Goal: Task Accomplishment & Management: Manage account settings

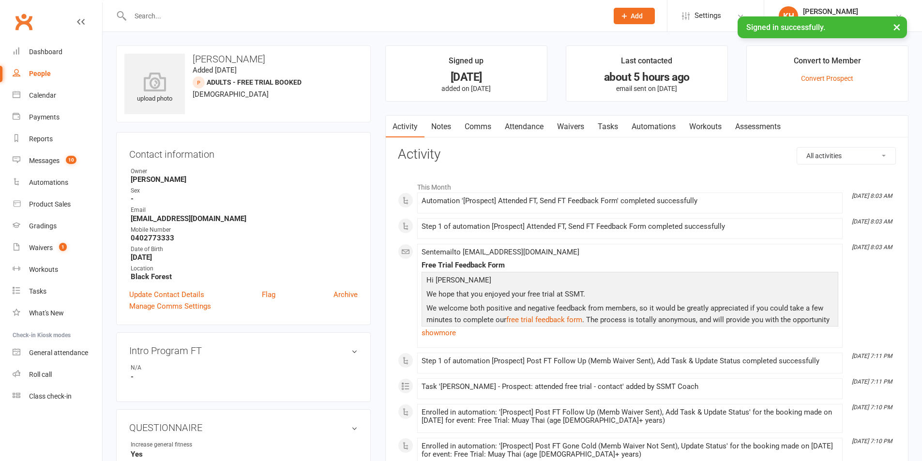
click at [211, 18] on input "text" at bounding box center [364, 16] width 474 height 14
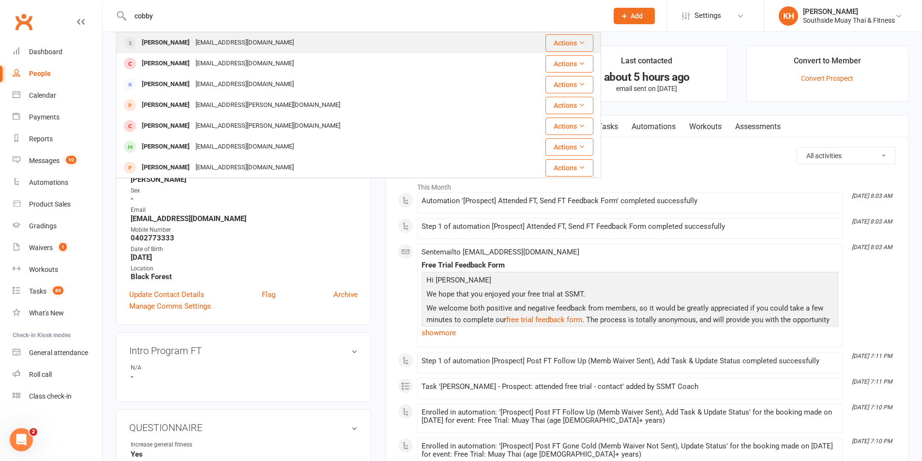
type input "cobby"
click at [177, 39] on div "Cobby Jones" at bounding box center [166, 43] width 54 height 14
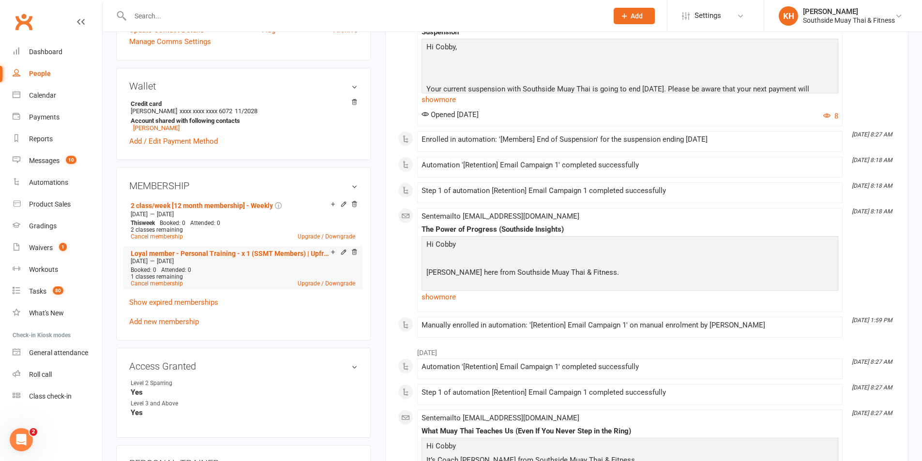
scroll to position [290, 0]
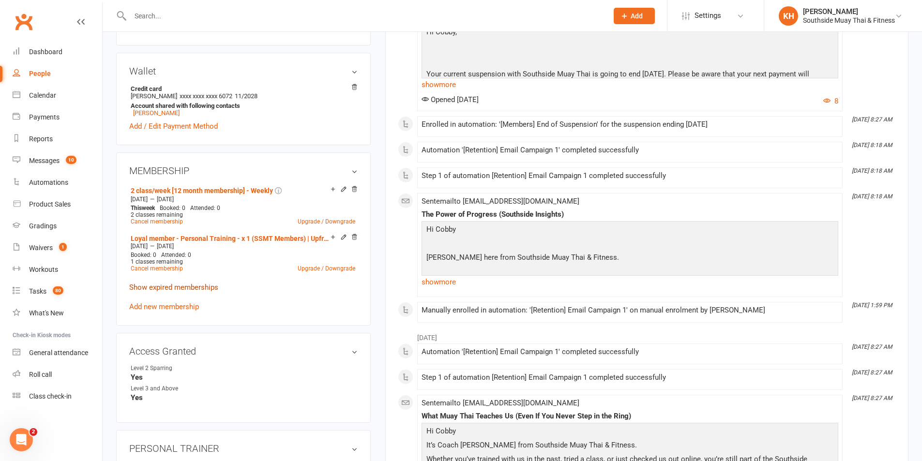
click at [205, 288] on link "Show expired memberships" at bounding box center [173, 287] width 89 height 9
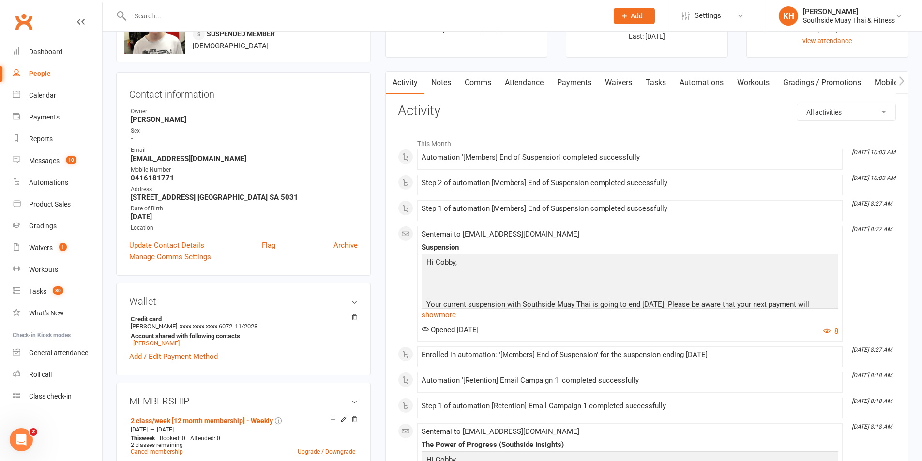
scroll to position [0, 0]
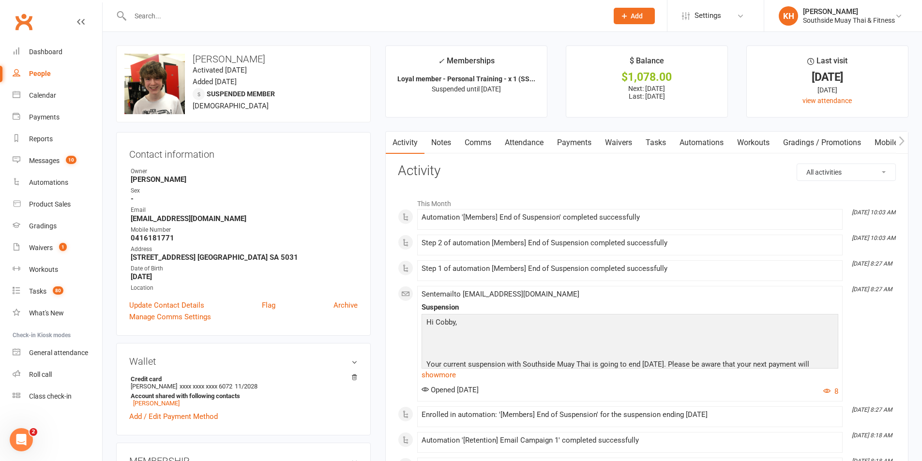
click at [631, 145] on link "Waivers" at bounding box center [618, 143] width 41 height 22
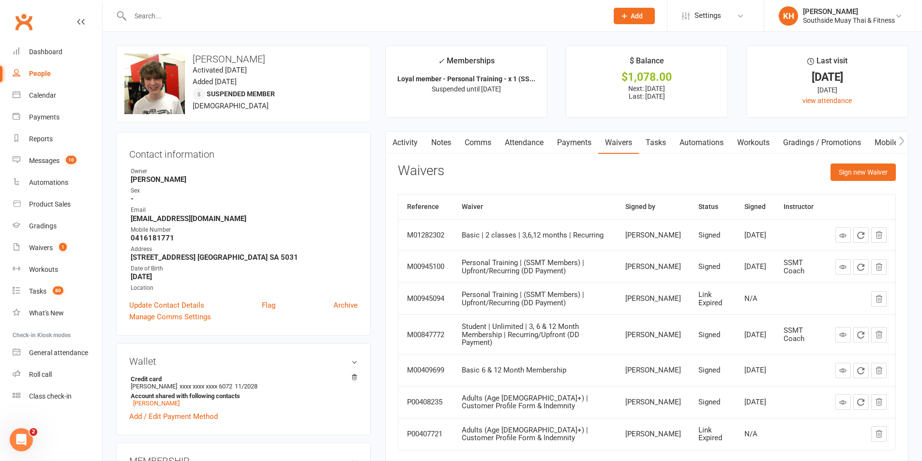
click at [567, 135] on link "Payments" at bounding box center [574, 143] width 48 height 22
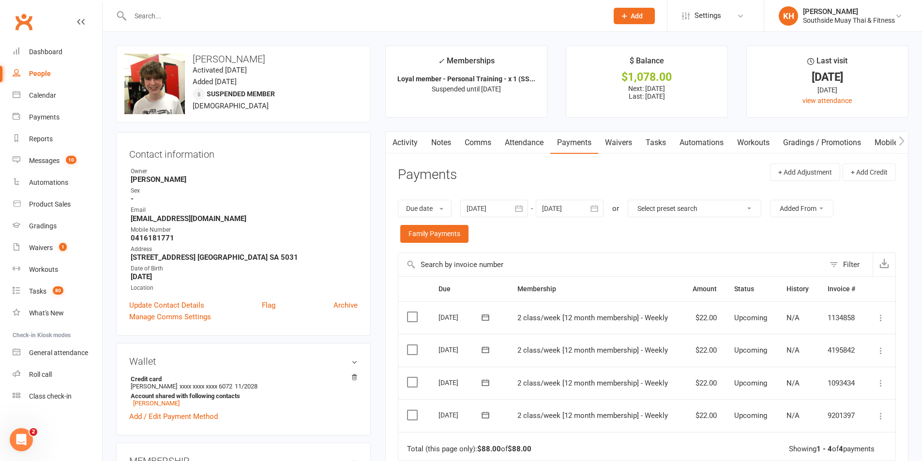
scroll to position [145, 0]
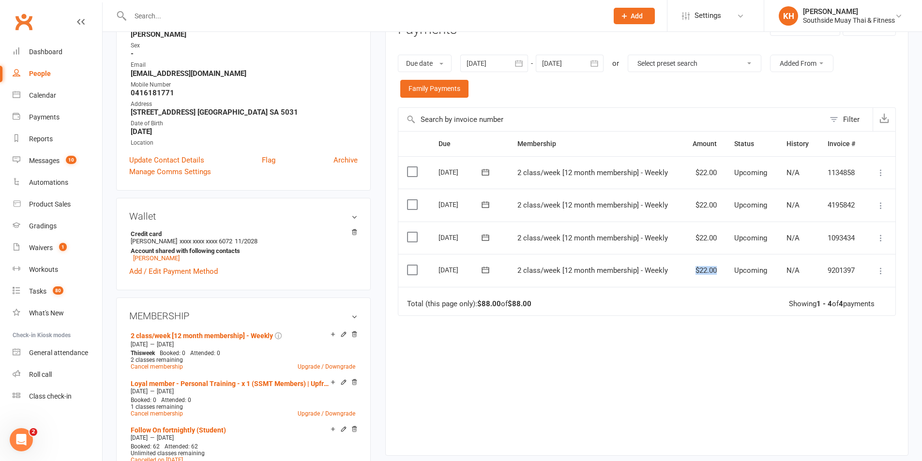
drag, startPoint x: 713, startPoint y: 271, endPoint x: 683, endPoint y: 275, distance: 30.8
click at [683, 275] on td "$22.00" at bounding box center [704, 270] width 43 height 33
click at [673, 289] on td "Total (this page only): $88.00 of $88.00 Showing 1 - 4 of 4 payments" at bounding box center [646, 301] width 497 height 29
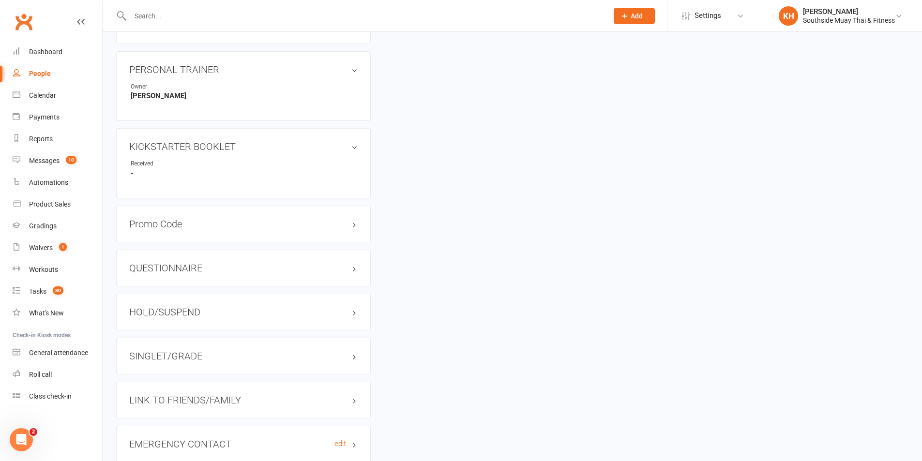
scroll to position [1065, 0]
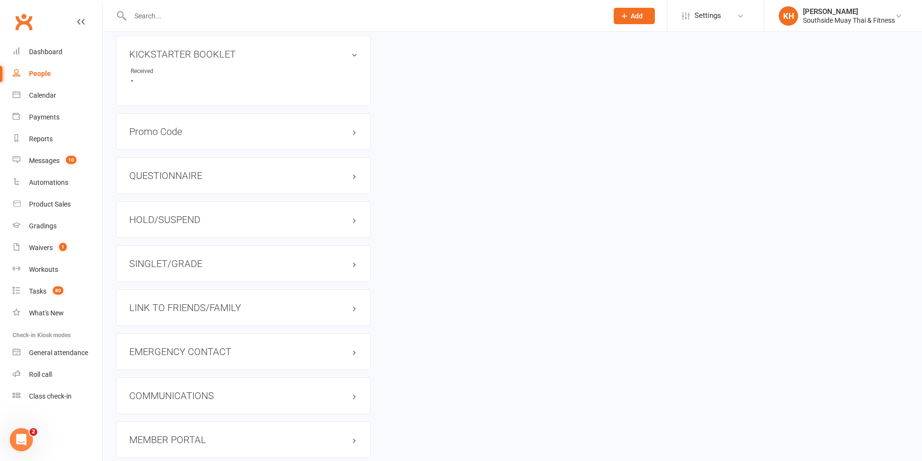
click at [176, 214] on h3 "HOLD/SUSPEND" at bounding box center [243, 219] width 228 height 11
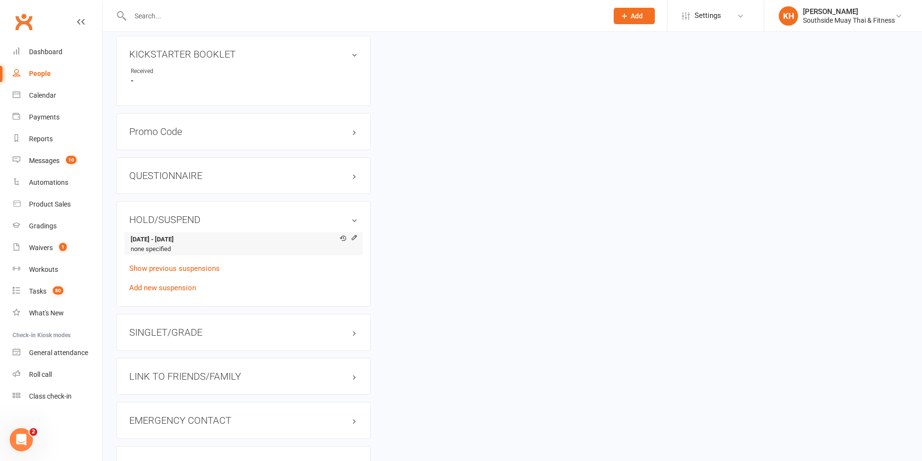
drag, startPoint x: 139, startPoint y: 239, endPoint x: 186, endPoint y: 235, distance: 47.1
click at [186, 235] on strong "15 Jul 2025 - 14 Oct 2025" at bounding box center [242, 240] width 222 height 10
click at [180, 265] on link "Show previous suspensions" at bounding box center [174, 268] width 91 height 9
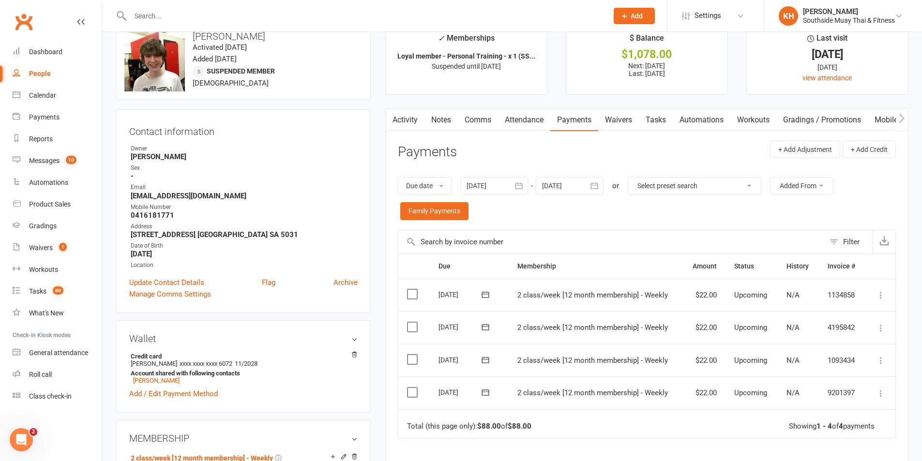
scroll to position [0, 0]
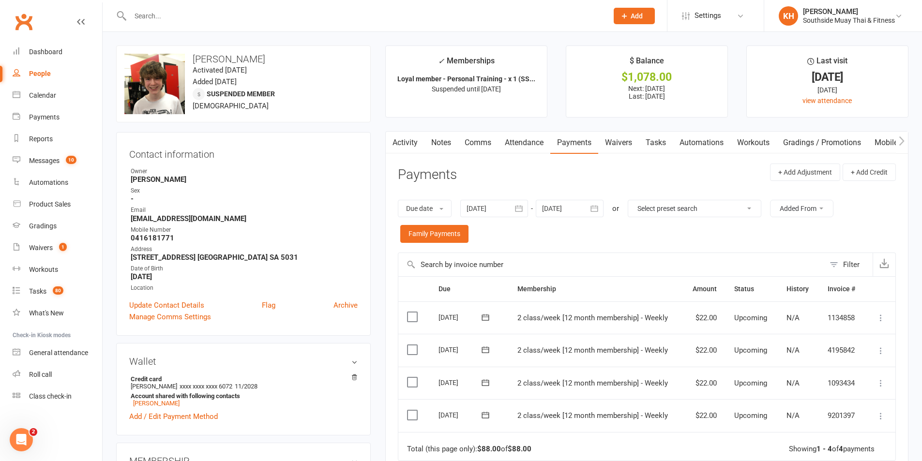
click at [260, 17] on input "text" at bounding box center [364, 16] width 474 height 14
paste input "Mandie Bradley"
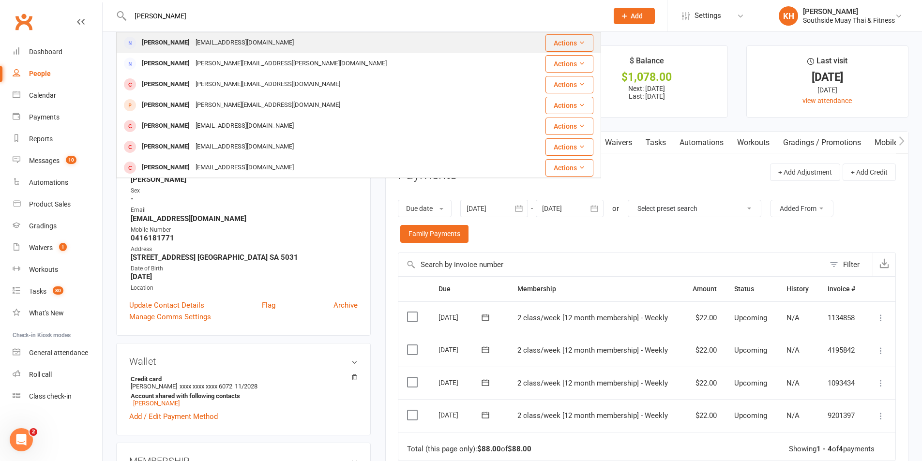
type input "Mandie Bradley"
click at [216, 36] on div "mandiempoole@yahoo.com.au" at bounding box center [245, 43] width 104 height 14
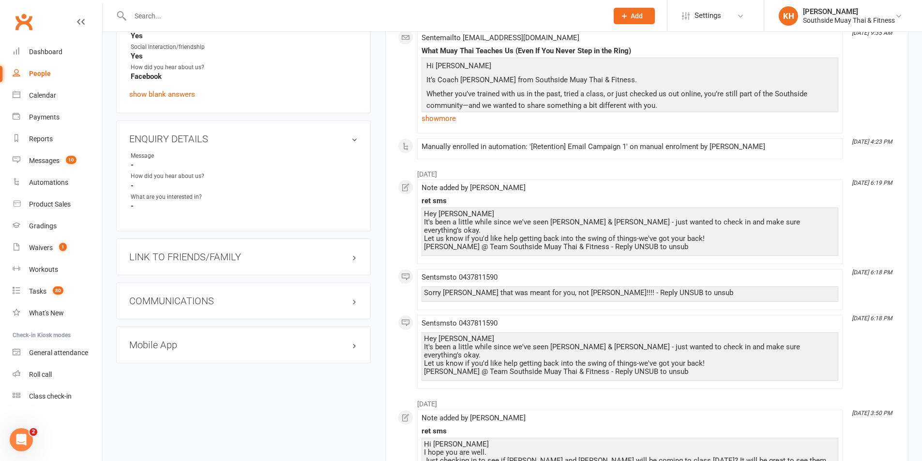
scroll to position [726, 0]
click at [203, 260] on h3 "LINK TO FRIENDS/FAMILY" at bounding box center [243, 256] width 228 height 11
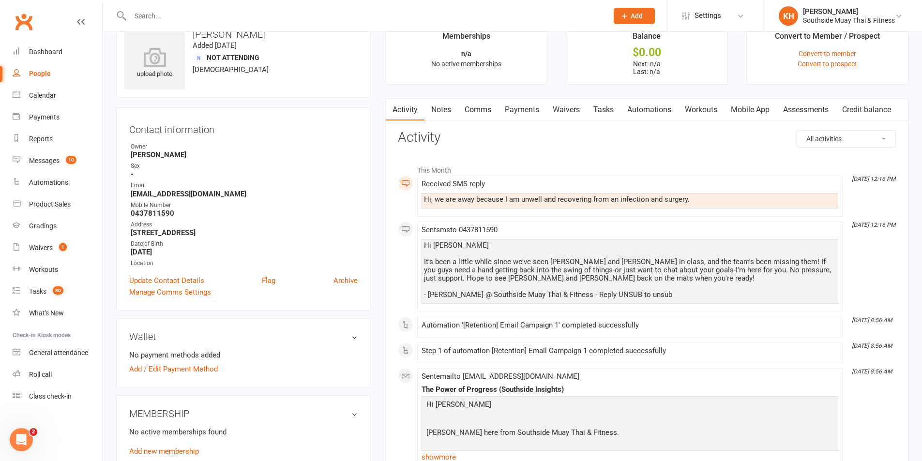
scroll to position [48, 0]
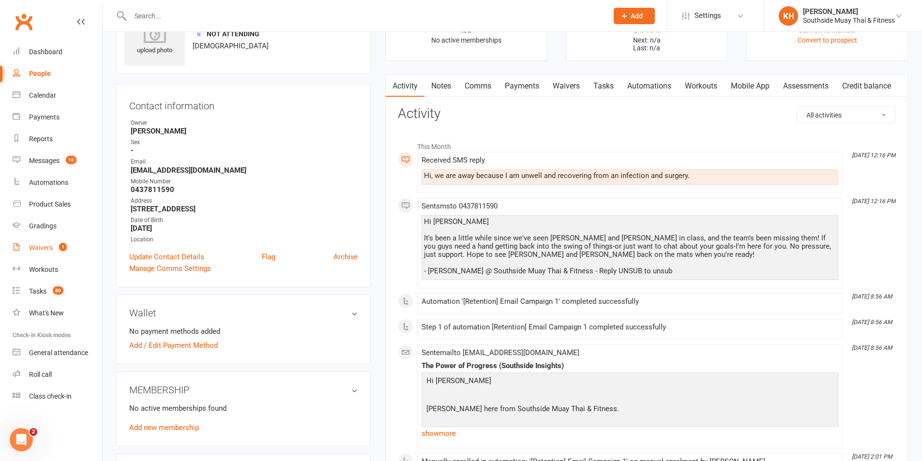
click at [52, 252] on link "Waivers 1" at bounding box center [58, 248] width 90 height 22
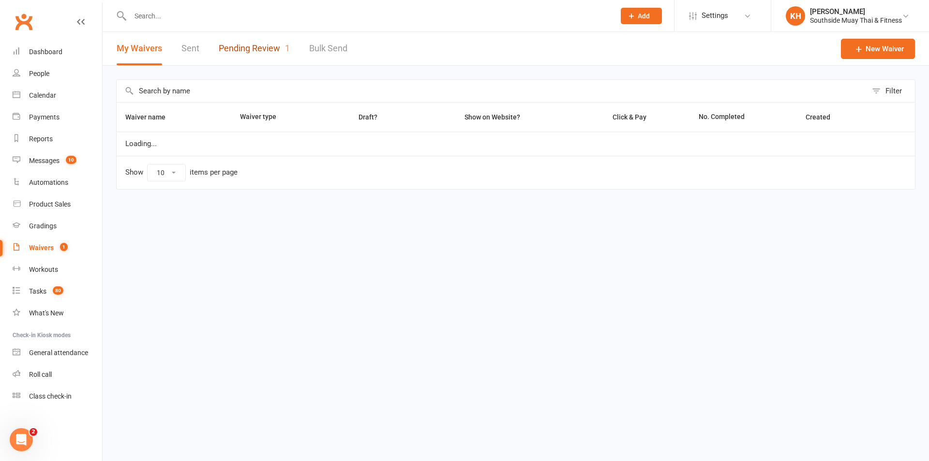
click at [254, 46] on link "Pending Review 1" at bounding box center [254, 48] width 71 height 33
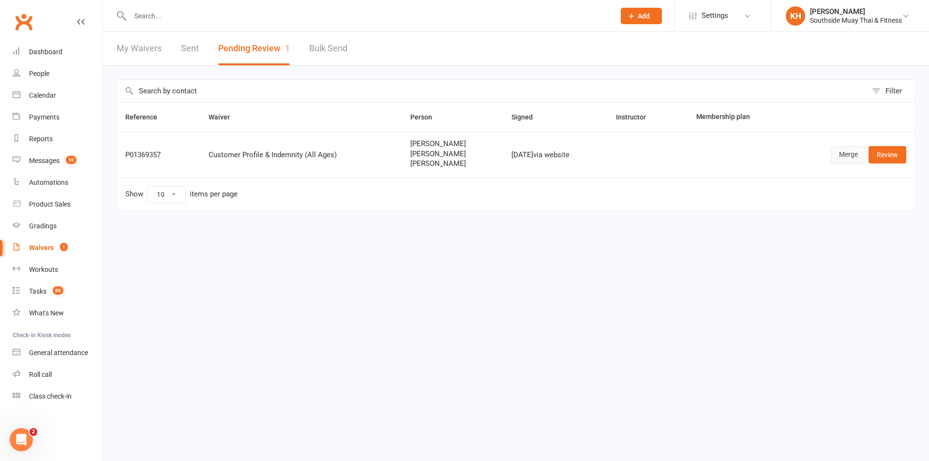
click at [846, 156] on link "Merge" at bounding box center [848, 154] width 35 height 17
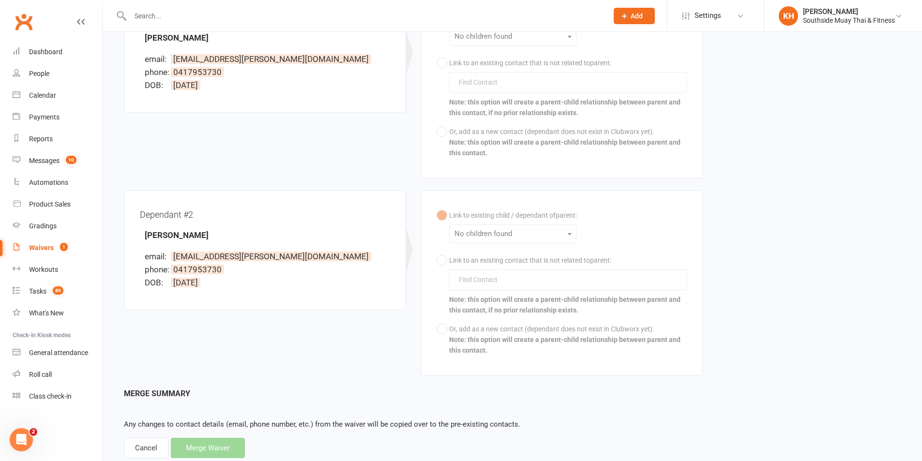
scroll to position [48, 0]
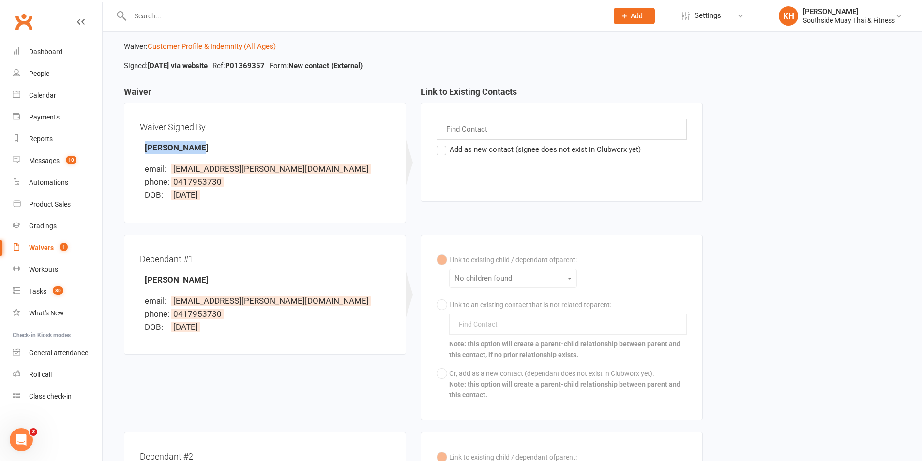
drag, startPoint x: 204, startPoint y: 142, endPoint x: 142, endPoint y: 150, distance: 62.5
click at [142, 150] on div "Waiver Signed By Aaron Thomas email: aaronthomas@adam.com phone: 0417953730 DOB…" at bounding box center [265, 163] width 250 height 89
click at [364, 99] on h3 "Waiver" at bounding box center [265, 94] width 282 height 15
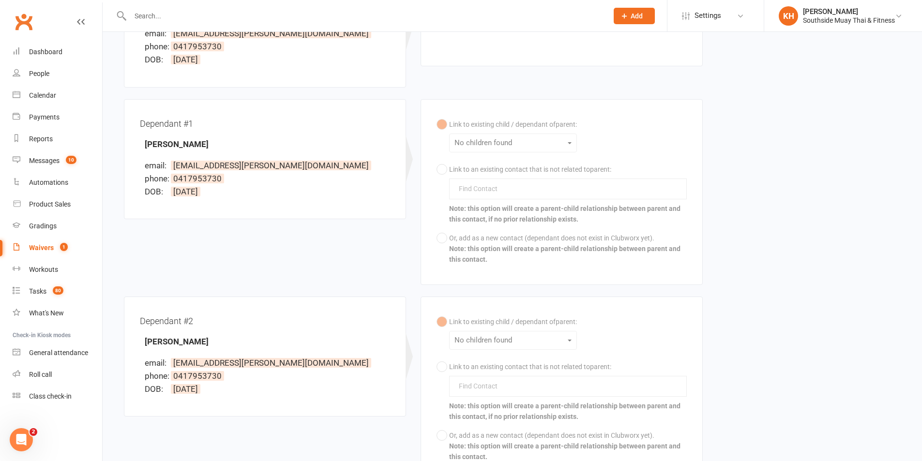
scroll to position [317, 0]
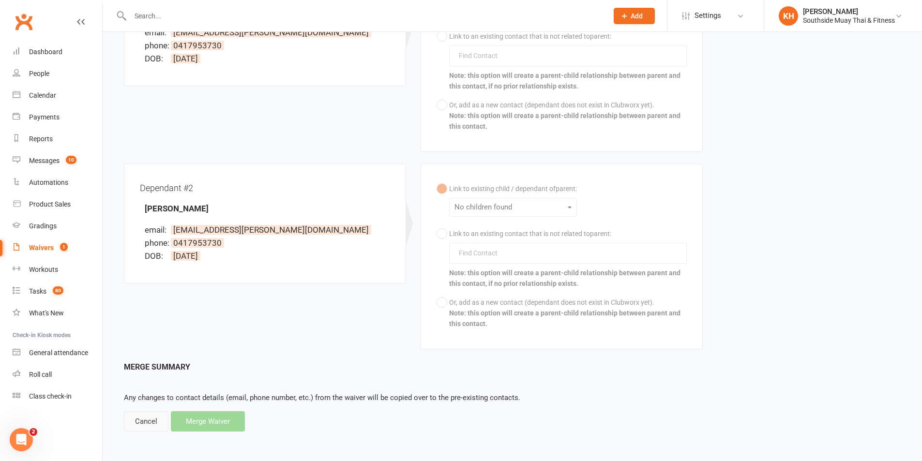
click at [159, 427] on div "Cancel" at bounding box center [146, 421] width 45 height 20
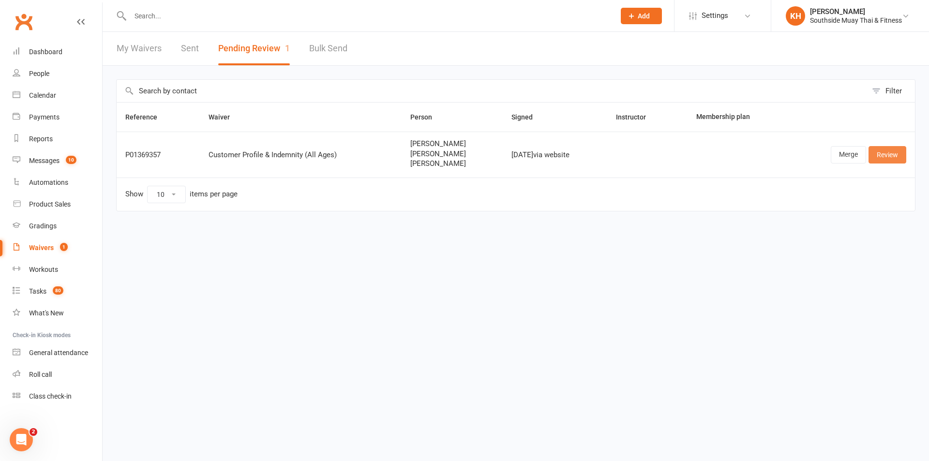
click at [879, 152] on link "Review" at bounding box center [888, 154] width 38 height 17
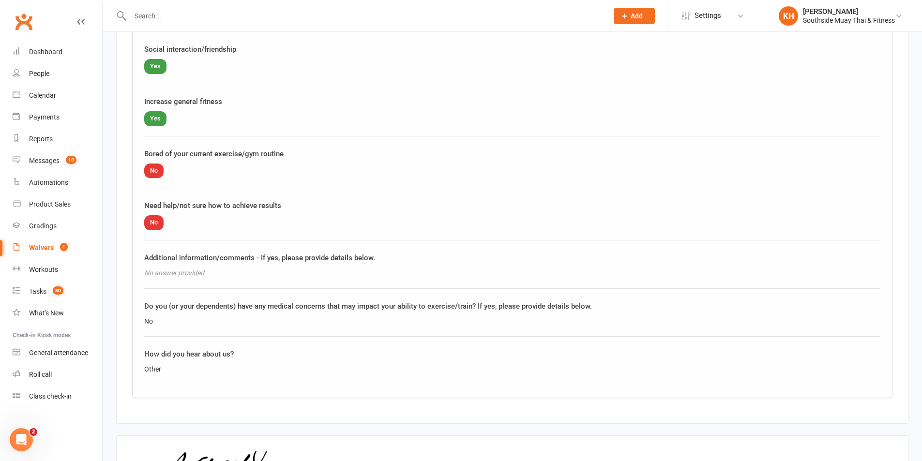
scroll to position [1900, 0]
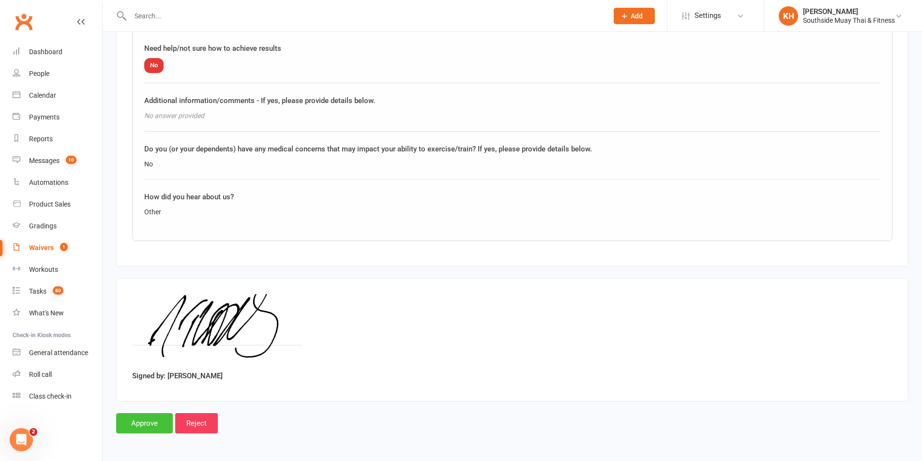
click at [147, 424] on input "Approve" at bounding box center [144, 423] width 57 height 20
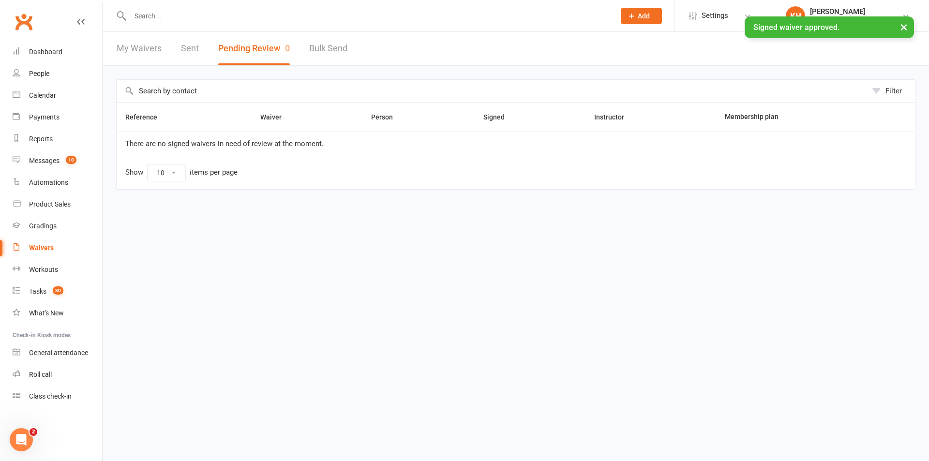
click at [173, 16] on div "× Signed waiver approved." at bounding box center [458, 16] width 917 height 0
click at [167, 16] on div "× Signed waiver approved." at bounding box center [458, 16] width 917 height 0
click at [158, 12] on input "text" at bounding box center [367, 16] width 481 height 14
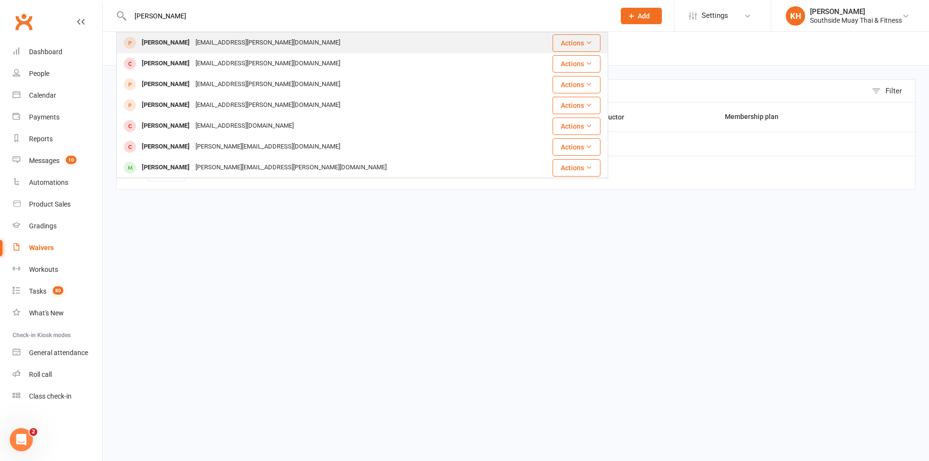
type input "Adam thomas"
click at [159, 39] on div "Aaron Thomas" at bounding box center [166, 43] width 54 height 14
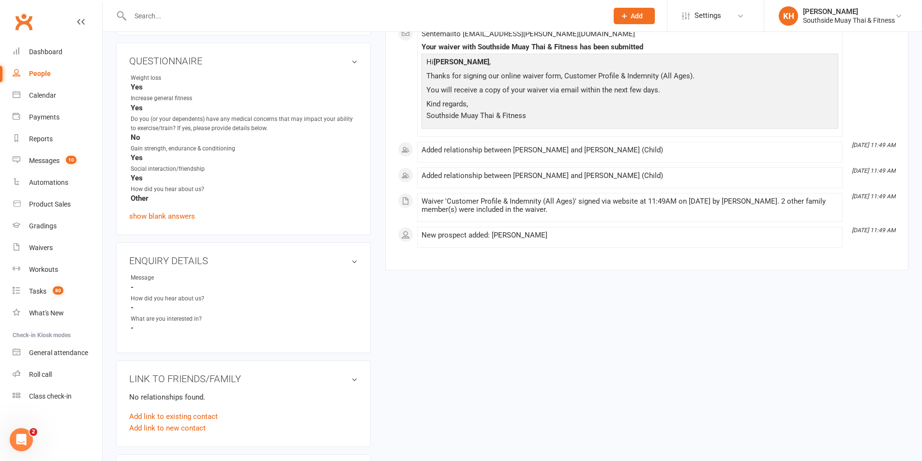
scroll to position [482, 0]
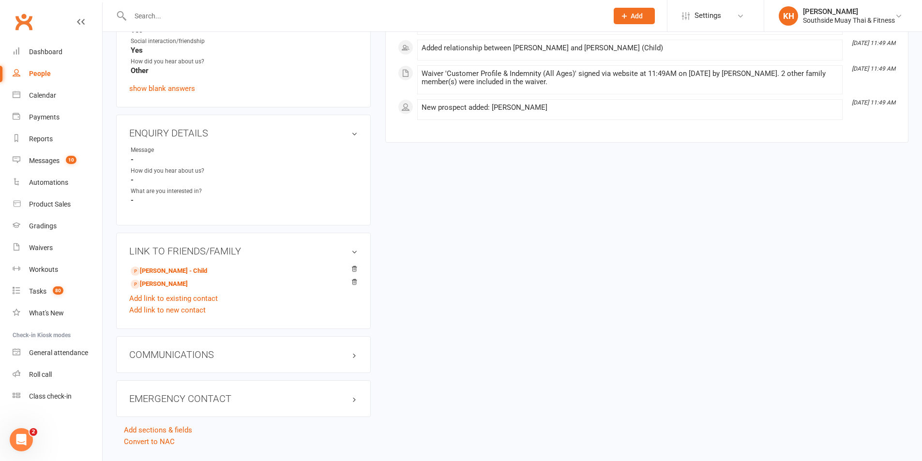
scroll to position [491, 0]
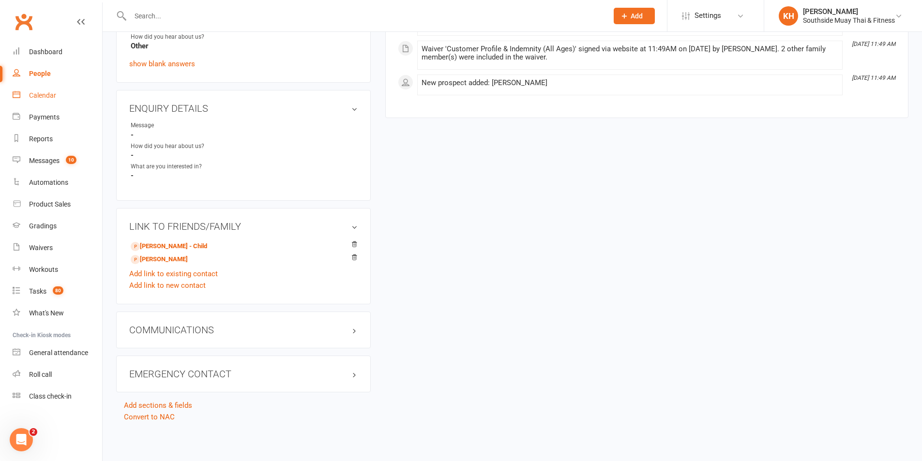
drag, startPoint x: 33, startPoint y: 90, endPoint x: 50, endPoint y: 101, distance: 20.3
click at [33, 91] on link "Calendar" at bounding box center [58, 96] width 90 height 22
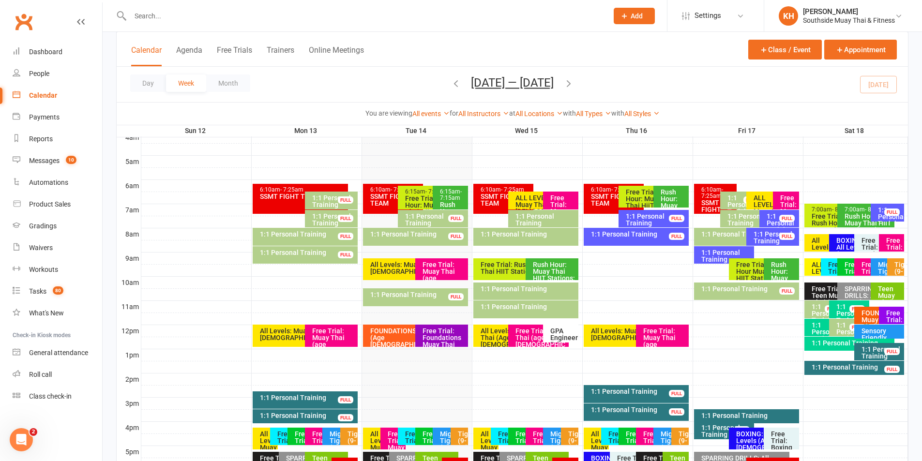
scroll to position [194, 0]
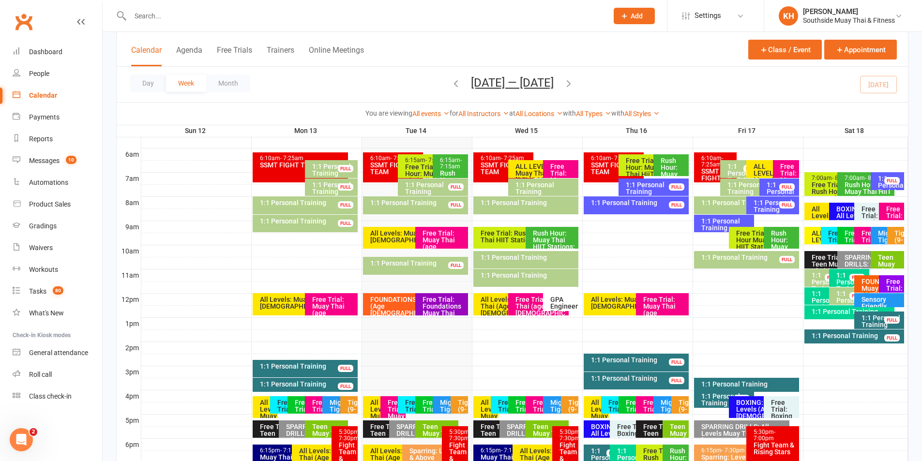
drag, startPoint x: 872, startPoint y: 323, endPoint x: 868, endPoint y: 349, distance: 26.4
click at [868, 349] on div at bounding box center [524, 348] width 767 height 12
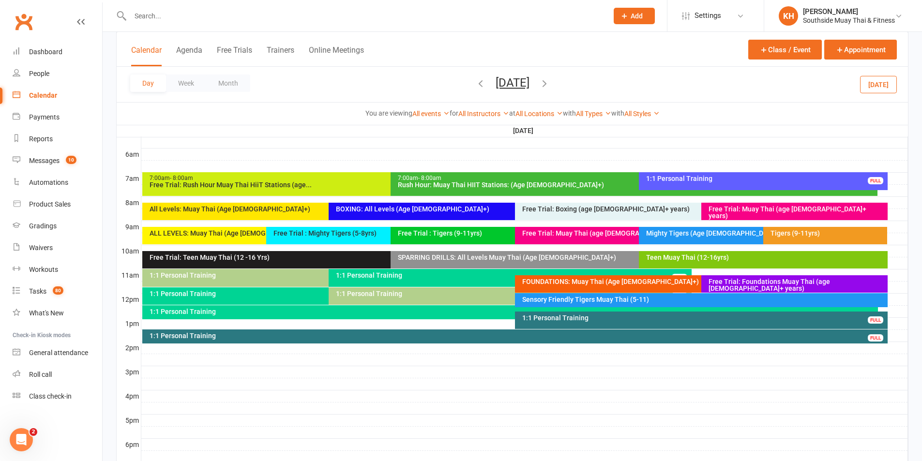
click at [550, 80] on icon "button" at bounding box center [544, 83] width 11 height 11
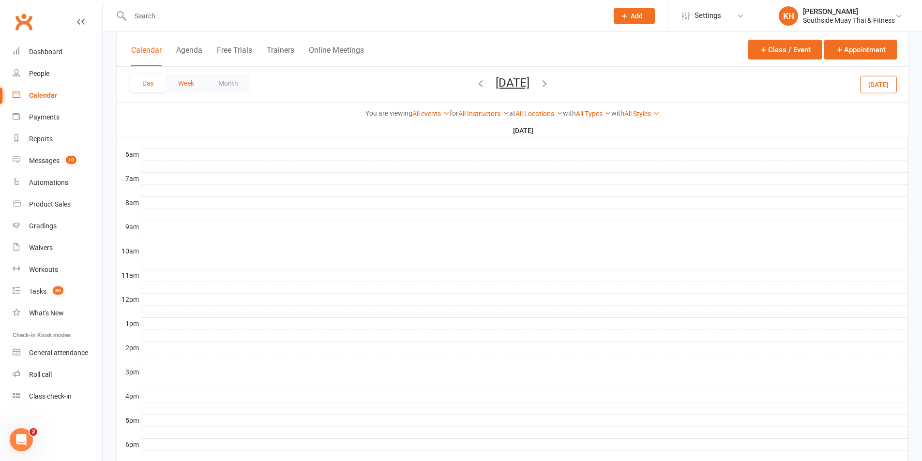
click at [171, 84] on button "Week" at bounding box center [186, 83] width 40 height 17
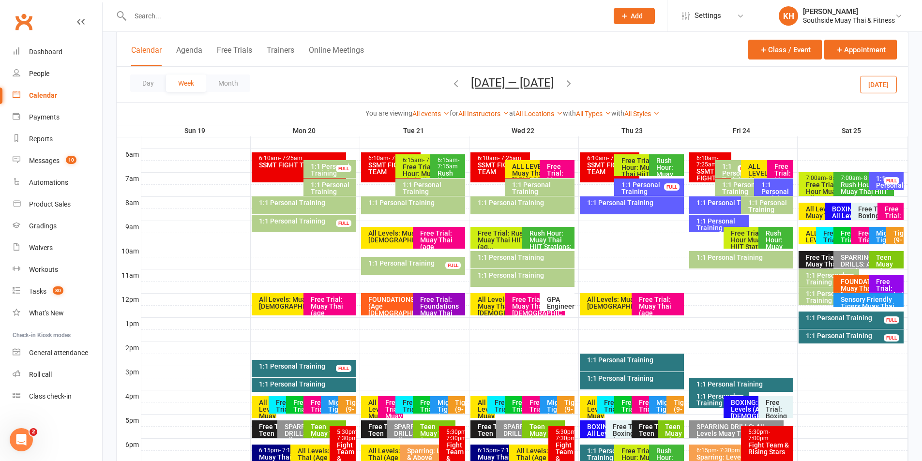
click at [570, 85] on icon "button" at bounding box center [568, 83] width 11 height 11
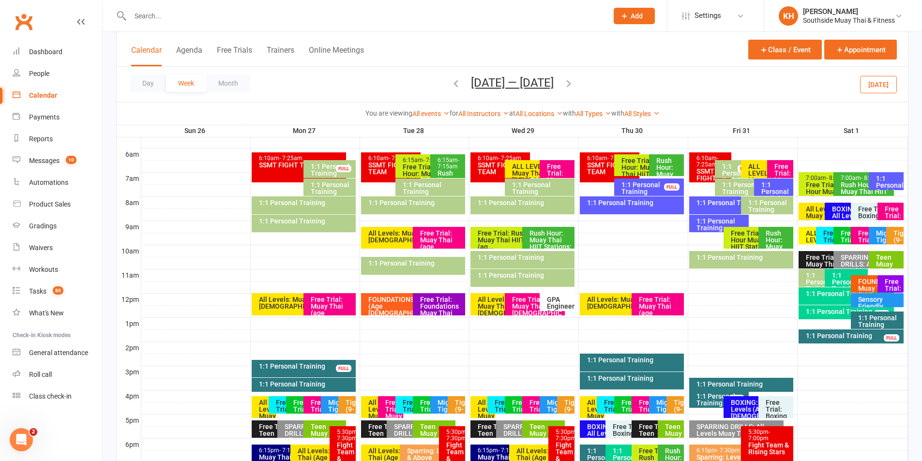
click at [872, 87] on button "[DATE]" at bounding box center [878, 84] width 37 height 17
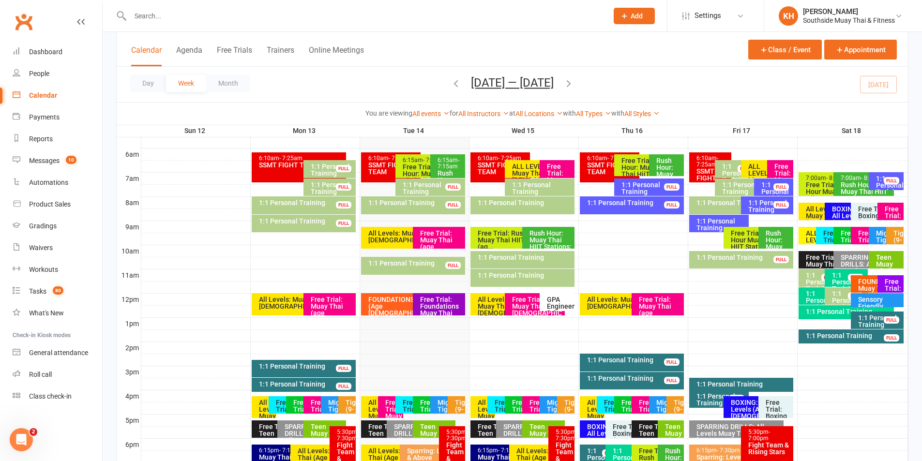
click at [255, 21] on input "text" at bounding box center [364, 16] width 474 height 14
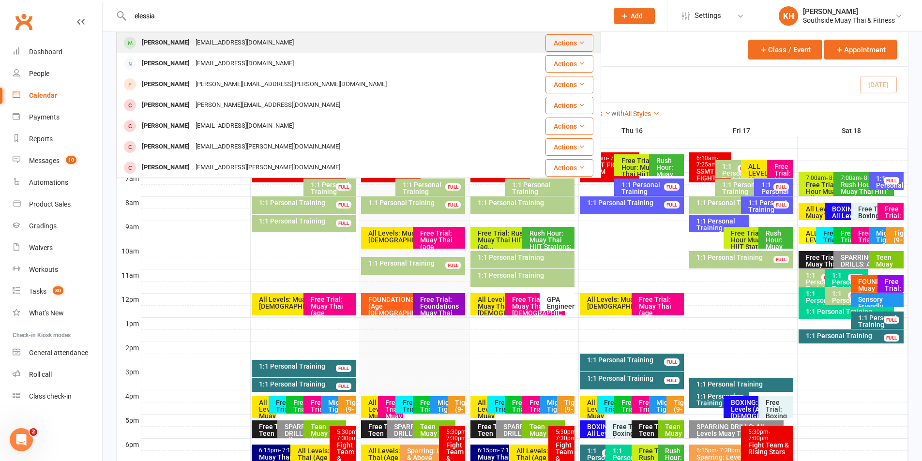
type input "elessia"
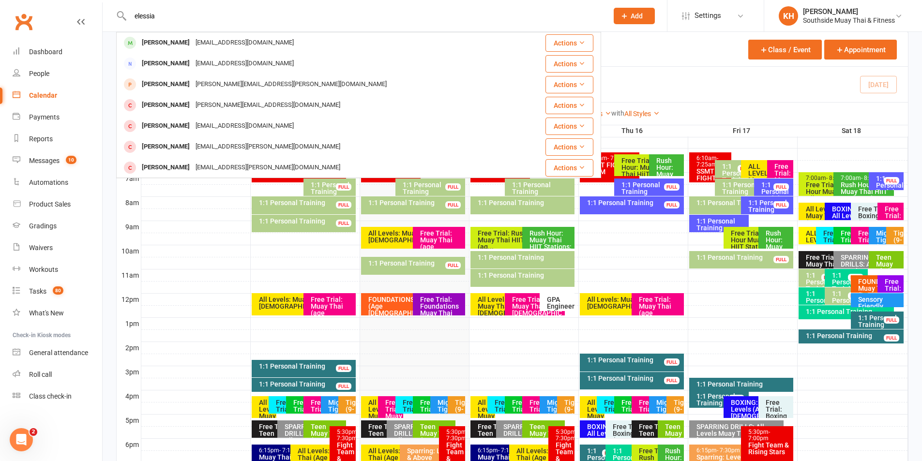
click at [188, 43] on div "Elessia Coscarella" at bounding box center [166, 43] width 54 height 14
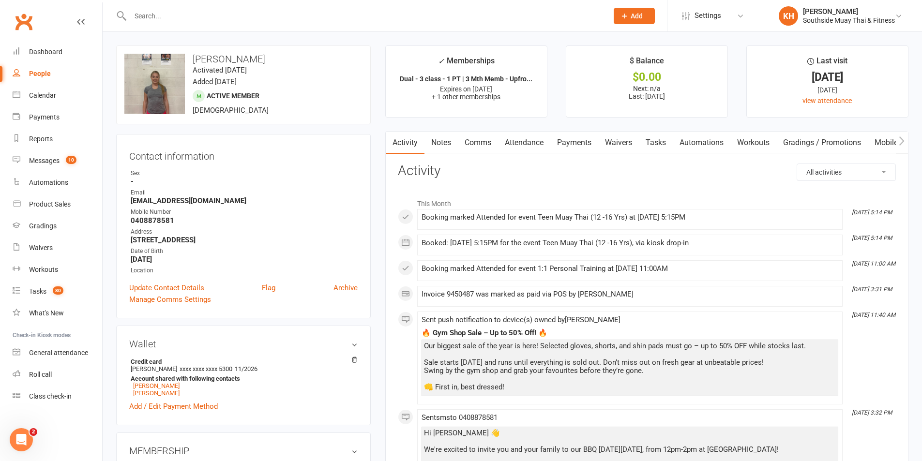
click at [569, 144] on link "Payments" at bounding box center [574, 143] width 48 height 22
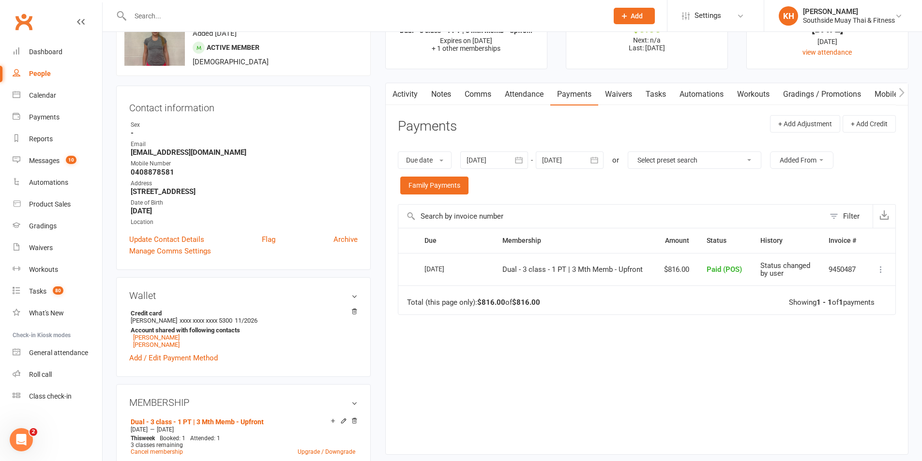
click at [532, 97] on link "Attendance" at bounding box center [524, 94] width 52 height 22
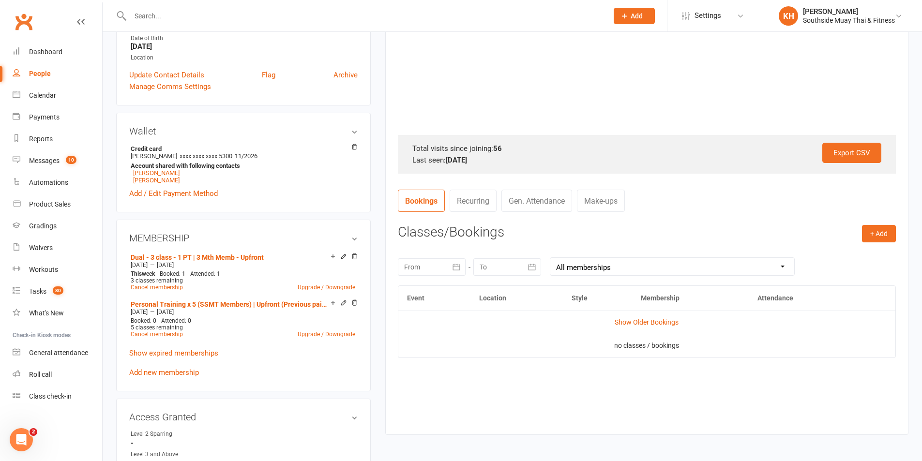
scroll to position [242, 0]
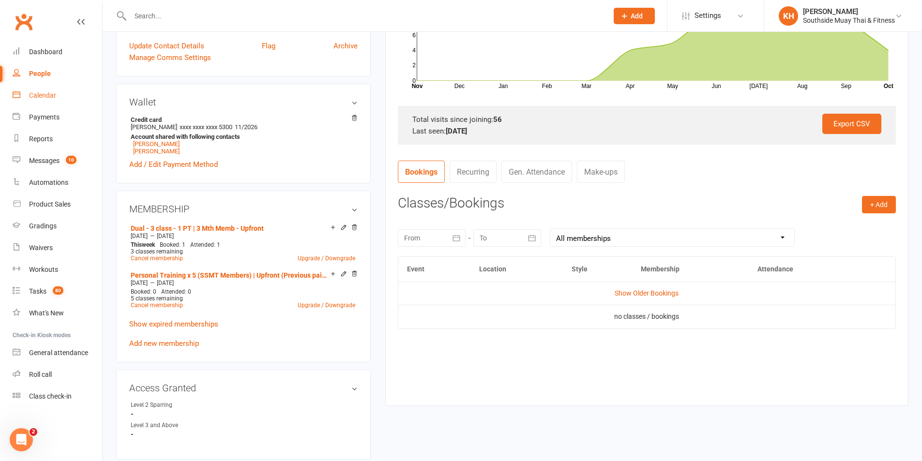
click at [53, 92] on div "Calendar" at bounding box center [42, 95] width 27 height 8
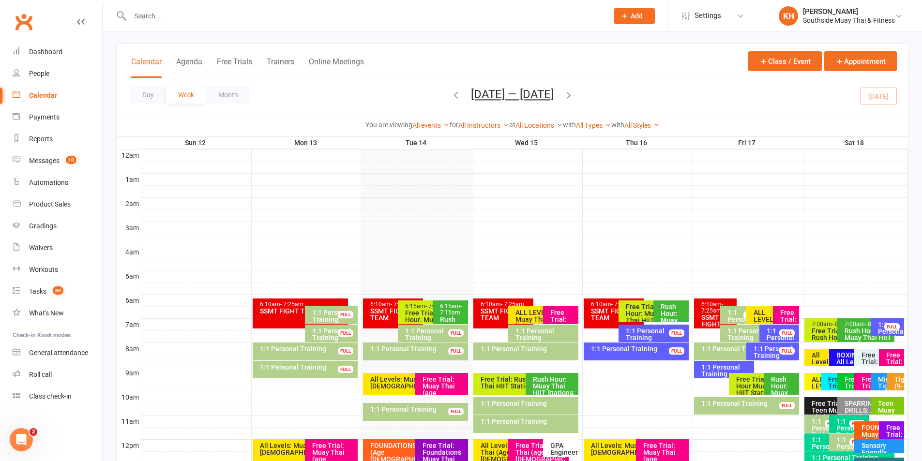
scroll to position [194, 0]
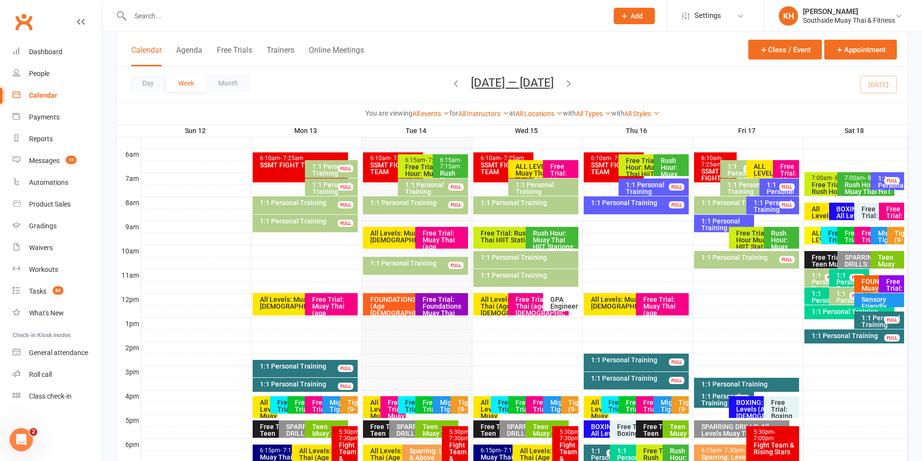
click at [821, 295] on div "1:1 Personal Training" at bounding box center [826, 300] width 31 height 20
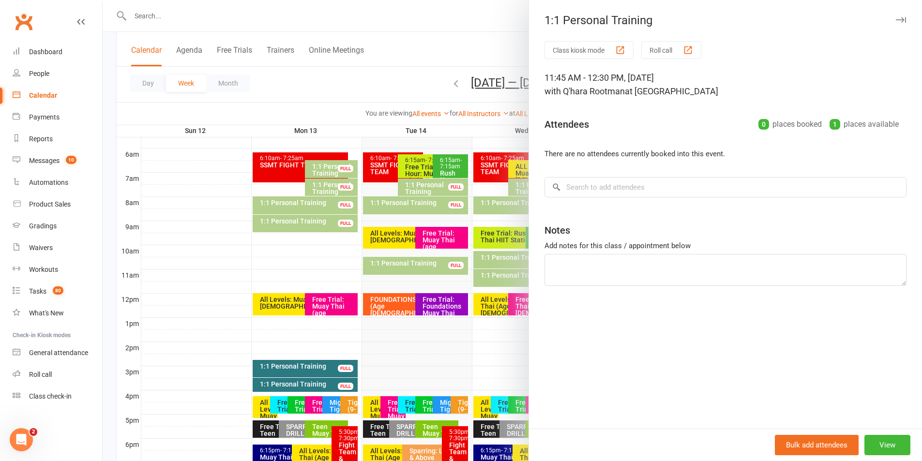
click at [901, 19] on div "1:1 Personal Training" at bounding box center [725, 21] width 393 height 14
click at [897, 19] on icon "button" at bounding box center [901, 20] width 10 height 6
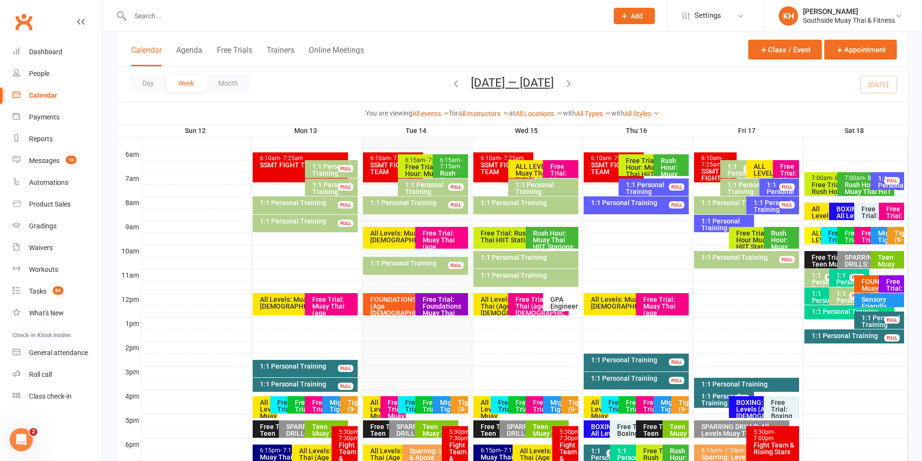
click at [849, 281] on div "1:1 Personal Training" at bounding box center [851, 282] width 31 height 20
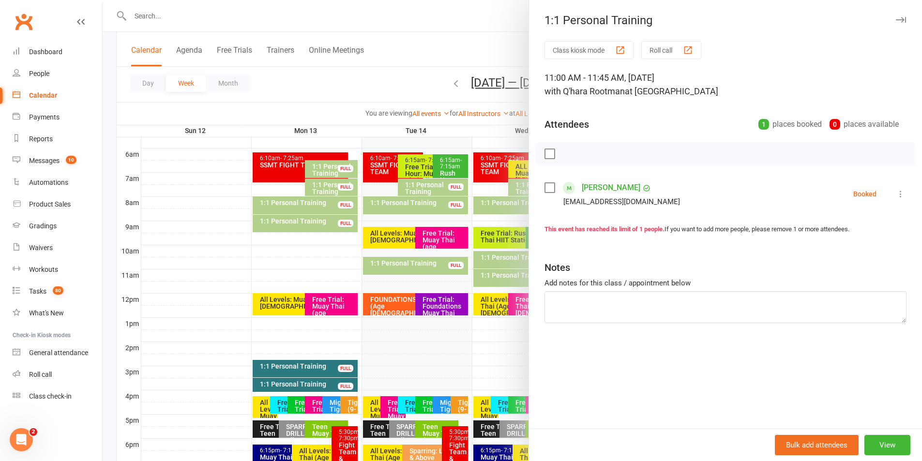
click at [896, 18] on icon "button" at bounding box center [901, 20] width 10 height 6
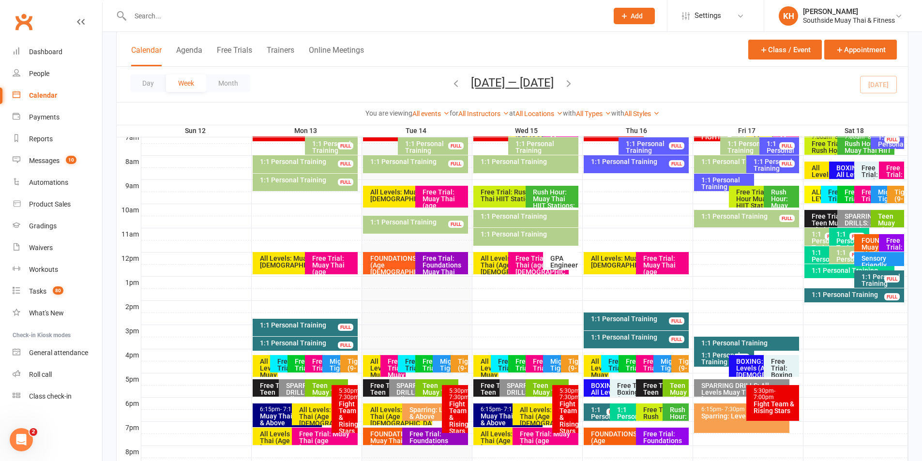
scroll to position [290, 0]
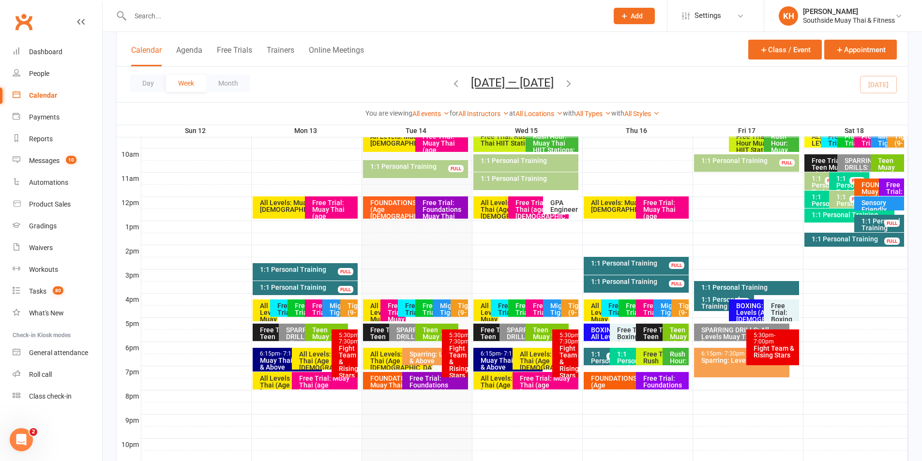
click at [592, 356] on div "1:1 Personal Training" at bounding box center [608, 361] width 34 height 20
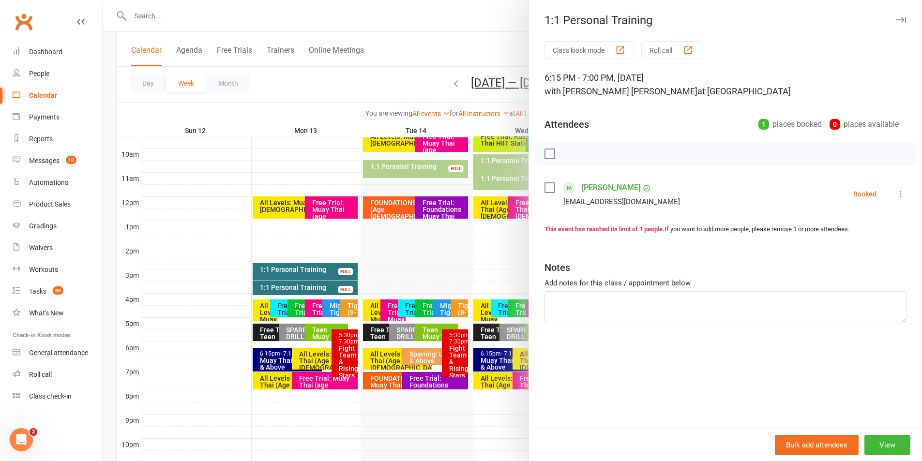
click at [607, 188] on link "[PERSON_NAME]" at bounding box center [611, 187] width 59 height 15
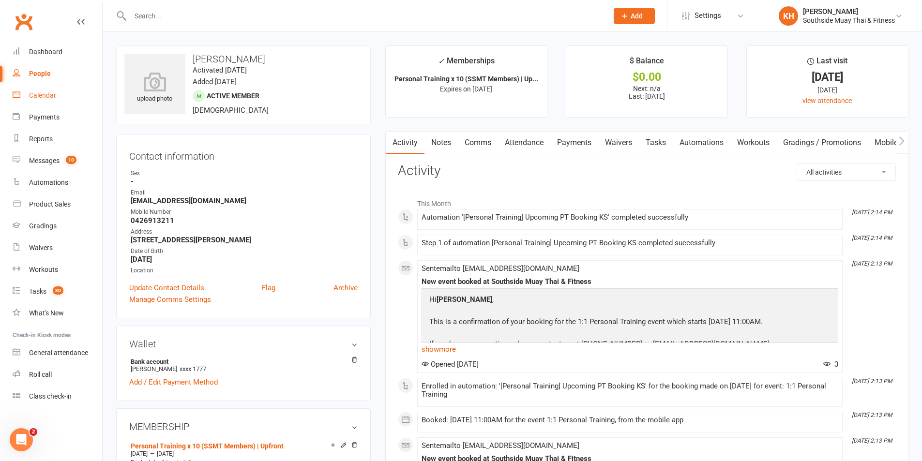
click at [47, 102] on link "Calendar" at bounding box center [58, 96] width 90 height 22
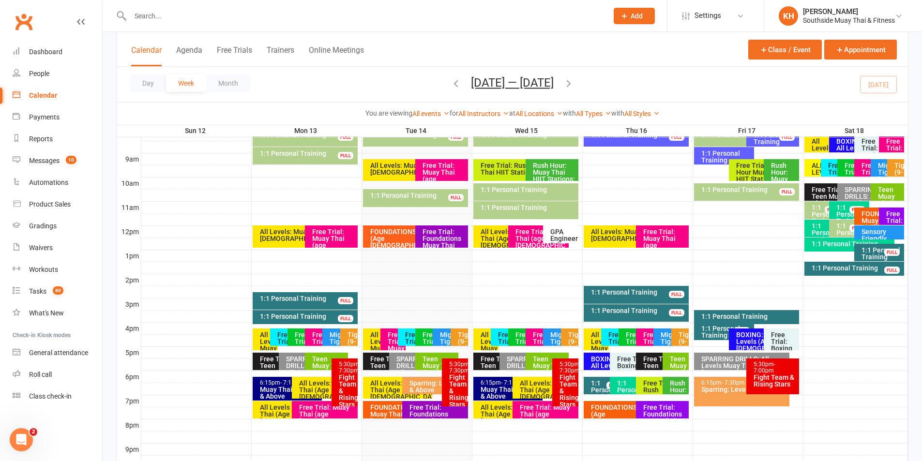
scroll to position [290, 0]
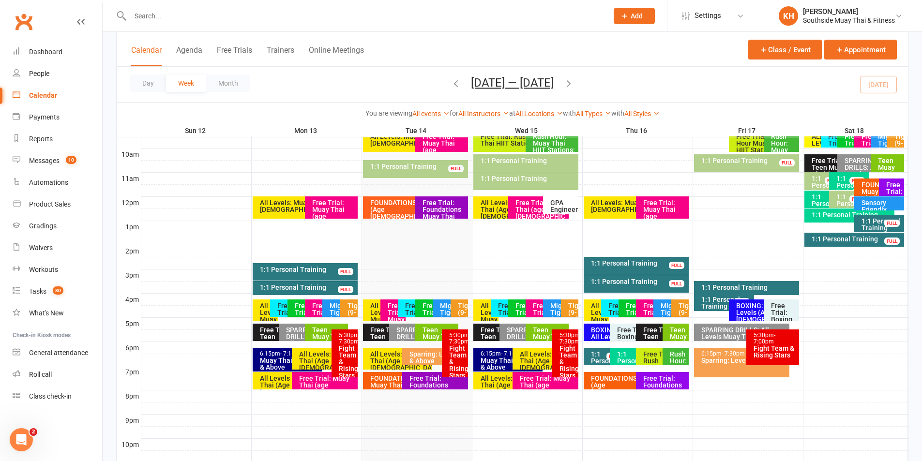
click at [618, 356] on div "1:1 Personal Training" at bounding box center [634, 361] width 34 height 20
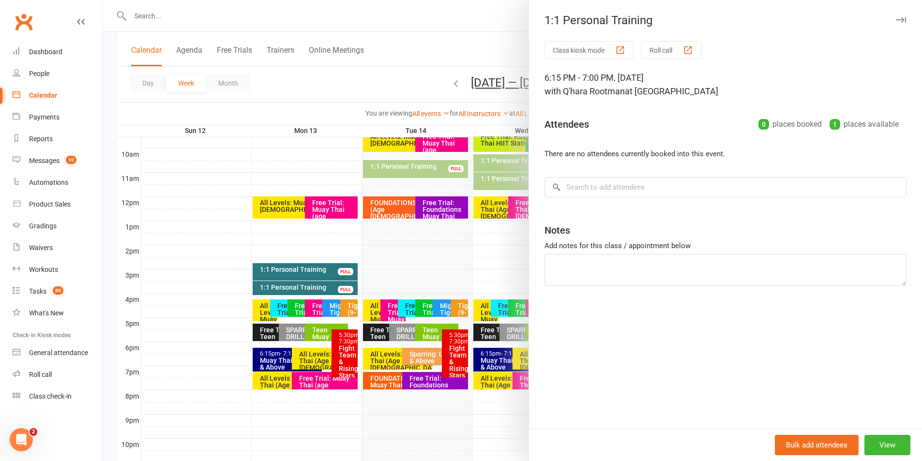
click at [896, 18] on icon "button" at bounding box center [901, 20] width 10 height 6
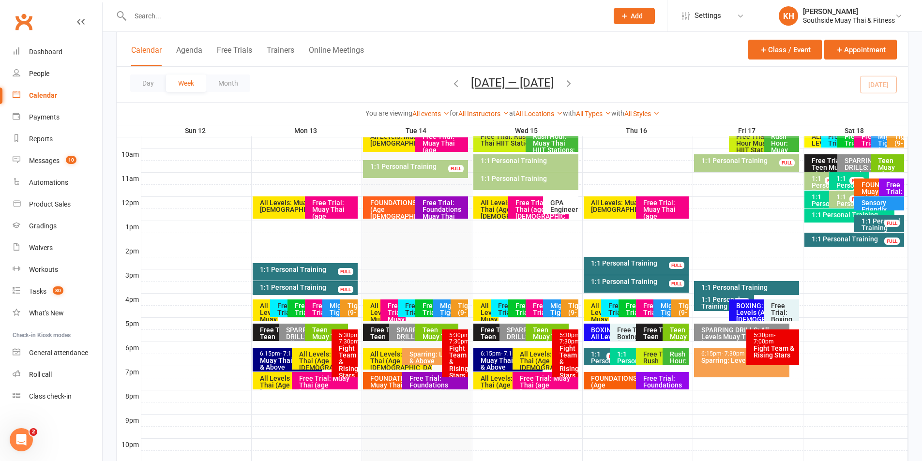
click at [595, 359] on div "1:1 Personal Training" at bounding box center [608, 361] width 34 height 20
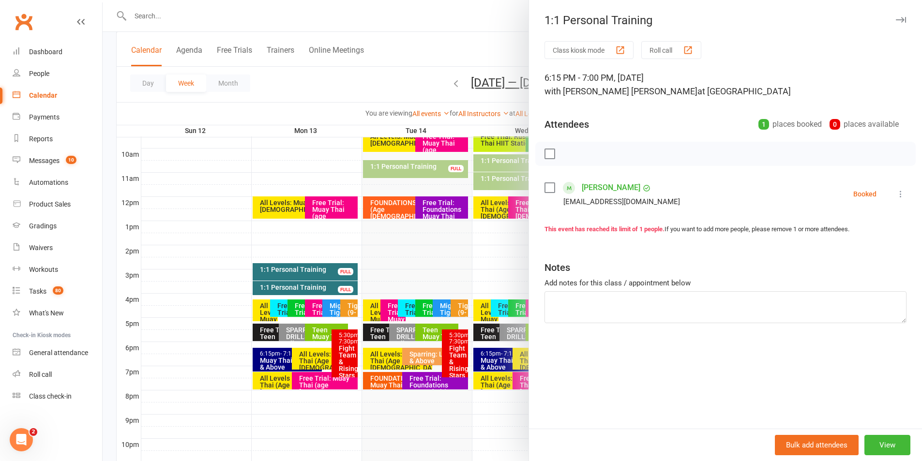
click at [595, 188] on link "[PERSON_NAME]" at bounding box center [611, 187] width 59 height 15
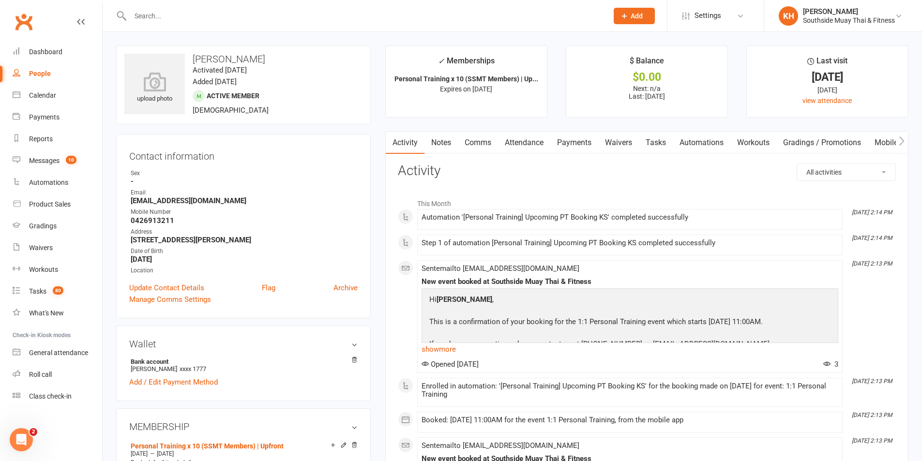
drag, startPoint x: 474, startPoint y: 140, endPoint x: 502, endPoint y: 152, distance: 29.8
click at [474, 141] on link "Comms" at bounding box center [478, 143] width 40 height 22
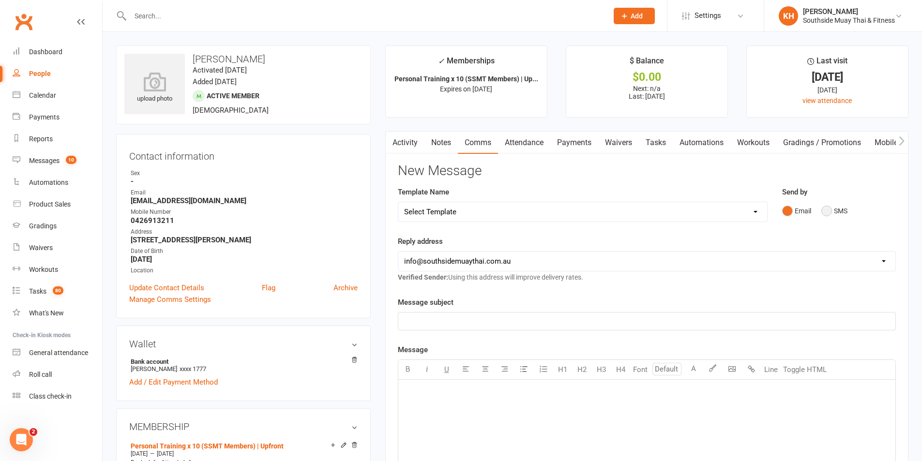
click at [832, 211] on button "SMS" at bounding box center [835, 211] width 26 height 18
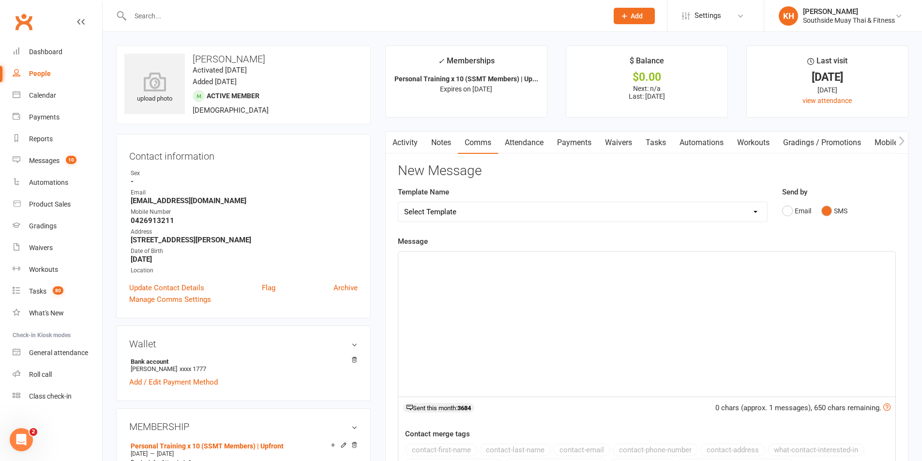
click at [529, 372] on div "﻿" at bounding box center [646, 324] width 497 height 145
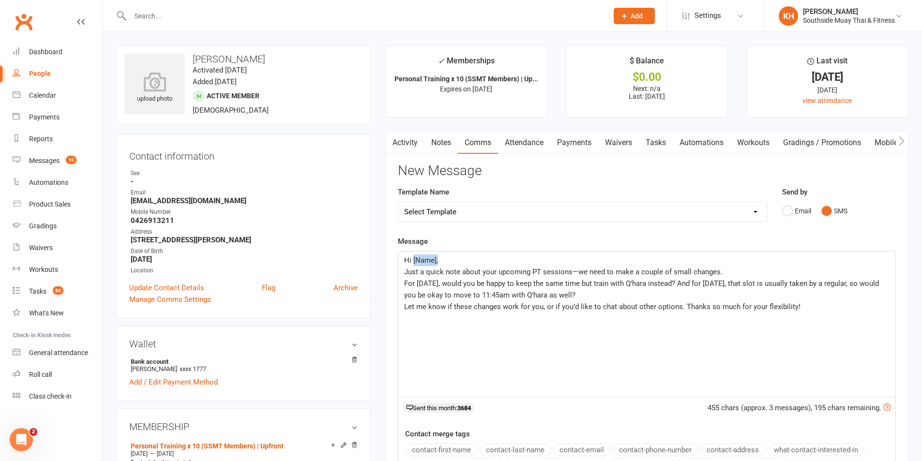
drag, startPoint x: 455, startPoint y: 259, endPoint x: 413, endPoint y: 258, distance: 41.6
click at [413, 258] on p "Hi [Name]," at bounding box center [647, 261] width 486 height 12
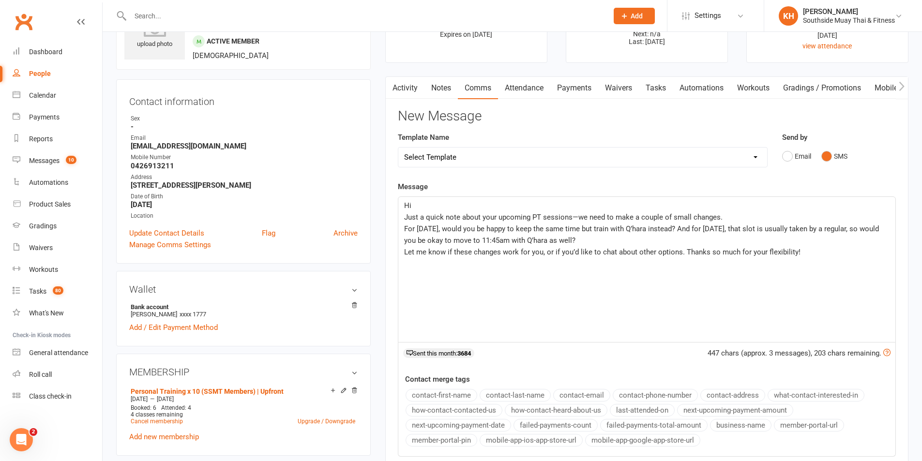
scroll to position [97, 0]
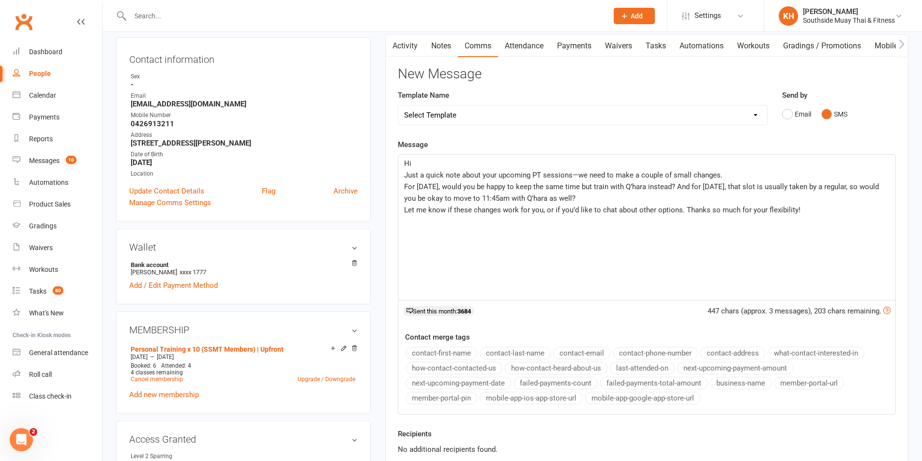
click at [438, 353] on button "contact-first-name" at bounding box center [442, 353] width 72 height 13
click at [400, 178] on div "Hi ﻿ {contact-first-name} Just a quick note about your upcoming PT sessions—we …" at bounding box center [646, 227] width 497 height 145
click at [832, 213] on p "Let me know if these changes work for you, or if you’d like to chat about other…" at bounding box center [647, 210] width 486 height 12
click at [747, 379] on button "business-name" at bounding box center [740, 383] width 61 height 13
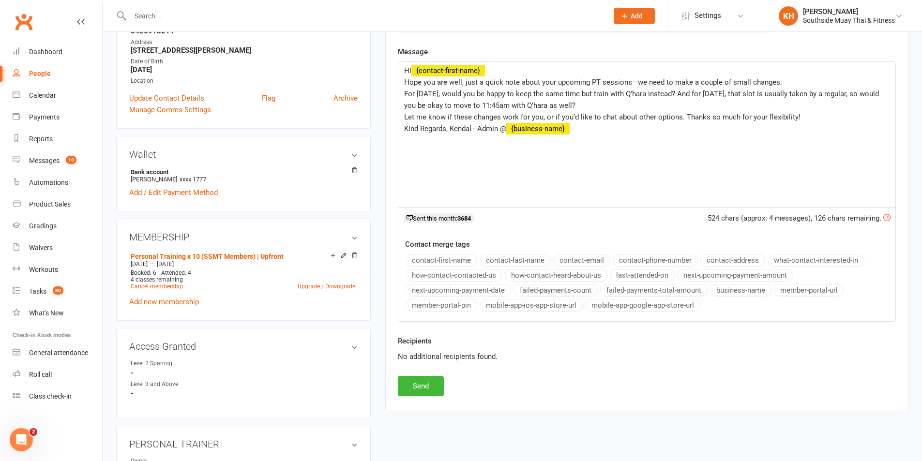
scroll to position [194, 0]
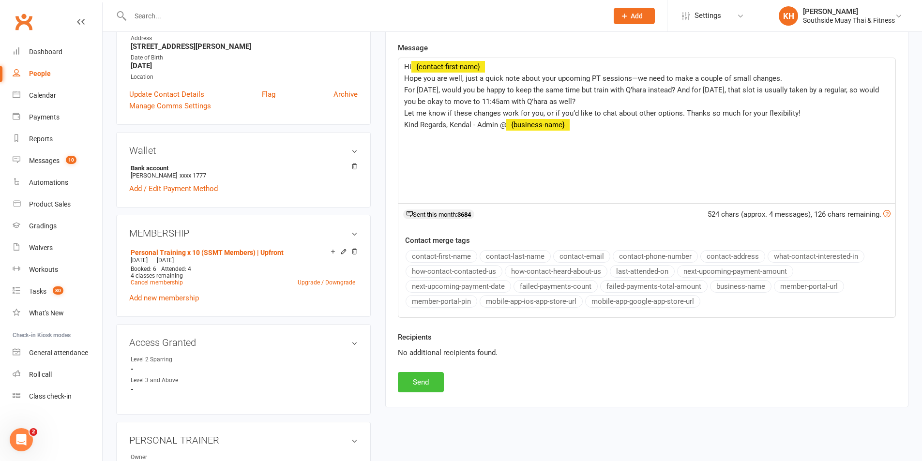
click at [418, 381] on button "Send" at bounding box center [421, 382] width 46 height 20
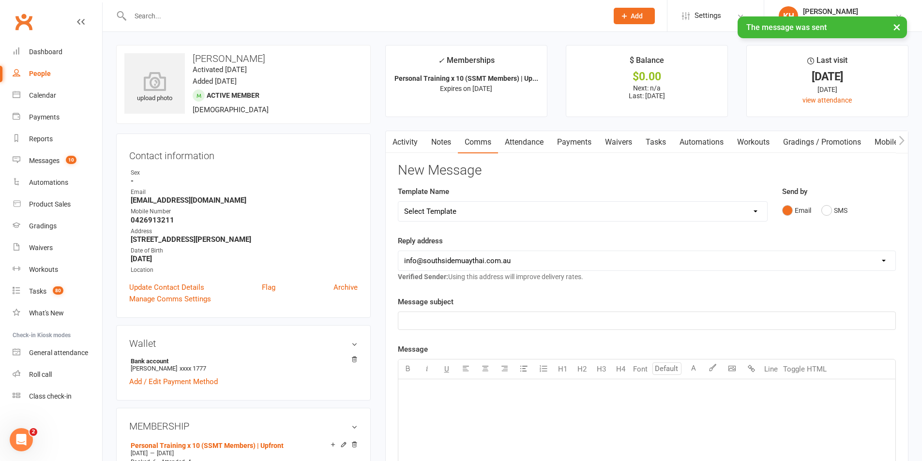
scroll to position [0, 0]
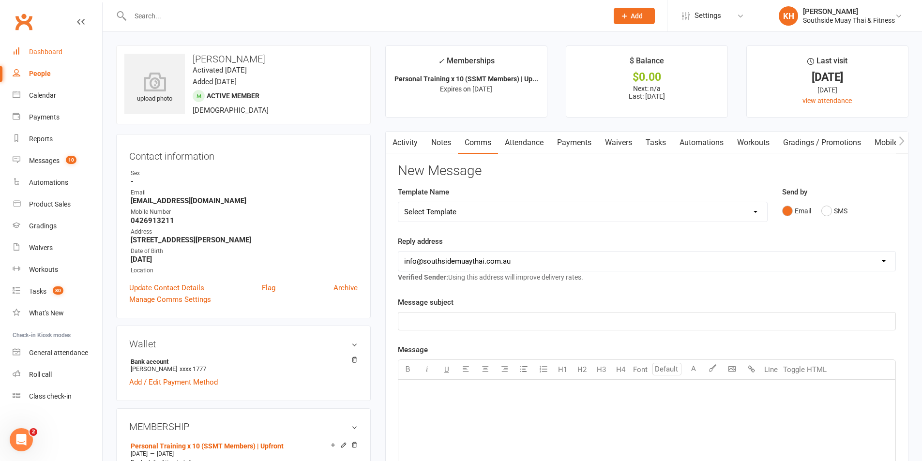
click at [36, 50] on div "Dashboard" at bounding box center [45, 52] width 33 height 8
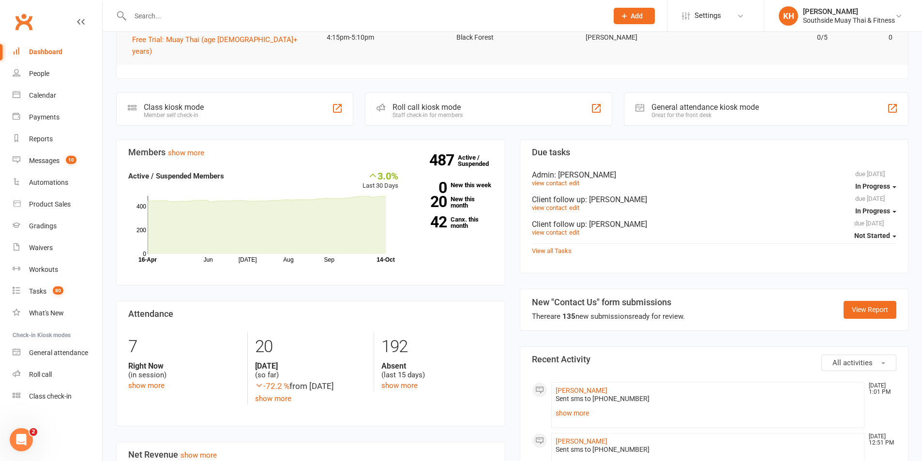
scroll to position [339, 0]
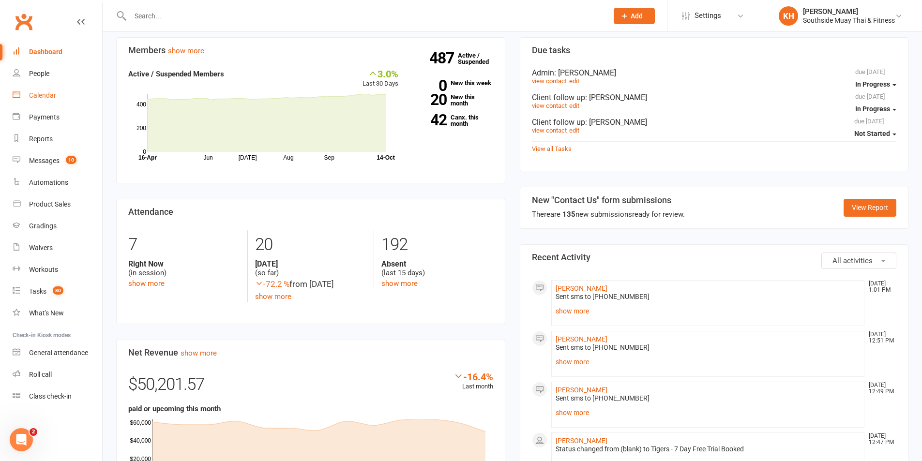
click at [52, 98] on div "Calendar" at bounding box center [42, 95] width 27 height 8
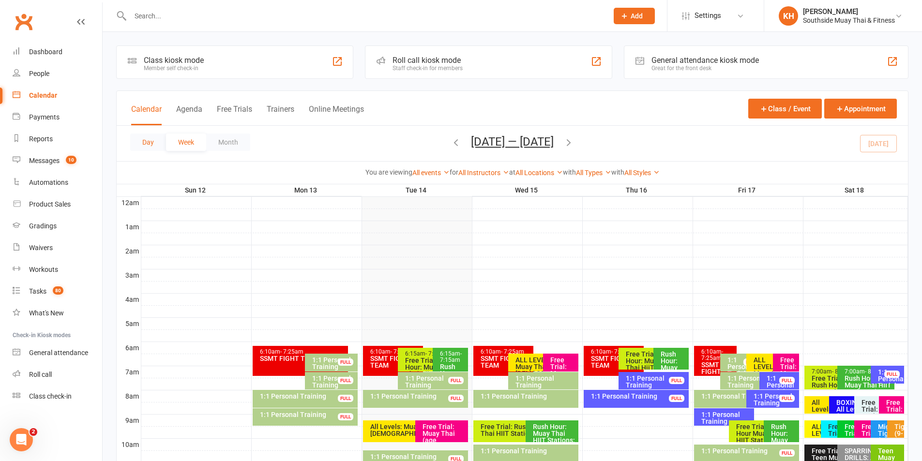
click at [158, 143] on button "Day" at bounding box center [148, 142] width 36 height 17
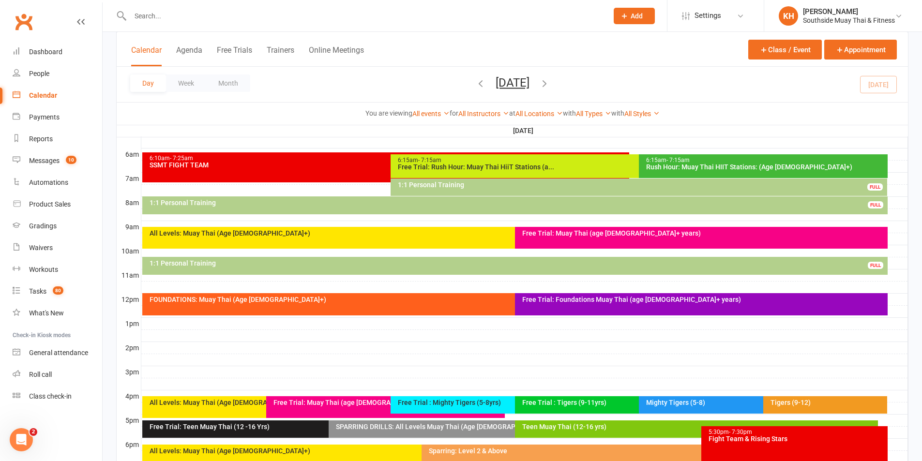
scroll to position [290, 0]
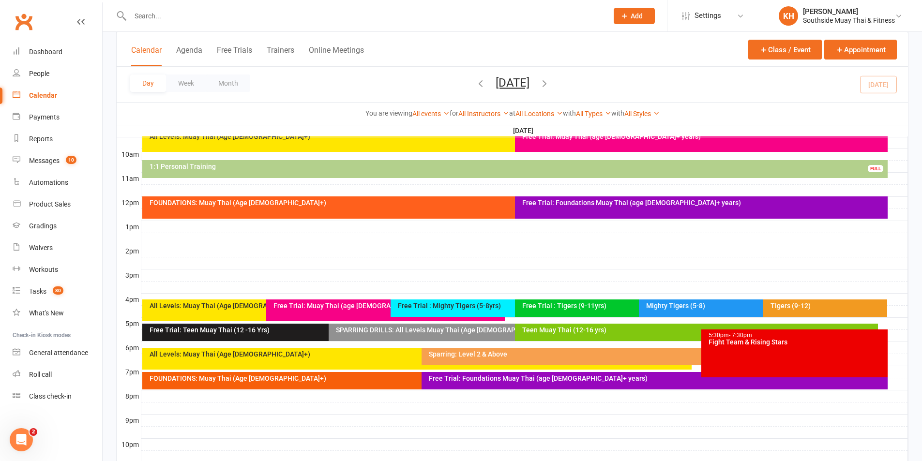
click at [379, 213] on div "FOUNDATIONS: Muay Thai (Age 13+)" at bounding box center [510, 208] width 736 height 22
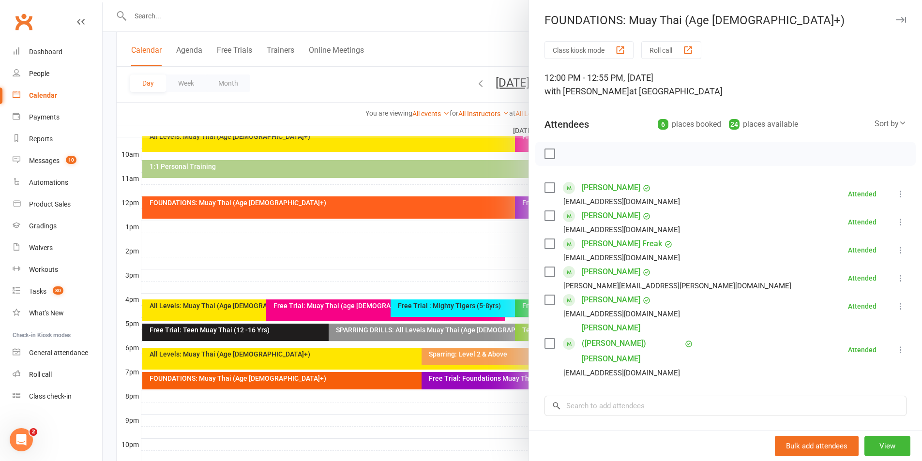
click at [896, 18] on icon "button" at bounding box center [901, 20] width 10 height 6
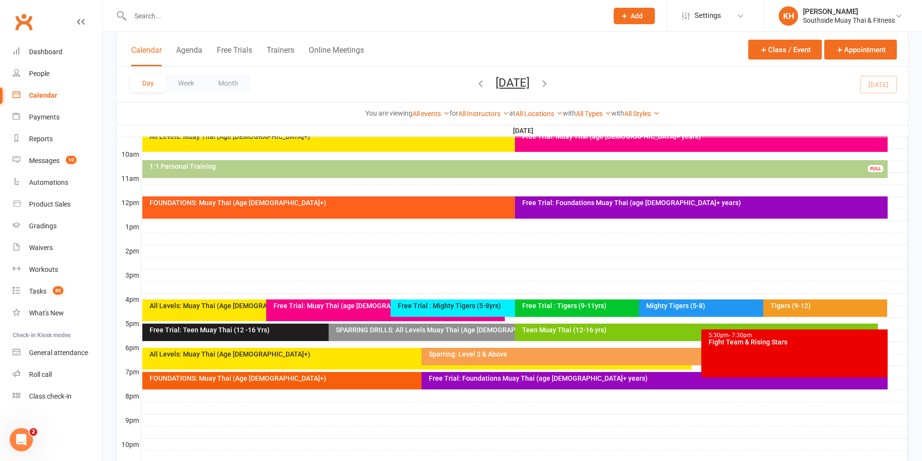
click at [108, 186] on div "Class kiosk mode Member self check-in Roll call kiosk mode Staff check-in for m…" at bounding box center [513, 121] width 820 height 760
click at [586, 208] on div "Free Trial: Foundations Muay Thai (age 13+ years)" at bounding box center [701, 208] width 373 height 22
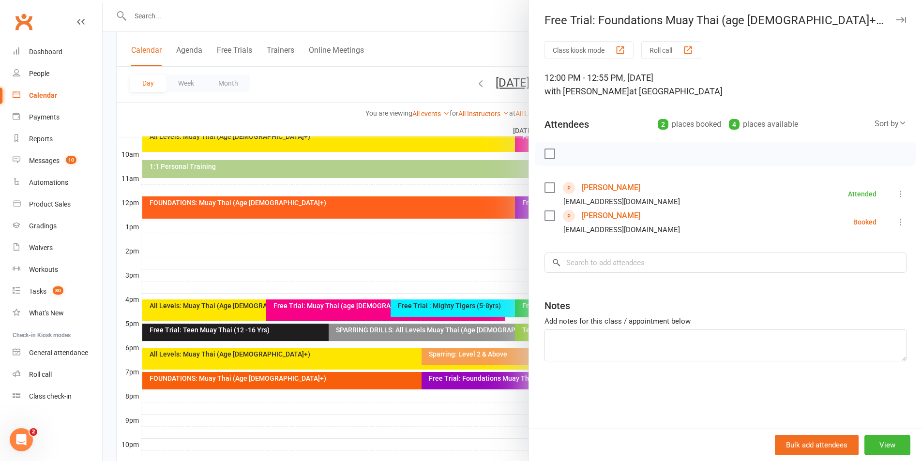
click at [604, 191] on link "Euan Anderson" at bounding box center [611, 187] width 59 height 15
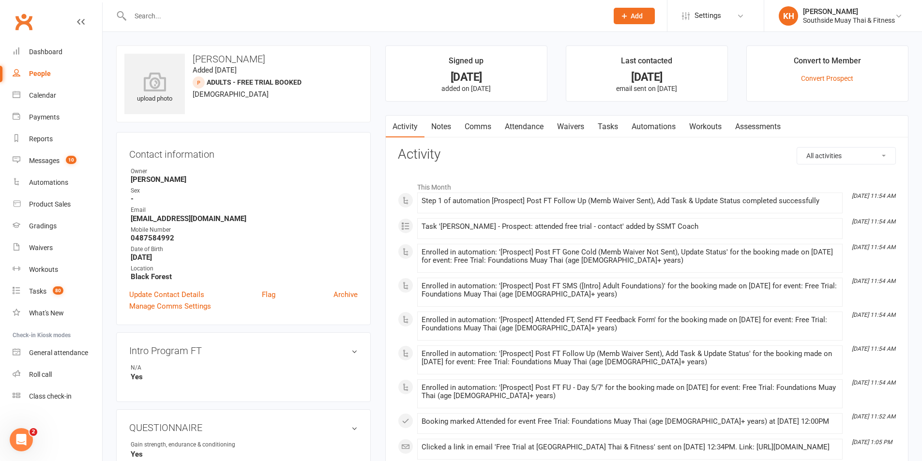
click at [582, 130] on link "Waivers" at bounding box center [570, 127] width 41 height 22
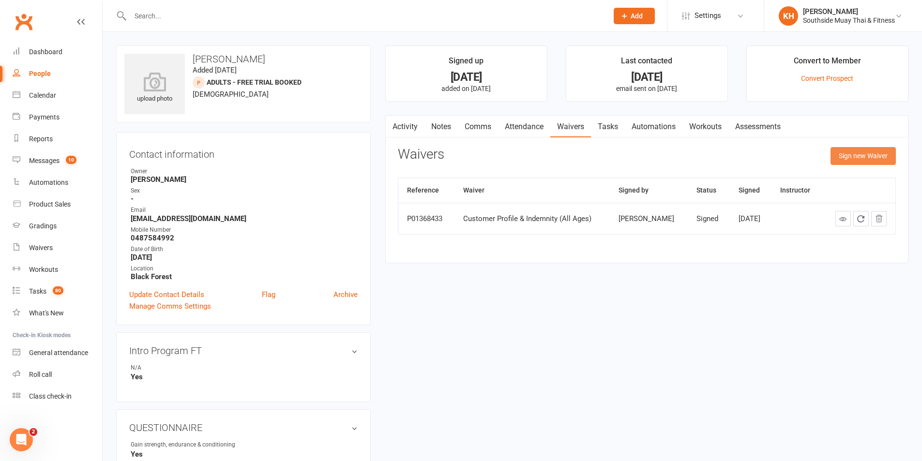
click at [862, 159] on button "Sign new Waiver" at bounding box center [863, 155] width 65 height 17
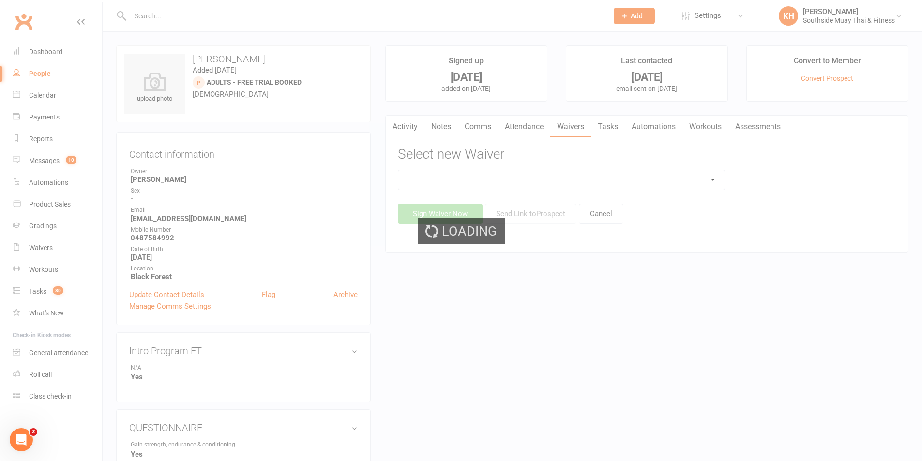
click at [625, 182] on div "Loading" at bounding box center [461, 230] width 922 height 461
click at [626, 180] on div "Loading" at bounding box center [461, 230] width 922 height 461
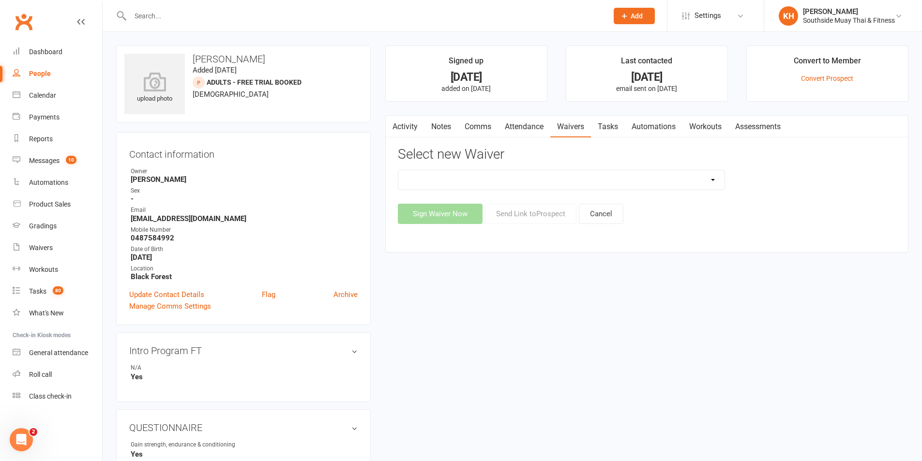
click at [626, 180] on select "10 or 5 Session Pass | Upfront (former member) 10 Session Pass | Upfront (DD Pa…" at bounding box center [561, 179] width 326 height 19
select select "13133"
click at [398, 170] on select "10 or 5 Session Pass | Upfront (former member) 10 Session Pass | Upfront (DD Pa…" at bounding box center [561, 179] width 326 height 19
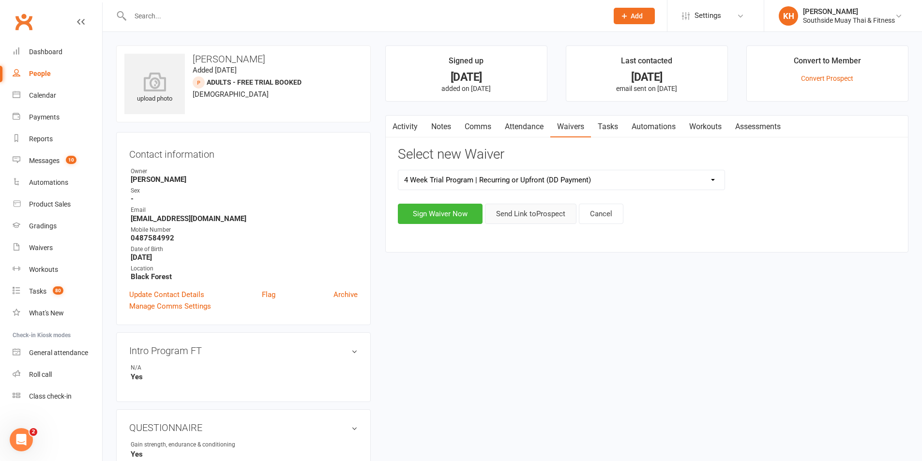
click at [530, 207] on button "Send Link to Prospect" at bounding box center [530, 214] width 91 height 20
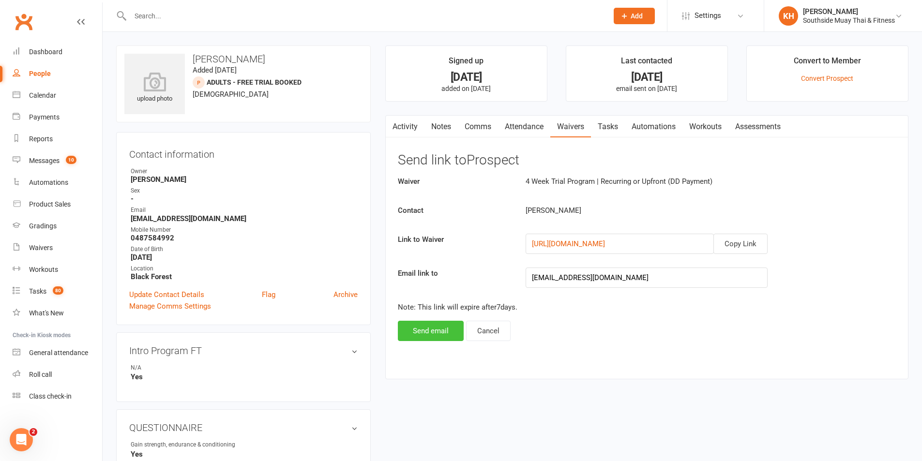
click at [416, 330] on button "Send email" at bounding box center [431, 331] width 66 height 20
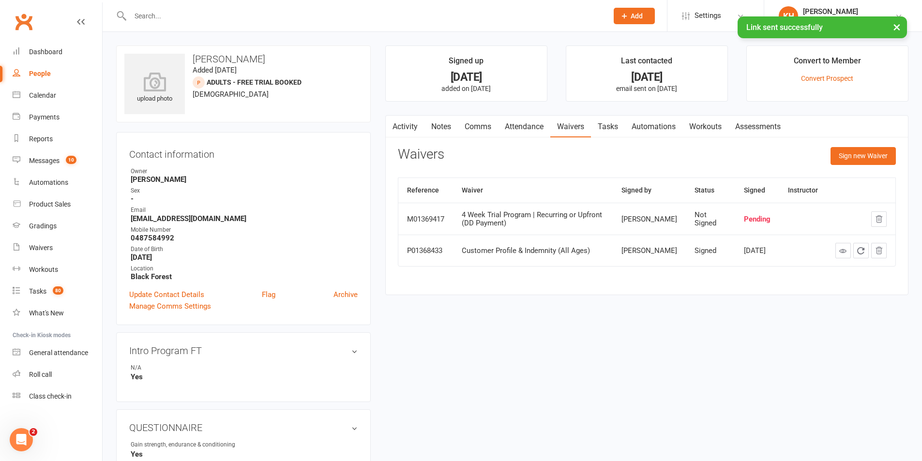
click at [408, 126] on link "Activity" at bounding box center [405, 127] width 39 height 22
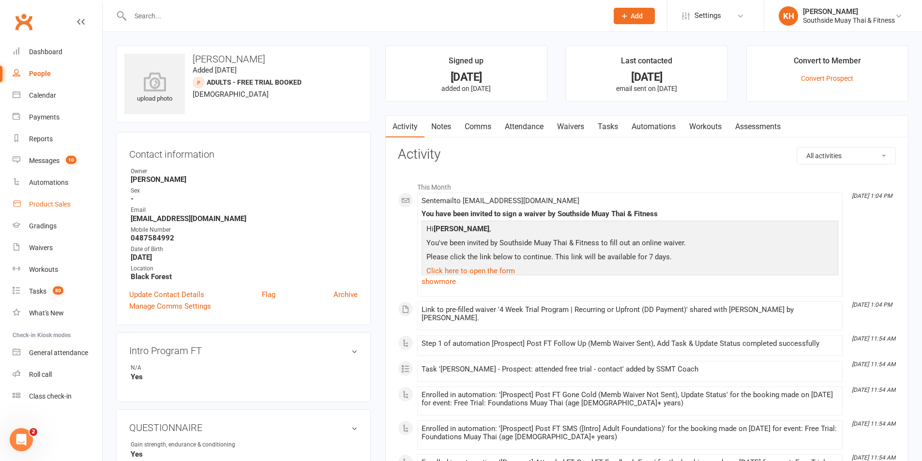
click at [44, 210] on link "Product Sales" at bounding box center [58, 205] width 90 height 22
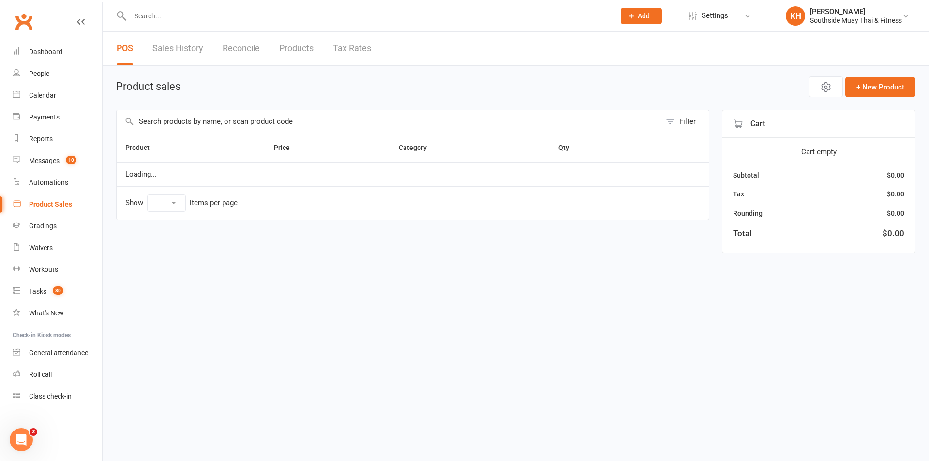
select select "100"
click at [162, 47] on link "Sales History" at bounding box center [177, 48] width 51 height 33
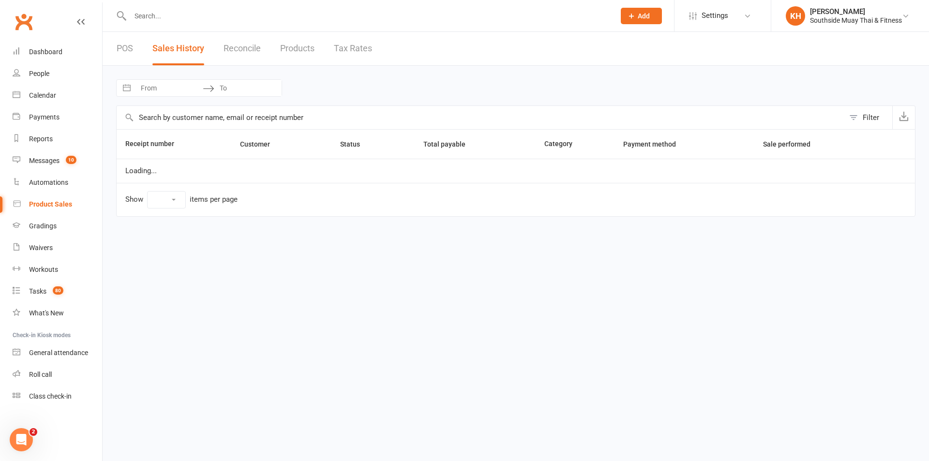
select select "50"
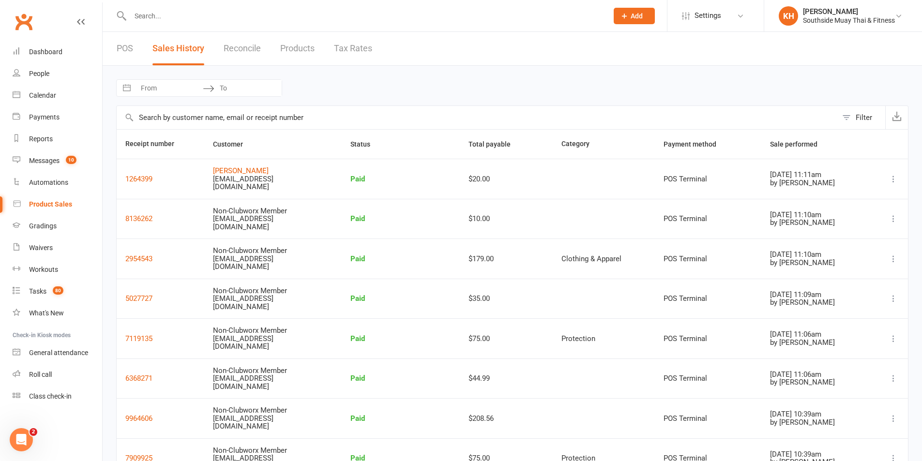
click at [122, 48] on link "POS" at bounding box center [125, 48] width 16 height 33
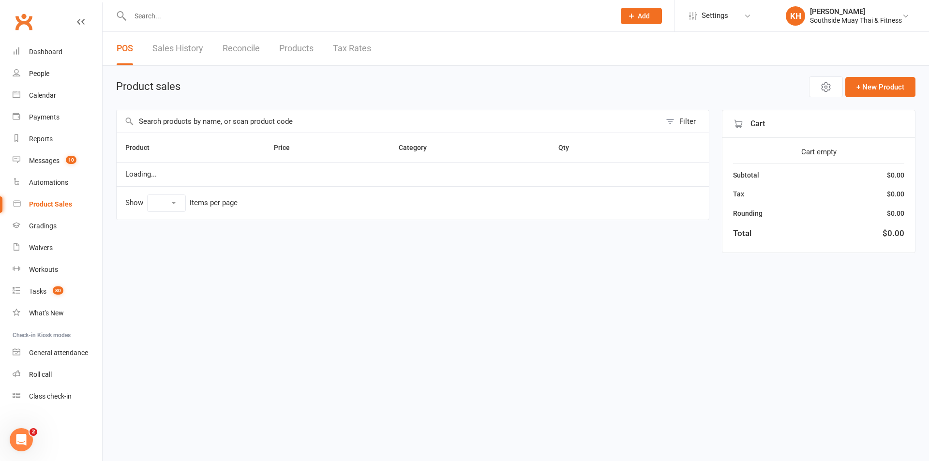
select select "100"
click at [757, 89] on span "Open POS Portal" at bounding box center [753, 87] width 53 height 12
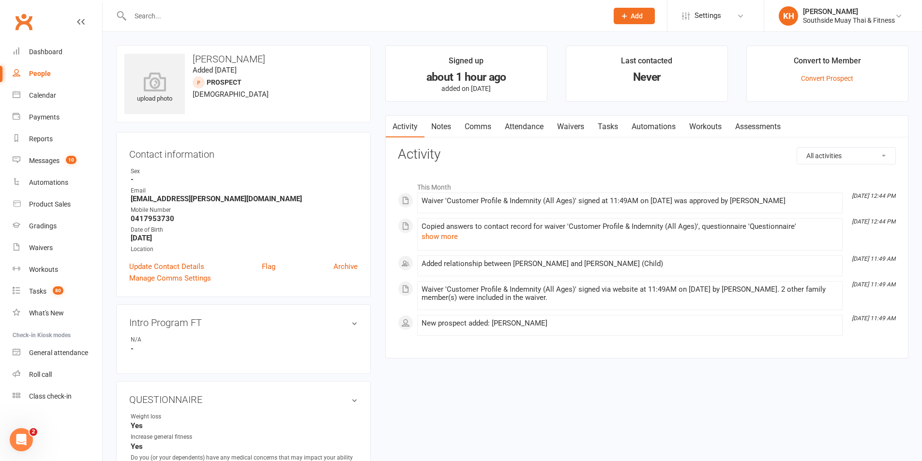
click at [517, 123] on link "Attendance" at bounding box center [524, 127] width 52 height 22
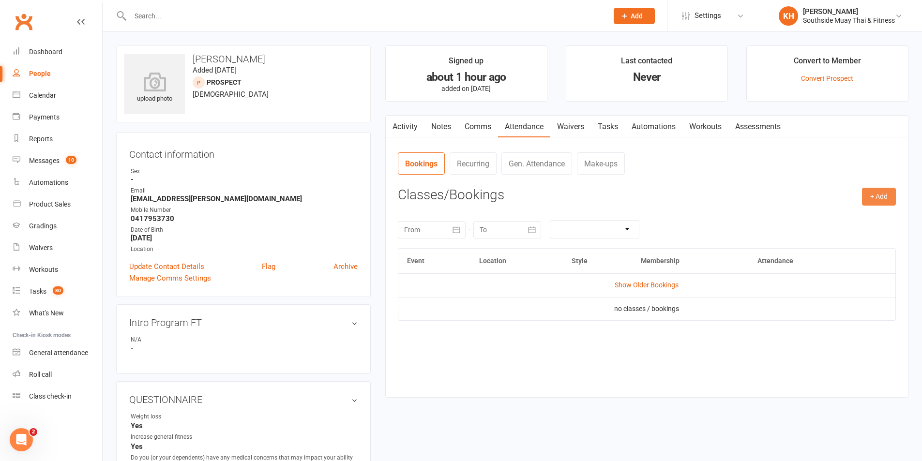
click at [878, 192] on button "+ Add" at bounding box center [879, 196] width 34 height 17
click at [822, 222] on link "Book Event" at bounding box center [848, 218] width 96 height 19
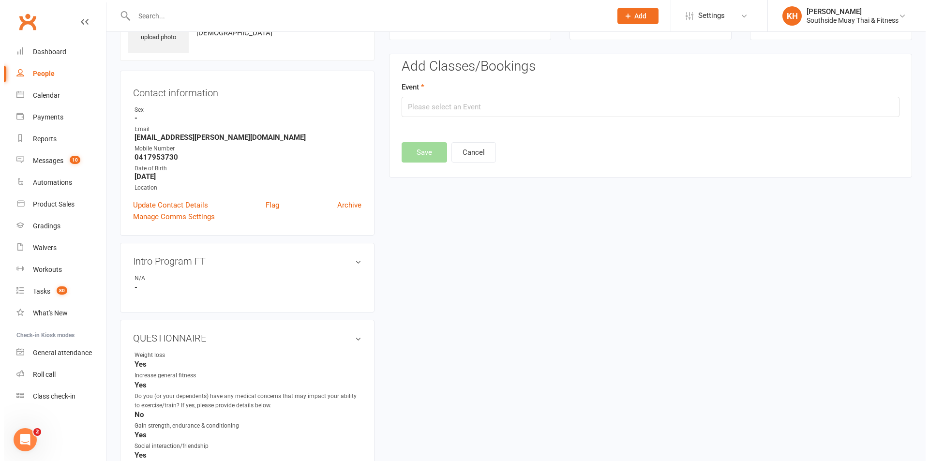
scroll to position [67, 0]
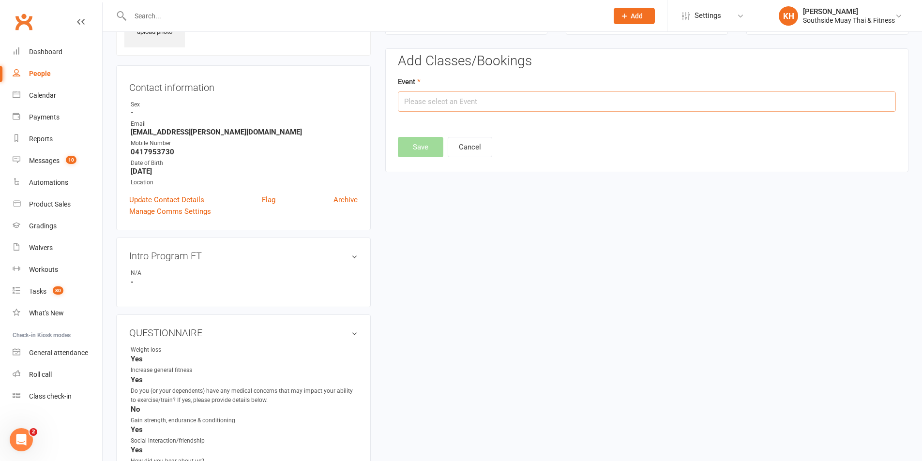
click at [454, 111] on input "text" at bounding box center [647, 101] width 498 height 20
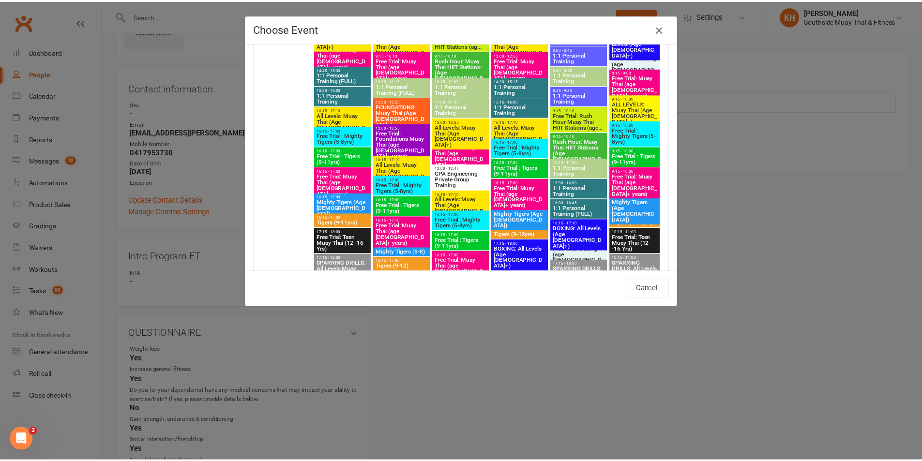
scroll to position [2130, 0]
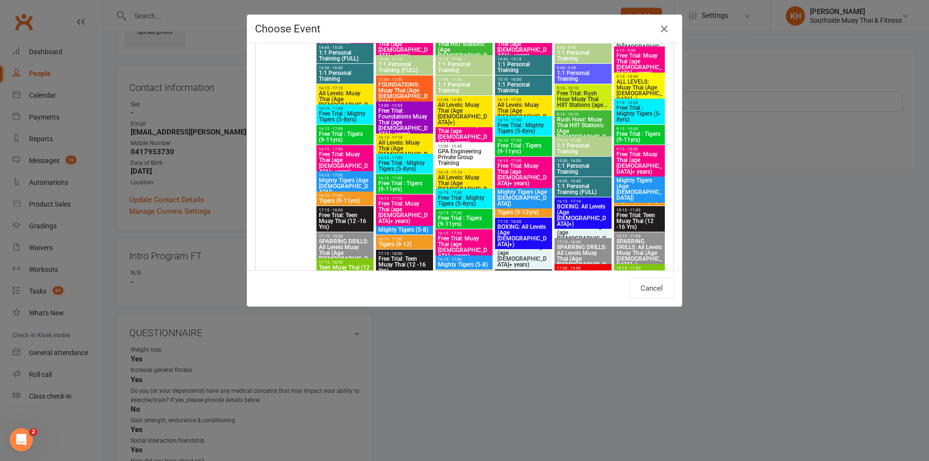
click at [397, 185] on span "Free Trial : Tigers (9-11yrs)" at bounding box center [404, 187] width 53 height 12
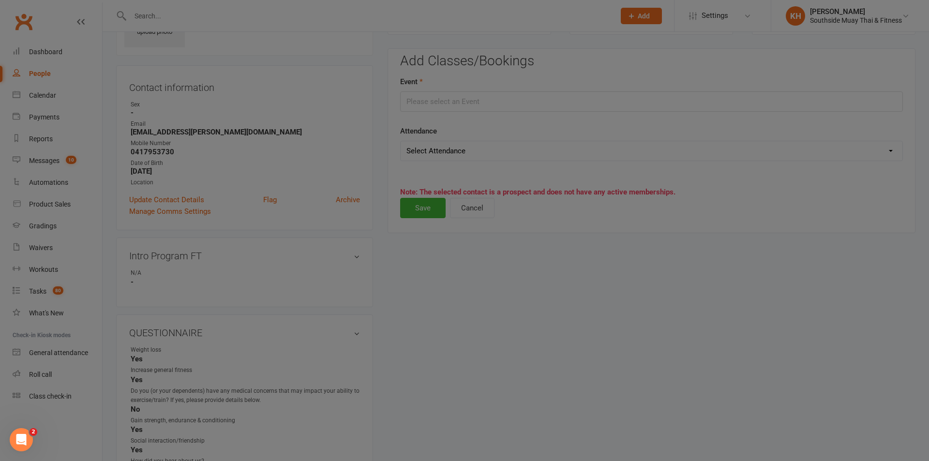
type input "Free Trial : Tigers (9-11yrs) - Oct 21, 2025 4:15:00 PM"
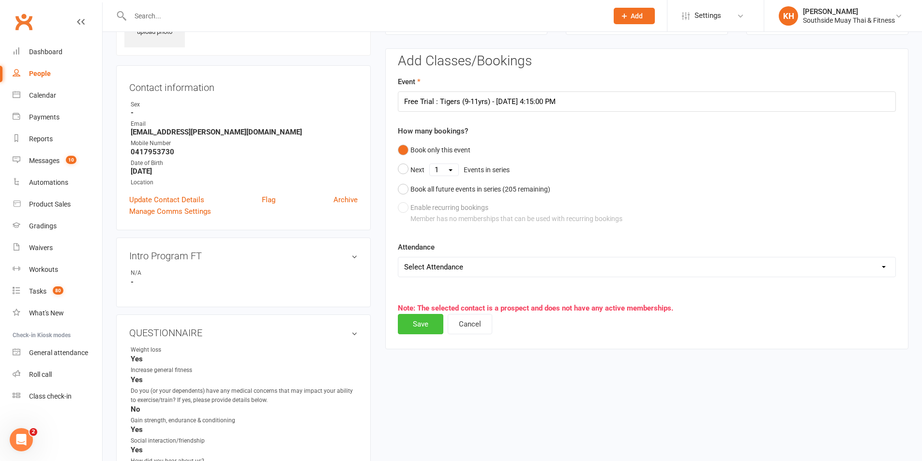
click at [413, 322] on button "Save" at bounding box center [421, 324] width 46 height 20
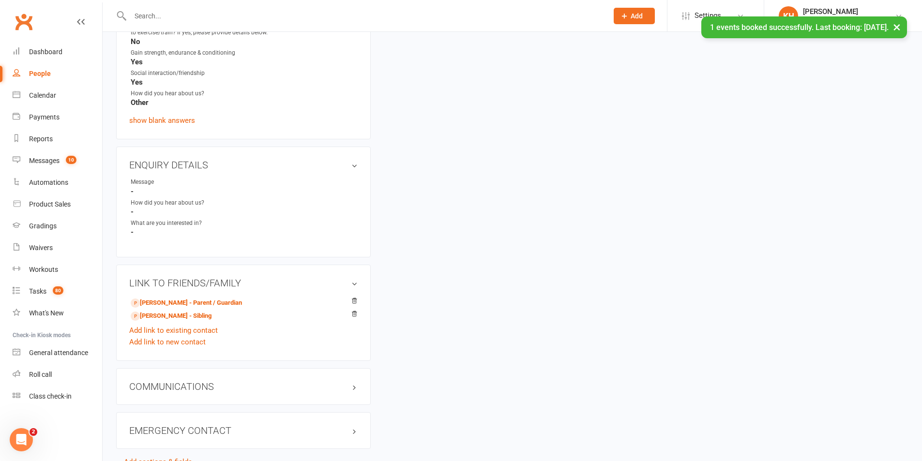
scroll to position [454, 0]
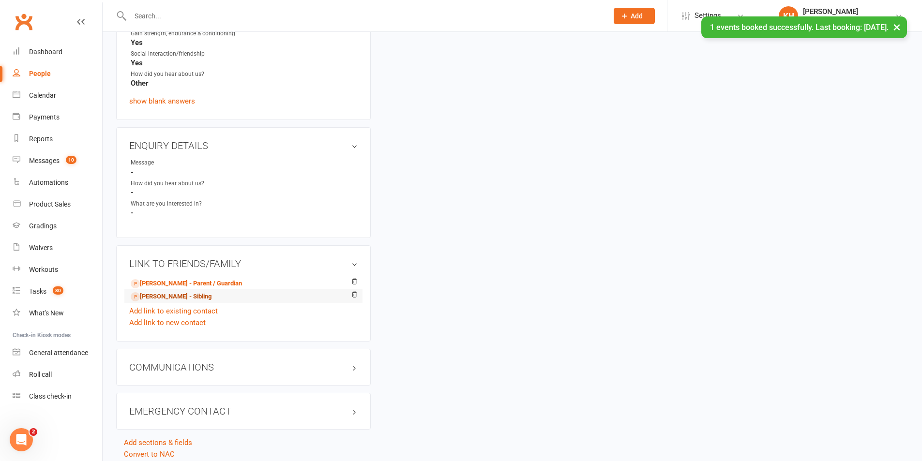
click at [189, 296] on link "Paul Thomas - Sibling" at bounding box center [171, 297] width 81 height 10
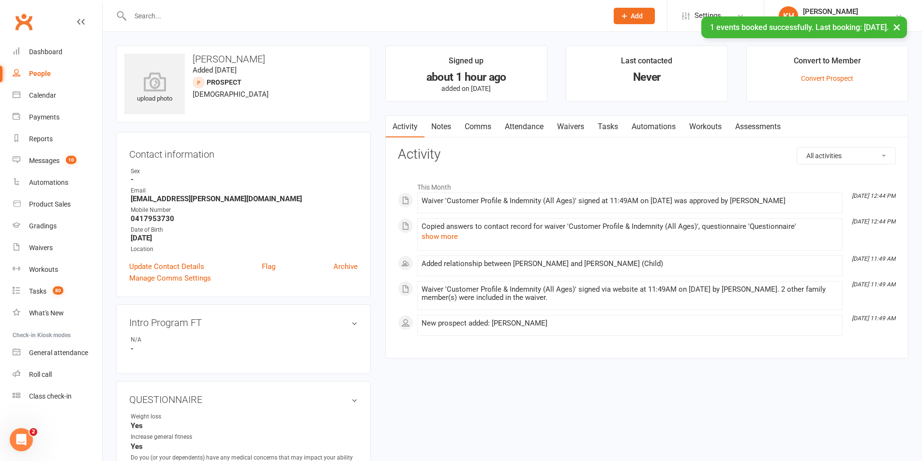
click at [525, 129] on link "Attendance" at bounding box center [524, 127] width 52 height 22
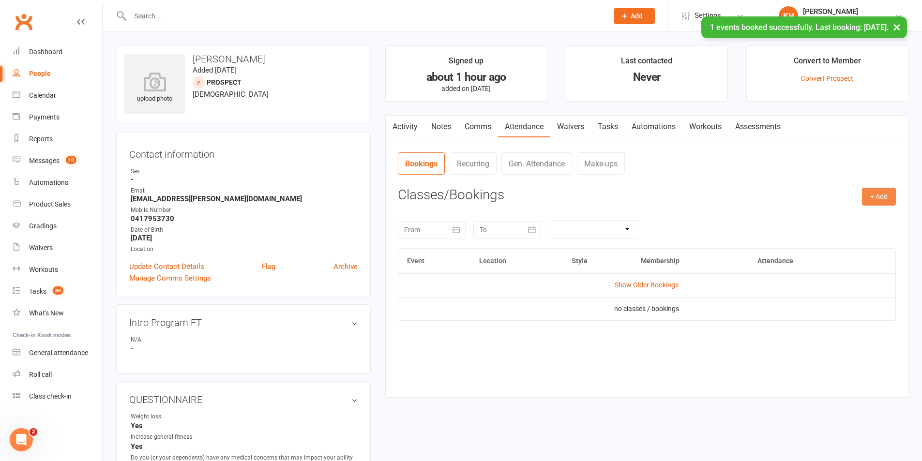
click at [867, 199] on button "+ Add" at bounding box center [879, 196] width 34 height 17
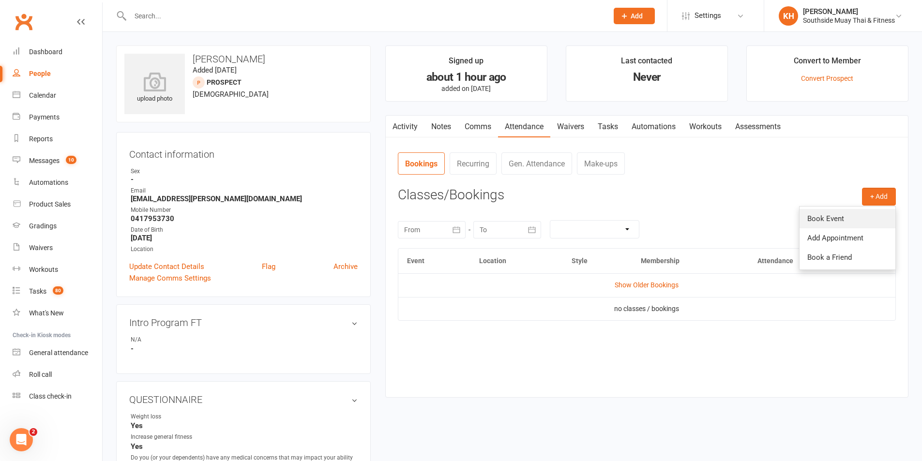
click at [833, 215] on link "Book Event" at bounding box center [848, 218] width 96 height 19
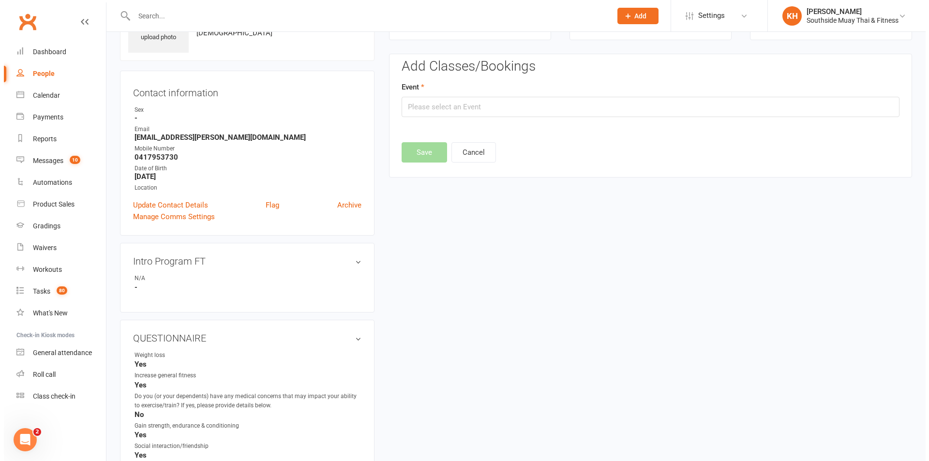
scroll to position [67, 0]
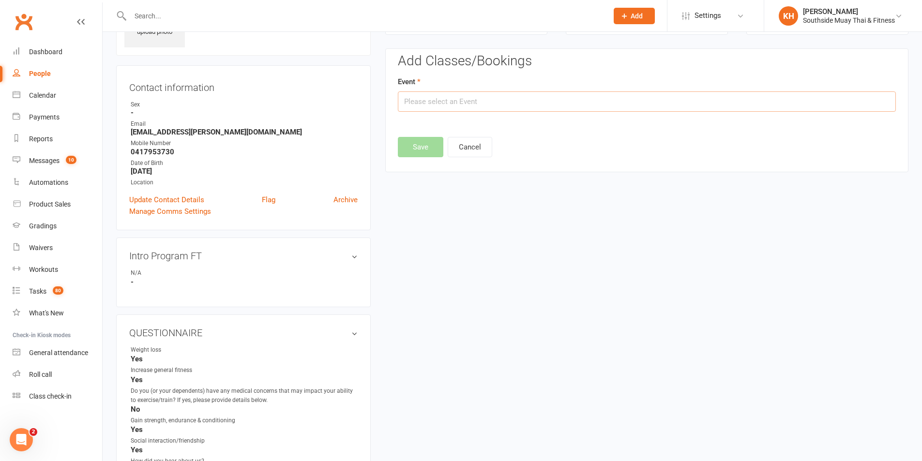
click at [444, 105] on input "text" at bounding box center [647, 101] width 498 height 20
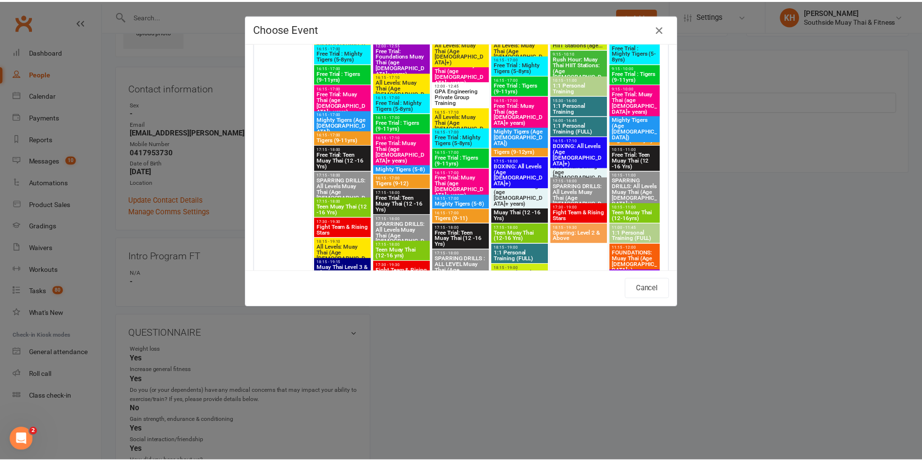
scroll to position [2178, 0]
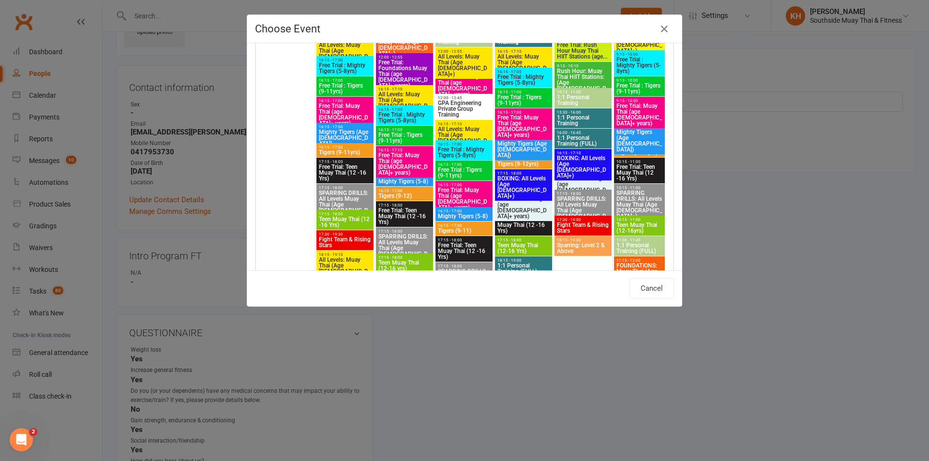
click at [399, 116] on span "Free Trial : Mighty Tigers (5-8yrs)" at bounding box center [404, 118] width 53 height 12
type input "Free Trial : Mighty Tigers (5-8yrs) - Oct 21, 2025 4:15:00 PM"
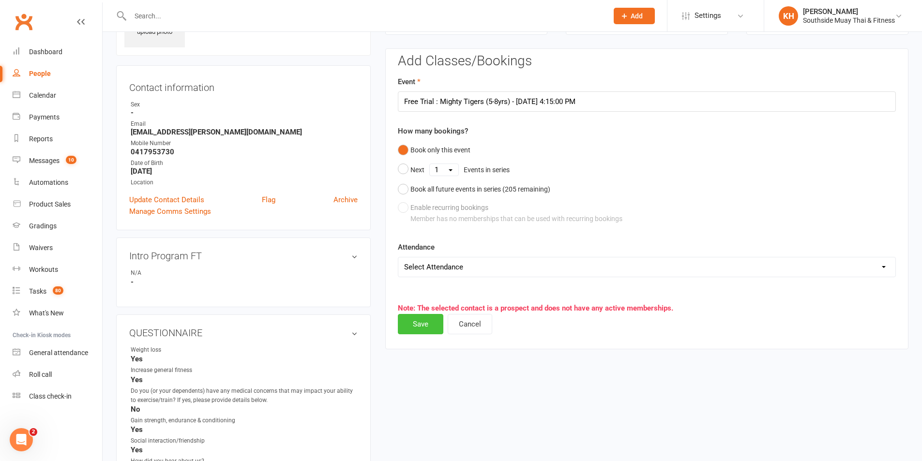
click at [419, 320] on button "Save" at bounding box center [421, 324] width 46 height 20
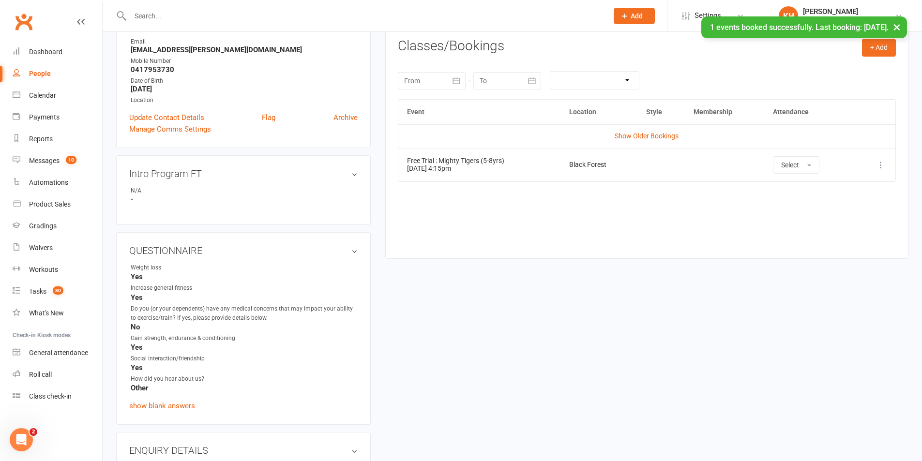
scroll to position [406, 0]
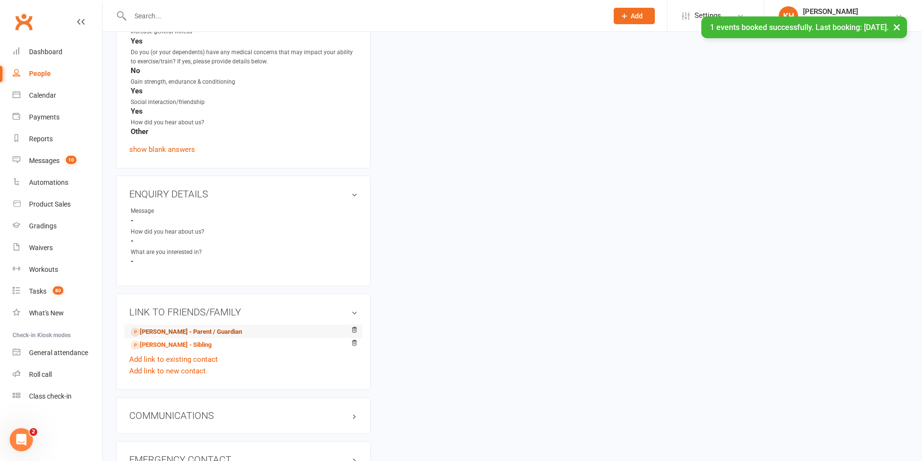
click at [160, 332] on link "Aaron Thomas - Parent / Guardian" at bounding box center [186, 332] width 111 height 10
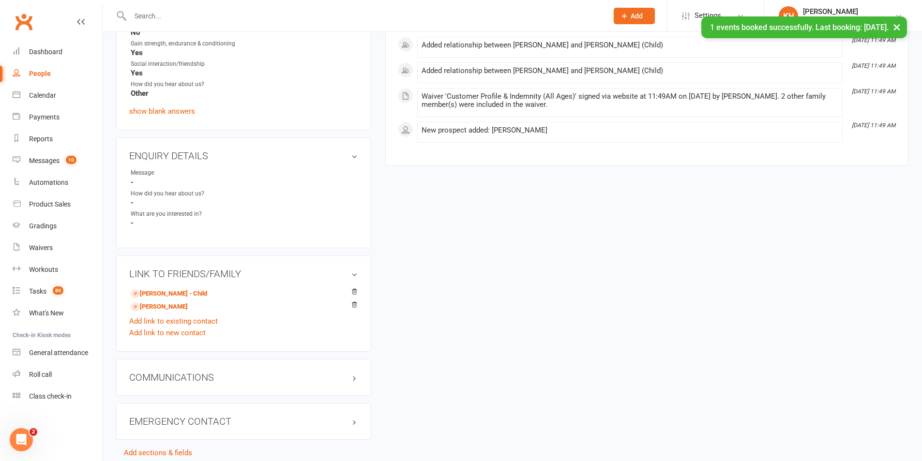
scroll to position [491, 0]
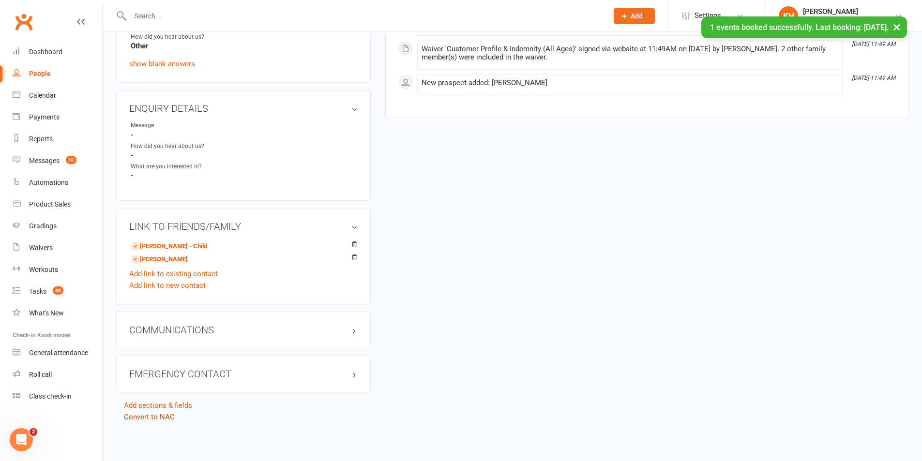
click at [155, 417] on link "Convert to NAC" at bounding box center [149, 417] width 51 height 9
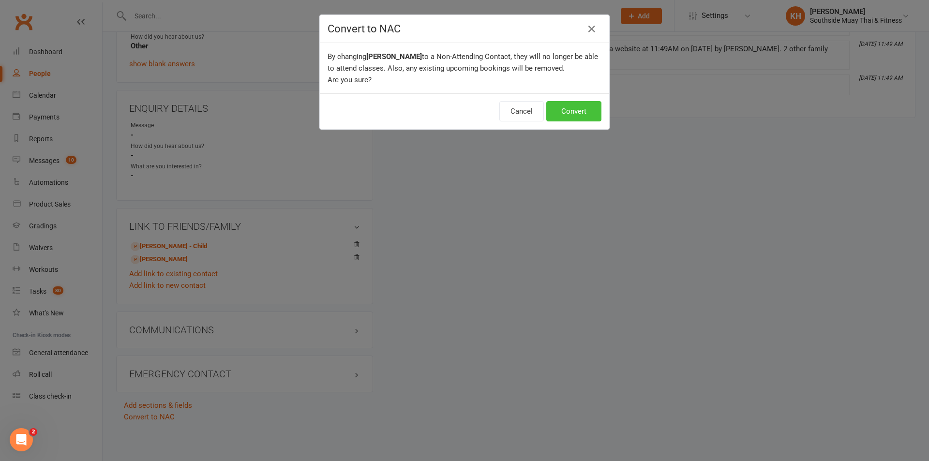
click at [580, 115] on button "Convert" at bounding box center [574, 111] width 55 height 20
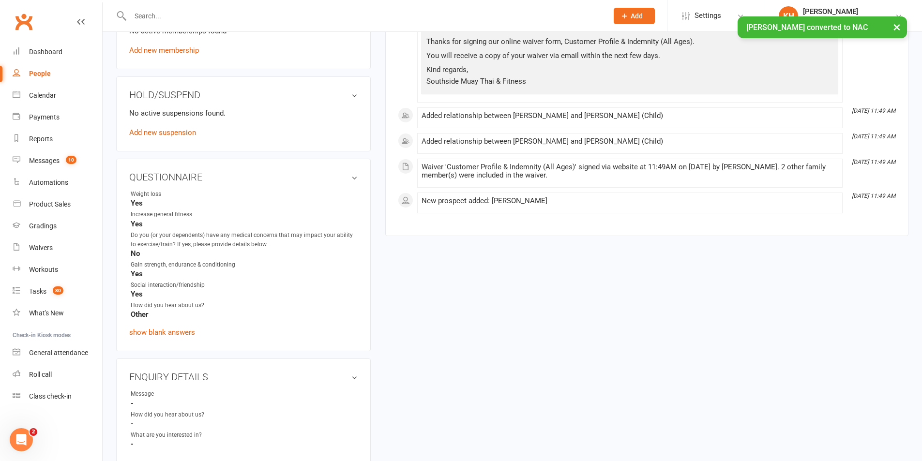
scroll to position [604, 0]
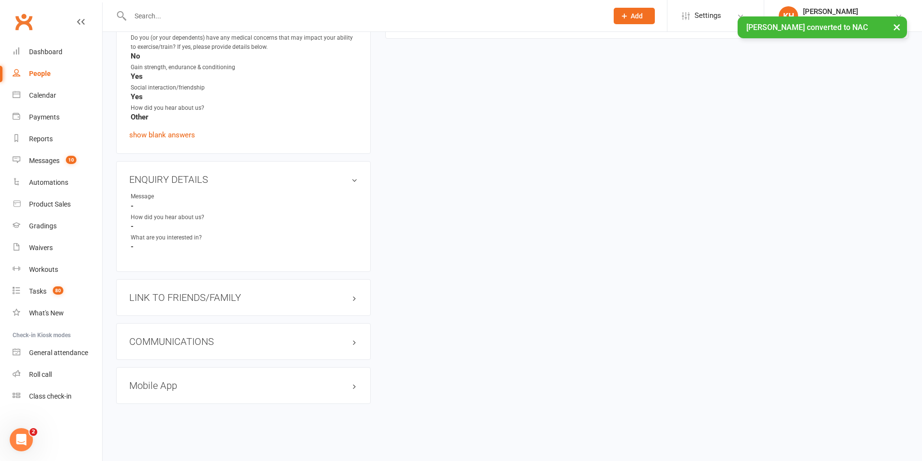
click at [168, 301] on h3 "LINK TO FRIENDS/FAMILY" at bounding box center [243, 297] width 228 height 11
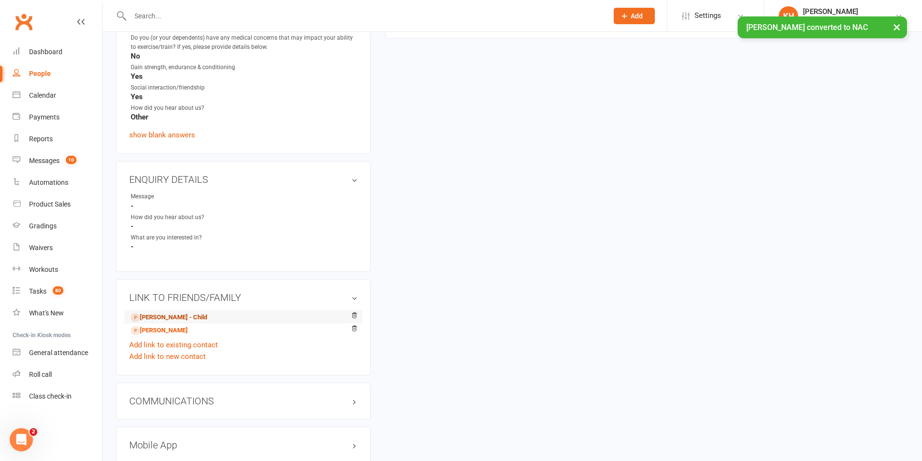
click at [165, 314] on link "Maja Thomas - Child" at bounding box center [169, 318] width 76 height 10
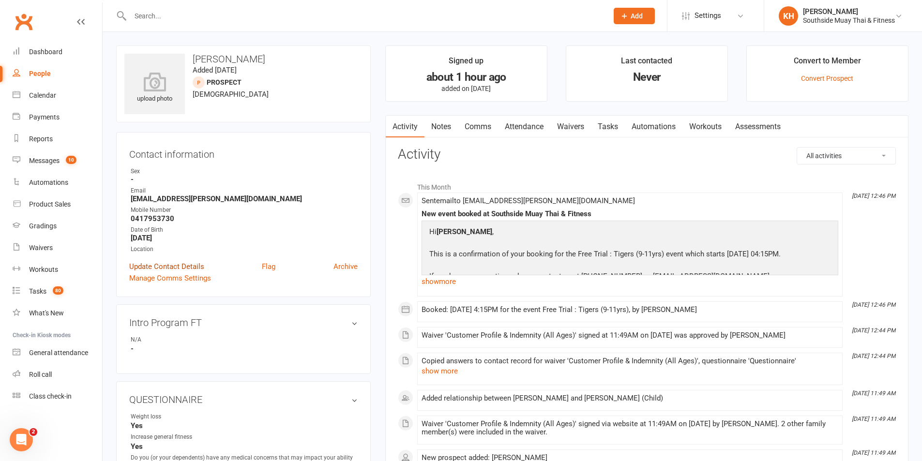
click at [181, 269] on link "Update Contact Details" at bounding box center [166, 267] width 75 height 12
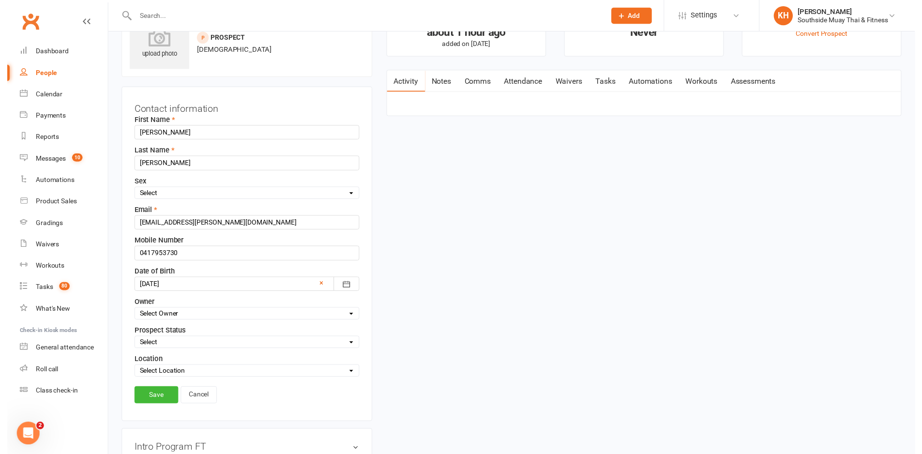
scroll to position [46, 0]
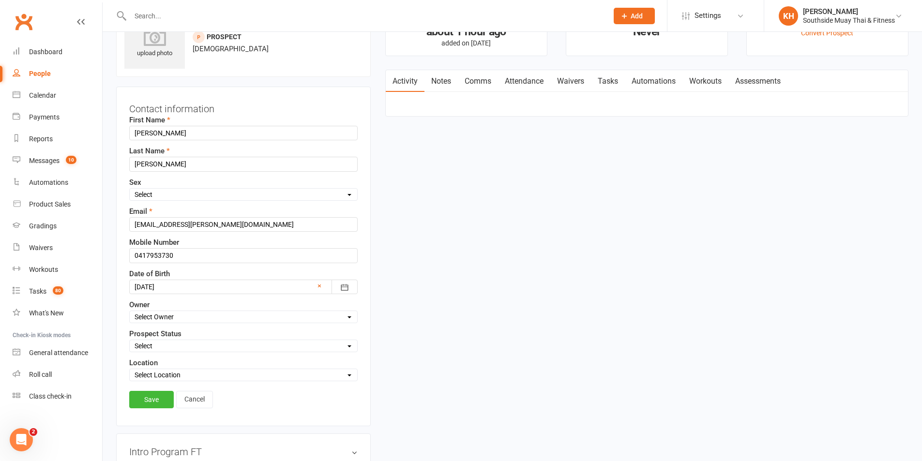
click at [153, 347] on select "Select Initial Contact 28 Day LBE - Contact Needed 28 Day LBE - Intro Class Boo…" at bounding box center [244, 346] width 228 height 11
select select "Tigers - 7 Day Free Trial Booked"
click at [130, 341] on select "Select Initial Contact 28 Day LBE - Contact Needed 28 Day LBE - Intro Class Boo…" at bounding box center [244, 346] width 228 height 11
click at [157, 317] on select "Select Owner Nick Hunter Freya Tierney Barry Saunders Emma Edwards SSMT Retenti…" at bounding box center [244, 317] width 228 height 11
select select "6"
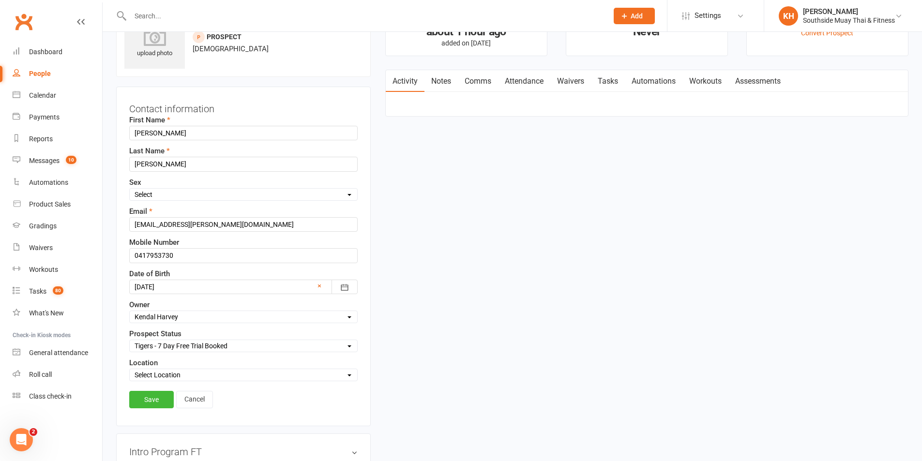
click at [130, 312] on select "Select Owner Nick Hunter Freya Tierney Barry Saunders Emma Edwards SSMT Retenti…" at bounding box center [244, 317] width 228 height 11
click at [166, 378] on select "Select Location Black Forest Coaching Calls" at bounding box center [244, 375] width 228 height 11
select select "0"
click at [130, 371] on select "Select Location Black Forest Coaching Calls" at bounding box center [244, 375] width 228 height 11
click at [159, 394] on link "Save" at bounding box center [151, 399] width 45 height 17
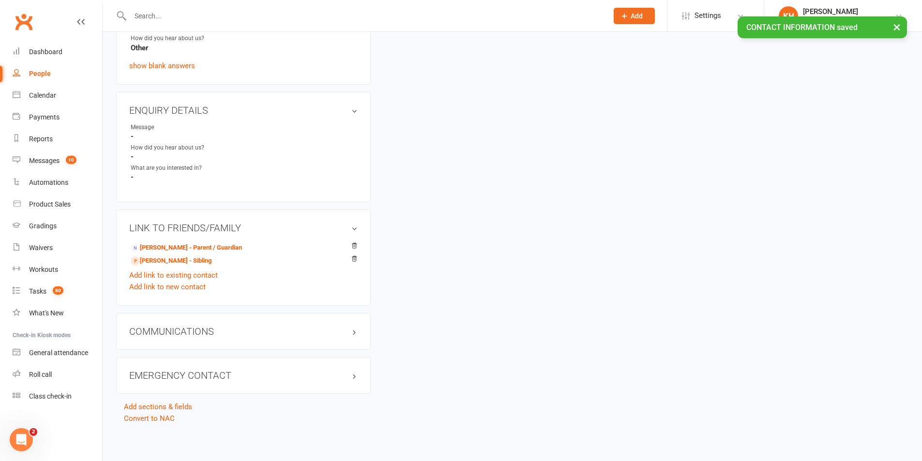
scroll to position [519, 0]
click at [153, 262] on link "Paul Thomas - Sibling" at bounding box center [171, 260] width 81 height 10
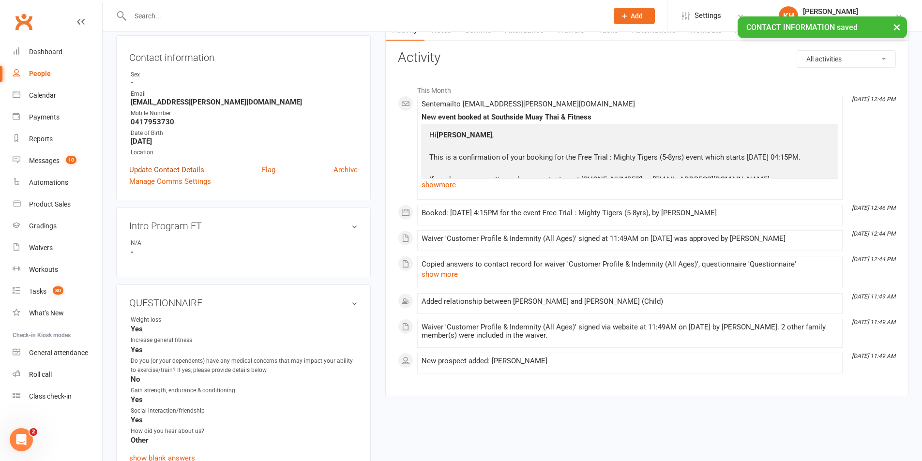
click at [169, 167] on link "Update Contact Details" at bounding box center [166, 170] width 75 height 12
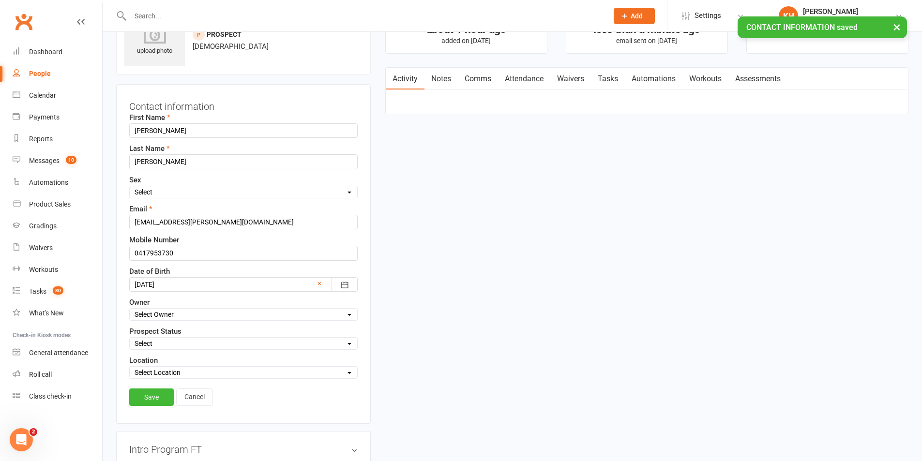
scroll to position [46, 0]
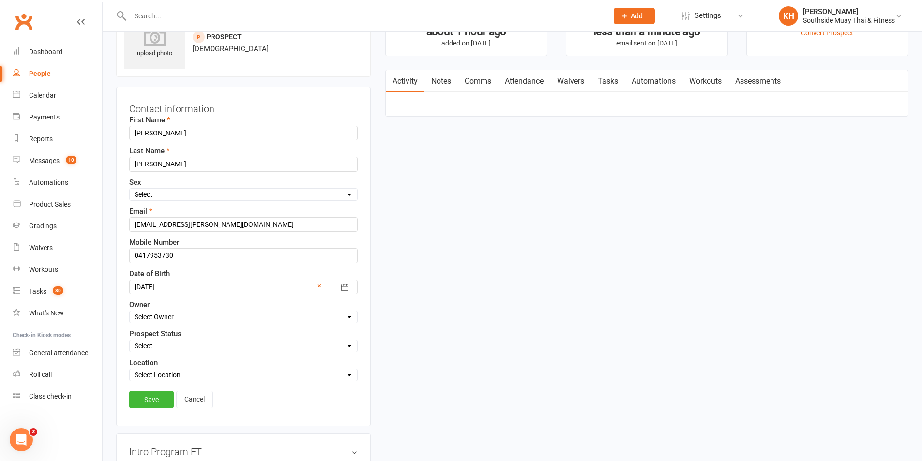
click at [162, 314] on select "Select Owner Nick Hunter Freya Tierney Barry Saunders Emma Edwards SSMT Retenti…" at bounding box center [244, 317] width 228 height 11
select select "6"
click at [130, 312] on select "Select Owner Nick Hunter Freya Tierney Barry Saunders Emma Edwards SSMT Retenti…" at bounding box center [244, 317] width 228 height 11
click at [155, 347] on select "Select Initial Contact 28 Day LBE - Contact Needed 28 Day LBE - Intro Class Boo…" at bounding box center [244, 346] width 228 height 11
select select "Tigers - 7 Day Free Trial Booked"
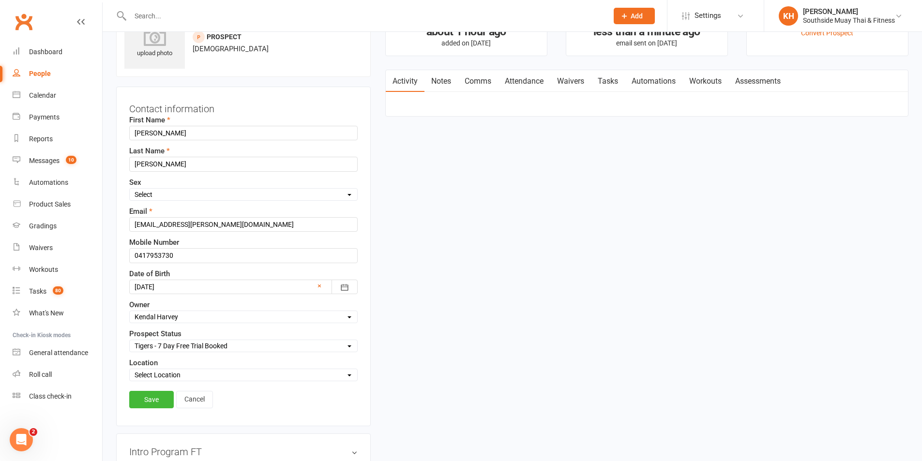
click at [130, 341] on select "Select Initial Contact 28 Day LBE - Contact Needed 28 Day LBE - Intro Class Boo…" at bounding box center [244, 346] width 228 height 11
click at [187, 376] on select "Select Location Black Forest Coaching Calls" at bounding box center [244, 375] width 228 height 11
select select "0"
click at [130, 371] on select "Select Location Black Forest Coaching Calls" at bounding box center [244, 375] width 228 height 11
click at [167, 404] on link "Save" at bounding box center [151, 399] width 45 height 17
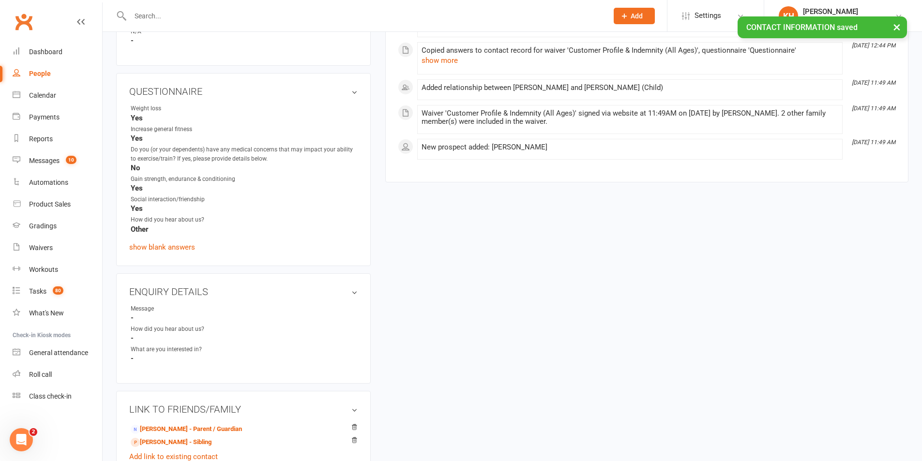
scroll to position [481, 0]
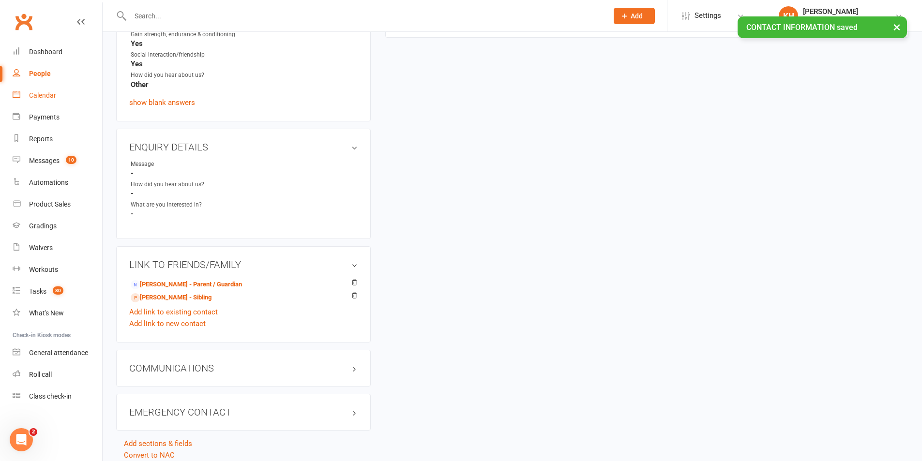
click at [53, 103] on link "Calendar" at bounding box center [58, 96] width 90 height 22
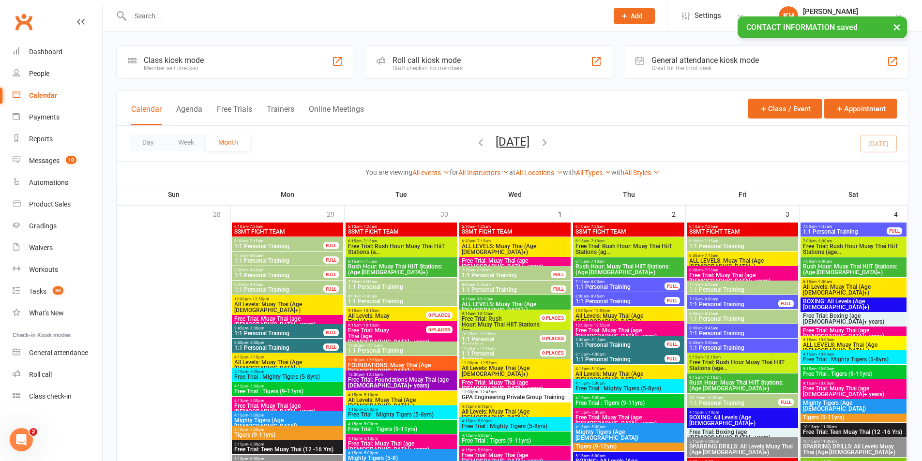
click at [889, 143] on div "Day Week Month October 2025 October 2025 Sun Mon Tue Wed Thu Fri Sat 28 29 30 0…" at bounding box center [512, 143] width 791 height 35
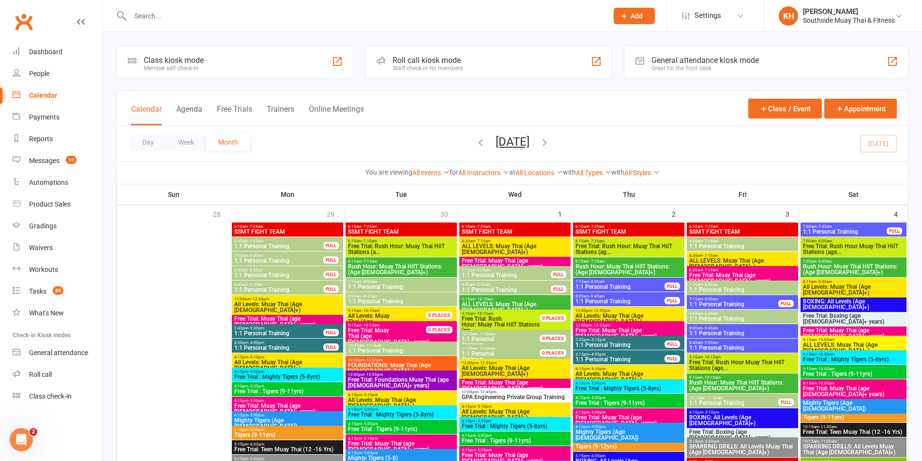
click at [152, 138] on button "Day" at bounding box center [148, 142] width 36 height 17
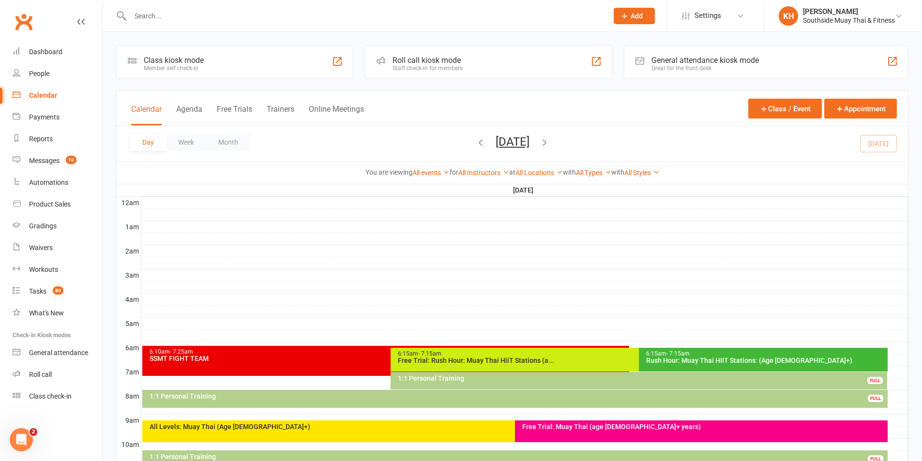
scroll to position [290, 0]
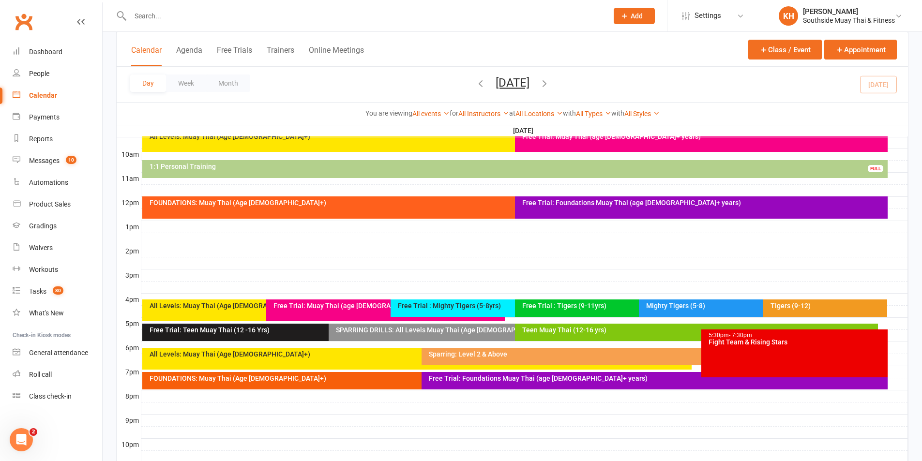
click at [568, 203] on div "Free Trial: Foundations Muay Thai (age [DEMOGRAPHIC_DATA]+ years)" at bounding box center [704, 202] width 364 height 7
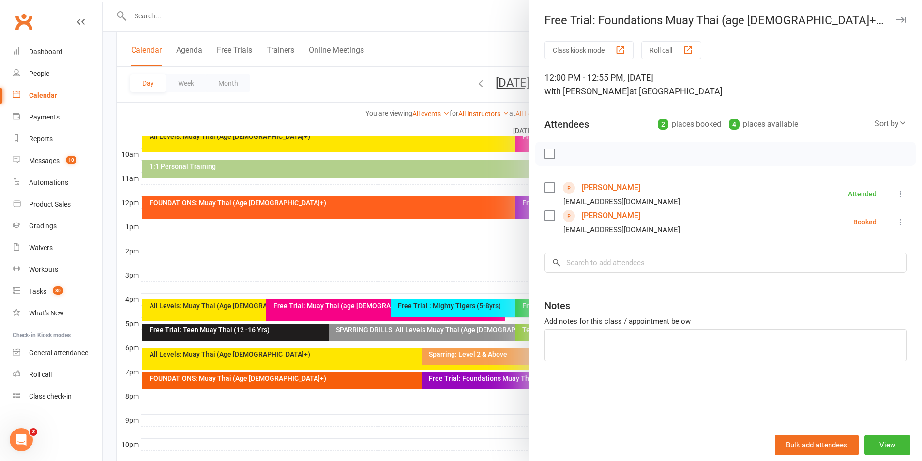
click at [458, 239] on div at bounding box center [513, 230] width 820 height 461
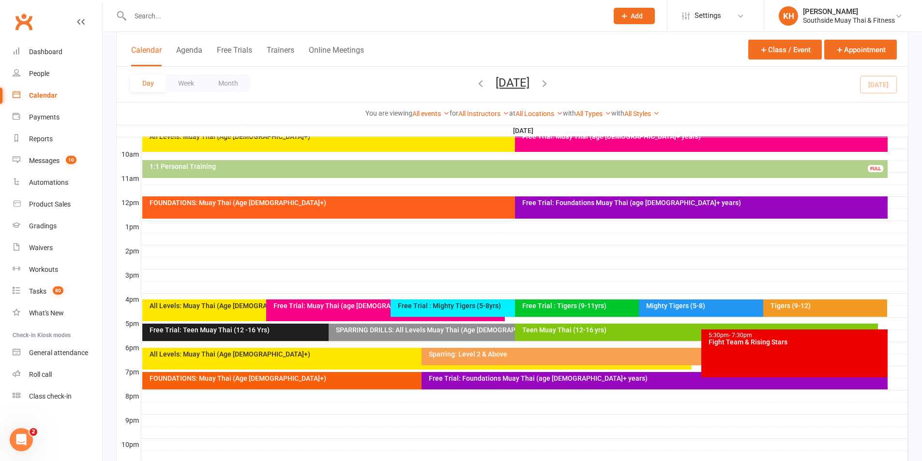
click at [429, 204] on div "FOUNDATIONS: Muay Thai (Age [DEMOGRAPHIC_DATA]+)" at bounding box center [512, 202] width 727 height 7
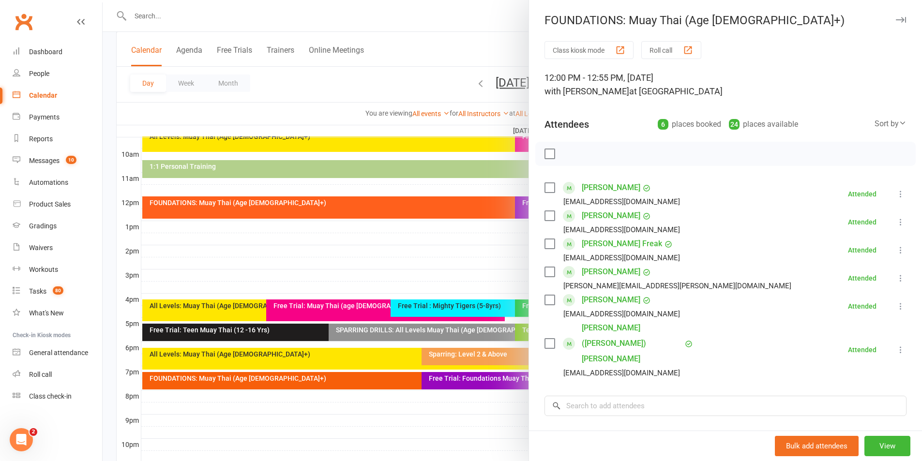
click at [412, 244] on div at bounding box center [513, 230] width 820 height 461
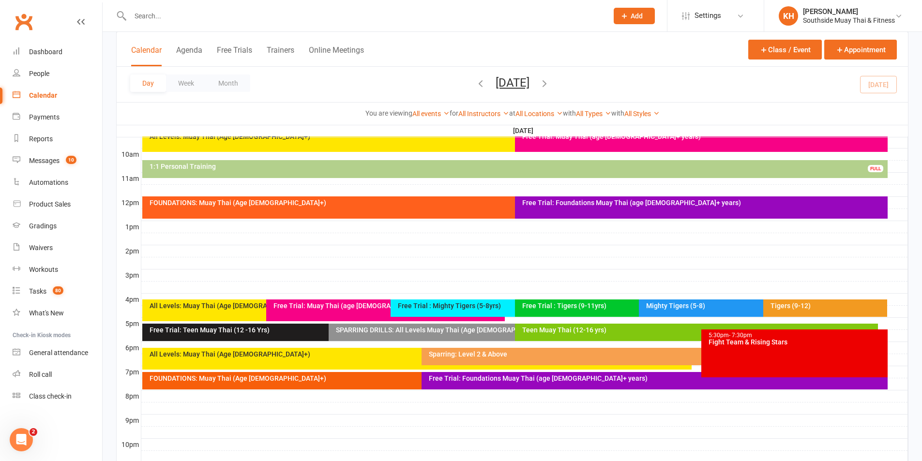
click at [199, 18] on input "text" at bounding box center [364, 16] width 474 height 14
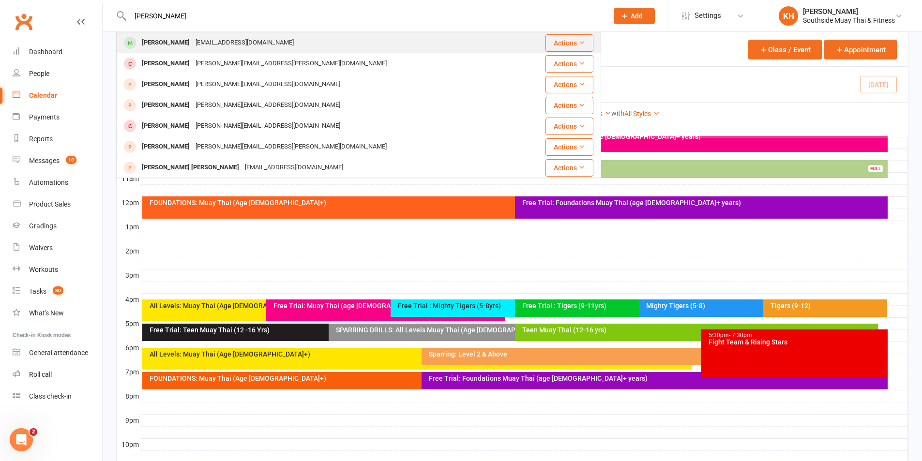
type input "taylor pau"
click at [194, 33] on div "Taylor Paulson krchmann95@gmail.com" at bounding box center [318, 43] width 402 height 20
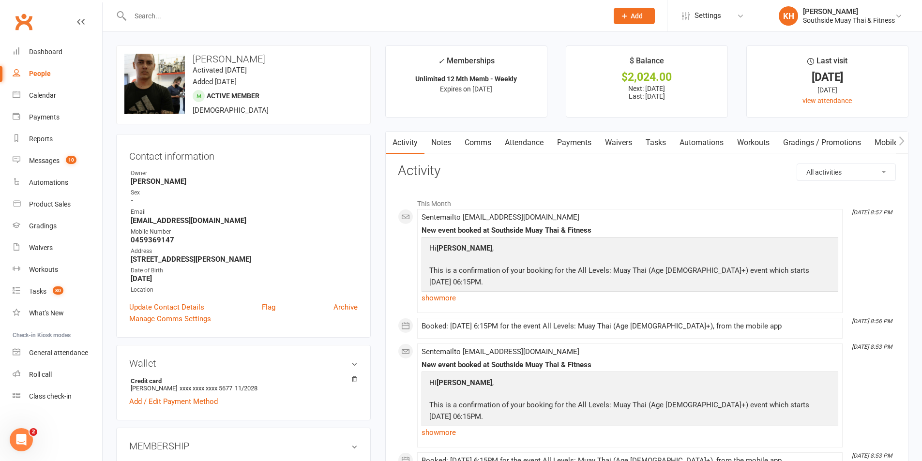
click at [556, 139] on link "Payments" at bounding box center [574, 143] width 48 height 22
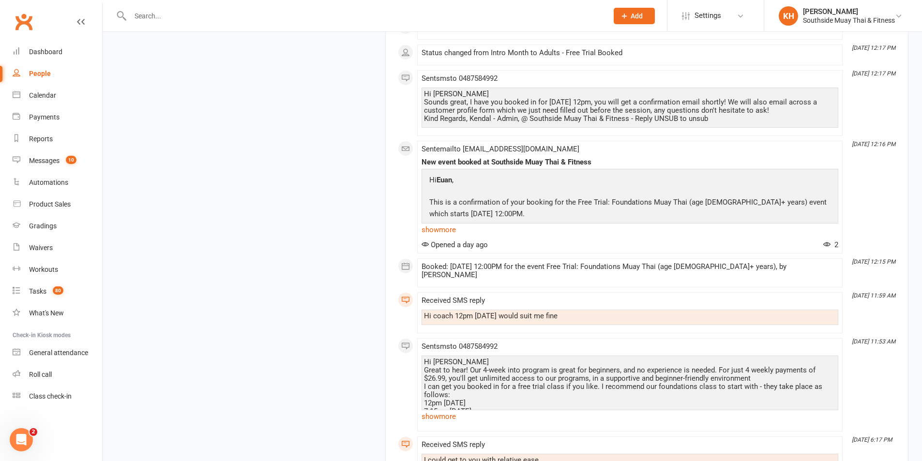
scroll to position [1573, 0]
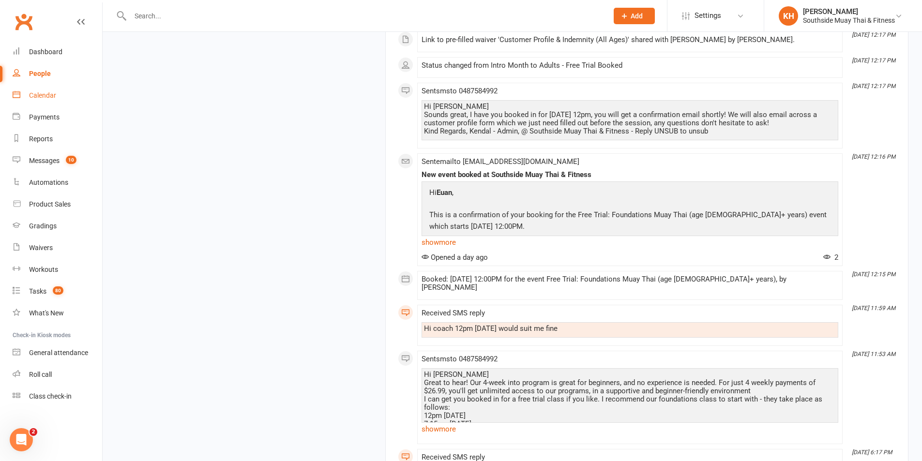
click at [52, 91] on link "Calendar" at bounding box center [58, 96] width 90 height 22
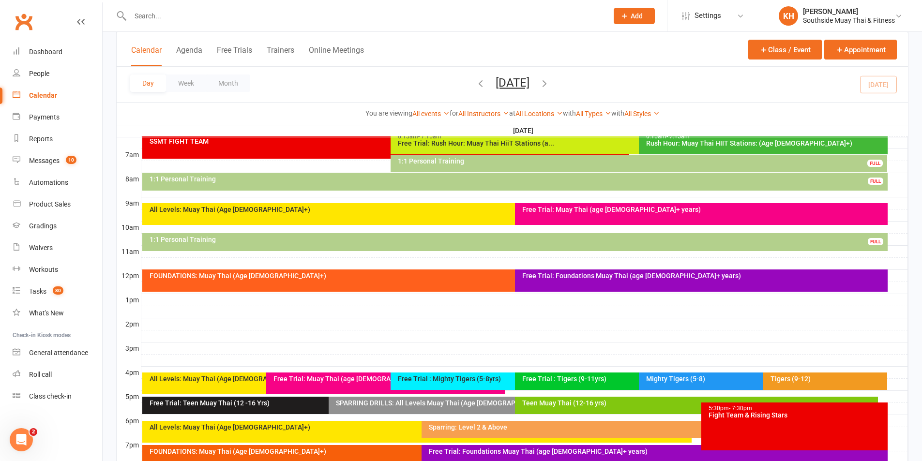
scroll to position [242, 0]
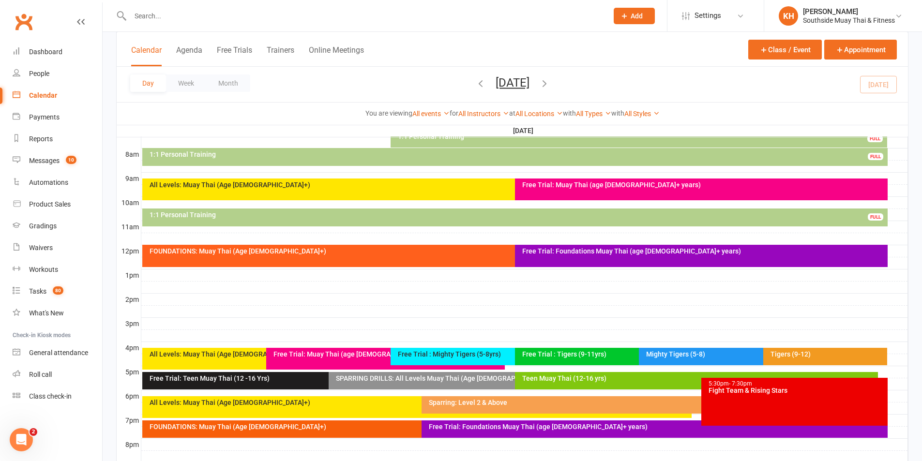
click at [475, 78] on icon "button" at bounding box center [480, 83] width 11 height 11
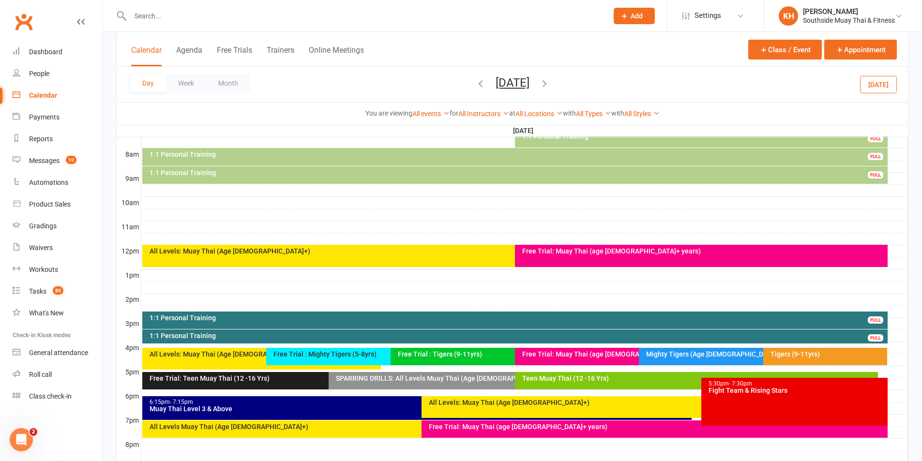
scroll to position [339, 0]
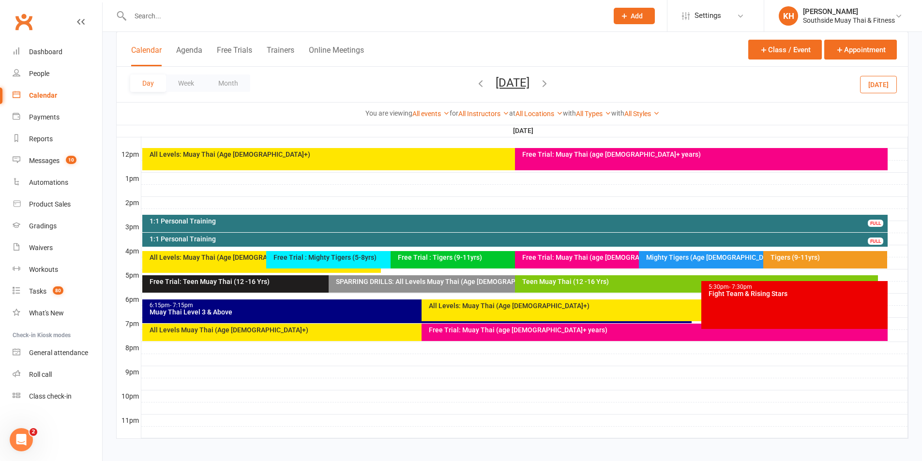
click at [446, 340] on div "Free Trial: Muay Thai (age [DEMOGRAPHIC_DATA]+ years)" at bounding box center [655, 332] width 466 height 17
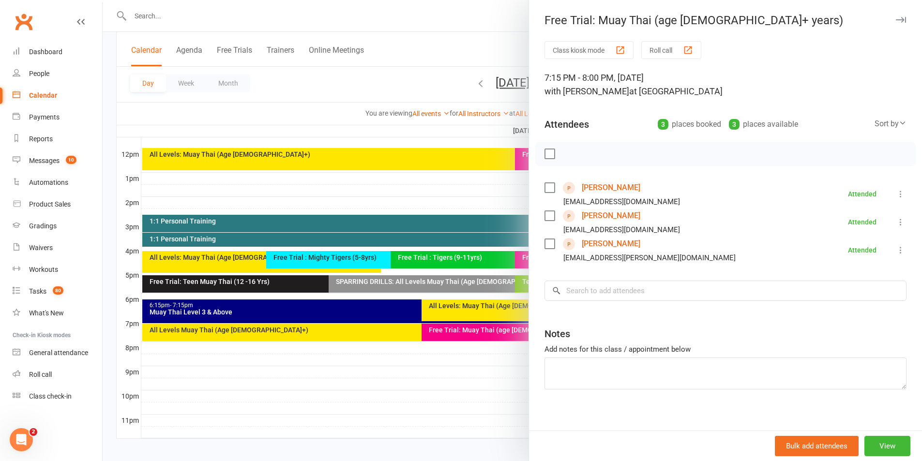
click at [601, 248] on link "[PERSON_NAME]" at bounding box center [611, 243] width 59 height 15
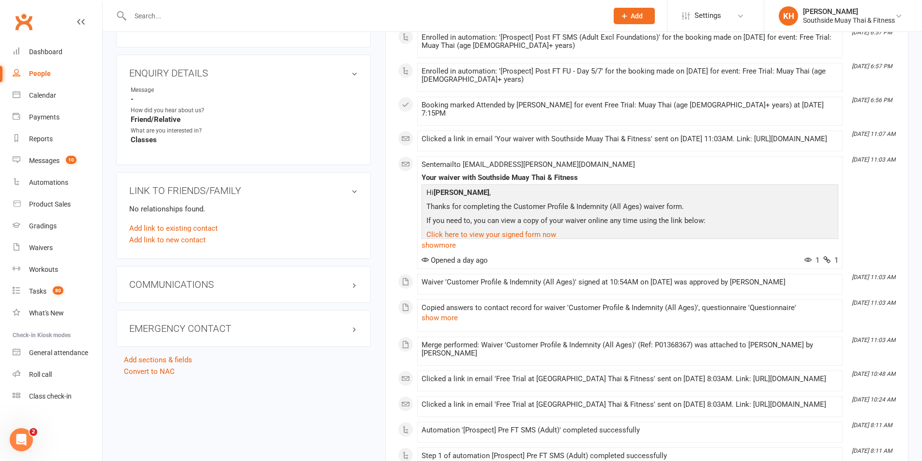
scroll to position [484, 0]
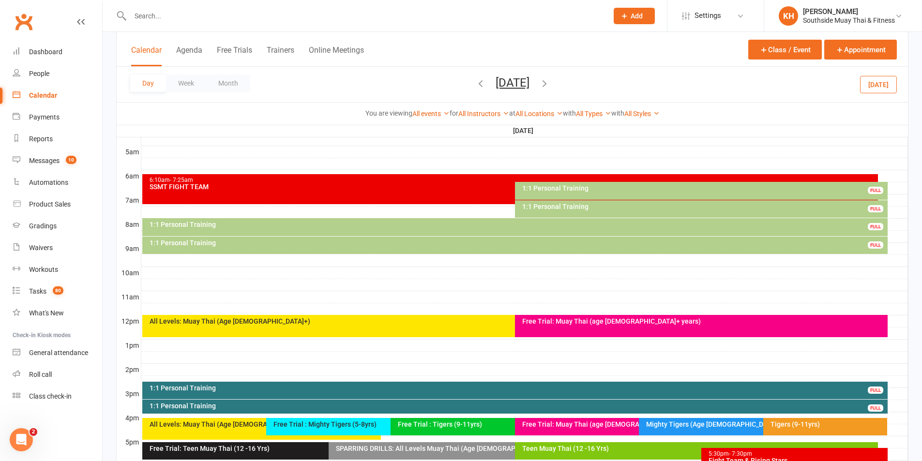
scroll to position [344, 0]
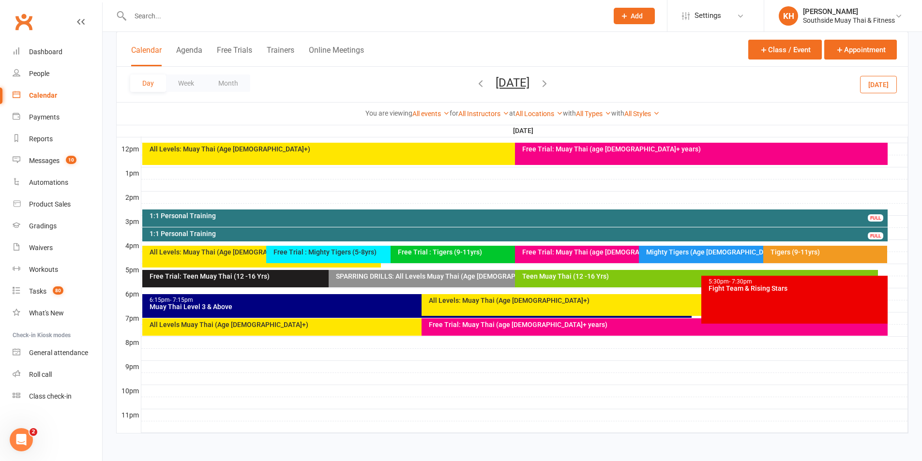
click at [459, 333] on div "Free Trial: Muay Thai (age [DEMOGRAPHIC_DATA]+ years)" at bounding box center [655, 327] width 466 height 17
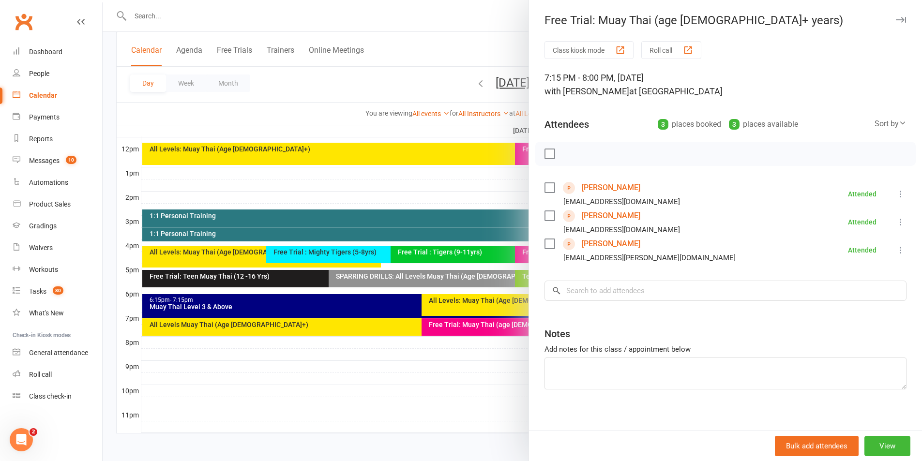
click at [605, 183] on link "Valentin Dosiere" at bounding box center [611, 187] width 59 height 15
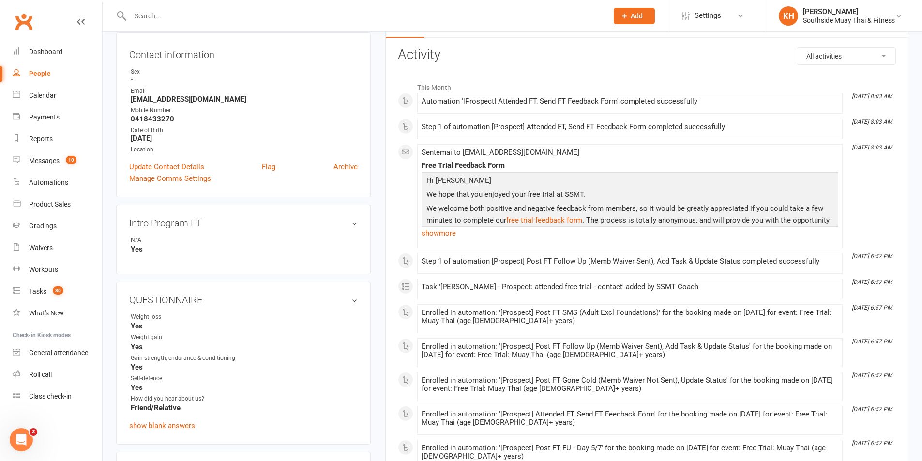
scroll to position [48, 0]
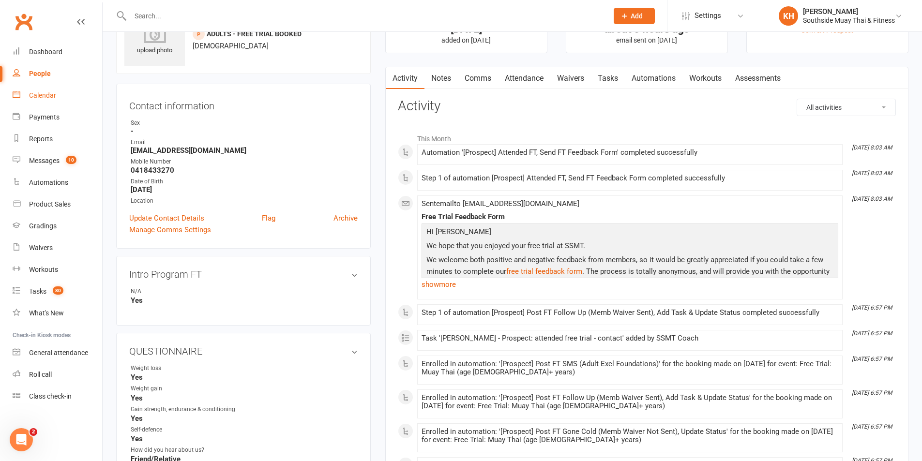
click at [27, 93] on link "Calendar" at bounding box center [58, 96] width 90 height 22
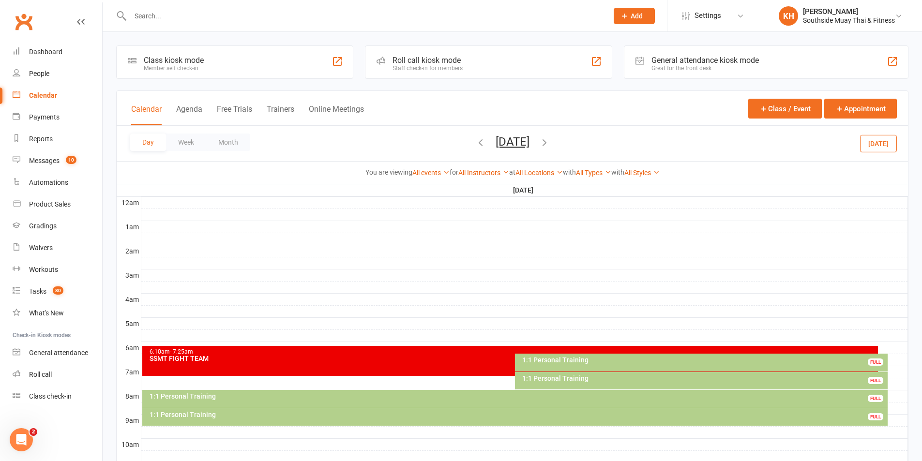
click at [178, 132] on div "Day Week Month Monday, Oct 13, 2025 October 2025 Sun Mon Tue Wed Thu Fri Sat 28…" at bounding box center [512, 143] width 791 height 35
click at [181, 140] on button "Week" at bounding box center [186, 142] width 40 height 17
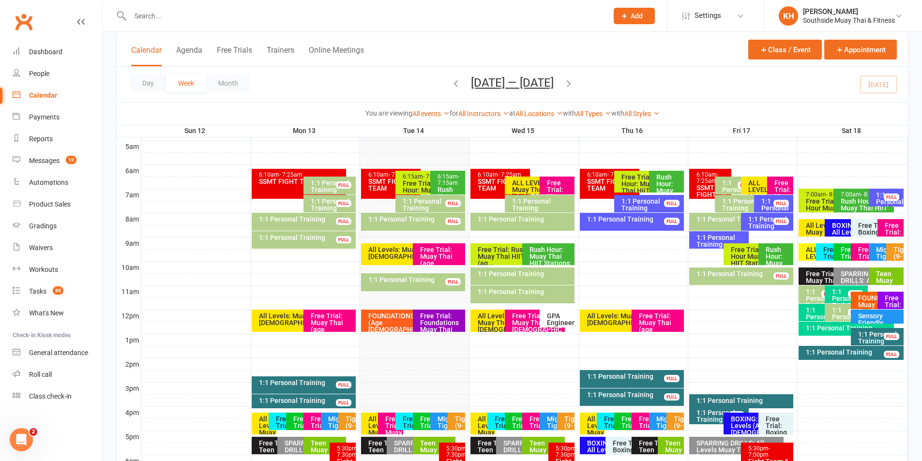
scroll to position [194, 0]
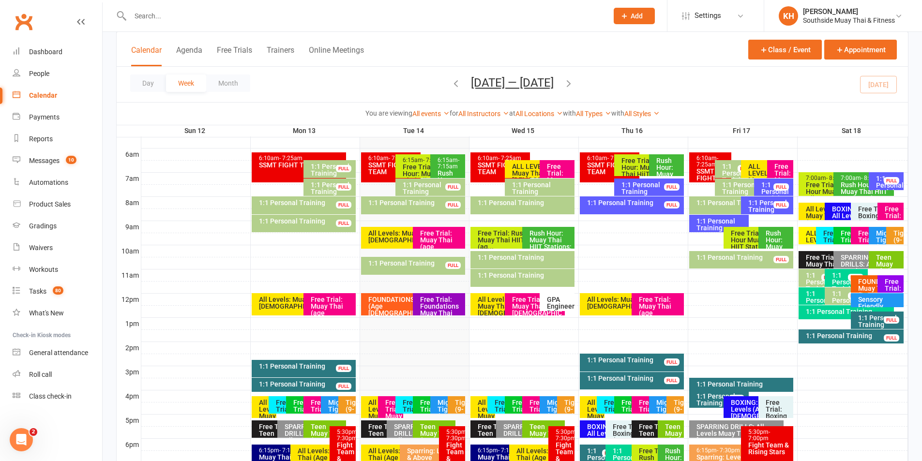
click at [865, 302] on div "Sensory Friendly Tigers Muay Thai (5-11)" at bounding box center [880, 309] width 44 height 27
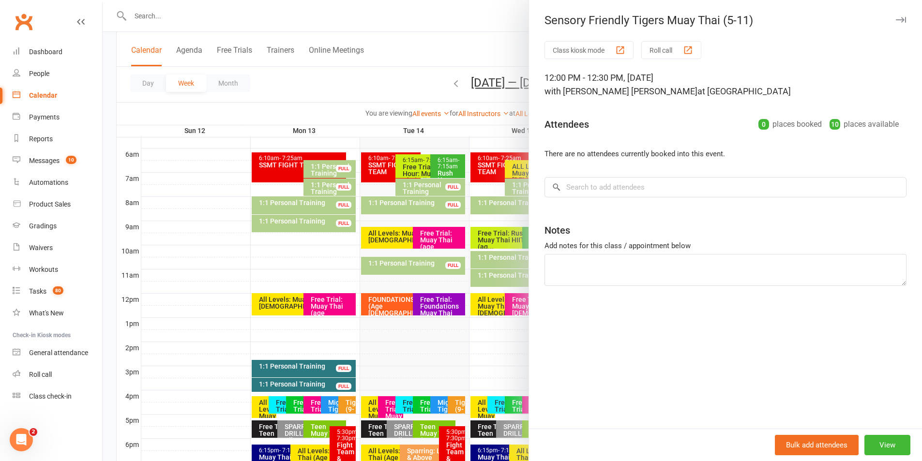
click at [896, 21] on icon "button" at bounding box center [901, 20] width 10 height 6
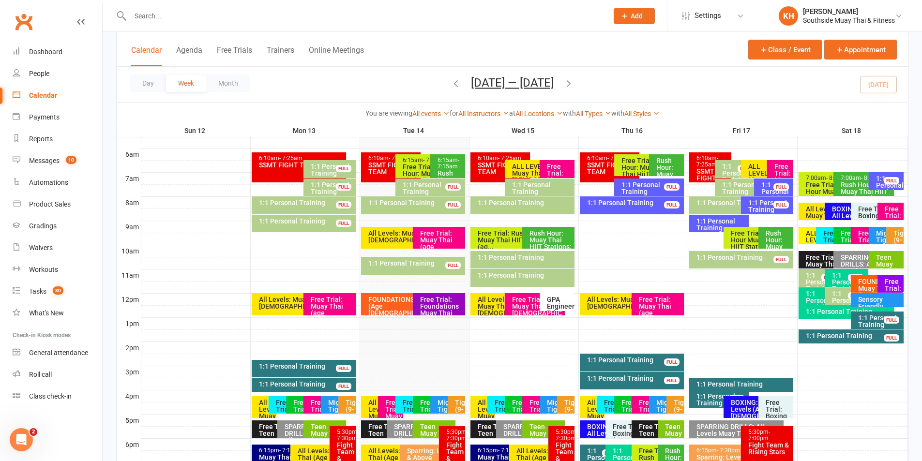
click at [574, 84] on icon "button" at bounding box center [568, 83] width 11 height 11
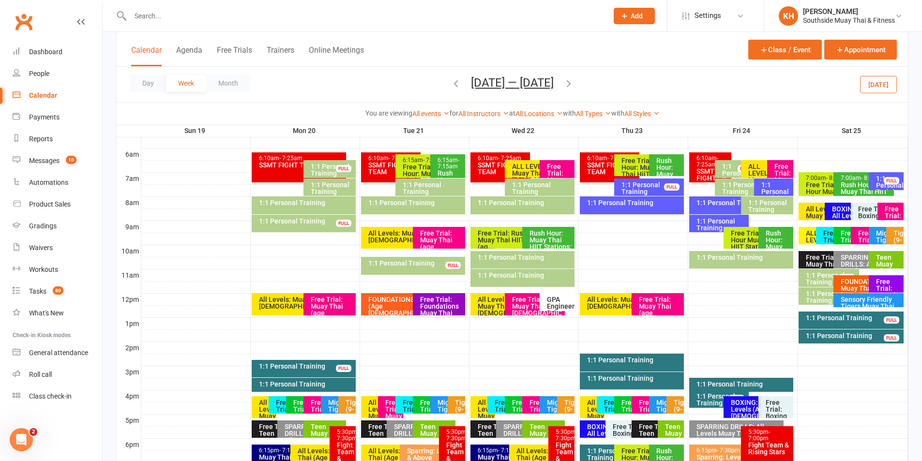
click at [453, 86] on icon "button" at bounding box center [456, 83] width 11 height 11
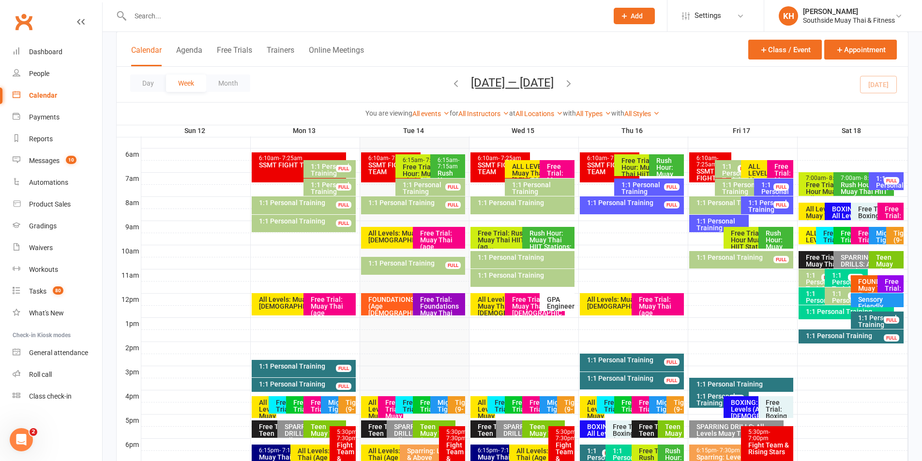
click at [843, 312] on div "1:1 Personal Training" at bounding box center [849, 311] width 87 height 7
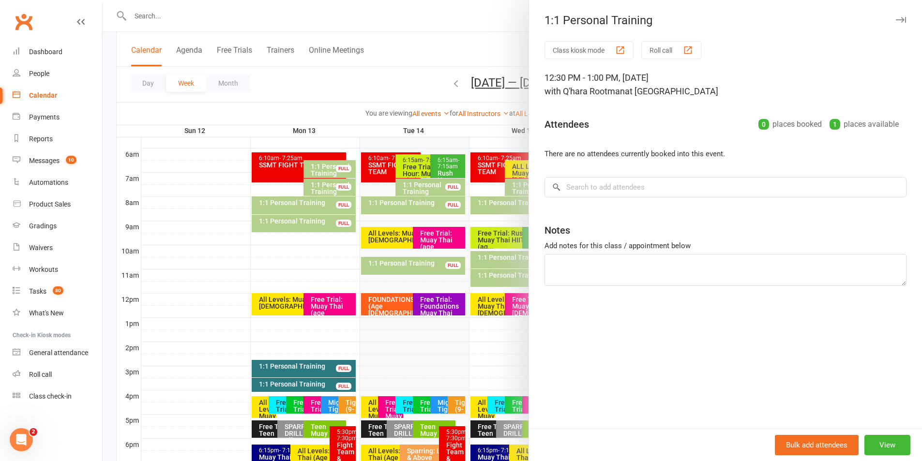
click at [896, 20] on icon "button" at bounding box center [901, 20] width 10 height 6
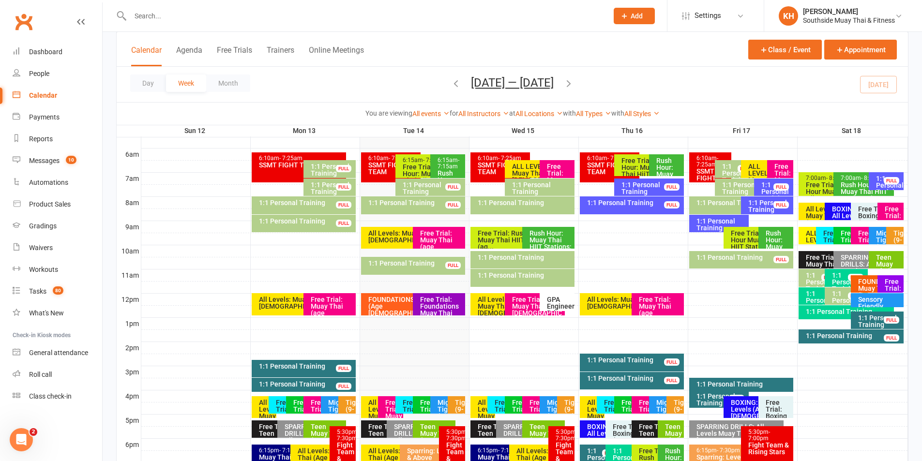
click at [842, 313] on div "1:1 Personal Training" at bounding box center [849, 311] width 87 height 7
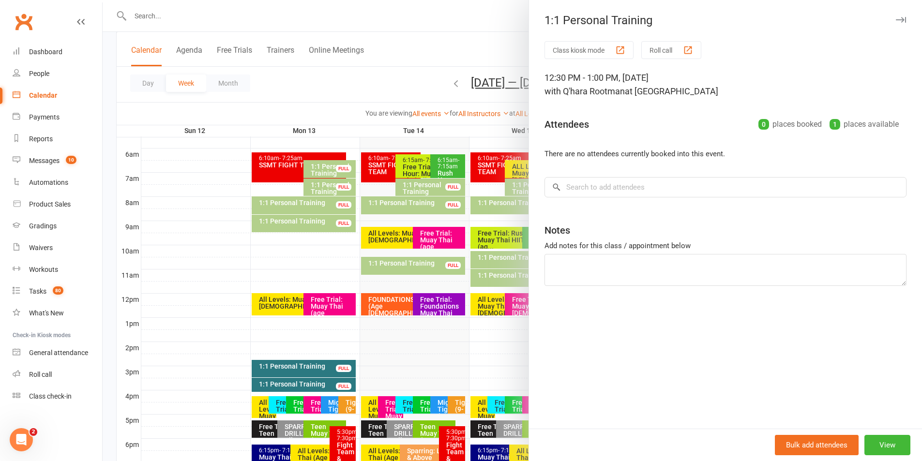
click at [899, 17] on button "button" at bounding box center [901, 20] width 12 height 12
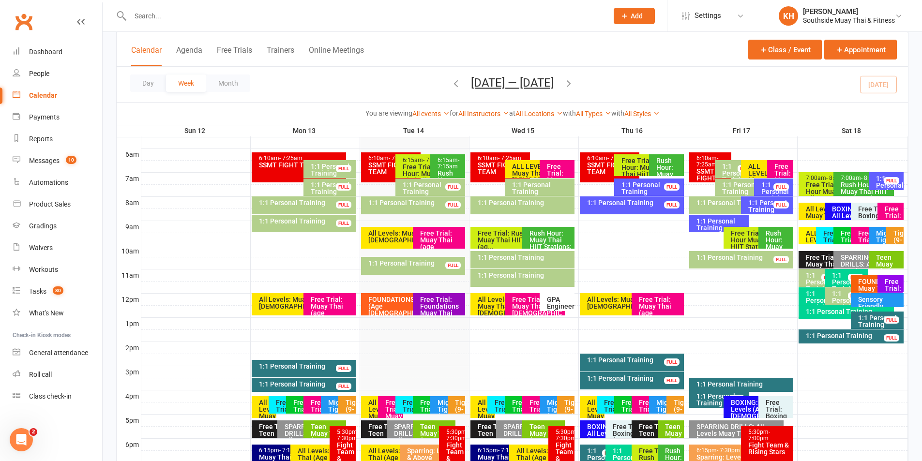
click at [453, 84] on icon "button" at bounding box center [456, 83] width 11 height 11
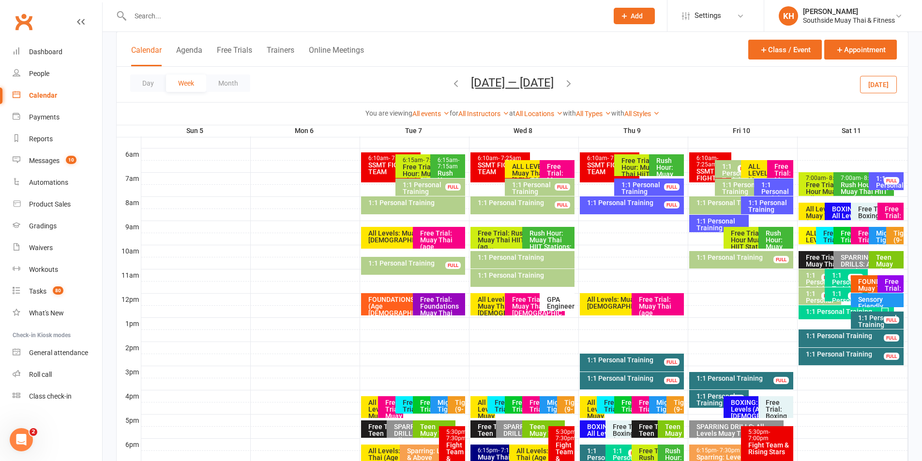
click at [566, 82] on icon "button" at bounding box center [568, 83] width 11 height 11
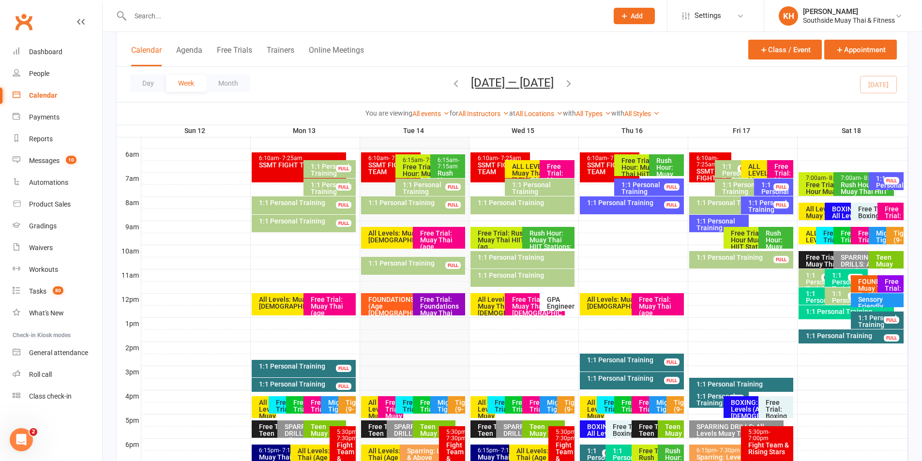
click at [864, 304] on div "Sensory Friendly Tigers Muay Thai (5-11)" at bounding box center [880, 309] width 44 height 27
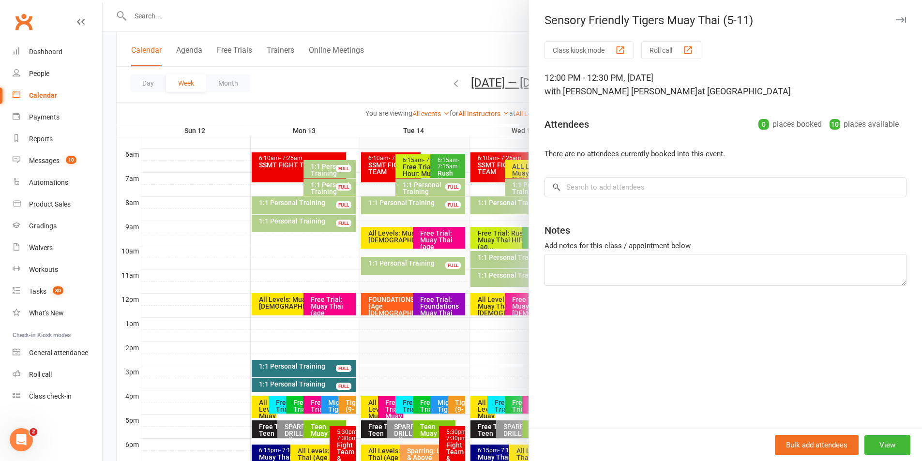
click at [898, 18] on icon "button" at bounding box center [901, 20] width 10 height 6
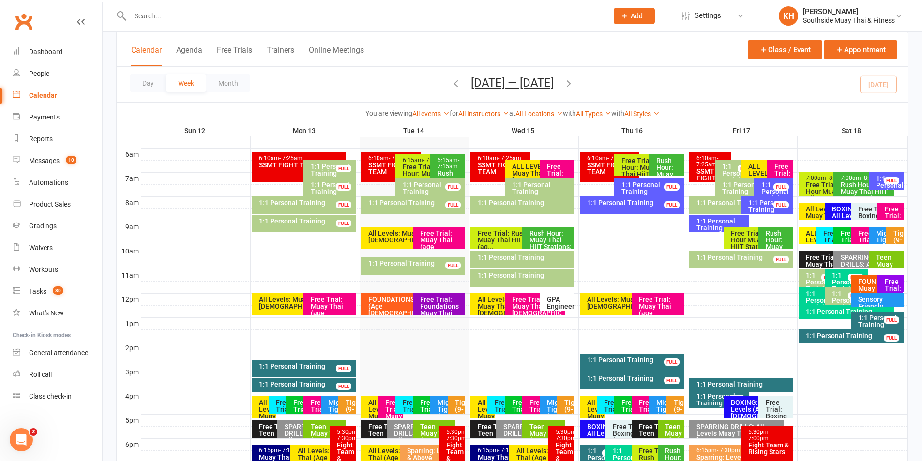
click at [826, 317] on div "1:1 Personal Training" at bounding box center [847, 312] width 96 height 14
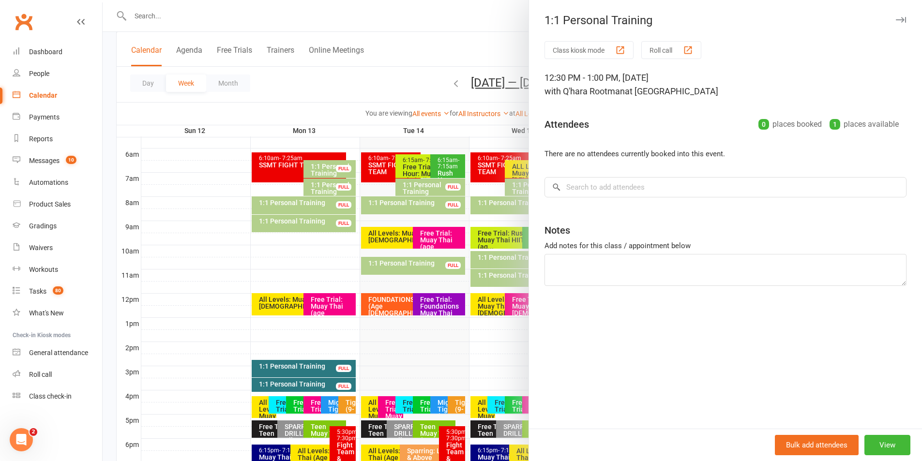
click at [895, 21] on button "button" at bounding box center [901, 20] width 12 height 12
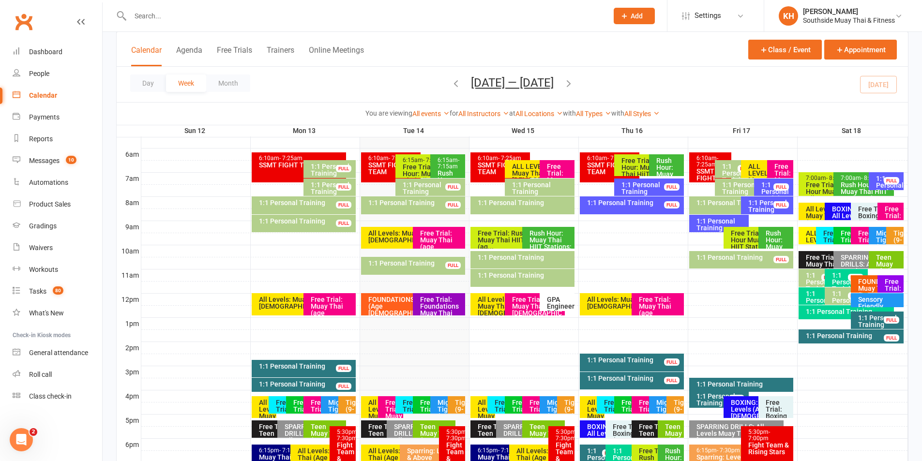
click at [840, 316] on div "1:1 Personal Training" at bounding box center [847, 312] width 96 height 14
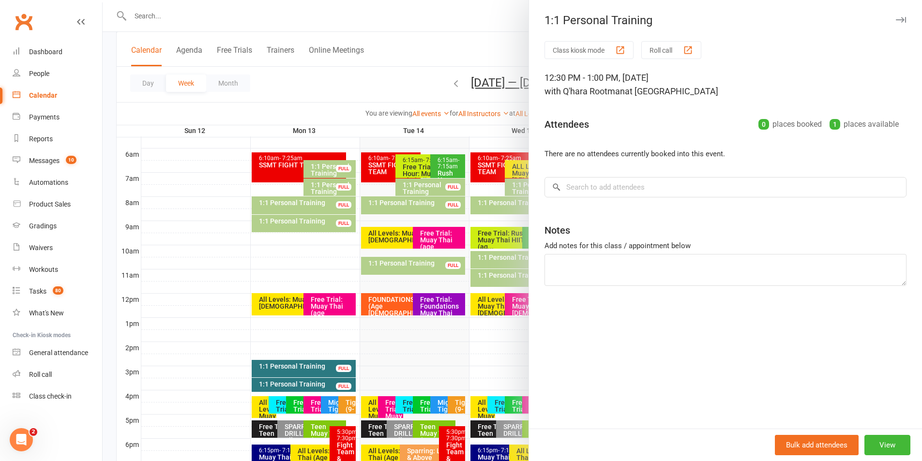
click at [896, 19] on icon "button" at bounding box center [901, 20] width 10 height 6
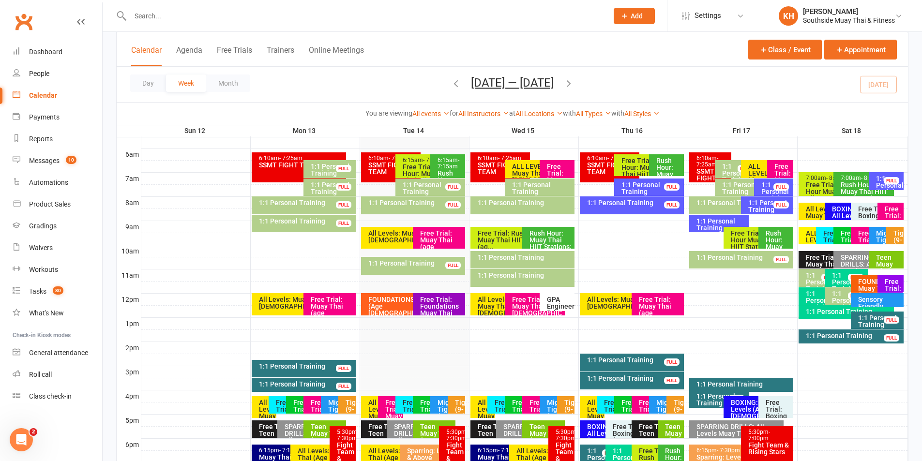
click at [833, 295] on div "1:1 Personal Training" at bounding box center [849, 300] width 34 height 20
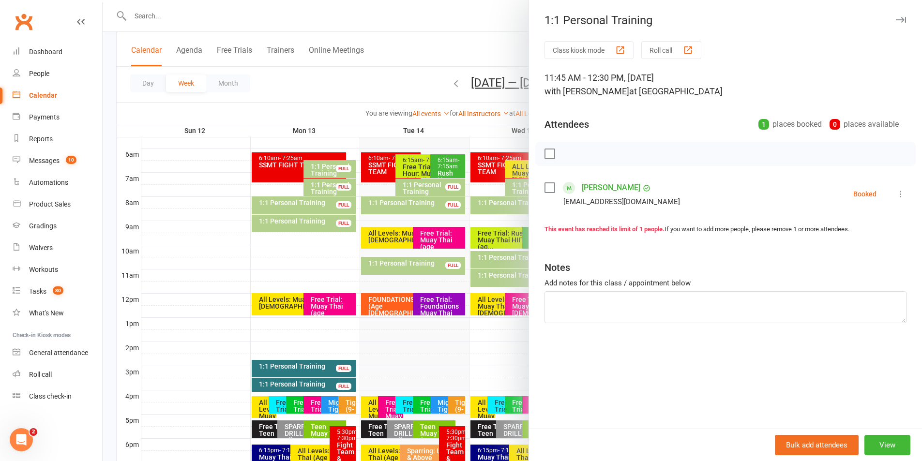
click at [887, 20] on div "1:1 Personal Training" at bounding box center [725, 21] width 393 height 14
click at [895, 20] on button "button" at bounding box center [901, 20] width 12 height 12
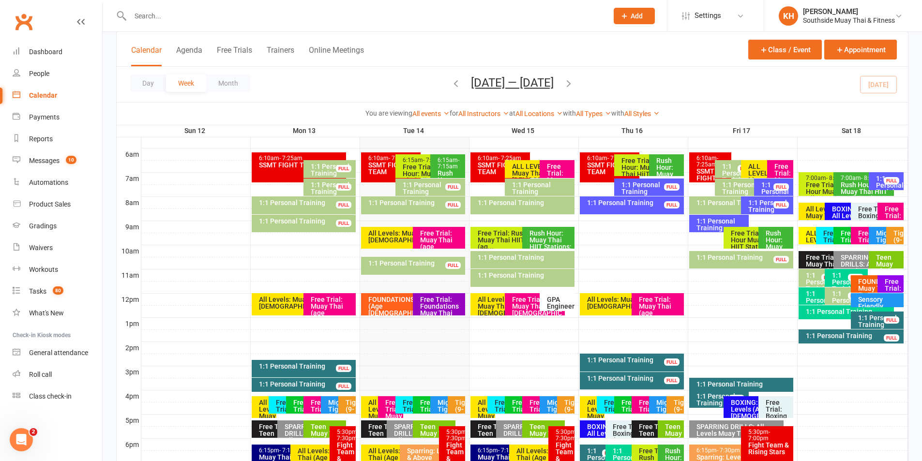
click at [836, 275] on div "1:1 Personal Training" at bounding box center [849, 282] width 34 height 20
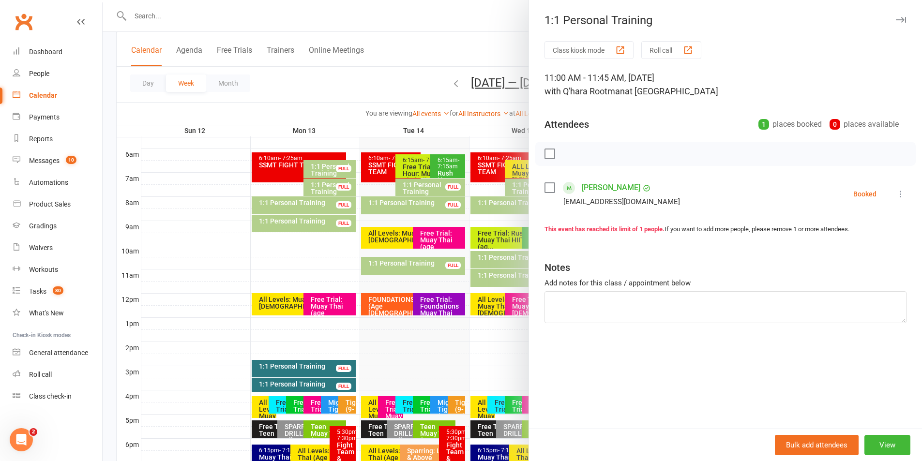
click at [896, 21] on icon "button" at bounding box center [901, 20] width 10 height 6
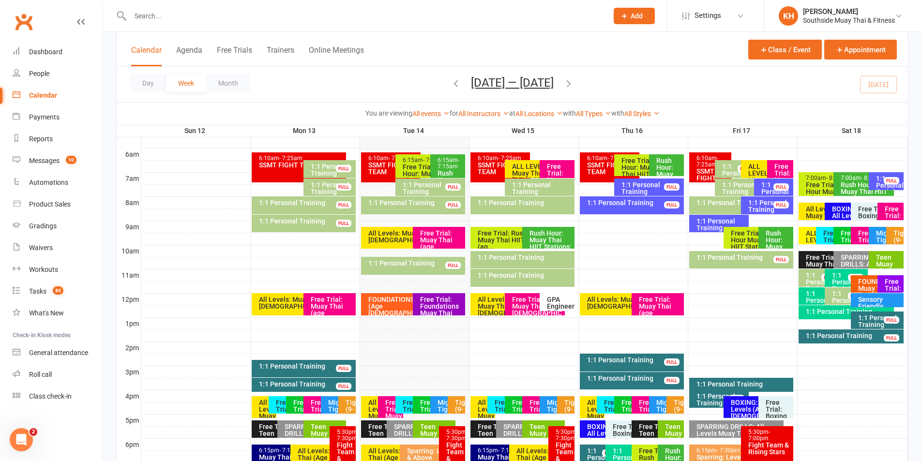
click at [835, 273] on div "1:1 Personal Training" at bounding box center [849, 282] width 34 height 20
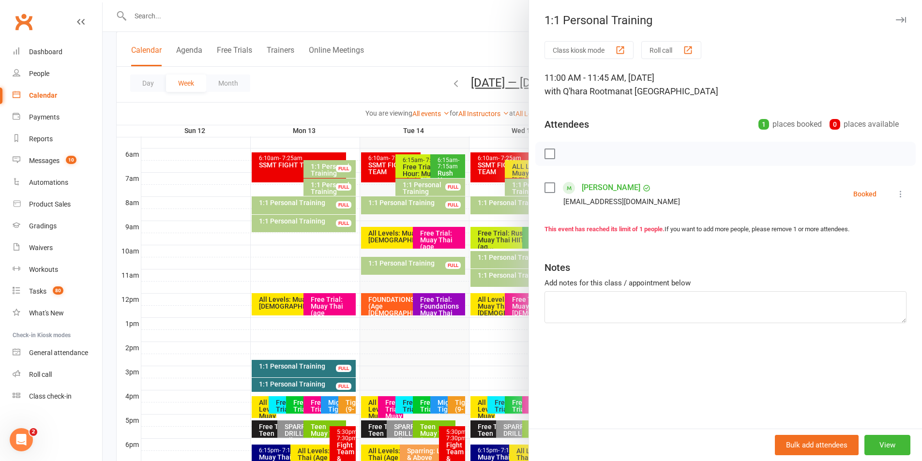
click at [896, 19] on icon "button" at bounding box center [901, 20] width 10 height 6
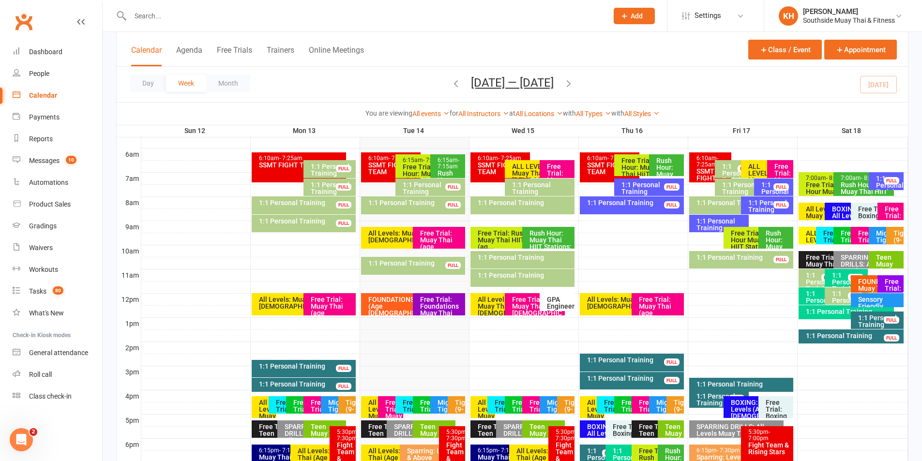
scroll to position [242, 0]
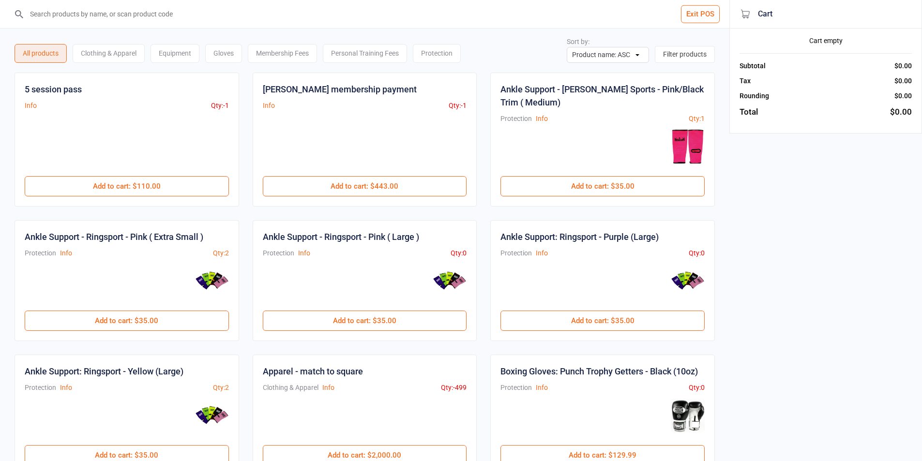
click at [129, 15] on input "search" at bounding box center [370, 14] width 691 height 28
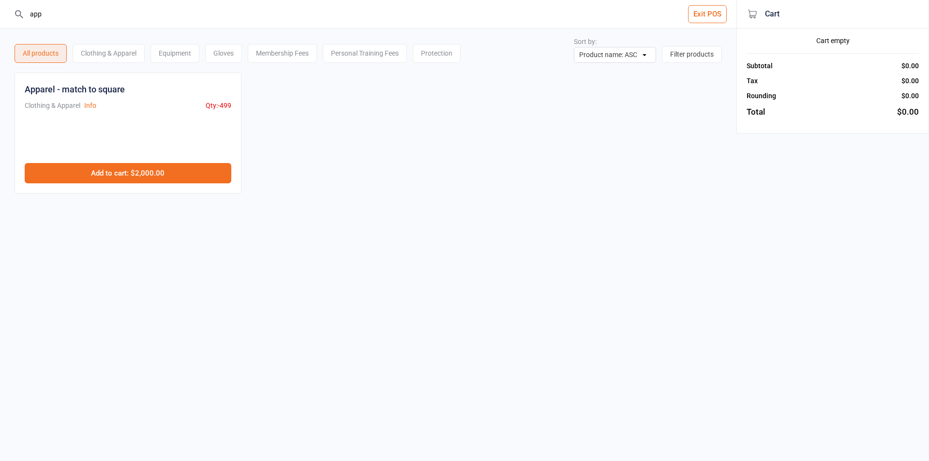
type input "app"
click at [117, 183] on button "Add to cart : $2,000.00" at bounding box center [128, 173] width 207 height 20
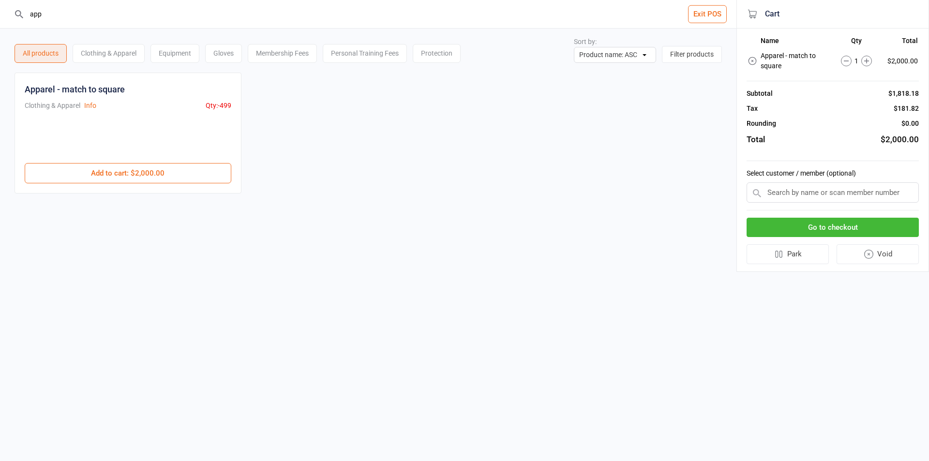
click at [773, 223] on button "Go to checkout" at bounding box center [833, 228] width 172 height 20
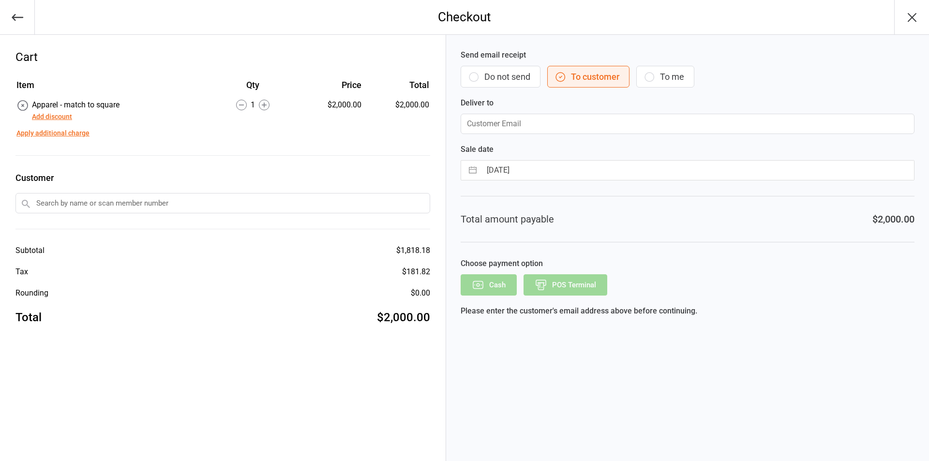
click at [61, 120] on button "Add discount" at bounding box center [52, 117] width 40 height 10
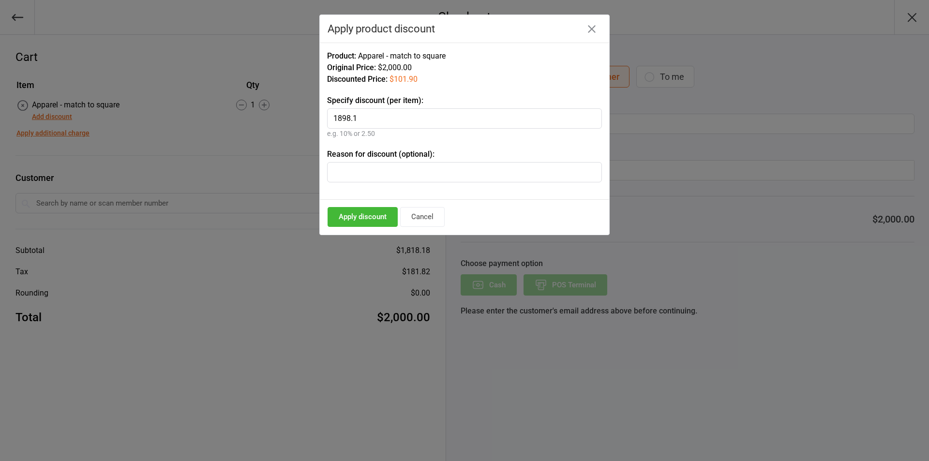
type input "1898.1"
click at [380, 217] on button "Apply discount" at bounding box center [363, 217] width 70 height 20
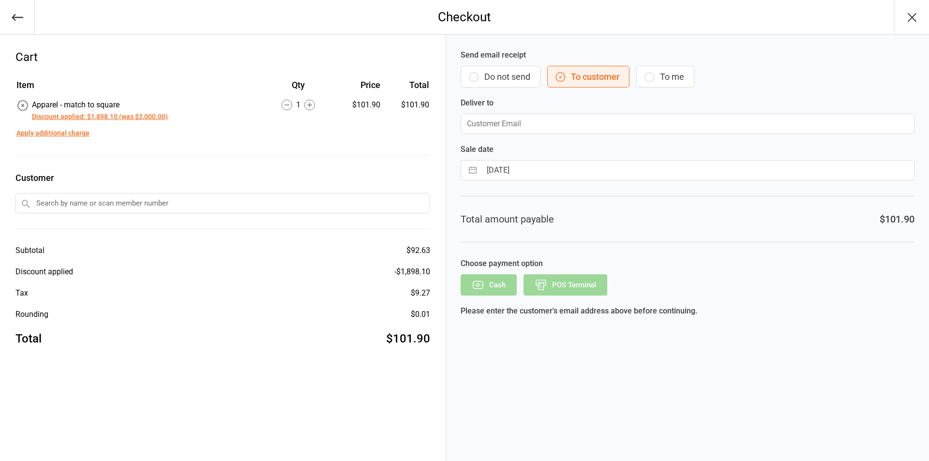
click at [468, 78] on icon "button" at bounding box center [474, 77] width 12 height 12
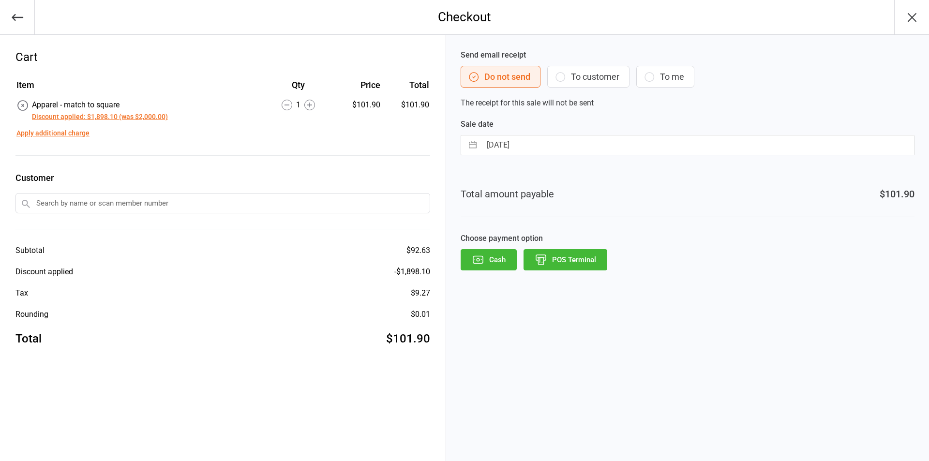
click at [473, 149] on button "button" at bounding box center [472, 145] width 17 height 19
select select "8"
select select "2025"
select select "9"
select select "2025"
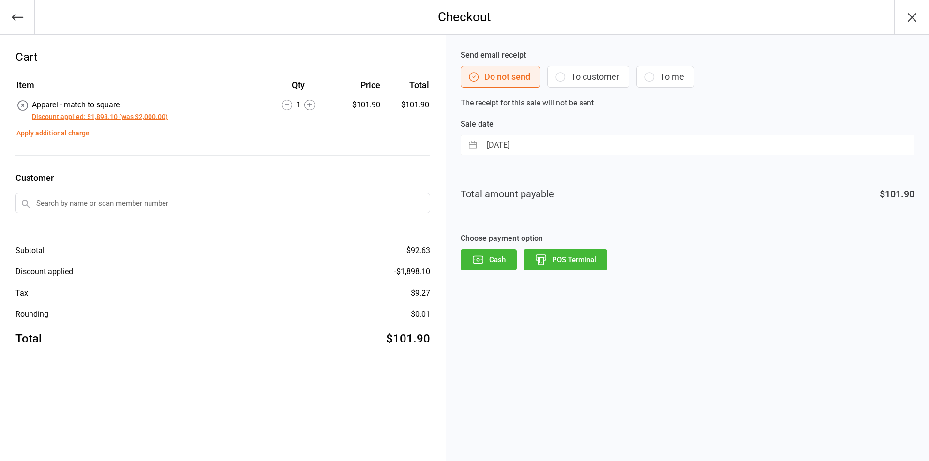
select select "10"
select select "2025"
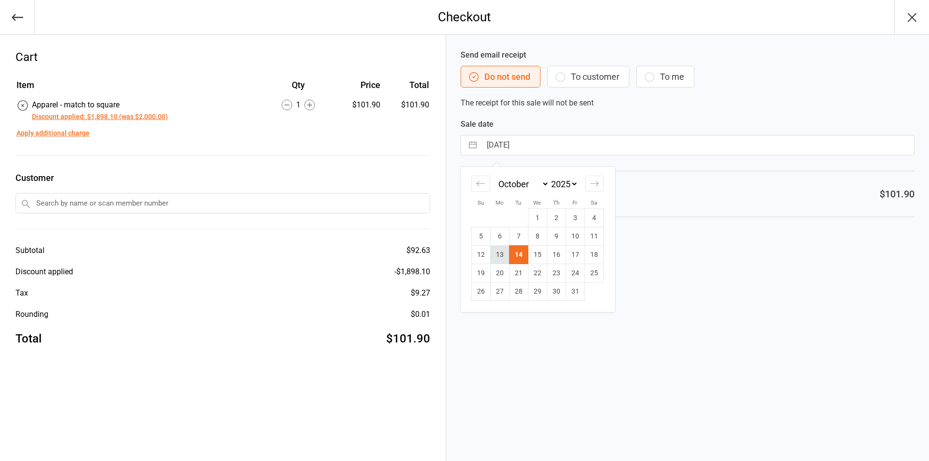
click at [501, 261] on td "13" at bounding box center [499, 255] width 19 height 18
type input "[DATE]"
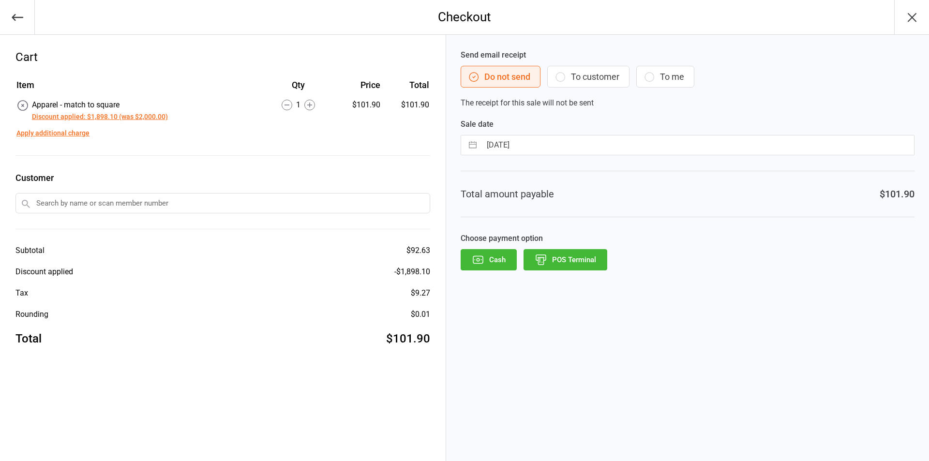
click at [561, 267] on button "POS Terminal" at bounding box center [566, 259] width 84 height 21
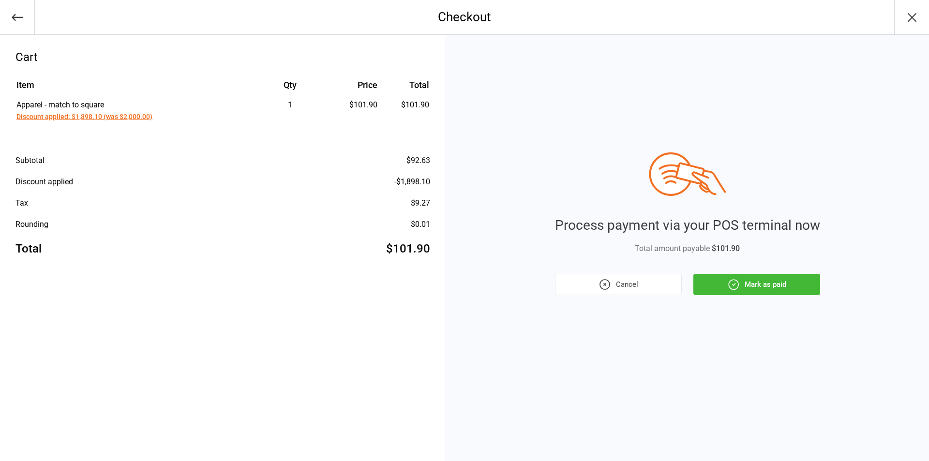
click at [799, 285] on button "Mark as paid" at bounding box center [757, 284] width 127 height 21
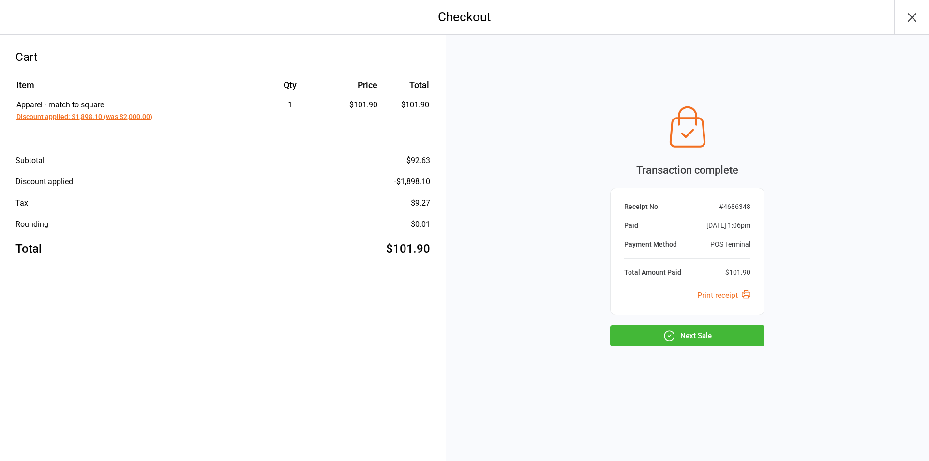
click at [650, 334] on button "Next Sale" at bounding box center [687, 335] width 154 height 21
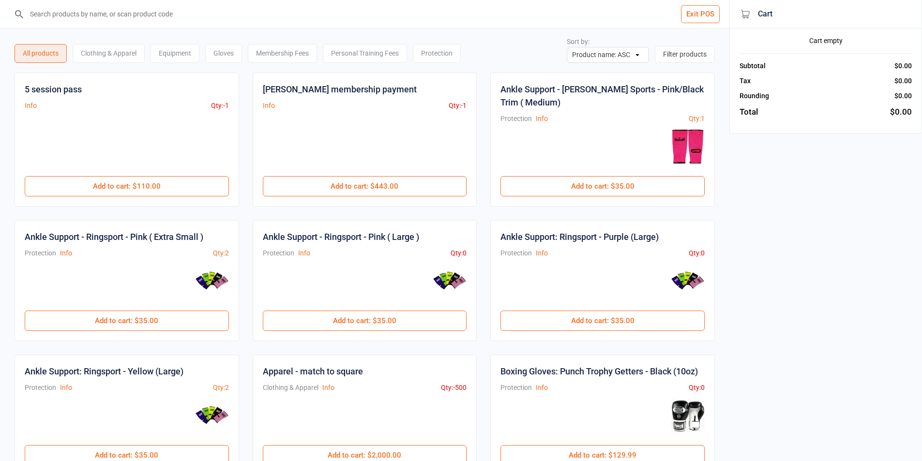
click at [124, 24] on input "search" at bounding box center [370, 14] width 691 height 28
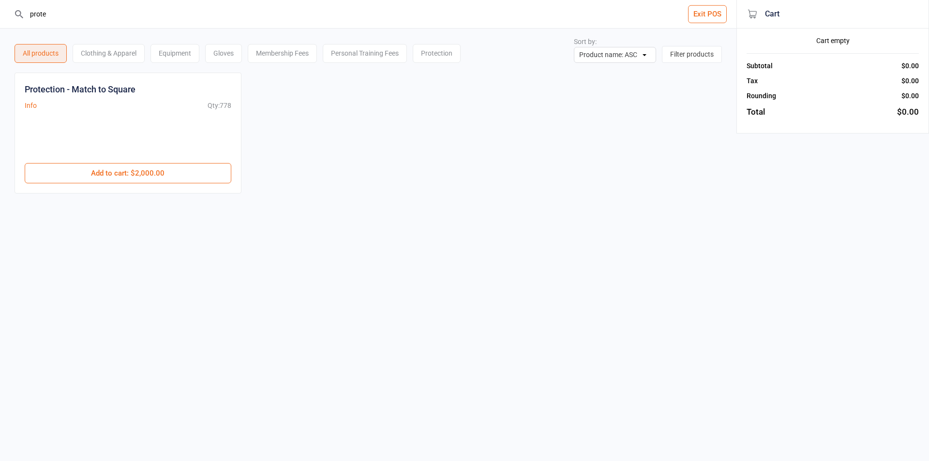
type input "prote"
click at [139, 187] on div "Protection - Match to Square Info Qty: 778 $2,000.00 Add to cart : $2,000.00" at bounding box center [128, 133] width 227 height 121
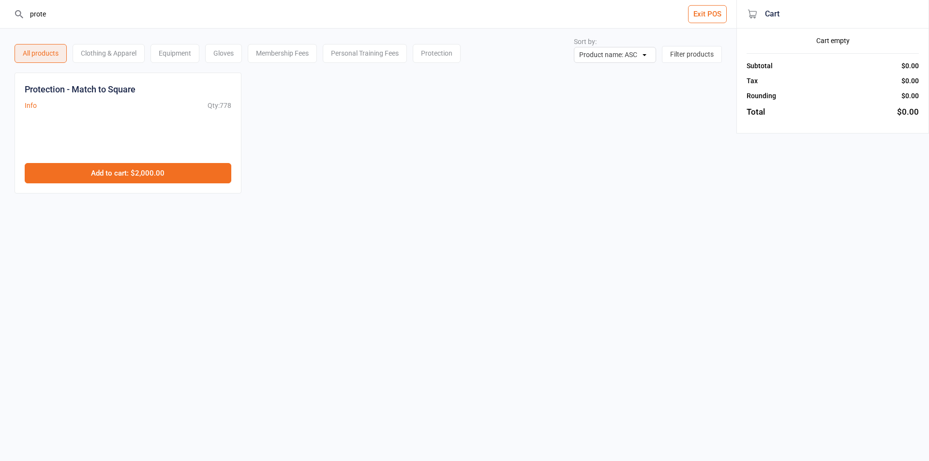
click at [148, 177] on button "Add to cart : $2,000.00" at bounding box center [128, 173] width 207 height 20
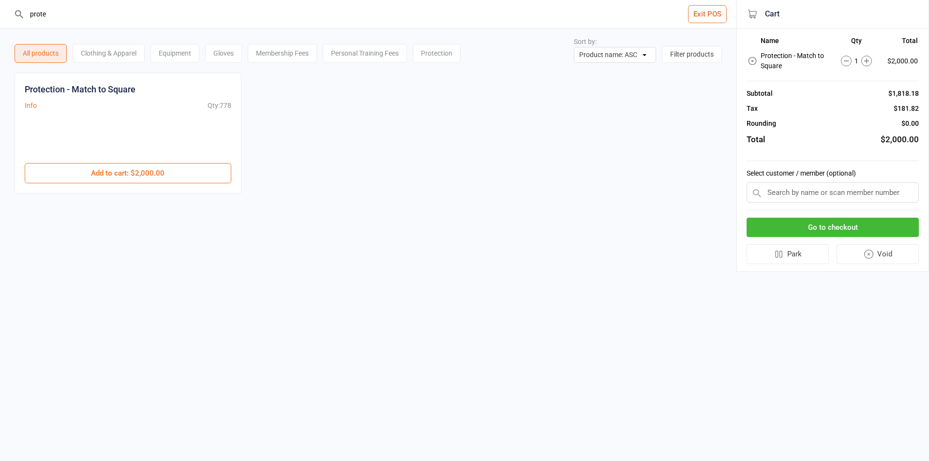
click at [888, 229] on button "Go to checkout" at bounding box center [833, 228] width 172 height 20
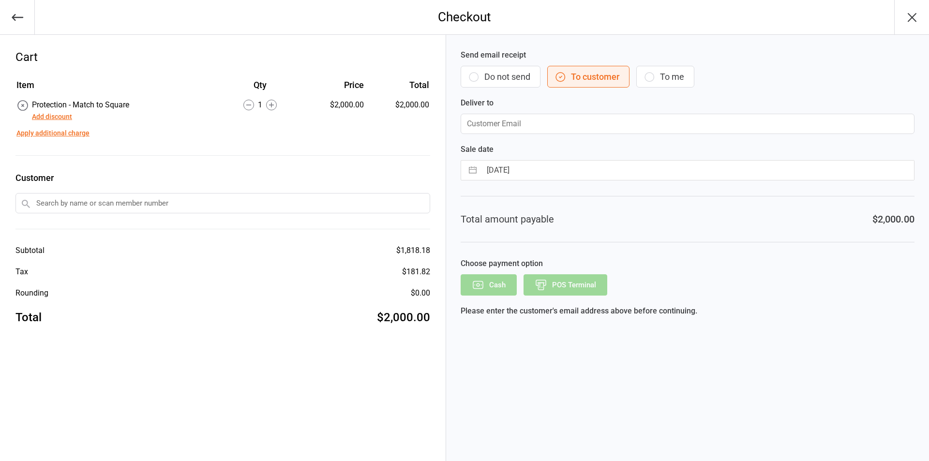
click at [59, 116] on button "Add discount" at bounding box center [52, 117] width 40 height 10
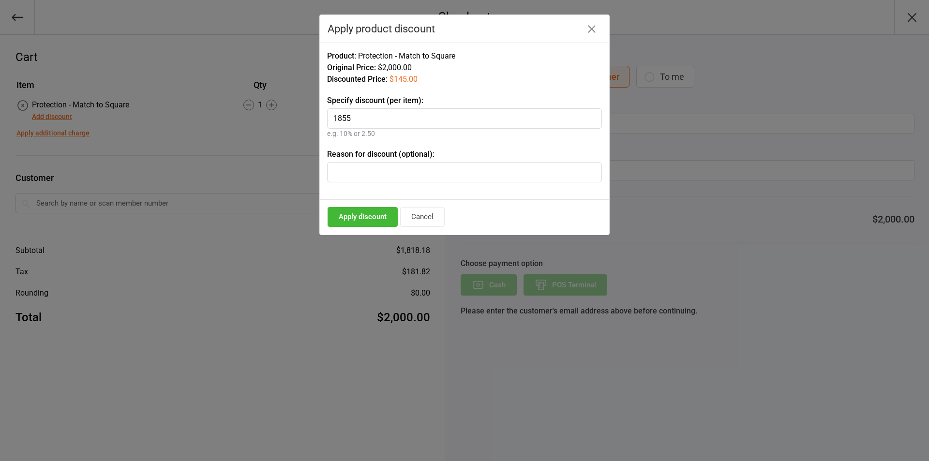
type input "1855"
click at [380, 209] on button "Apply discount" at bounding box center [363, 217] width 70 height 20
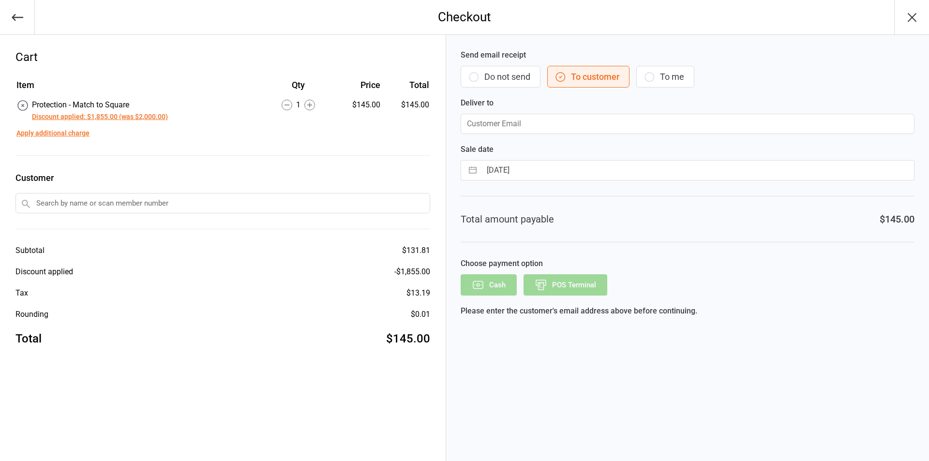
click at [521, 70] on button "Do not send" at bounding box center [501, 77] width 80 height 22
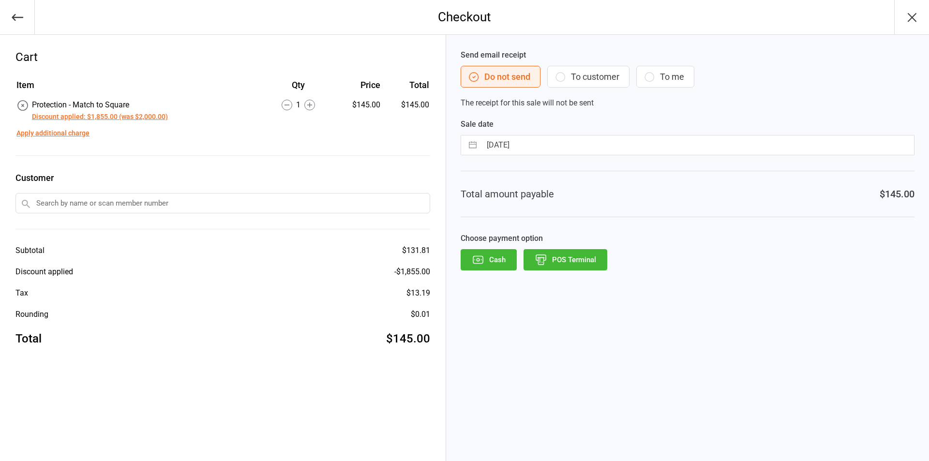
click at [474, 147] on button "button" at bounding box center [472, 145] width 17 height 19
select select "8"
select select "2025"
select select "9"
select select "2025"
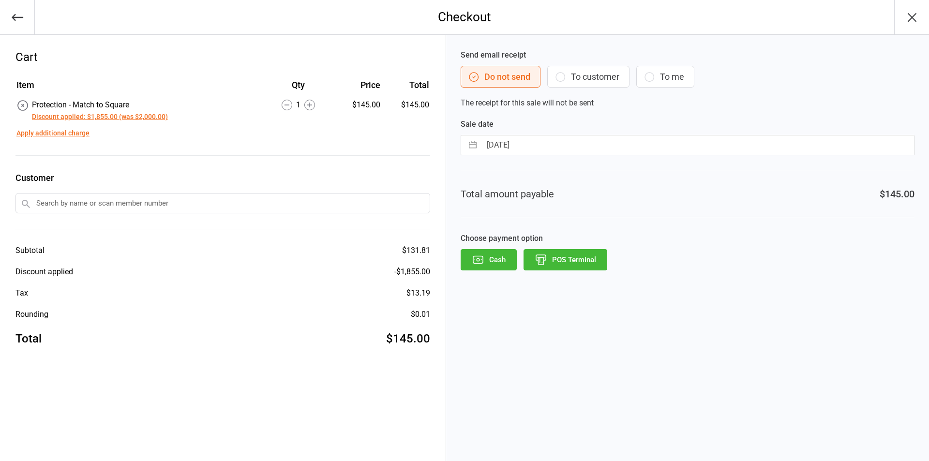
select select "10"
select select "2025"
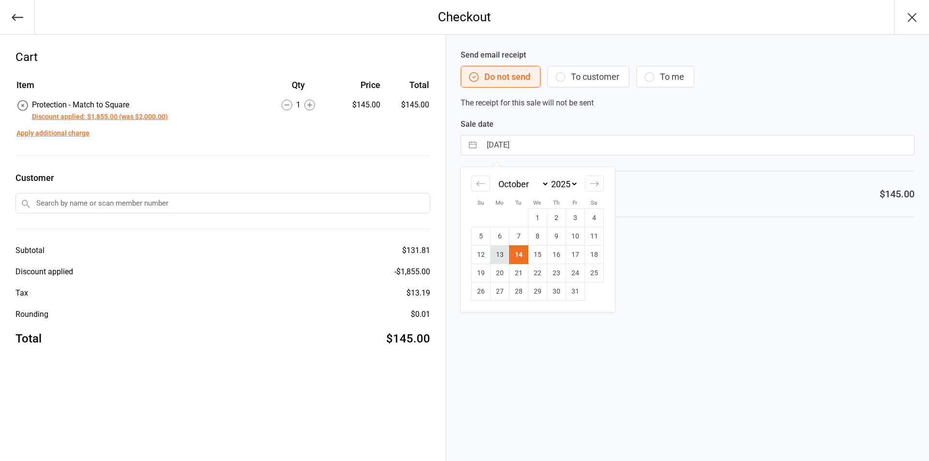
click at [507, 248] on td "13" at bounding box center [499, 255] width 19 height 18
type input "[DATE]"
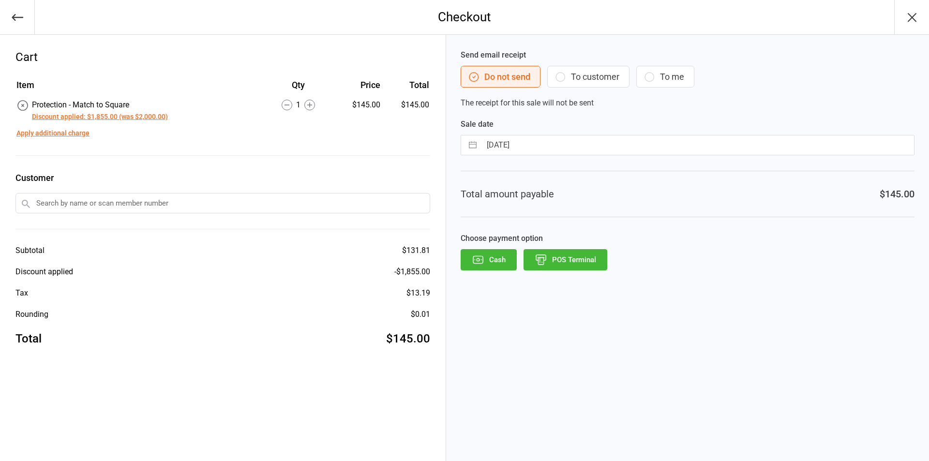
click at [548, 269] on button "POS Terminal" at bounding box center [566, 259] width 84 height 21
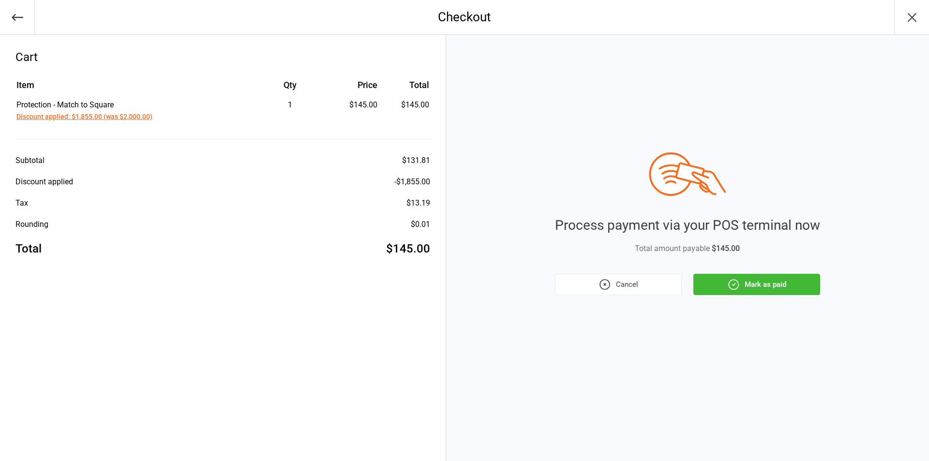
click at [772, 301] on div "Process payment via your POS terminal now Total amount payable $145.00 Cancel M…" at bounding box center [687, 248] width 483 height 426
click at [773, 290] on button "Mark as paid" at bounding box center [757, 284] width 127 height 21
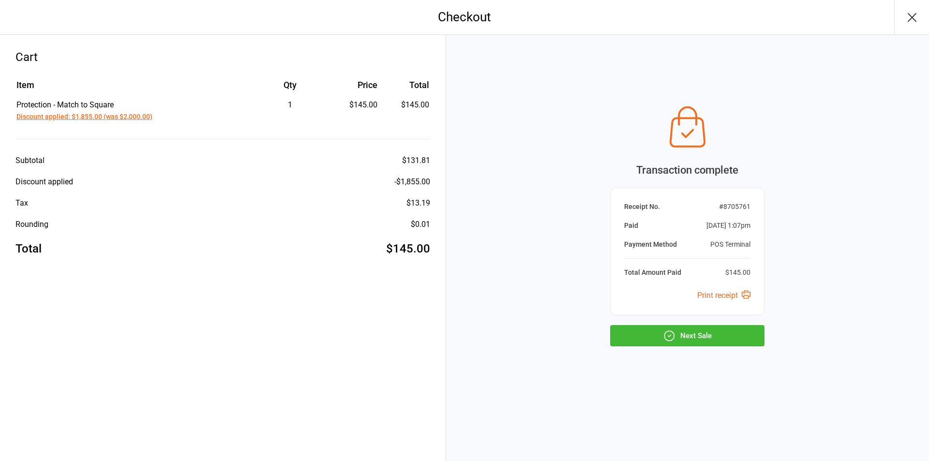
click at [715, 334] on button "Next Sale" at bounding box center [687, 335] width 154 height 21
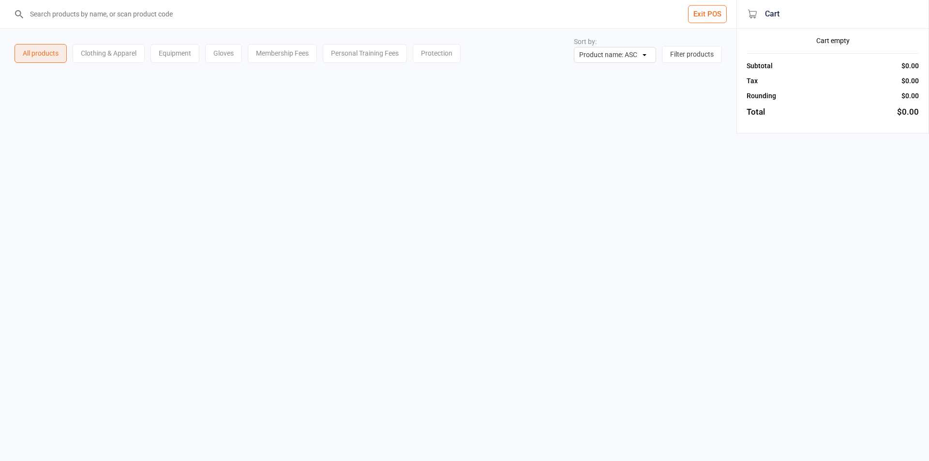
click at [714, 12] on button "Exit POS" at bounding box center [707, 14] width 39 height 18
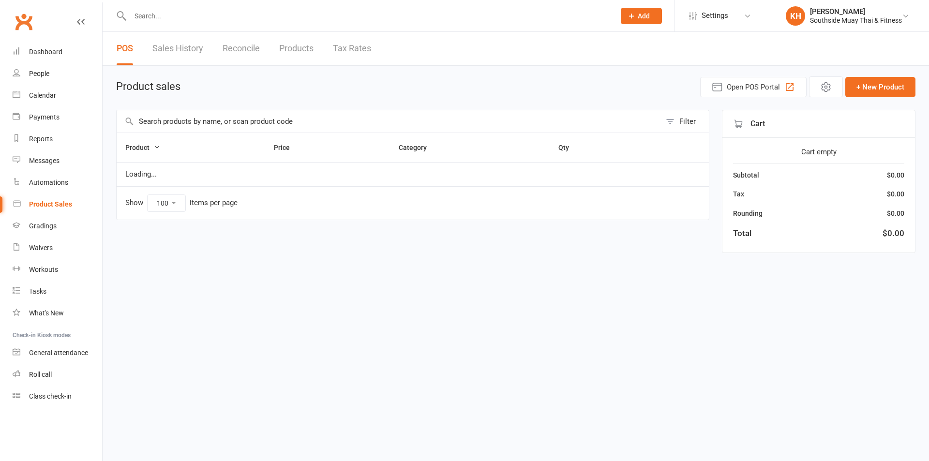
select select "100"
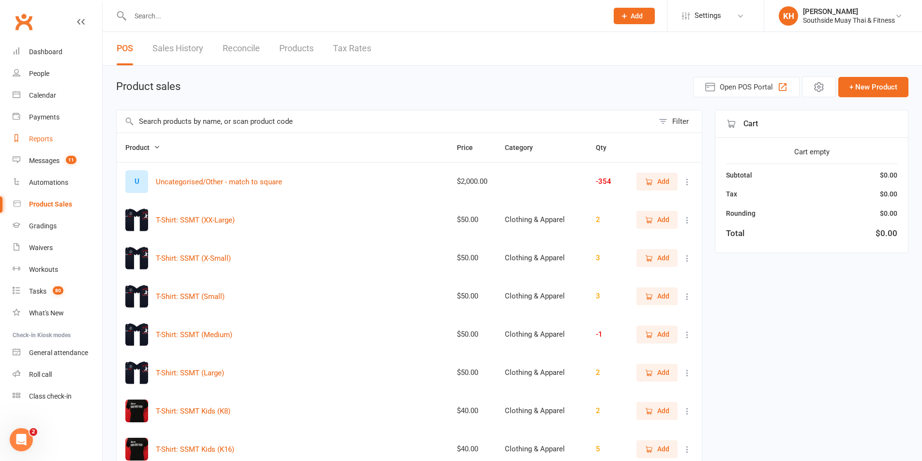
click at [40, 133] on link "Reports" at bounding box center [58, 139] width 90 height 22
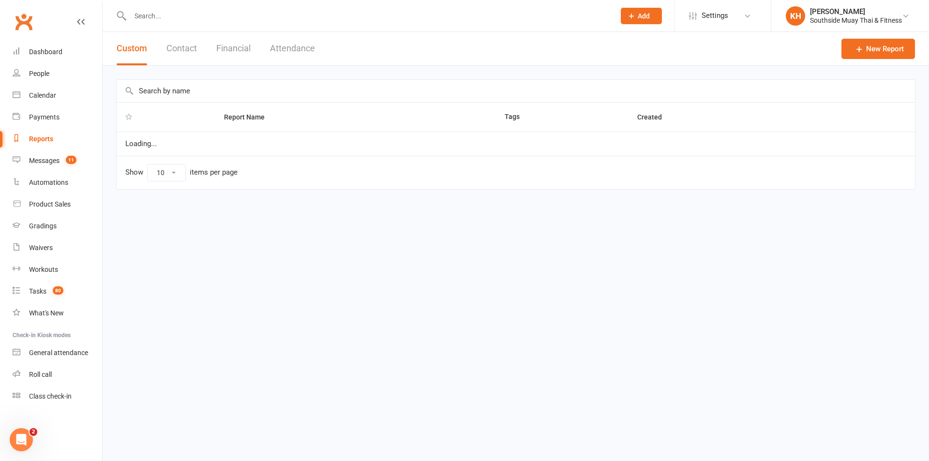
click at [227, 45] on button "Financial" at bounding box center [233, 48] width 34 height 33
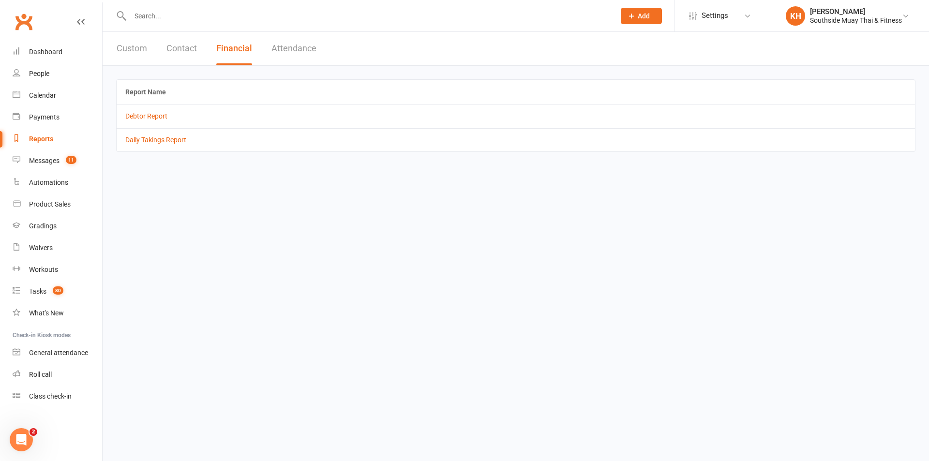
click at [165, 145] on td "Daily Takings Report" at bounding box center [516, 139] width 799 height 23
click at [165, 139] on link "Daily Takings Report" at bounding box center [155, 140] width 61 height 8
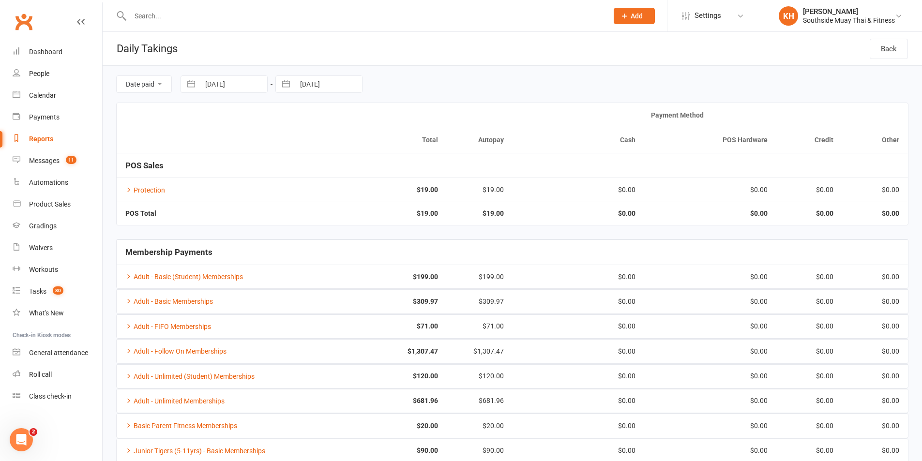
click at [294, 87] on button "button" at bounding box center [285, 84] width 17 height 16
select select "8"
select select "2025"
select select "9"
select select "2025"
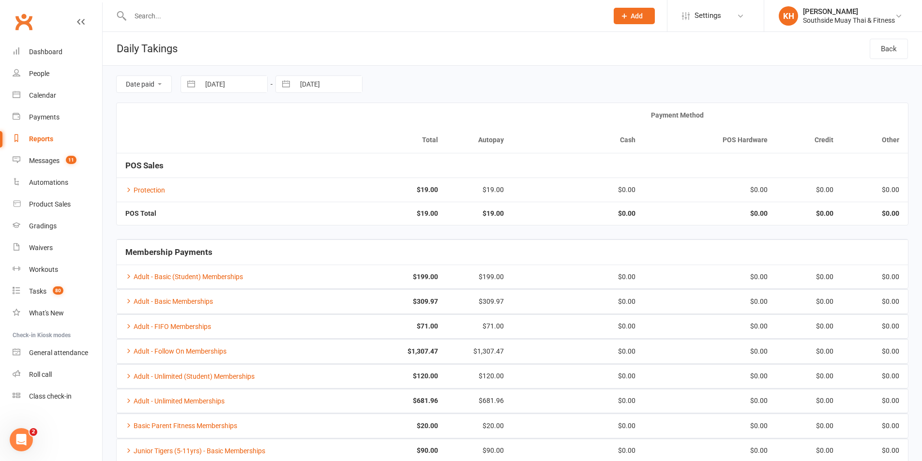
select select "10"
select select "2025"
click at [320, 193] on td "13" at bounding box center [314, 196] width 19 height 18
type input "[DATE]"
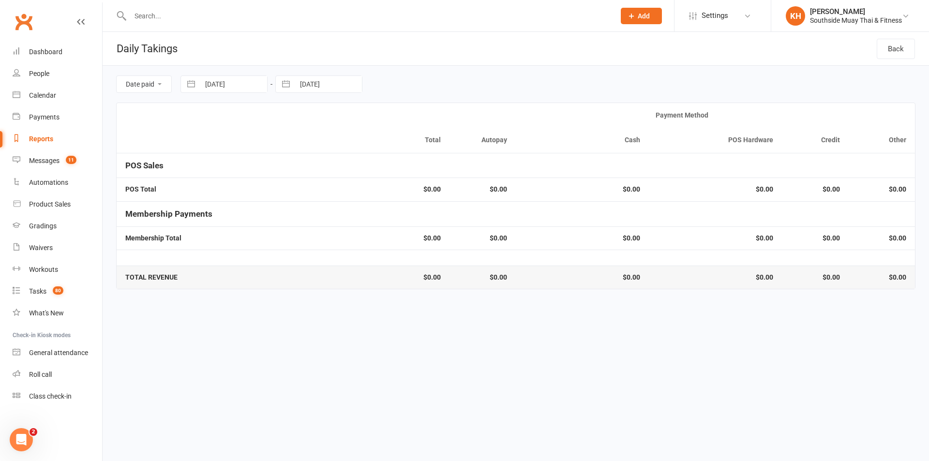
click at [187, 83] on button "button" at bounding box center [191, 84] width 17 height 16
select select "8"
select select "2025"
select select "9"
select select "2025"
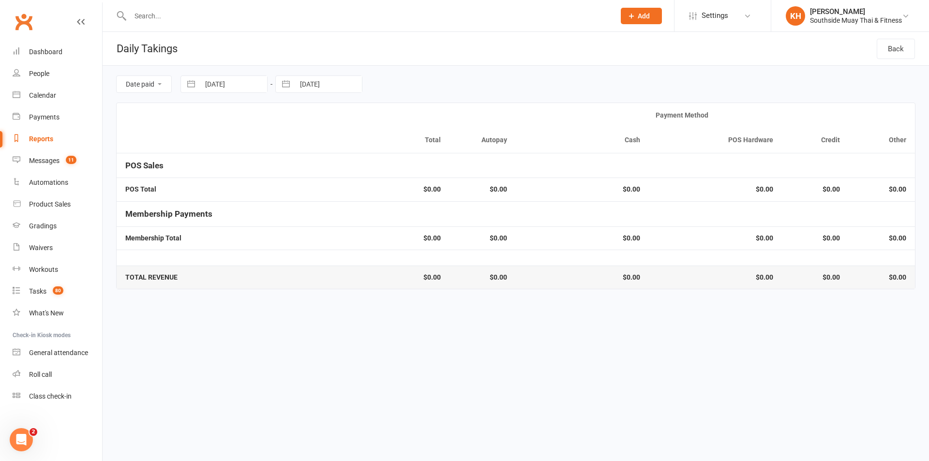
select select "10"
select select "2025"
click at [225, 201] on td "13" at bounding box center [220, 196] width 19 height 18
type input "[DATE]"
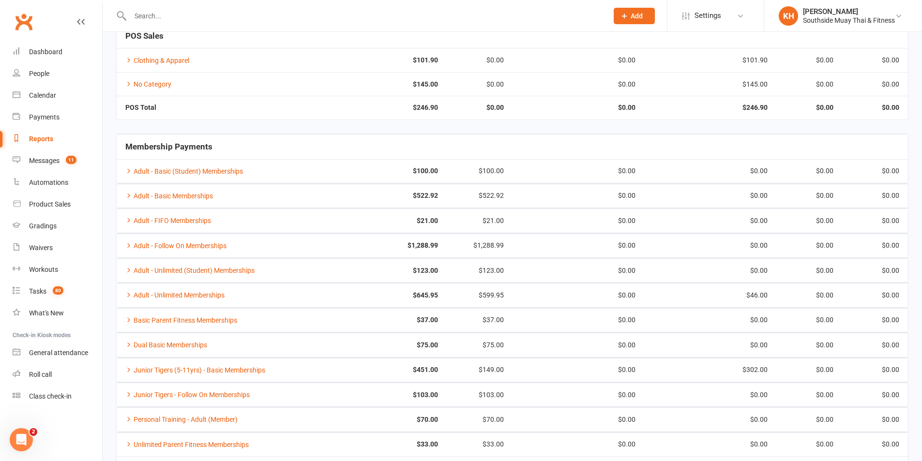
scroll to position [202, 0]
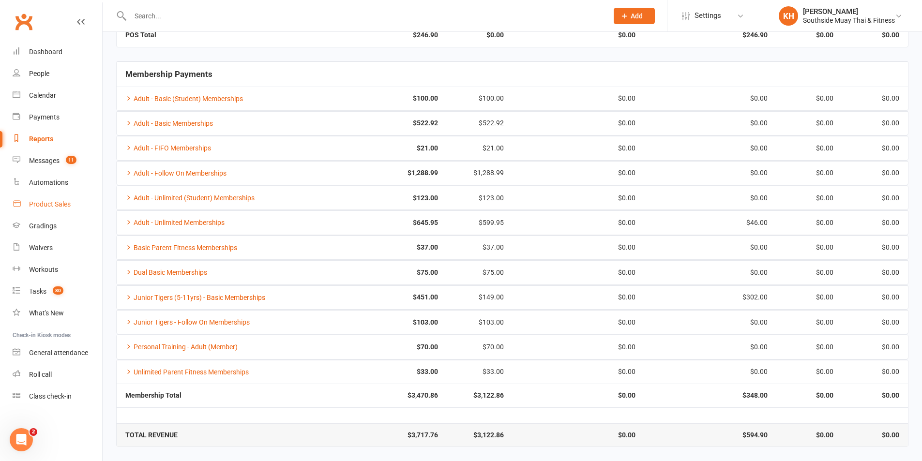
click at [57, 195] on link "Product Sales" at bounding box center [58, 205] width 90 height 22
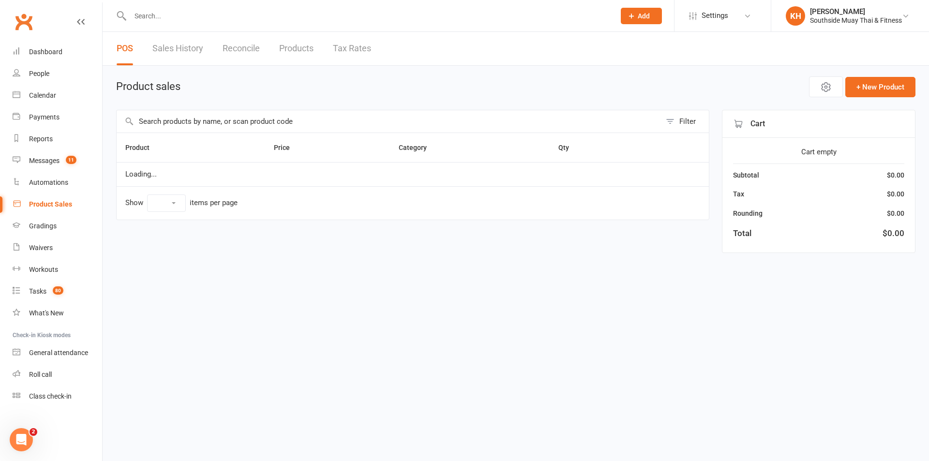
select select "100"
click at [751, 87] on span "Open POS Portal" at bounding box center [753, 87] width 53 height 12
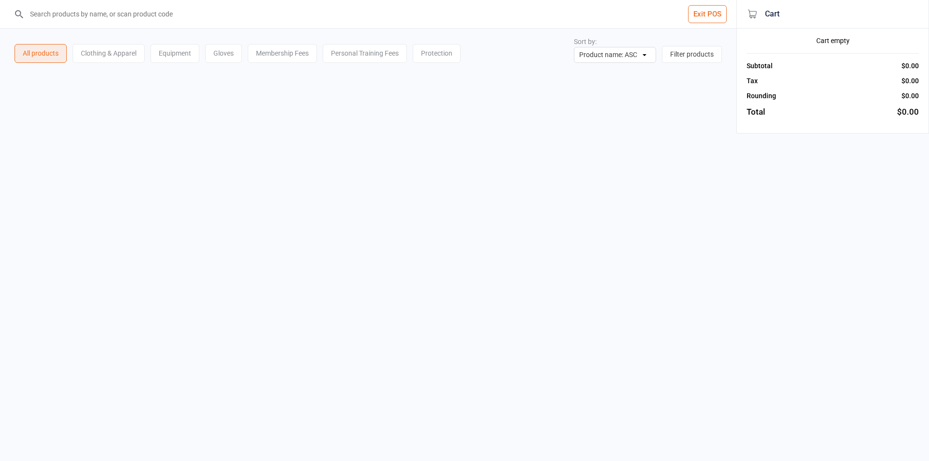
click at [189, 19] on input "search" at bounding box center [374, 14] width 698 height 28
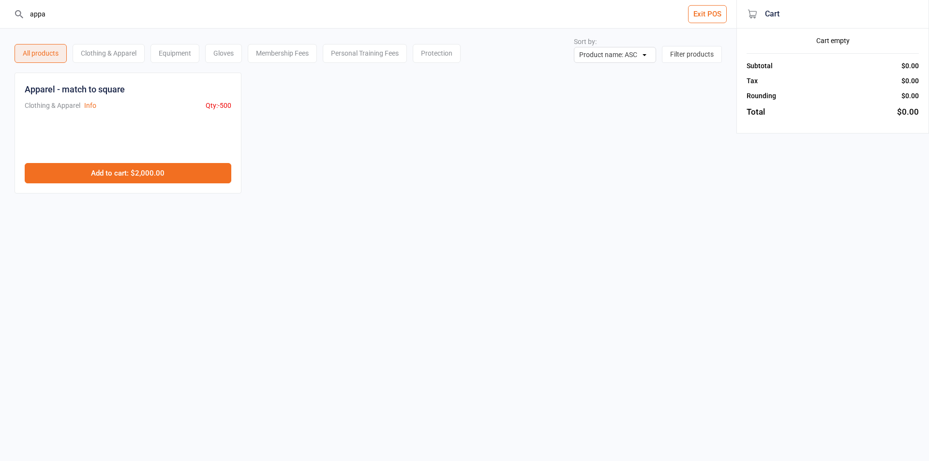
type input "appa"
click at [165, 170] on button "Add to cart : $2,000.00" at bounding box center [128, 173] width 207 height 20
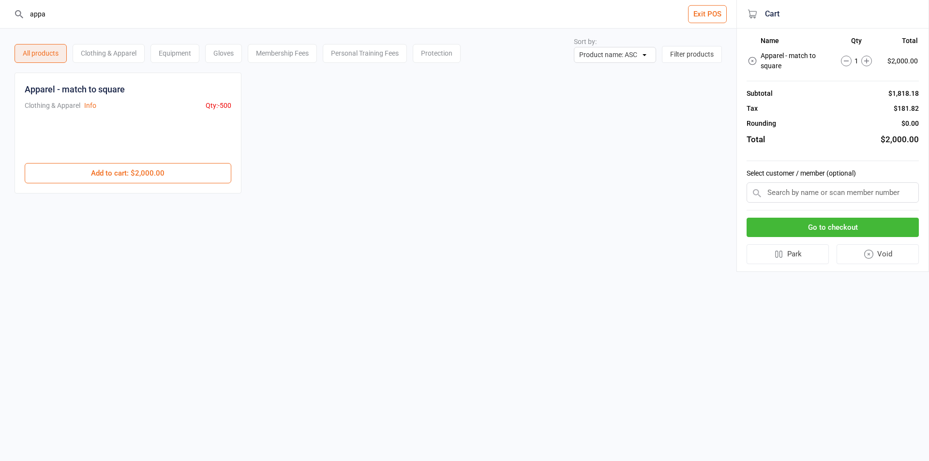
click at [824, 222] on button "Go to checkout" at bounding box center [833, 228] width 172 height 20
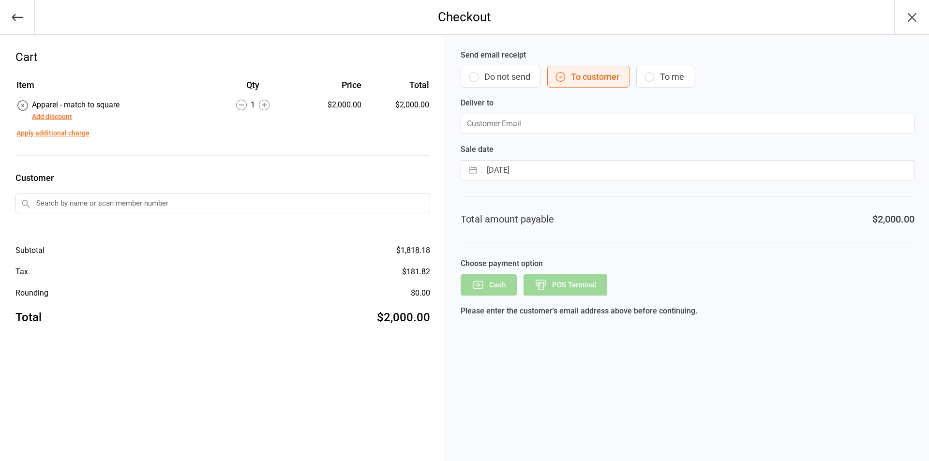
click at [50, 116] on button "Add discount" at bounding box center [52, 117] width 40 height 10
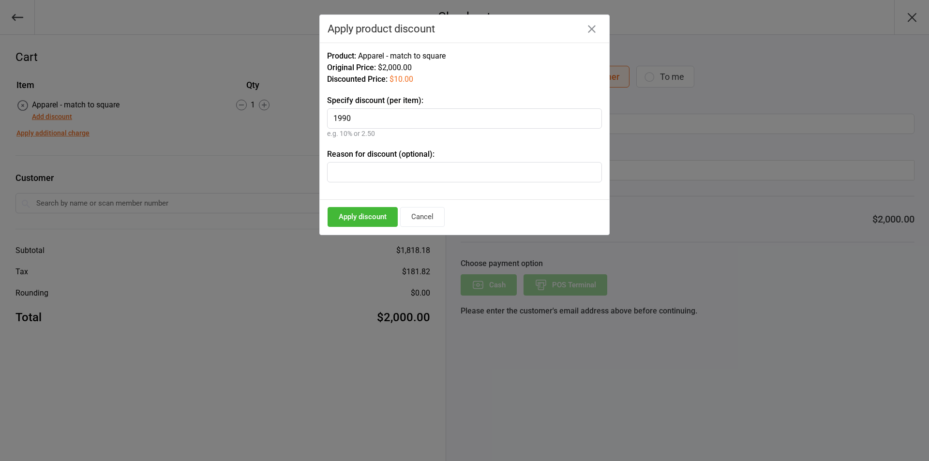
type input "1990"
click at [367, 215] on button "Apply discount" at bounding box center [363, 217] width 70 height 20
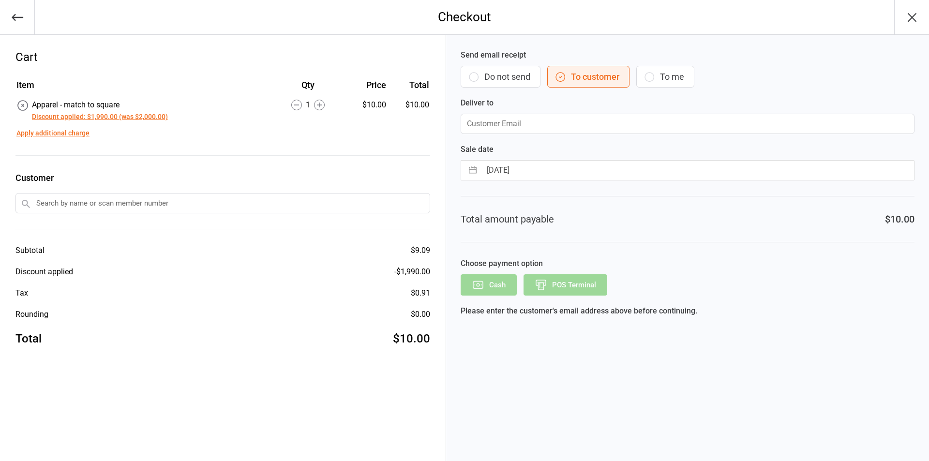
click at [485, 74] on button "Do not send" at bounding box center [501, 77] width 80 height 22
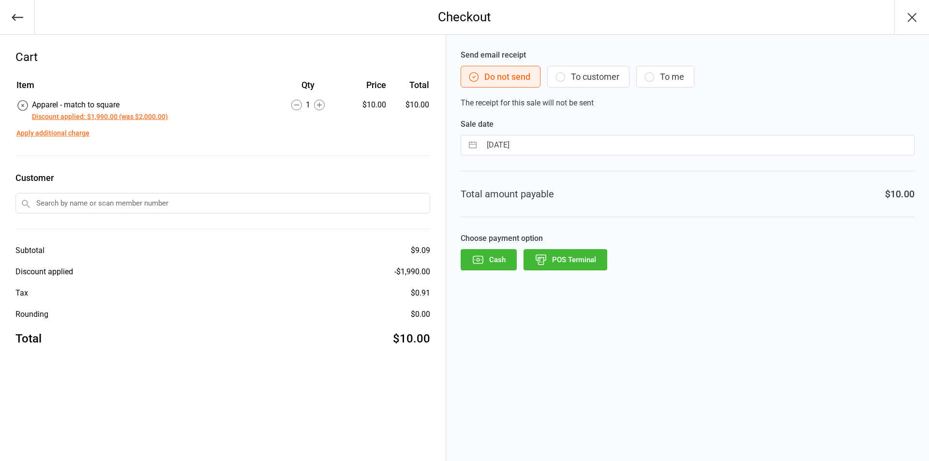
click at [470, 140] on button "button" at bounding box center [472, 145] width 17 height 19
select select "8"
select select "2025"
select select "9"
select select "2025"
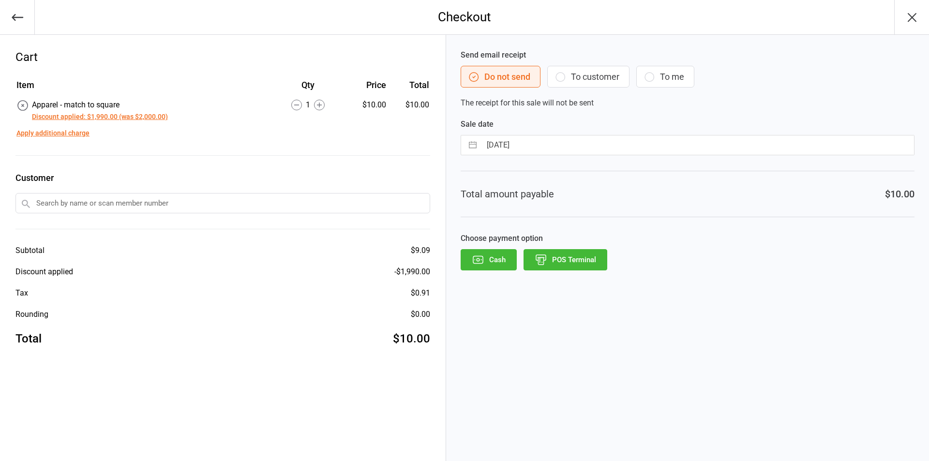
select select "10"
select select "2025"
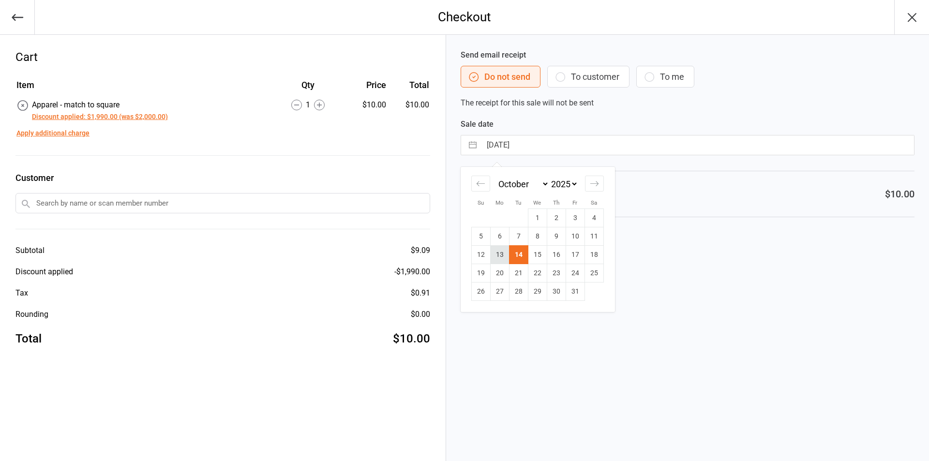
click at [498, 252] on td "13" at bounding box center [499, 255] width 19 height 18
type input "[DATE]"
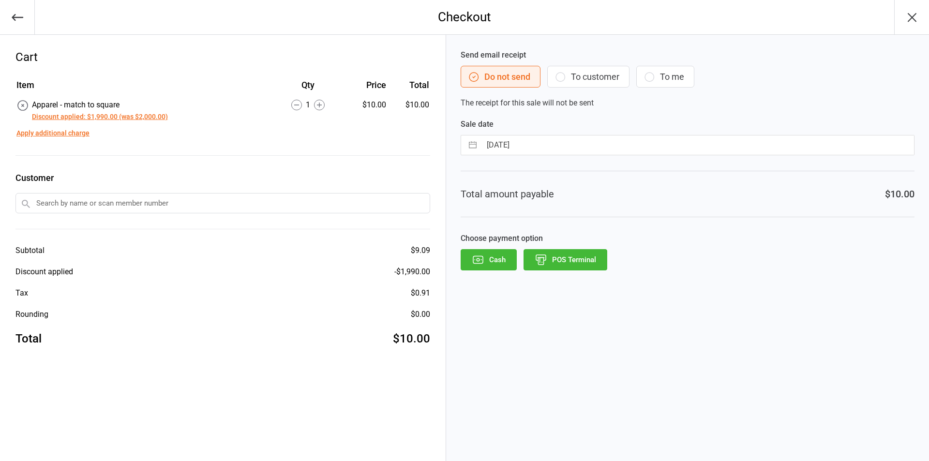
click at [578, 264] on button "POS Terminal" at bounding box center [566, 259] width 84 height 21
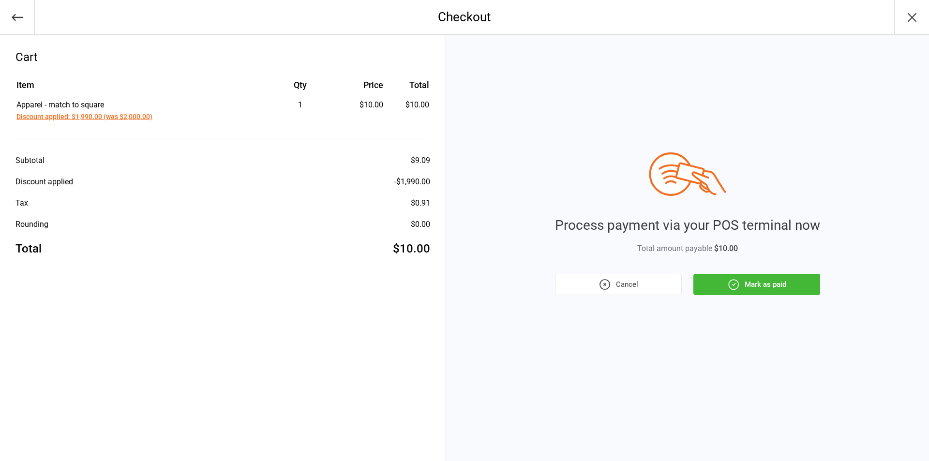
click at [749, 287] on button "Mark as paid" at bounding box center [757, 284] width 127 height 21
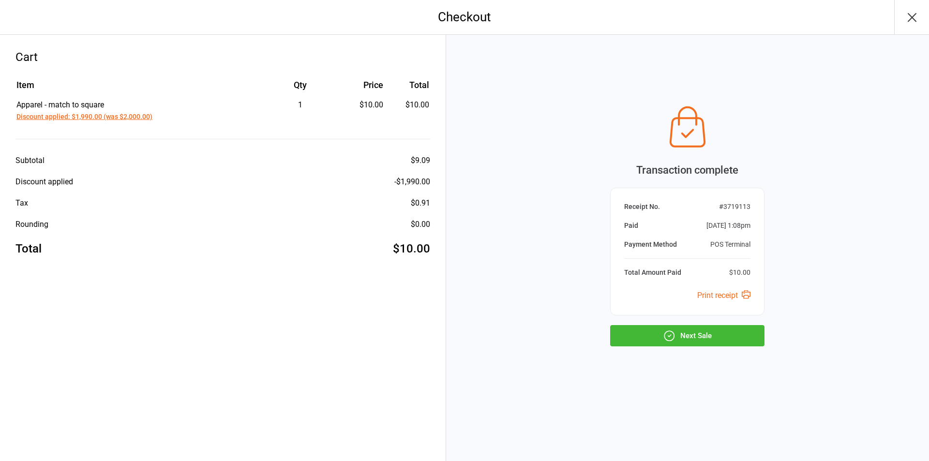
click at [679, 335] on button "Next Sale" at bounding box center [687, 335] width 154 height 21
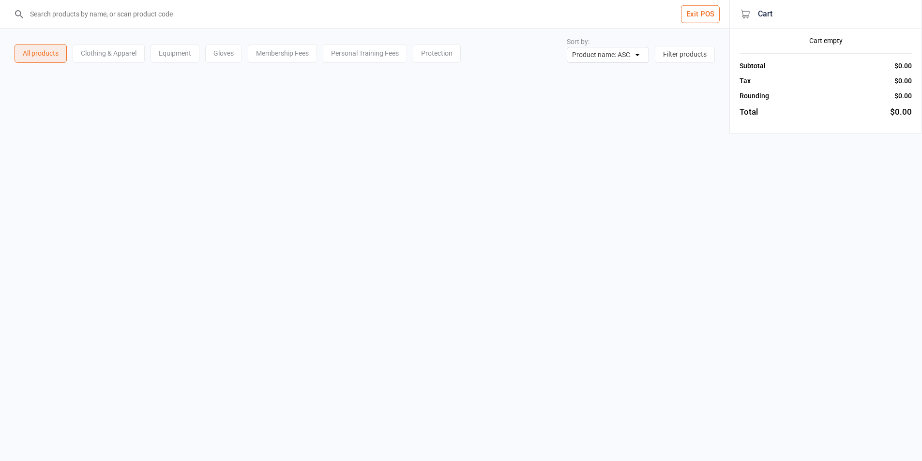
click at [706, 13] on button "Exit POS" at bounding box center [700, 14] width 39 height 18
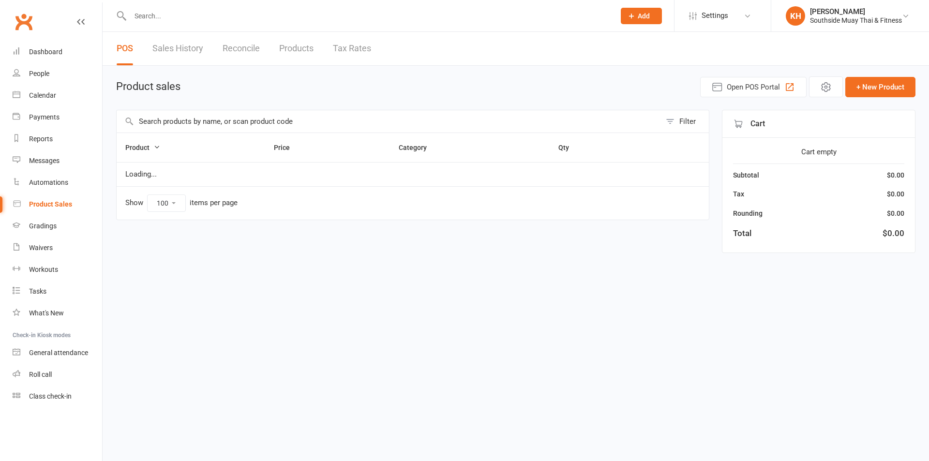
select select "100"
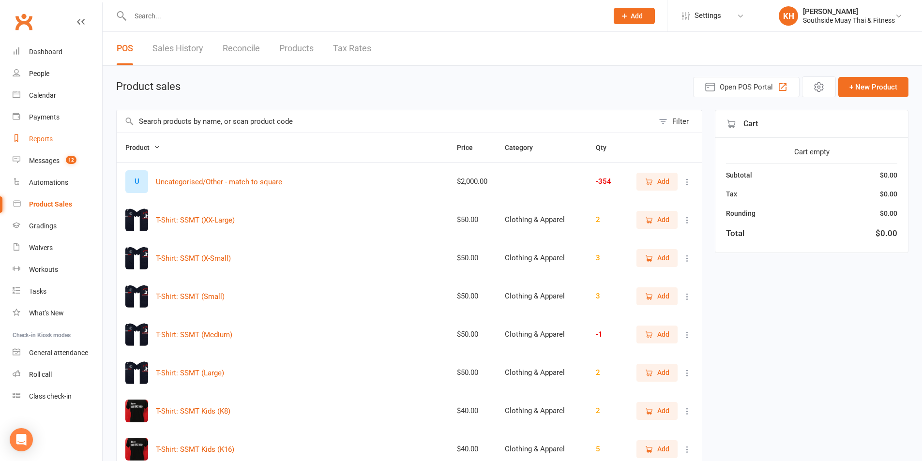
click at [25, 145] on link "Reports" at bounding box center [58, 139] width 90 height 22
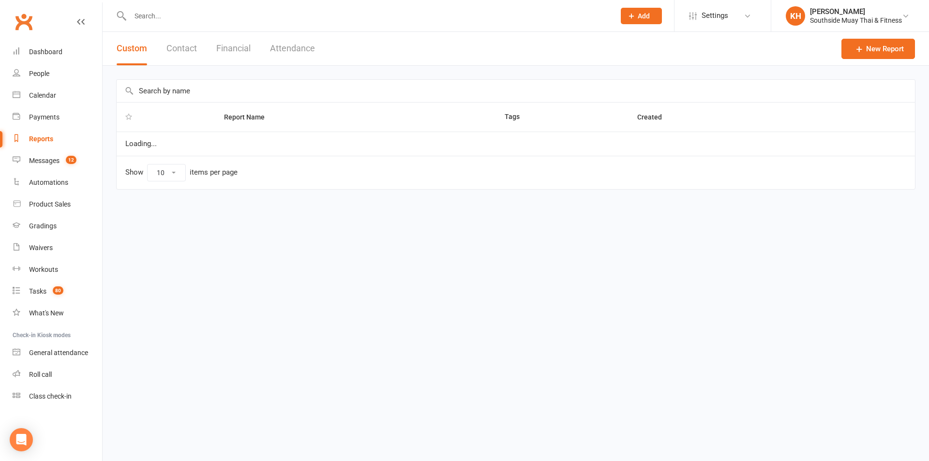
click at [215, 50] on div "Custom Contact Financial Attendance" at bounding box center [216, 48] width 227 height 33
click at [225, 44] on button "Financial" at bounding box center [233, 48] width 34 height 33
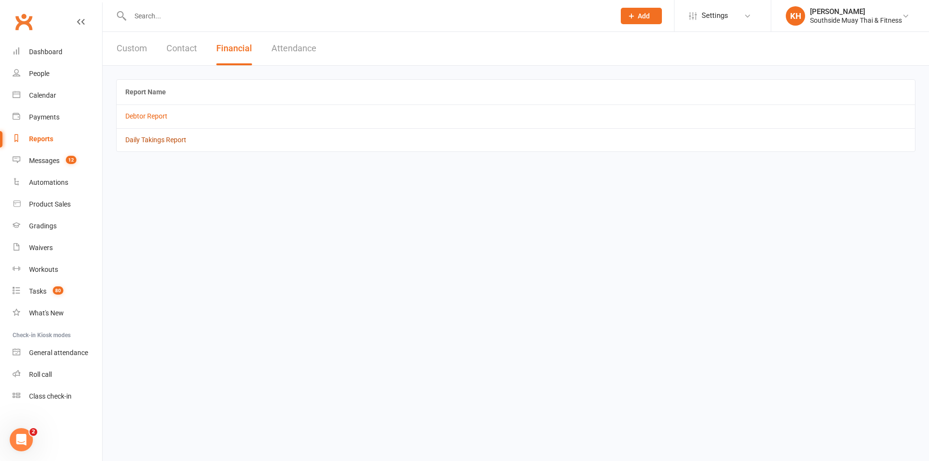
click at [165, 140] on link "Daily Takings Report" at bounding box center [155, 140] width 61 height 8
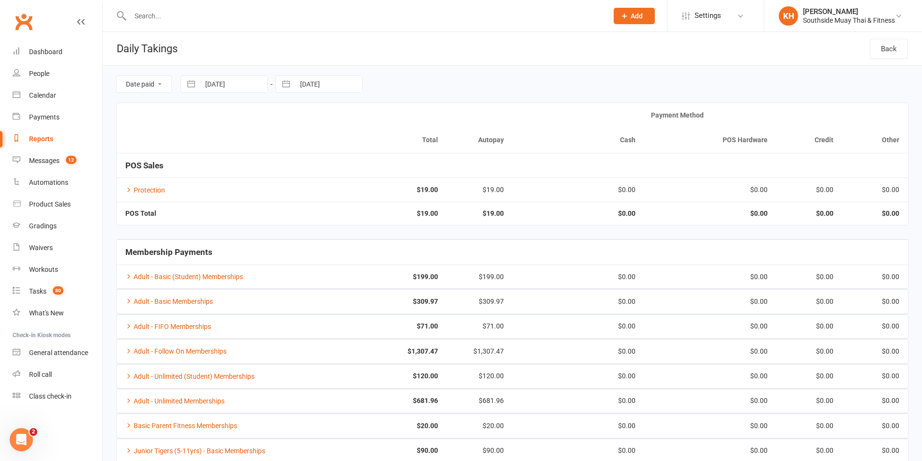
click at [288, 77] on button "button" at bounding box center [285, 84] width 17 height 16
select select "8"
select select "2025"
select select "9"
select select "2025"
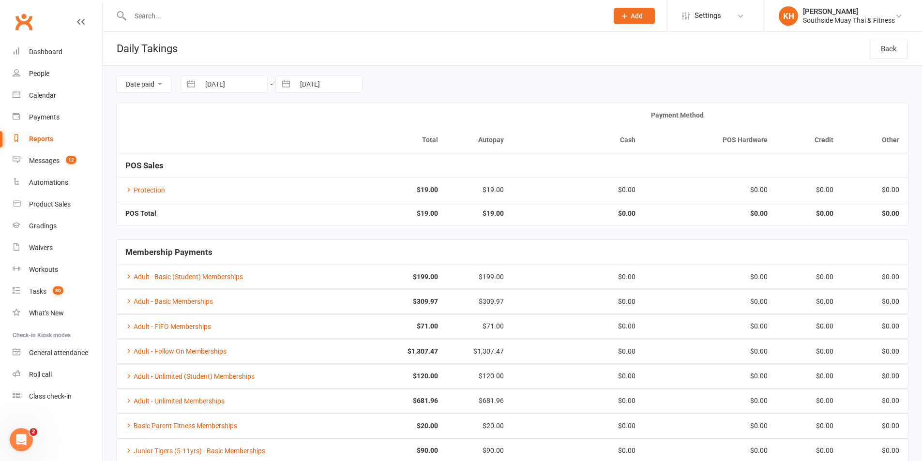
select select "10"
select select "2025"
click at [319, 197] on td "13" at bounding box center [314, 196] width 19 height 18
type input "[DATE]"
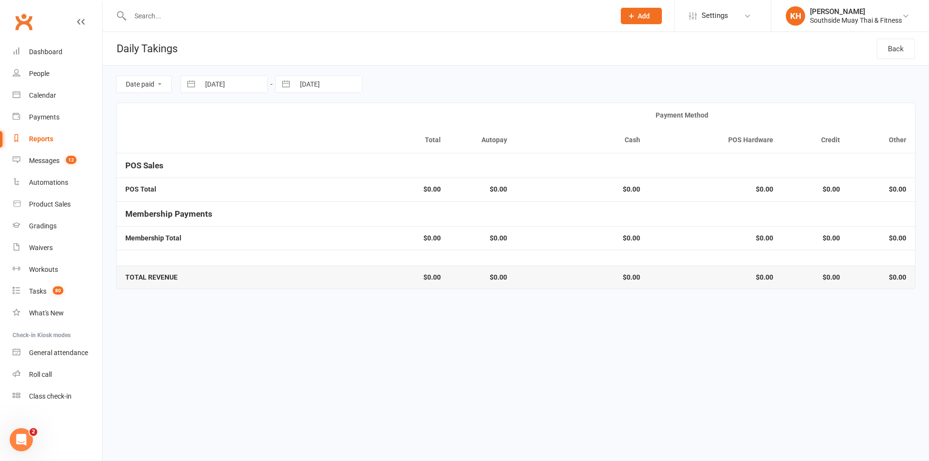
click at [188, 81] on button "button" at bounding box center [191, 84] width 17 height 16
select select "8"
select select "2025"
select select "9"
select select "2025"
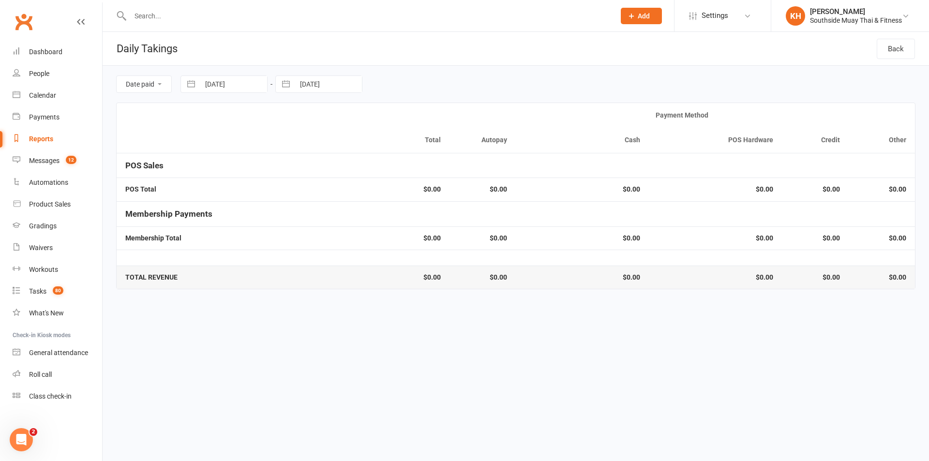
select select "10"
select select "2025"
click at [224, 199] on td "13" at bounding box center [220, 196] width 19 height 18
type input "[DATE]"
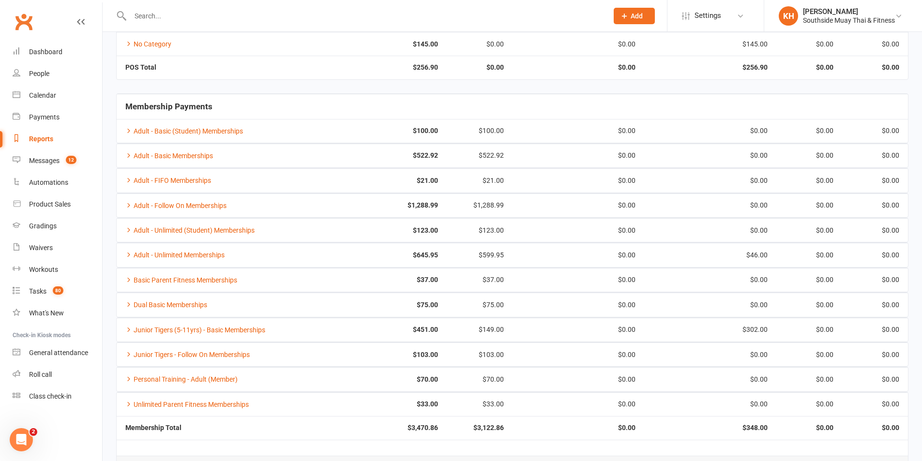
scroll to position [202, 0]
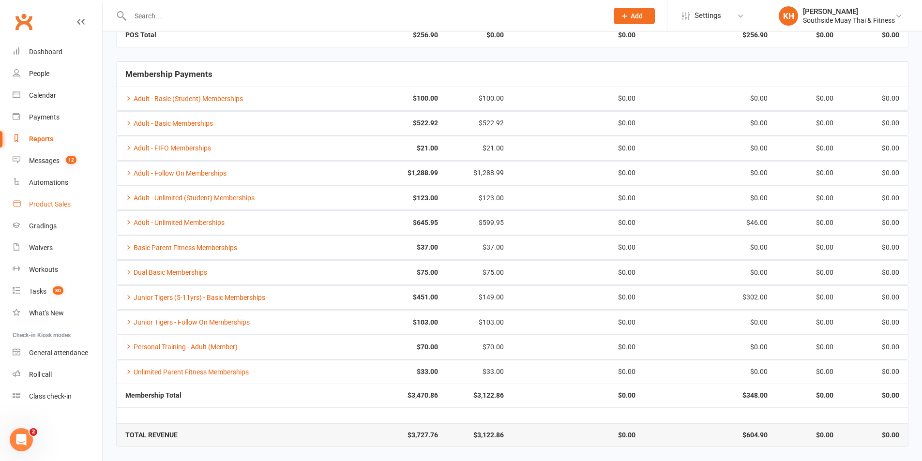
click at [44, 206] on div "Product Sales" at bounding box center [50, 204] width 42 height 8
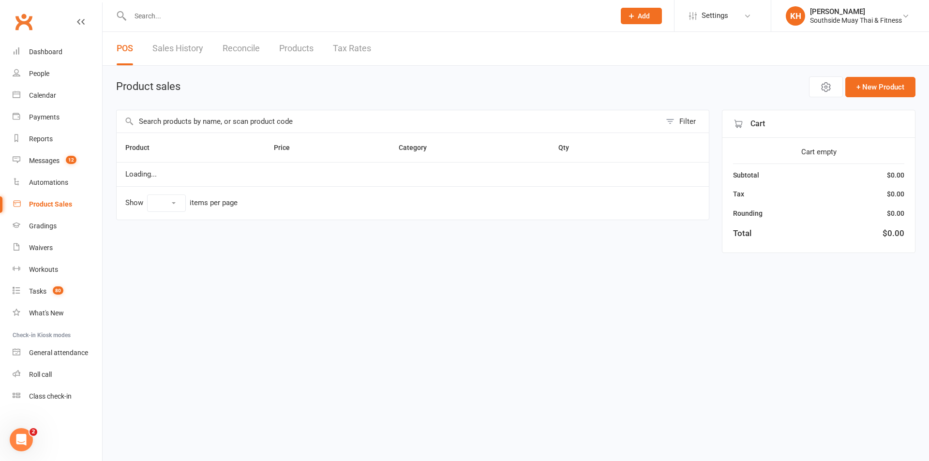
select select "100"
click at [188, 48] on link "Sales History" at bounding box center [177, 48] width 51 height 33
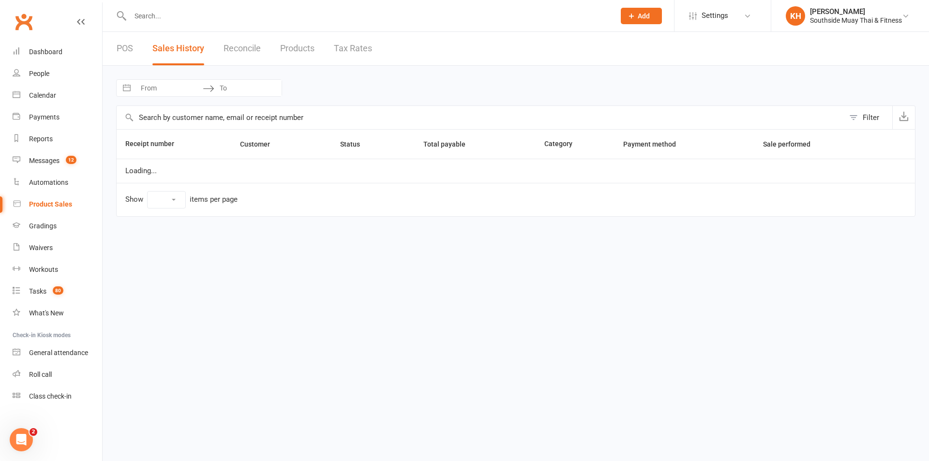
select select "50"
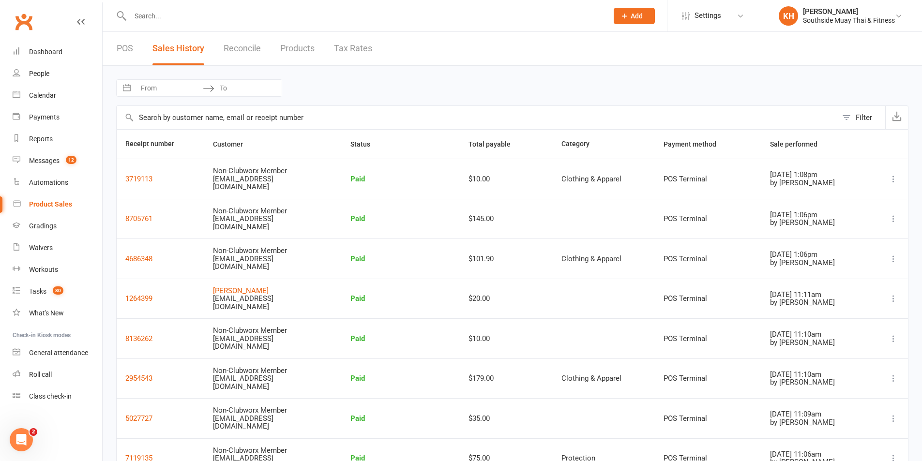
click at [891, 172] on td at bounding box center [889, 179] width 38 height 40
click at [895, 175] on button at bounding box center [894, 179] width 12 height 12
click at [839, 241] on link "Remove sale" at bounding box center [839, 236] width 105 height 19
click at [890, 262] on icon at bounding box center [894, 259] width 10 height 10
click at [826, 322] on link "Remove sale" at bounding box center [839, 316] width 105 height 19
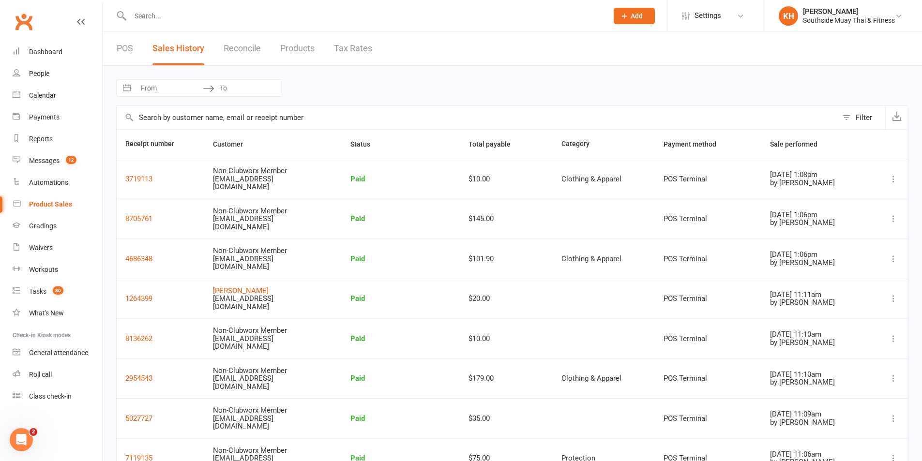
click at [142, 47] on div "POS Sales History Reconcile Products Tax Rates" at bounding box center [245, 48] width 284 height 33
click at [122, 48] on link "POS" at bounding box center [125, 48] width 16 height 33
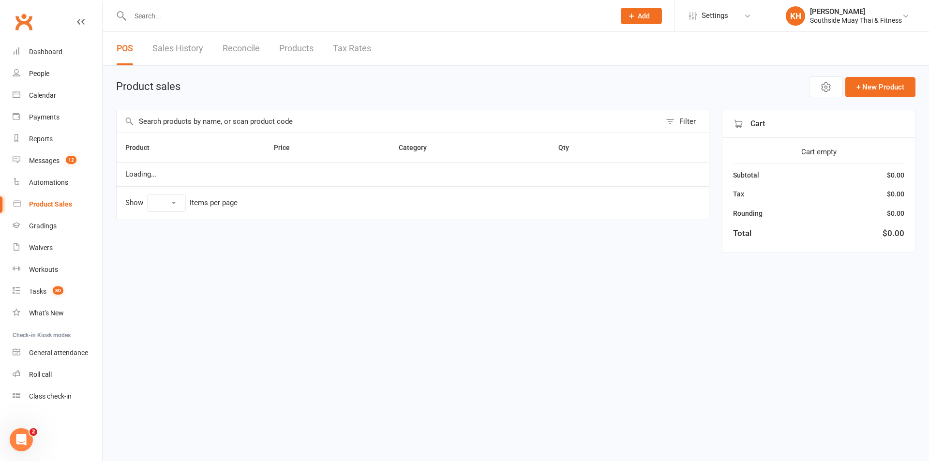
select select "100"
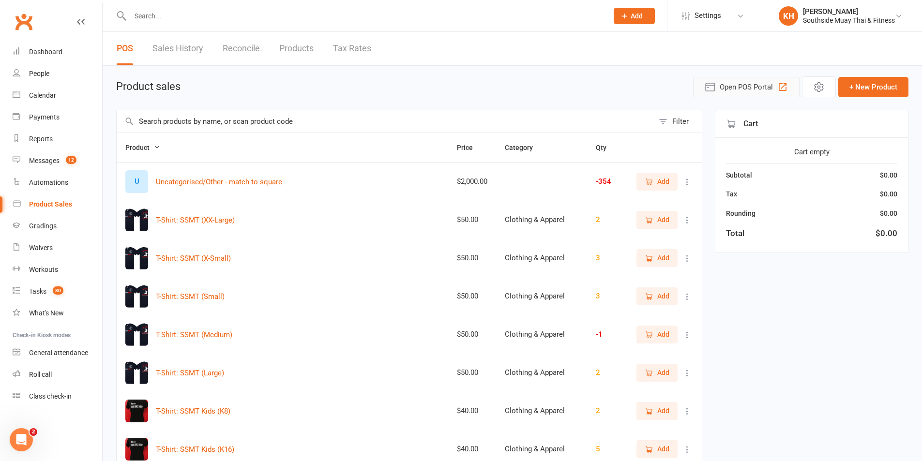
click at [746, 86] on span "Open POS Portal" at bounding box center [746, 87] width 53 height 12
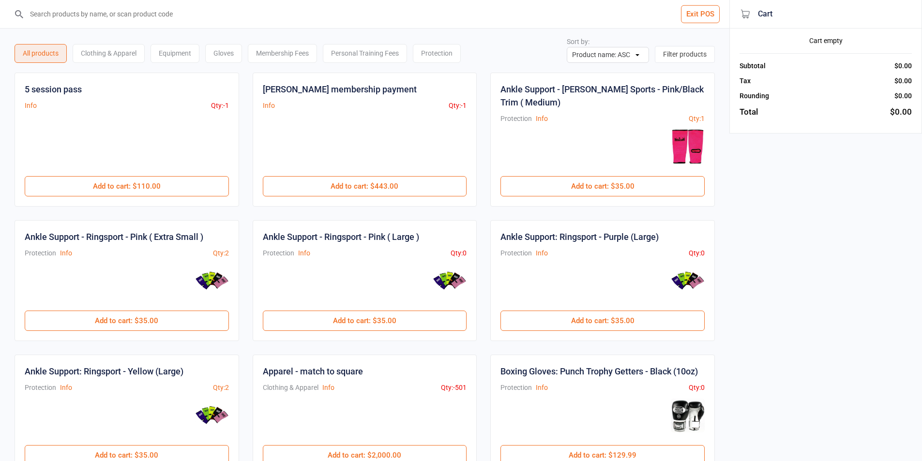
click at [177, 23] on input "search" at bounding box center [370, 14] width 691 height 28
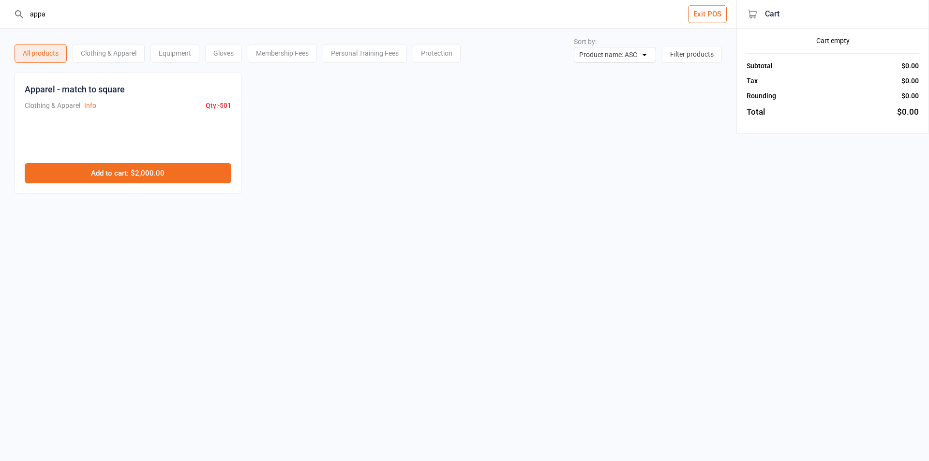
type input "appa"
click at [203, 177] on button "Add to cart : $2,000.00" at bounding box center [128, 173] width 207 height 20
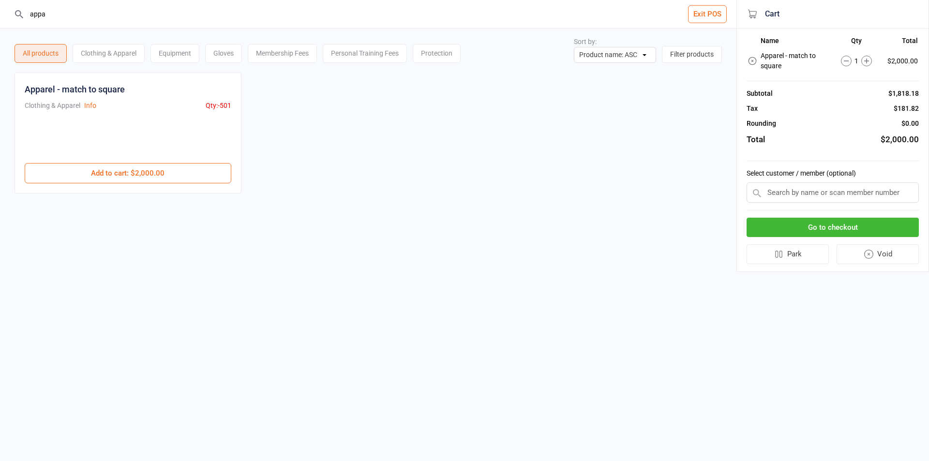
click at [871, 222] on button "Go to checkout" at bounding box center [833, 228] width 172 height 20
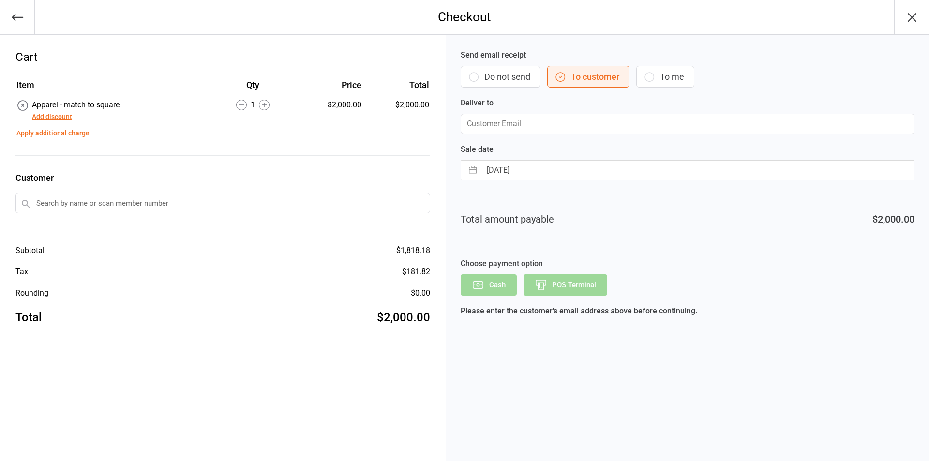
click at [64, 116] on button "Add discount" at bounding box center [52, 117] width 40 height 10
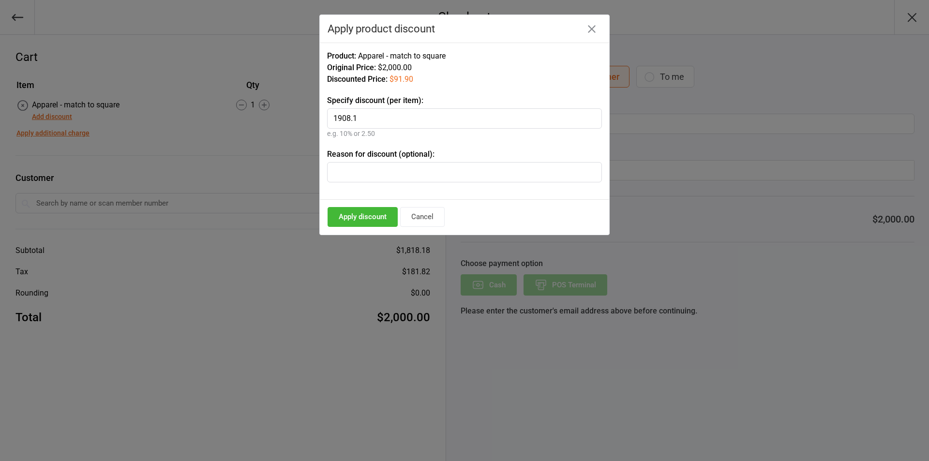
type input "1908.1"
click at [365, 224] on button "Apply discount" at bounding box center [363, 217] width 70 height 20
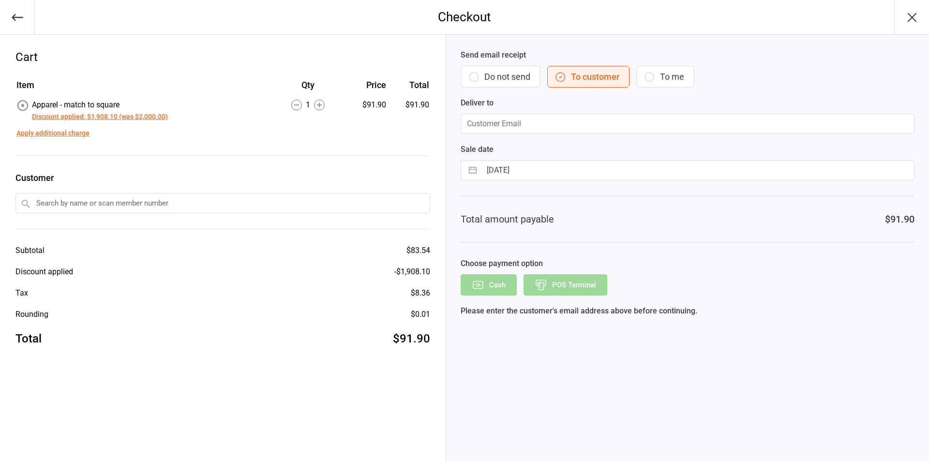
click at [517, 77] on button "Do not send" at bounding box center [501, 77] width 80 height 22
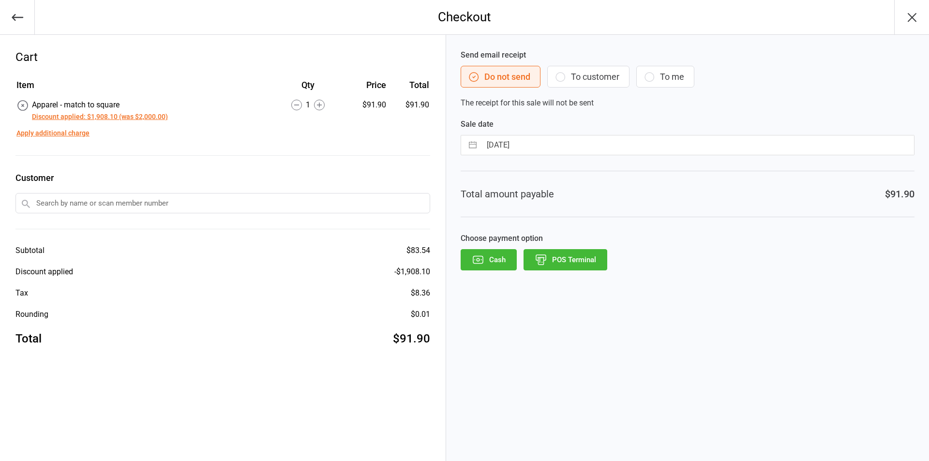
click at [474, 148] on button "button" at bounding box center [472, 145] width 17 height 19
select select "8"
select select "2025"
select select "9"
select select "2025"
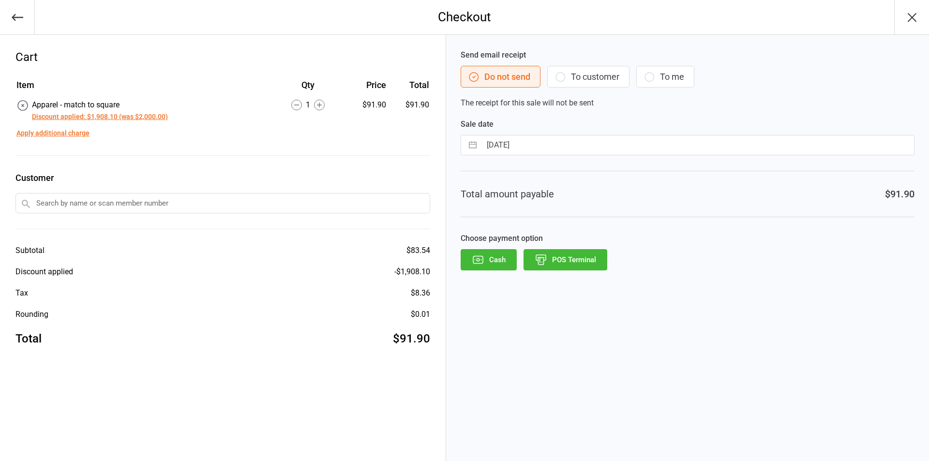
select select "10"
select select "2025"
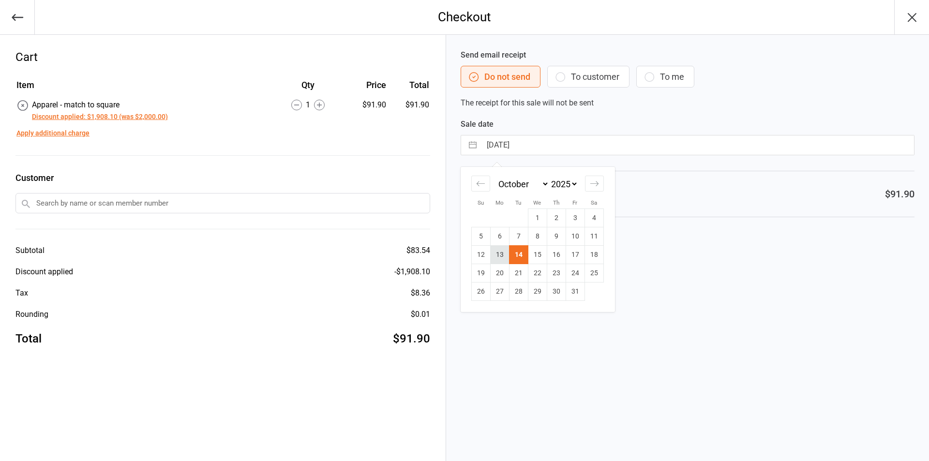
click at [501, 259] on td "13" at bounding box center [499, 255] width 19 height 18
type input "[DATE]"
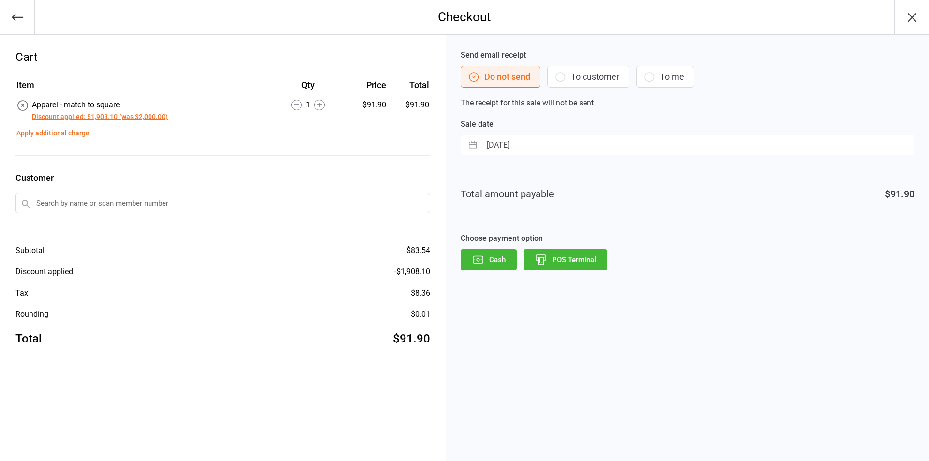
click at [578, 260] on button "POS Terminal" at bounding box center [566, 259] width 84 height 21
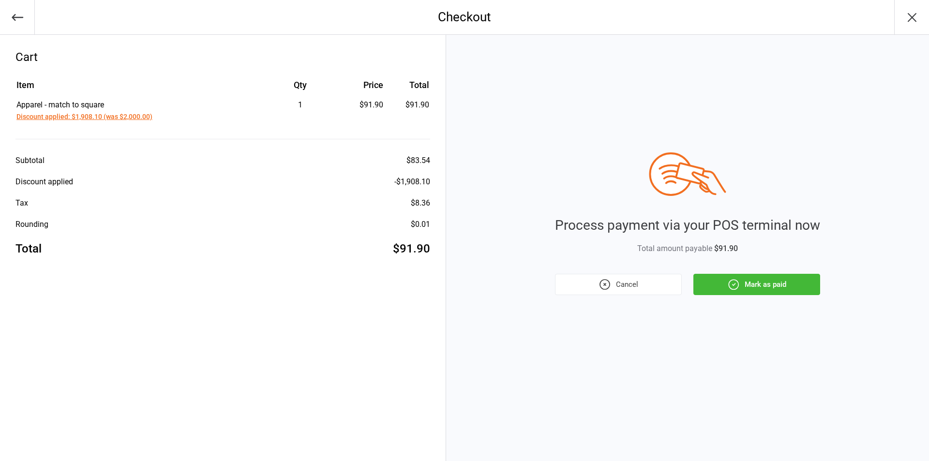
click at [752, 285] on button "Mark as paid" at bounding box center [757, 284] width 127 height 21
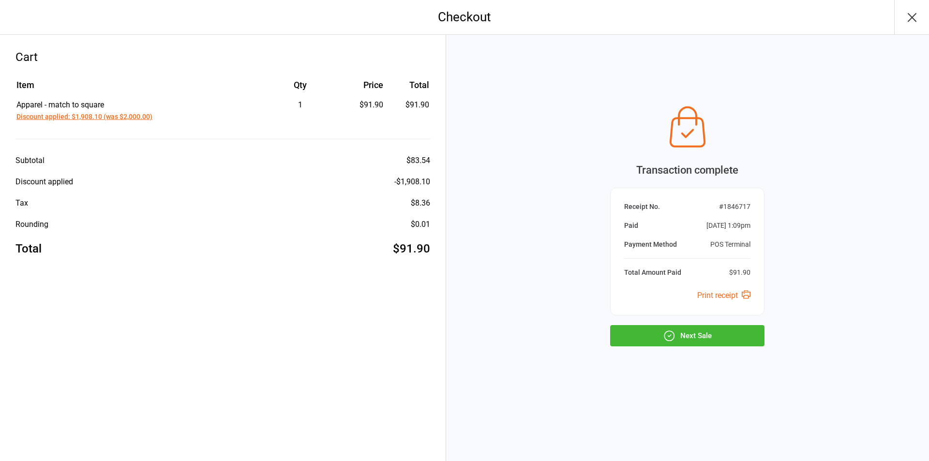
click at [718, 337] on button "Next Sale" at bounding box center [687, 335] width 154 height 21
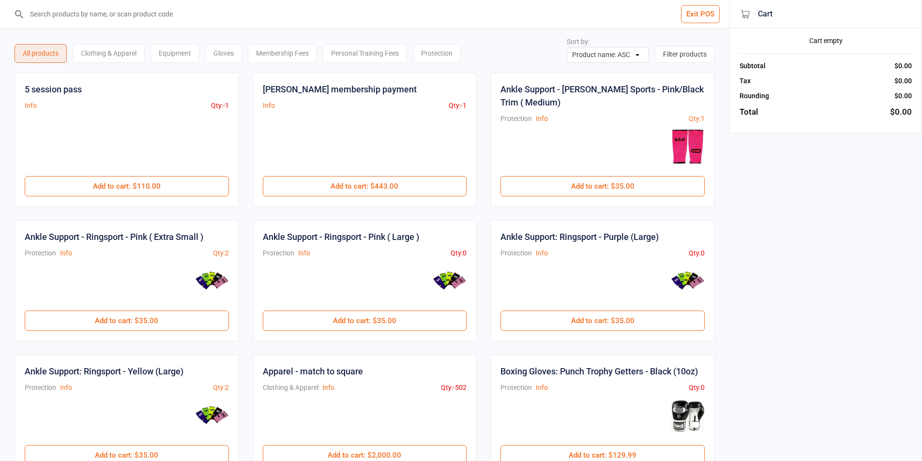
click at [701, 10] on button "Exit POS" at bounding box center [700, 14] width 39 height 18
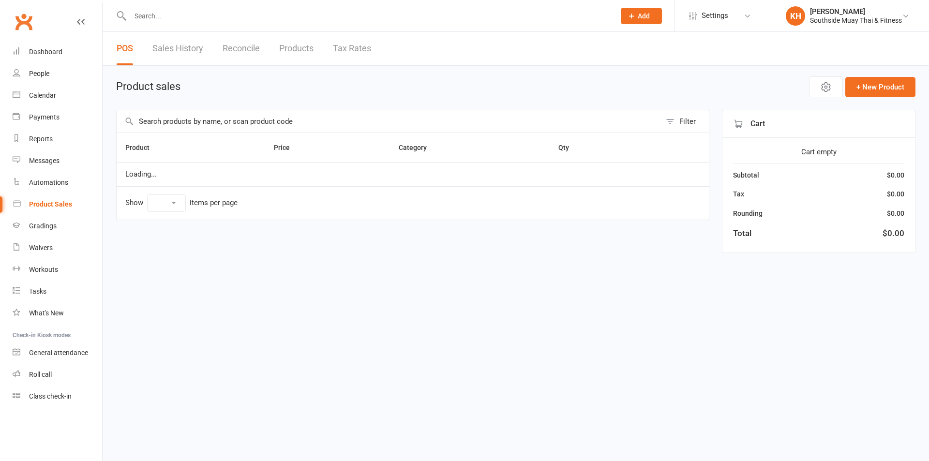
select select "100"
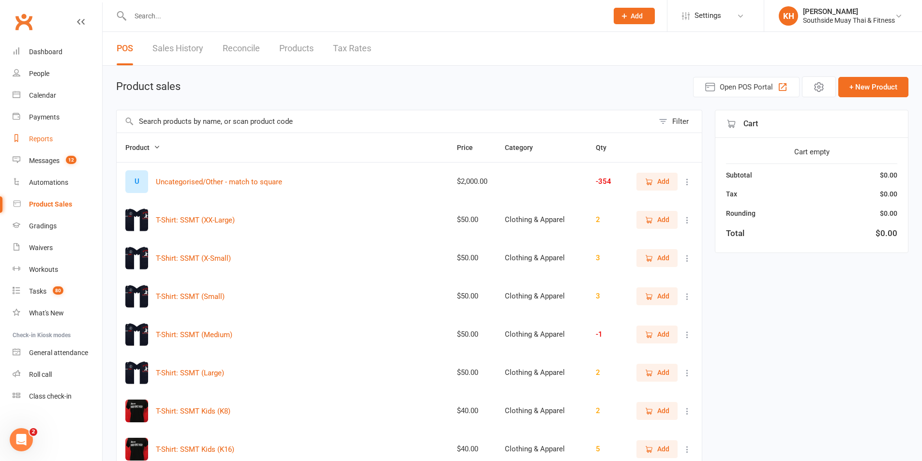
click at [40, 134] on link "Reports" at bounding box center [58, 139] width 90 height 22
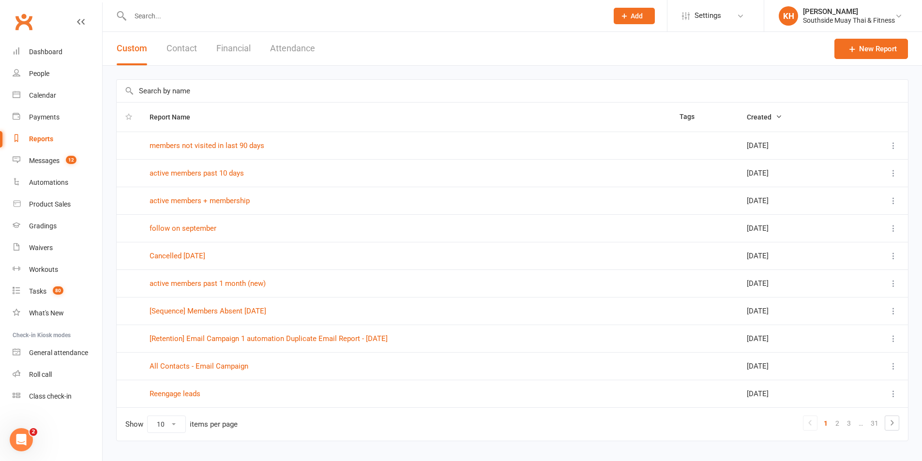
click at [227, 48] on button "Financial" at bounding box center [233, 48] width 34 height 33
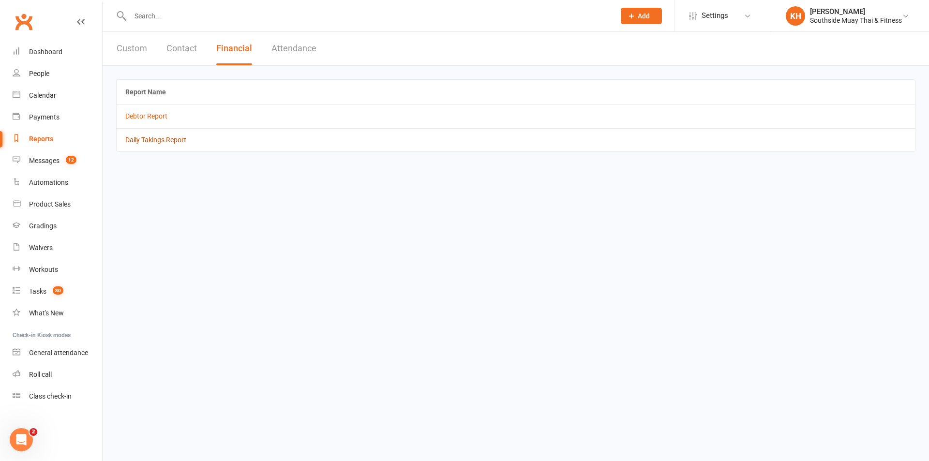
click at [160, 136] on link "Daily Takings Report" at bounding box center [155, 140] width 61 height 8
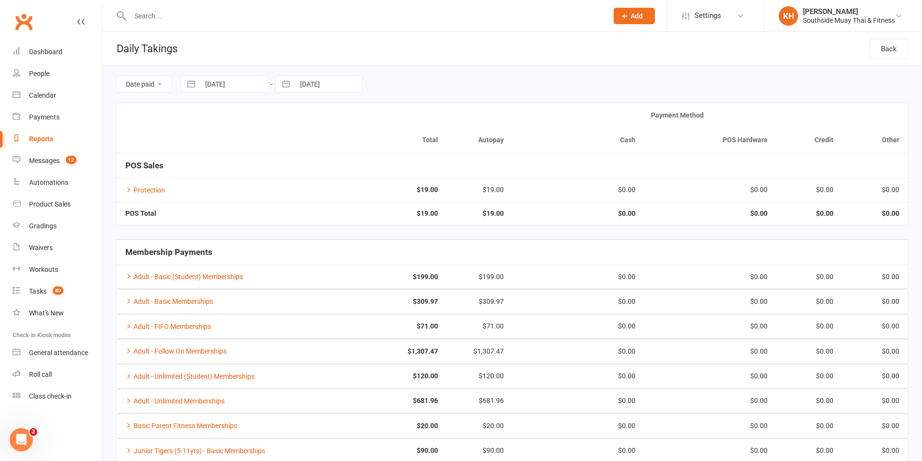
click at [286, 85] on button "button" at bounding box center [285, 84] width 17 height 16
select select "8"
select select "2025"
select select "9"
select select "2025"
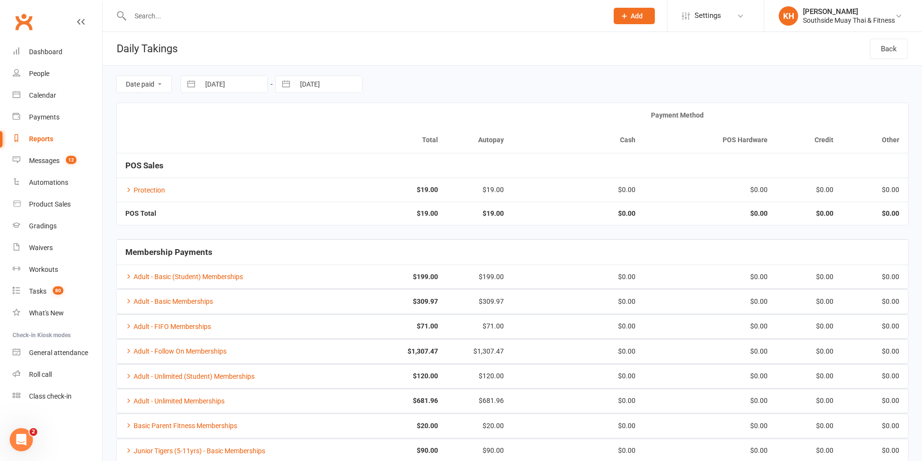
select select "10"
select select "2025"
click at [317, 191] on td "13" at bounding box center [314, 196] width 19 height 18
type input "[DATE]"
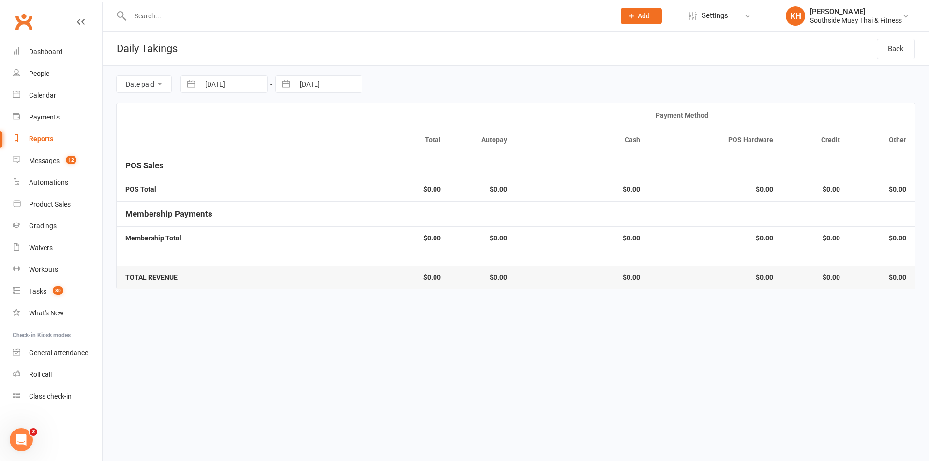
click at [187, 82] on button "button" at bounding box center [191, 84] width 17 height 16
select select "8"
select select "2025"
select select "9"
select select "2025"
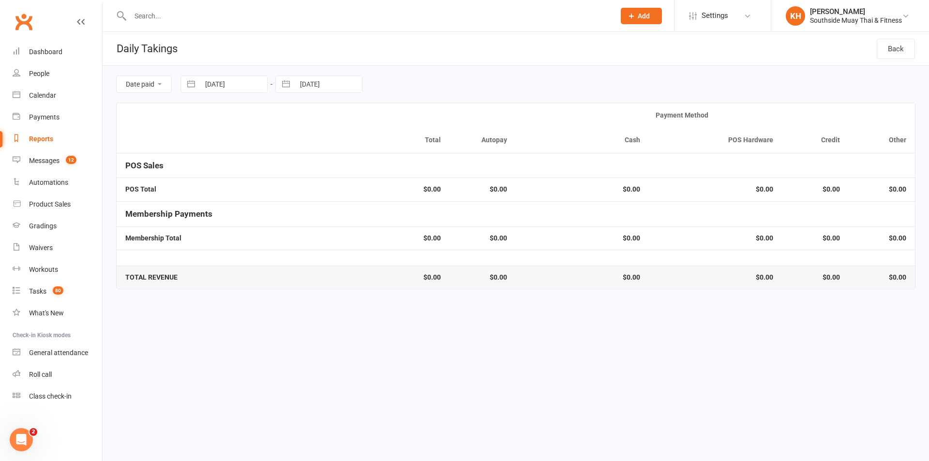
select select "10"
select select "2025"
click at [217, 193] on td "13" at bounding box center [220, 196] width 19 height 18
type input "[DATE]"
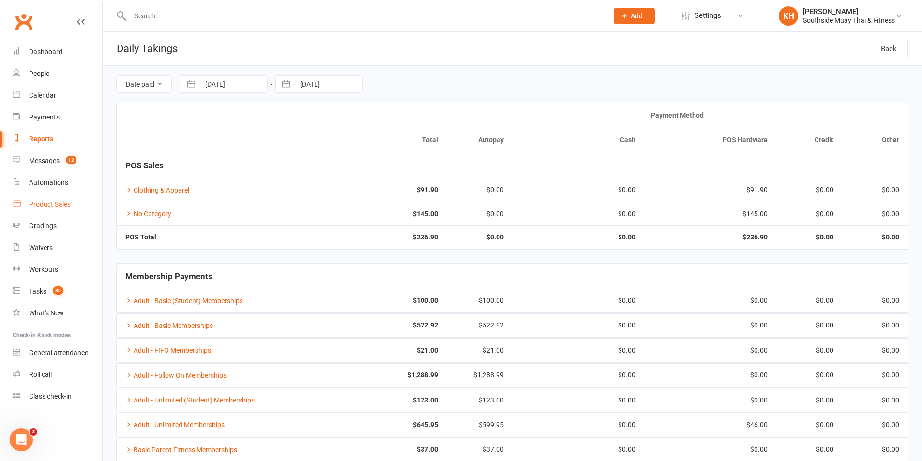
click at [53, 202] on div "Product Sales" at bounding box center [50, 204] width 42 height 8
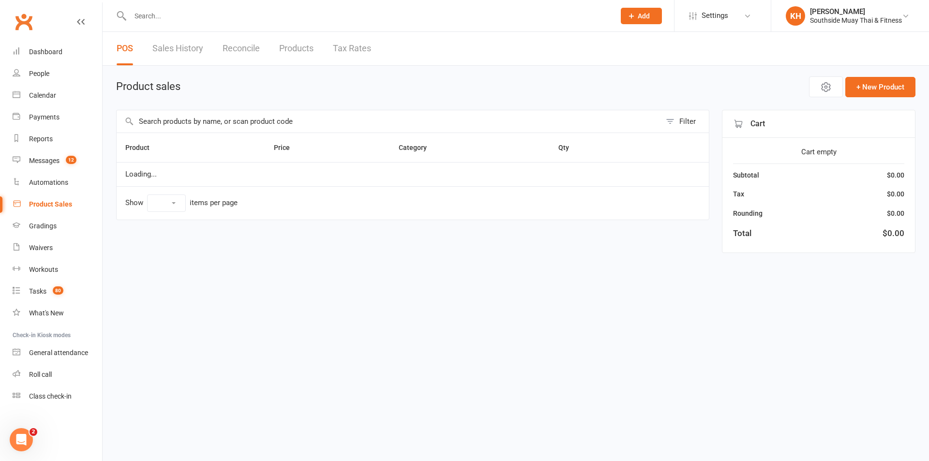
select select "100"
click at [145, 46] on div "POS Sales History Reconcile Products Tax Rates" at bounding box center [244, 48] width 283 height 33
click at [163, 45] on link "Sales History" at bounding box center [177, 48] width 51 height 33
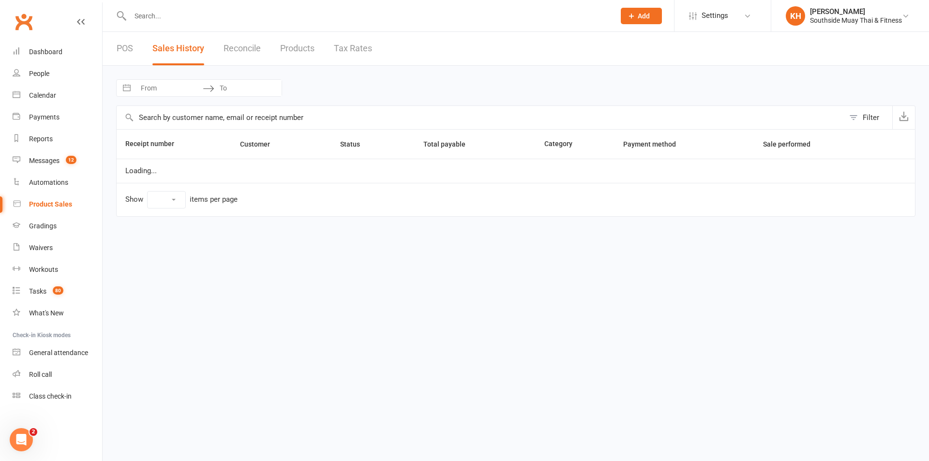
select select "50"
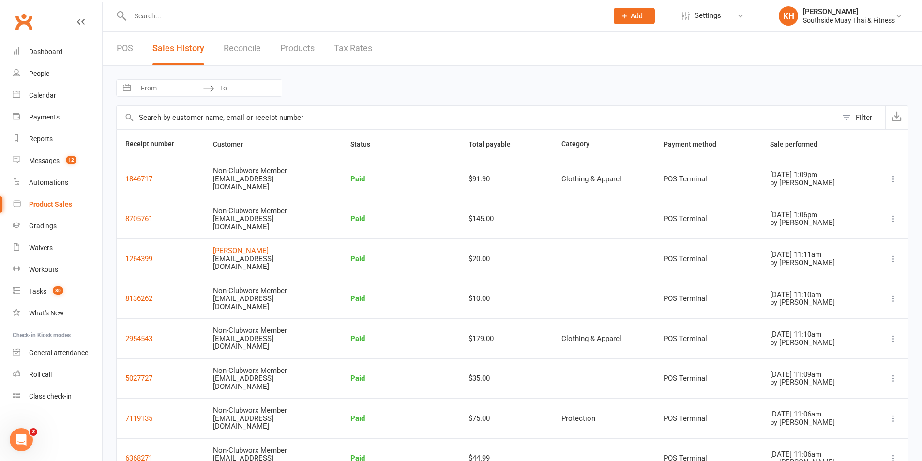
click at [896, 178] on icon at bounding box center [894, 179] width 10 height 10
click at [845, 233] on link "Remove sale" at bounding box center [839, 236] width 105 height 19
click at [125, 50] on link "POS" at bounding box center [125, 48] width 16 height 33
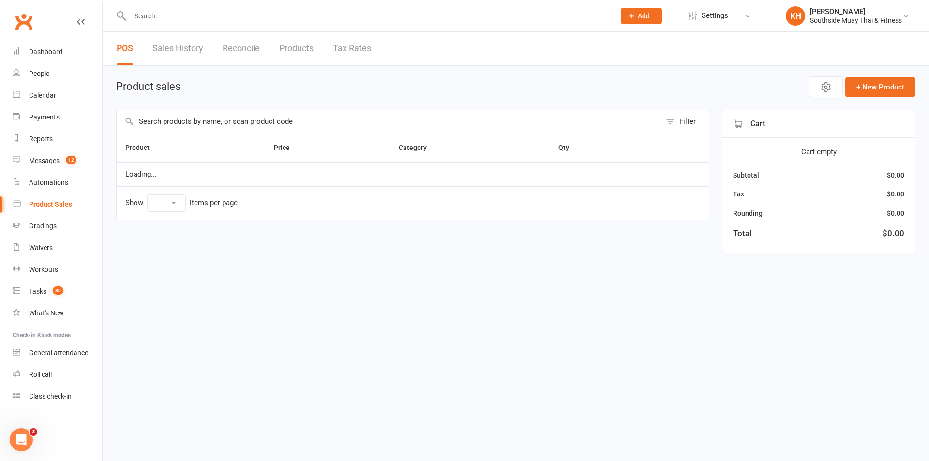
select select "100"
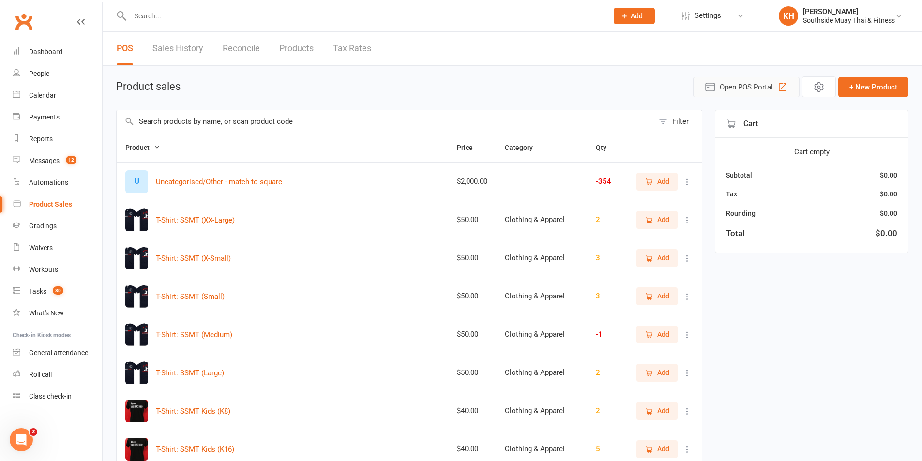
click at [765, 85] on span "Open POS Portal" at bounding box center [746, 87] width 53 height 12
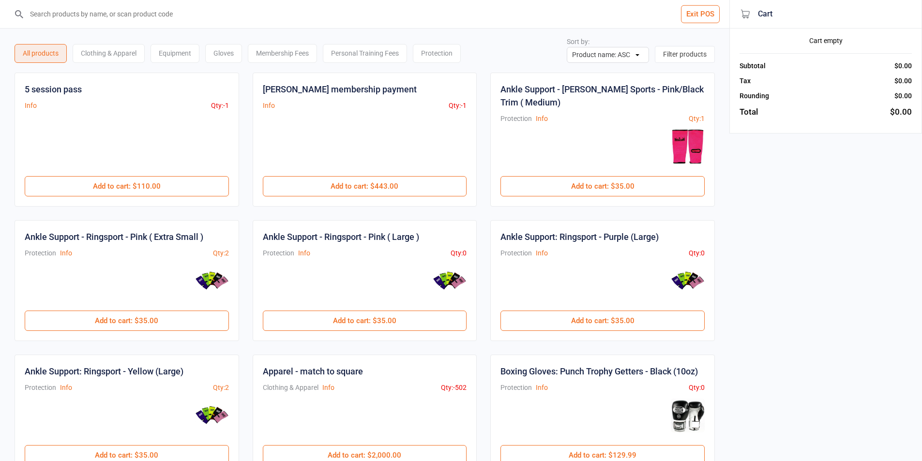
click at [194, 18] on input "search" at bounding box center [370, 14] width 691 height 28
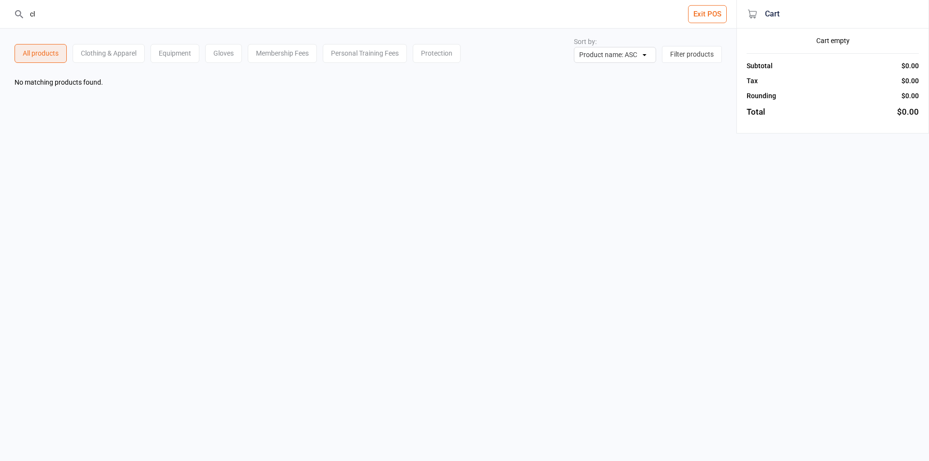
type input "c"
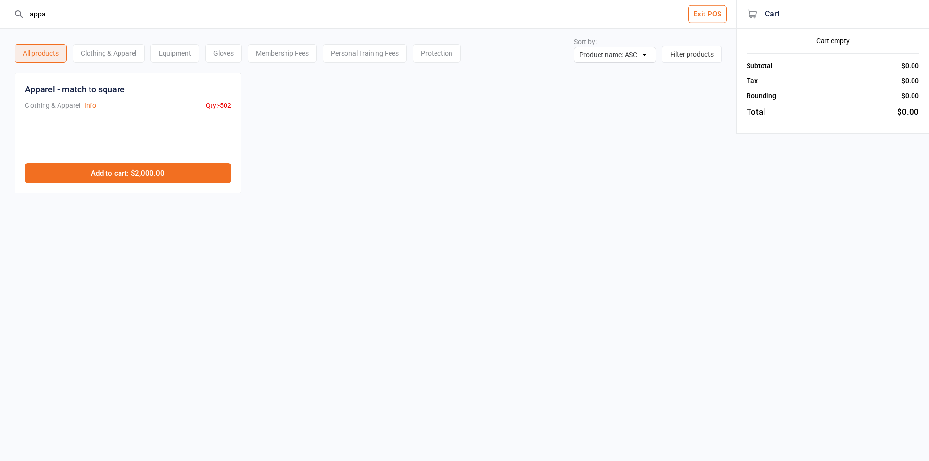
type input "appa"
click at [159, 178] on button "Add to cart : $2,000.00" at bounding box center [128, 173] width 207 height 20
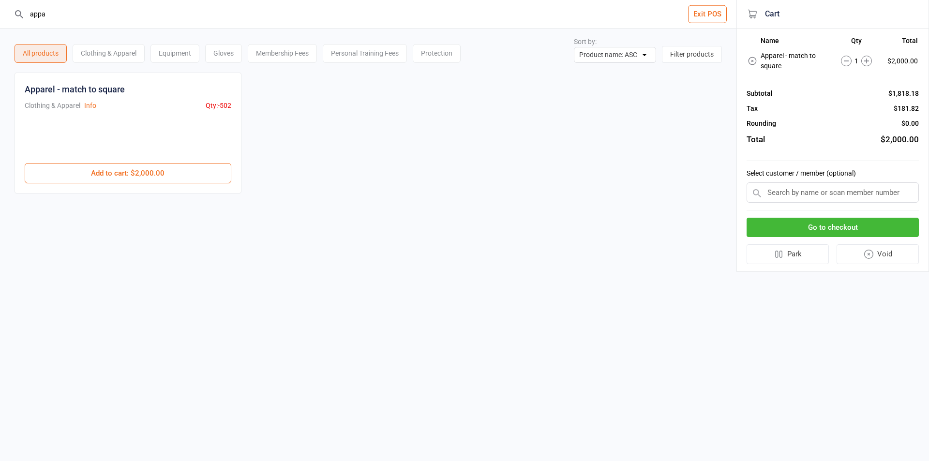
click at [847, 224] on button "Go to checkout" at bounding box center [833, 228] width 172 height 20
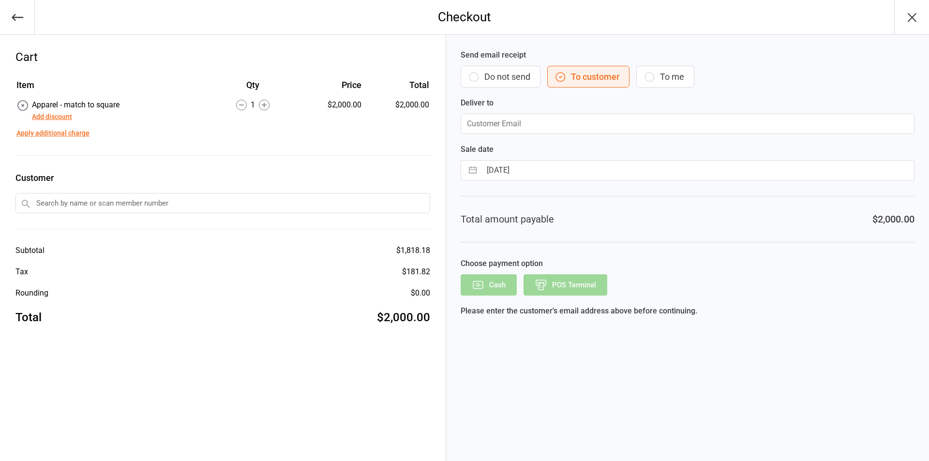
click at [44, 120] on button "Add discount" at bounding box center [52, 117] width 40 height 10
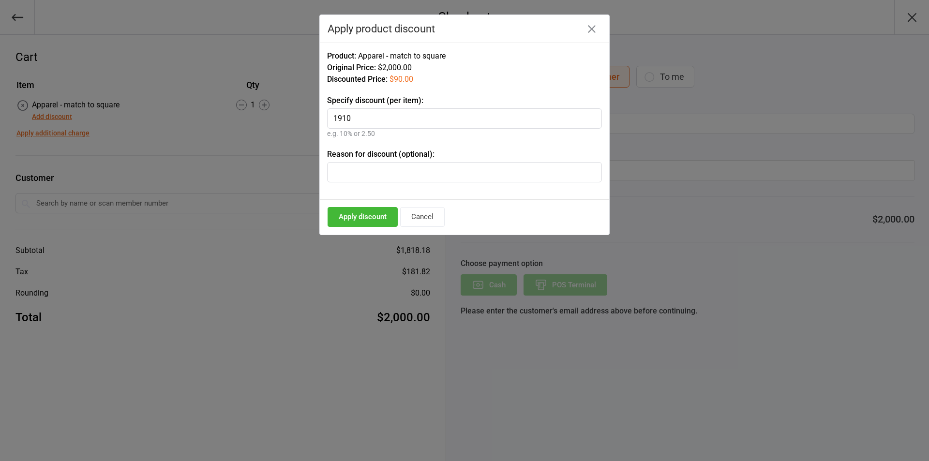
type input "1910"
click at [368, 224] on button "Apply discount" at bounding box center [363, 217] width 70 height 20
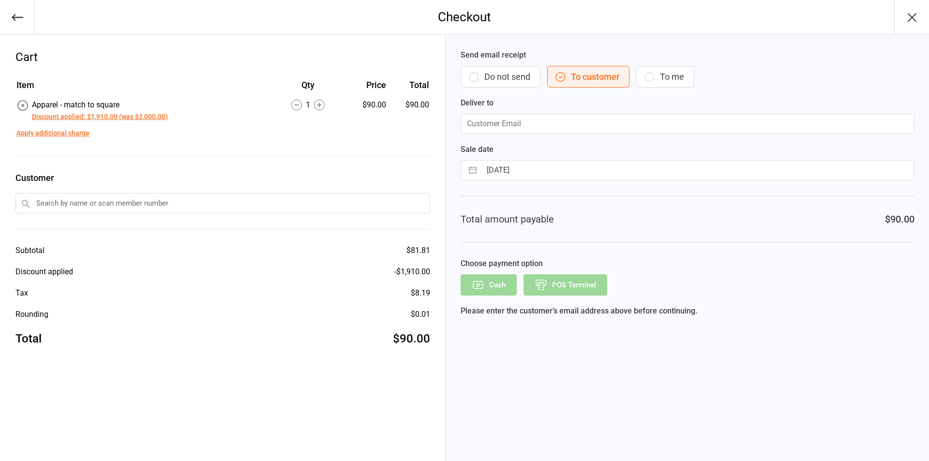
click at [487, 74] on button "Do not send" at bounding box center [501, 77] width 80 height 22
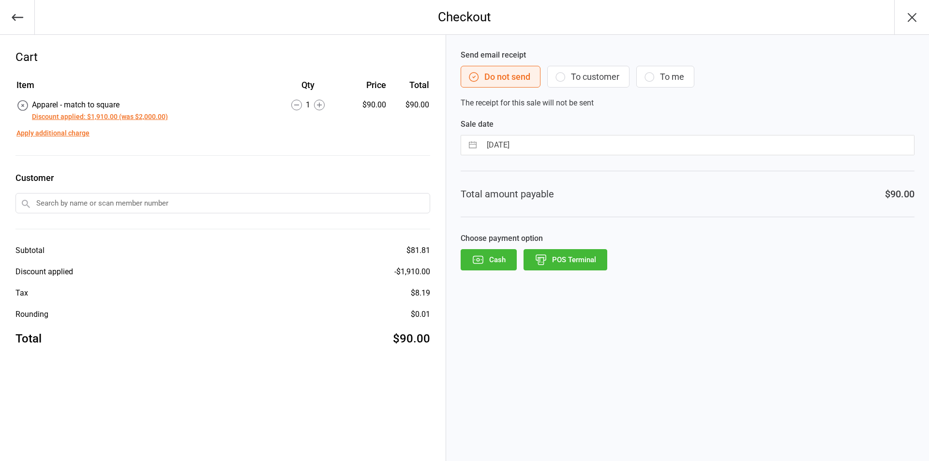
click at [476, 134] on div "Sale date 14 Oct 2025 Navigate forward to interact with the calendar and select…" at bounding box center [688, 137] width 454 height 37
click at [476, 142] on button "button" at bounding box center [472, 145] width 17 height 19
select select "8"
select select "2025"
select select "9"
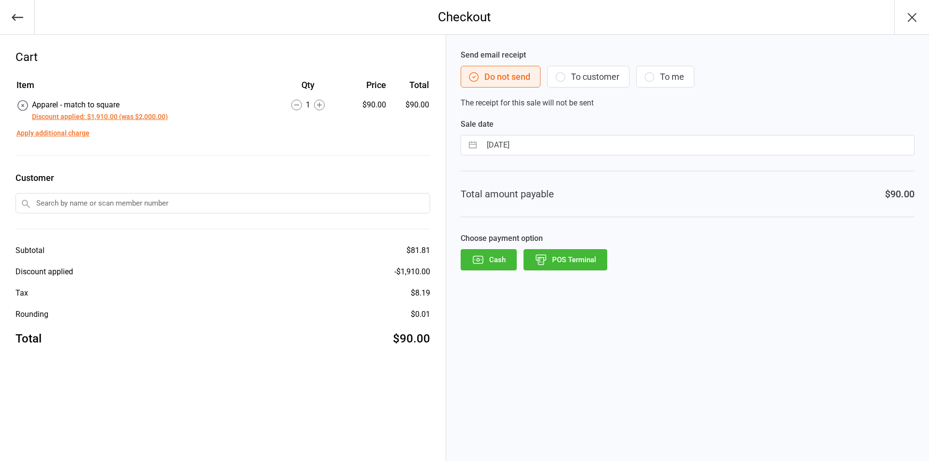
select select "2025"
select select "10"
select select "2025"
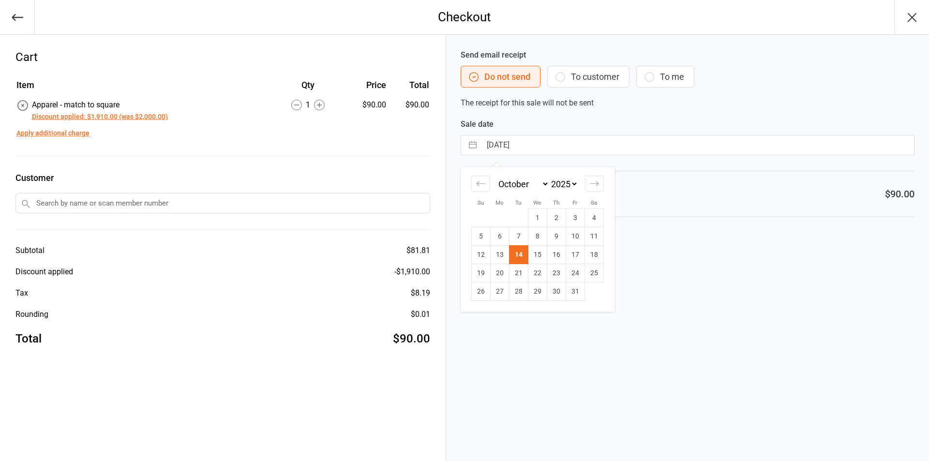
click at [503, 253] on td "13" at bounding box center [499, 255] width 19 height 18
type input "[DATE]"
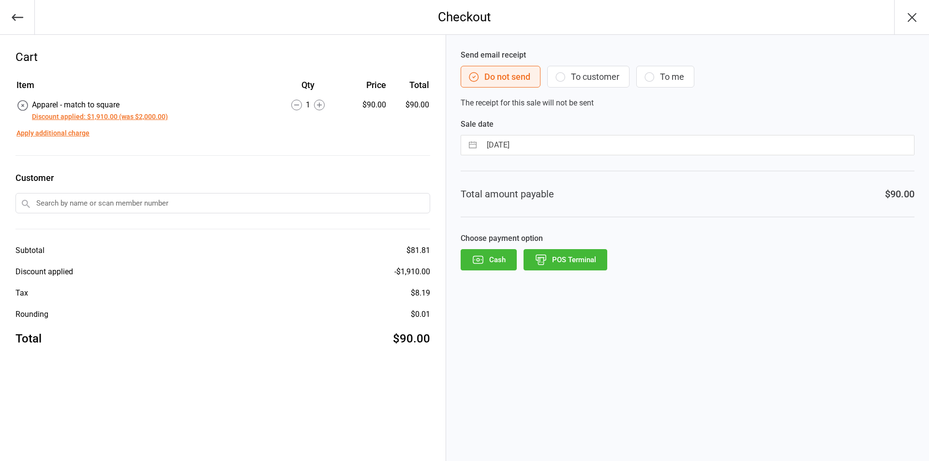
drag, startPoint x: 577, startPoint y: 260, endPoint x: 599, endPoint y: 270, distance: 24.5
click at [577, 261] on button "POS Terminal" at bounding box center [566, 259] width 84 height 21
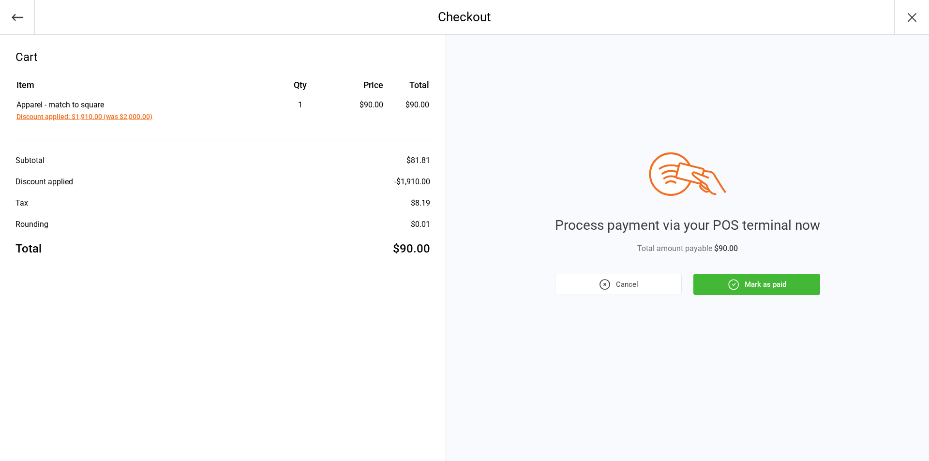
click at [737, 284] on icon "button" at bounding box center [734, 284] width 13 height 13
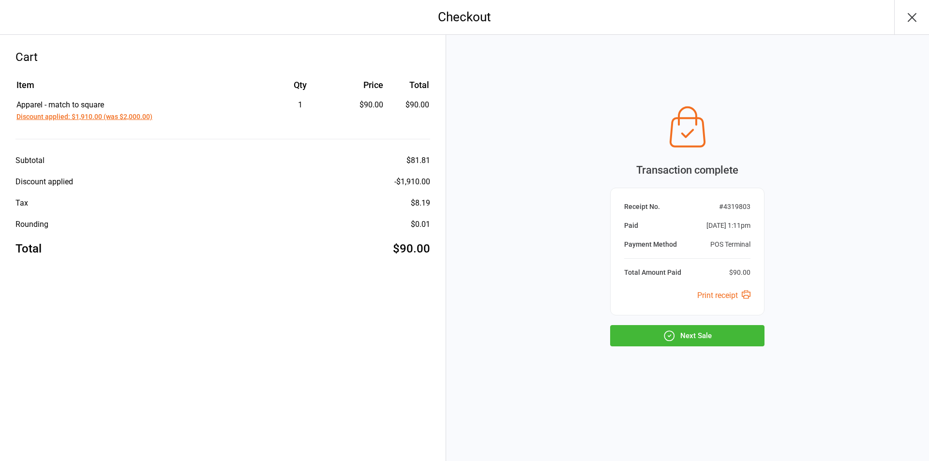
click at [737, 328] on button "Next Sale" at bounding box center [687, 335] width 154 height 21
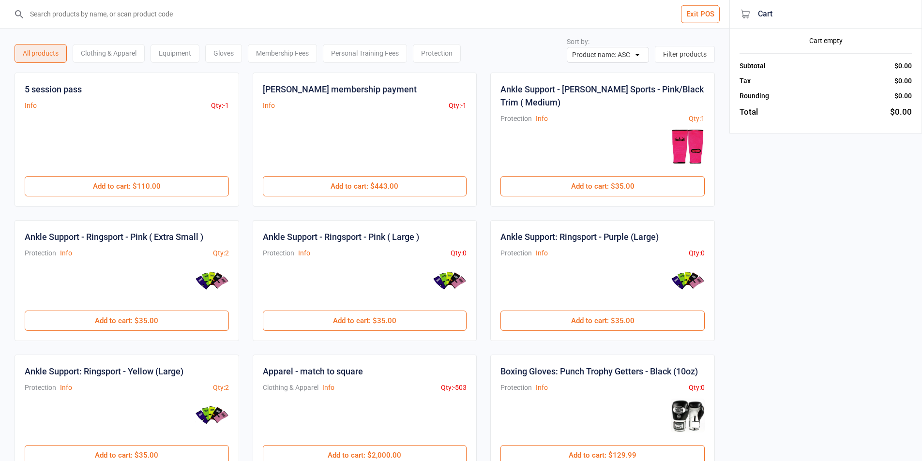
click at [712, 14] on button "Exit POS" at bounding box center [700, 14] width 39 height 18
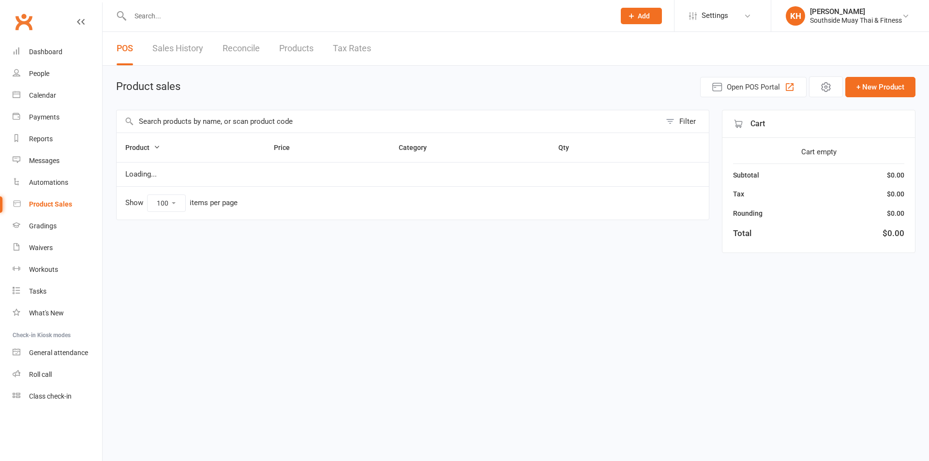
select select "100"
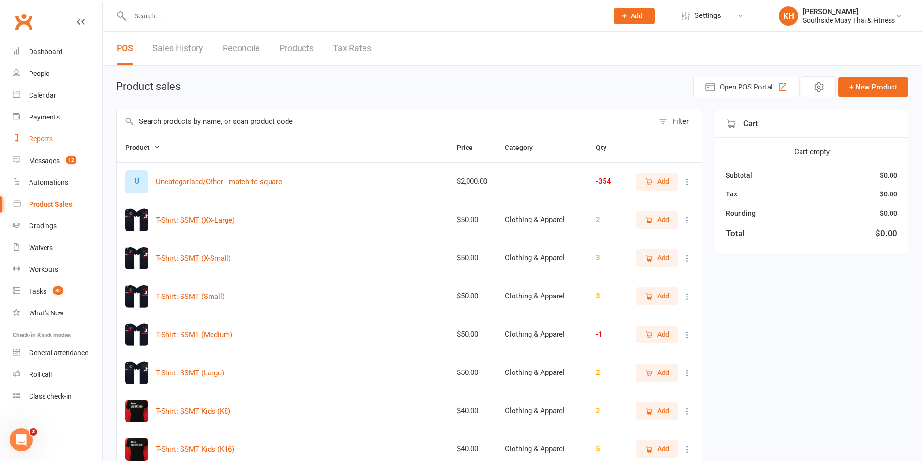
click at [42, 140] on div "Reports" at bounding box center [41, 139] width 24 height 8
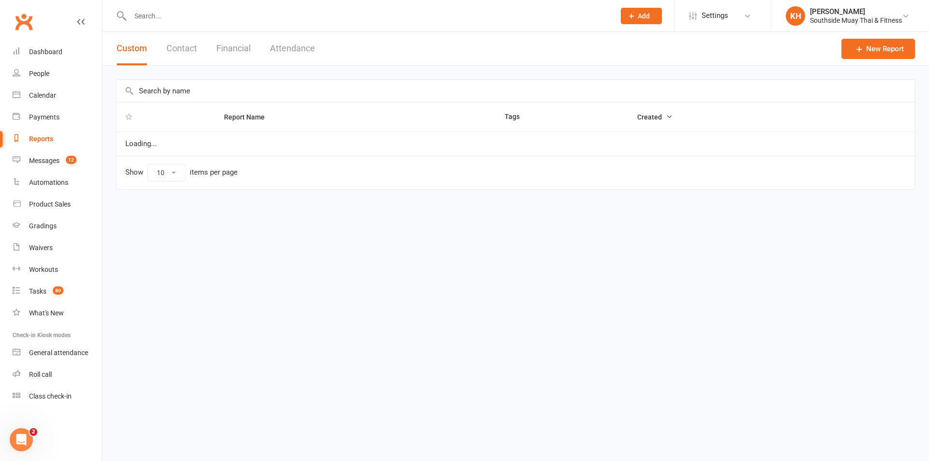
click at [242, 49] on button "Financial" at bounding box center [233, 48] width 34 height 33
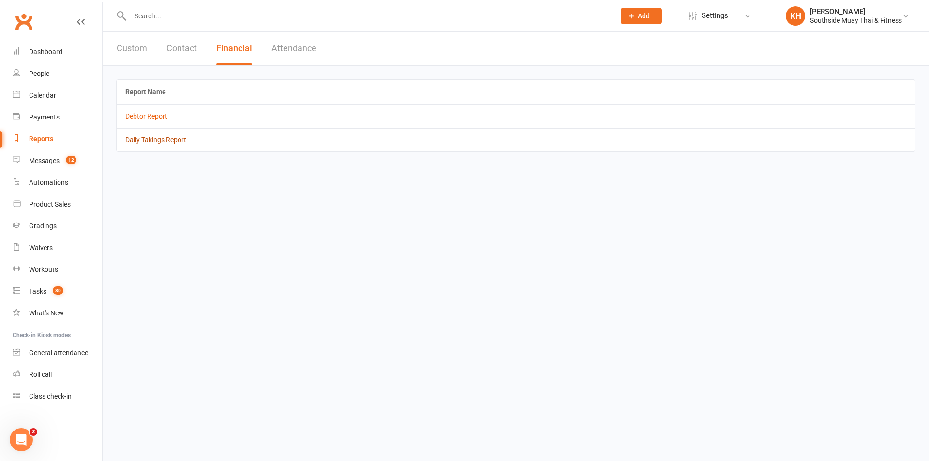
click at [153, 142] on link "Daily Takings Report" at bounding box center [155, 140] width 61 height 8
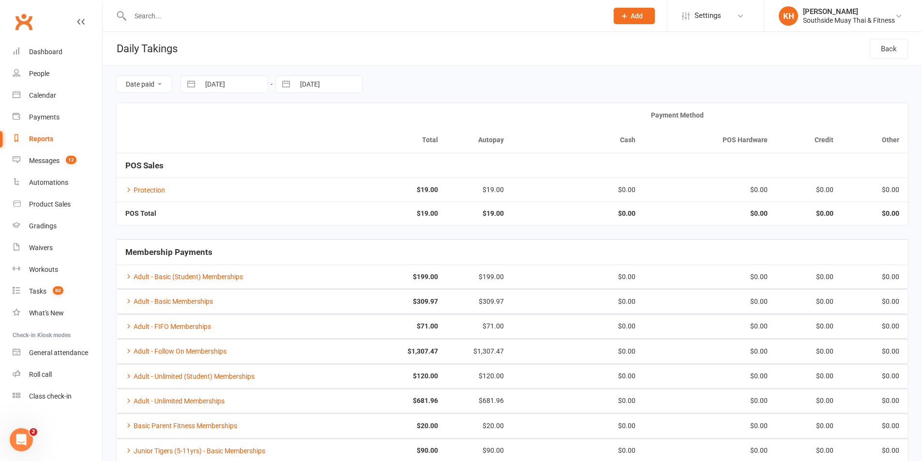
click at [283, 91] on button "button" at bounding box center [285, 84] width 17 height 16
select select "8"
select select "2025"
select select "9"
select select "2025"
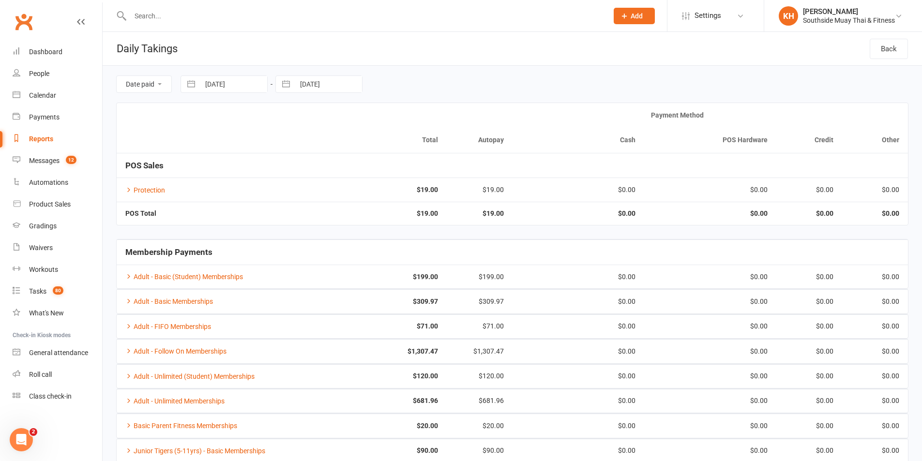
select select "10"
select select "2025"
click at [318, 199] on td "13" at bounding box center [314, 196] width 19 height 18
type input "[DATE]"
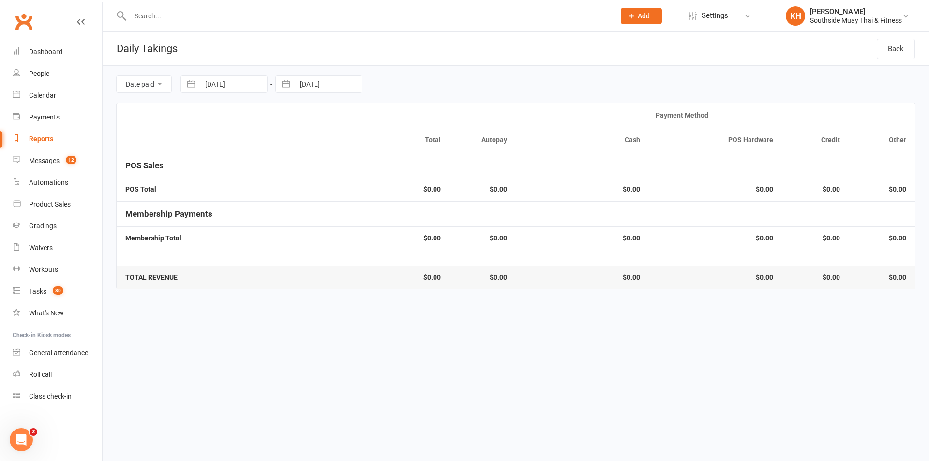
drag, startPoint x: 190, startPoint y: 81, endPoint x: 195, endPoint y: 91, distance: 11.3
click at [190, 81] on button "button" at bounding box center [191, 84] width 17 height 16
select select "8"
select select "2025"
select select "9"
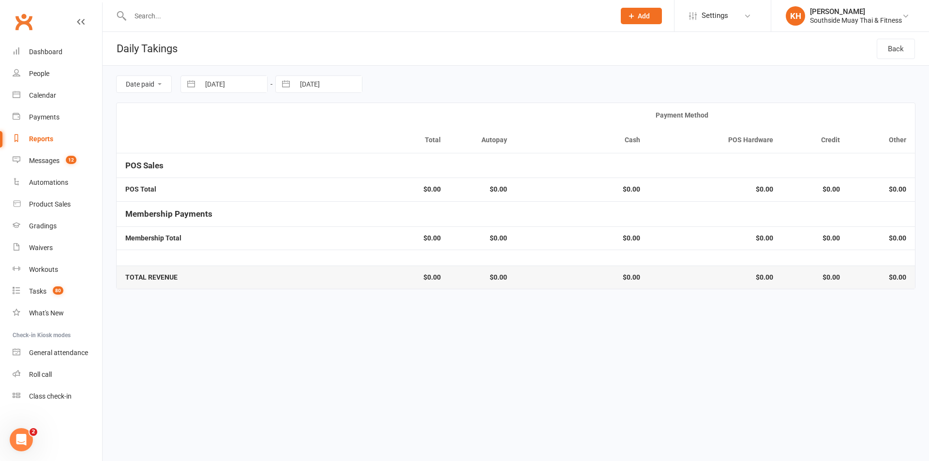
select select "2025"
select select "10"
select select "2025"
click at [227, 195] on td "13" at bounding box center [220, 196] width 19 height 18
type input "[DATE]"
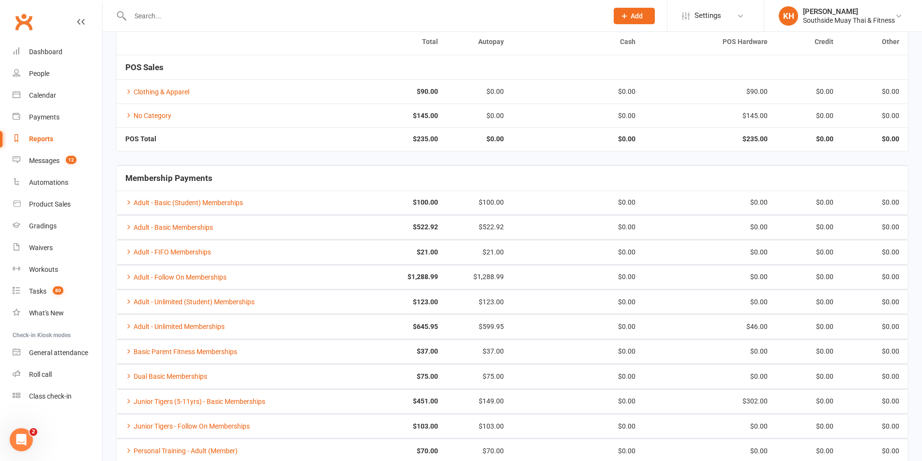
scroll to position [202, 0]
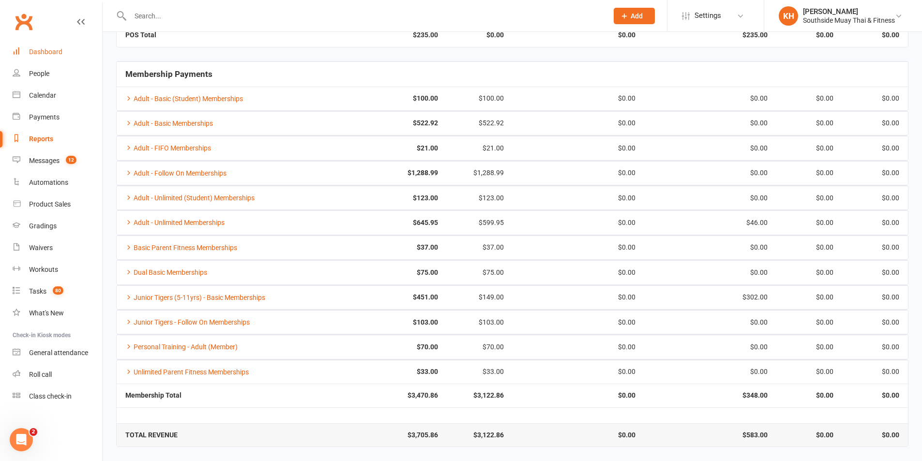
click at [70, 48] on link "Dashboard" at bounding box center [58, 52] width 90 height 22
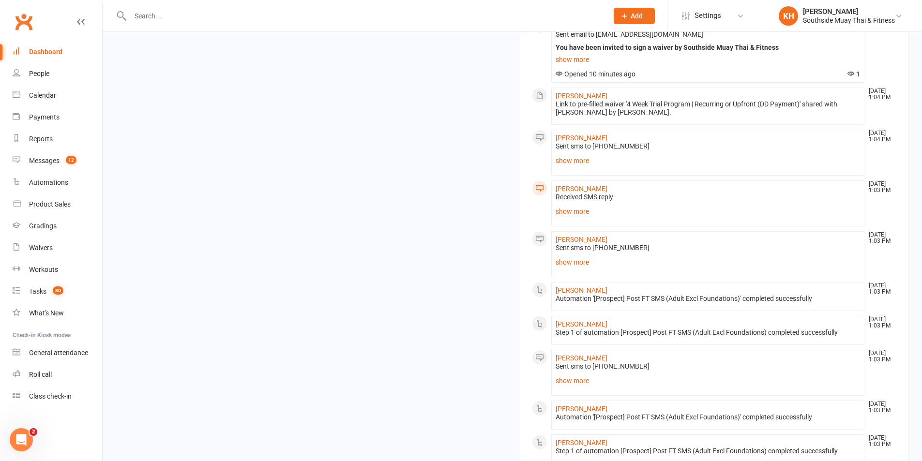
scroll to position [1142, 0]
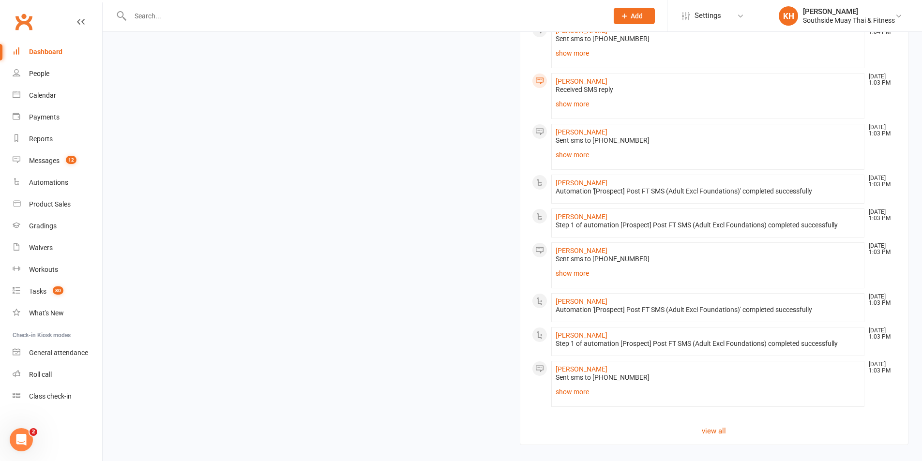
click at [348, 460] on link "Click here" at bounding box center [348, 464] width 32 height 9
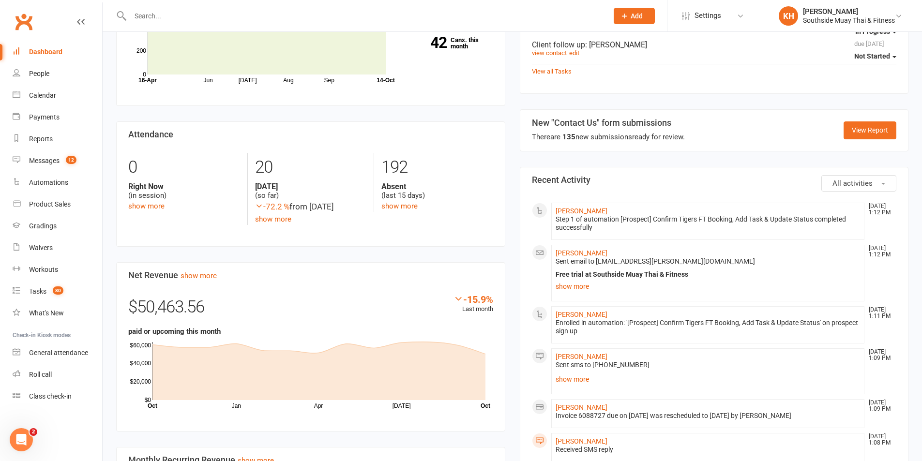
scroll to position [77, 0]
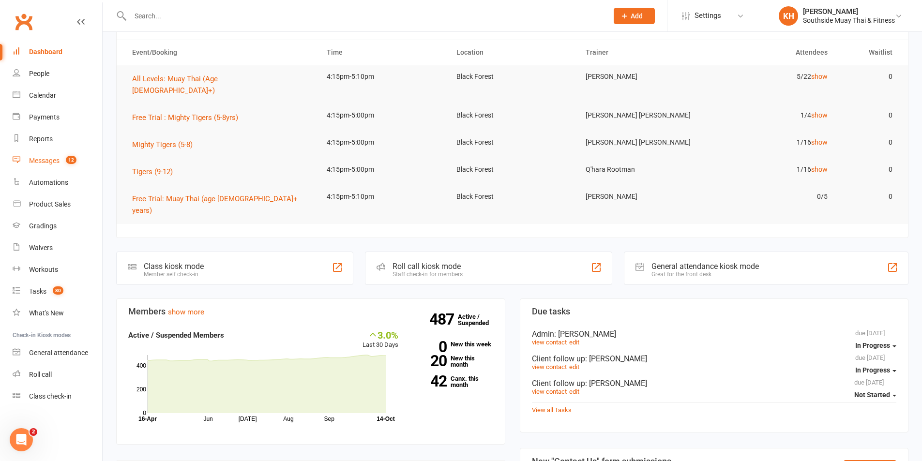
click at [55, 164] on div "Messages" at bounding box center [44, 161] width 30 height 8
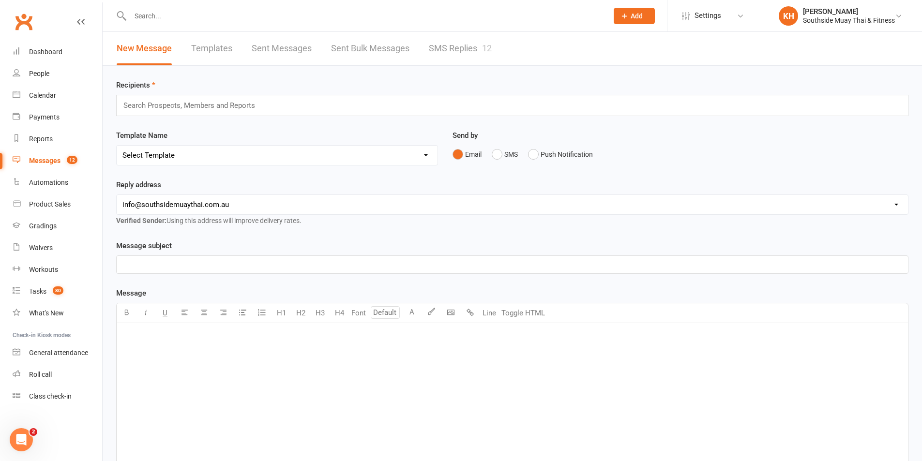
click at [467, 48] on link "SMS Replies 12" at bounding box center [460, 48] width 63 height 33
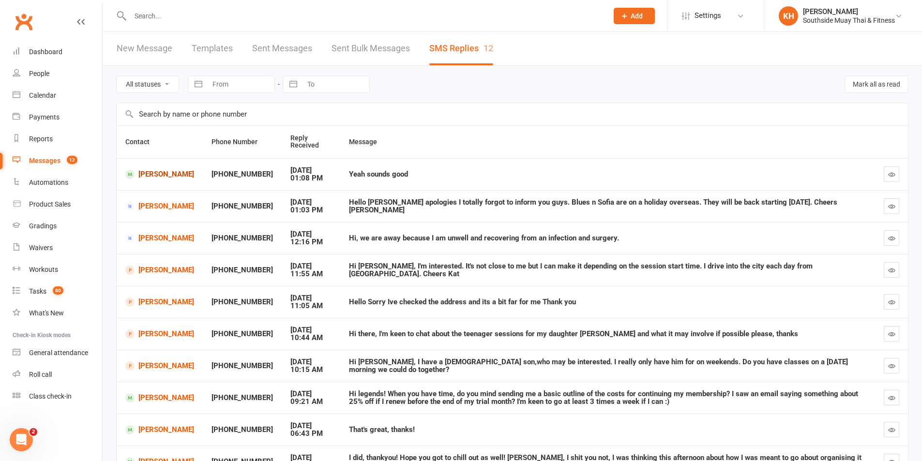
click at [159, 177] on link "[PERSON_NAME]" at bounding box center [159, 174] width 69 height 9
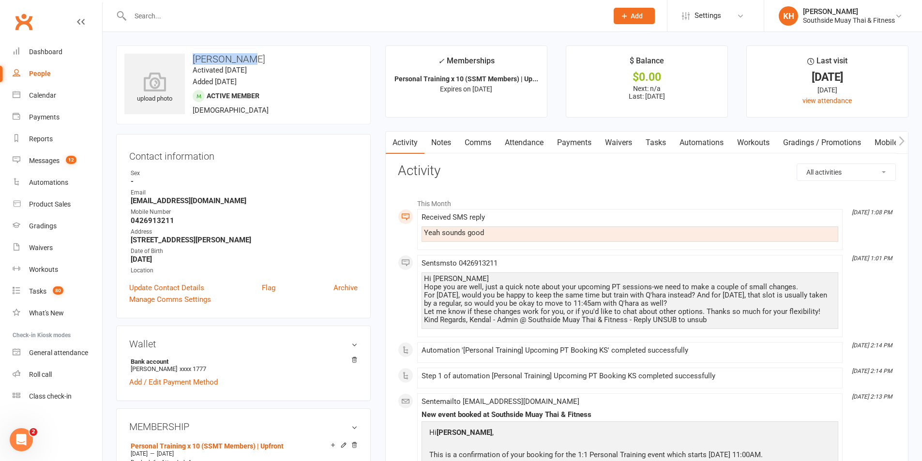
drag, startPoint x: 253, startPoint y: 60, endPoint x: 193, endPoint y: 56, distance: 59.7
click at [193, 56] on h3 "[PERSON_NAME]" at bounding box center [243, 59] width 238 height 11
copy h3 "[PERSON_NAME]"
click at [51, 98] on div "Calendar" at bounding box center [42, 95] width 27 height 8
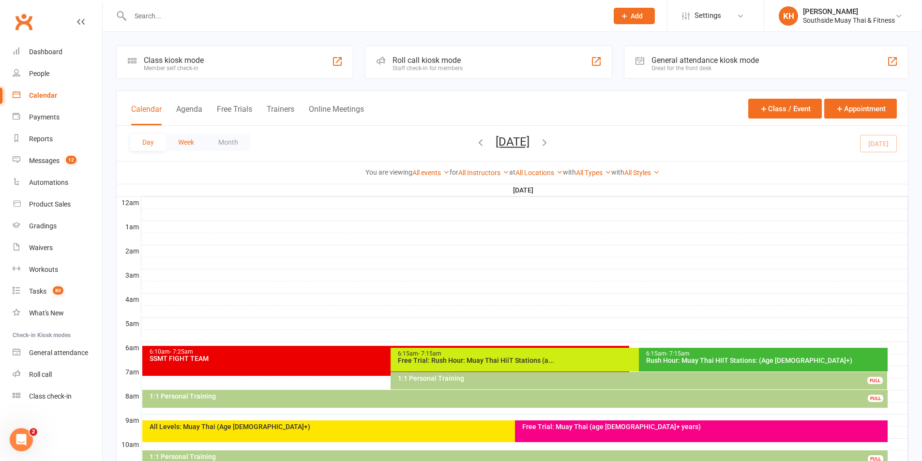
click at [192, 138] on button "Week" at bounding box center [186, 142] width 40 height 17
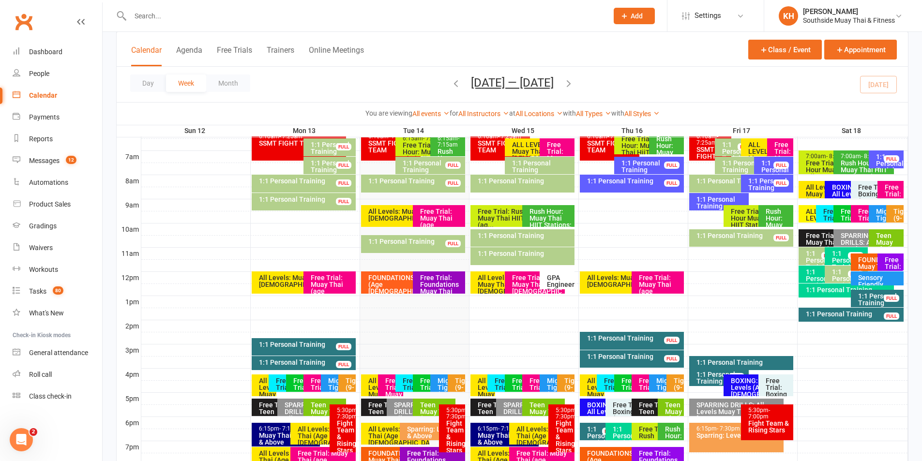
scroll to position [242, 0]
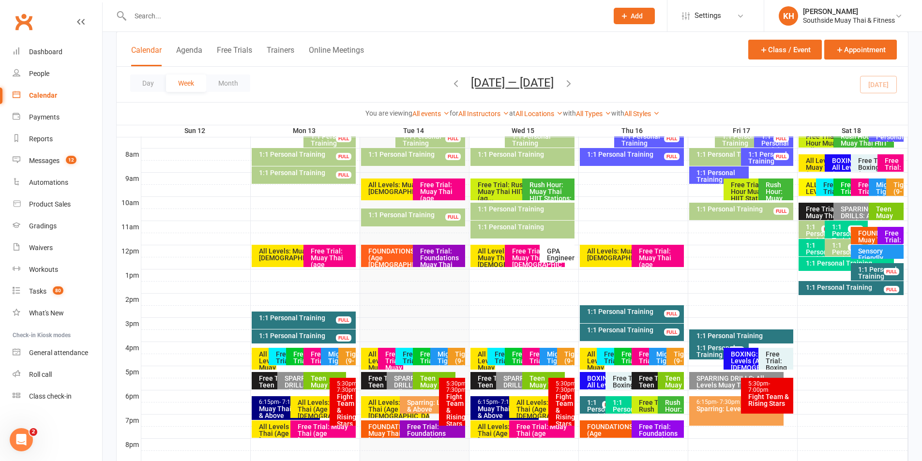
click at [624, 405] on div "1:1 Personal Training" at bounding box center [629, 409] width 34 height 20
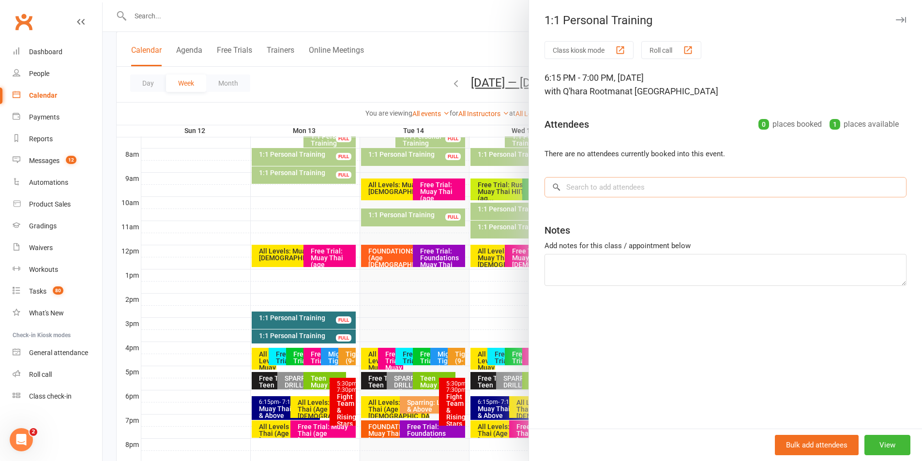
click at [607, 188] on input "search" at bounding box center [726, 187] width 362 height 20
paste input "[PERSON_NAME]"
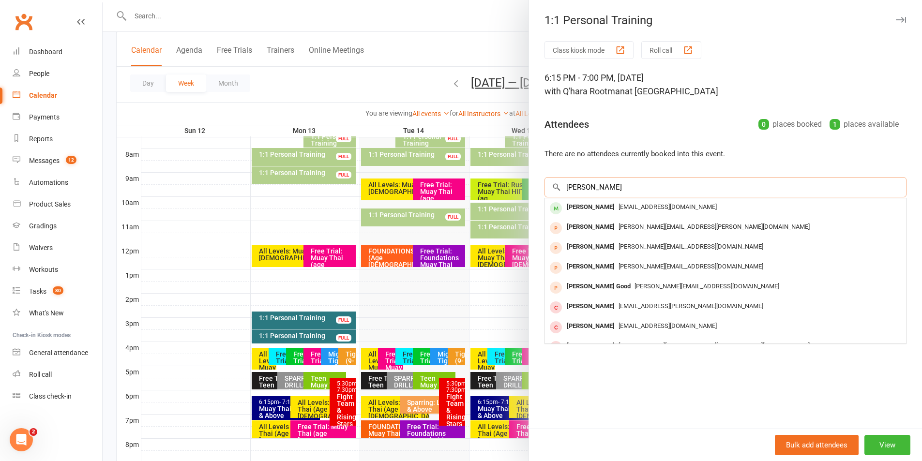
type input "[PERSON_NAME]"
click at [896, 17] on icon "button" at bounding box center [901, 20] width 10 height 6
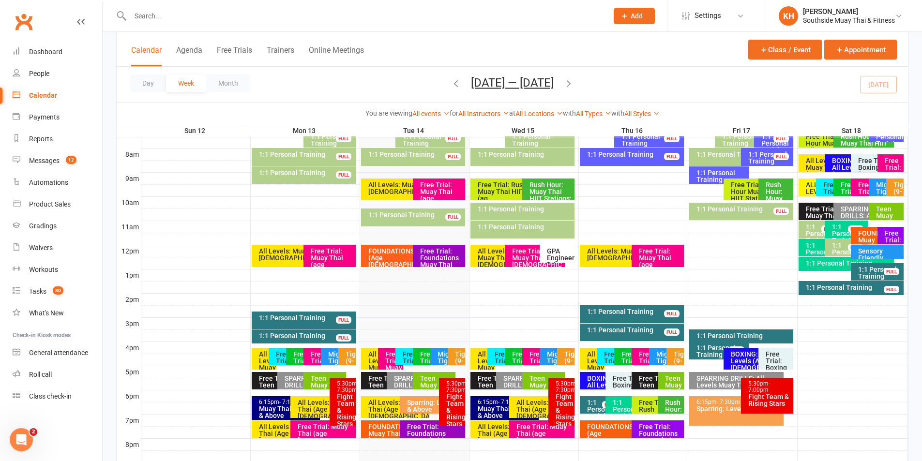
click at [593, 399] on div "1:1 Personal Training" at bounding box center [604, 409] width 34 height 20
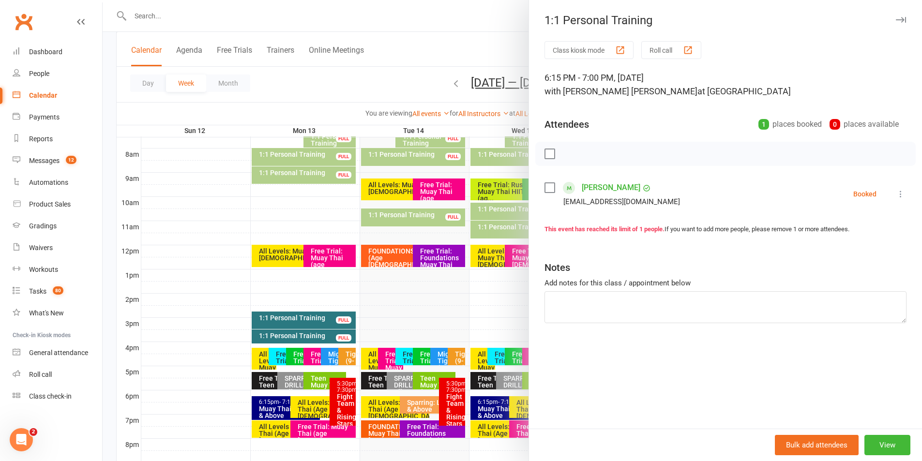
click at [896, 193] on icon at bounding box center [901, 194] width 10 height 10
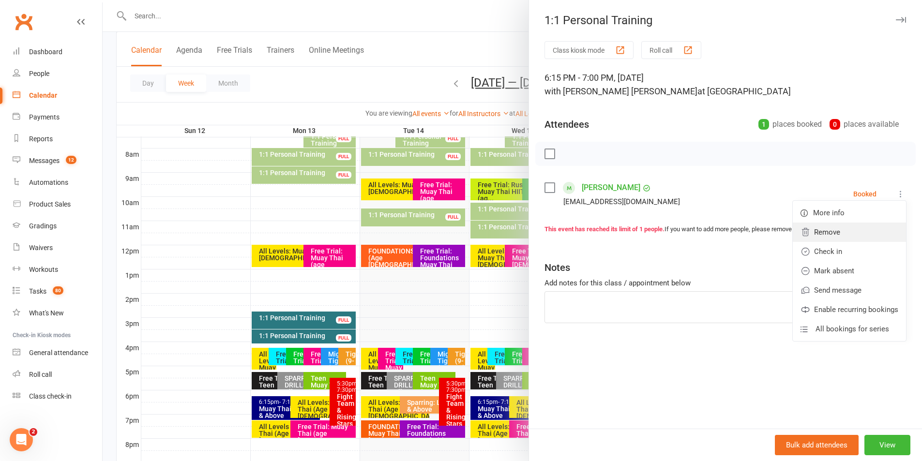
click at [837, 230] on link "Remove" at bounding box center [849, 232] width 113 height 19
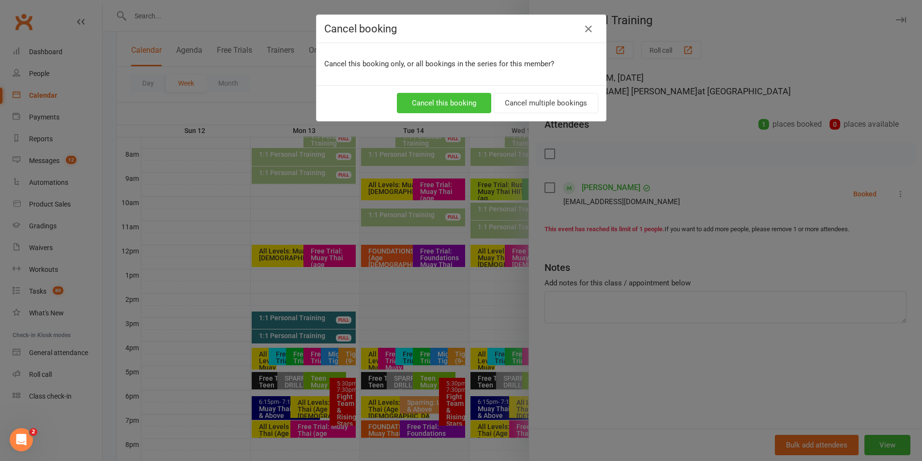
click at [454, 102] on button "Cancel this booking" at bounding box center [444, 103] width 94 height 20
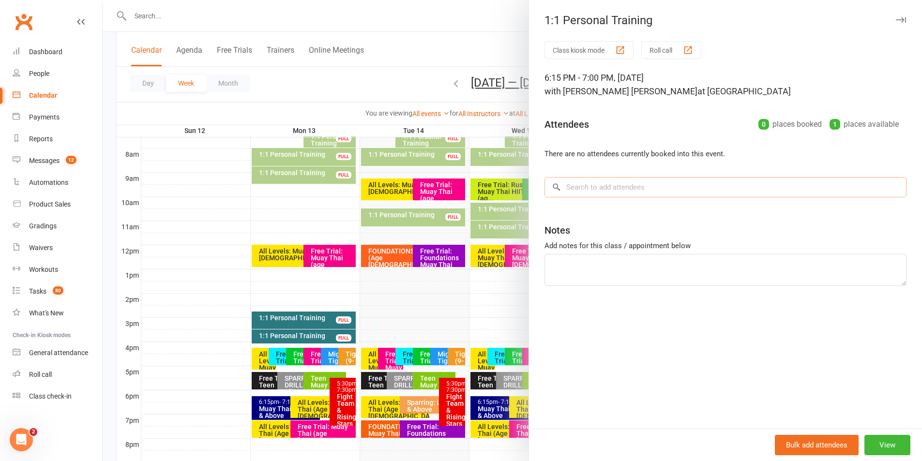
click at [678, 187] on input "search" at bounding box center [726, 187] width 362 height 20
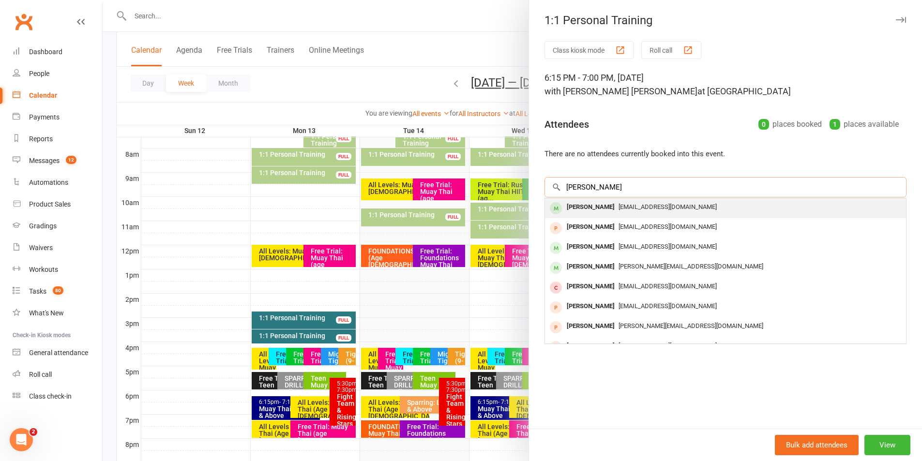
type input "rafael ur"
click at [580, 207] on div "Rafael Ursini" at bounding box center [591, 207] width 56 height 14
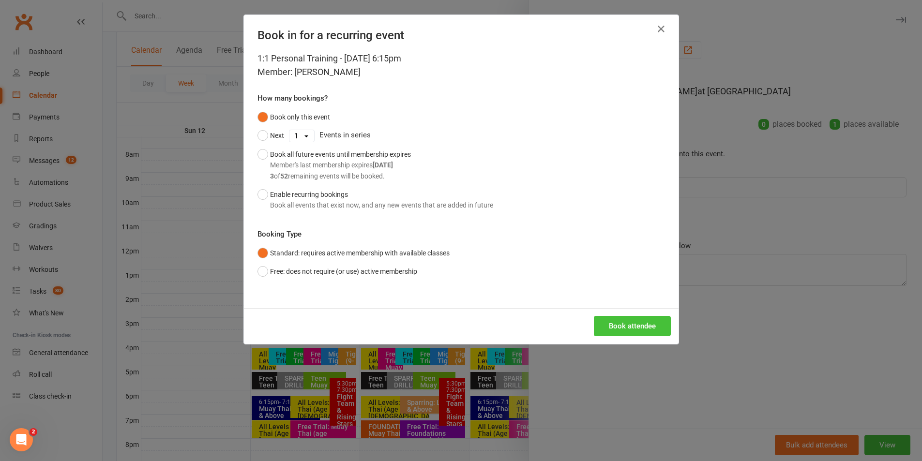
click at [623, 320] on button "Book attendee" at bounding box center [632, 326] width 77 height 20
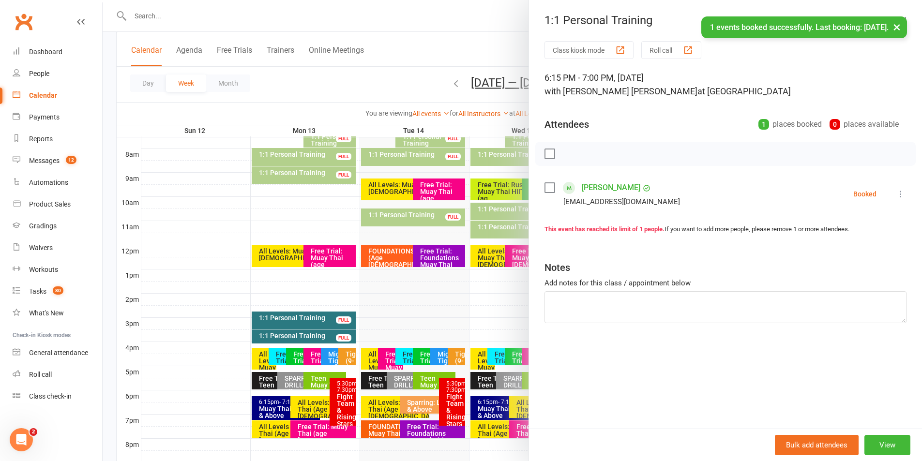
click at [900, 24] on button "×" at bounding box center [896, 26] width 17 height 21
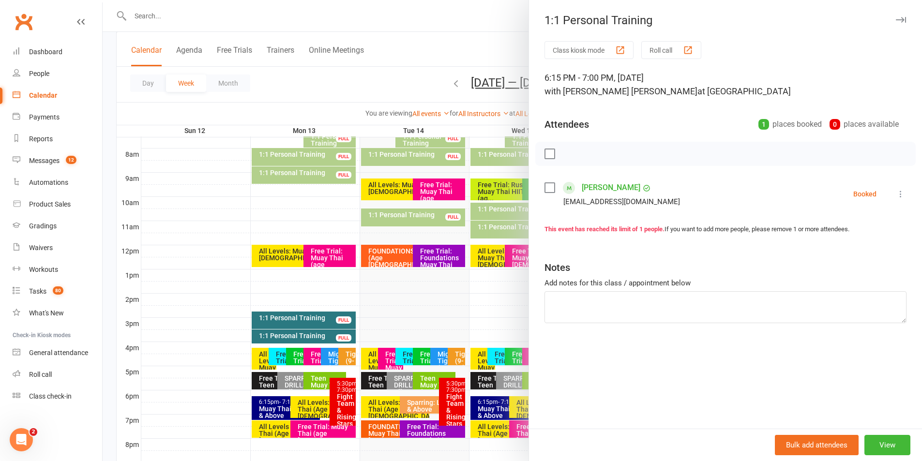
click at [896, 18] on icon "button" at bounding box center [901, 20] width 10 height 6
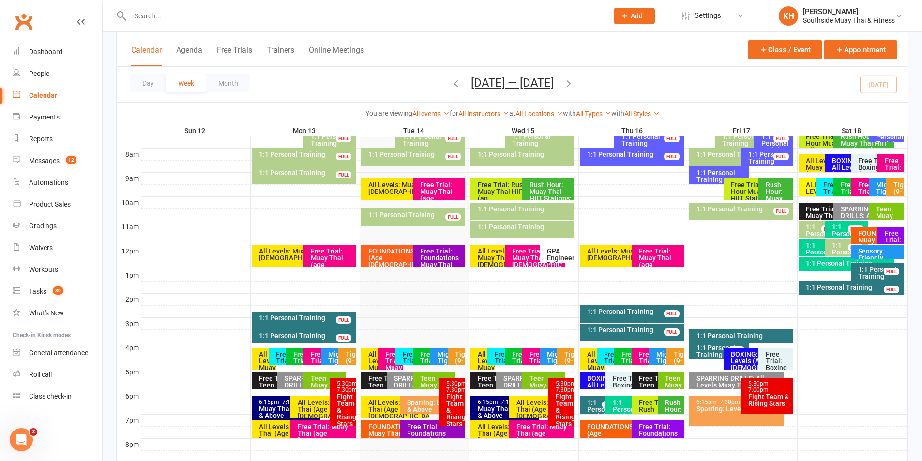
click at [615, 407] on div "1:1 Personal Training" at bounding box center [629, 409] width 34 height 20
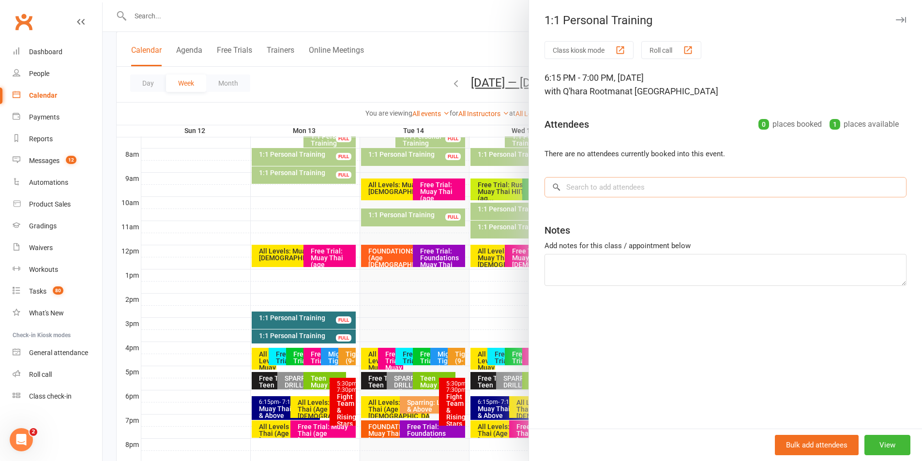
click at [610, 188] on input "search" at bounding box center [726, 187] width 362 height 20
paste input "Henry Mason"
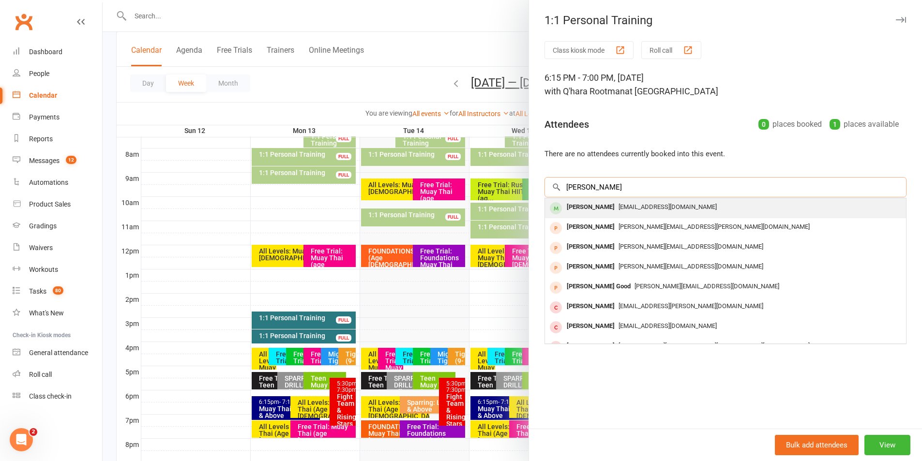
type input "Henry Mason"
click at [598, 213] on div "Henry Mason" at bounding box center [591, 207] width 56 height 14
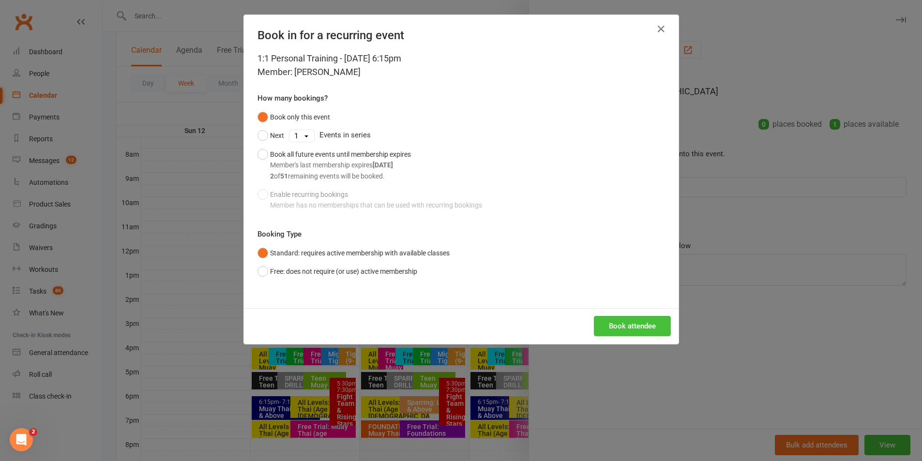
click at [609, 324] on button "Book attendee" at bounding box center [632, 326] width 77 height 20
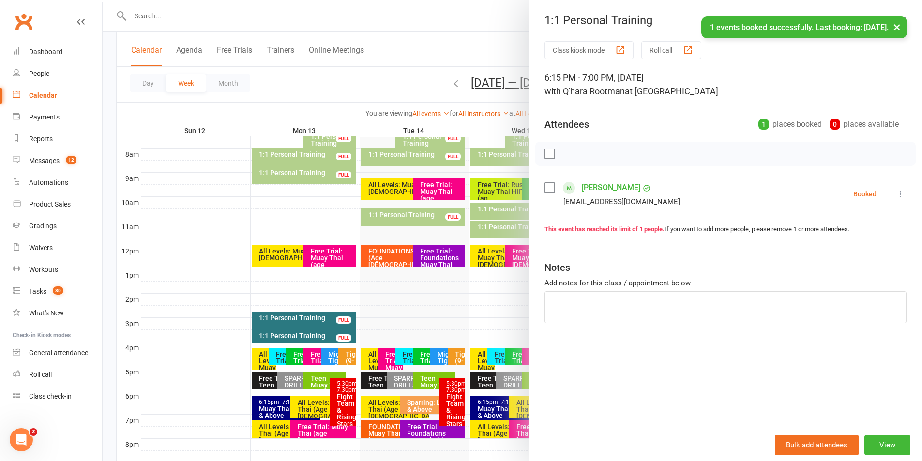
click at [898, 29] on button "×" at bounding box center [896, 26] width 17 height 21
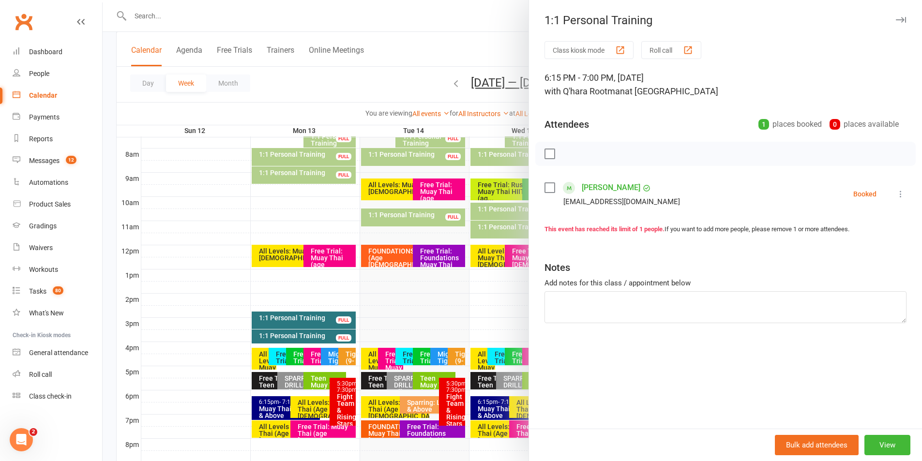
click at [896, 20] on icon "button" at bounding box center [901, 20] width 10 height 6
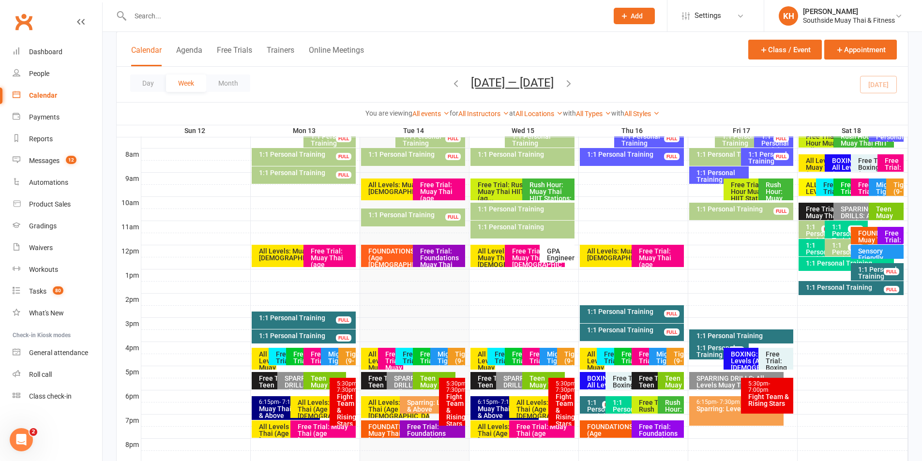
click at [837, 228] on div "1:1 Personal Training" at bounding box center [849, 234] width 34 height 20
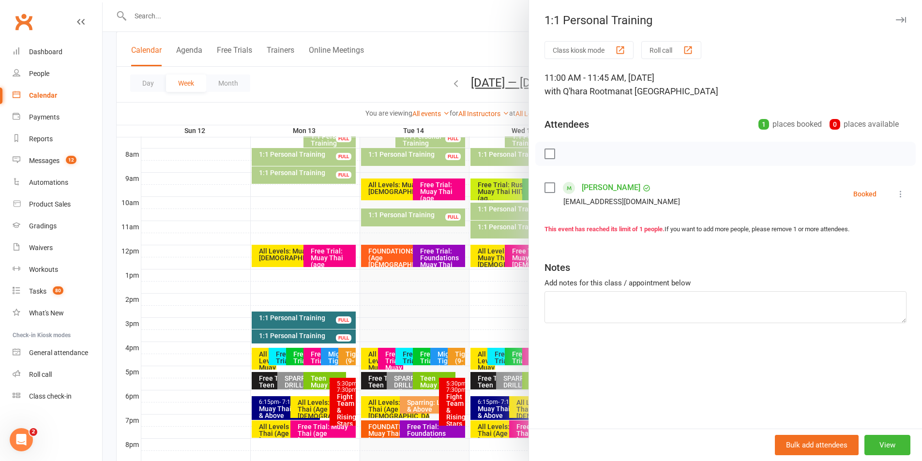
click at [898, 195] on icon at bounding box center [901, 194] width 10 height 10
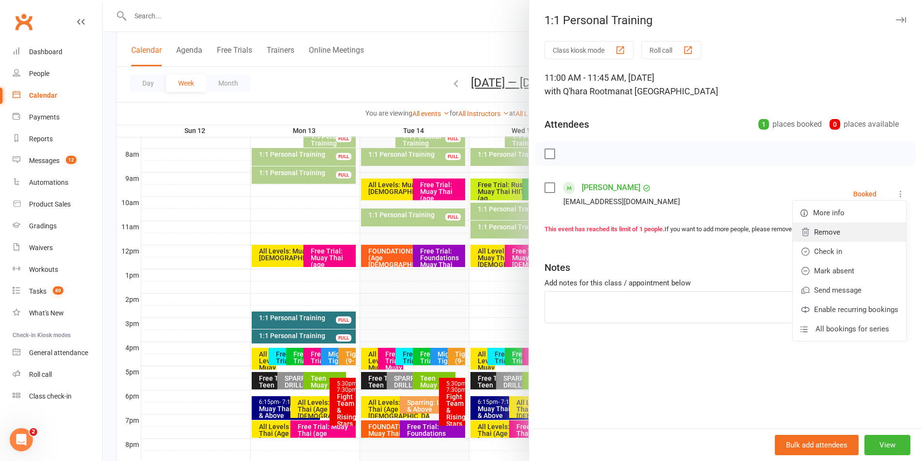
click at [843, 236] on link "Remove" at bounding box center [849, 232] width 113 height 19
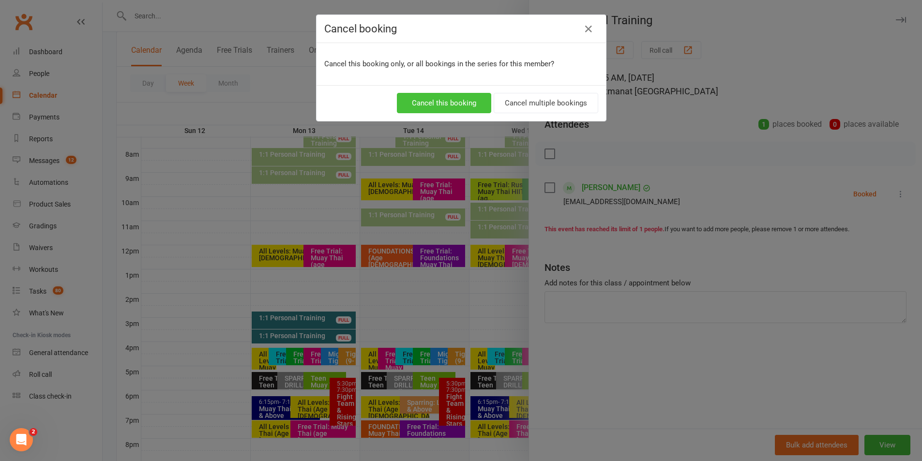
click at [465, 100] on button "Cancel this booking" at bounding box center [444, 103] width 94 height 20
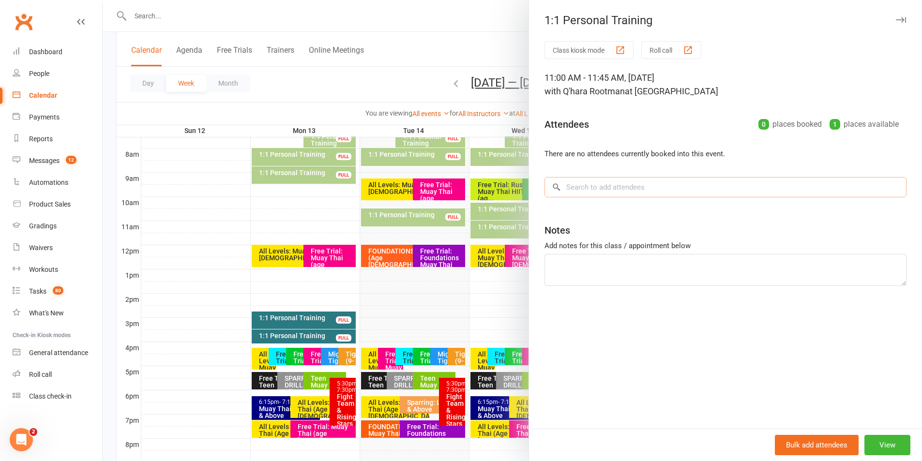
click at [602, 188] on input "search" at bounding box center [726, 187] width 362 height 20
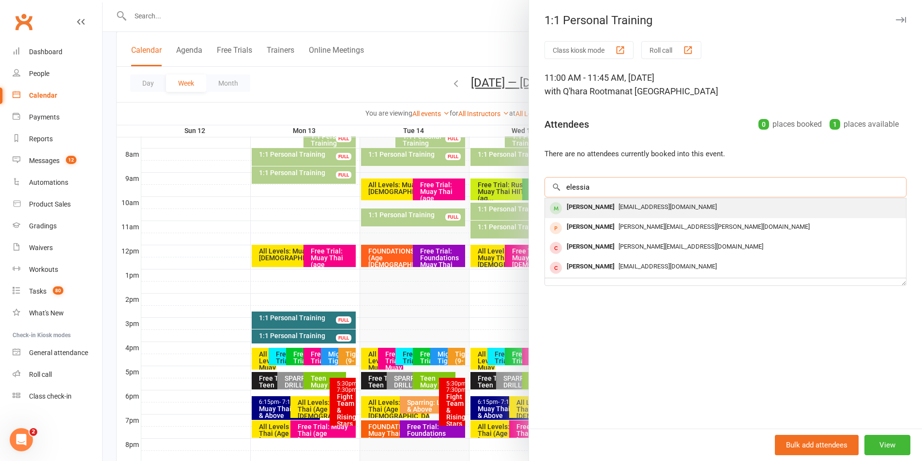
type input "elessia"
click at [597, 204] on div "Elessia Coscarella" at bounding box center [591, 207] width 56 height 14
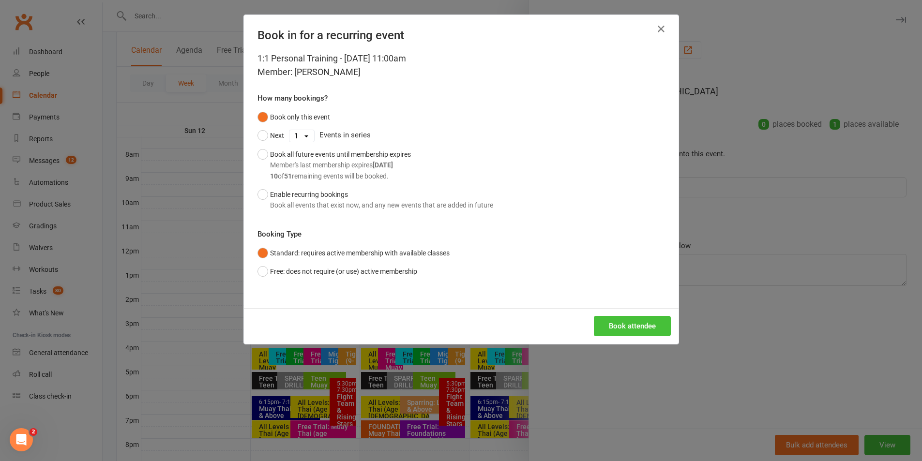
click at [594, 328] on button "Book attendee" at bounding box center [632, 326] width 77 height 20
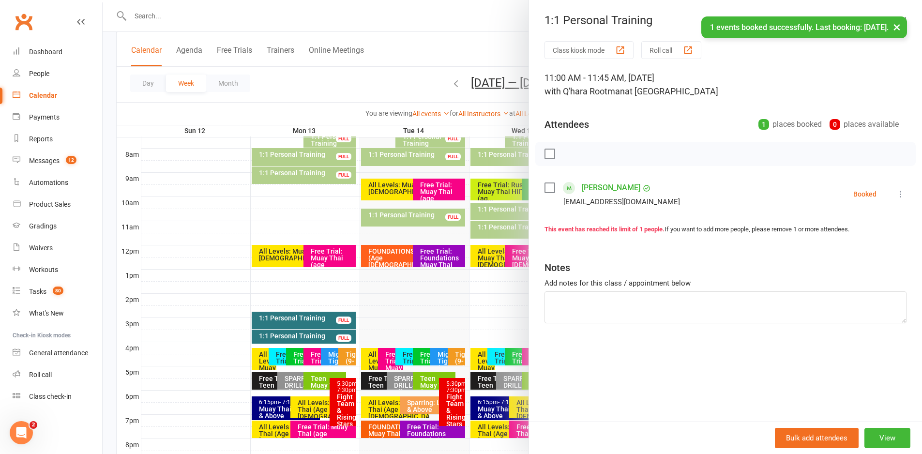
click at [896, 29] on button "×" at bounding box center [896, 26] width 17 height 21
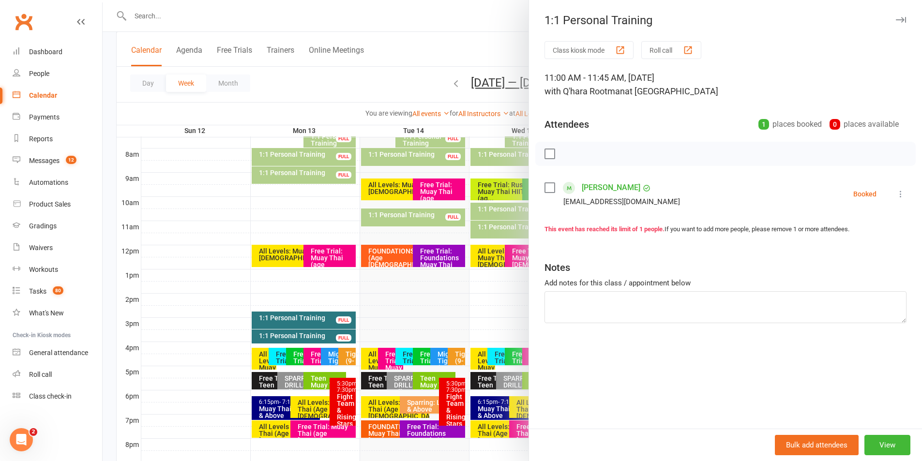
click at [896, 19] on icon "button" at bounding box center [901, 20] width 10 height 6
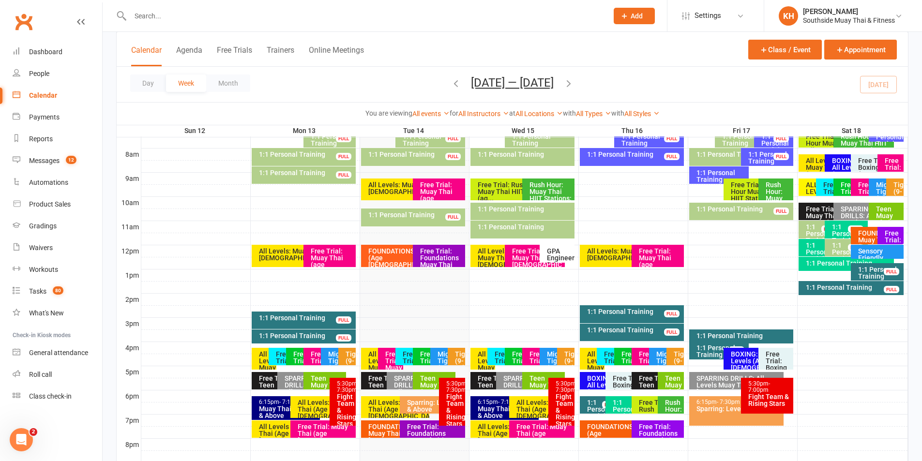
click at [815, 244] on div "1:1 Personal Training" at bounding box center [823, 252] width 34 height 20
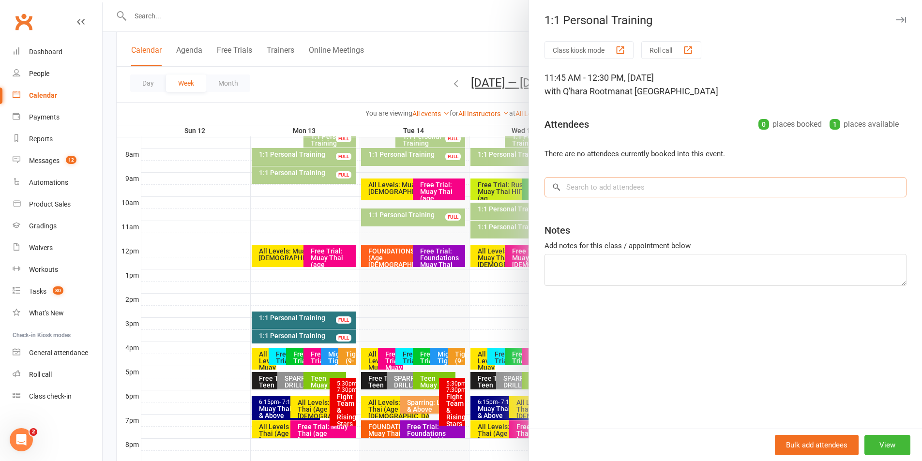
click at [632, 190] on input "search" at bounding box center [726, 187] width 362 height 20
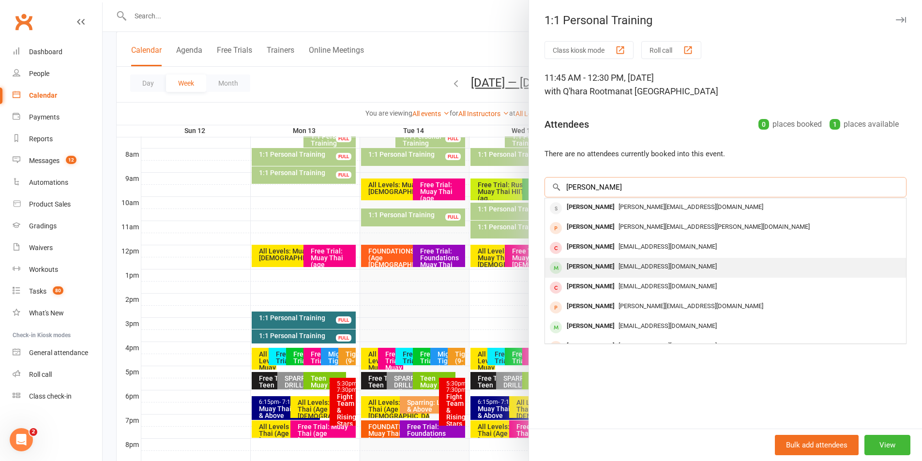
type input "henry"
click at [600, 261] on div "Henry Mason" at bounding box center [591, 267] width 56 height 14
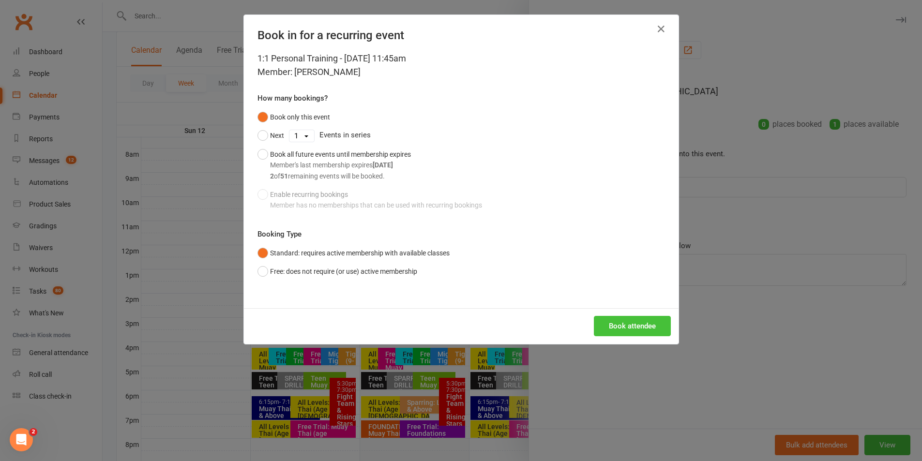
click at [605, 322] on button "Book attendee" at bounding box center [632, 326] width 77 height 20
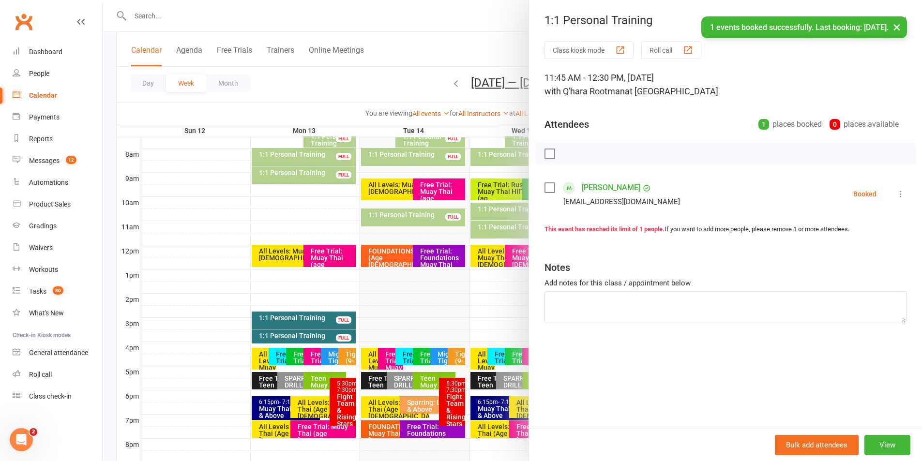
click at [898, 27] on button "×" at bounding box center [896, 26] width 17 height 21
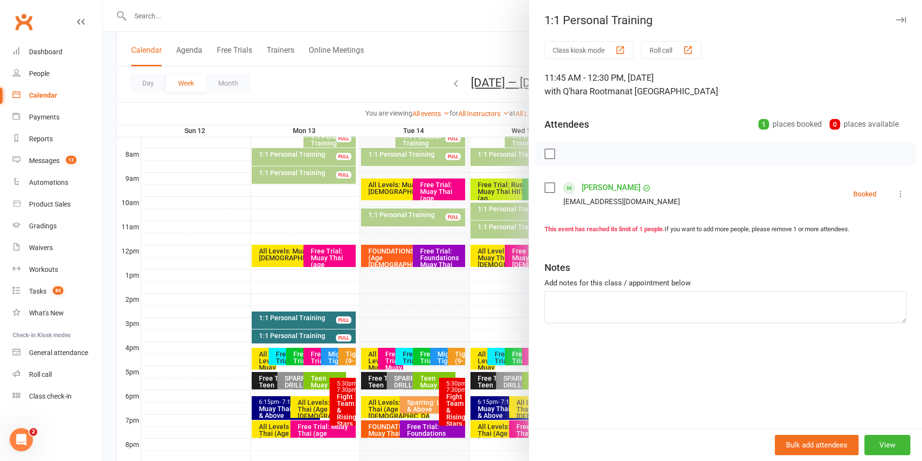
click at [896, 20] on icon "button" at bounding box center [901, 20] width 10 height 6
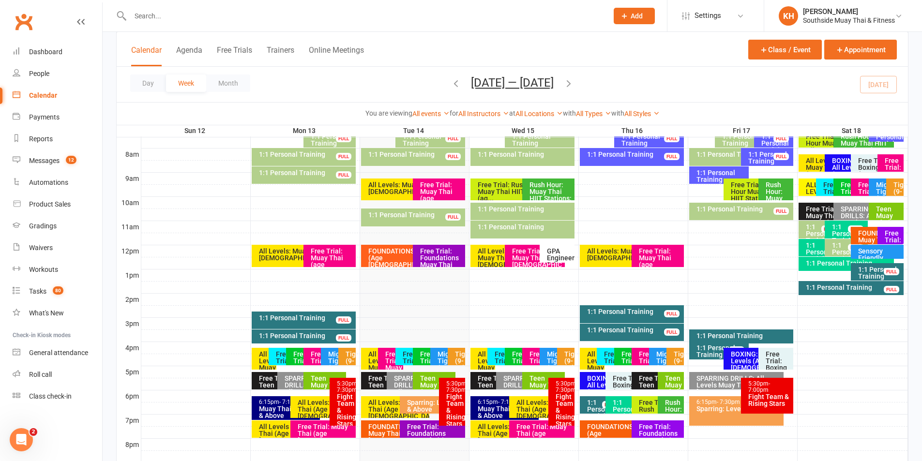
click at [370, 360] on div "All Levels: Muay Thai (Age 13+)" at bounding box center [376, 371] width 16 height 41
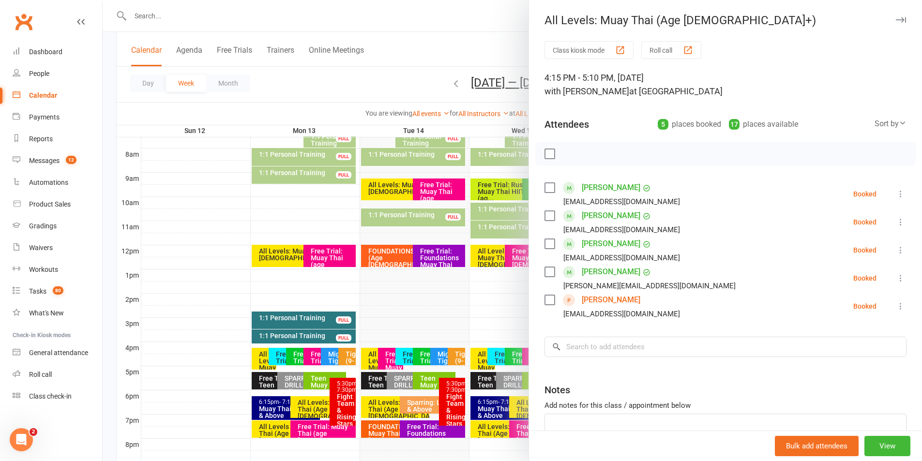
click at [896, 22] on icon "button" at bounding box center [901, 20] width 10 height 6
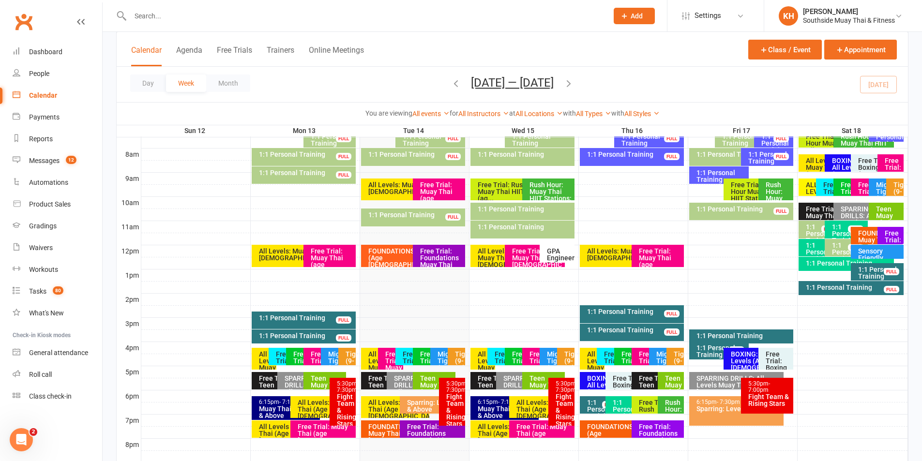
click at [408, 360] on div "Free Trial : Mighty Tigers (5-8yrs)" at bounding box center [410, 374] width 16 height 47
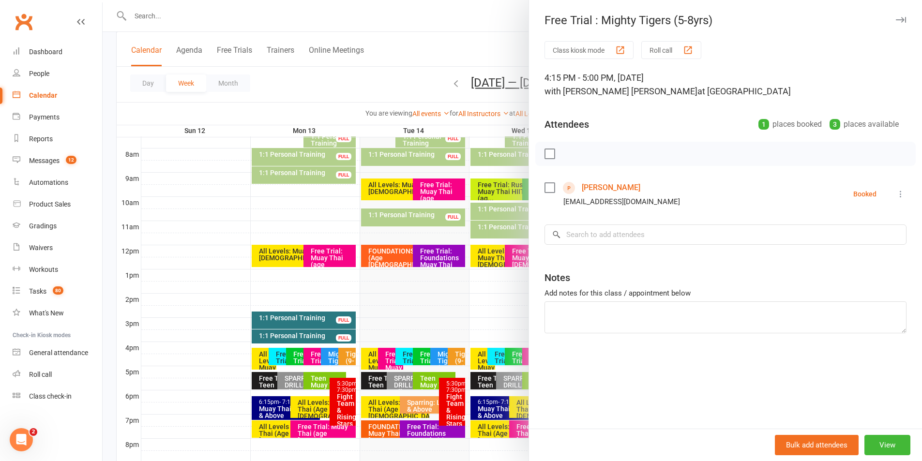
click at [895, 14] on button "button" at bounding box center [901, 20] width 12 height 12
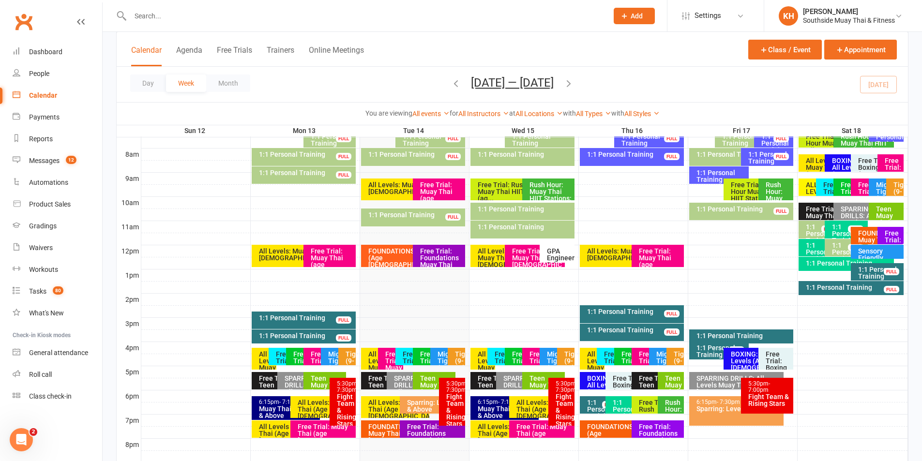
click at [420, 360] on div "Free Trial : Tigers (9-11yrs)" at bounding box center [428, 371] width 16 height 41
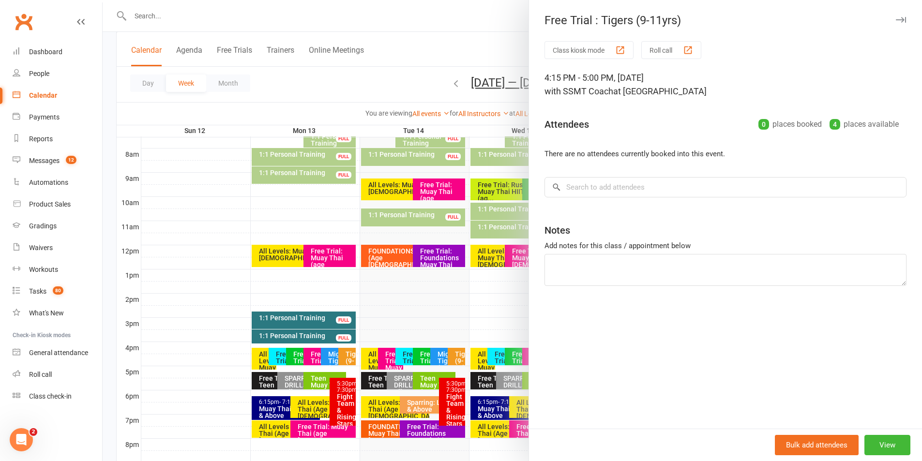
click at [896, 17] on icon "button" at bounding box center [901, 20] width 10 height 6
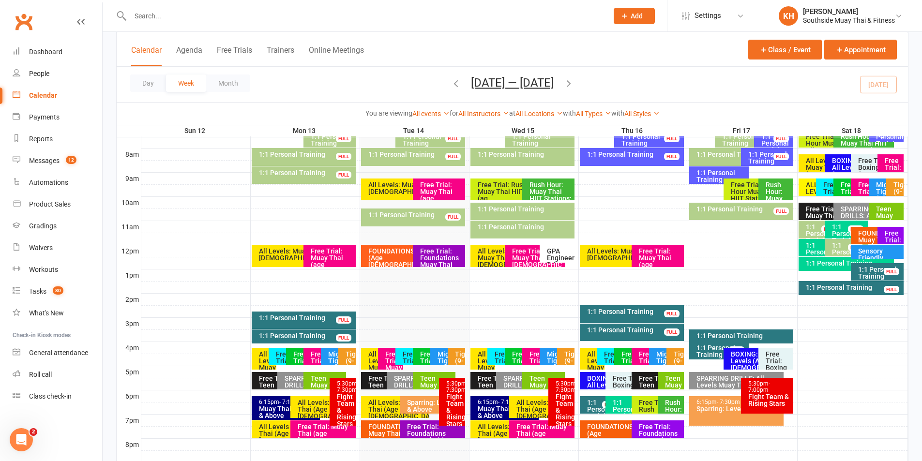
click at [435, 360] on div "Mighty Tigers (5-8)" at bounding box center [442, 356] width 25 height 17
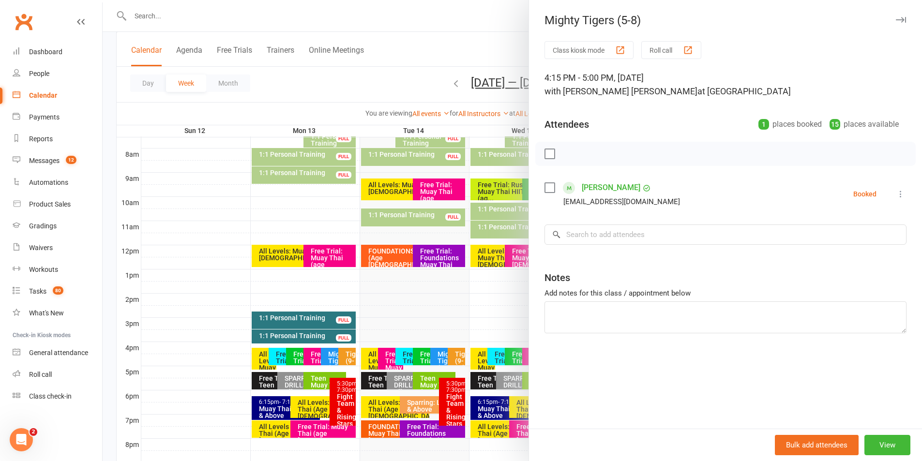
click at [898, 19] on icon "button" at bounding box center [901, 20] width 10 height 6
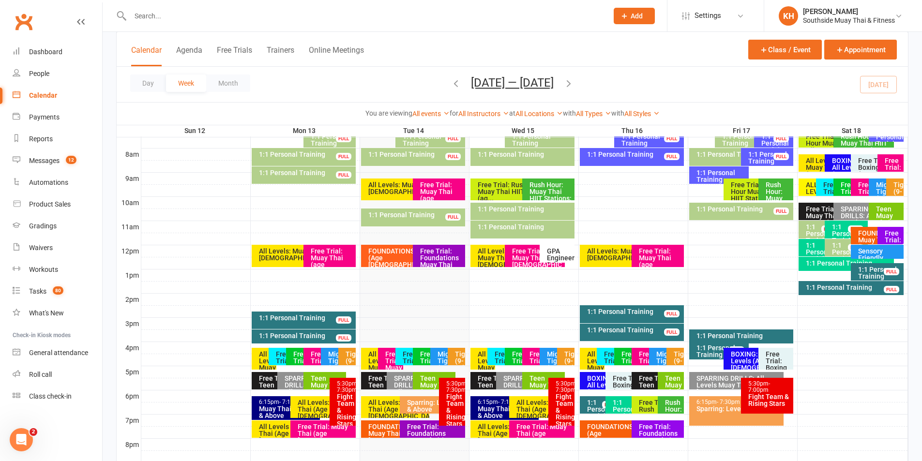
click at [457, 359] on div "Tigers (9-12)" at bounding box center [459, 361] width 9 height 20
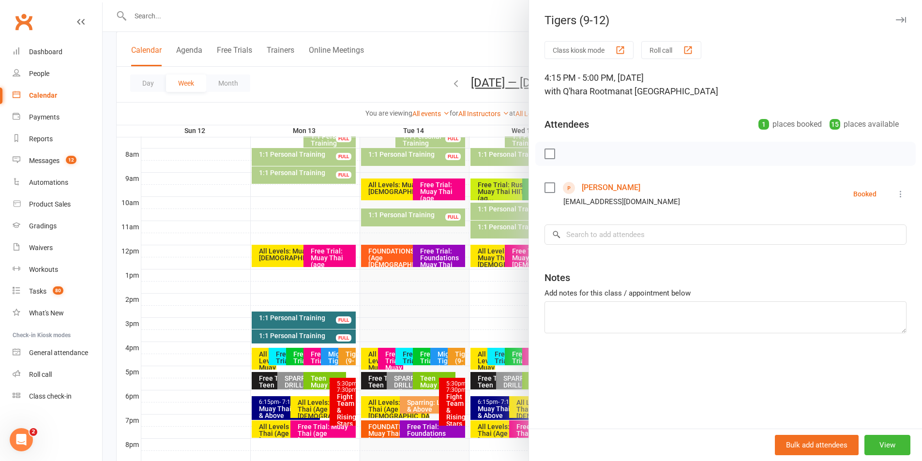
click at [602, 187] on link "James Lu" at bounding box center [611, 187] width 59 height 15
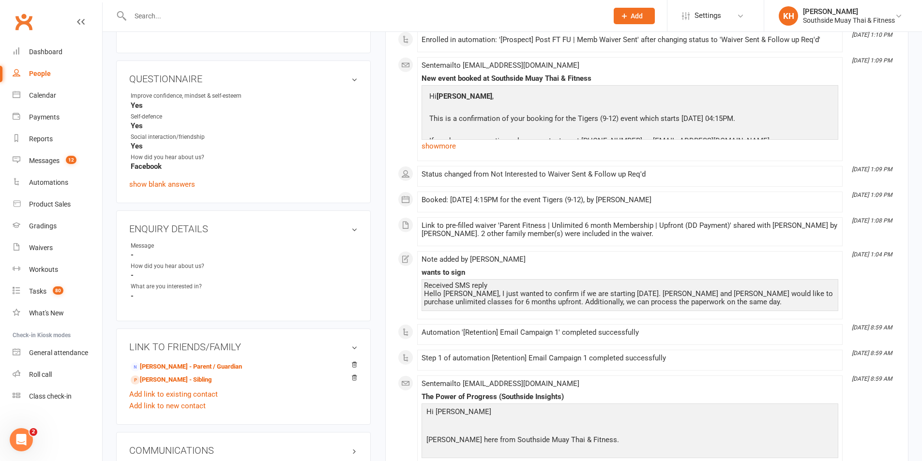
scroll to position [484, 0]
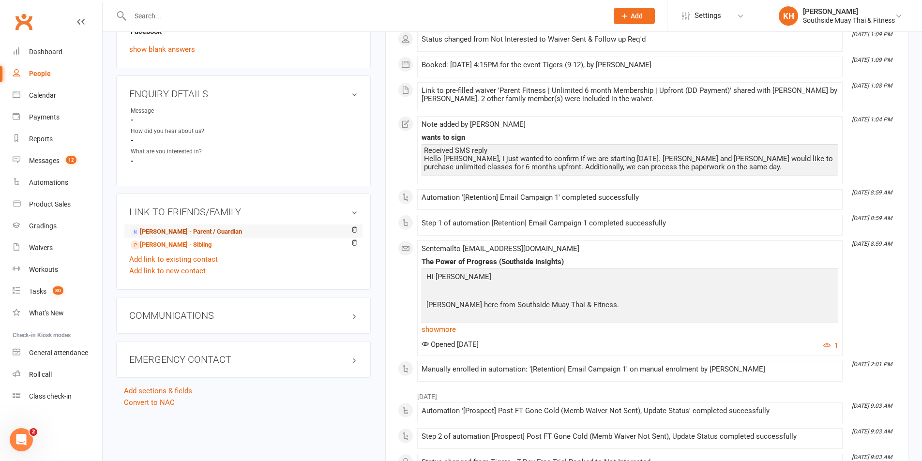
click at [152, 229] on link "Selina Liu - Parent / Guardian" at bounding box center [186, 232] width 111 height 10
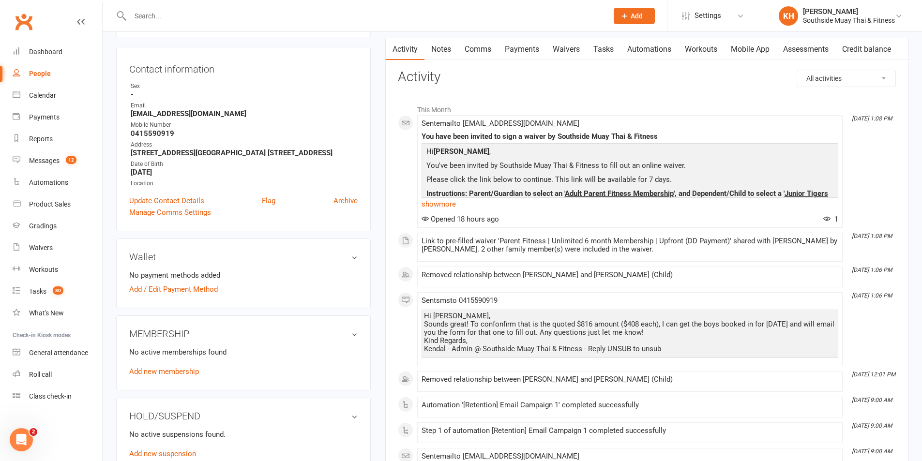
scroll to position [97, 0]
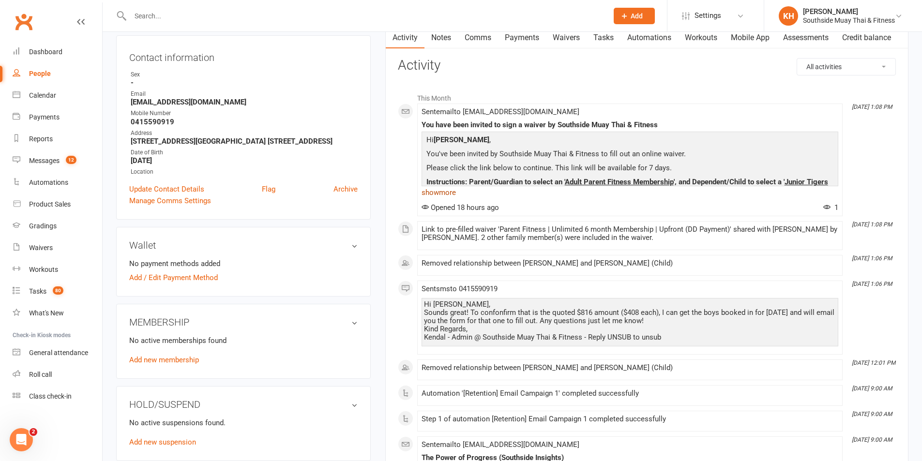
click at [430, 193] on link "show more" at bounding box center [630, 193] width 417 height 14
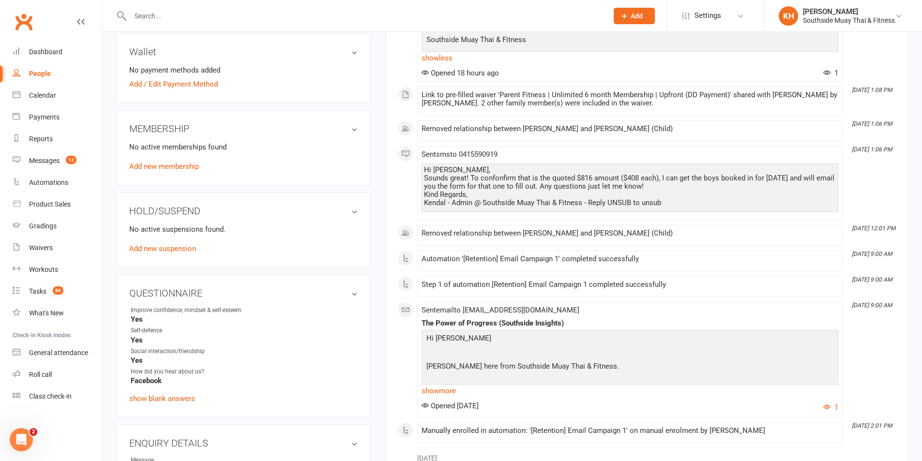
scroll to position [0, 0]
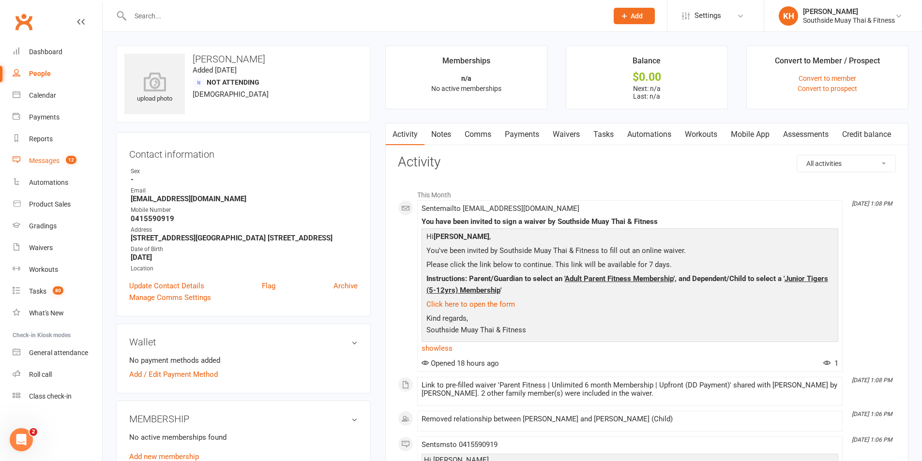
click at [45, 168] on link "Messages 12" at bounding box center [58, 161] width 90 height 22
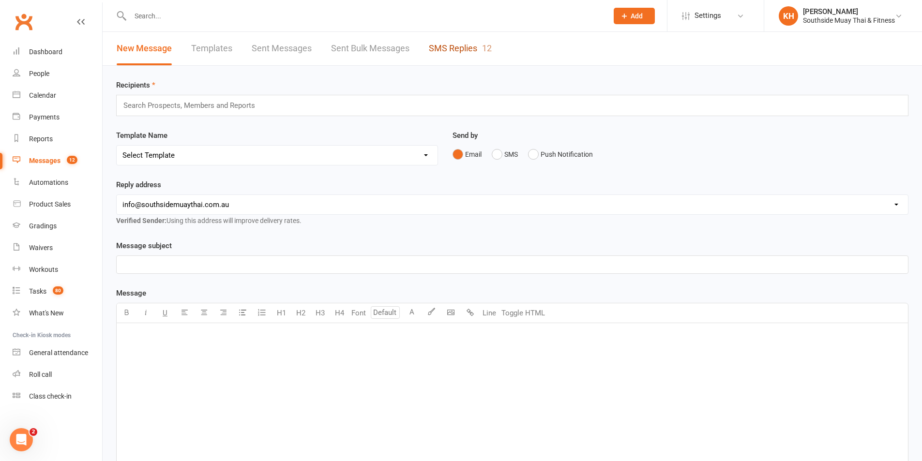
click at [434, 47] on link "SMS Replies 12" at bounding box center [460, 48] width 63 height 33
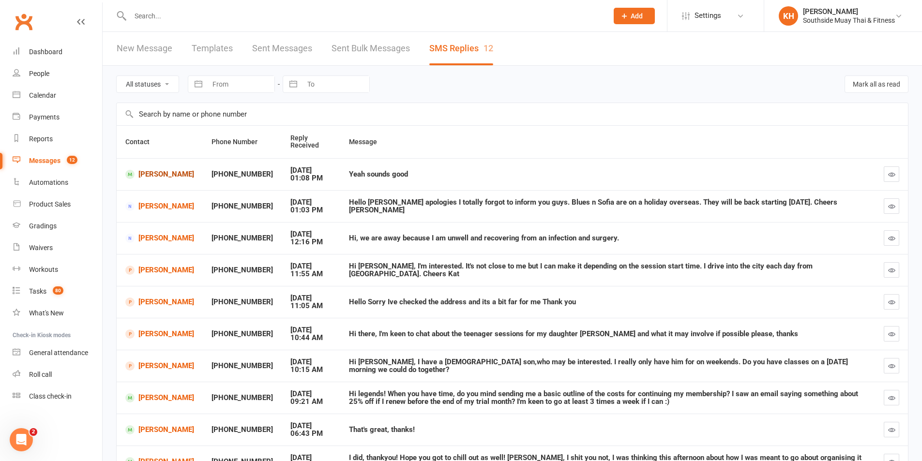
click at [154, 171] on link "Henry Mason" at bounding box center [159, 174] width 69 height 9
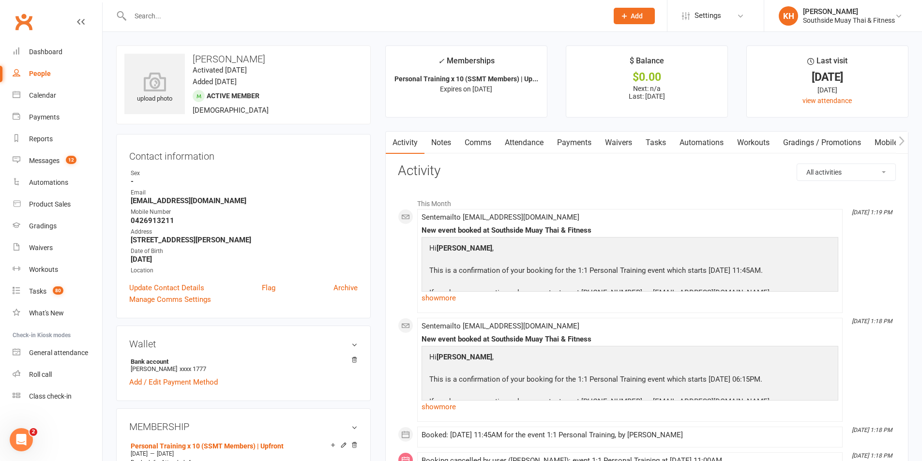
click at [484, 144] on link "Comms" at bounding box center [478, 143] width 40 height 22
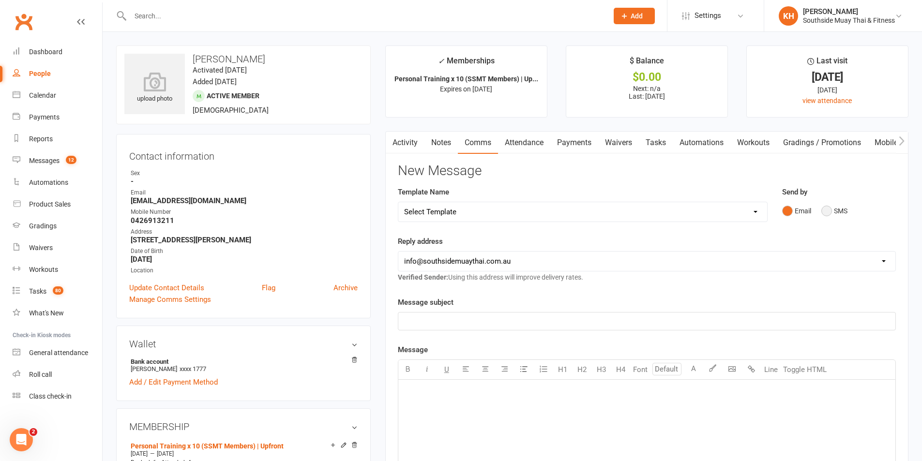
click at [834, 208] on button "SMS" at bounding box center [835, 211] width 26 height 18
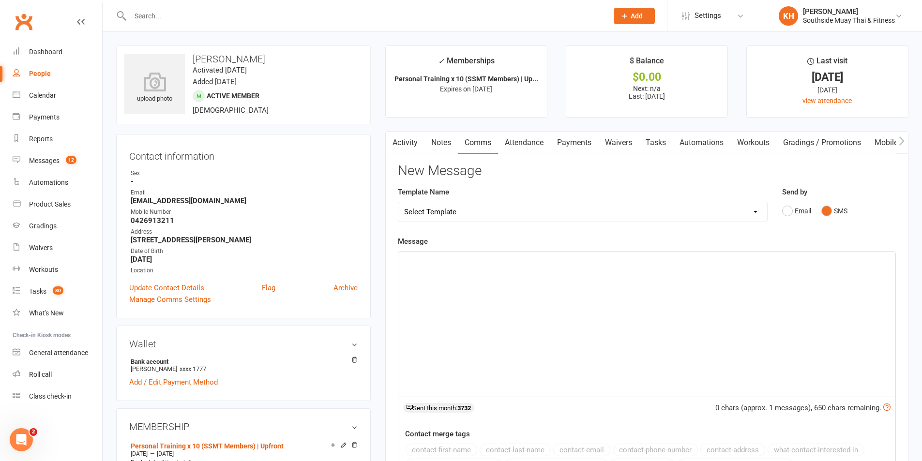
click at [654, 300] on div "﻿" at bounding box center [646, 324] width 497 height 145
click at [461, 448] on button "contact-first-name" at bounding box center [442, 450] width 72 height 13
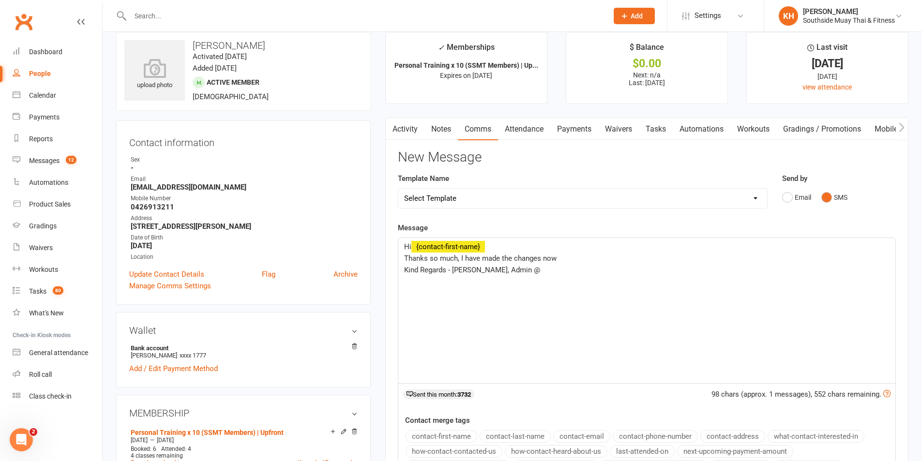
scroll to position [145, 0]
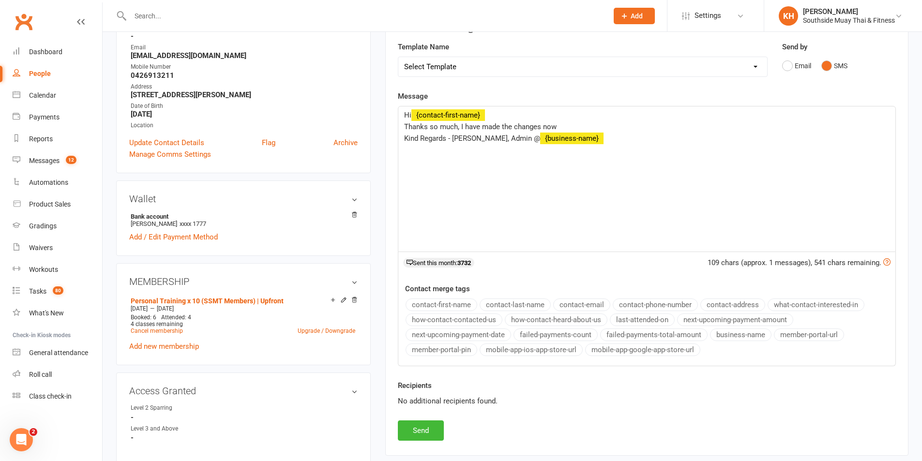
click at [742, 335] on button "business-name" at bounding box center [740, 335] width 61 height 13
click at [430, 427] on button "Send" at bounding box center [421, 431] width 46 height 20
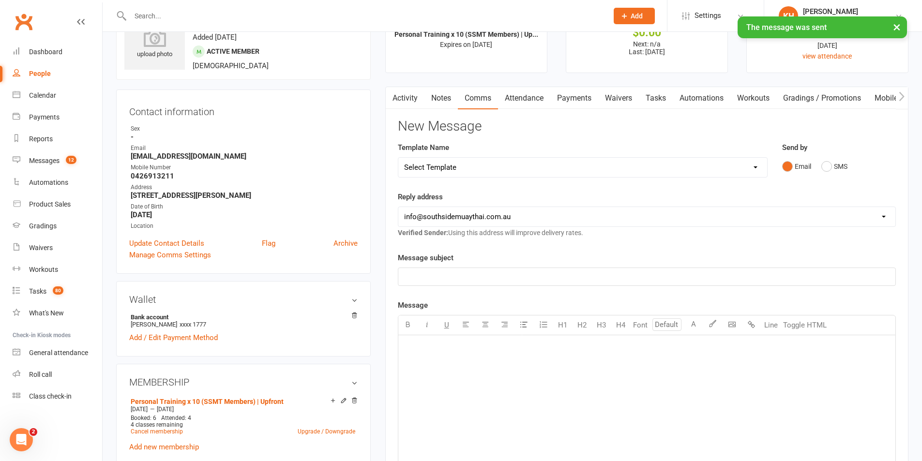
scroll to position [0, 0]
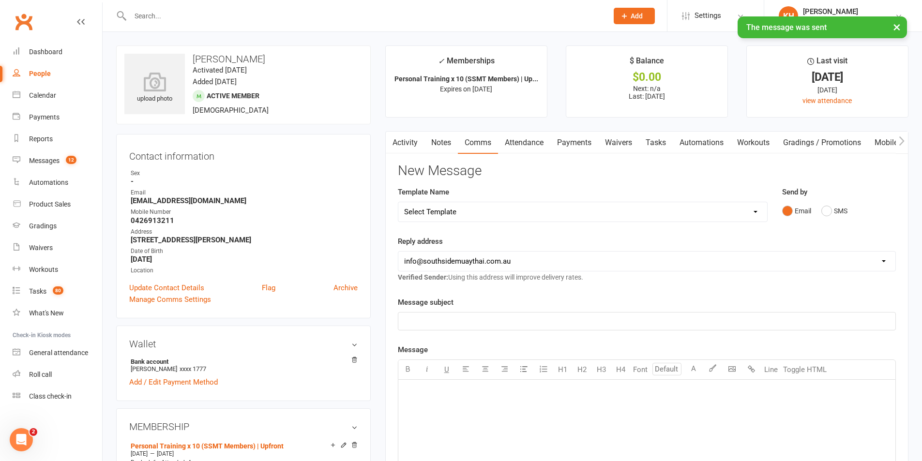
click at [404, 142] on link "Activity" at bounding box center [405, 143] width 39 height 22
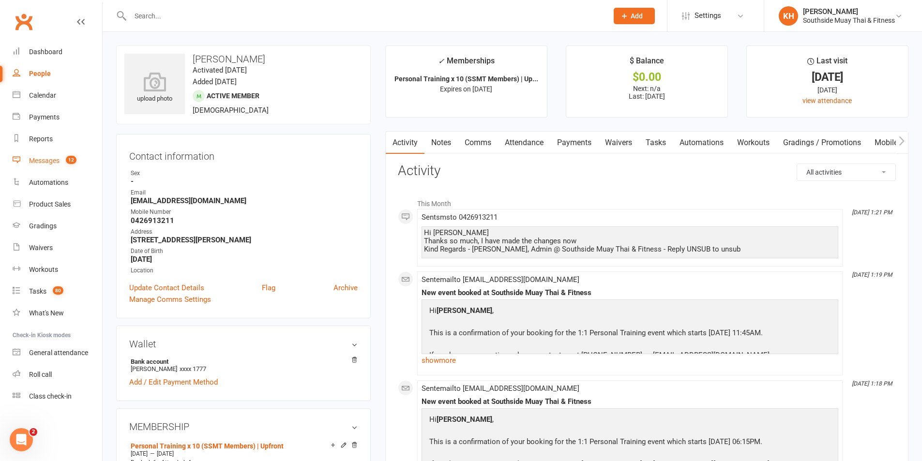
click at [38, 152] on link "Messages 12" at bounding box center [58, 161] width 90 height 22
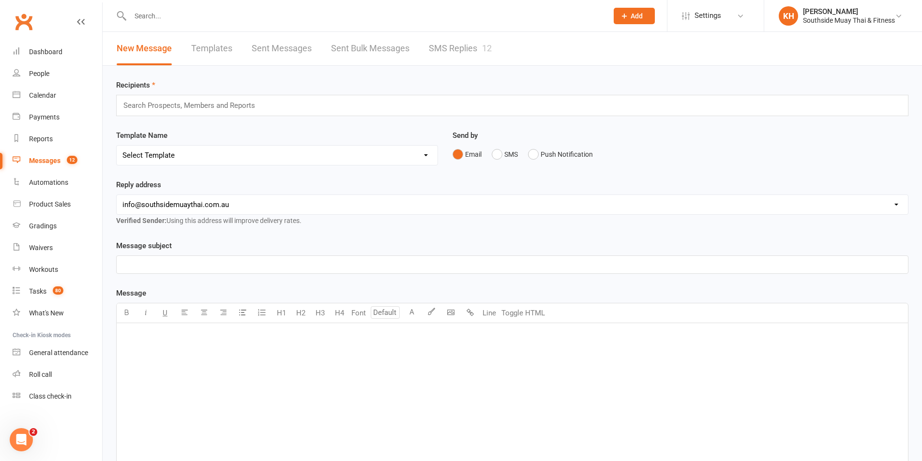
click at [436, 52] on link "SMS Replies 12" at bounding box center [460, 48] width 63 height 33
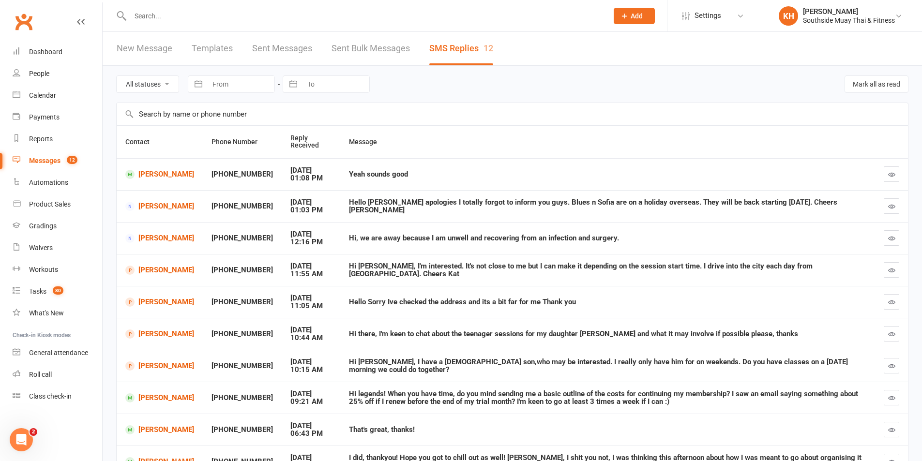
click at [886, 170] on button "button" at bounding box center [891, 174] width 15 height 15
drag, startPoint x: 152, startPoint y: 343, endPoint x: 147, endPoint y: 336, distance: 8.1
click at [33, 160] on div "Messages" at bounding box center [44, 161] width 31 height 8
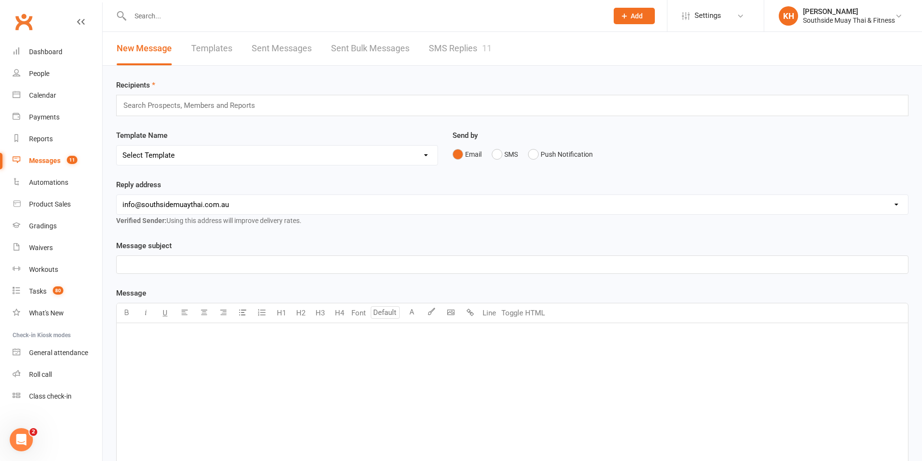
click at [461, 44] on link "SMS Replies 11" at bounding box center [460, 48] width 63 height 33
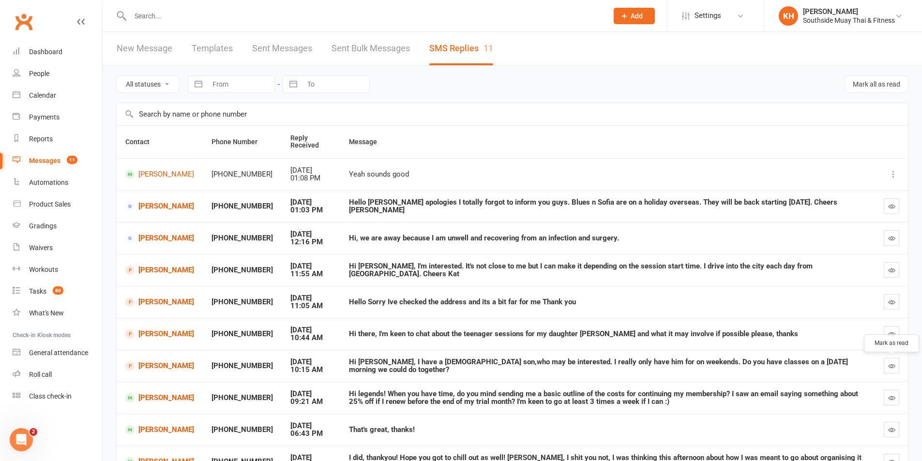
click at [895, 366] on icon "button" at bounding box center [891, 366] width 7 height 7
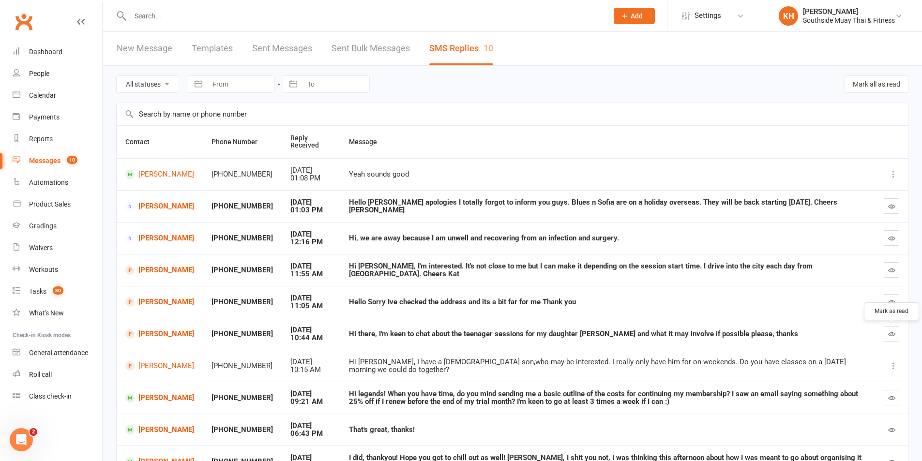
drag, startPoint x: 889, startPoint y: 336, endPoint x: 511, endPoint y: 46, distance: 476.6
click at [889, 335] on icon "button" at bounding box center [891, 334] width 7 height 7
click at [211, 14] on input "text" at bounding box center [364, 16] width 474 height 14
paste input "[EMAIL_ADDRESS][DOMAIN_NAME]"
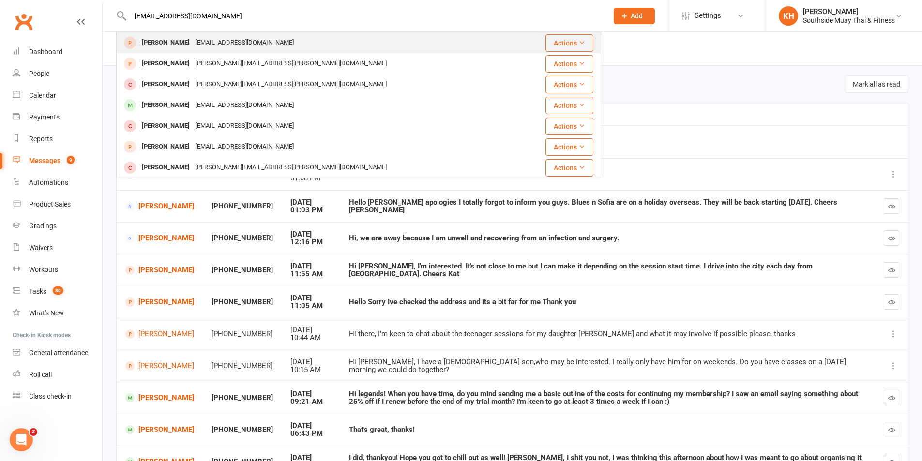
type input "[EMAIL_ADDRESS][DOMAIN_NAME]"
click at [193, 40] on div "[EMAIL_ADDRESS][DOMAIN_NAME]" at bounding box center [245, 43] width 104 height 14
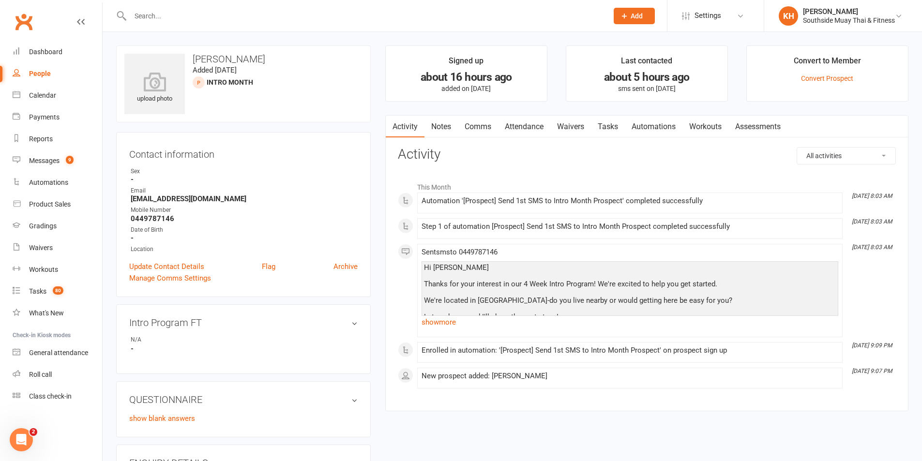
click at [194, 15] on input "text" at bounding box center [364, 16] width 474 height 14
paste input "[EMAIL_ADDRESS][DOMAIN_NAME]"
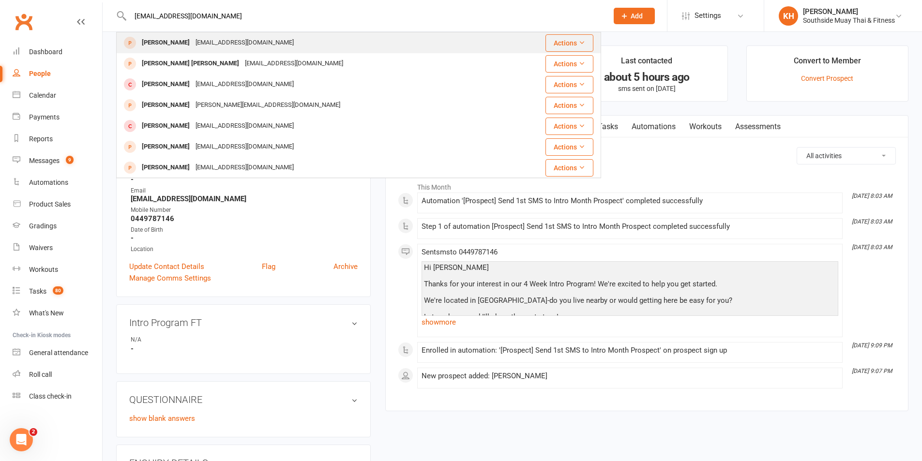
type input "[EMAIL_ADDRESS][DOMAIN_NAME]"
click at [204, 39] on div "[EMAIL_ADDRESS][DOMAIN_NAME]" at bounding box center [245, 43] width 104 height 14
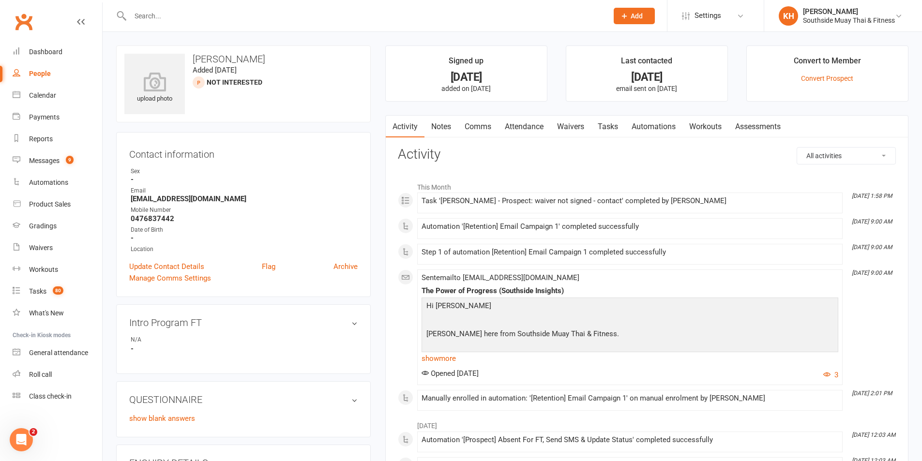
click at [531, 117] on link "Attendance" at bounding box center [524, 127] width 52 height 22
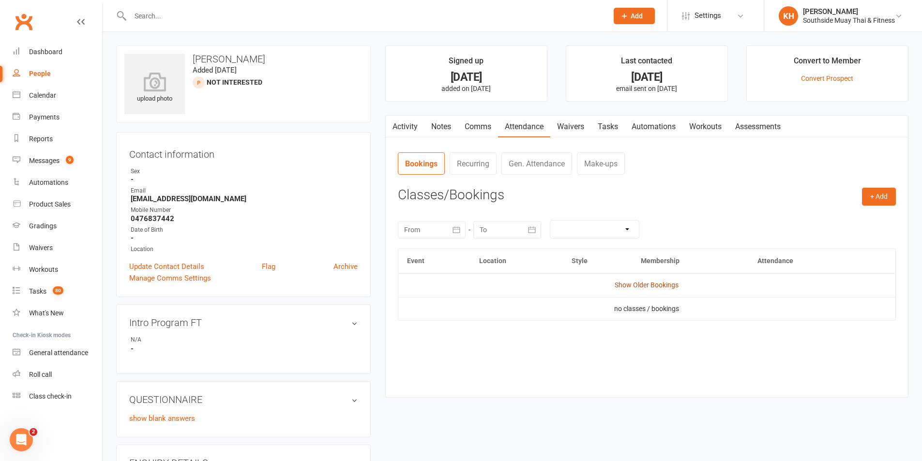
click at [647, 281] on td "Show Older Bookings" at bounding box center [646, 285] width 497 height 23
click at [644, 283] on link "Show Older Bookings" at bounding box center [647, 285] width 64 height 8
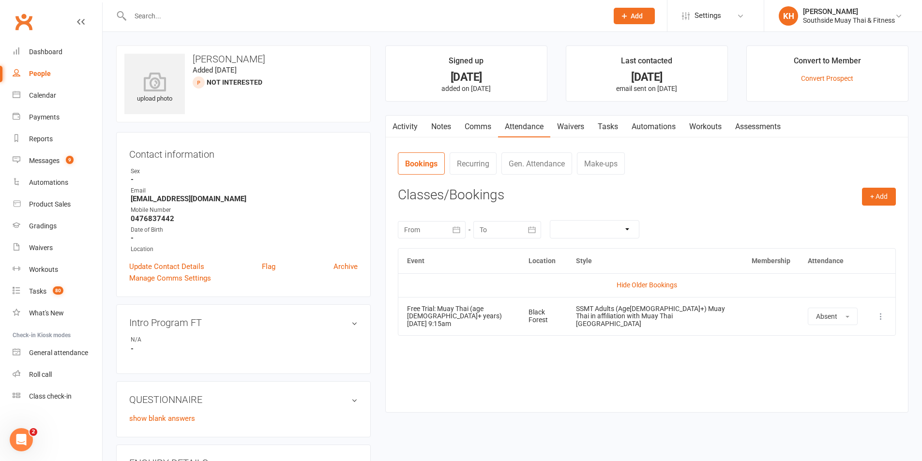
click at [151, 21] on input "text" at bounding box center [364, 16] width 474 height 14
paste input "[EMAIL_ADDRESS][DOMAIN_NAME]"
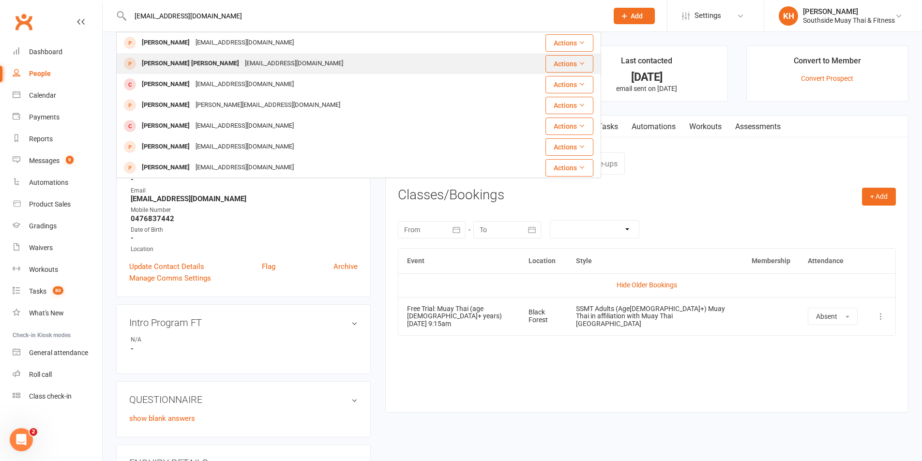
type input "[EMAIL_ADDRESS][DOMAIN_NAME]"
click at [171, 68] on div "[PERSON_NAME] [PERSON_NAME]" at bounding box center [190, 64] width 103 height 14
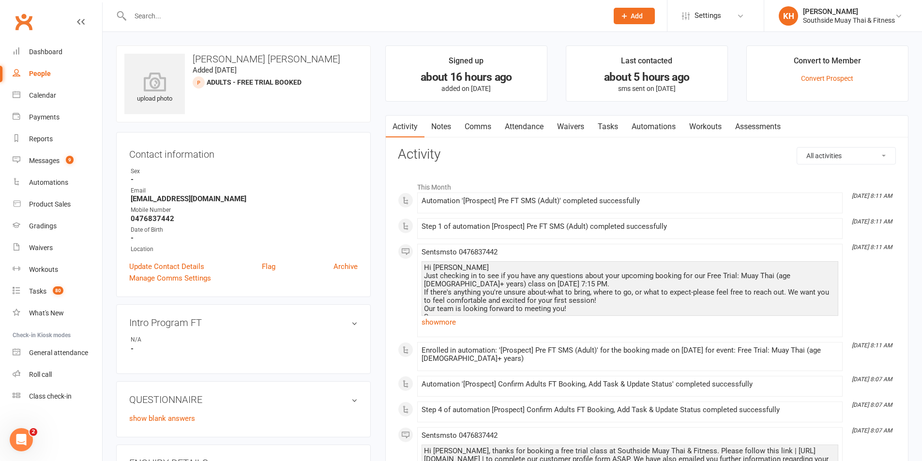
click at [523, 122] on link "Attendance" at bounding box center [524, 127] width 52 height 22
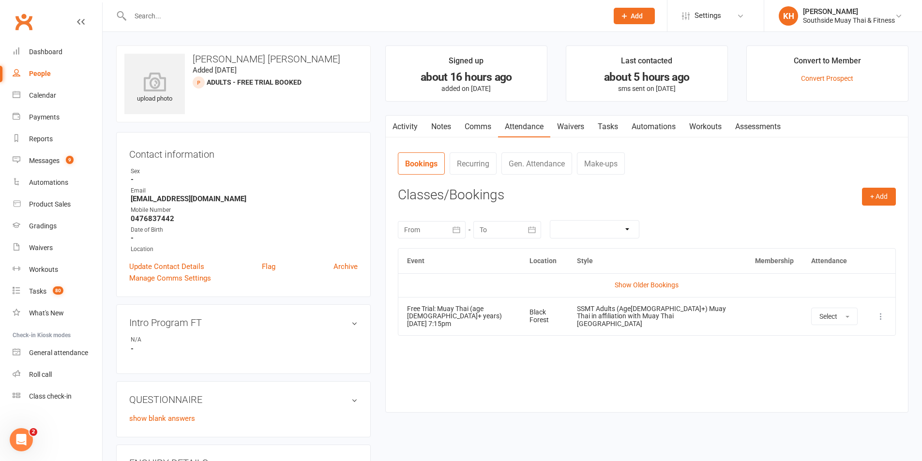
click at [574, 126] on link "Waivers" at bounding box center [570, 127] width 41 height 22
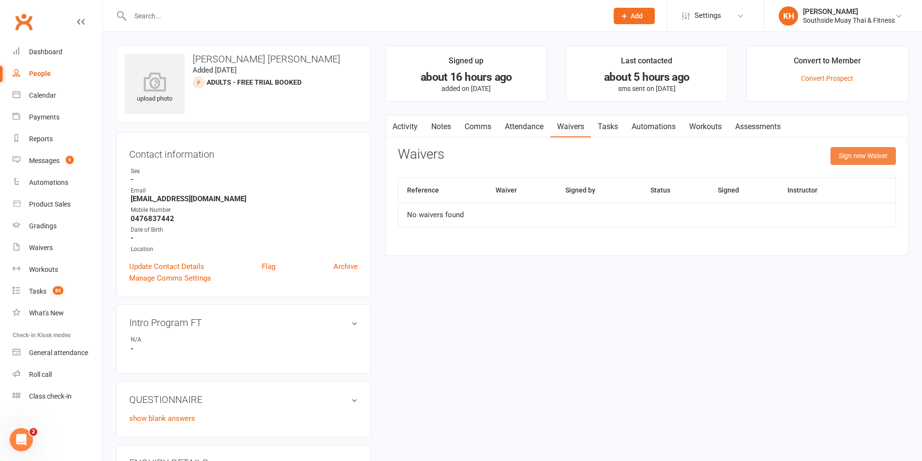
click at [869, 153] on button "Sign new Waiver" at bounding box center [863, 155] width 65 height 17
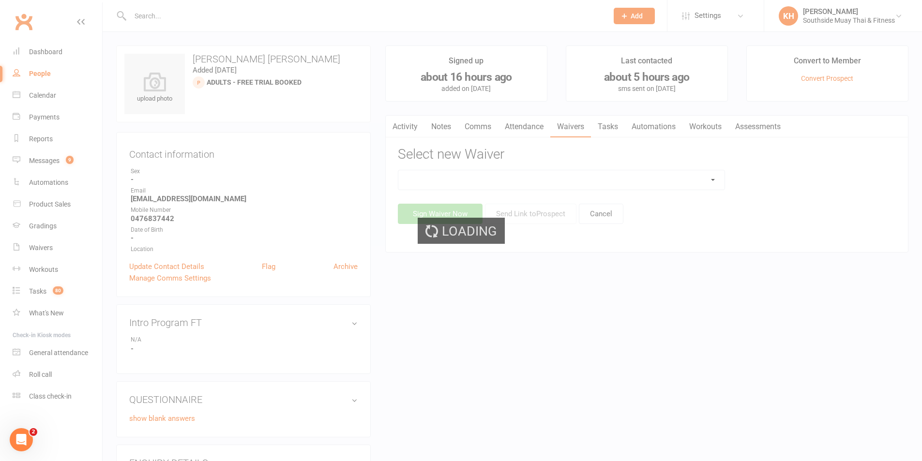
click at [680, 174] on div "Loading" at bounding box center [461, 230] width 922 height 461
click at [707, 184] on div "Loading" at bounding box center [461, 230] width 922 height 461
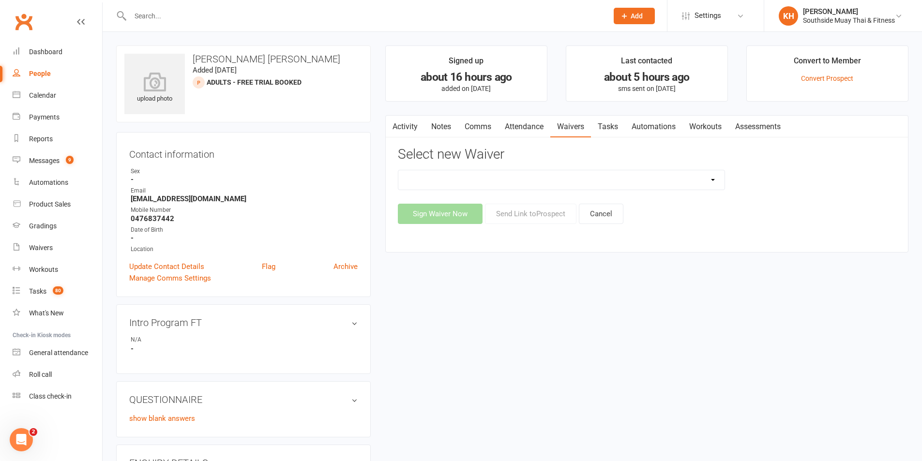
click at [712, 180] on select "10 or 5 Session Pass | Upfront (former member) 10 Session Pass | Upfront (DD Pa…" at bounding box center [561, 179] width 326 height 19
select select "175"
click at [398, 170] on select "10 or 5 Session Pass | Upfront (former member) 10 Session Pass | Upfront (DD Pa…" at bounding box center [561, 179] width 326 height 19
click at [520, 212] on button "Send Link to Prospect" at bounding box center [530, 214] width 91 height 20
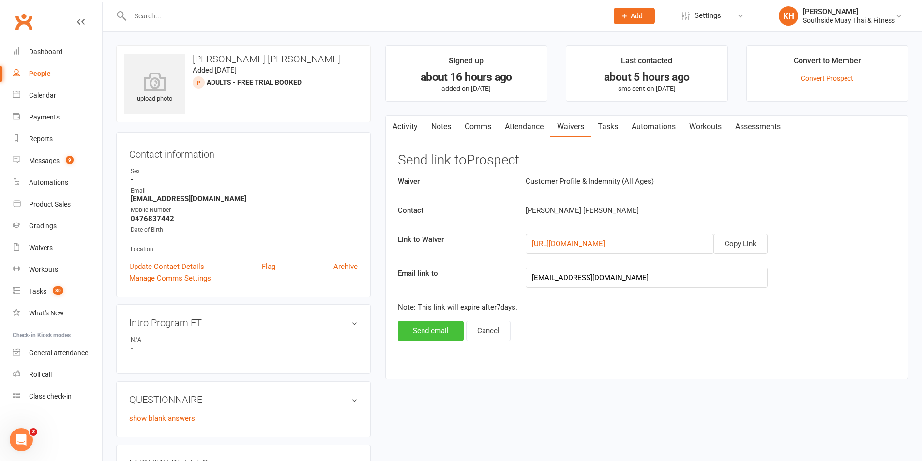
click at [418, 334] on button "Send email" at bounding box center [431, 331] width 66 height 20
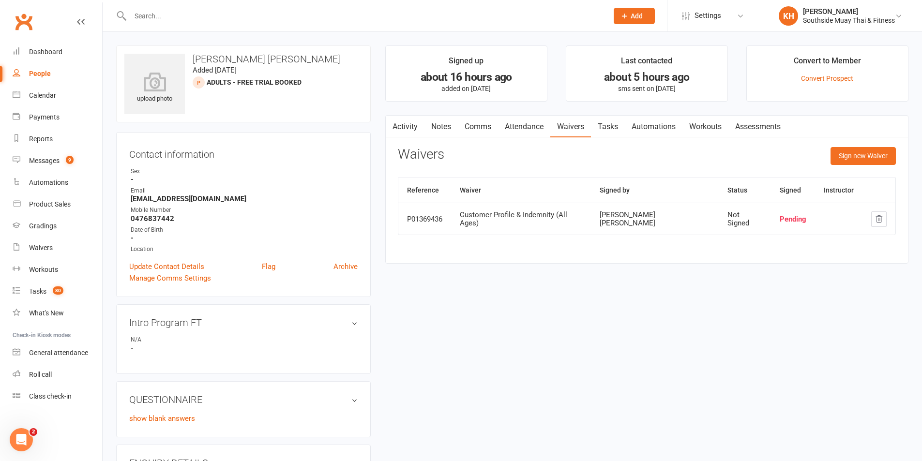
click at [167, 16] on input "text" at bounding box center [364, 16] width 474 height 14
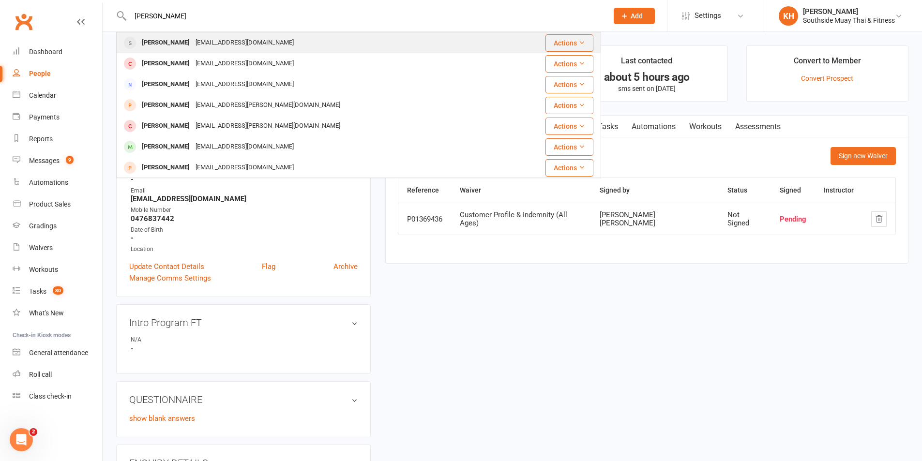
type input "cobby jon"
click at [165, 42] on div "Cobby Jones" at bounding box center [166, 43] width 54 height 14
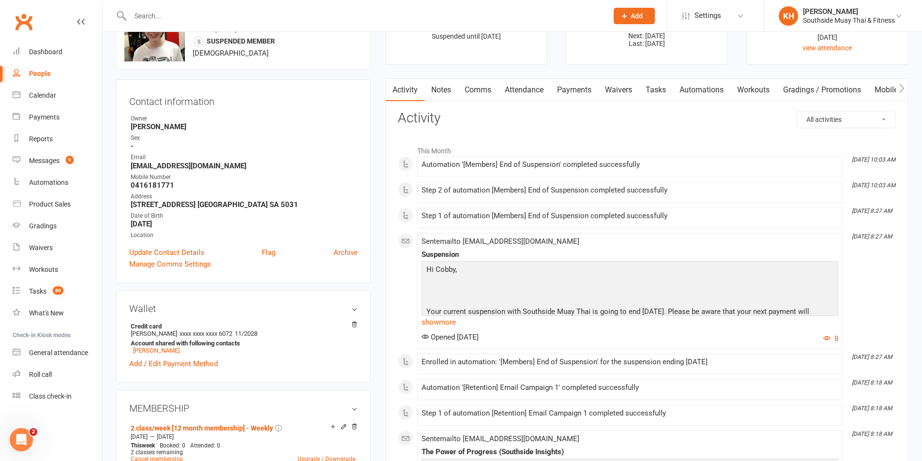
scroll to position [48, 0]
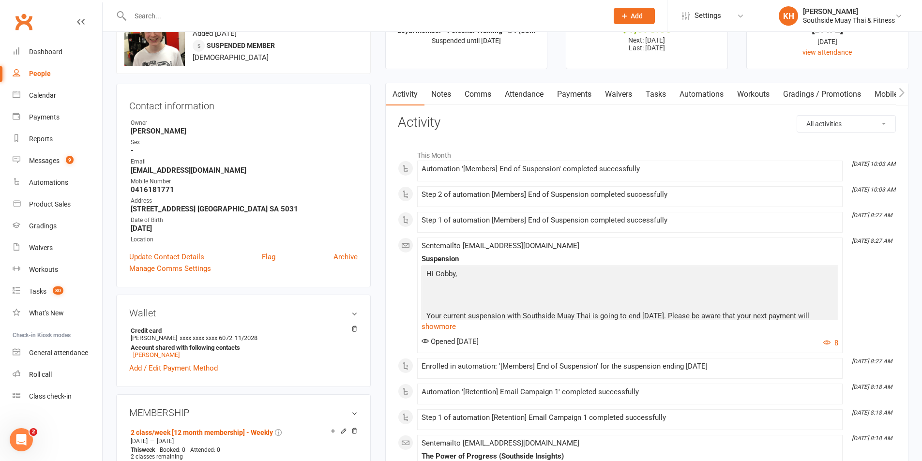
click at [437, 97] on link "Notes" at bounding box center [441, 94] width 33 height 22
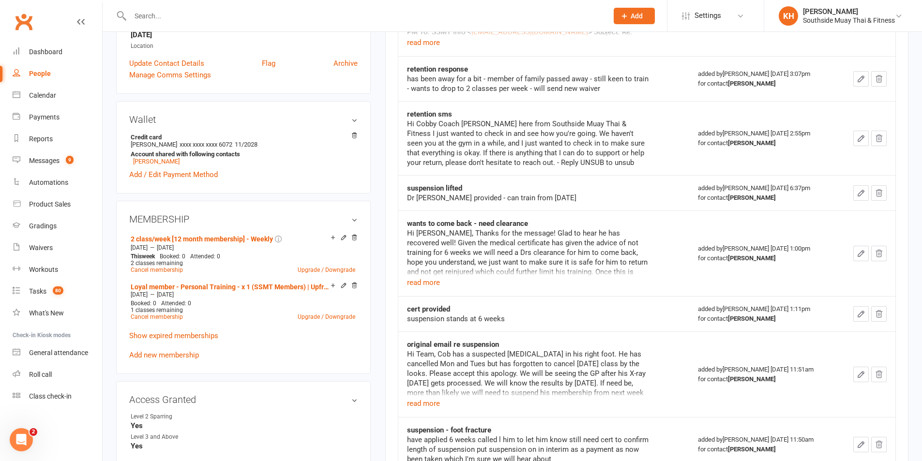
scroll to position [290, 0]
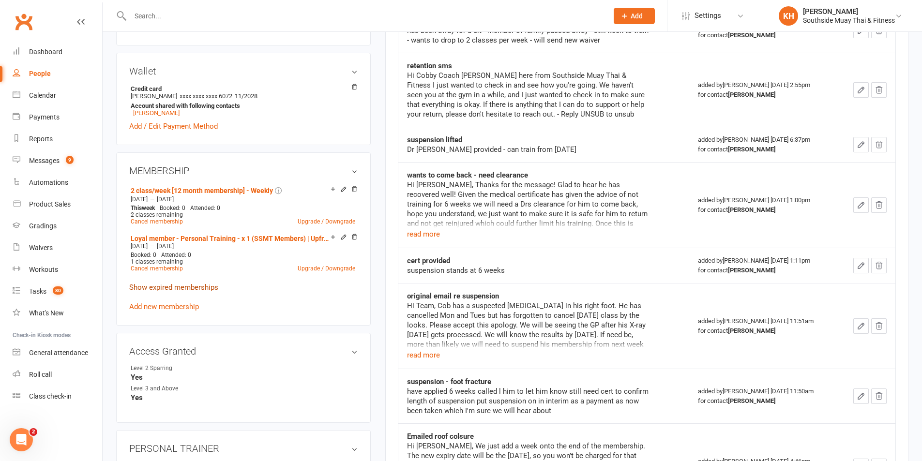
click at [191, 288] on link "Show expired memberships" at bounding box center [173, 287] width 89 height 9
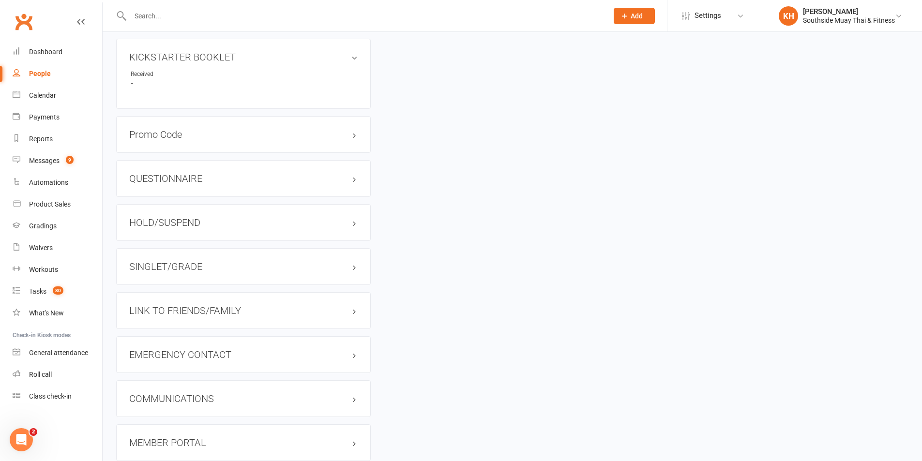
scroll to position [1065, 0]
click at [190, 304] on h3 "LINK TO FRIENDS/FAMILY" at bounding box center [243, 308] width 228 height 11
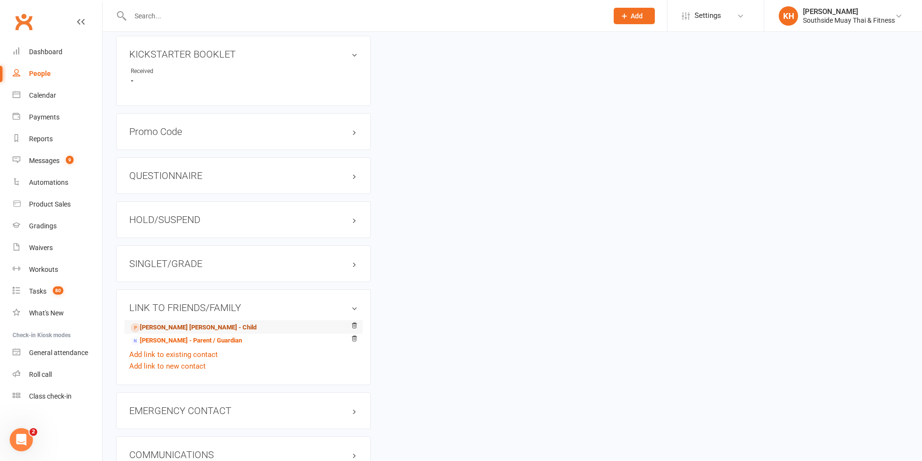
click at [166, 323] on link "Marley Jones - Child" at bounding box center [194, 328] width 126 height 10
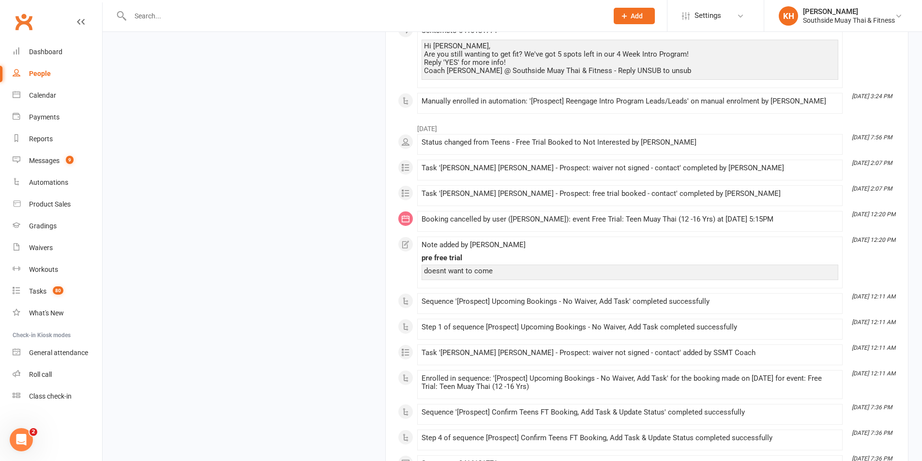
scroll to position [968, 0]
drag, startPoint x: 506, startPoint y: 269, endPoint x: 420, endPoint y: 256, distance: 87.2
click at [420, 256] on li "Feb 13, 12:20 PM Note added by Barry Saunders pre free trial doesnt want to come" at bounding box center [630, 262] width 426 height 52
click at [377, 285] on div "upload photo Marley Jones Added 7 February, 2025 Not Interested prospect Contac…" at bounding box center [512, 104] width 807 height 2054
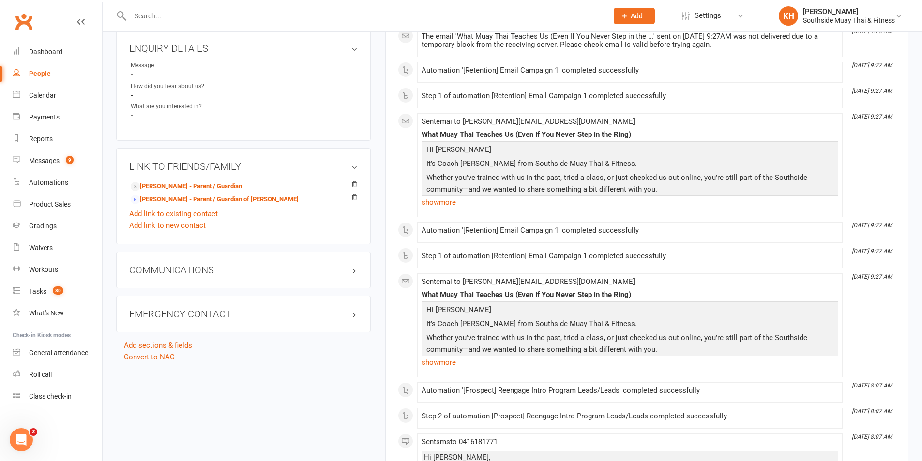
scroll to position [0, 0]
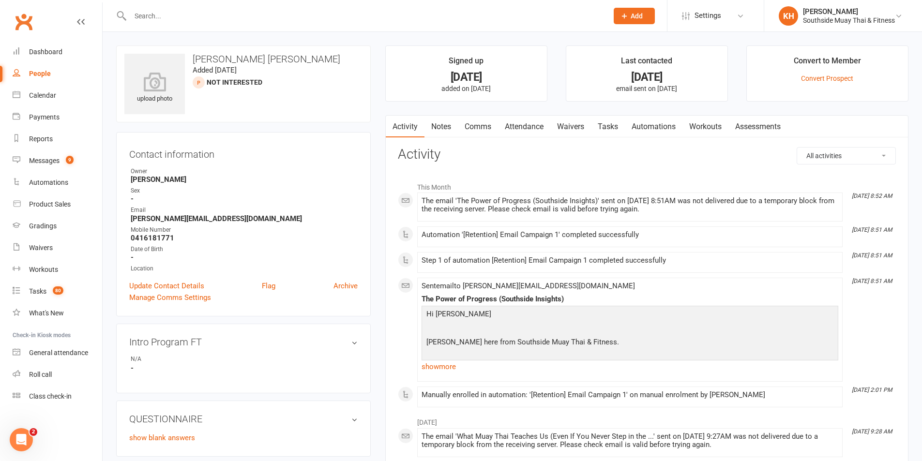
click at [441, 124] on link "Notes" at bounding box center [441, 127] width 33 height 22
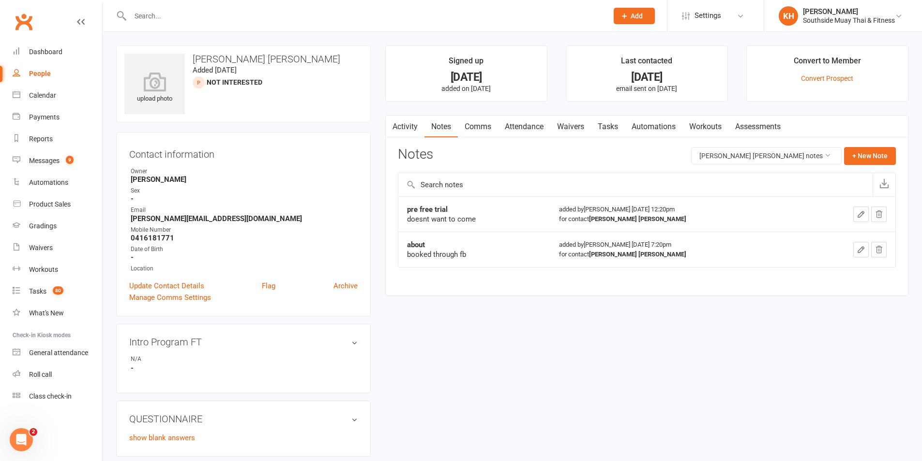
click at [415, 127] on link "Activity" at bounding box center [405, 127] width 39 height 22
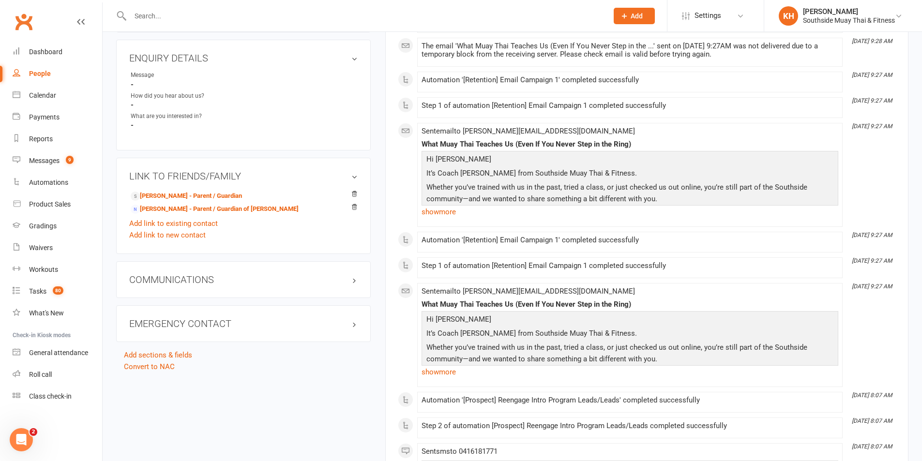
scroll to position [339, 0]
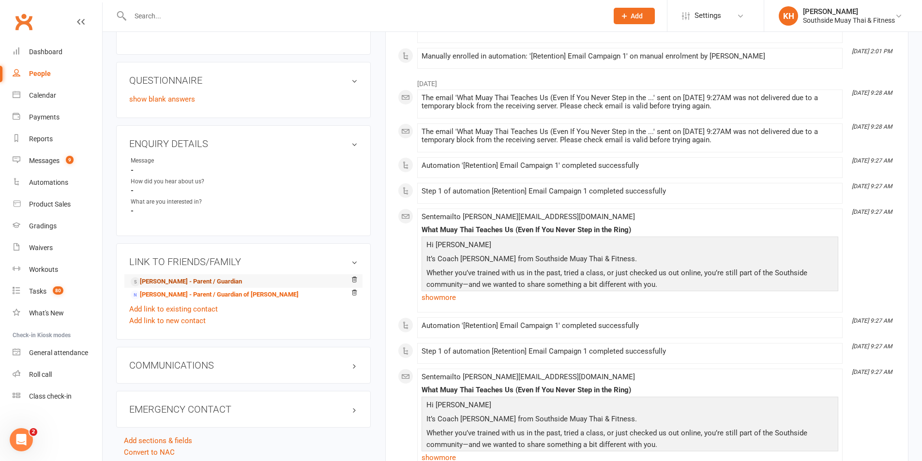
click at [219, 283] on link "Cobby Jones - Parent / Guardian" at bounding box center [186, 282] width 111 height 10
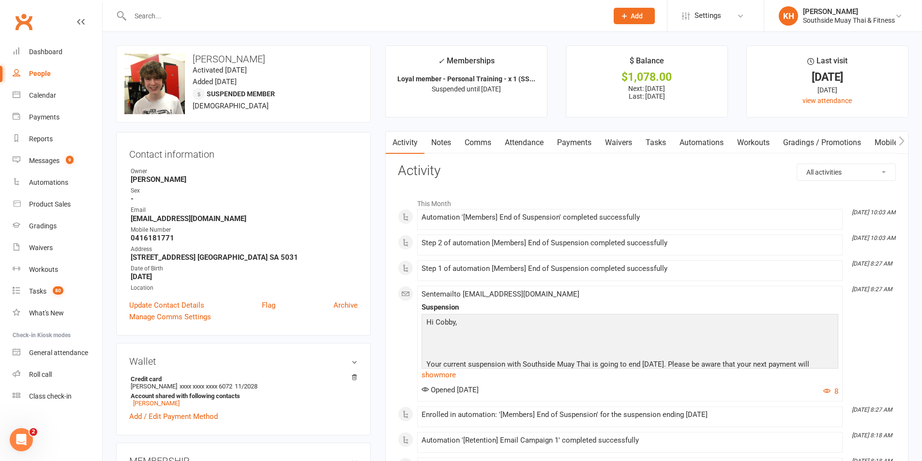
click at [157, 18] on input "text" at bounding box center [364, 16] width 474 height 14
paste input "Joshua Manlunas"
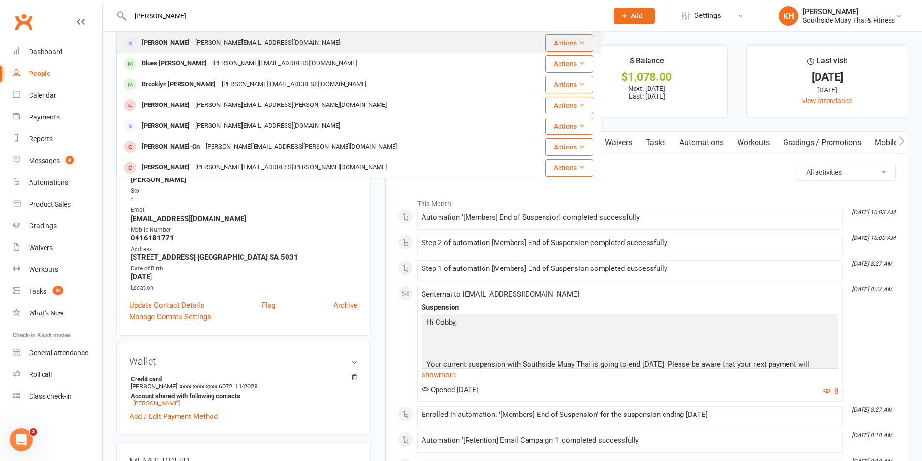
type input "Joshua Manlunas"
click at [148, 46] on div "Joshua Manlunas" at bounding box center [166, 43] width 54 height 14
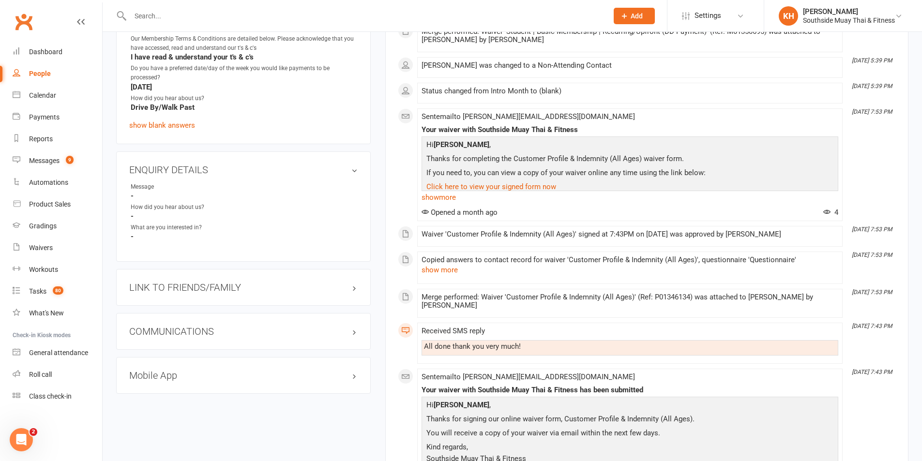
scroll to position [823, 0]
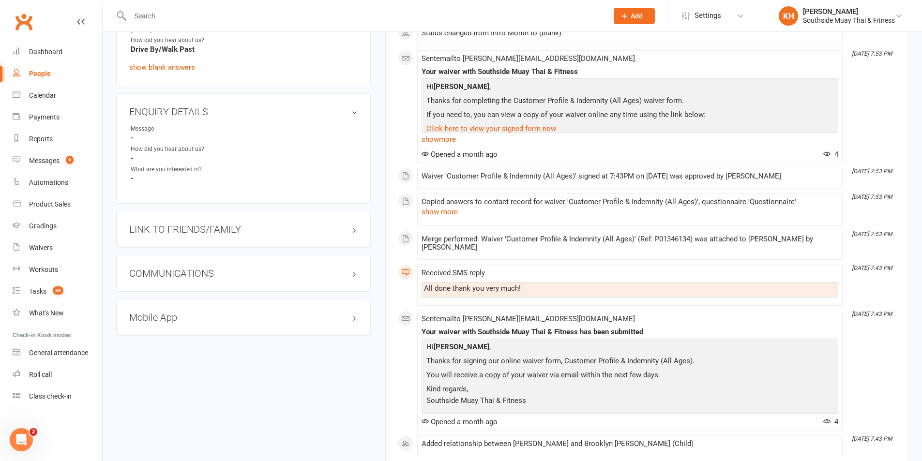
click at [195, 232] on h3 "LINK TO FRIENDS/FAMILY" at bounding box center [243, 229] width 228 height 11
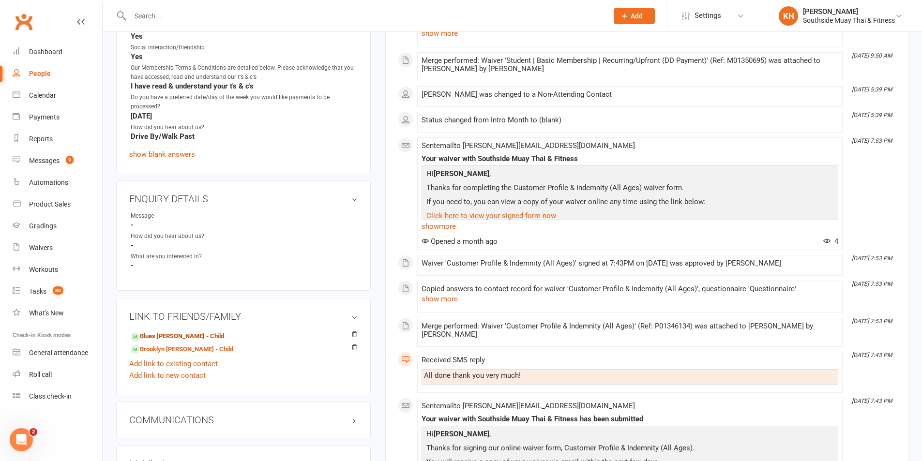
scroll to position [533, 0]
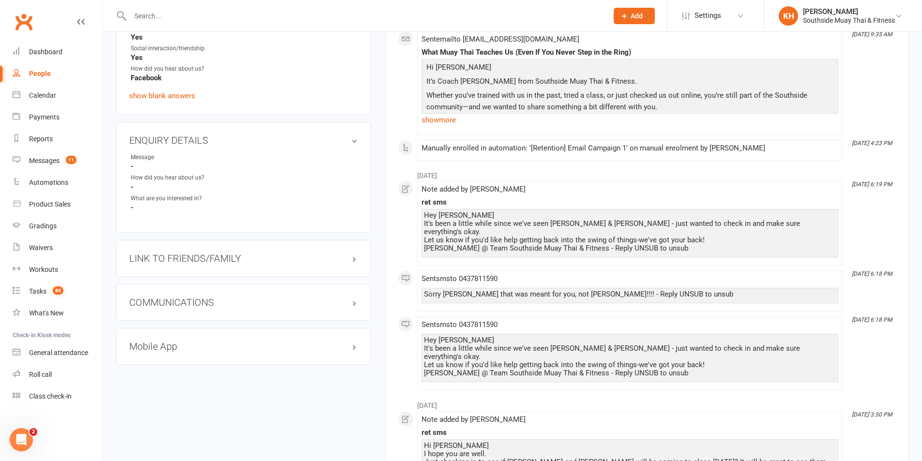
scroll to position [871, 0]
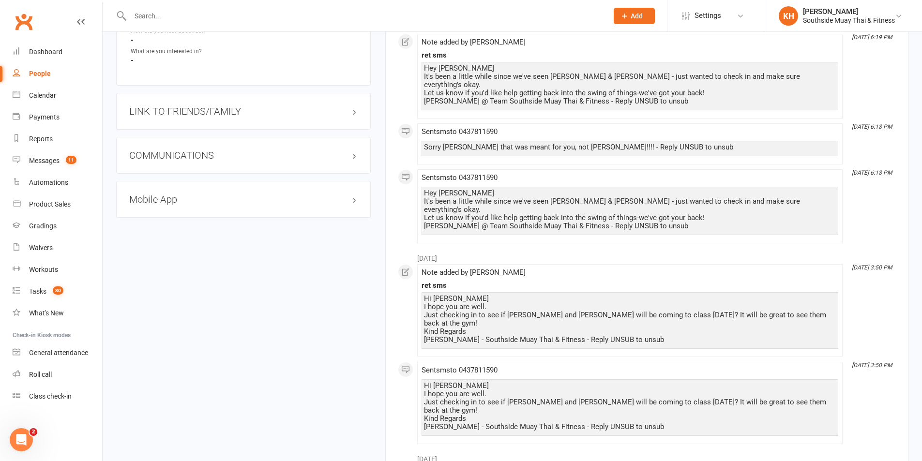
drag, startPoint x: 178, startPoint y: 110, endPoint x: 174, endPoint y: 117, distance: 7.6
click at [178, 110] on h3 "LINK TO FRIENDS/FAMILY" at bounding box center [243, 111] width 228 height 11
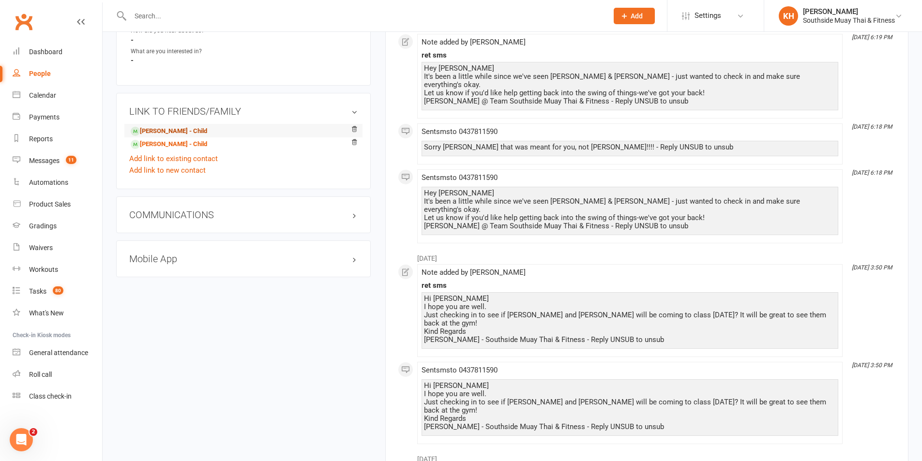
click at [165, 128] on link "[PERSON_NAME] - Child" at bounding box center [169, 131] width 76 height 10
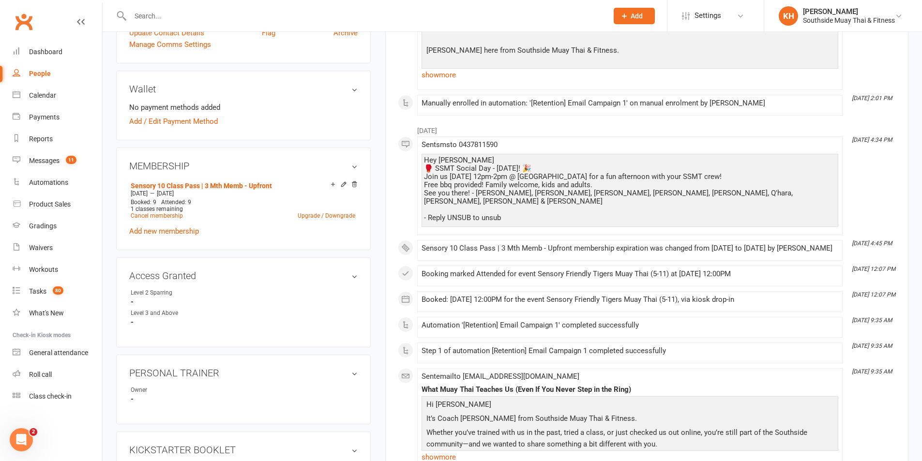
scroll to position [97, 0]
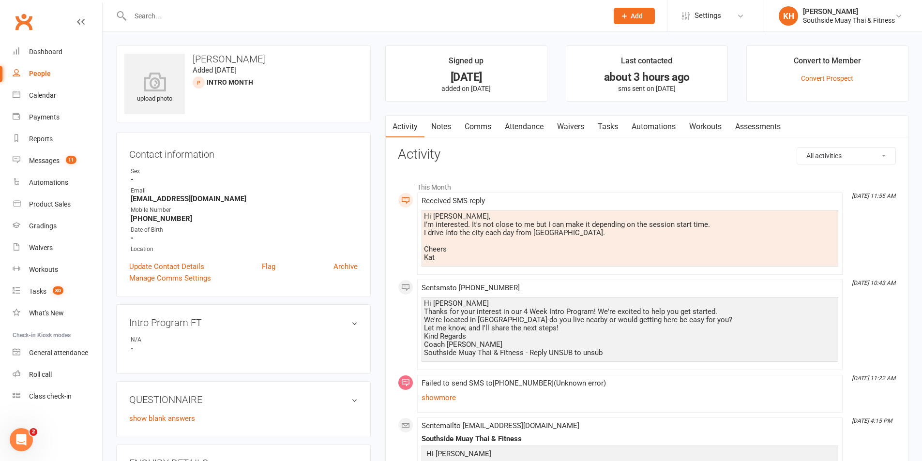
click at [487, 126] on link "Comms" at bounding box center [478, 127] width 40 height 22
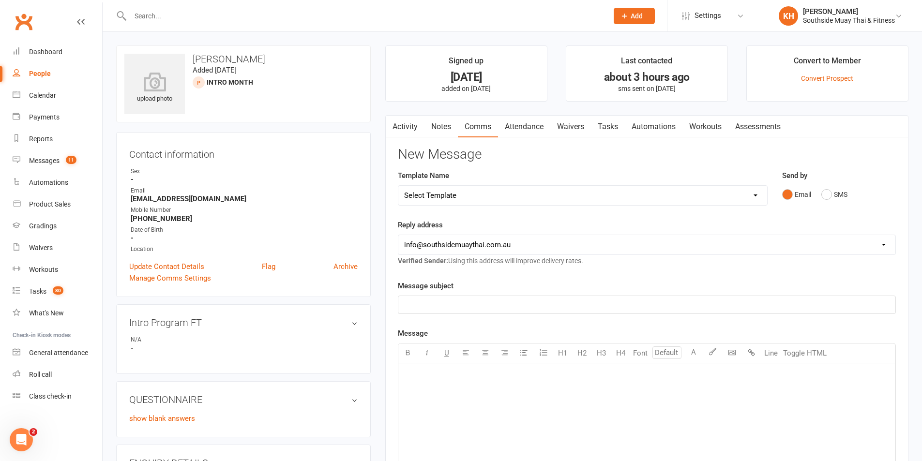
click at [466, 193] on select "Select Template [SMS] Outreach Message: High Risk – Personal From Trainer + Ree…" at bounding box center [582, 195] width 369 height 19
click at [553, 159] on h3 "New Message" at bounding box center [647, 154] width 498 height 15
click at [410, 130] on link "Activity" at bounding box center [405, 127] width 39 height 22
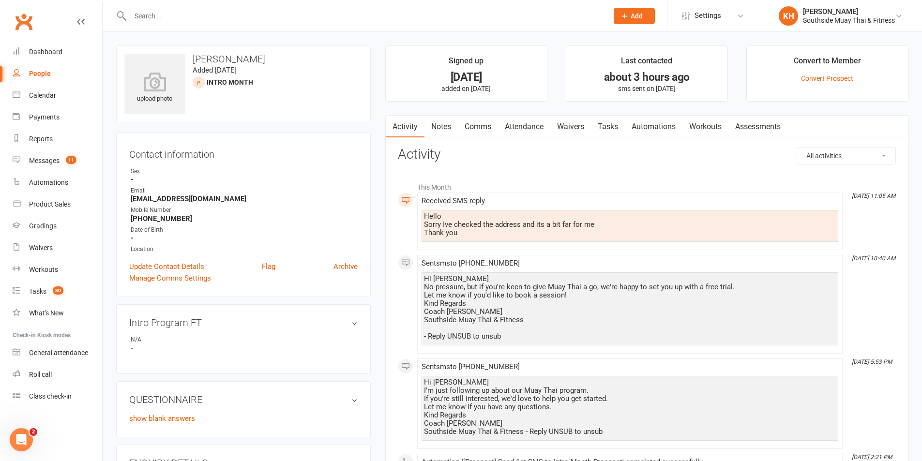
click at [608, 129] on link "Tasks" at bounding box center [608, 127] width 34 height 22
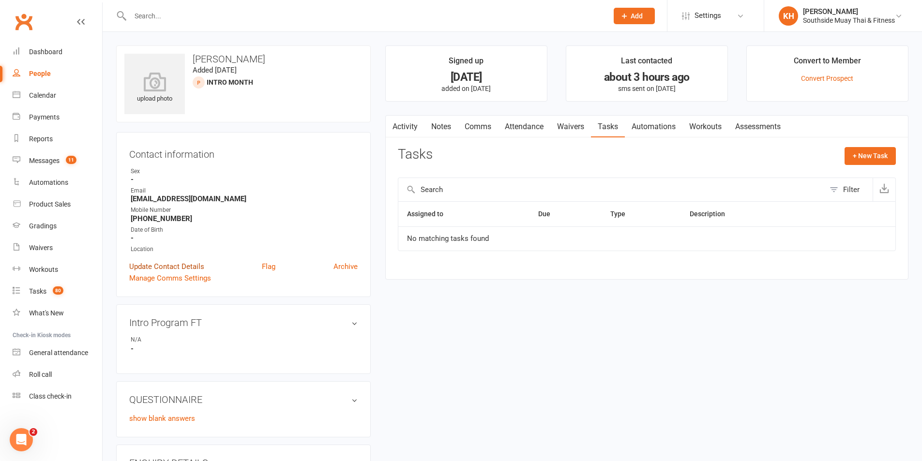
click at [168, 266] on link "Update Contact Details" at bounding box center [166, 267] width 75 height 12
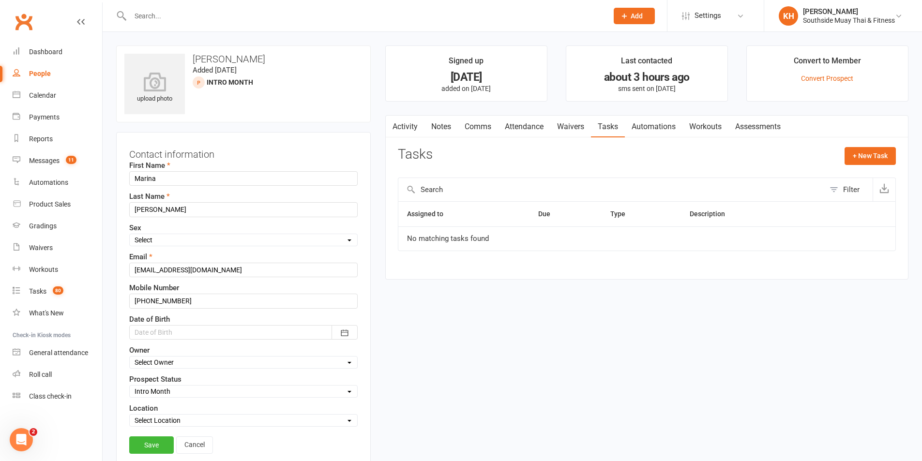
scroll to position [46, 0]
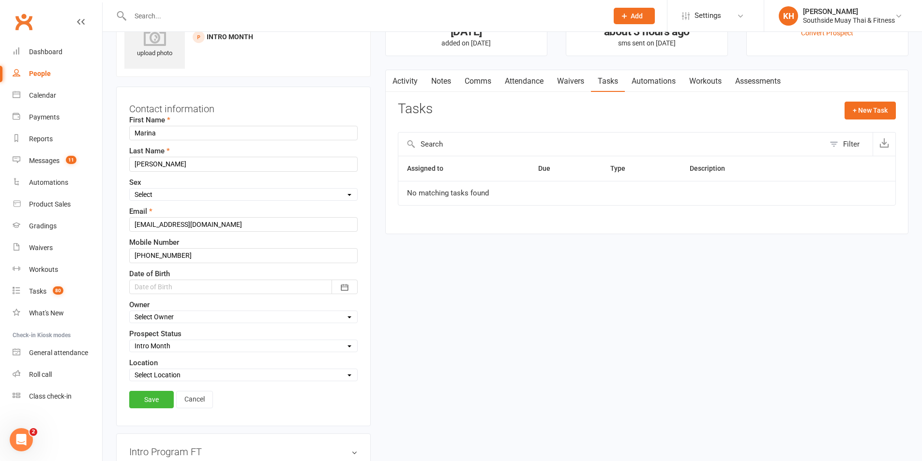
click at [186, 347] on select "Select Initial Contact 28 Day LBE - Contact Needed 28 Day LBE - Intro Class Boo…" at bounding box center [244, 346] width 228 height 11
select select "Not Interested"
click at [130, 341] on select "Select Initial Contact 28 Day LBE - Contact Needed 28 Day LBE - Intro Class Boo…" at bounding box center [244, 346] width 228 height 11
click at [152, 401] on link "Save" at bounding box center [151, 399] width 45 height 17
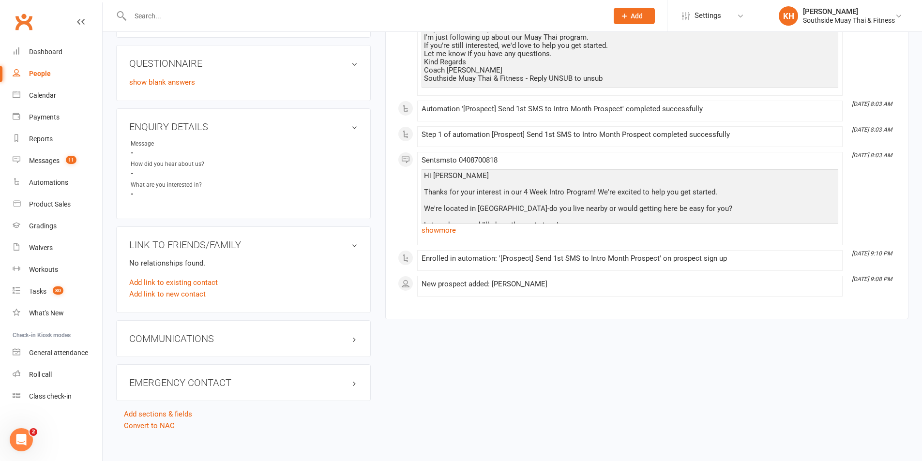
scroll to position [6, 0]
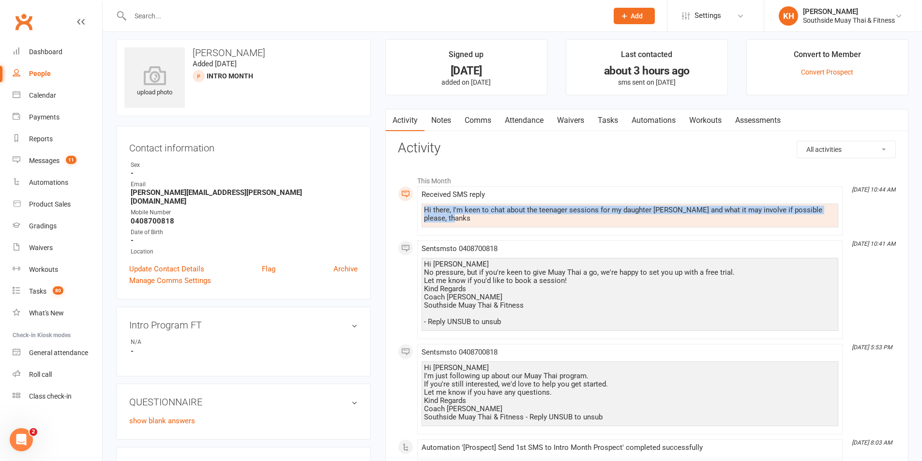
drag, startPoint x: 461, startPoint y: 219, endPoint x: 419, endPoint y: 213, distance: 42.6
click at [419, 213] on li "Oct 14, 10:44 AM Received SMS reply Hi there, I'm keen to chat about the teenag…" at bounding box center [630, 210] width 426 height 49
copy div "Hi there, I'm keen to chat about the teenager sessions for my daughter Annelies…"
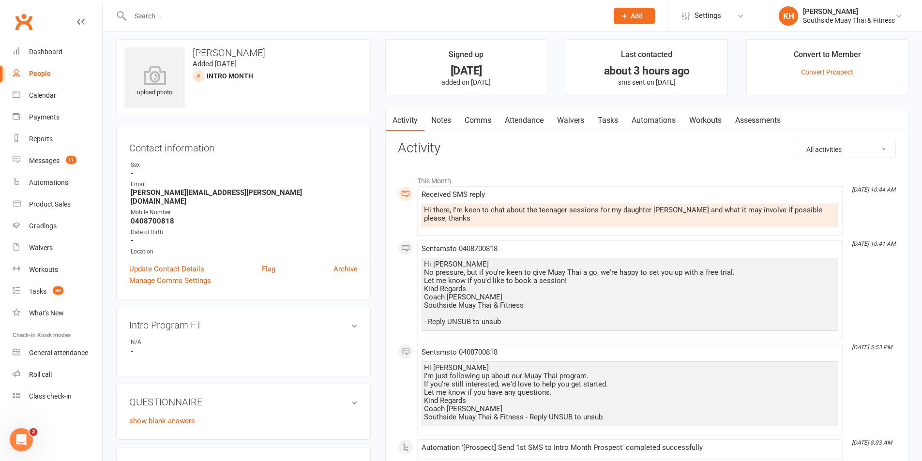
click at [510, 152] on h3 "Activity" at bounding box center [647, 148] width 498 height 15
click at [490, 118] on link "Comms" at bounding box center [478, 120] width 40 height 22
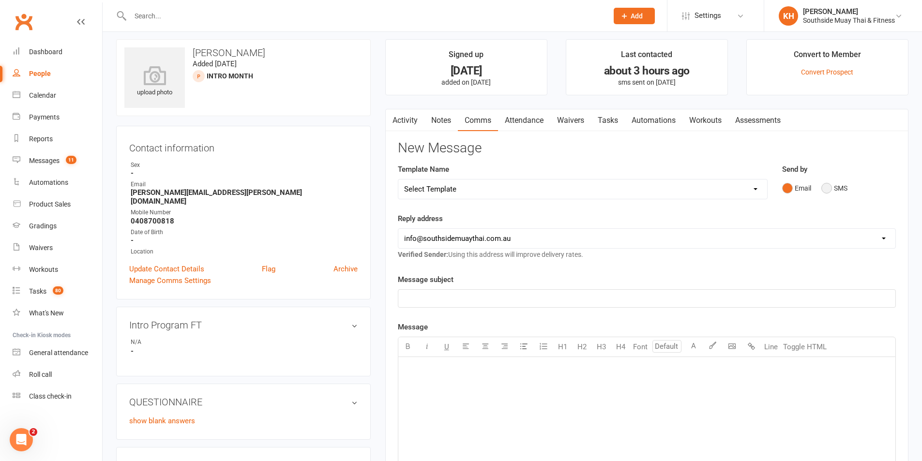
click at [832, 189] on button "SMS" at bounding box center [835, 188] width 26 height 18
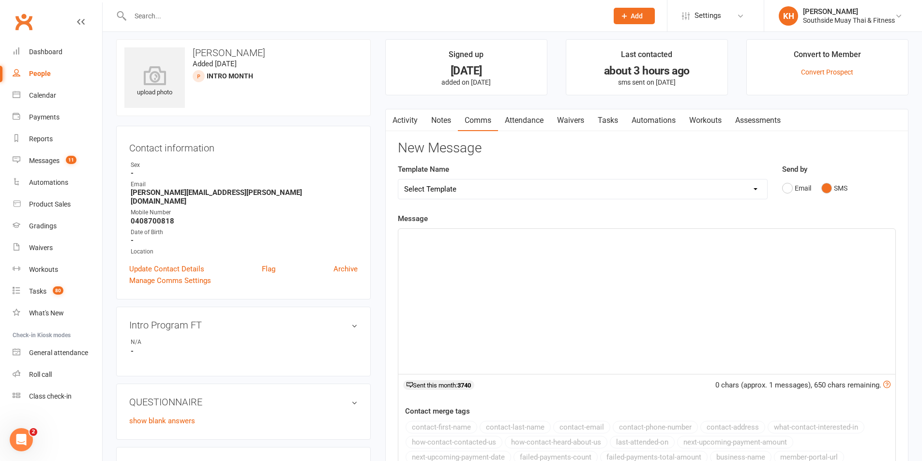
click at [594, 303] on div "﻿" at bounding box center [646, 301] width 497 height 145
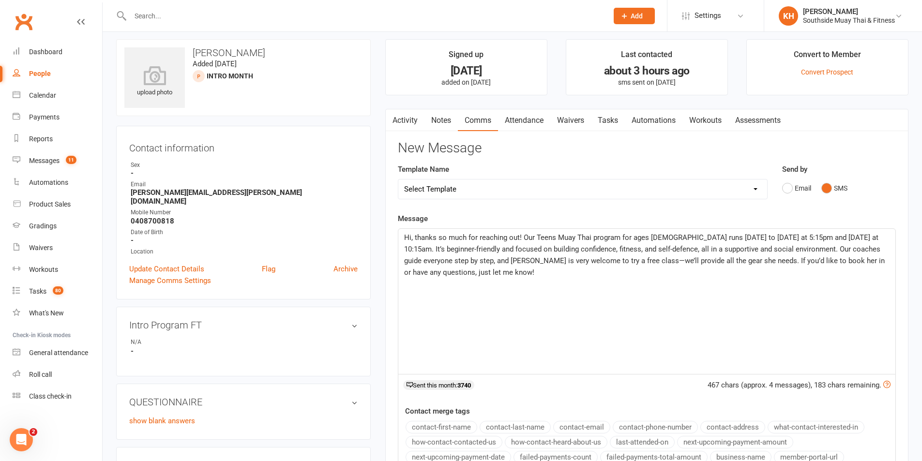
click at [412, 236] on span "Hi, thanks so much for reaching out! Our Teens Muay Thai program for ages 12–16…" at bounding box center [645, 255] width 483 height 44
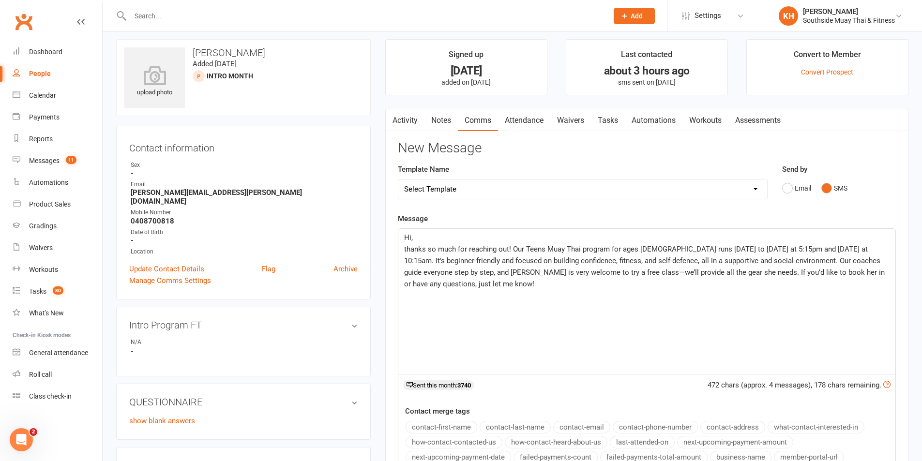
click at [419, 237] on p "Hi," at bounding box center [647, 238] width 486 height 12
click at [457, 428] on button "contact-first-name" at bounding box center [442, 427] width 72 height 13
click at [406, 246] on span "thanks so much for reaching out! Our Teens Muay Thai program for ages 12–16 run…" at bounding box center [645, 267] width 483 height 44
drag, startPoint x: 721, startPoint y: 273, endPoint x: 610, endPoint y: 275, distance: 111.4
click at [610, 275] on span "Thanks so much for reaching out! Our Teens Muay Thai program for ages 12–16 run…" at bounding box center [645, 267] width 483 height 44
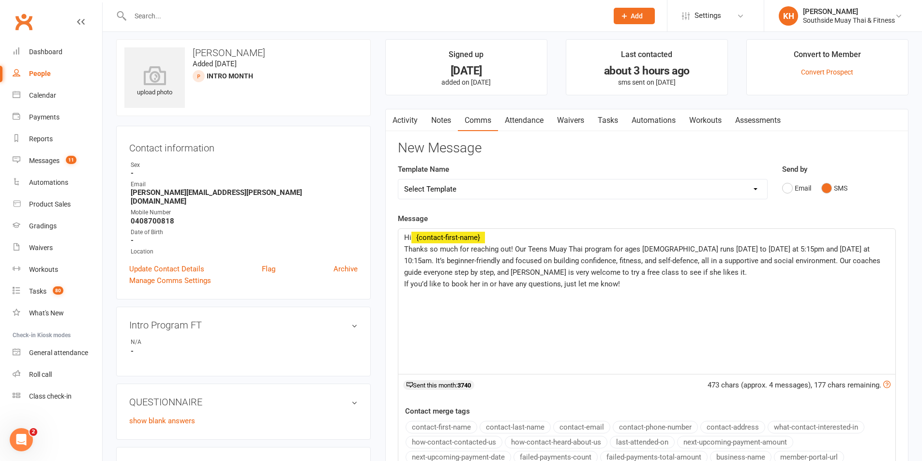
click at [630, 283] on p "If you’d like to book her in or have any questions, just let me know!" at bounding box center [647, 284] width 486 height 12
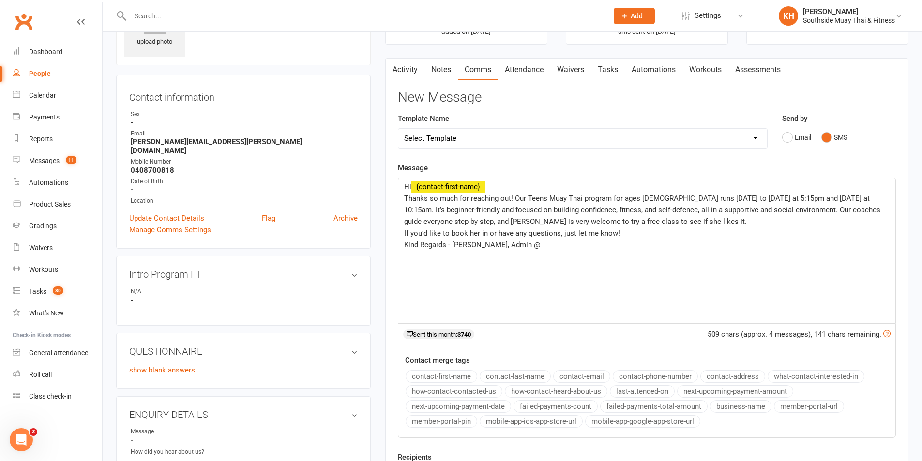
scroll to position [103, 0]
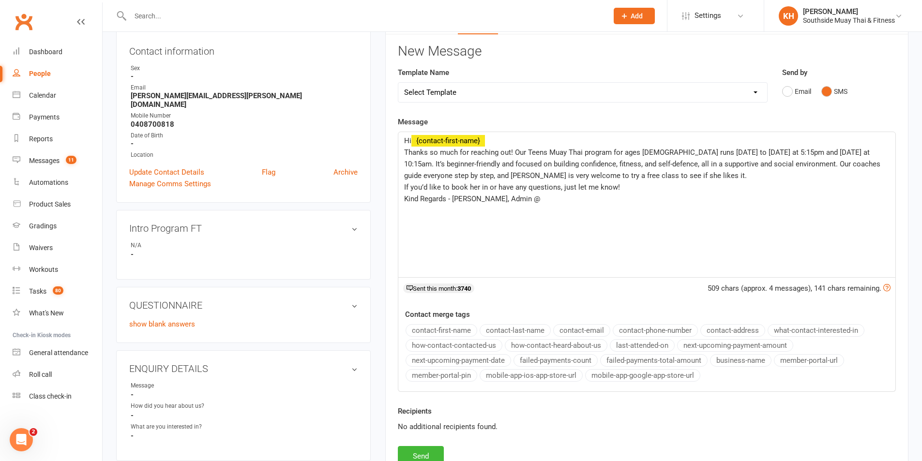
click at [715, 363] on button "business-name" at bounding box center [740, 360] width 61 height 13
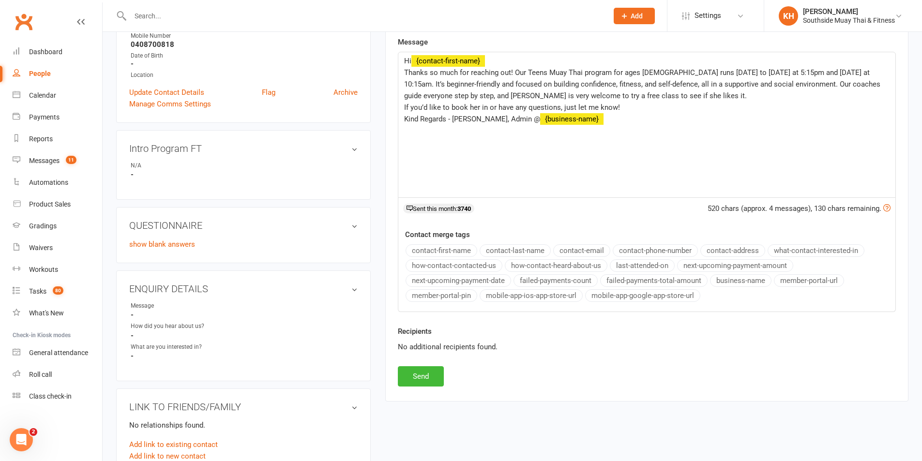
scroll to position [200, 0]
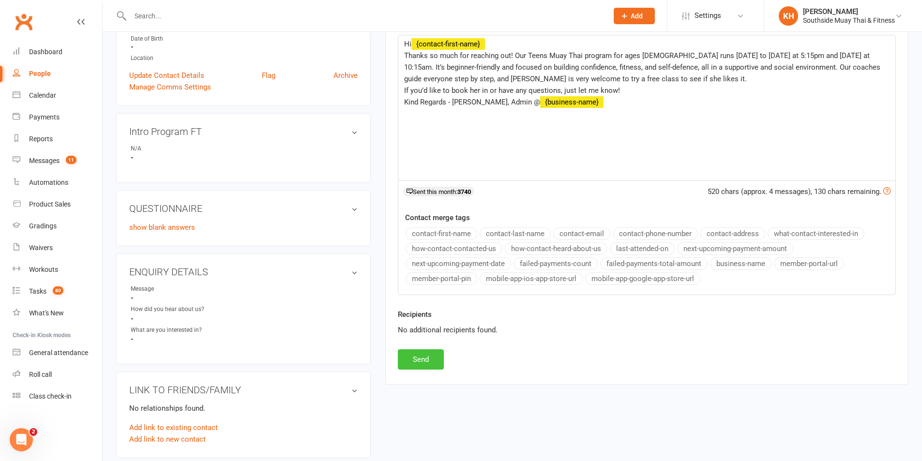
click at [433, 354] on button "Send" at bounding box center [421, 360] width 46 height 20
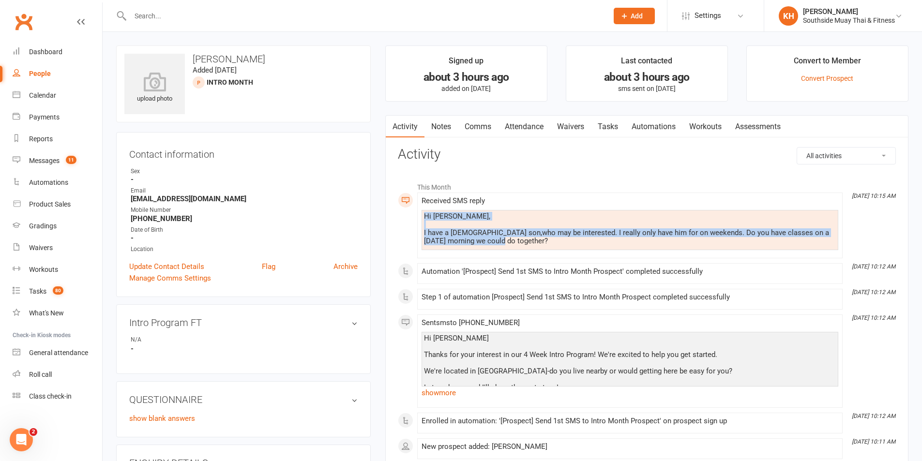
drag, startPoint x: 497, startPoint y: 244, endPoint x: 419, endPoint y: 215, distance: 83.2
click at [419, 215] on li "[DATE] 10:15 AM Received SMS reply Hi [PERSON_NAME], I have a [DEMOGRAPHIC_DATA…" at bounding box center [630, 226] width 426 height 66
copy div "Hi [PERSON_NAME], I have a [DEMOGRAPHIC_DATA] son,who may be interested. I real…"
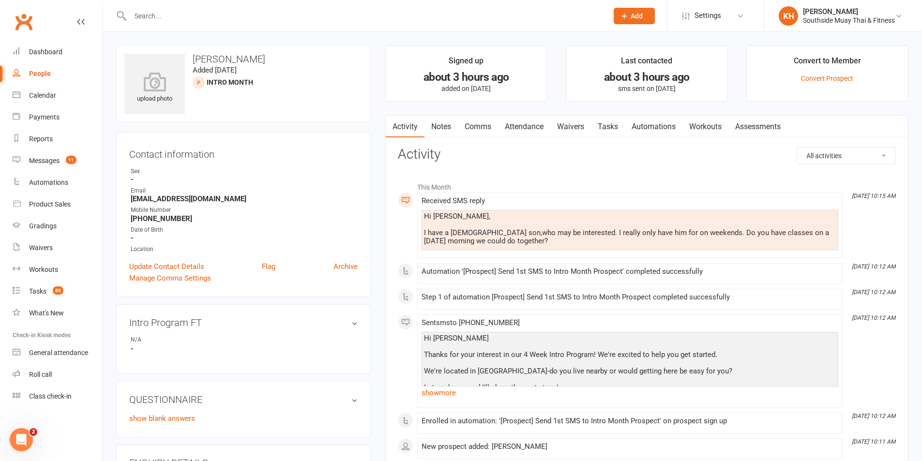
click at [492, 168] on div "All activities Bookings / Attendances Communications Notes Failed SMSes Grading…" at bounding box center [647, 307] width 498 height 320
click at [481, 129] on link "Comms" at bounding box center [478, 127] width 40 height 22
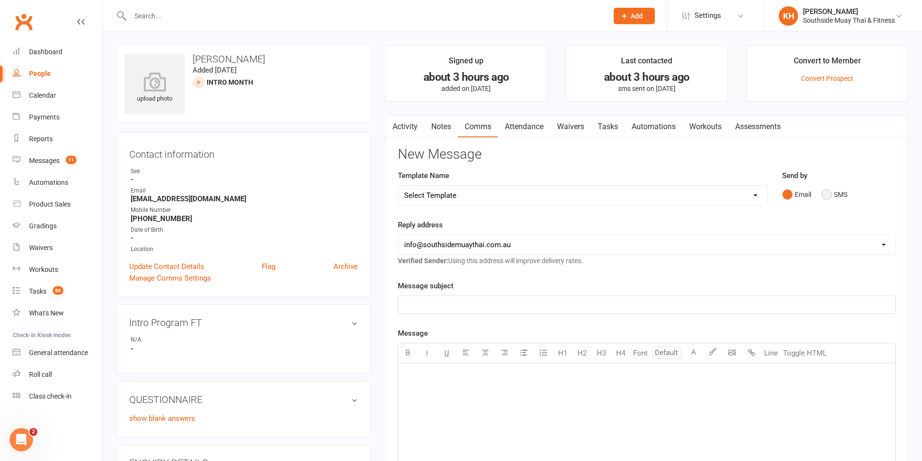
click at [826, 193] on button "SMS" at bounding box center [835, 194] width 26 height 18
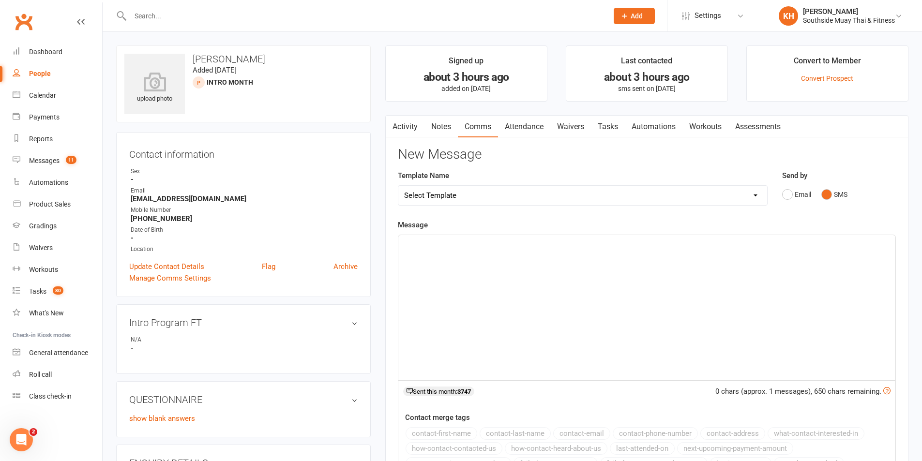
click at [535, 296] on div "﻿" at bounding box center [646, 307] width 497 height 145
paste div
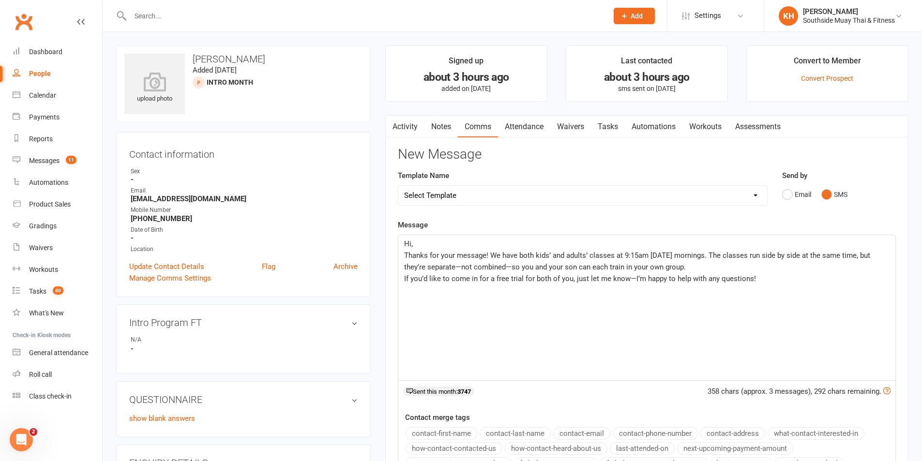
click at [459, 244] on p "Hi," at bounding box center [647, 244] width 486 height 12
click at [426, 431] on button "contact-first-name" at bounding box center [442, 433] width 72 height 13
click at [786, 276] on p "If you’d like to come in for a free trial for both of you, just let me know—I’m…" at bounding box center [647, 279] width 486 height 12
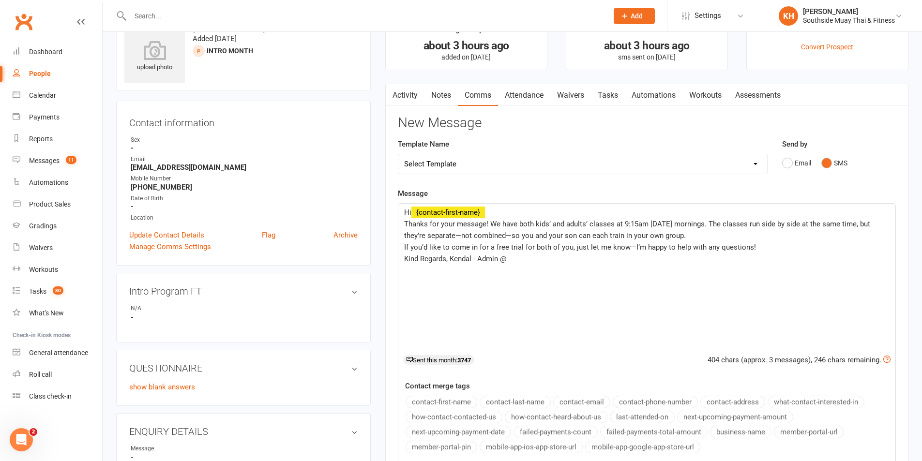
scroll to position [48, 0]
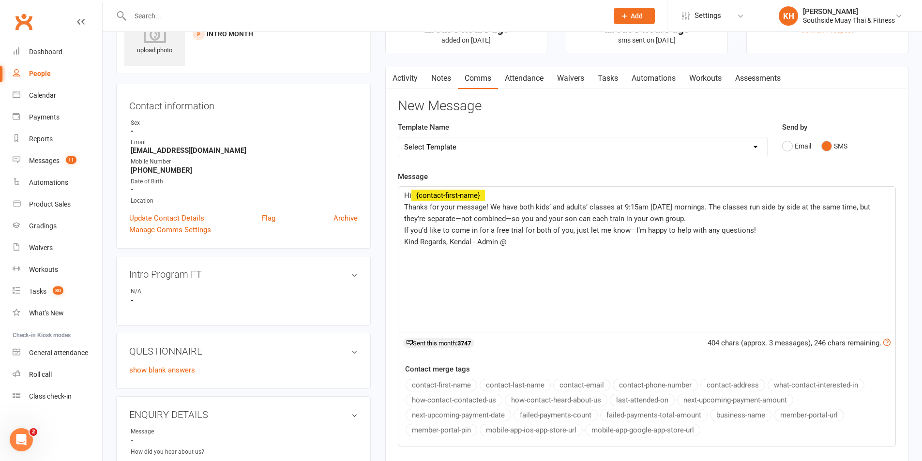
click at [737, 421] on button "business-name" at bounding box center [740, 415] width 61 height 13
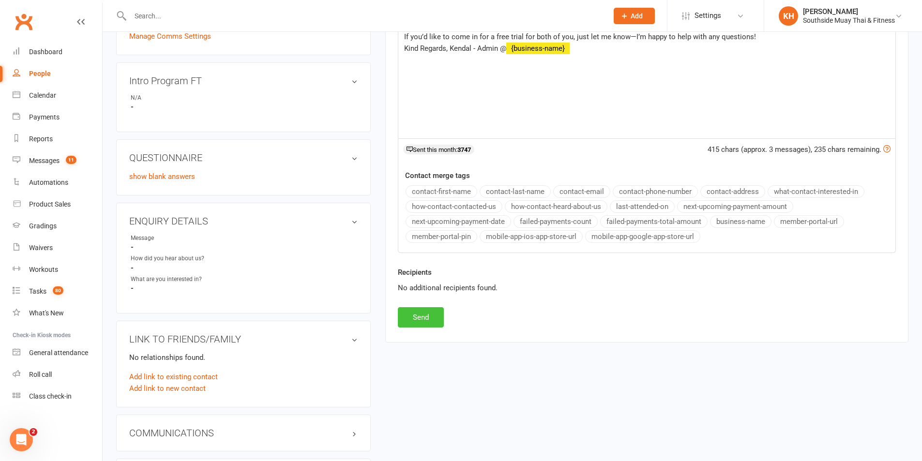
click at [422, 316] on button "Send" at bounding box center [421, 317] width 46 height 20
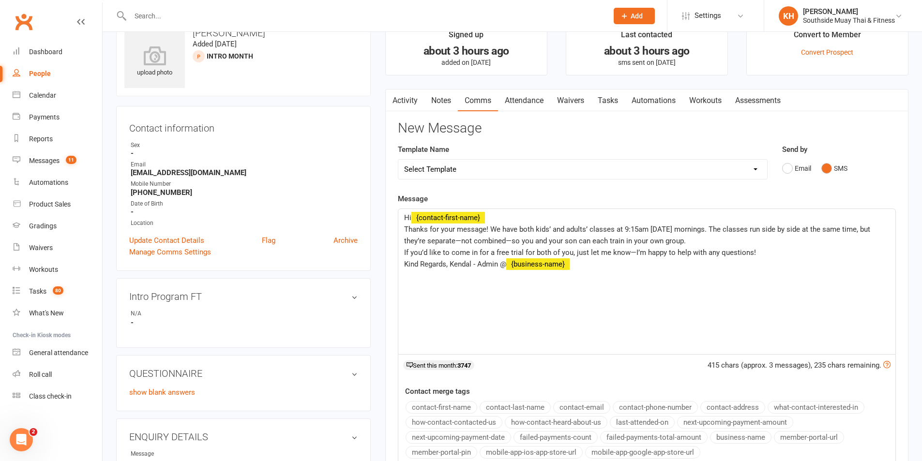
scroll to position [0, 0]
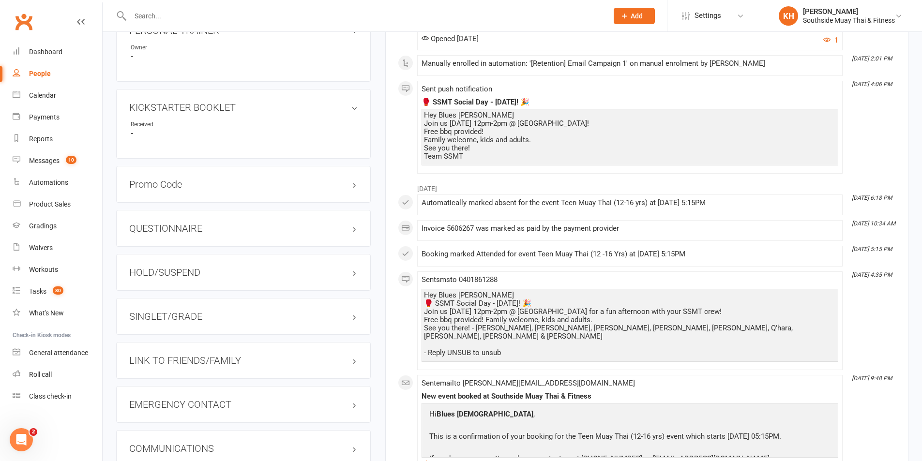
scroll to position [823, 0]
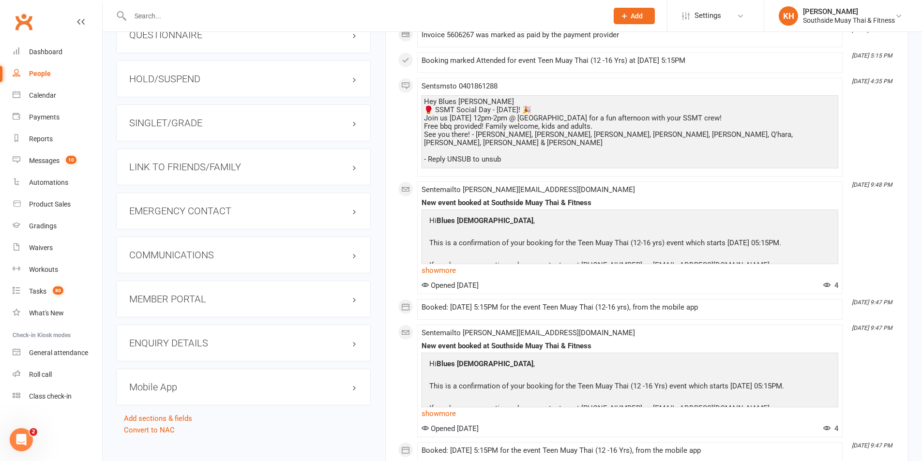
click at [201, 165] on h3 "LINK TO FRIENDS/FAMILY" at bounding box center [243, 167] width 228 height 11
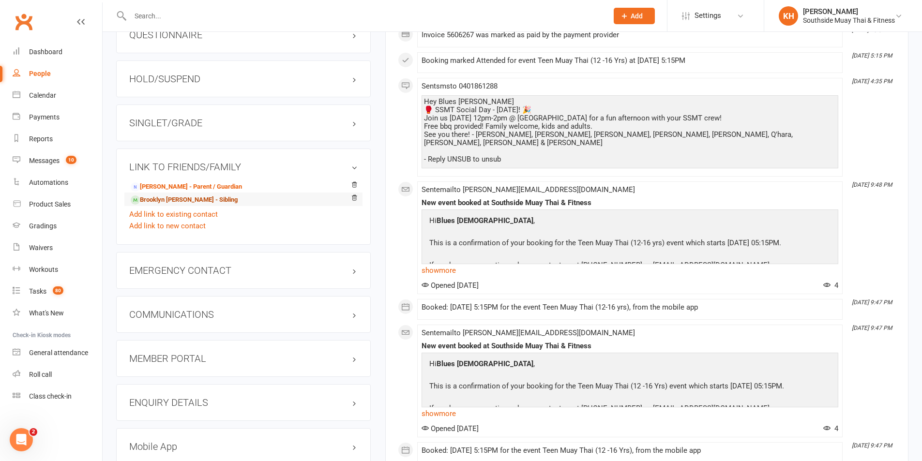
click at [173, 199] on link "Brooklyn Sofia Manlunas - Sibling" at bounding box center [184, 200] width 107 height 10
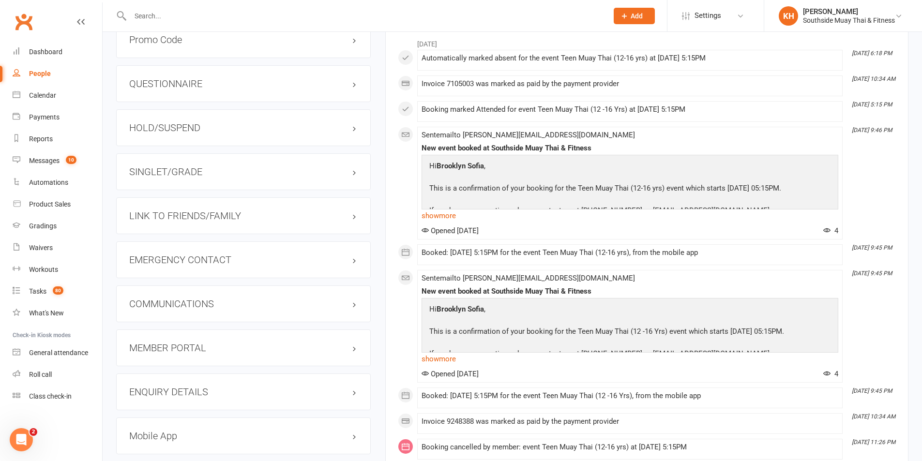
scroll to position [775, 0]
click at [200, 222] on div "LINK TO FRIENDS/FAMILY" at bounding box center [243, 215] width 255 height 37
click at [199, 214] on h3 "LINK TO FRIENDS/FAMILY" at bounding box center [243, 215] width 228 height 11
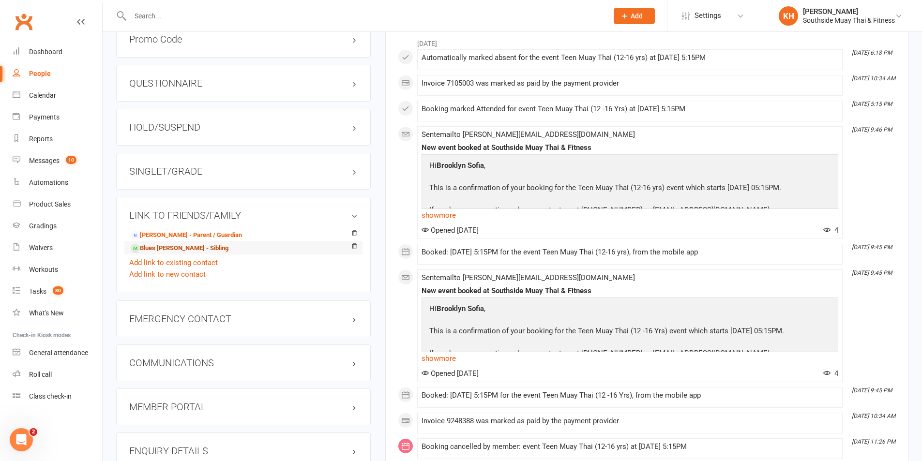
click at [152, 248] on link "Blues Ezekiel Manlunas - Sibling" at bounding box center [180, 248] width 98 height 10
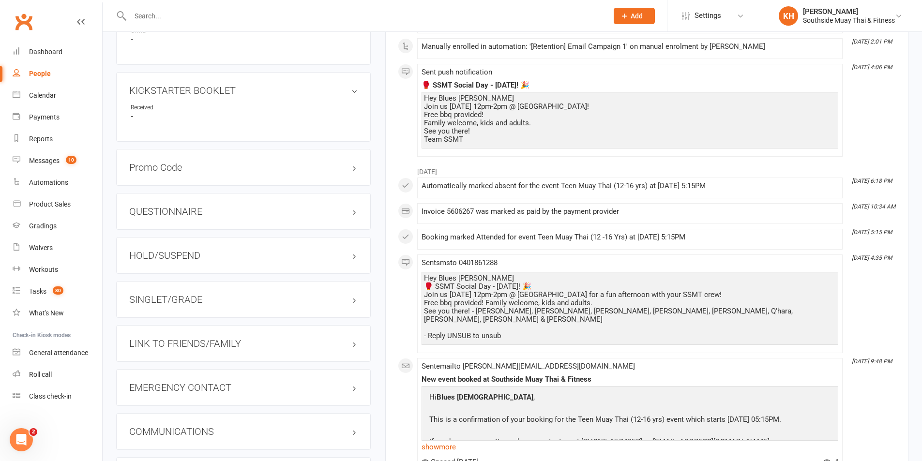
scroll to position [726, 0]
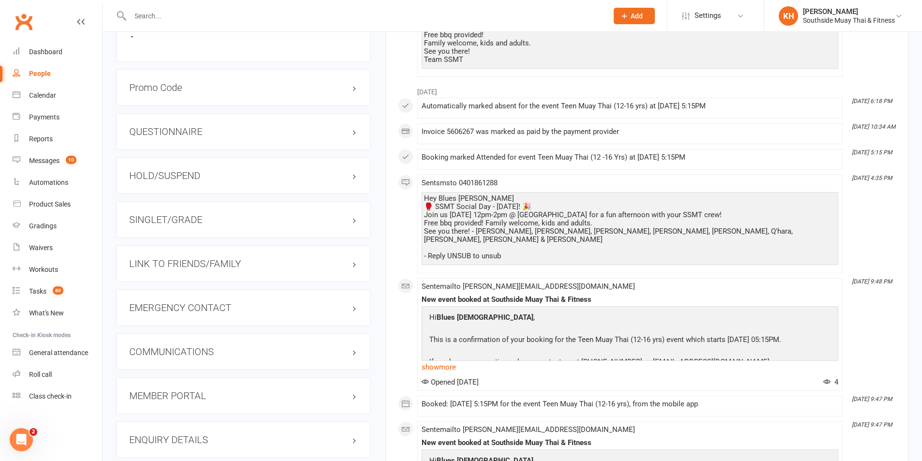
click at [186, 260] on h3 "LINK TO FRIENDS/FAMILY" at bounding box center [243, 264] width 228 height 11
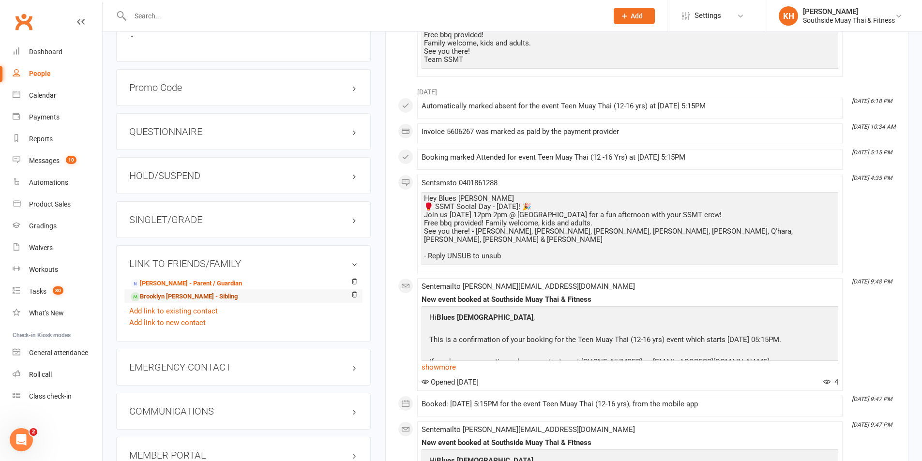
click at [163, 301] on link "Brooklyn Sofia Manlunas - Sibling" at bounding box center [184, 297] width 107 height 10
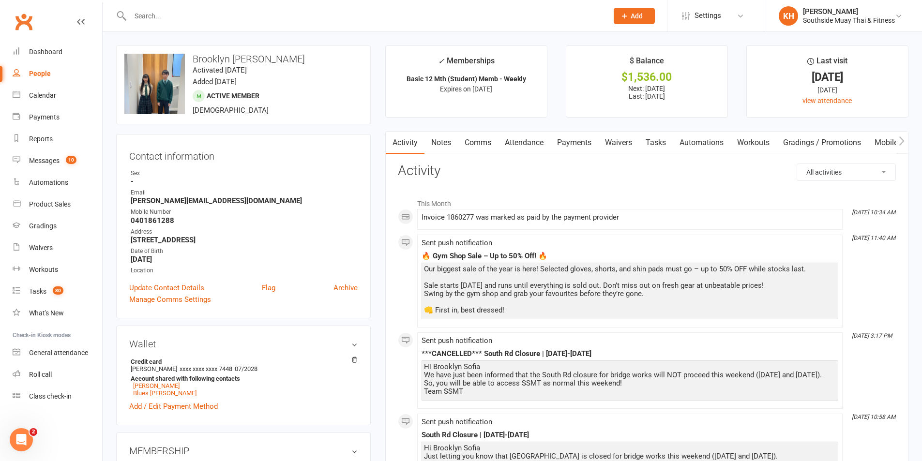
click at [245, 15] on input "text" at bounding box center [364, 16] width 474 height 14
paste input "Kat Waterman"
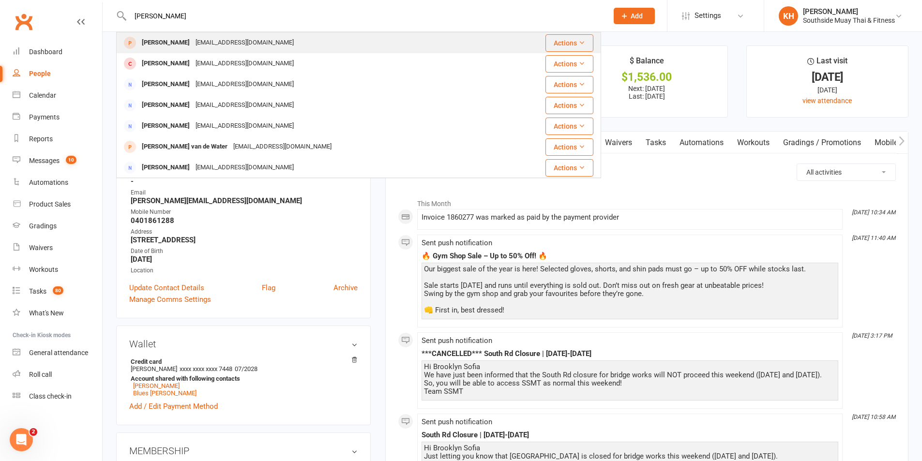
type input "Kat Waterman"
click at [165, 42] on div "Kat Waterman" at bounding box center [166, 43] width 54 height 14
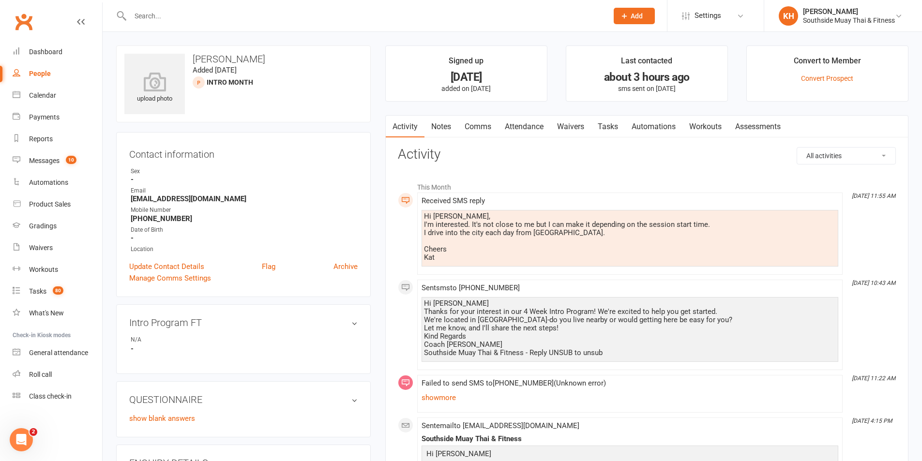
click at [469, 118] on link "Comms" at bounding box center [478, 127] width 40 height 22
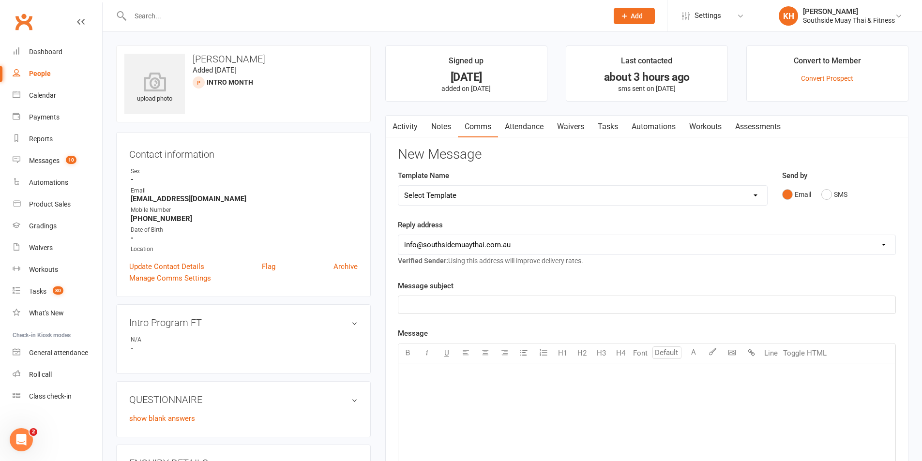
click at [412, 128] on link "Activity" at bounding box center [405, 127] width 39 height 22
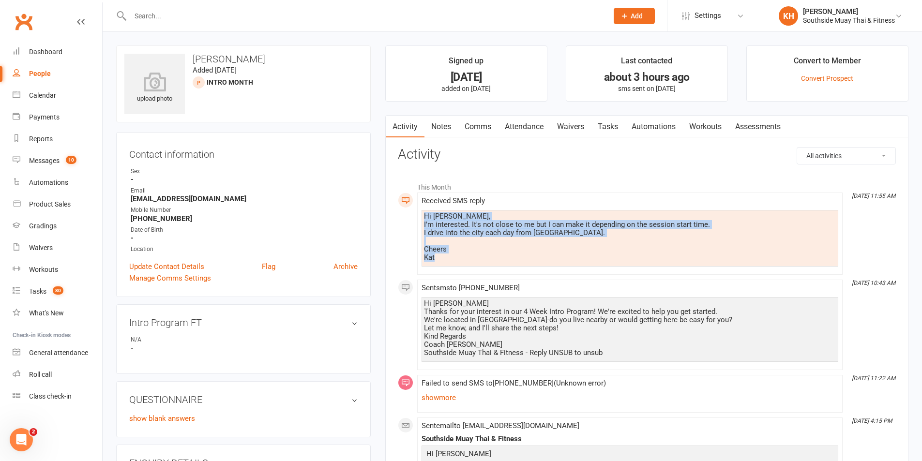
drag, startPoint x: 426, startPoint y: 232, endPoint x: 417, endPoint y: 209, distance: 25.0
click at [417, 208] on li "Oct 14, 11:55 AM Received SMS reply Hi Barry, I'm interested. It's not close to…" at bounding box center [630, 234] width 426 height 82
copy div "Hi Barry, I'm interested. It's not close to me but I can make it depending on t…"
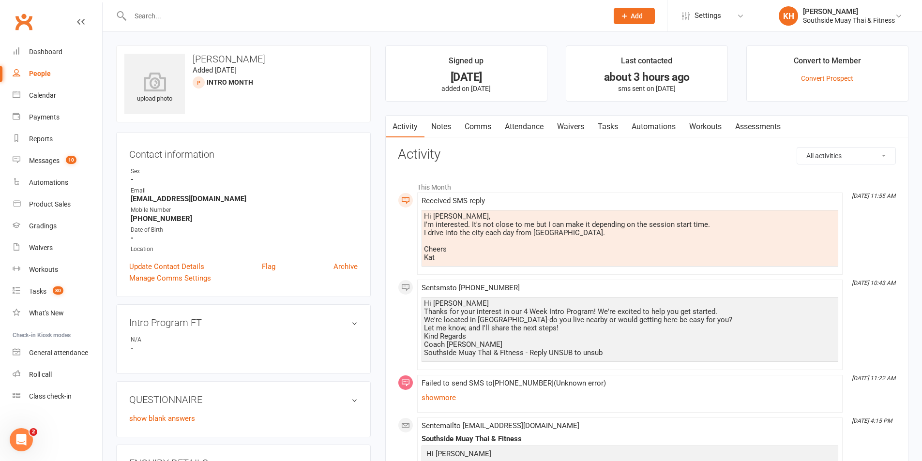
click at [478, 158] on h3 "Activity" at bounding box center [647, 154] width 498 height 15
click at [465, 120] on link "Comms" at bounding box center [478, 127] width 40 height 22
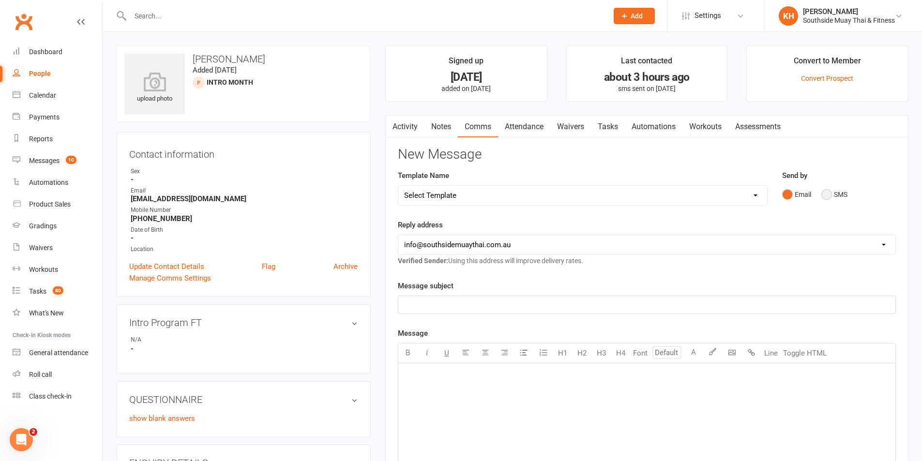
click at [827, 192] on button "SMS" at bounding box center [835, 194] width 26 height 18
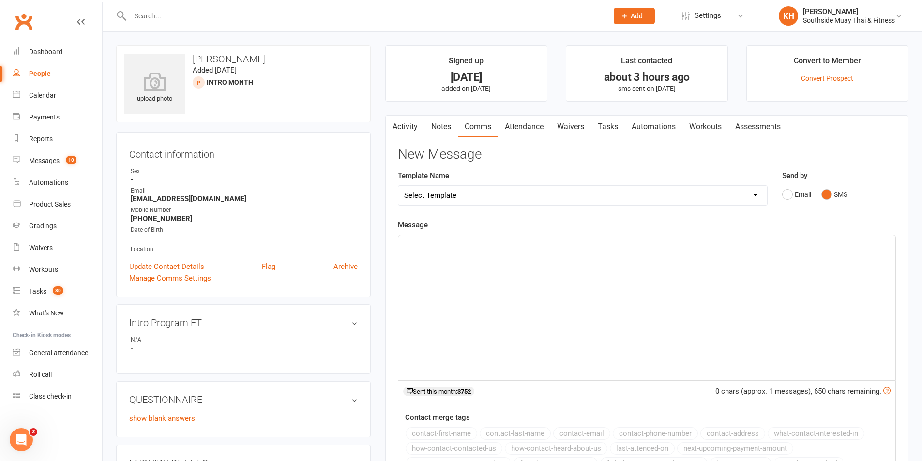
drag, startPoint x: 633, startPoint y: 228, endPoint x: 602, endPoint y: 240, distance: 33.1
click at [602, 239] on p "﻿" at bounding box center [647, 244] width 486 height 12
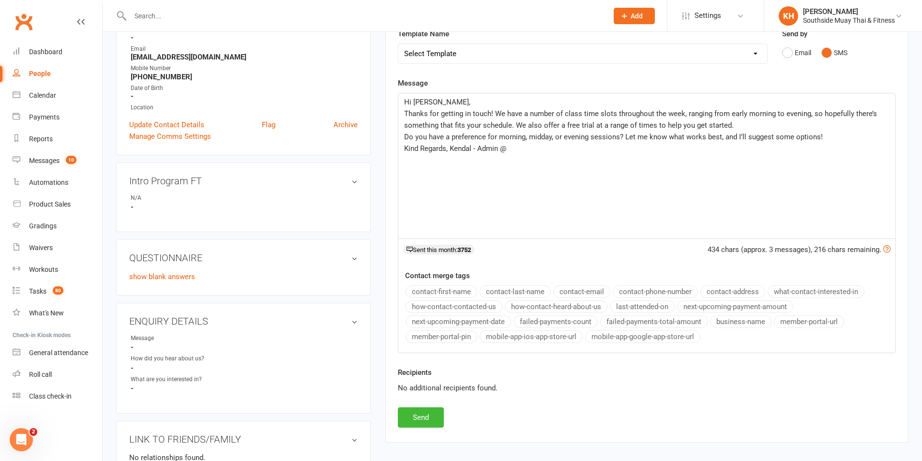
scroll to position [145, 0]
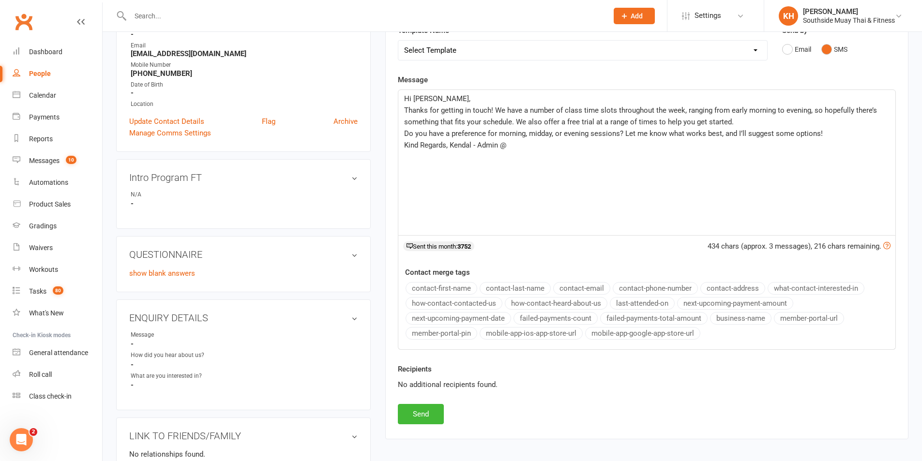
click at [749, 313] on button "business-name" at bounding box center [740, 318] width 61 height 13
click at [430, 411] on button "Send" at bounding box center [421, 414] width 46 height 20
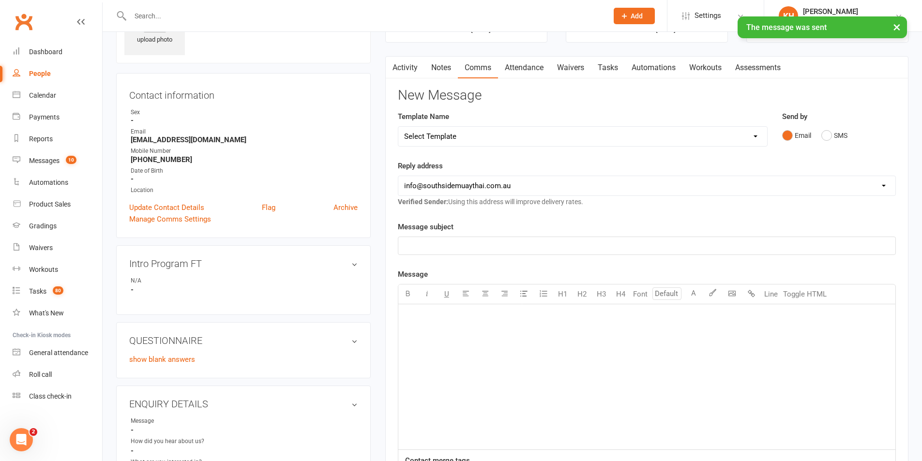
scroll to position [0, 0]
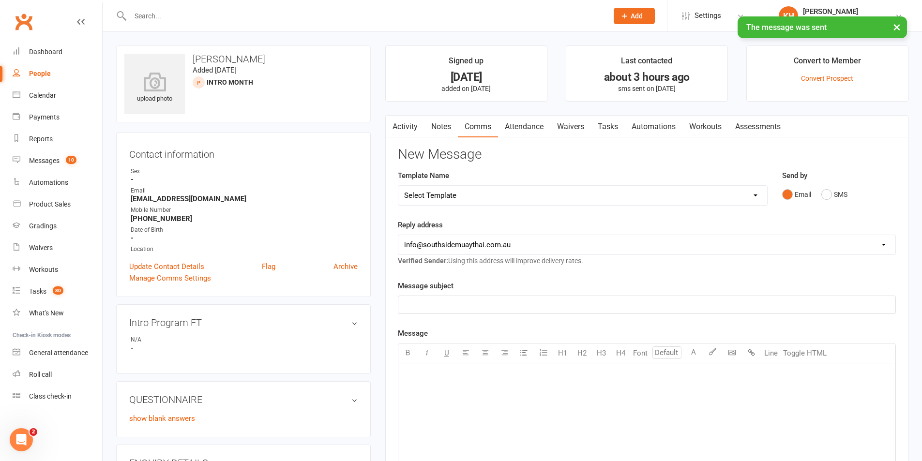
click at [405, 122] on link "Activity" at bounding box center [405, 127] width 39 height 22
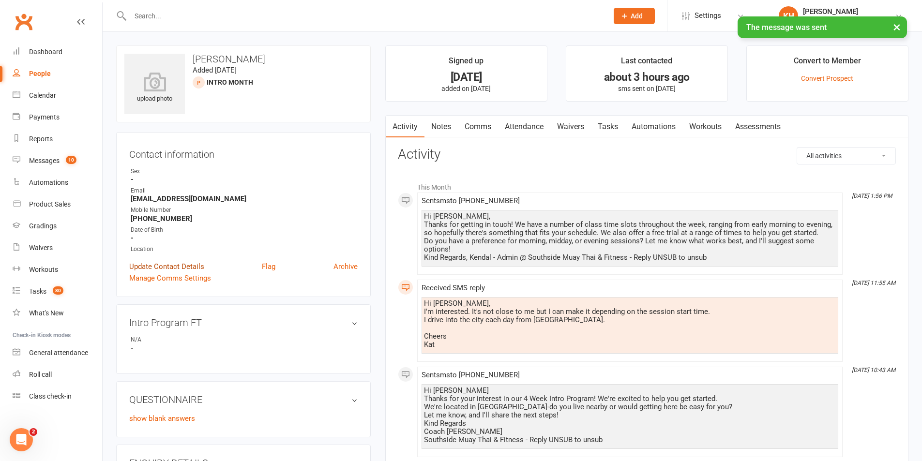
click at [164, 264] on link "Update Contact Details" at bounding box center [166, 267] width 75 height 12
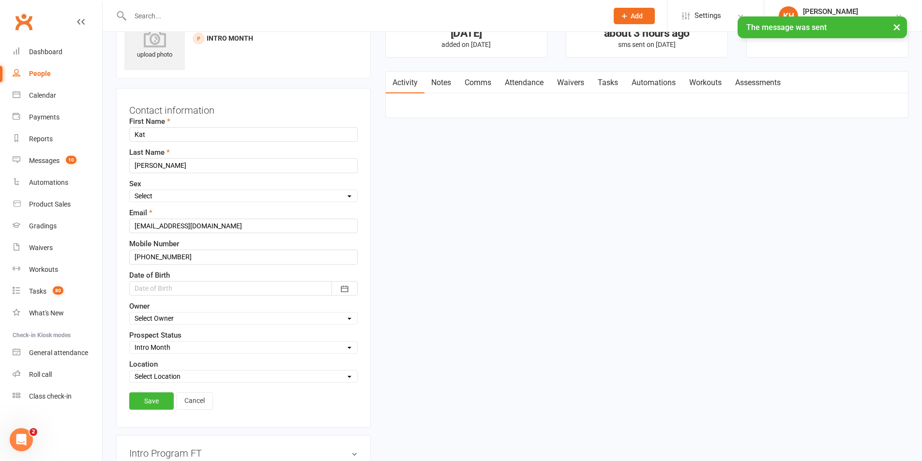
scroll to position [46, 0]
click at [192, 322] on select "Select Owner Nick Hunter Freya Tierney Barry Saunders Emma Edwards SSMT Retenti…" at bounding box center [244, 317] width 228 height 11
select select "6"
click at [130, 312] on select "Select Owner Nick Hunter Freya Tierney Barry Saunders Emma Edwards SSMT Retenti…" at bounding box center [244, 317] width 228 height 11
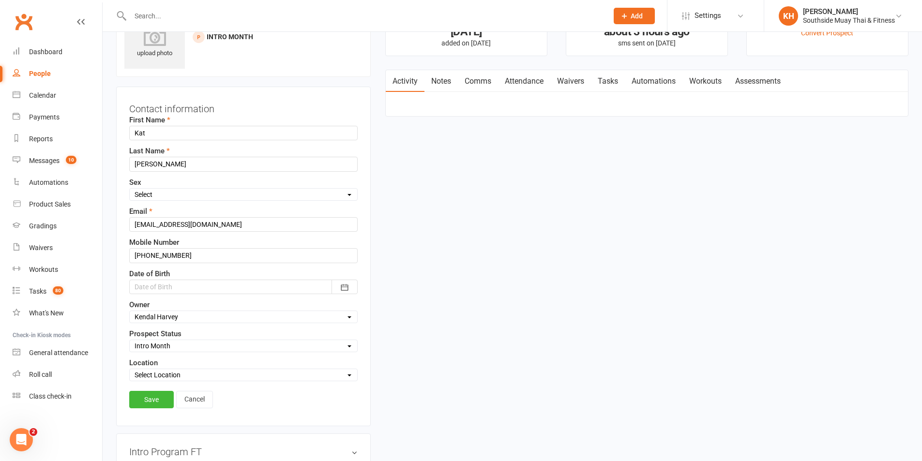
drag, startPoint x: 163, startPoint y: 375, endPoint x: 160, endPoint y: 380, distance: 5.9
click at [163, 375] on select "Select Location Black Forest Coaching Calls" at bounding box center [244, 375] width 228 height 11
select select "0"
click at [130, 371] on select "Select Location Black Forest Coaching Calls" at bounding box center [244, 375] width 228 height 11
click at [151, 399] on link "Save" at bounding box center [151, 399] width 45 height 17
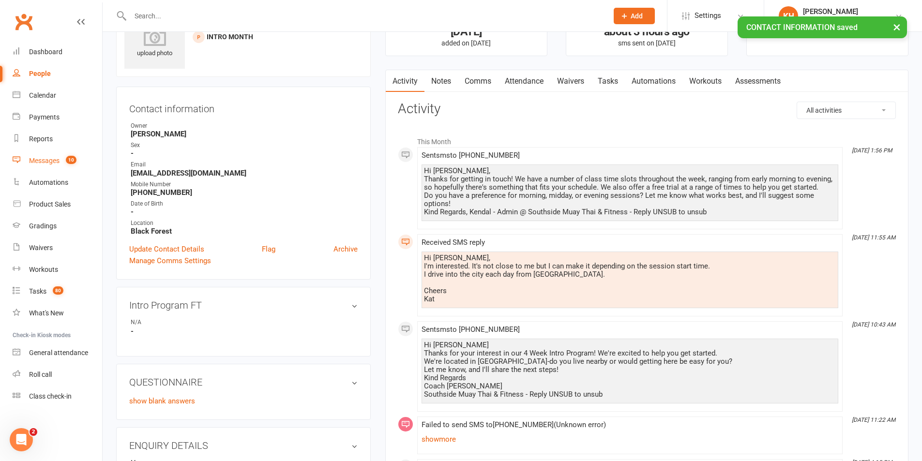
drag, startPoint x: 52, startPoint y: 152, endPoint x: 62, endPoint y: 161, distance: 13.7
click at [52, 151] on link "Messages 10" at bounding box center [58, 161] width 90 height 22
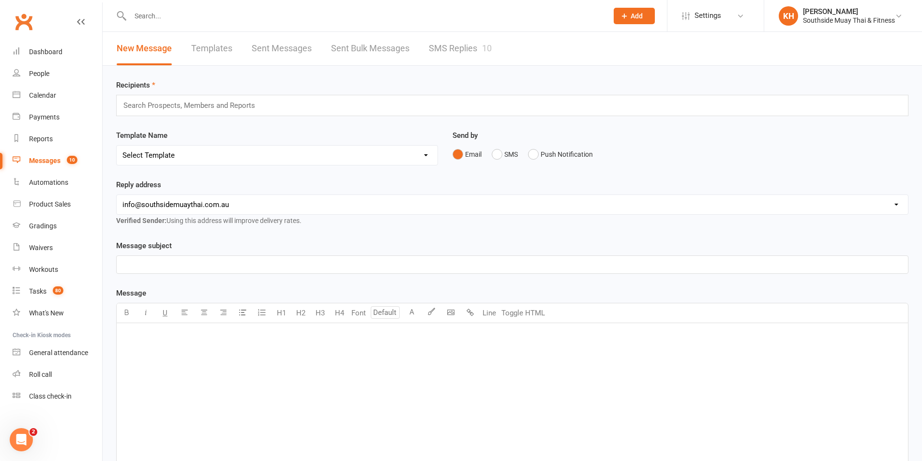
click at [473, 43] on link "SMS Replies 10" at bounding box center [460, 48] width 63 height 33
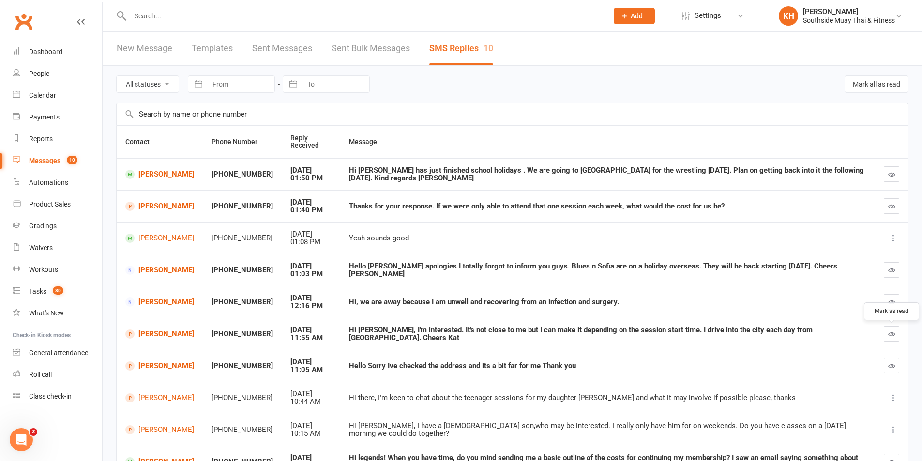
click at [893, 339] on button "button" at bounding box center [891, 333] width 15 height 15
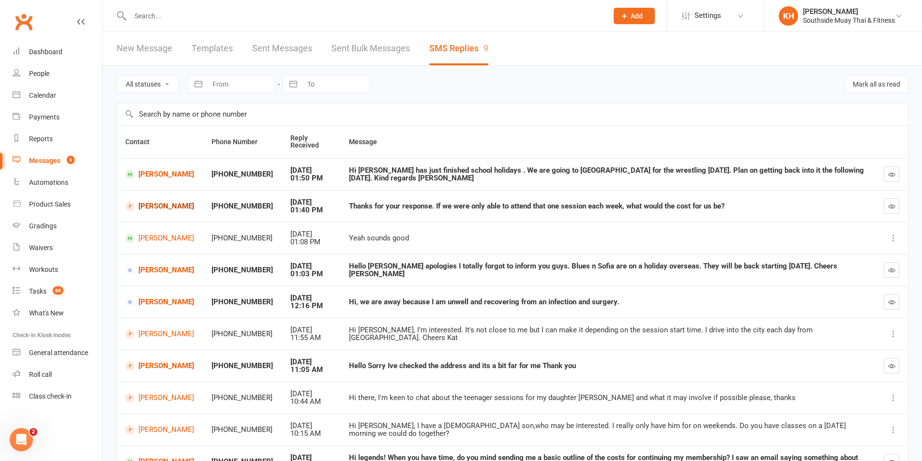
click at [163, 206] on link "Stewart Lindsay" at bounding box center [159, 206] width 69 height 9
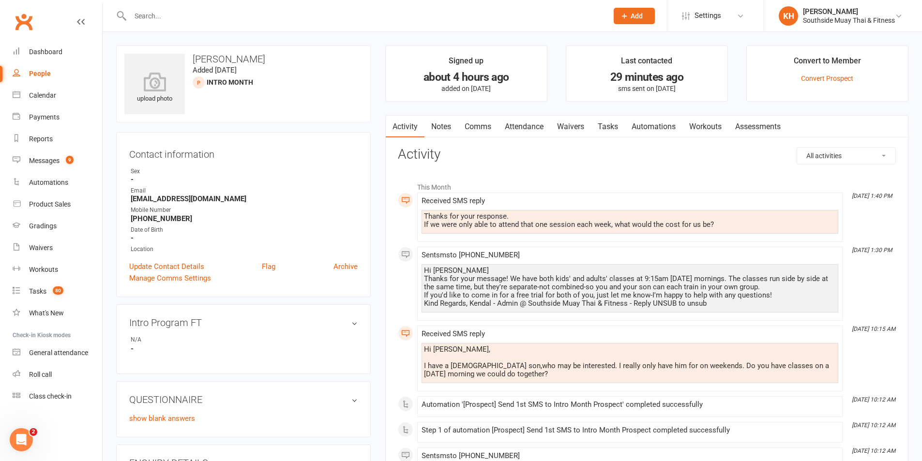
click at [445, 126] on link "Notes" at bounding box center [441, 127] width 33 height 22
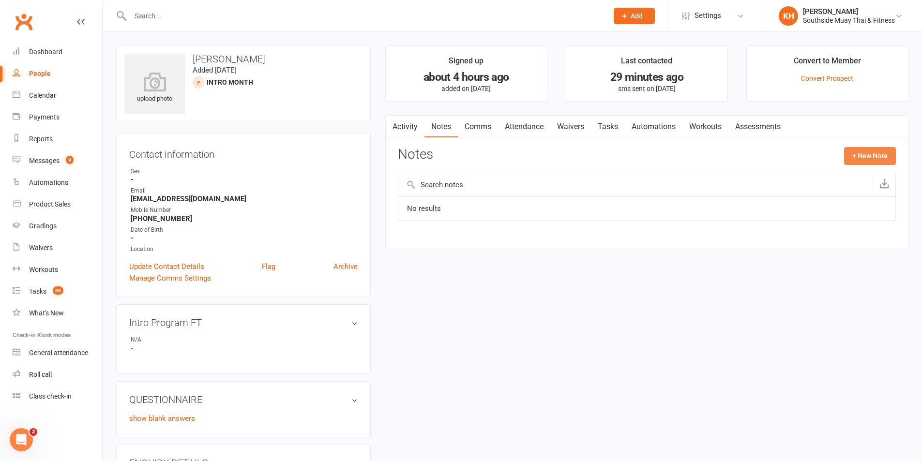
click at [872, 157] on button "+ New Note" at bounding box center [870, 155] width 52 height 17
click at [402, 127] on link "Activity" at bounding box center [405, 127] width 39 height 22
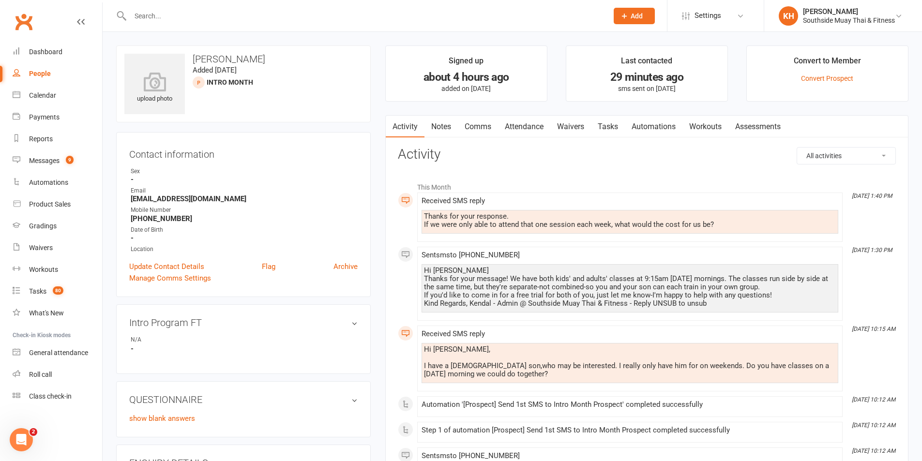
click at [492, 121] on link "Comms" at bounding box center [478, 127] width 40 height 22
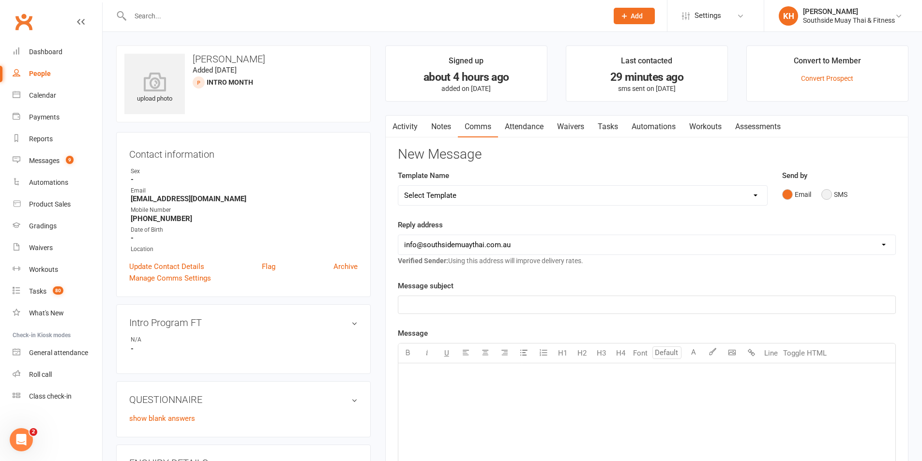
click at [830, 196] on button "SMS" at bounding box center [835, 194] width 26 height 18
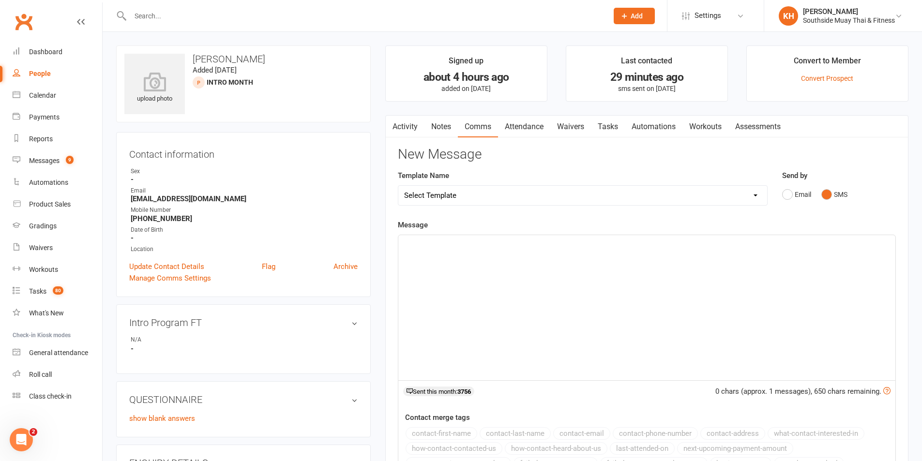
click at [626, 263] on div "﻿" at bounding box center [646, 307] width 497 height 145
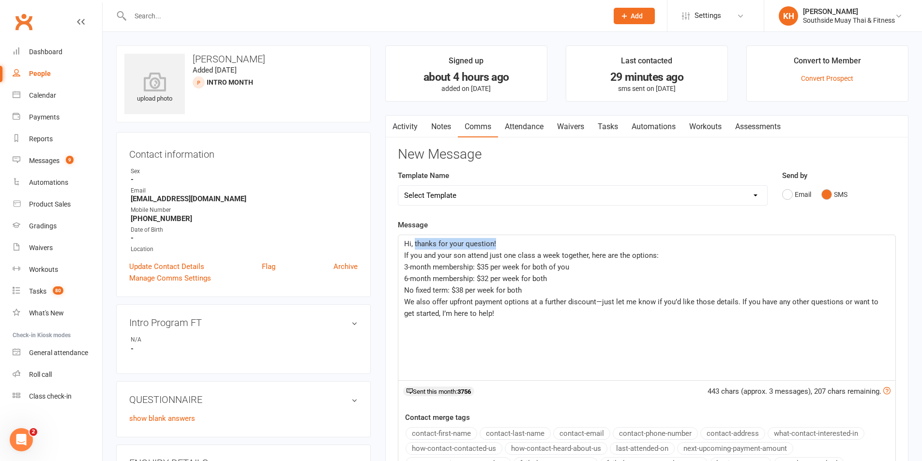
drag, startPoint x: 515, startPoint y: 243, endPoint x: 415, endPoint y: 243, distance: 99.7
click at [415, 243] on p "Hi, thanks for your question!" at bounding box center [647, 244] width 486 height 12
click at [444, 427] on button "contact-first-name" at bounding box center [442, 433] width 72 height 13
click at [503, 310] on p "We also offer upfront payment options at a further discount—just let me know if…" at bounding box center [647, 307] width 486 height 23
drag, startPoint x: 572, startPoint y: 270, endPoint x: 521, endPoint y: 268, distance: 50.4
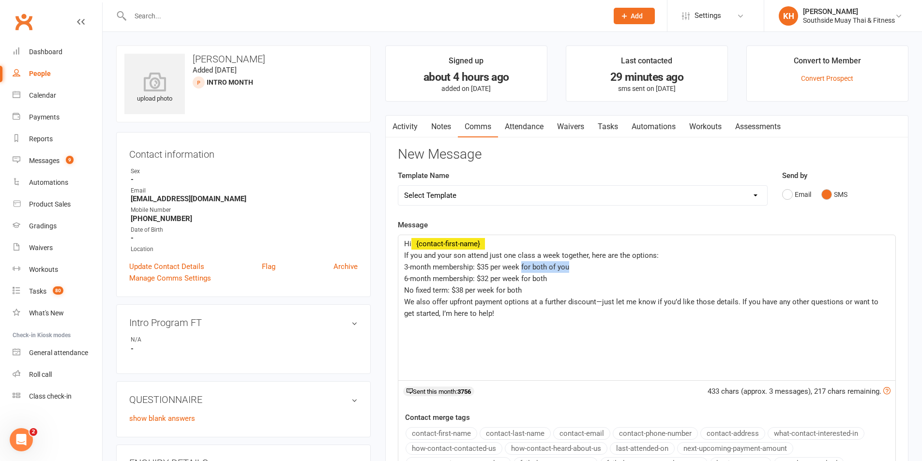
click at [521, 268] on p "3-month membership: $35 per week for both of you" at bounding box center [647, 267] width 486 height 12
click at [551, 277] on p "6-month membership: $32 per week for both" at bounding box center [647, 279] width 486 height 12
click at [539, 286] on p "No fixed term: $38 per week for both" at bounding box center [647, 291] width 486 height 12
click at [513, 312] on p "We also offer upfront payment options at a further discount—just let me know if…" at bounding box center [647, 307] width 486 height 23
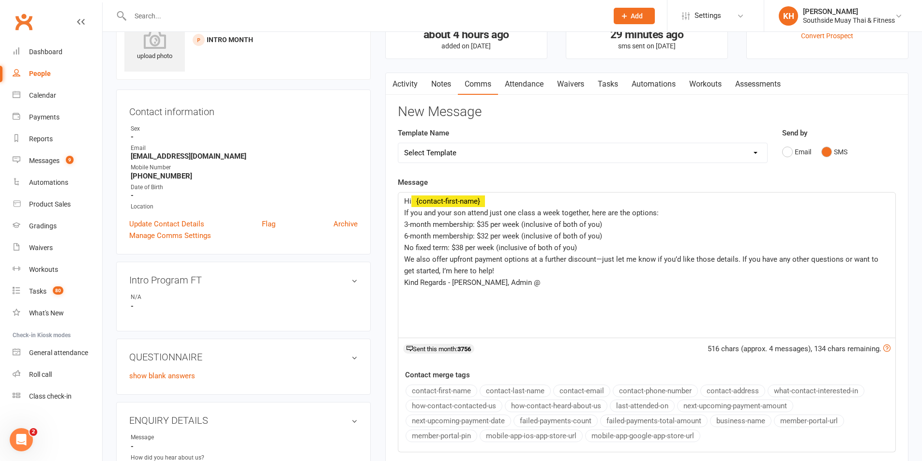
scroll to position [97, 0]
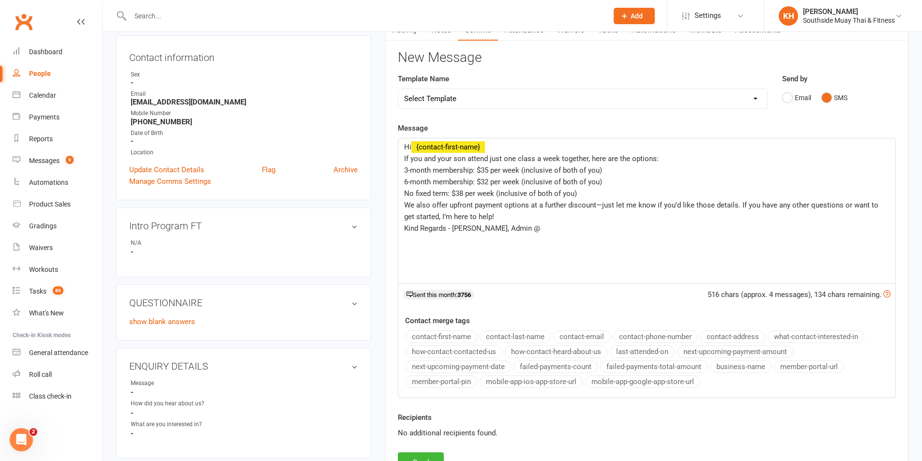
click at [744, 369] on button "business-name" at bounding box center [740, 367] width 61 height 13
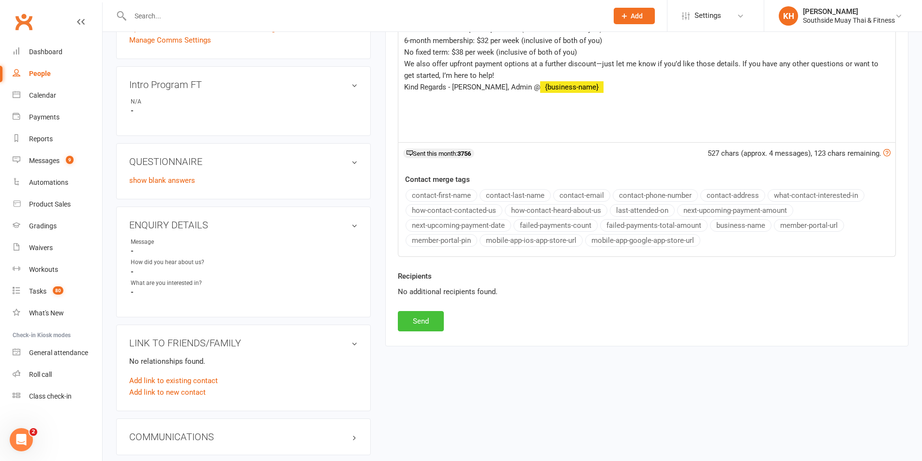
scroll to position [242, 0]
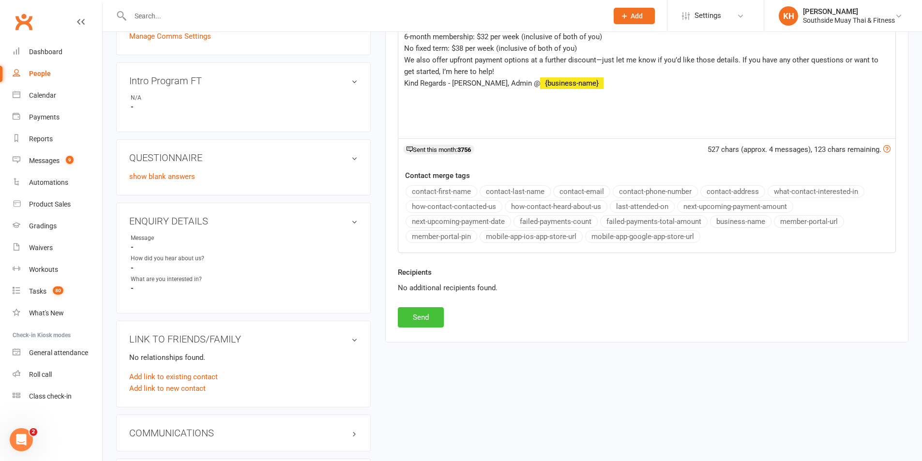
click at [415, 315] on button "Send" at bounding box center [421, 317] width 46 height 20
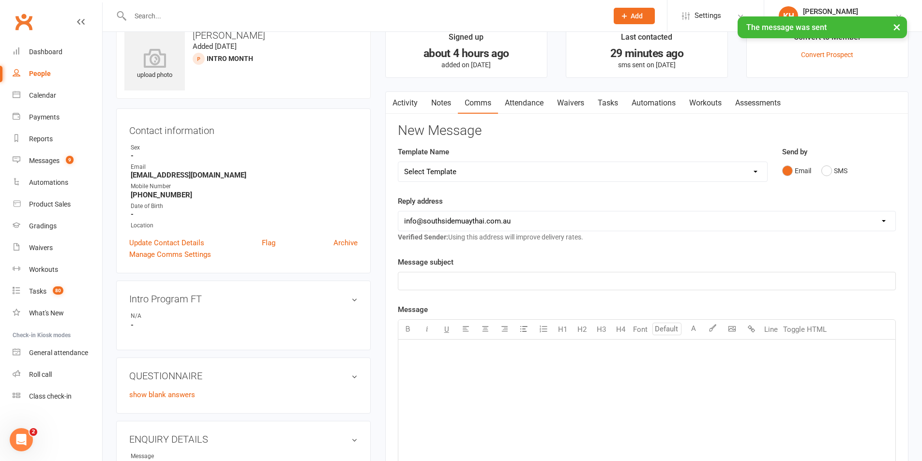
scroll to position [0, 0]
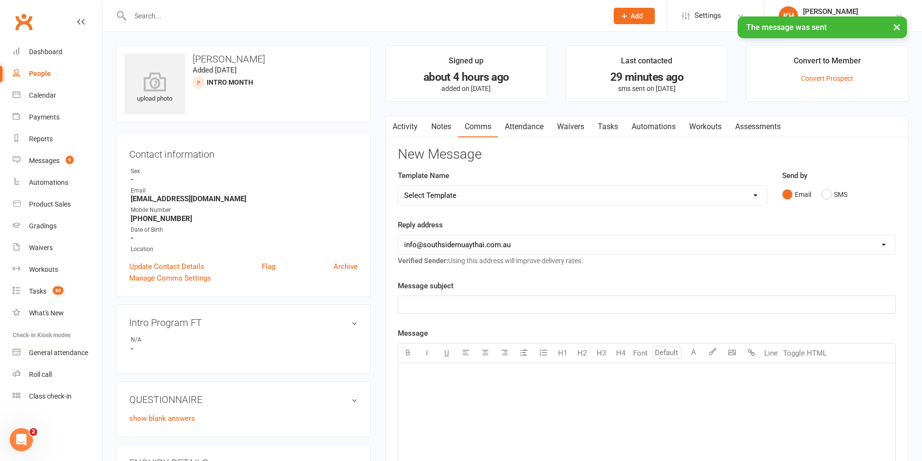
click at [410, 125] on link "Activity" at bounding box center [405, 127] width 39 height 22
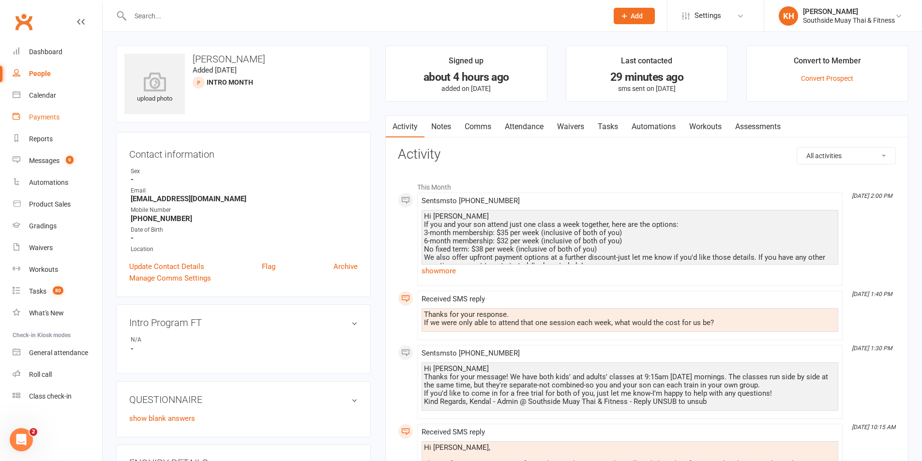
click at [47, 122] on link "Payments" at bounding box center [58, 118] width 90 height 22
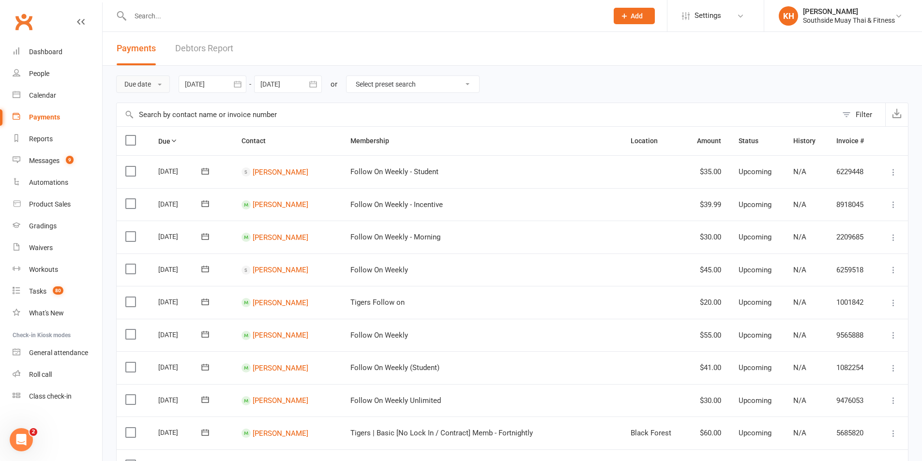
click at [148, 82] on button "Due date" at bounding box center [143, 84] width 54 height 17
click at [143, 143] on link "Date failed" at bounding box center [165, 144] width 96 height 19
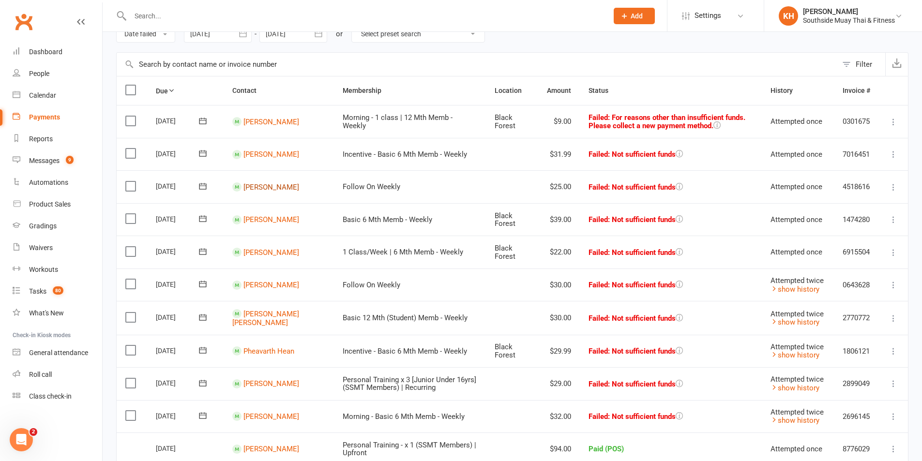
scroll to position [97, 0]
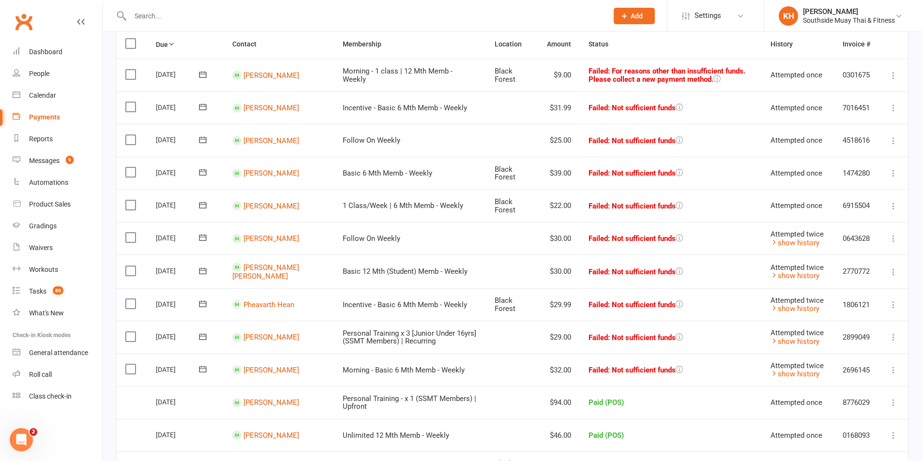
click at [893, 177] on icon at bounding box center [894, 173] width 10 height 10
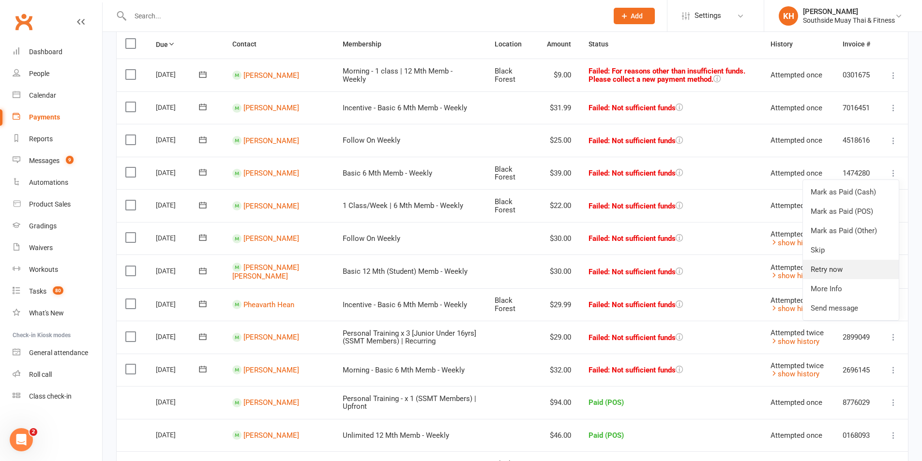
click at [846, 274] on link "Retry now" at bounding box center [851, 269] width 96 height 19
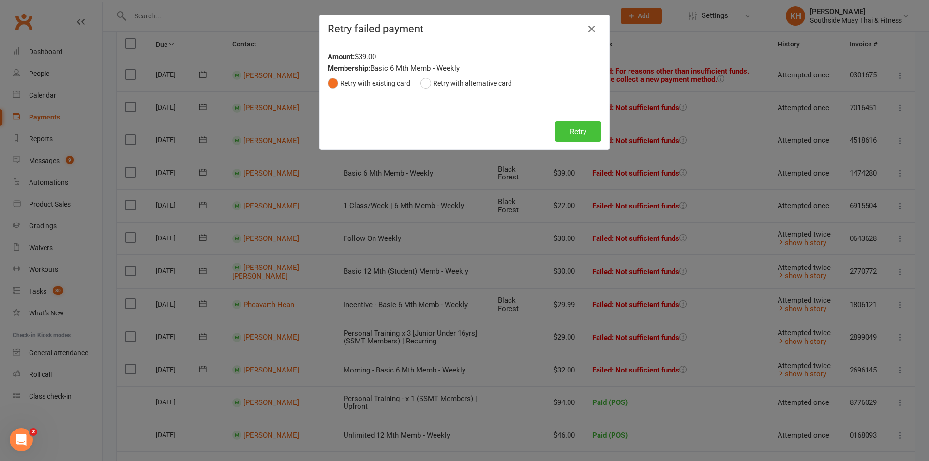
click at [571, 136] on button "Retry" at bounding box center [578, 132] width 46 height 20
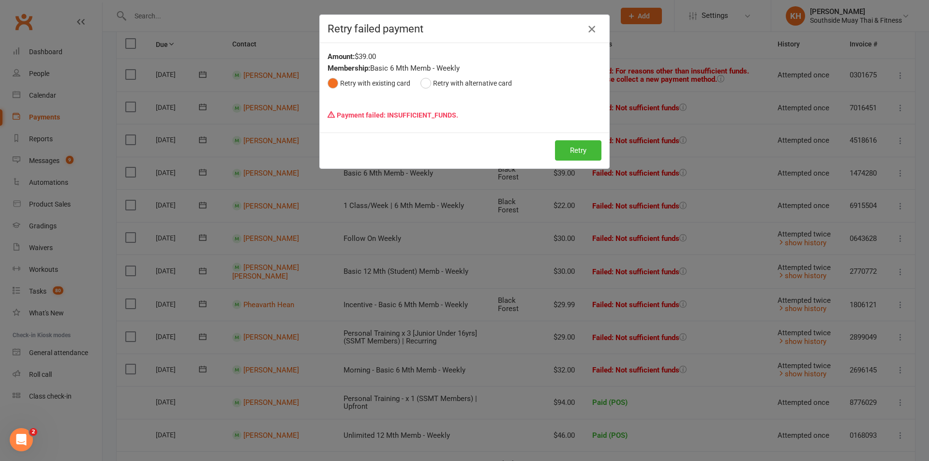
click at [592, 26] on icon "button" at bounding box center [592, 29] width 12 height 12
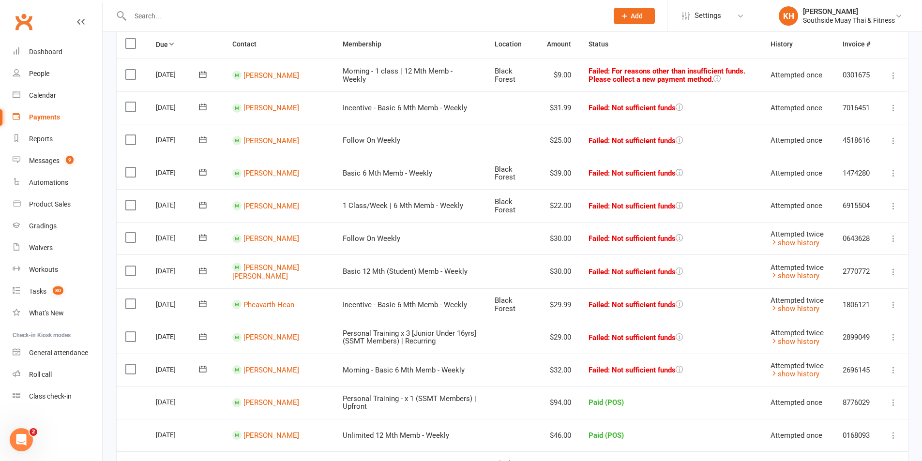
click at [899, 139] on td "Mark as Paid (Cash) Mark as Paid (POS) Mark as Paid (Other) Skip Retry now More…" at bounding box center [893, 140] width 29 height 33
click at [897, 140] on icon at bounding box center [894, 141] width 10 height 10
click at [836, 233] on link "Retry now" at bounding box center [851, 237] width 96 height 19
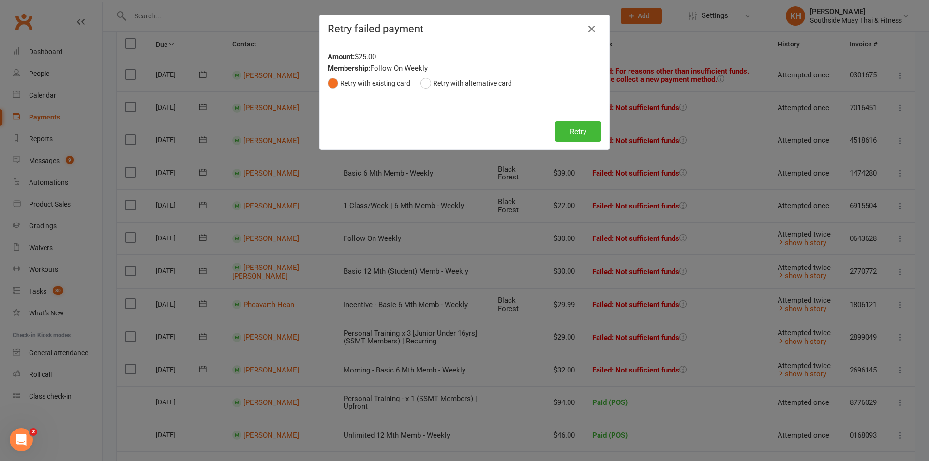
click at [606, 128] on div "Retry Retry" at bounding box center [464, 132] width 289 height 36
click at [589, 132] on button "Retry" at bounding box center [578, 132] width 46 height 20
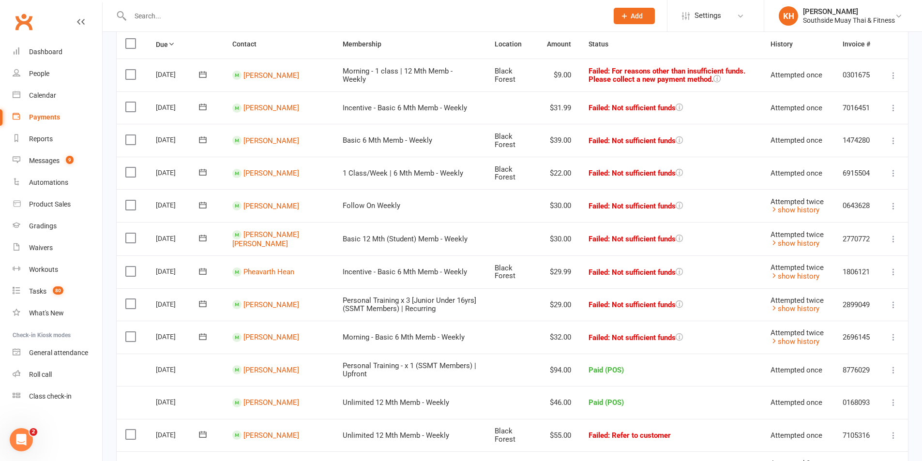
click at [892, 173] on icon at bounding box center [894, 173] width 10 height 10
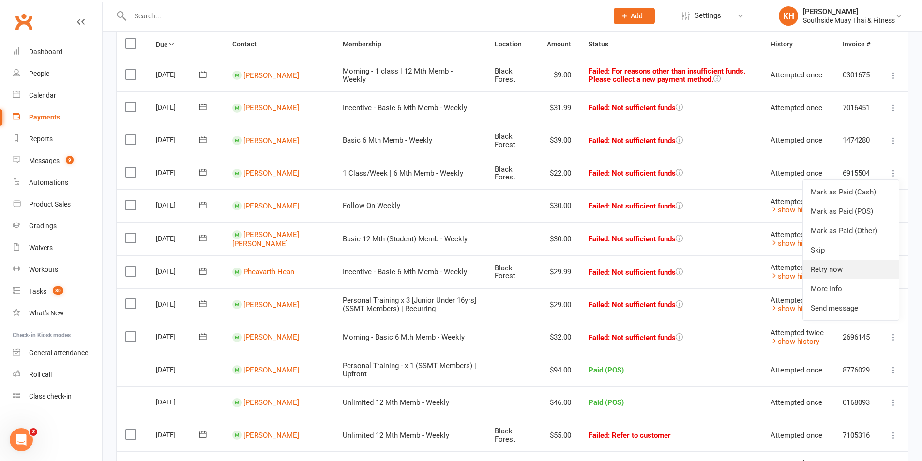
click at [846, 274] on link "Retry now" at bounding box center [851, 269] width 96 height 19
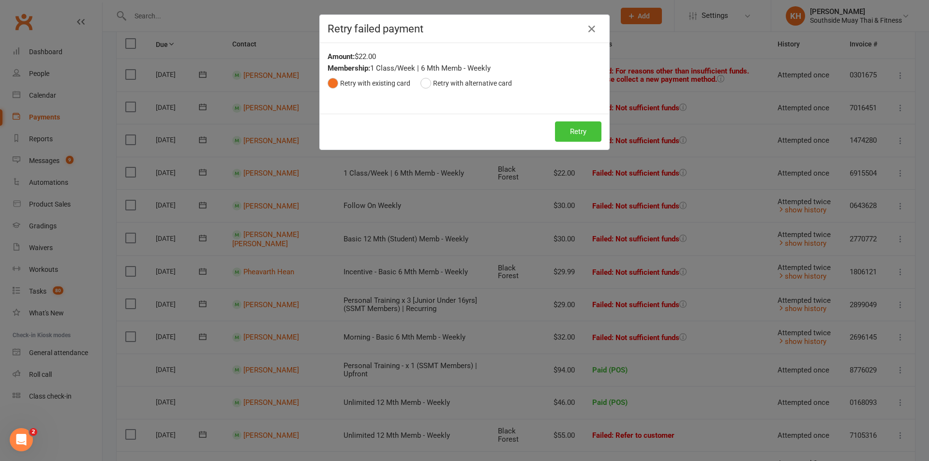
click at [574, 134] on button "Retry" at bounding box center [578, 132] width 46 height 20
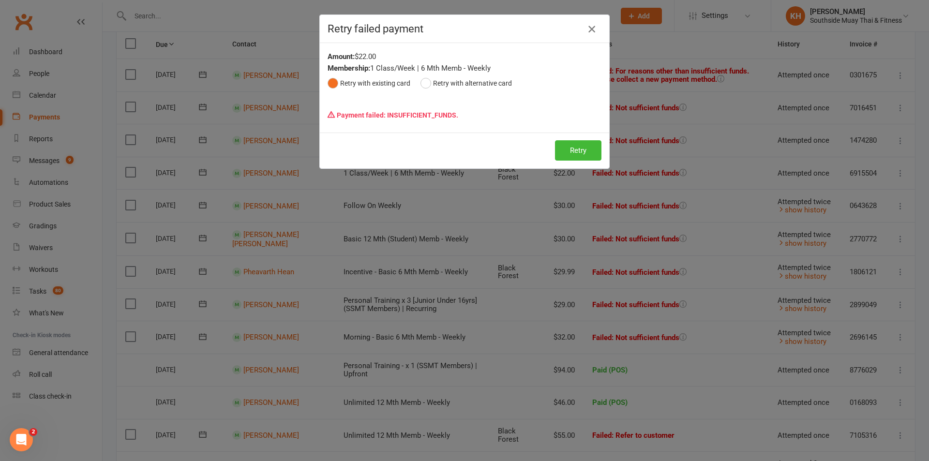
click at [589, 28] on icon "button" at bounding box center [592, 29] width 12 height 12
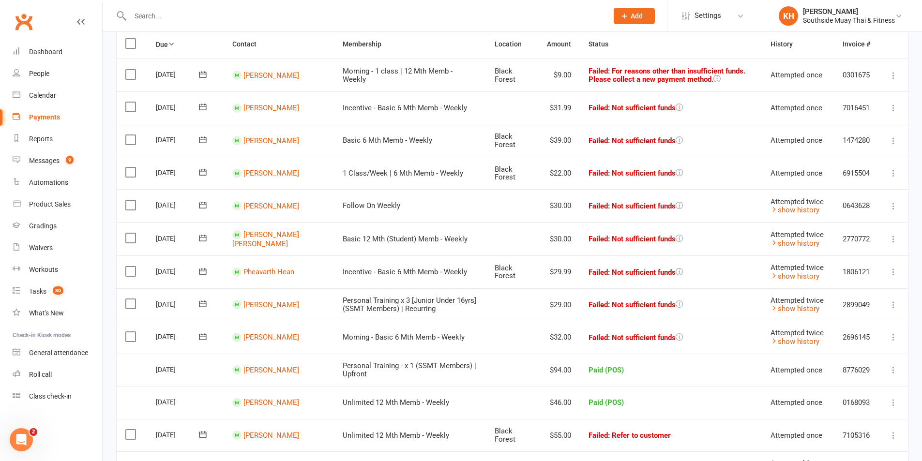
click at [893, 207] on icon at bounding box center [894, 206] width 10 height 10
click at [838, 303] on link "Retry now" at bounding box center [851, 302] width 96 height 19
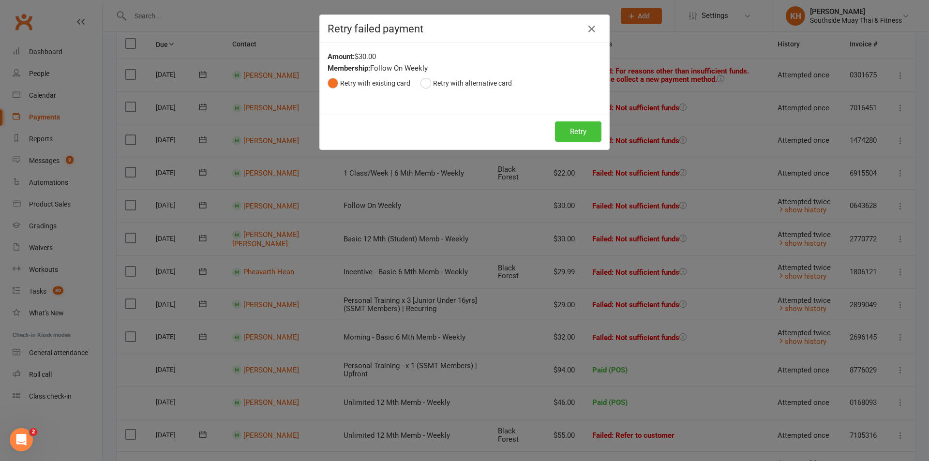
click at [559, 129] on button "Retry" at bounding box center [578, 132] width 46 height 20
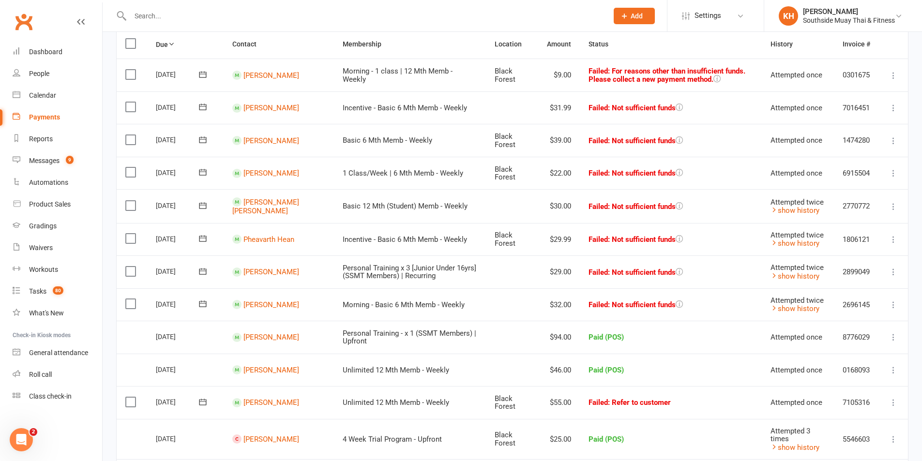
click at [892, 210] on icon at bounding box center [894, 207] width 10 height 10
click at [855, 307] on link "Retry now" at bounding box center [851, 302] width 96 height 19
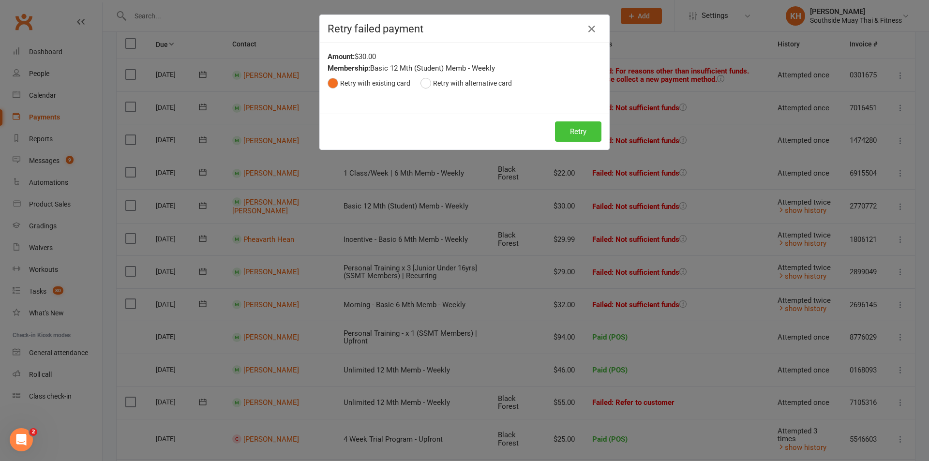
click at [575, 132] on button "Retry" at bounding box center [578, 132] width 46 height 20
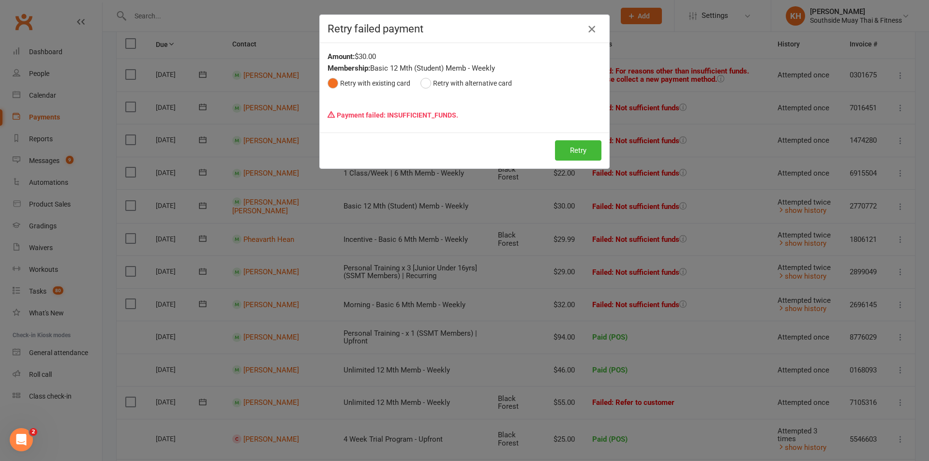
click at [586, 23] on icon "button" at bounding box center [592, 29] width 12 height 12
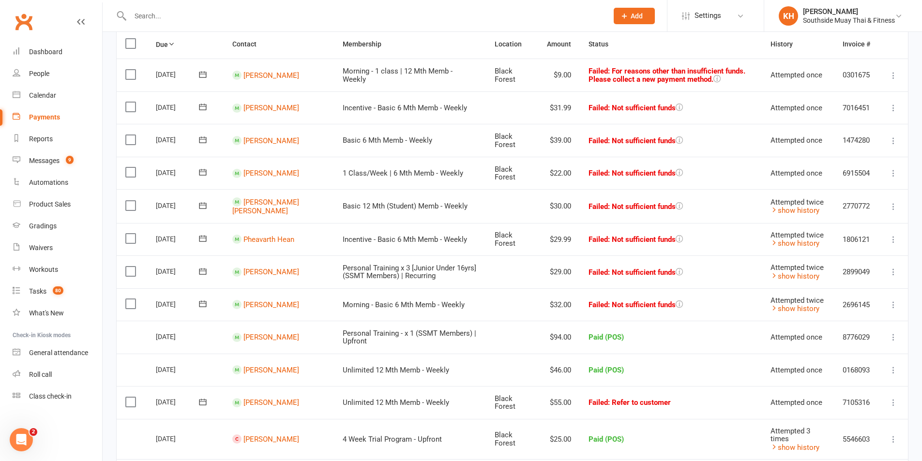
click at [890, 241] on icon at bounding box center [894, 240] width 10 height 10
click at [837, 335] on link "Retry now" at bounding box center [851, 335] width 96 height 19
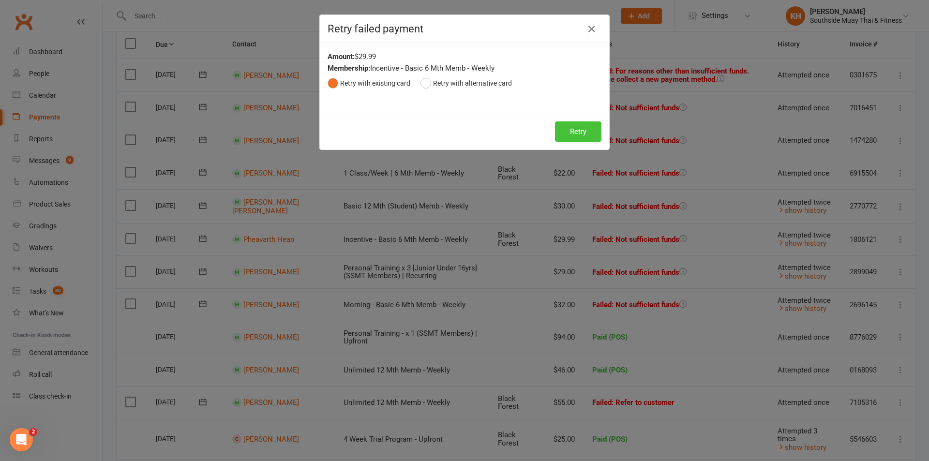
click at [580, 131] on button "Retry" at bounding box center [578, 132] width 46 height 20
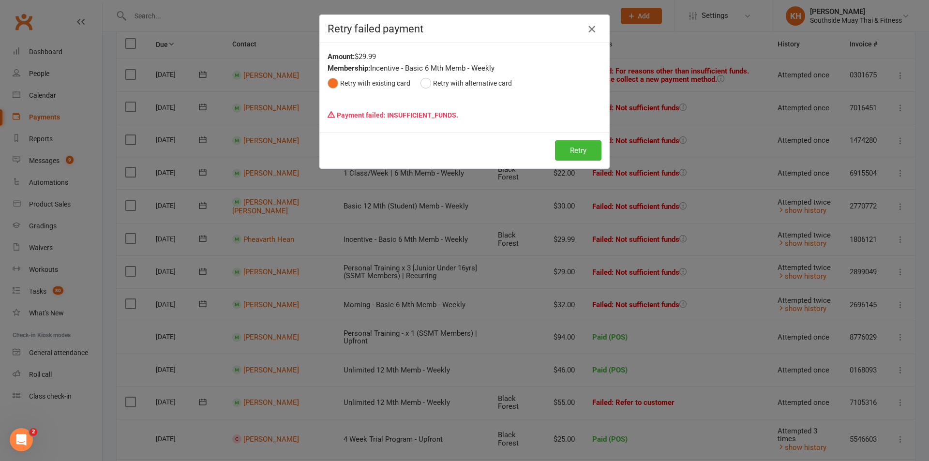
click at [586, 29] on icon "button" at bounding box center [592, 29] width 12 height 12
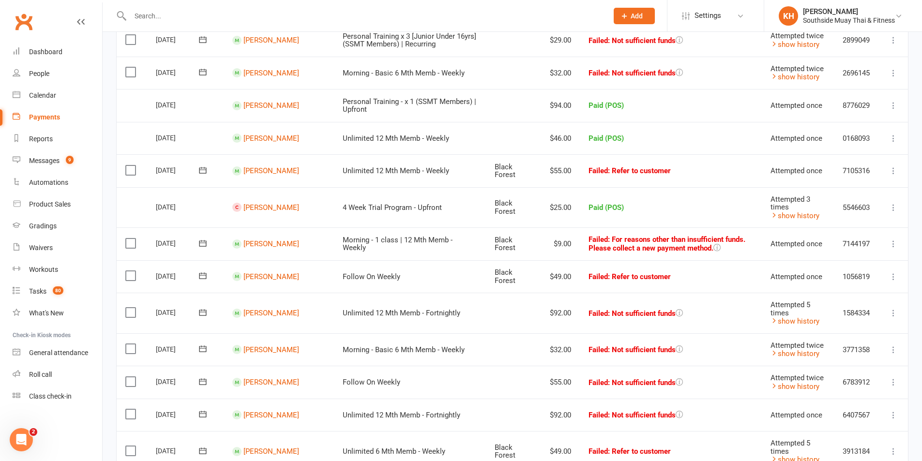
scroll to position [387, 0]
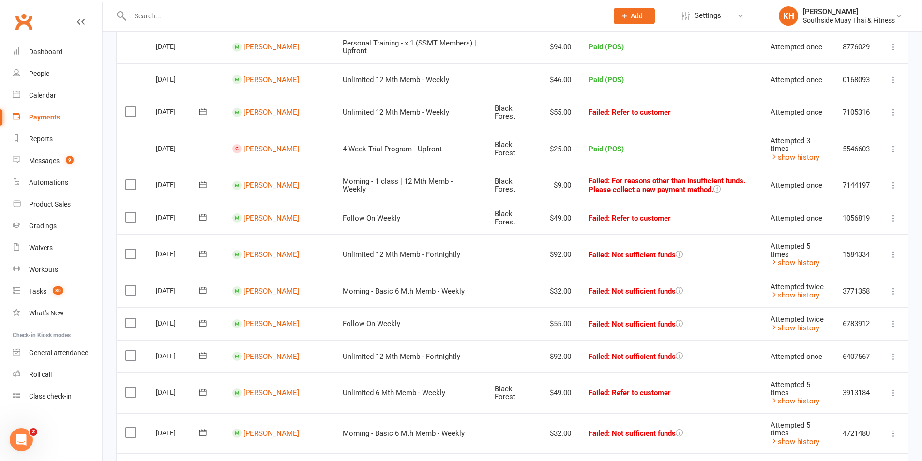
click at [898, 259] on icon at bounding box center [894, 255] width 10 height 10
click at [860, 357] on link "Retry now" at bounding box center [851, 350] width 96 height 19
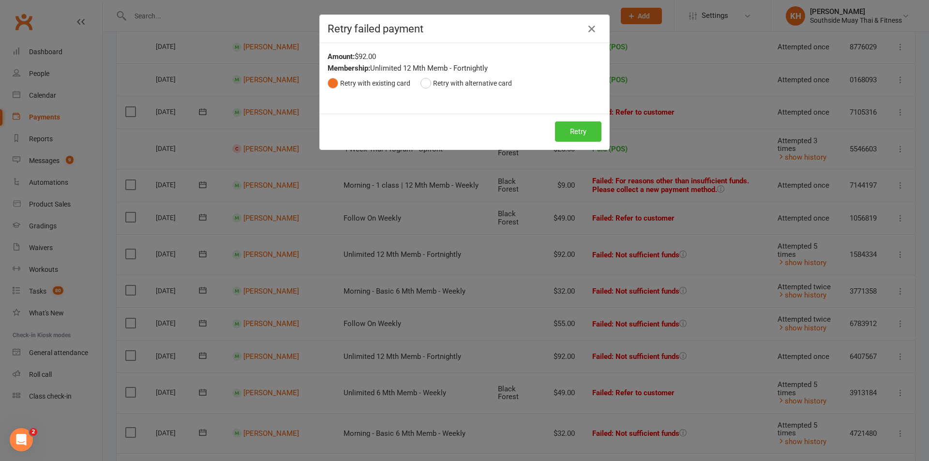
click at [572, 137] on button "Retry" at bounding box center [578, 132] width 46 height 20
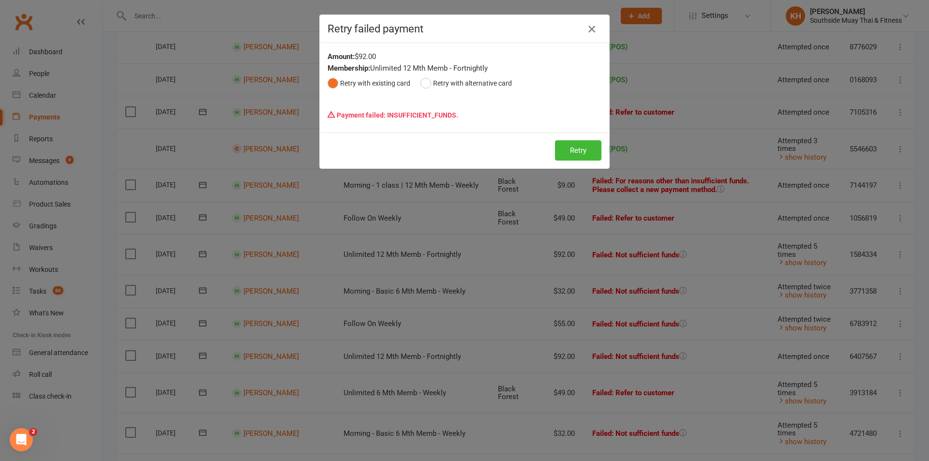
click at [592, 26] on icon "button" at bounding box center [592, 29] width 12 height 12
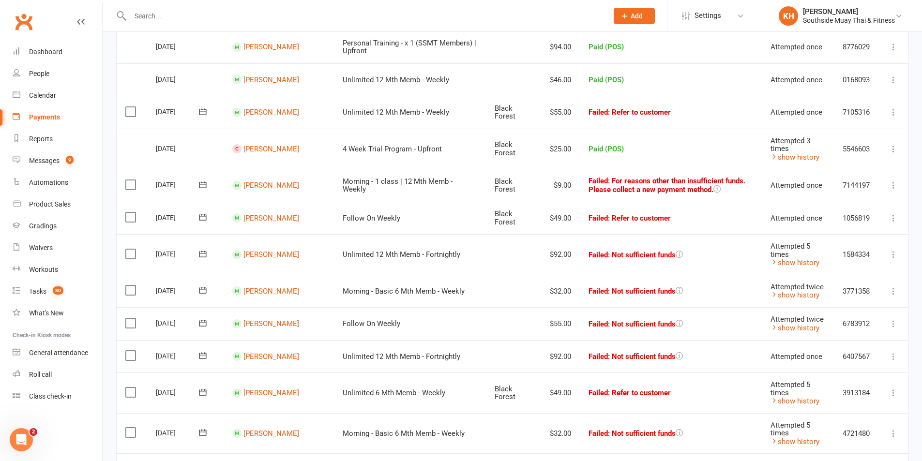
click at [889, 296] on icon at bounding box center [894, 292] width 10 height 10
click at [827, 390] on link "Retry now" at bounding box center [851, 387] width 96 height 19
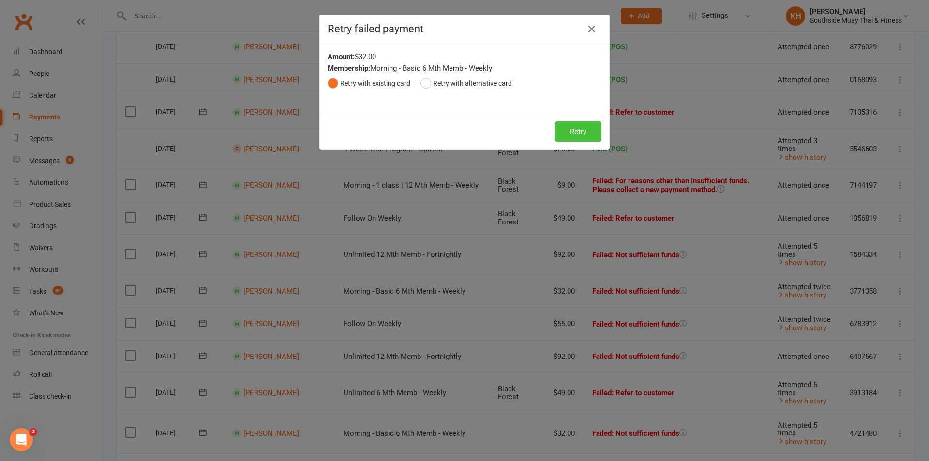
drag, startPoint x: 573, startPoint y: 126, endPoint x: 573, endPoint y: 132, distance: 5.8
click at [573, 126] on button "Retry" at bounding box center [578, 132] width 46 height 20
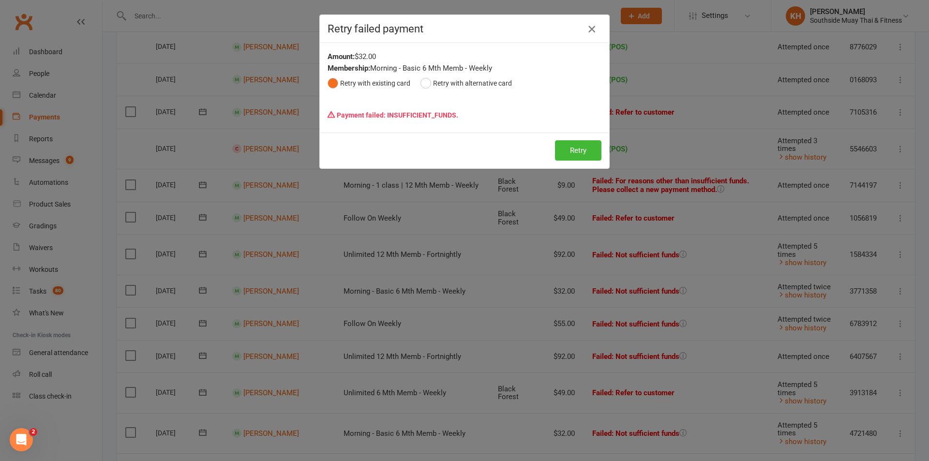
click at [586, 25] on icon "button" at bounding box center [592, 29] width 12 height 12
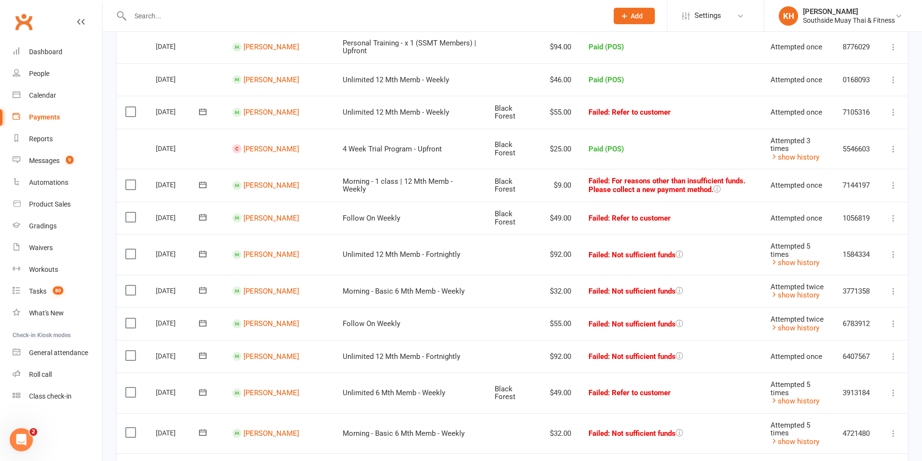
click at [891, 329] on icon at bounding box center [894, 324] width 10 height 10
click at [836, 419] on link "Retry now" at bounding box center [851, 420] width 96 height 19
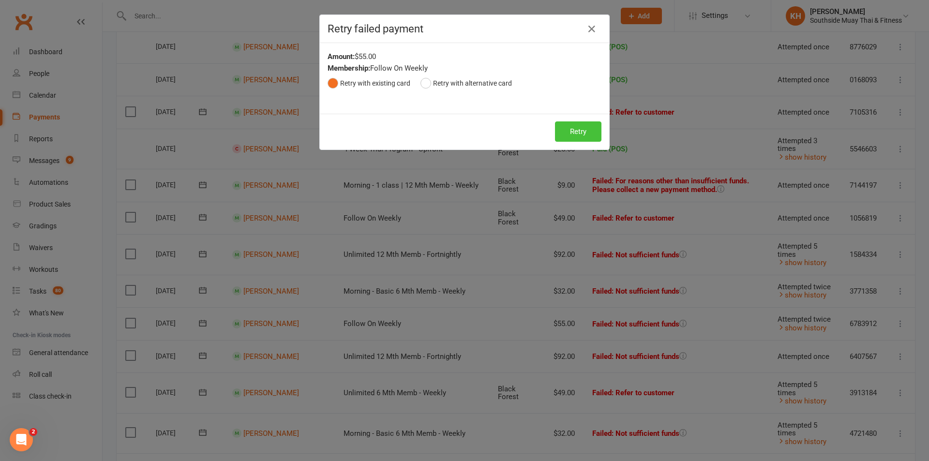
click at [575, 129] on button "Retry" at bounding box center [578, 132] width 46 height 20
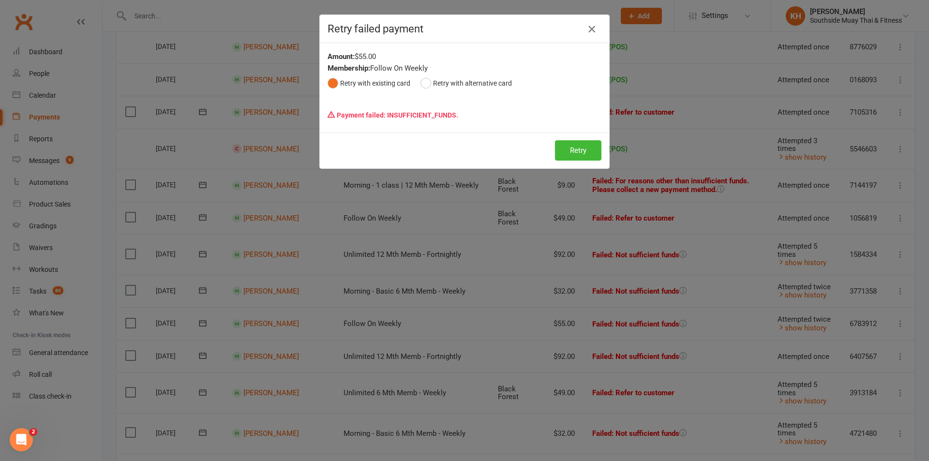
click at [587, 30] on icon "button" at bounding box center [592, 29] width 12 height 12
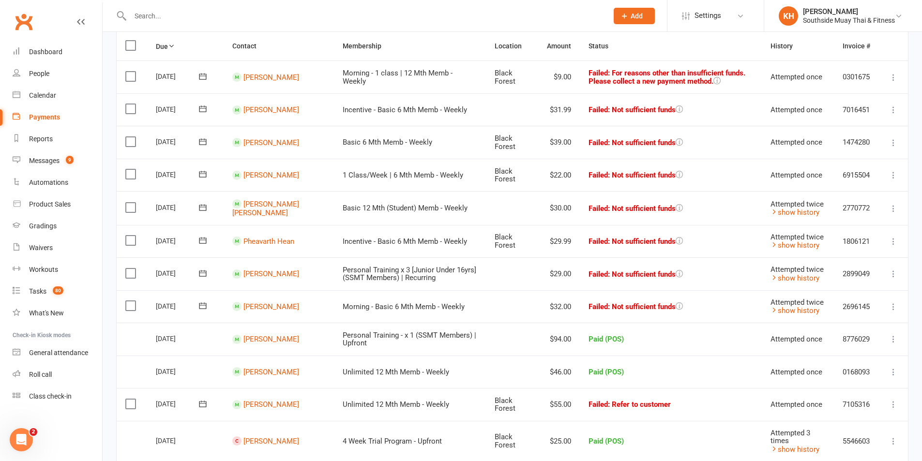
scroll to position [97, 0]
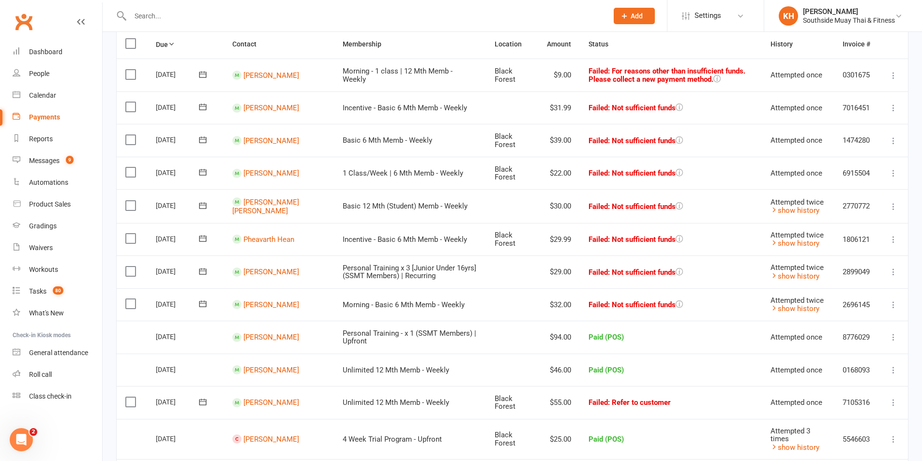
click at [896, 106] on icon at bounding box center [894, 108] width 10 height 10
click at [849, 207] on link "Retry now" at bounding box center [851, 204] width 96 height 19
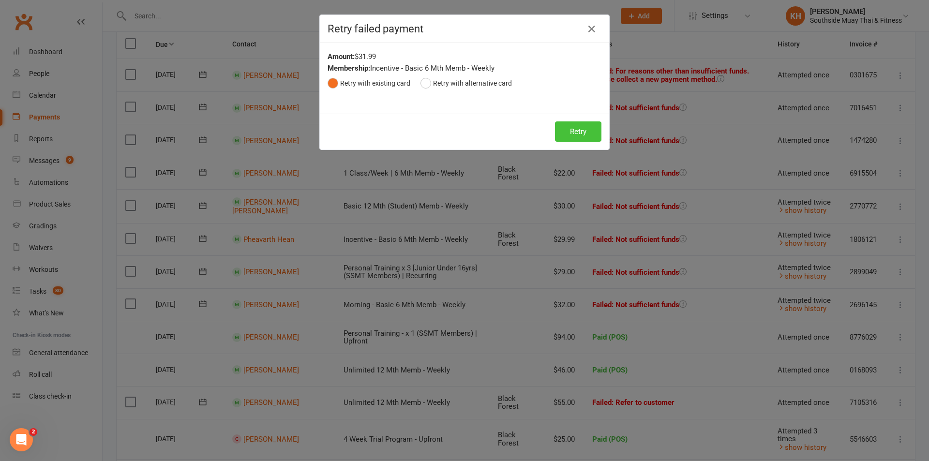
click at [561, 124] on button "Retry" at bounding box center [578, 132] width 46 height 20
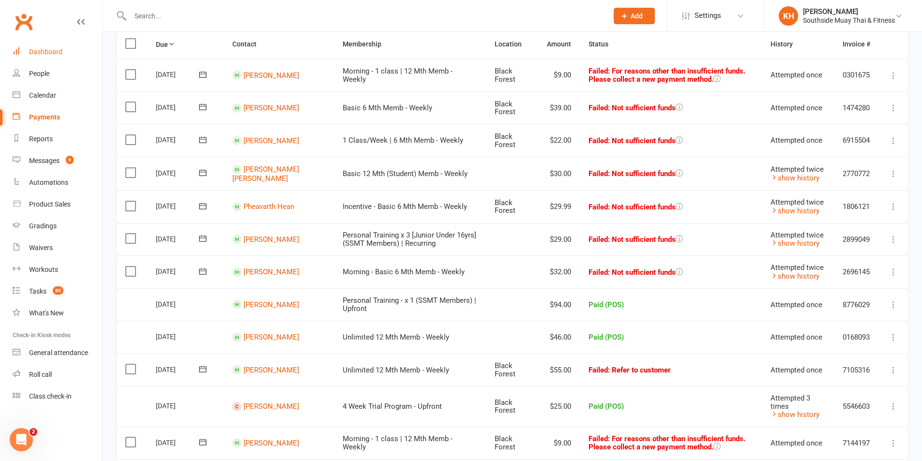
click at [39, 54] on div "Dashboard" at bounding box center [45, 52] width 33 height 8
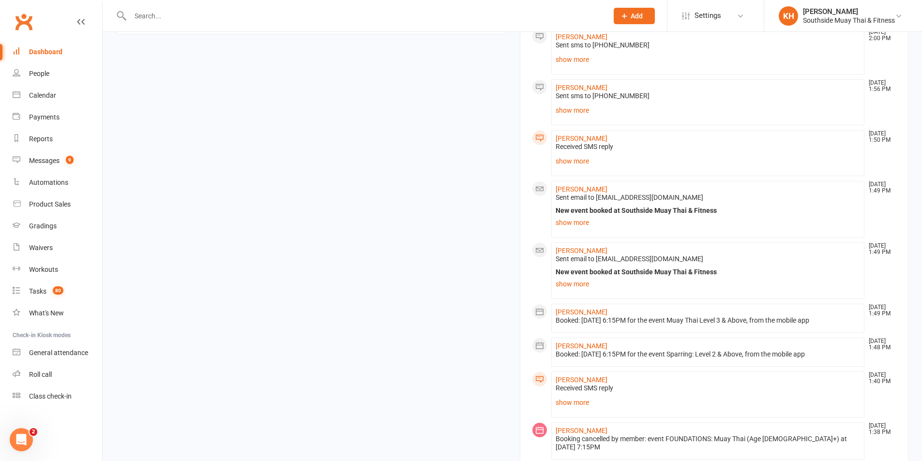
scroll to position [1093, 0]
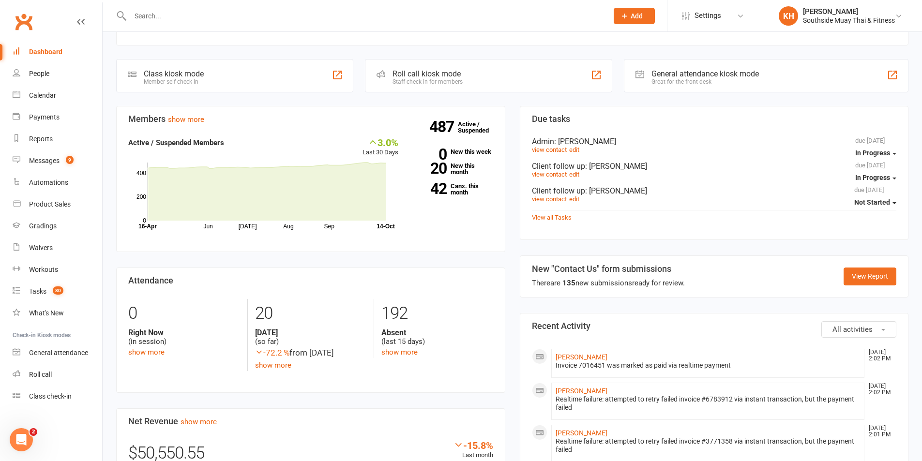
scroll to position [0, 0]
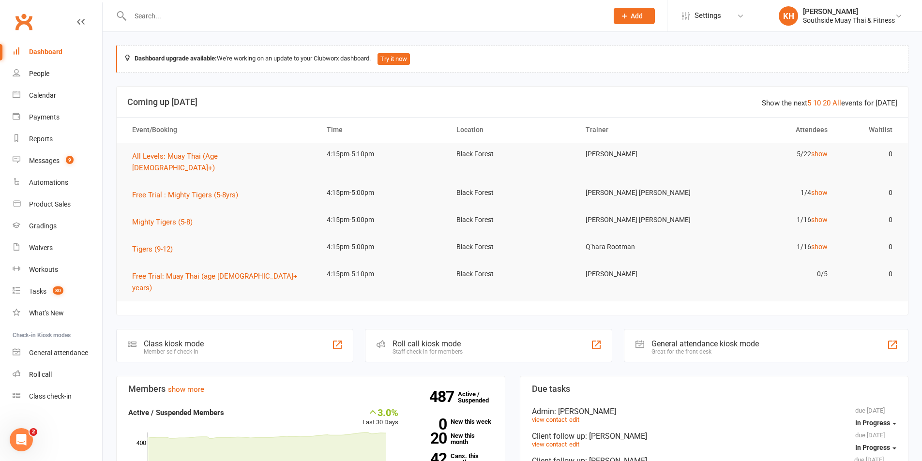
click at [188, 8] on div at bounding box center [358, 15] width 485 height 31
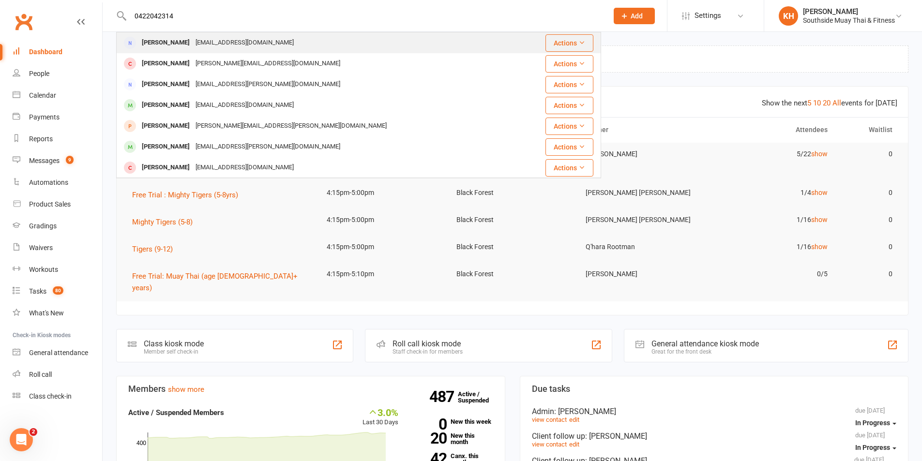
type input "0422042314"
click at [178, 47] on div "Tracey Rolls" at bounding box center [166, 43] width 54 height 14
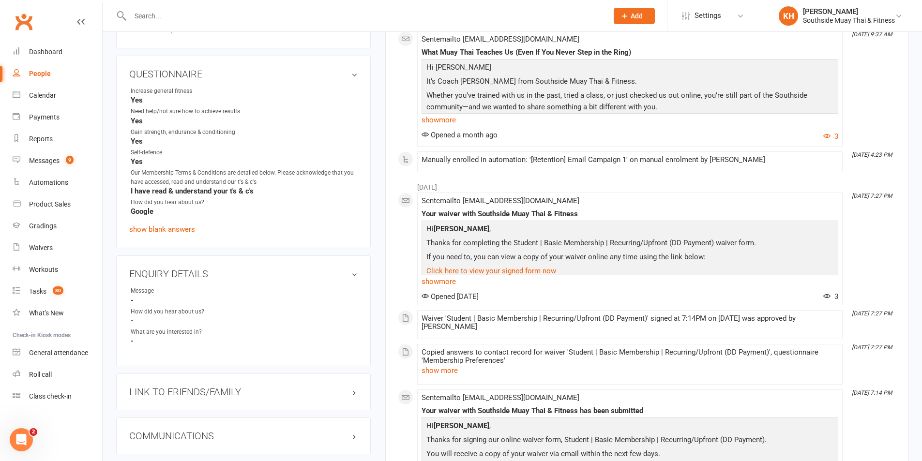
scroll to position [678, 0]
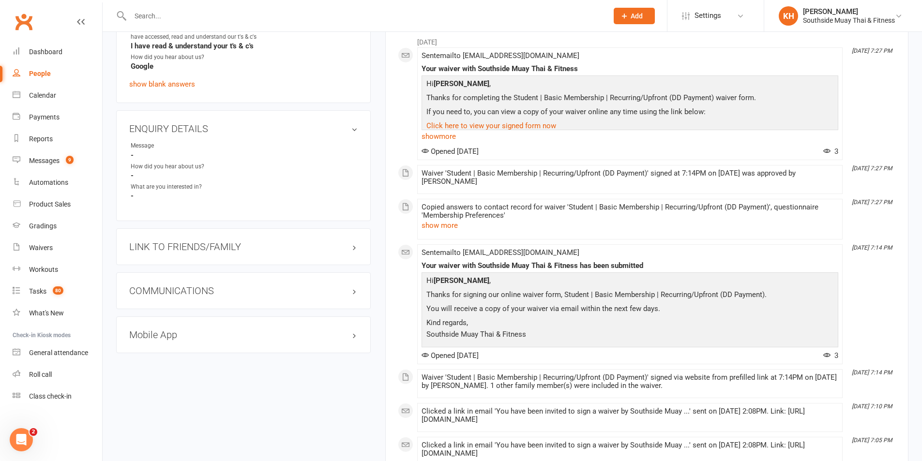
click at [186, 251] on h3 "LINK TO FRIENDS/FAMILY" at bounding box center [243, 247] width 228 height 11
drag, startPoint x: 180, startPoint y: 265, endPoint x: 184, endPoint y: 264, distance: 4.9
click at [180, 266] on link "Oscar Baldwin - Child" at bounding box center [169, 267] width 76 height 10
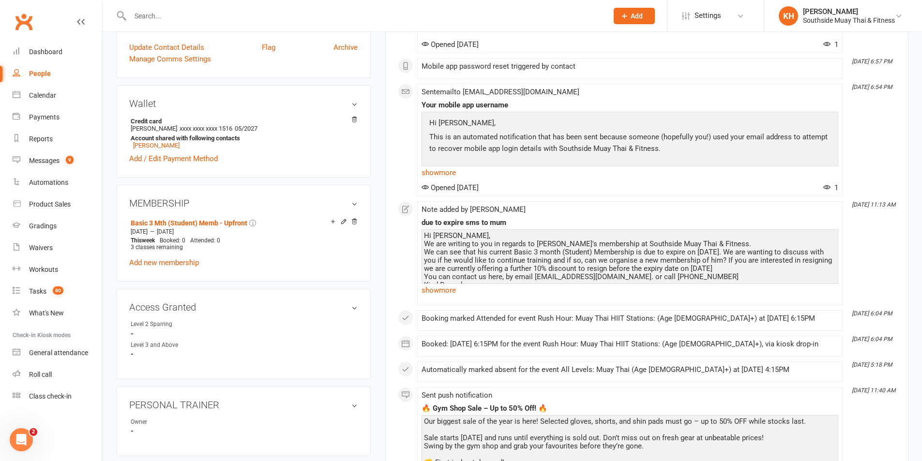
scroll to position [290, 0]
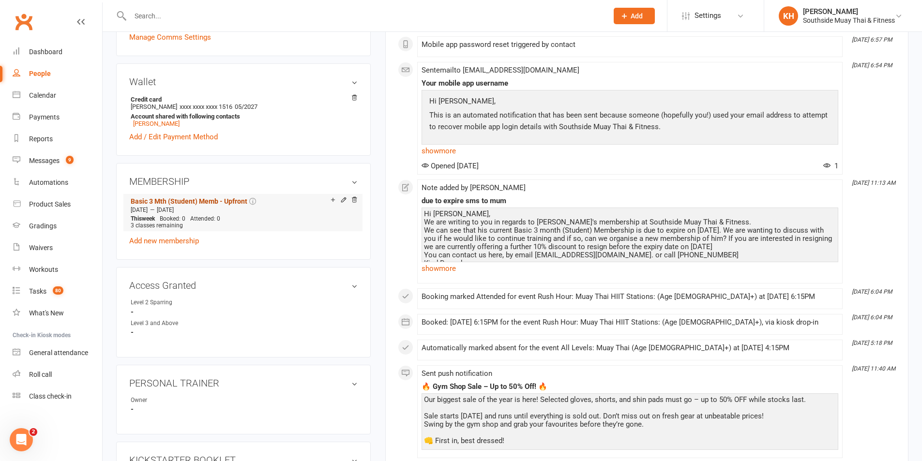
click at [201, 201] on link "Basic 3 Mth (Student) Memb - Upfront" at bounding box center [189, 202] width 117 height 8
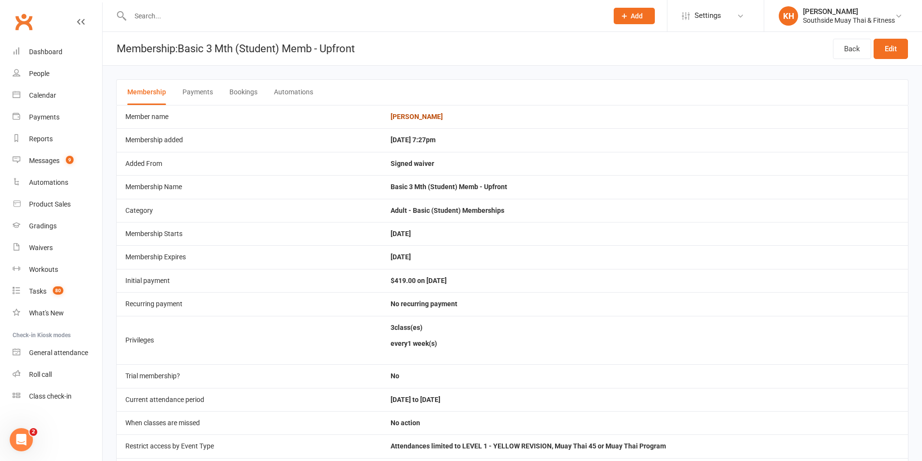
click at [443, 120] on link "Oscar Baldwin" at bounding box center [417, 117] width 52 height 8
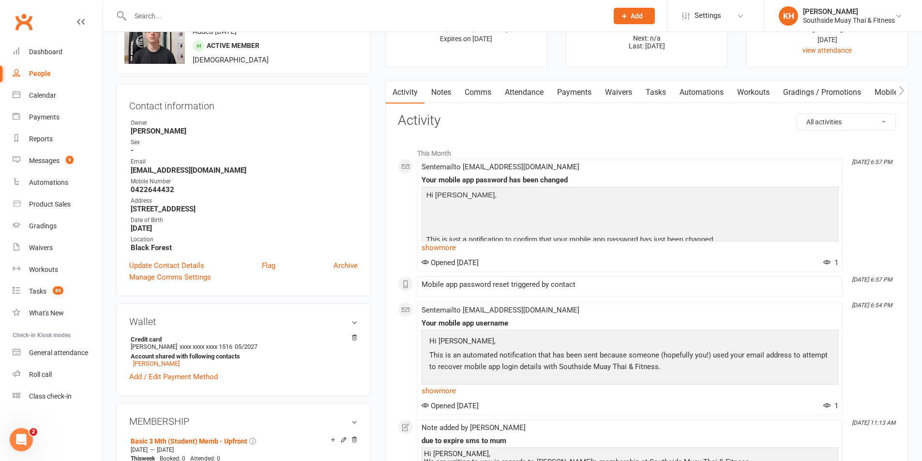
scroll to position [145, 0]
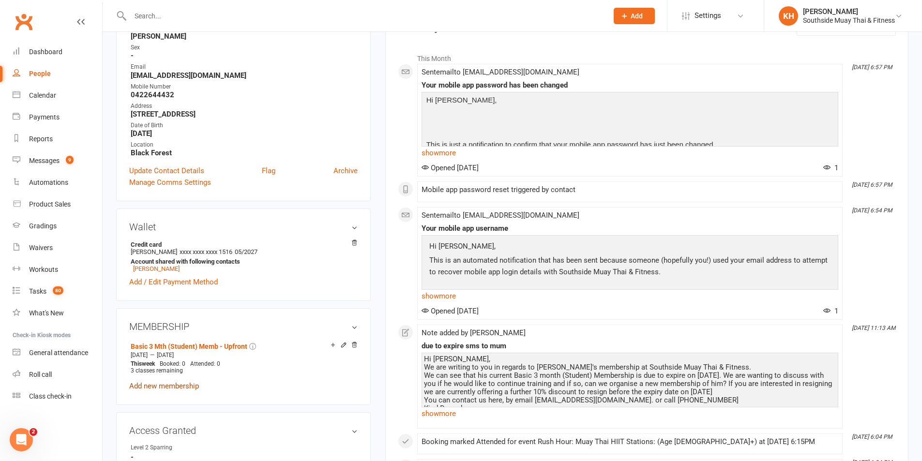
click at [179, 387] on link "Add new membership" at bounding box center [164, 386] width 70 height 9
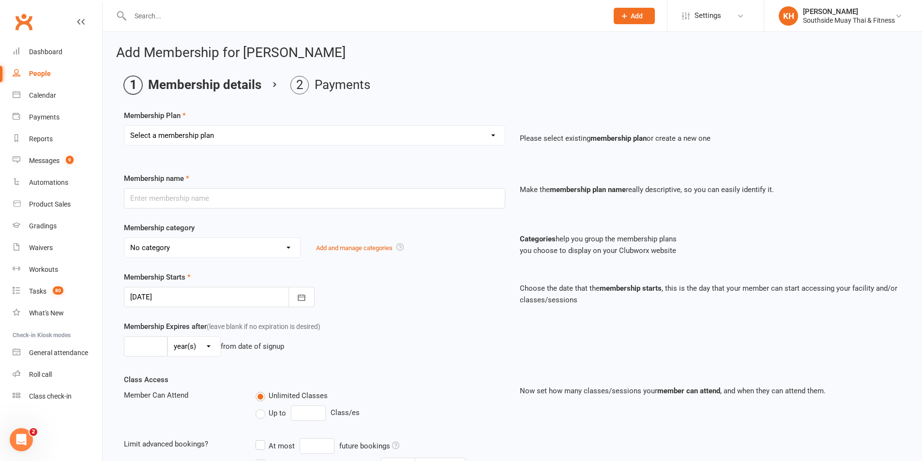
click at [228, 139] on select "Select a membership plan Create new Membership Plan 1 Class/Week | 6 Mth Memb -…" at bounding box center [314, 135] width 380 height 19
click at [483, 65] on div "Add Membership for Oscar Baldwin Membership details Payments Membership Plan Se…" at bounding box center [513, 345] width 820 height 626
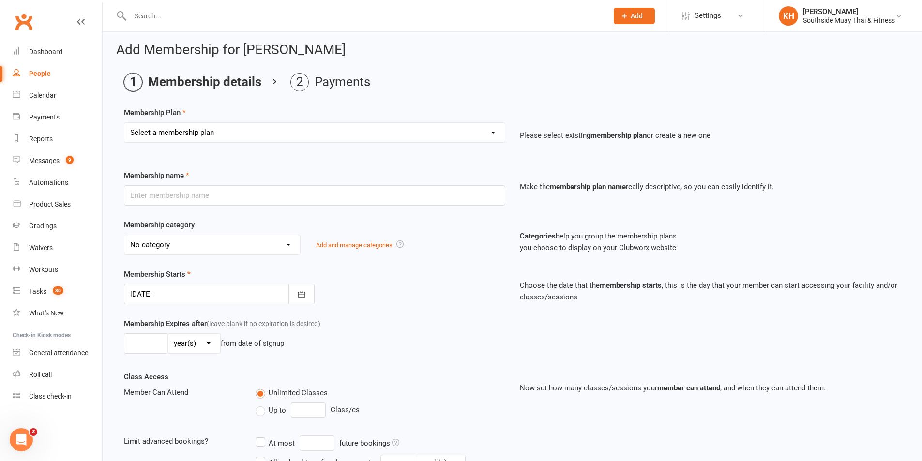
scroll to position [211, 0]
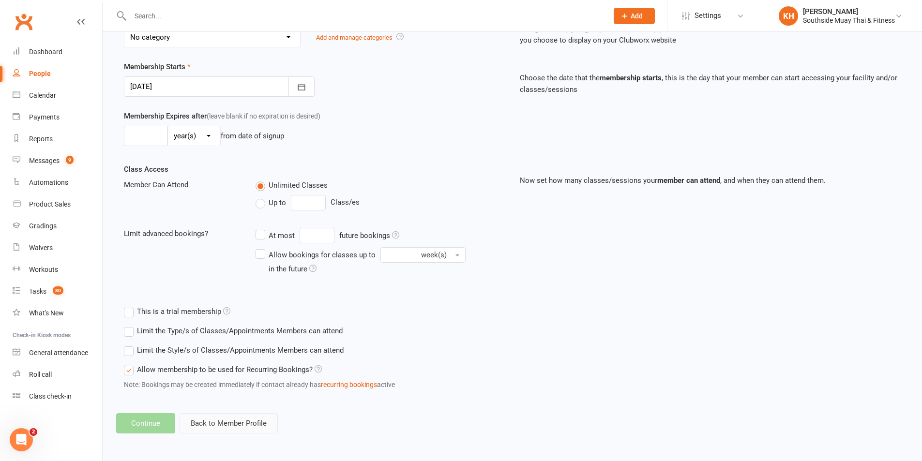
click at [228, 424] on button "Back to Member Profile" at bounding box center [229, 423] width 98 height 20
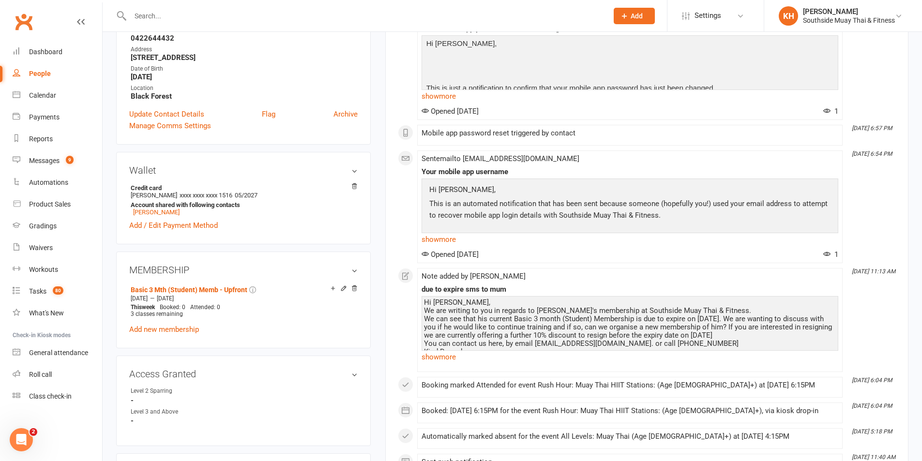
scroll to position [242, 0]
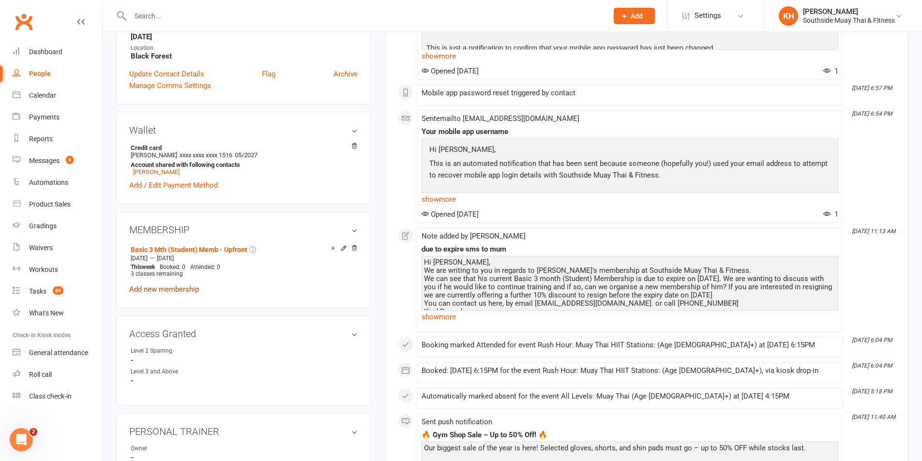
click at [164, 291] on link "Add new membership" at bounding box center [164, 289] width 70 height 9
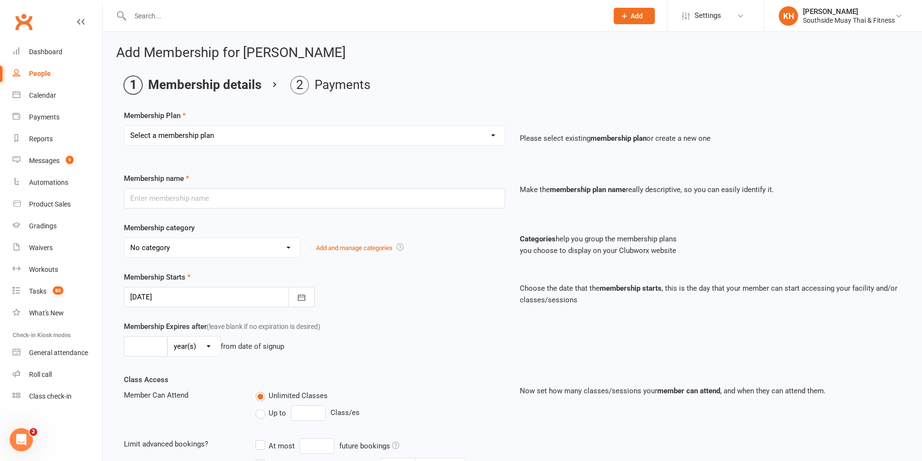
click at [191, 140] on select "Select a membership plan Create new Membership Plan 1 Class/Week | 6 Mth Memb -…" at bounding box center [314, 135] width 380 height 19
select select "114"
click at [124, 126] on select "Select a membership plan Create new Membership Plan 1 Class/Week | 6 Mth Memb -…" at bounding box center [314, 135] width 380 height 19
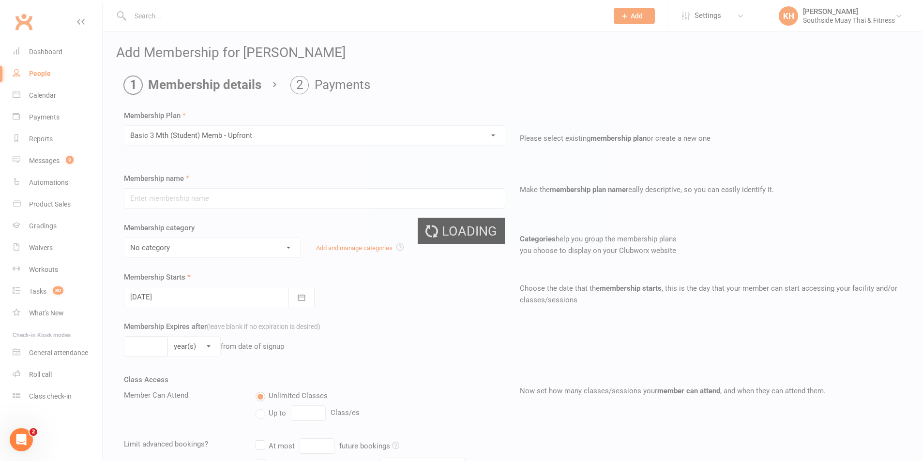
type input "Basic 3 Mth (Student) Memb - Upfront"
select select "2"
type input "3"
select select "2"
type input "3"
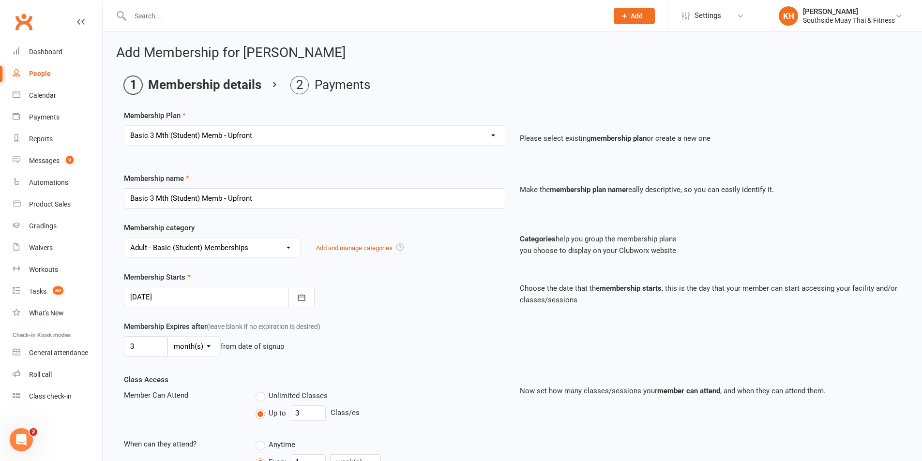
click at [259, 298] on div at bounding box center [219, 297] width 191 height 20
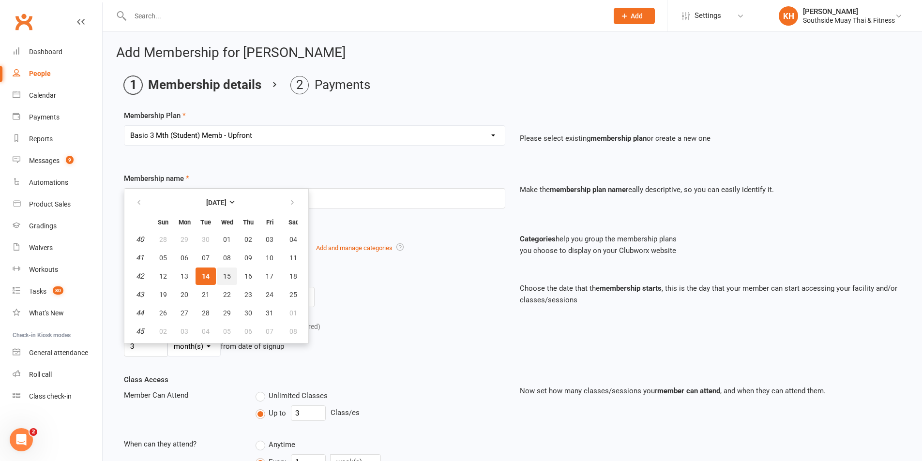
click at [225, 273] on span "15" at bounding box center [227, 277] width 8 height 8
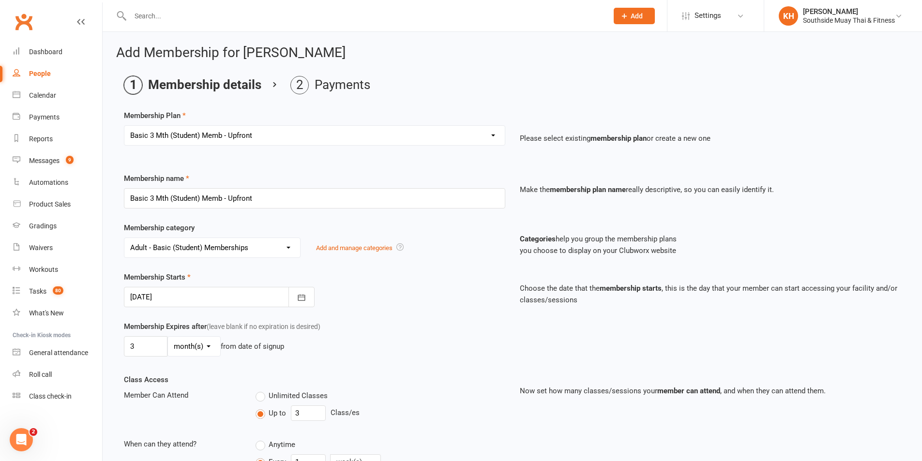
type input "15 Oct 2025"
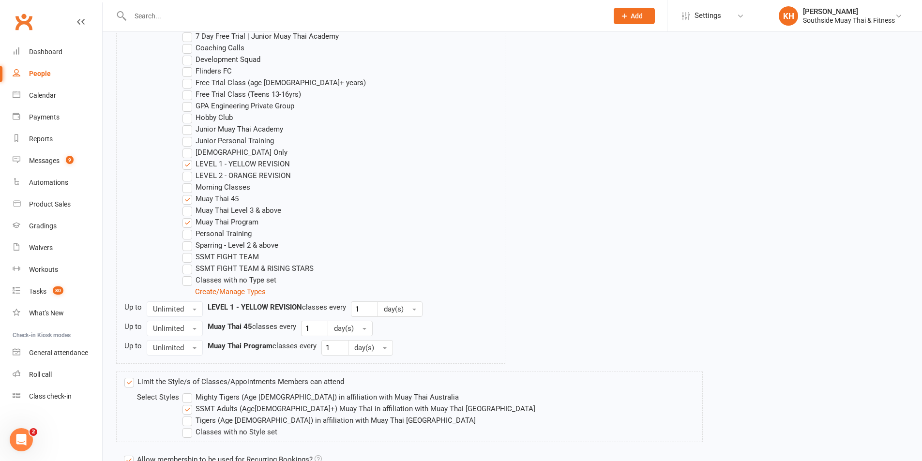
scroll to position [637, 0]
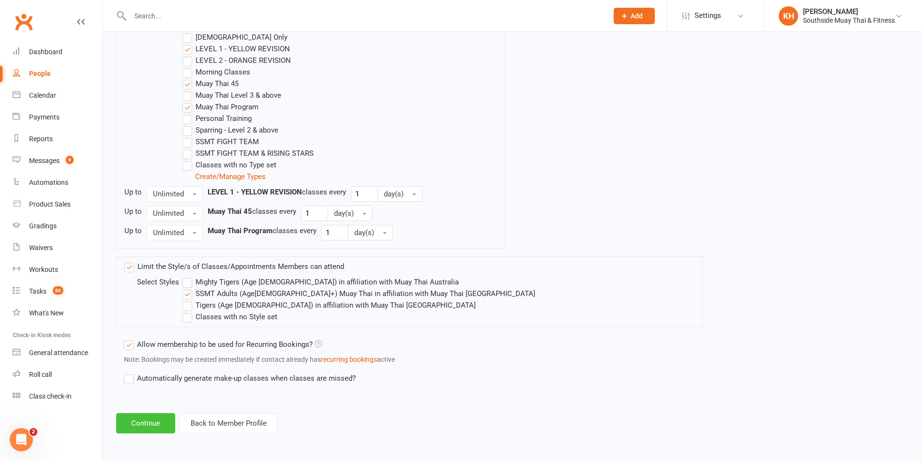
click at [157, 419] on button "Continue" at bounding box center [145, 423] width 59 height 20
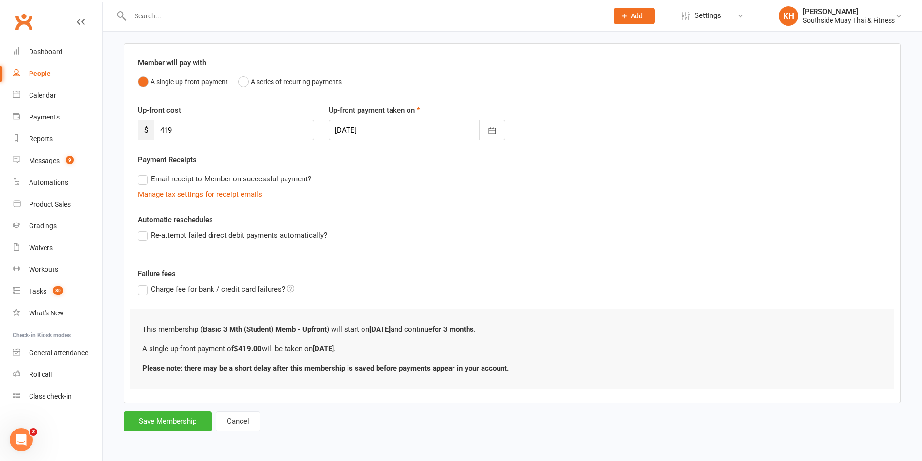
scroll to position [0, 0]
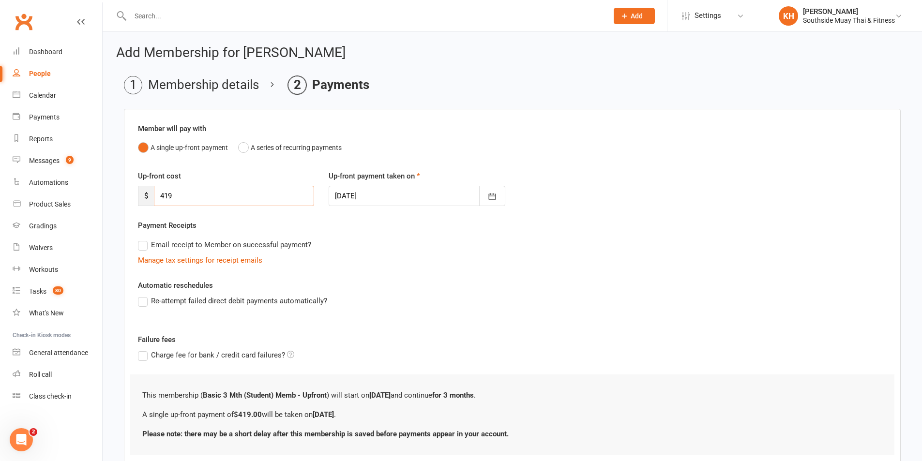
click at [139, 197] on div "$ 419" at bounding box center [226, 196] width 176 height 20
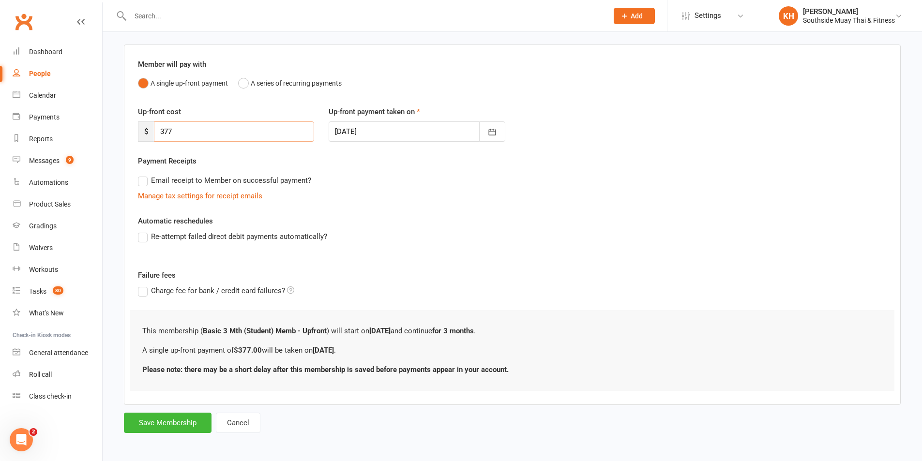
scroll to position [66, 0]
type input "377"
click at [167, 421] on button "Save Membership" at bounding box center [168, 421] width 88 height 20
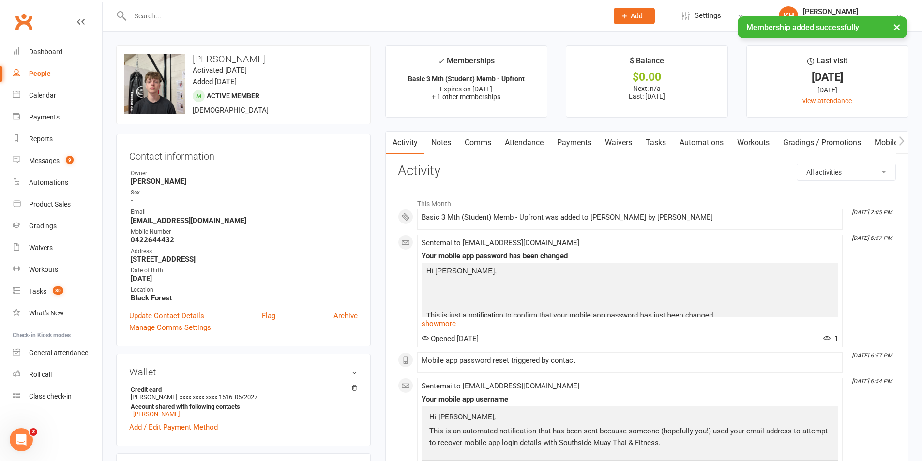
click at [474, 142] on link "Comms" at bounding box center [478, 143] width 40 height 22
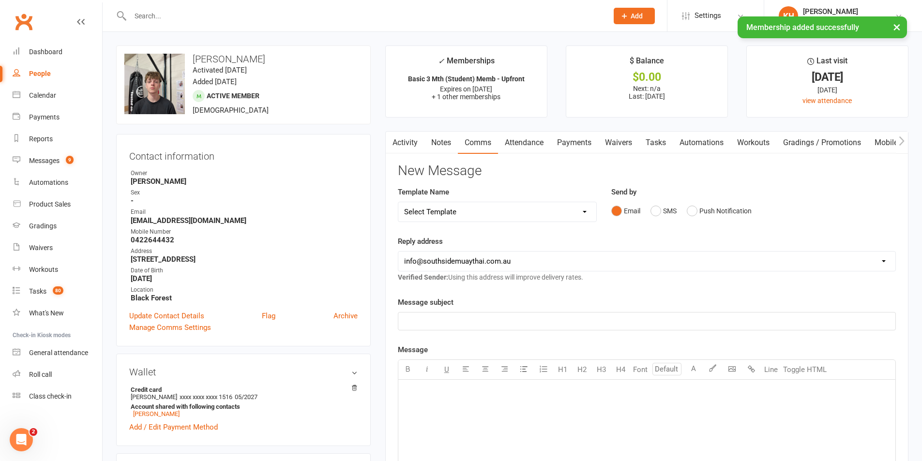
click at [449, 146] on link "Notes" at bounding box center [441, 143] width 33 height 22
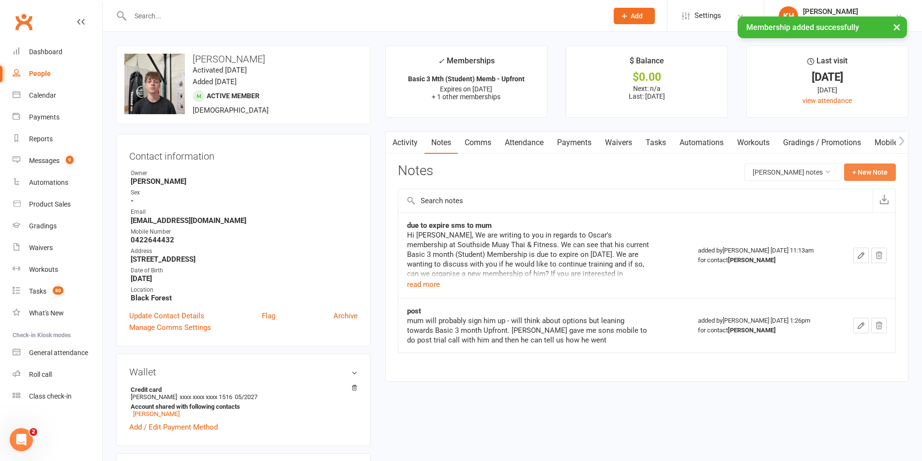
click at [871, 169] on button "+ New Note" at bounding box center [870, 172] width 52 height 17
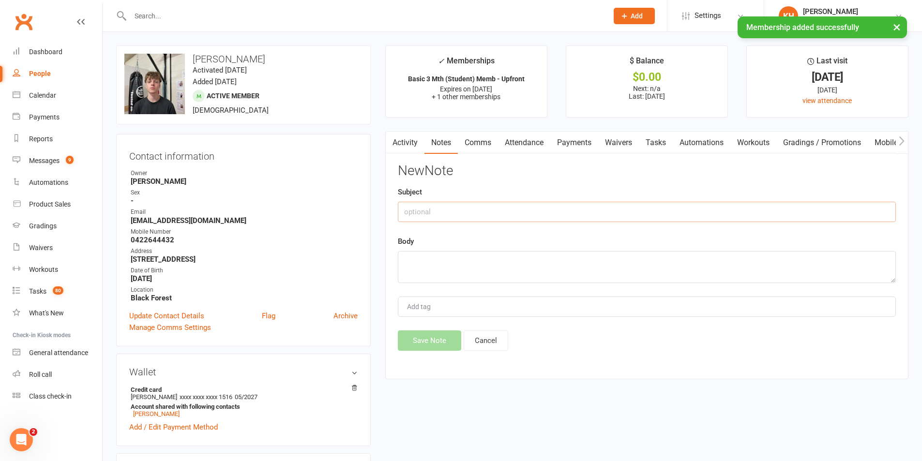
click at [454, 204] on input "text" at bounding box center [647, 212] width 498 height 20
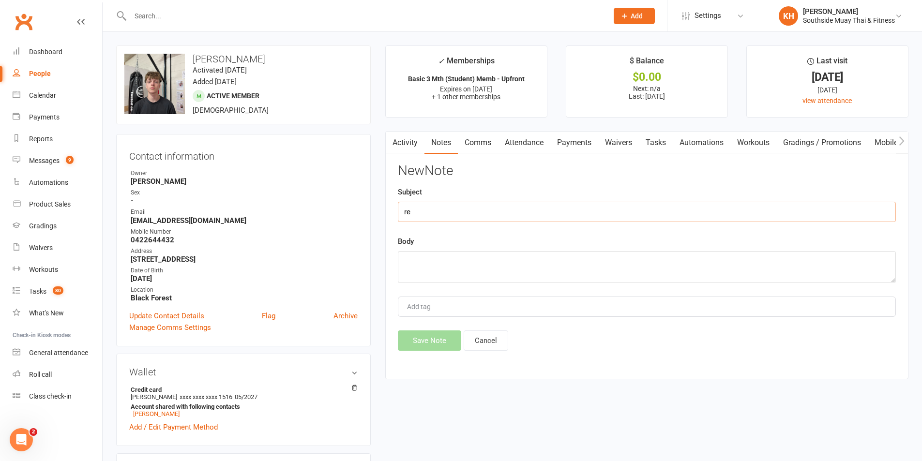
type input "r"
type input "wants to continue"
click at [457, 273] on textarea at bounding box center [647, 267] width 498 height 32
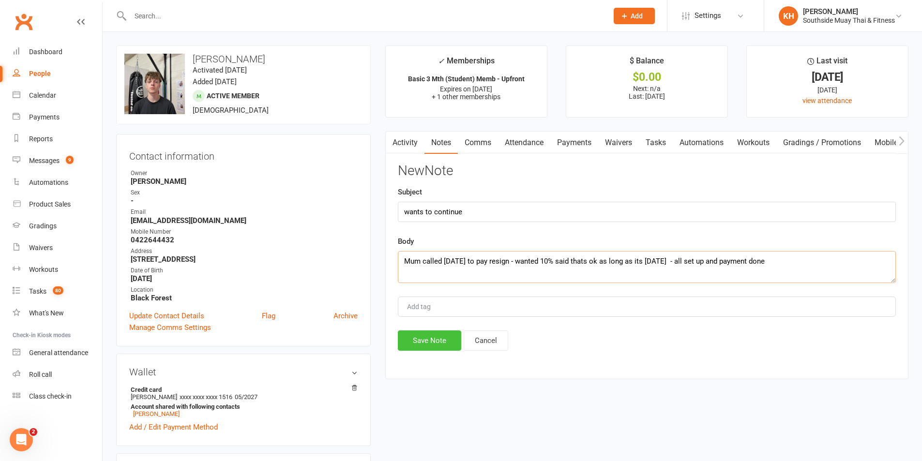
type textarea "Mum called today to pay resign - wanted 10% said thats ok as long as its today …"
click at [453, 341] on button "Save Note" at bounding box center [429, 341] width 63 height 20
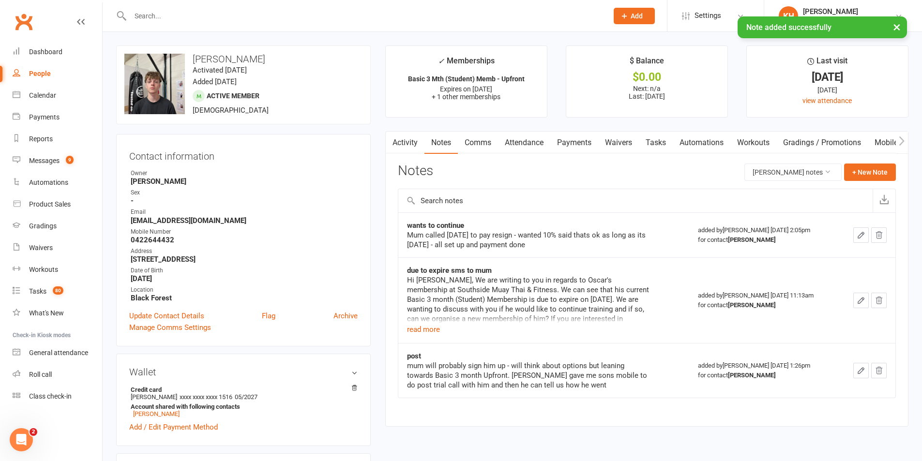
click at [580, 145] on link "Payments" at bounding box center [574, 143] width 48 height 22
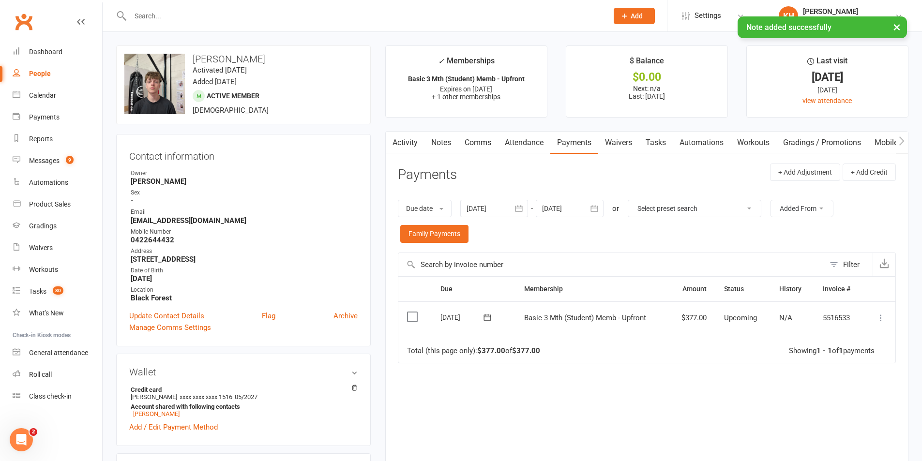
click at [884, 315] on icon at bounding box center [881, 318] width 10 height 10
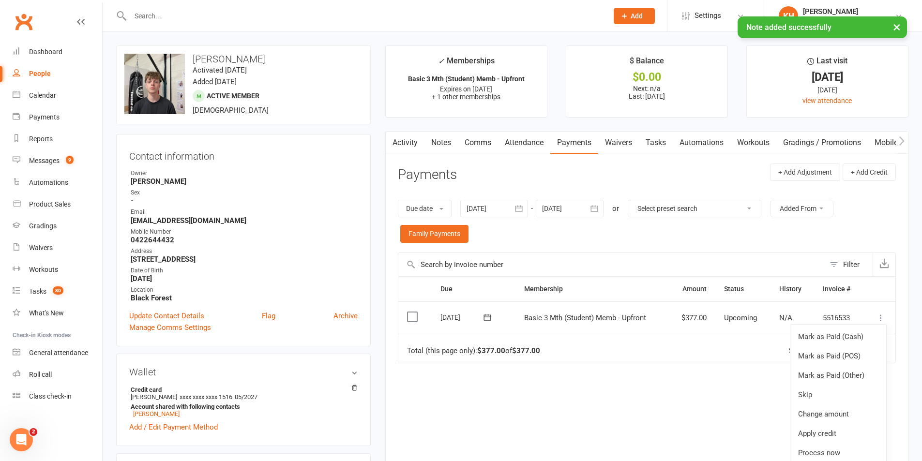
scroll to position [16, 0]
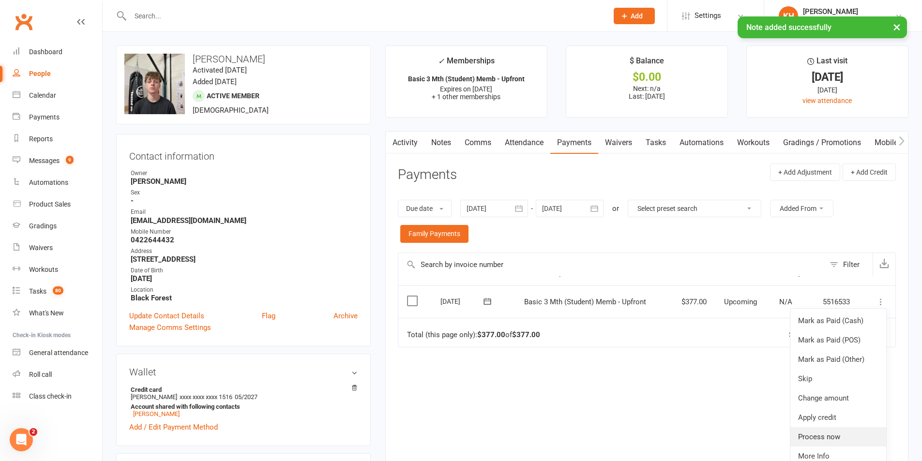
click at [837, 435] on link "Process now" at bounding box center [839, 436] width 96 height 19
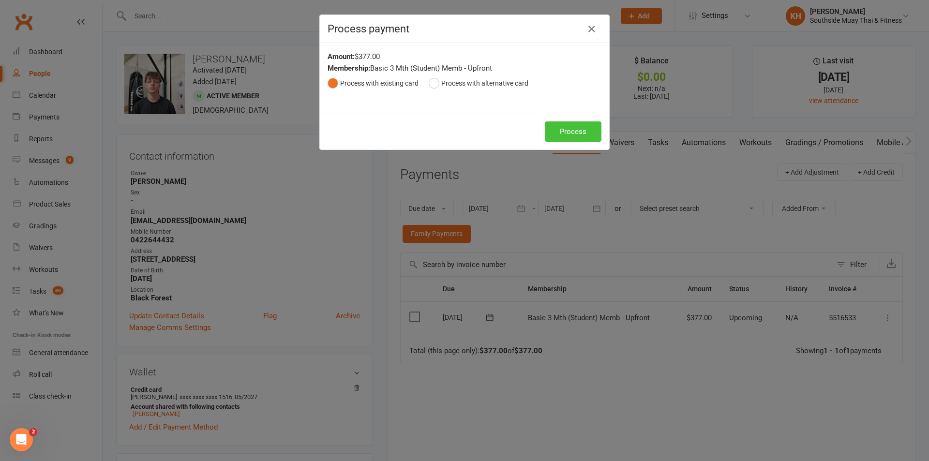
click at [552, 133] on button "Process" at bounding box center [573, 132] width 57 height 20
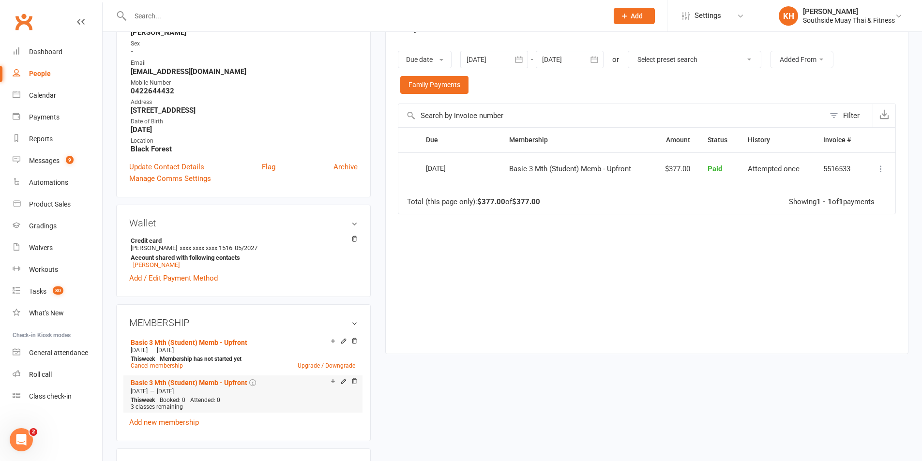
scroll to position [242, 0]
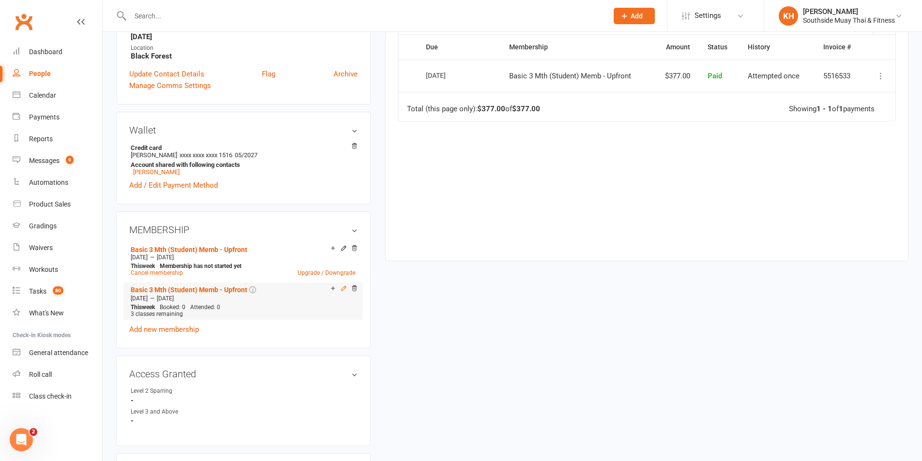
click at [343, 287] on icon at bounding box center [343, 289] width 4 height 4
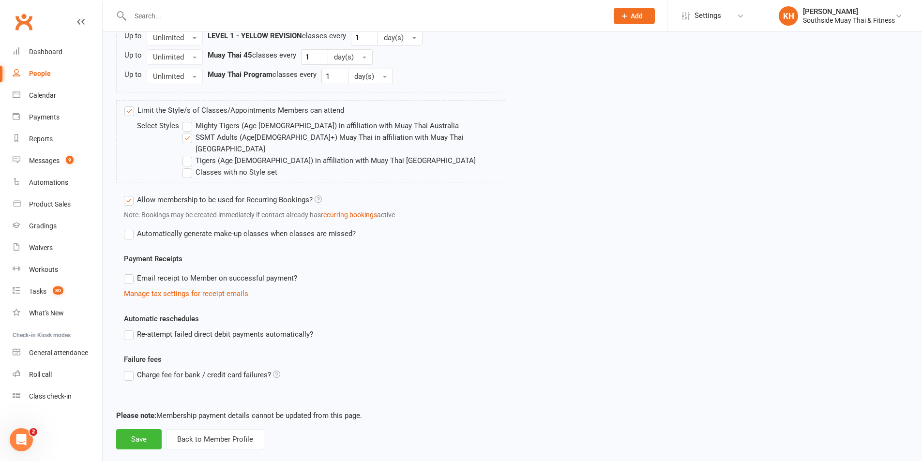
scroll to position [679, 0]
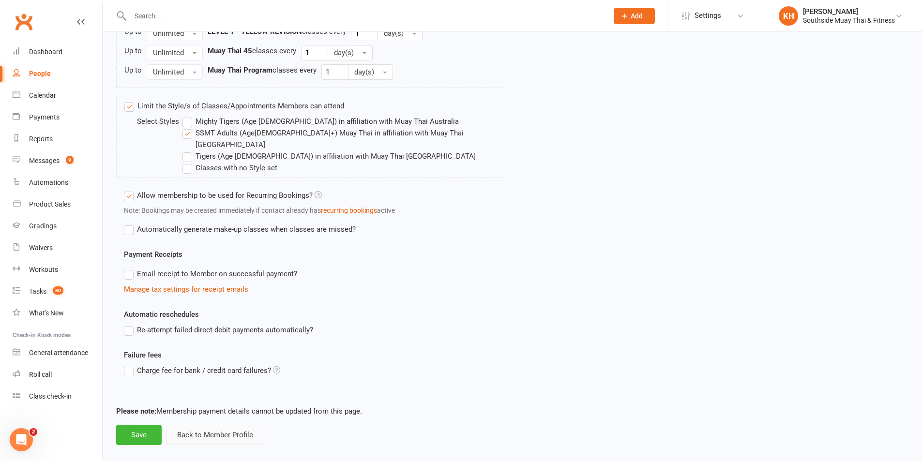
click at [213, 425] on button "Back to Member Profile" at bounding box center [215, 435] width 98 height 20
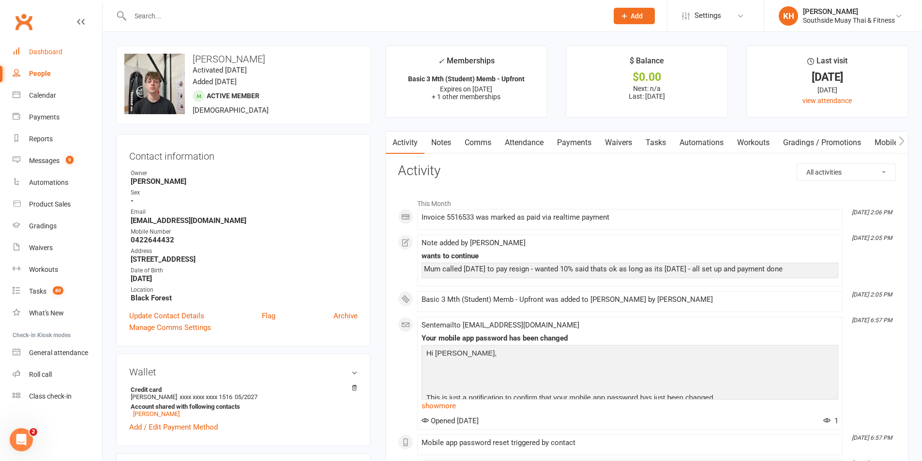
click at [41, 53] on div "Dashboard" at bounding box center [45, 52] width 33 height 8
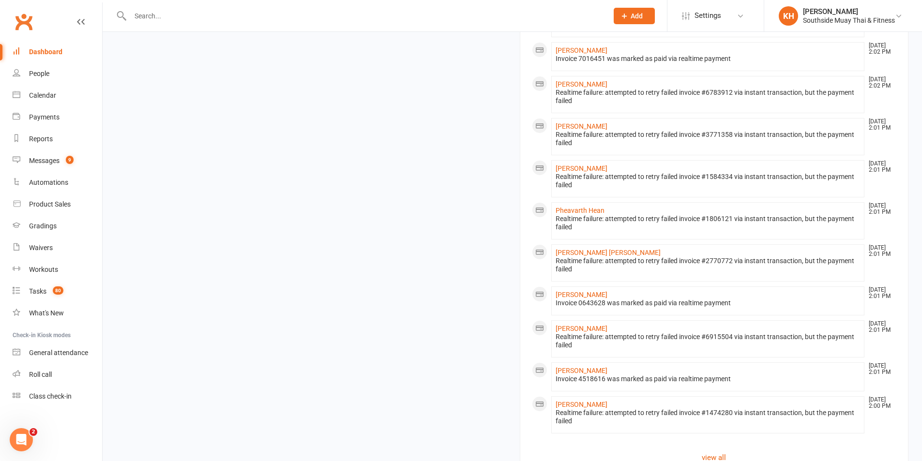
scroll to position [1029, 0]
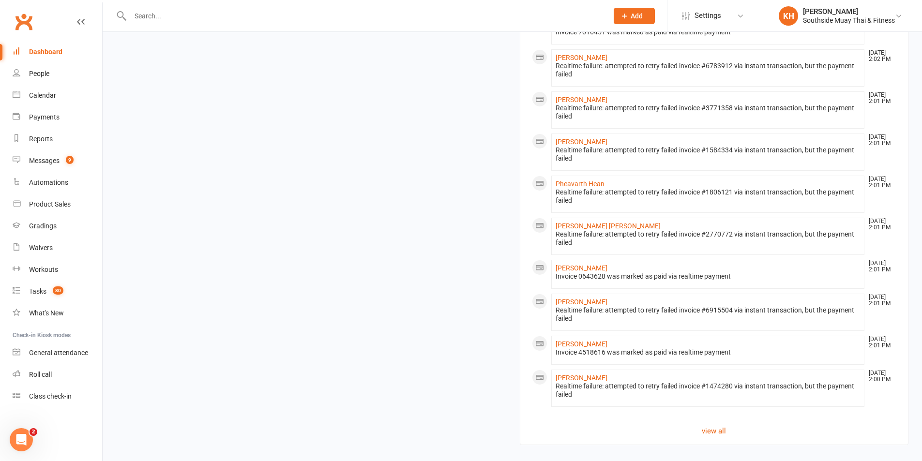
drag, startPoint x: 341, startPoint y: 441, endPoint x: 344, endPoint y: 435, distance: 5.8
click at [342, 460] on link "Click here" at bounding box center [348, 464] width 32 height 9
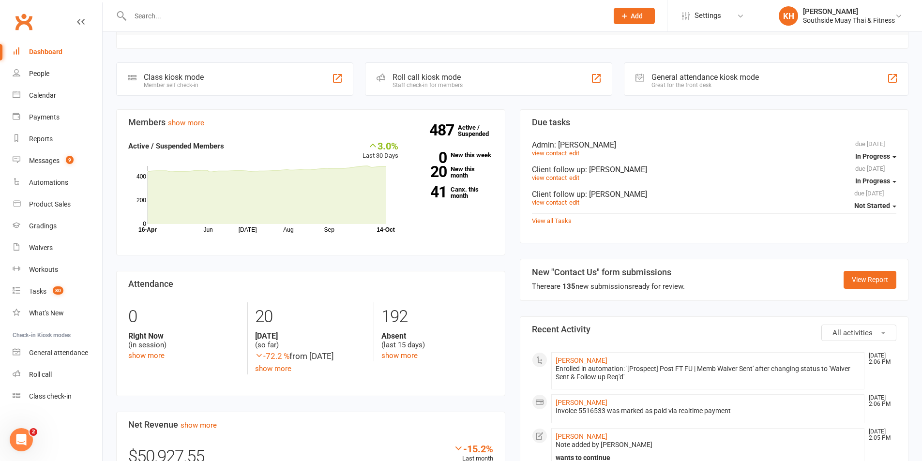
scroll to position [157, 0]
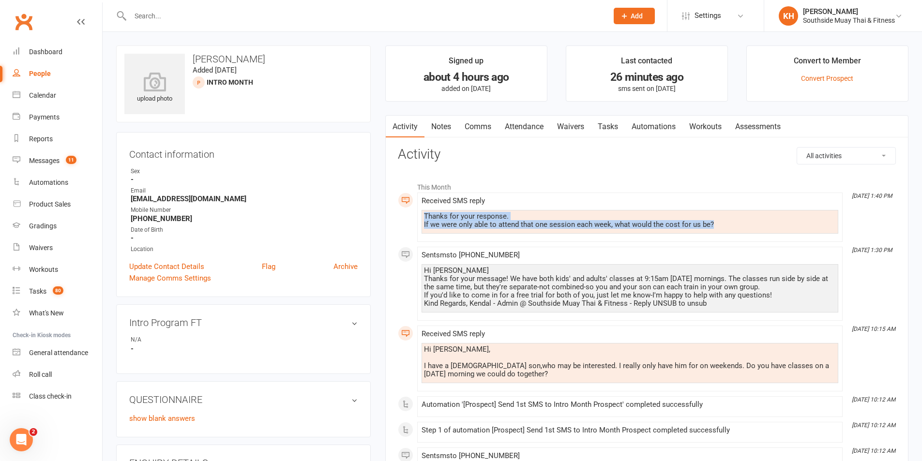
drag, startPoint x: 720, startPoint y: 225, endPoint x: 412, endPoint y: 221, distance: 308.4
click at [412, 221] on div "This Month [DATE] 1:40 PM Received SMS reply Thanks for your response. If we we…" at bounding box center [647, 384] width 498 height 415
copy div "Thanks for your response. If we were only able to attend that one session each …"
click at [36, 68] on link "People" at bounding box center [58, 74] width 90 height 22
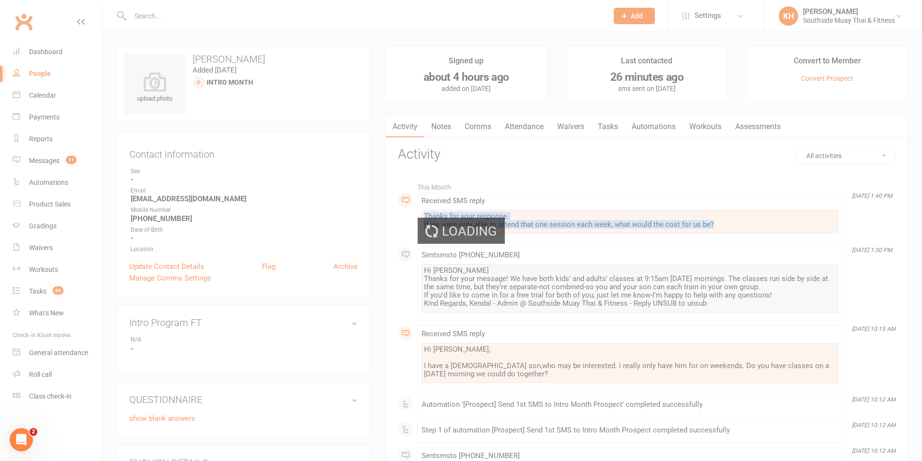
select select "100"
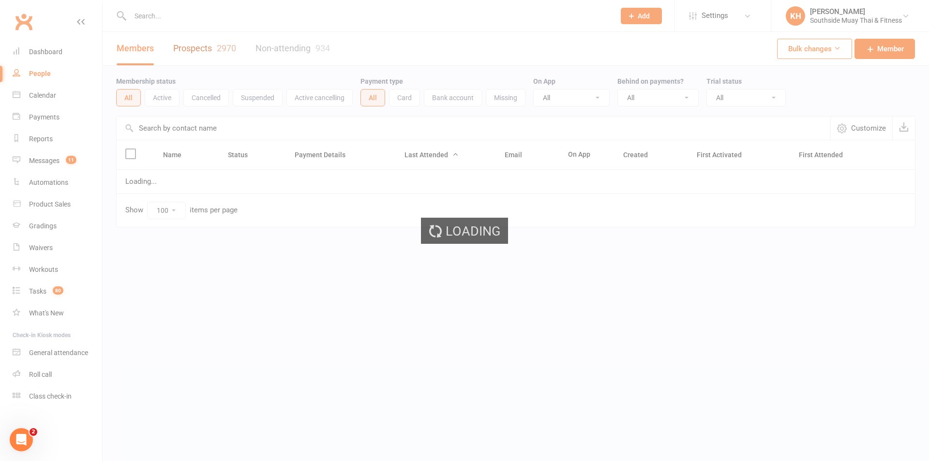
click at [202, 51] on link "Prospects 2970" at bounding box center [204, 48] width 63 height 33
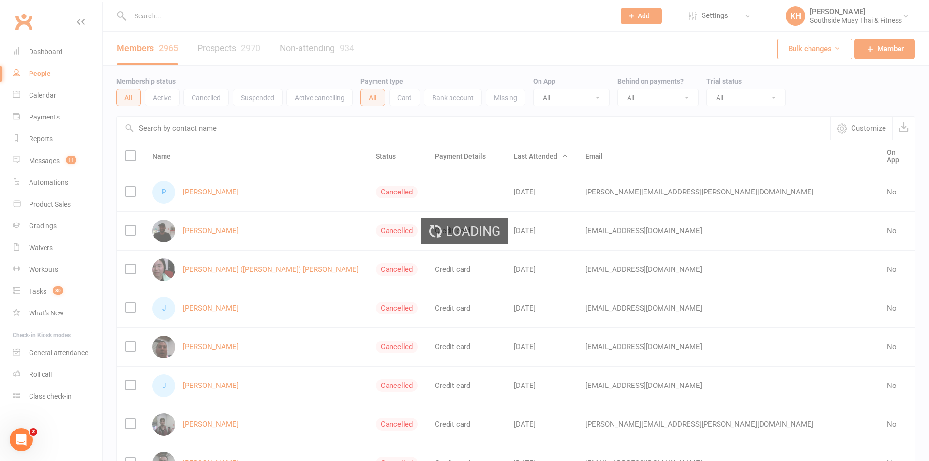
click at [214, 48] on div "Loading" at bounding box center [464, 230] width 929 height 461
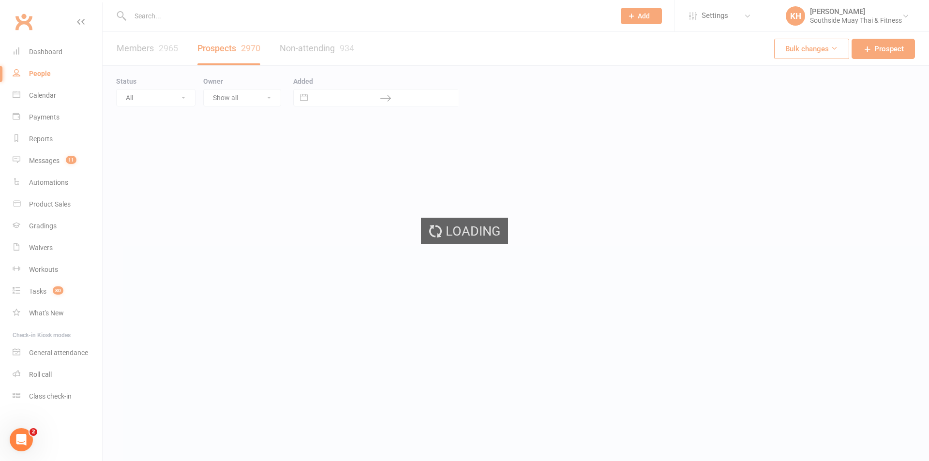
select select "100"
click at [176, 93] on select "All (No status set) (Invalid status) Initial Contact 28 Day LBE - Contact Neede…" at bounding box center [156, 98] width 78 height 16
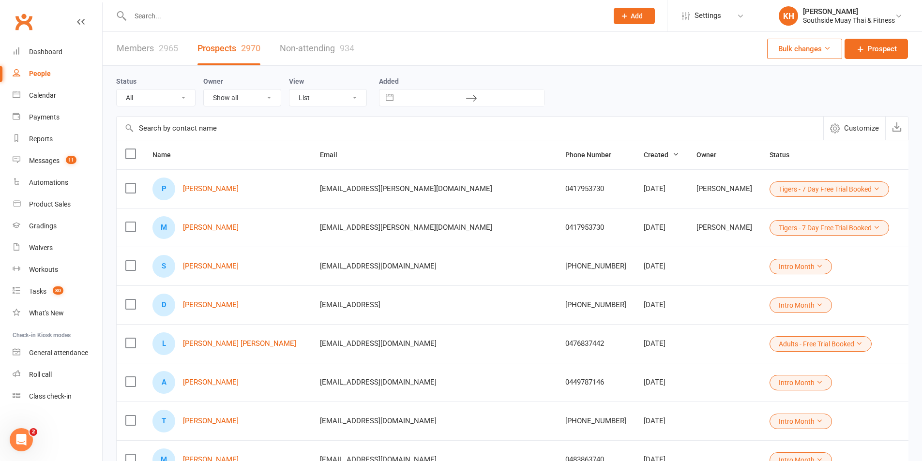
click at [176, 99] on select "All (No status set) (Invalid status) Initial Contact 28 Day LBE - Contact Neede…" at bounding box center [156, 98] width 78 height 16
select select "Waiver Sent & Follow up Req'd"
click at [117, 90] on select "All (No status set) (Invalid status) Initial Contact 28 Day LBE - Contact Neede…" at bounding box center [156, 98] width 78 height 16
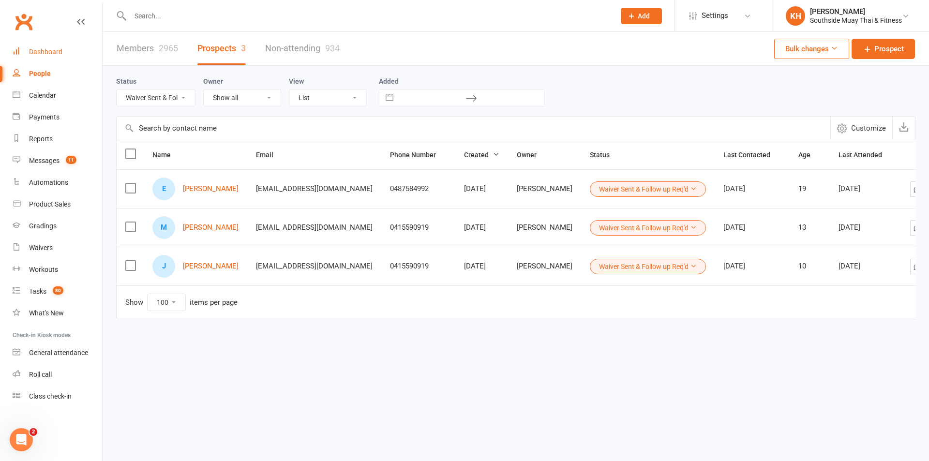
click at [57, 60] on link "Dashboard" at bounding box center [58, 52] width 90 height 22
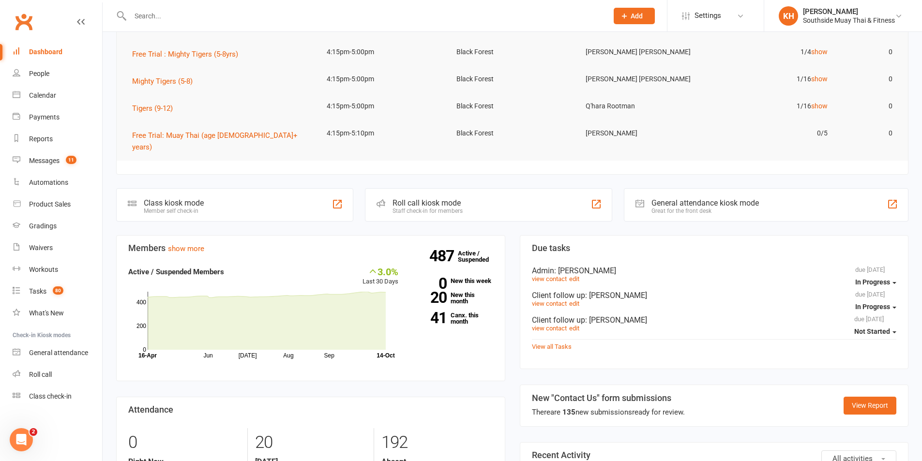
scroll to position [145, 0]
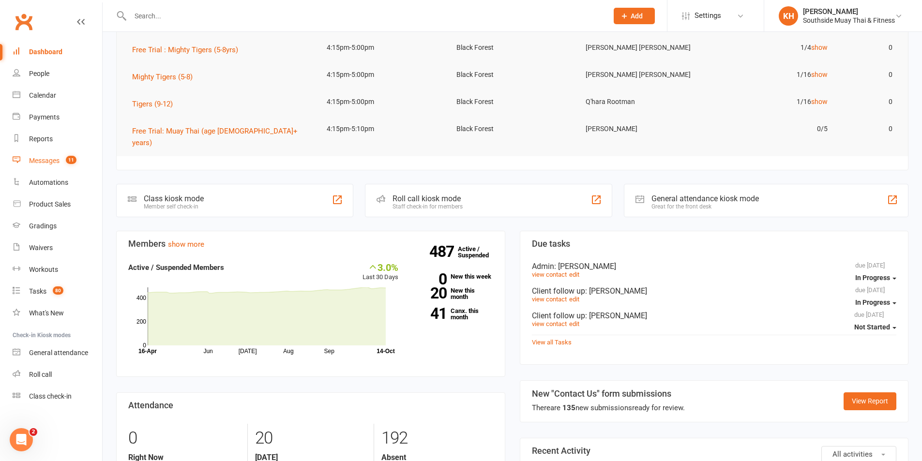
click at [45, 156] on link "Messages 11" at bounding box center [58, 161] width 90 height 22
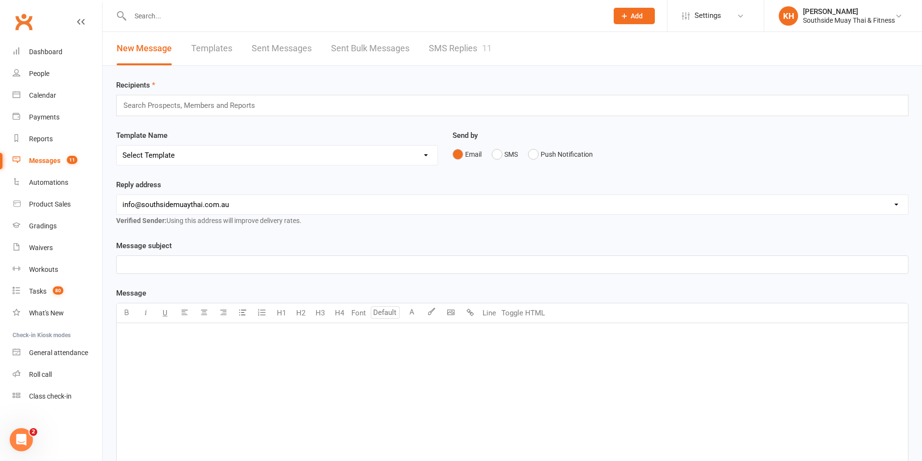
click at [431, 38] on link "SMS Replies 11" at bounding box center [460, 48] width 63 height 33
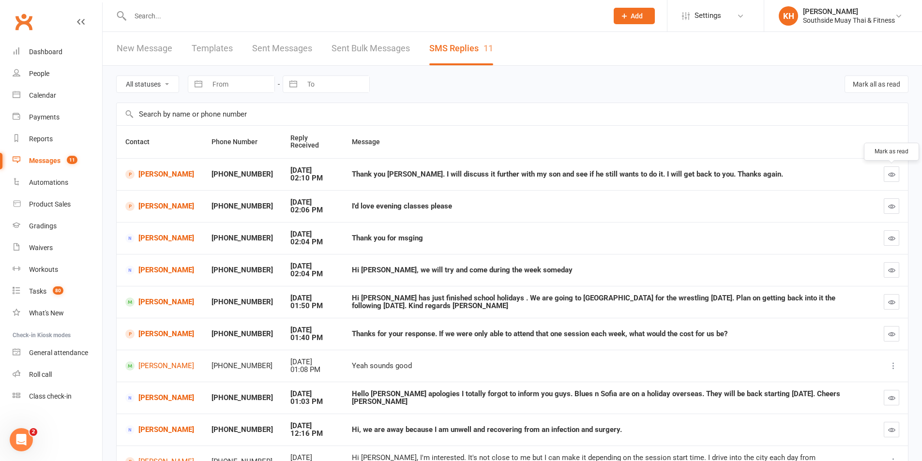
click at [892, 177] on icon "button" at bounding box center [891, 174] width 7 height 7
click at [144, 210] on link "[PERSON_NAME]" at bounding box center [159, 206] width 69 height 9
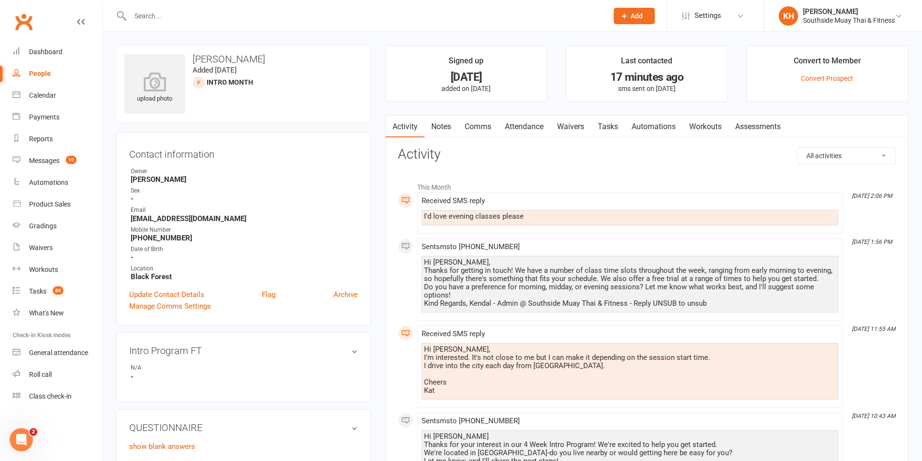
click at [478, 125] on link "Comms" at bounding box center [478, 127] width 40 height 22
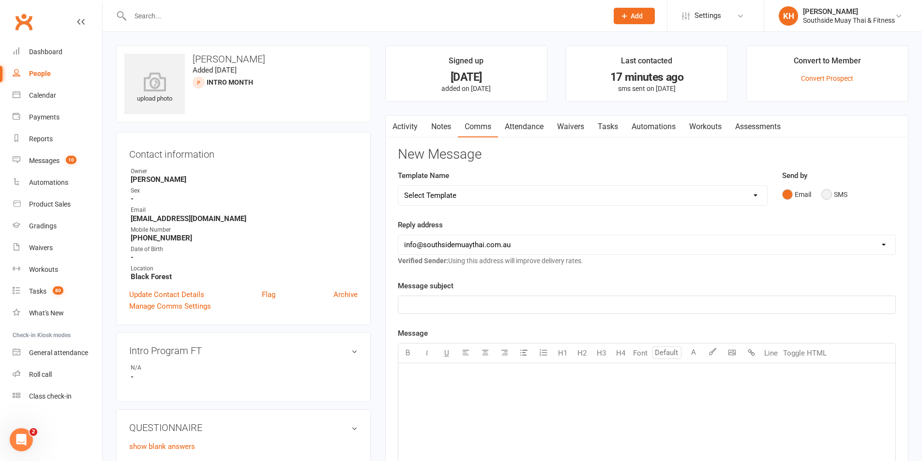
click at [824, 196] on button "SMS" at bounding box center [835, 194] width 26 height 18
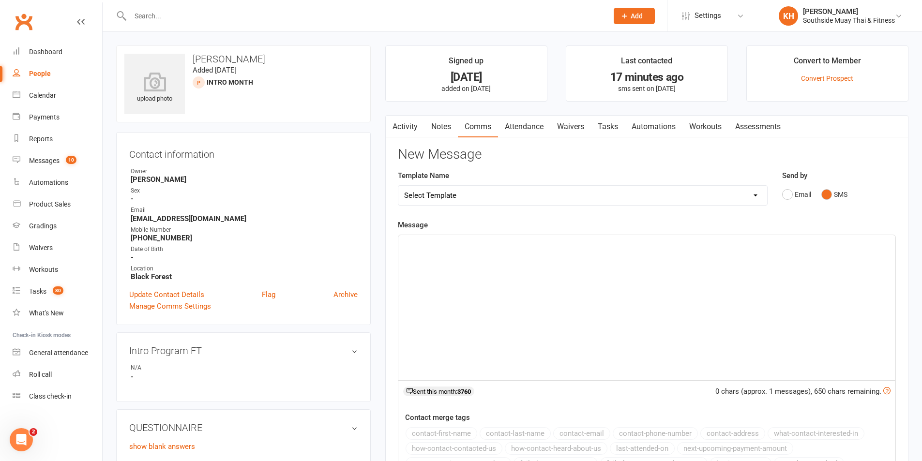
click at [518, 314] on div "﻿" at bounding box center [646, 307] width 497 height 145
click at [457, 435] on button "contact-first-name" at bounding box center [442, 433] width 72 height 13
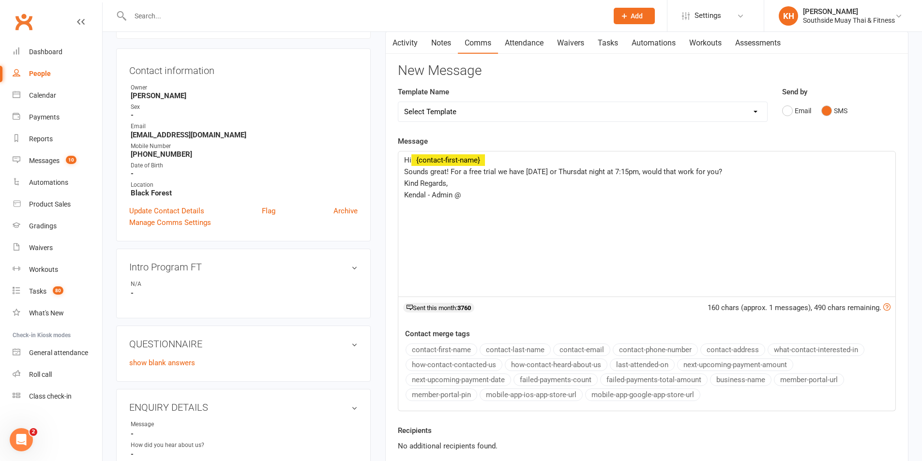
scroll to position [194, 0]
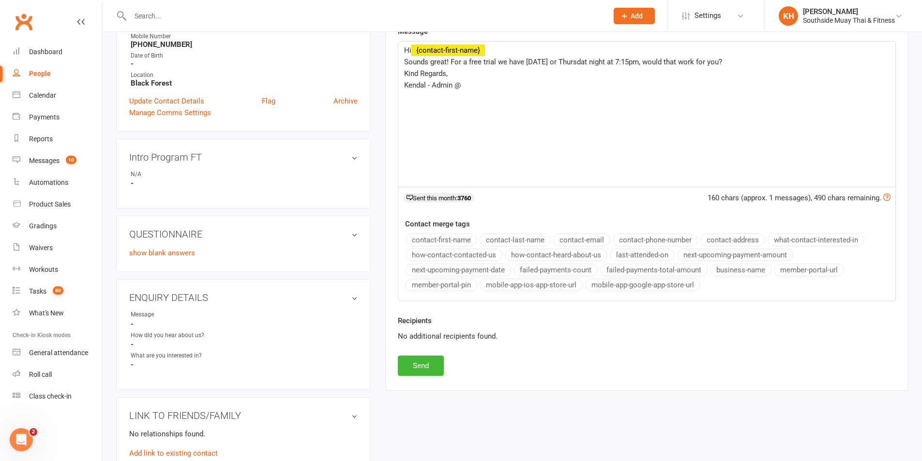
click at [736, 269] on button "business-name" at bounding box center [740, 270] width 61 height 13
click at [430, 366] on button "Send" at bounding box center [421, 366] width 46 height 20
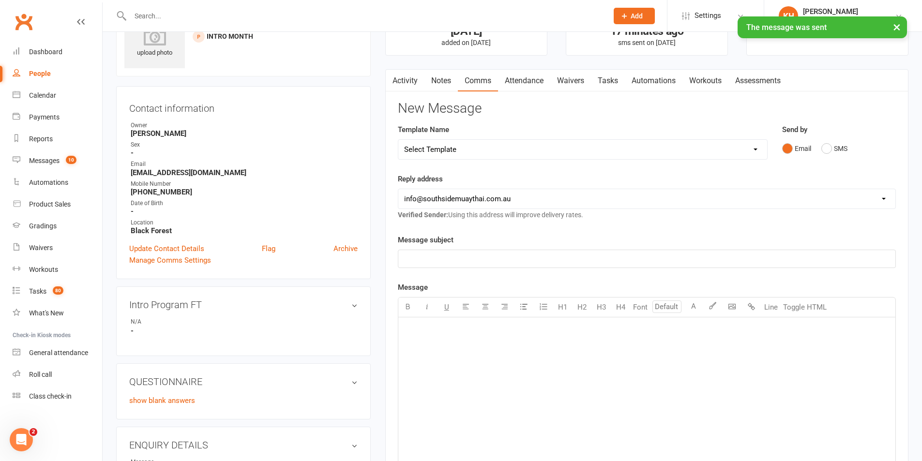
scroll to position [0, 0]
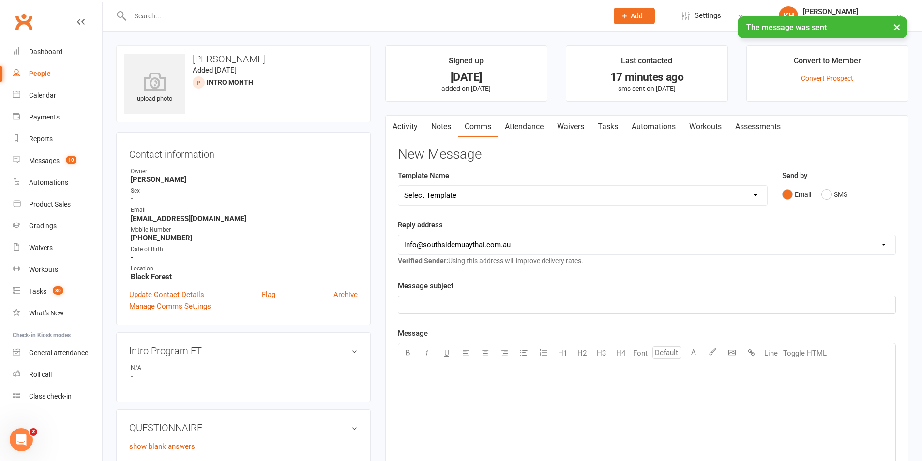
click at [407, 132] on link "Activity" at bounding box center [405, 127] width 39 height 22
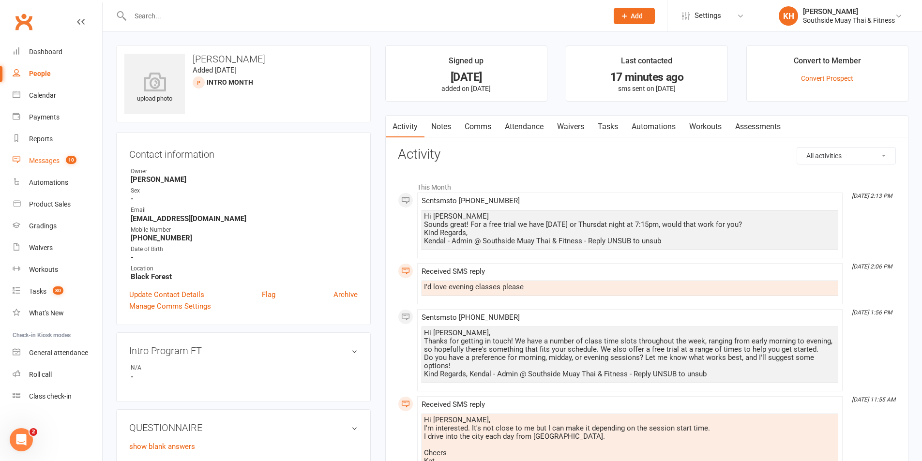
click at [62, 158] on count-badge "10" at bounding box center [68, 161] width 15 height 8
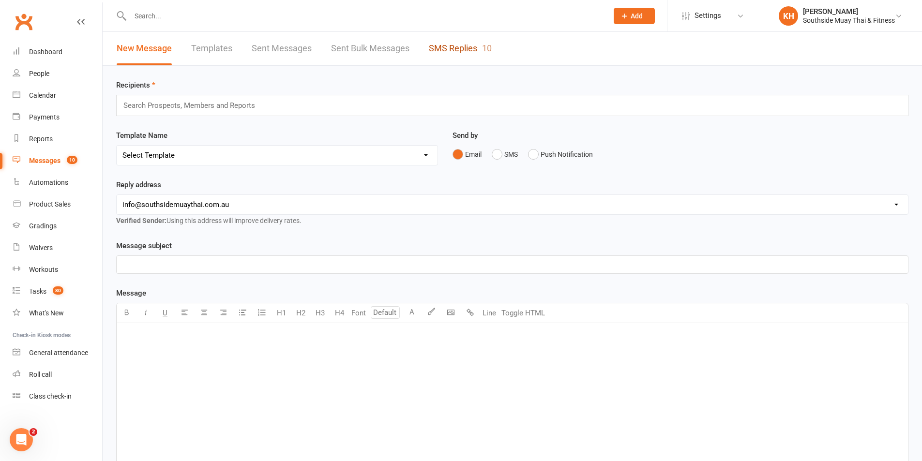
click at [484, 49] on div "10" at bounding box center [487, 48] width 10 height 10
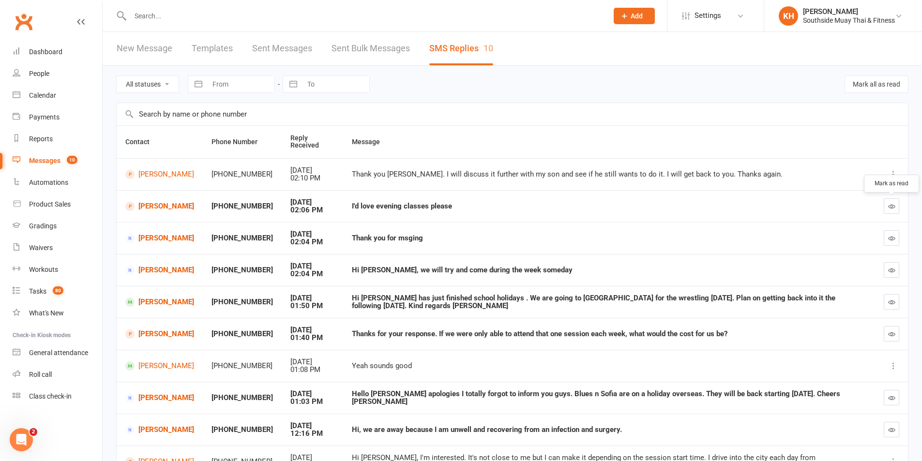
click at [894, 209] on icon "button" at bounding box center [891, 206] width 7 height 7
drag, startPoint x: 887, startPoint y: 334, endPoint x: 506, endPoint y: 47, distance: 477.1
click at [888, 334] on button "button" at bounding box center [891, 333] width 15 height 15
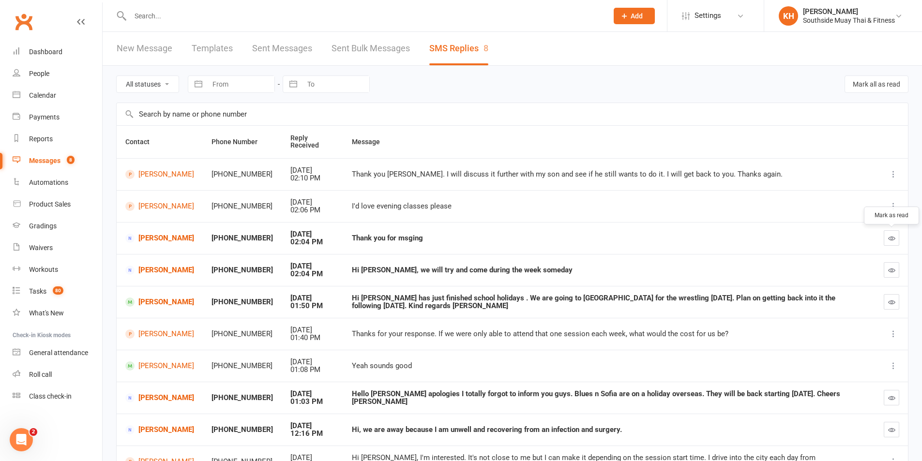
click at [888, 241] on icon "button" at bounding box center [891, 238] width 7 height 7
click at [893, 273] on icon "button" at bounding box center [891, 270] width 7 height 7
click at [167, 305] on link "Adrian Iandiorio" at bounding box center [159, 302] width 69 height 9
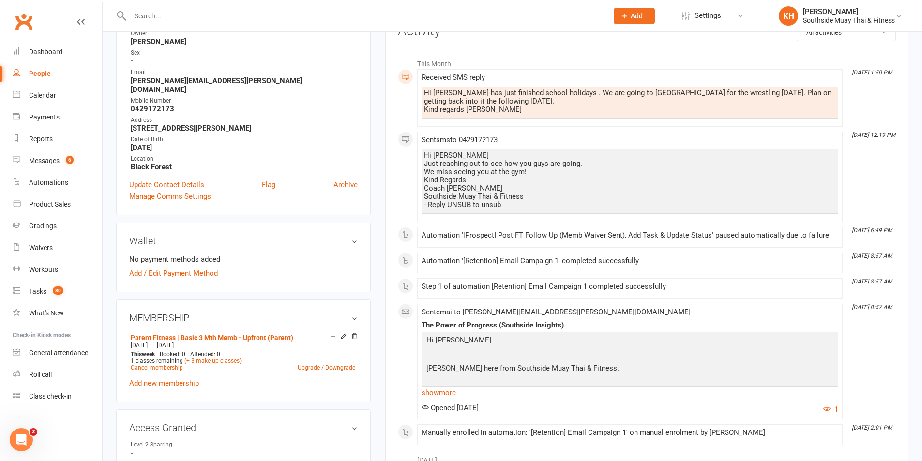
scroll to position [145, 0]
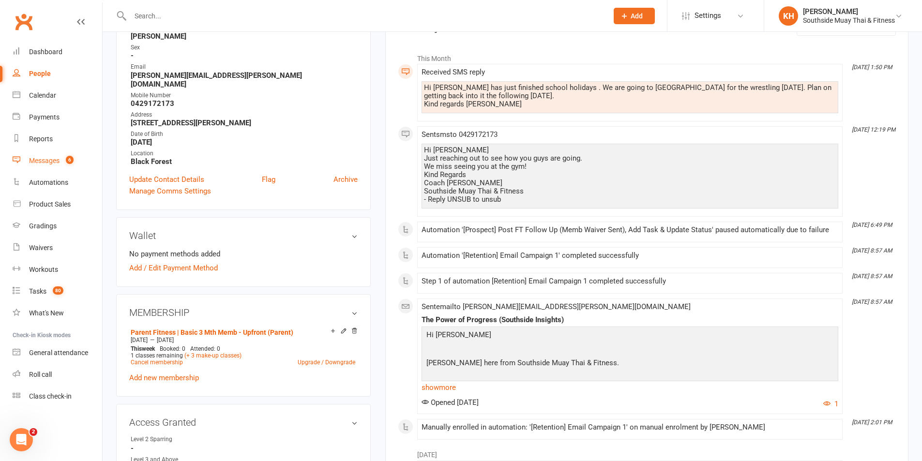
click at [57, 161] on div "Messages" at bounding box center [44, 161] width 30 height 8
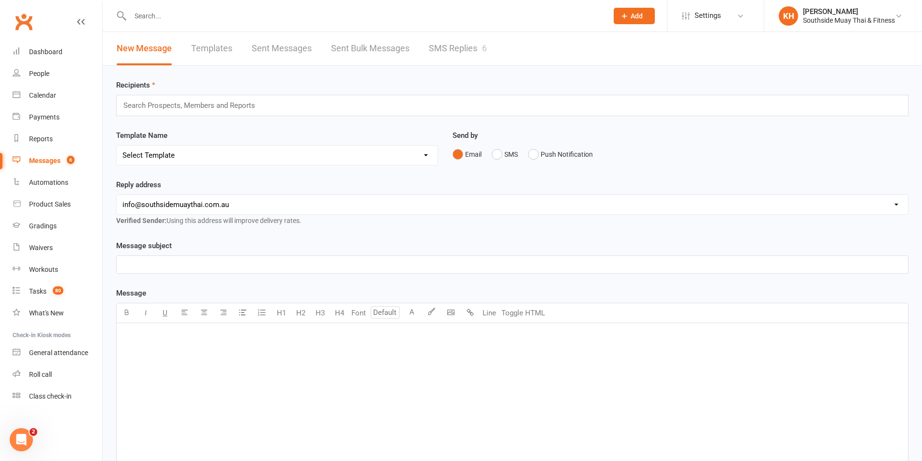
click at [467, 45] on link "SMS Replies 6" at bounding box center [458, 48] width 58 height 33
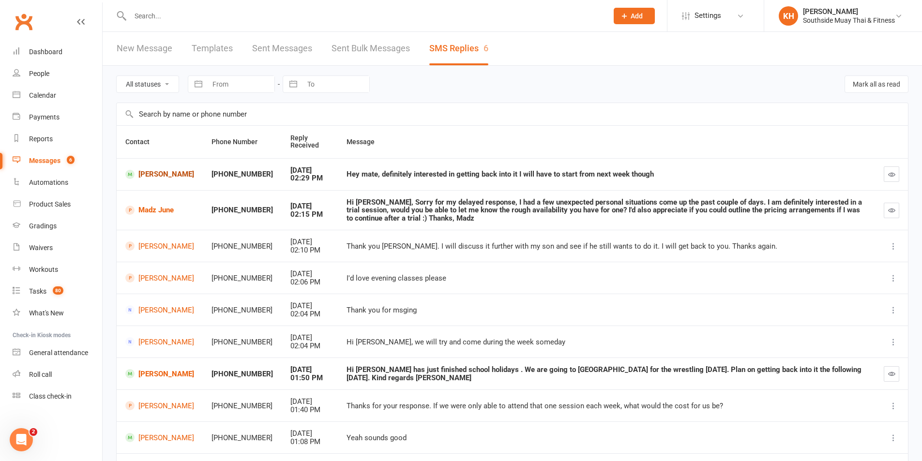
click at [169, 172] on link "James Picken" at bounding box center [159, 174] width 69 height 9
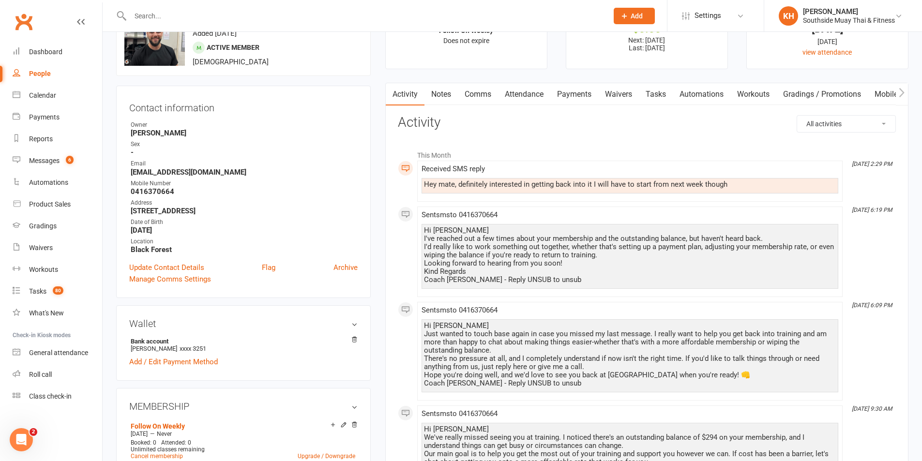
scroll to position [97, 0]
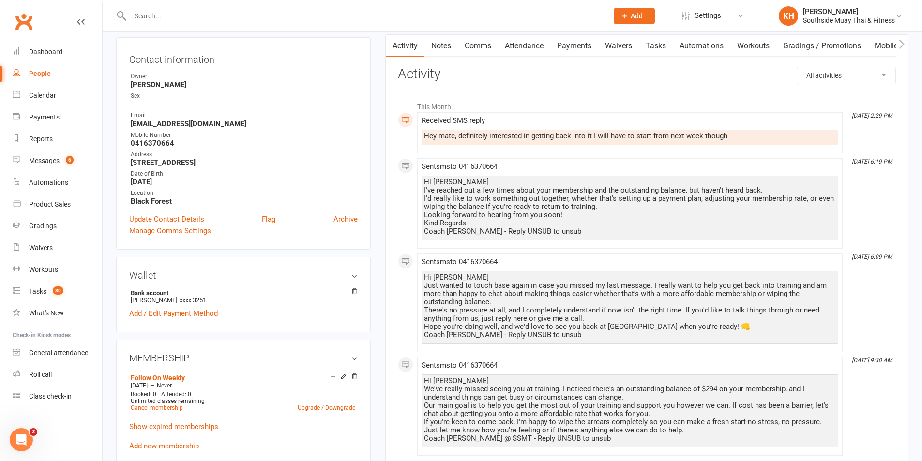
click at [562, 50] on link "Payments" at bounding box center [574, 46] width 48 height 22
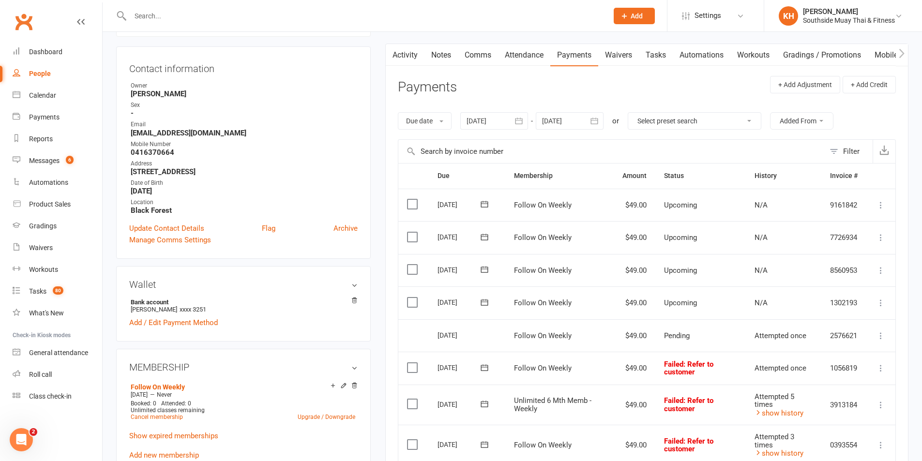
scroll to position [97, 0]
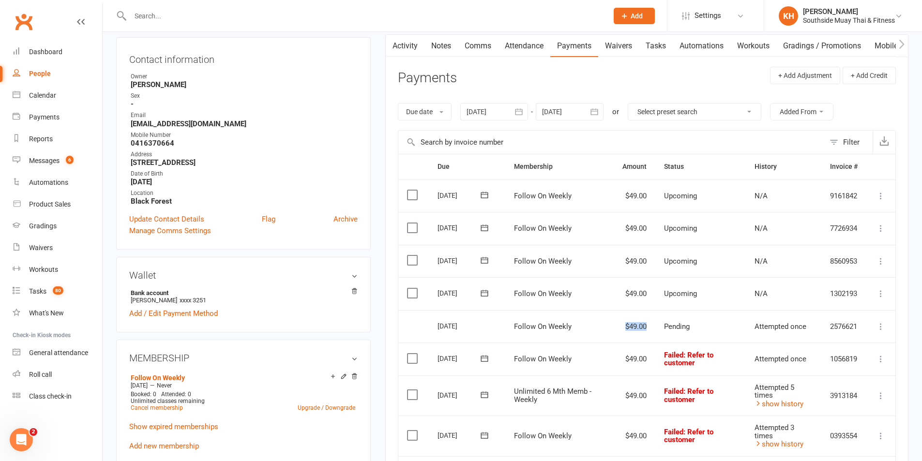
drag, startPoint x: 641, startPoint y: 327, endPoint x: 620, endPoint y: 327, distance: 21.3
click at [620, 327] on td "$49.00" at bounding box center [635, 326] width 42 height 33
click at [654, 326] on td "$49.00" at bounding box center [635, 326] width 42 height 33
drag, startPoint x: 653, startPoint y: 326, endPoint x: 596, endPoint y: 334, distance: 56.8
click at [596, 334] on tr "Select this 14 Oct 2025 James Picken Follow On Weekly $49.00 Pending Attempted …" at bounding box center [646, 326] width 497 height 33
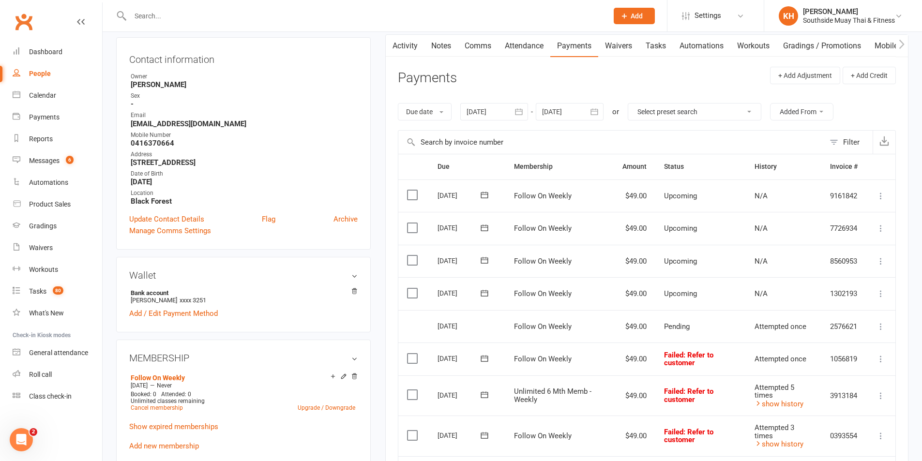
click at [656, 290] on td "Upcoming" at bounding box center [700, 293] width 91 height 33
drag, startPoint x: 645, startPoint y: 294, endPoint x: 604, endPoint y: 299, distance: 41.4
click at [604, 298] on tr "Select this 21 Oct 2025 James Picken Follow On Weekly $49.00 Upcoming N/A 13021…" at bounding box center [646, 293] width 497 height 33
click at [656, 257] on td "Upcoming" at bounding box center [700, 261] width 91 height 33
drag, startPoint x: 649, startPoint y: 259, endPoint x: 599, endPoint y: 268, distance: 51.0
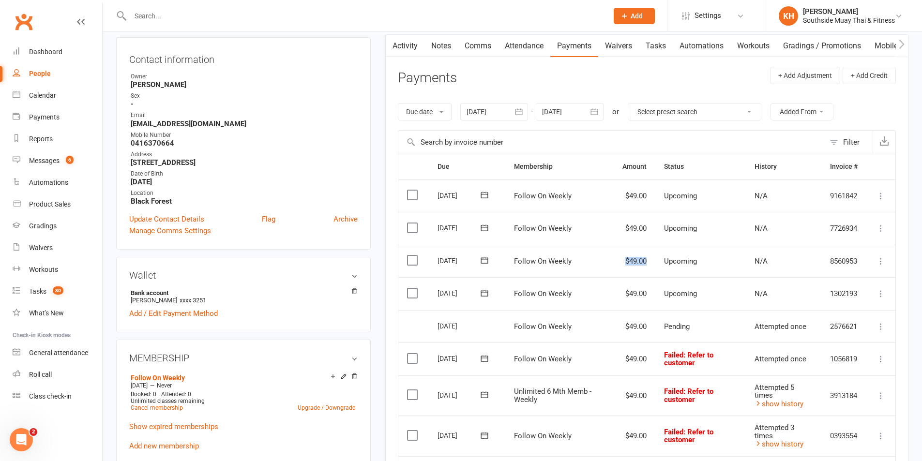
click at [599, 268] on tr "Select this 28 Oct 2025 James Picken Follow On Weekly $49.00 Upcoming N/A 85609…" at bounding box center [646, 261] width 497 height 33
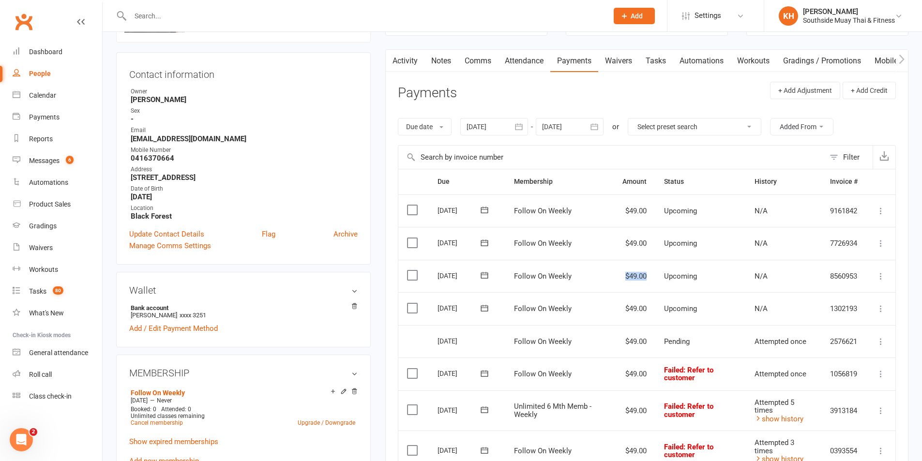
scroll to position [0, 0]
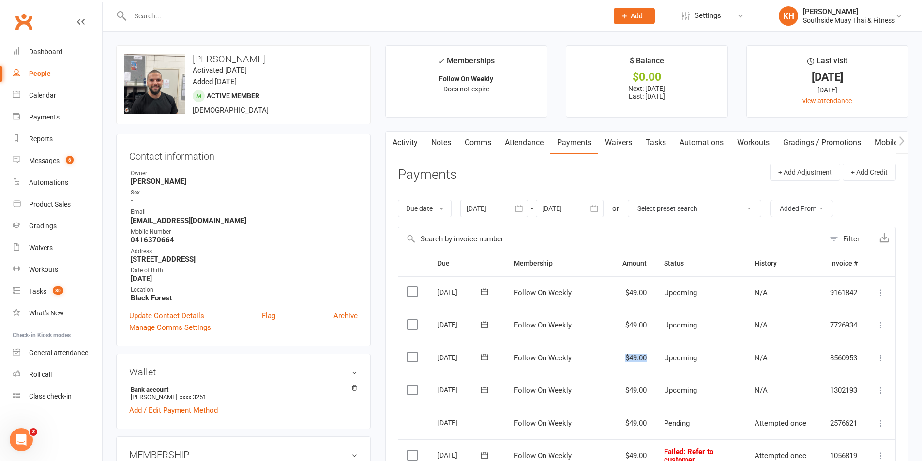
click at [401, 144] on link "Activity" at bounding box center [405, 143] width 39 height 22
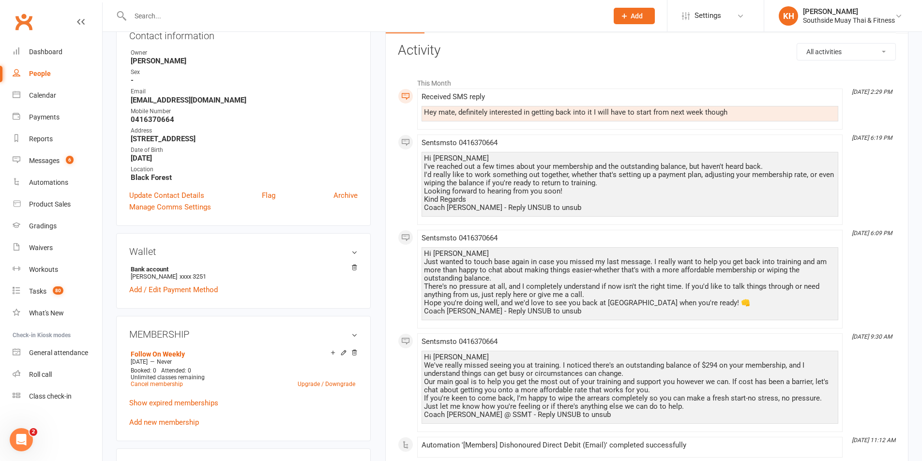
scroll to position [290, 0]
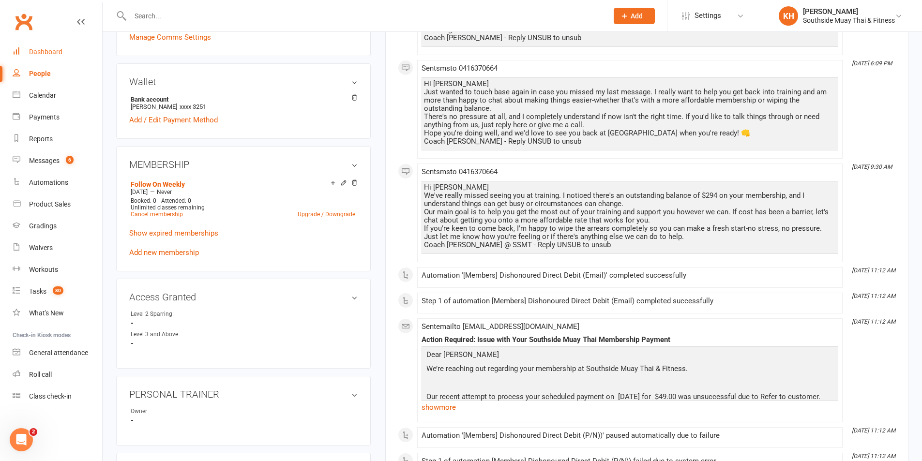
click at [63, 55] on link "Dashboard" at bounding box center [58, 52] width 90 height 22
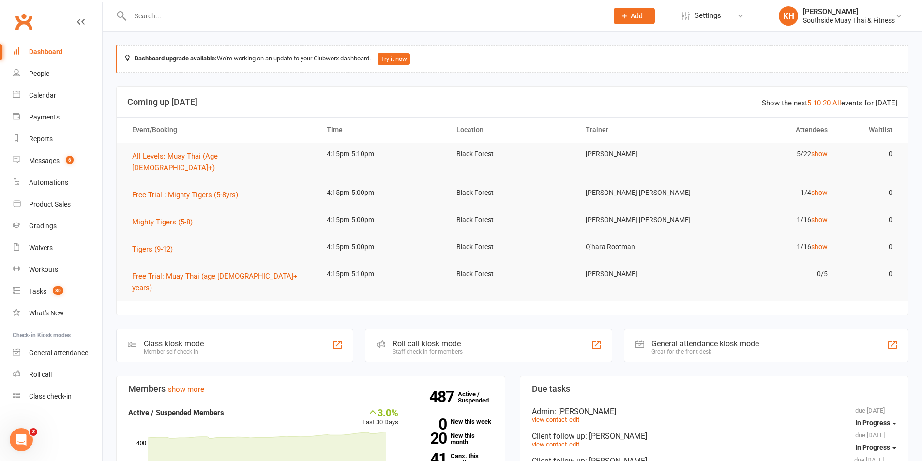
click at [179, 16] on input "text" at bounding box center [364, 16] width 474 height 14
click at [178, 16] on input "text" at bounding box center [364, 16] width 474 height 14
click at [24, 242] on link "Waivers" at bounding box center [58, 248] width 90 height 22
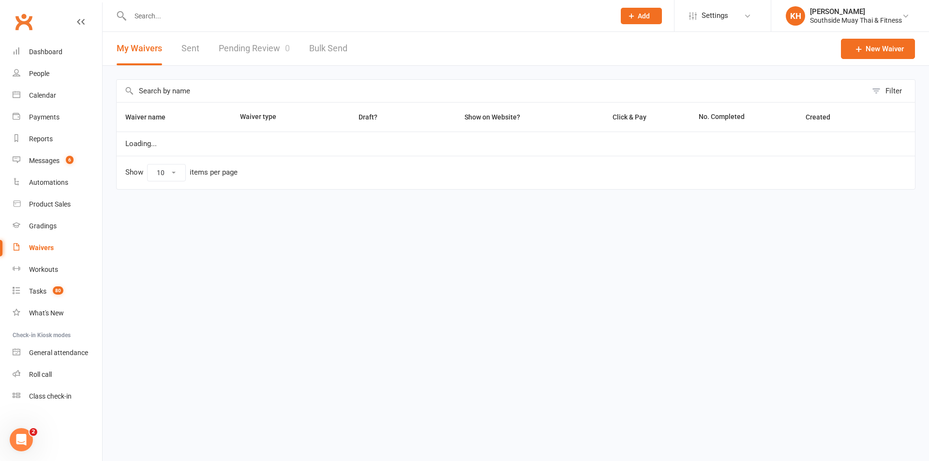
click at [309, 28] on div at bounding box center [362, 15] width 492 height 31
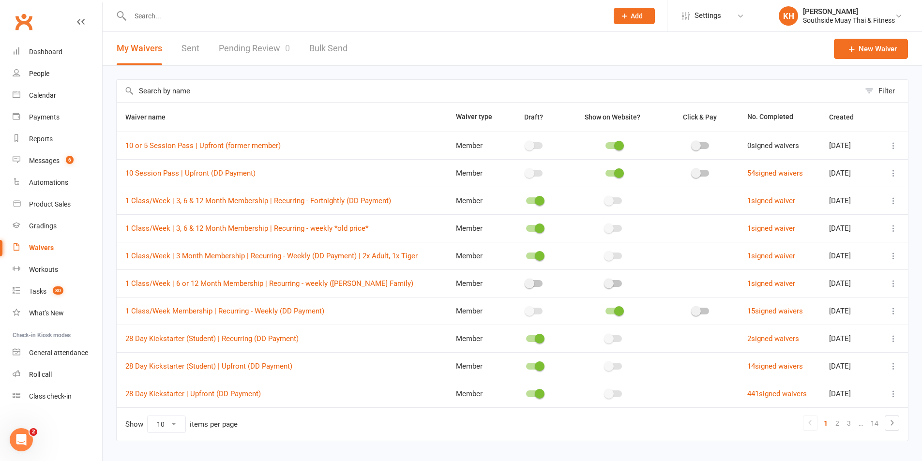
click at [275, 36] on link "Pending Review 0" at bounding box center [254, 48] width 71 height 33
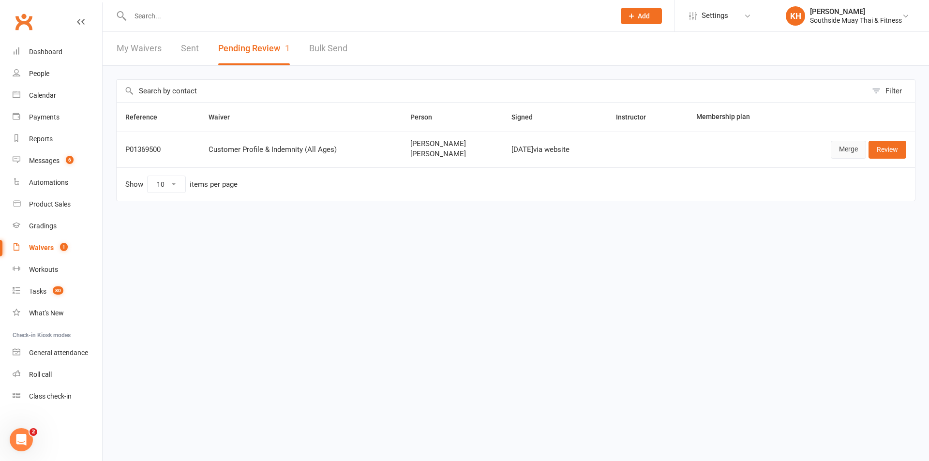
click at [849, 149] on link "Merge" at bounding box center [848, 149] width 35 height 17
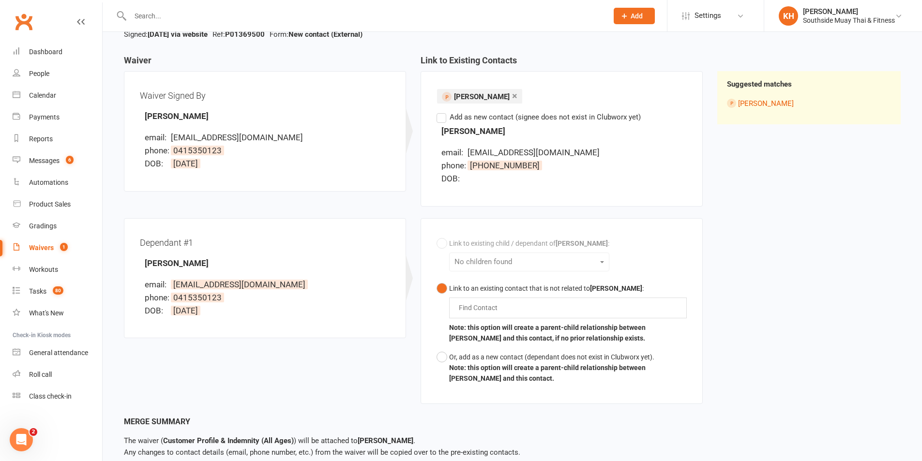
scroll to position [97, 0]
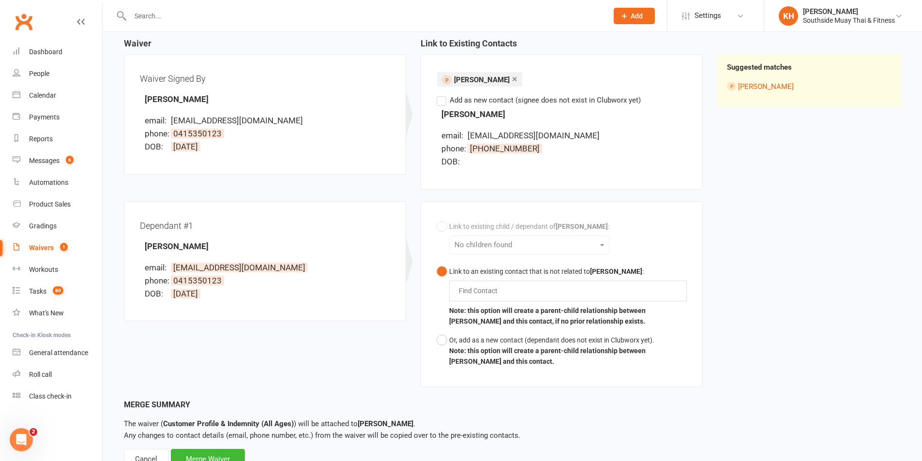
drag, startPoint x: 140, startPoint y: 244, endPoint x: 223, endPoint y: 246, distance: 82.8
click at [223, 246] on div "Dependant #1 Iker Hernandez email: jorgehdz030191@hotmail.com phone: 0415350123…" at bounding box center [265, 261] width 250 height 89
click at [476, 284] on div "Find Contact" at bounding box center [568, 291] width 238 height 20
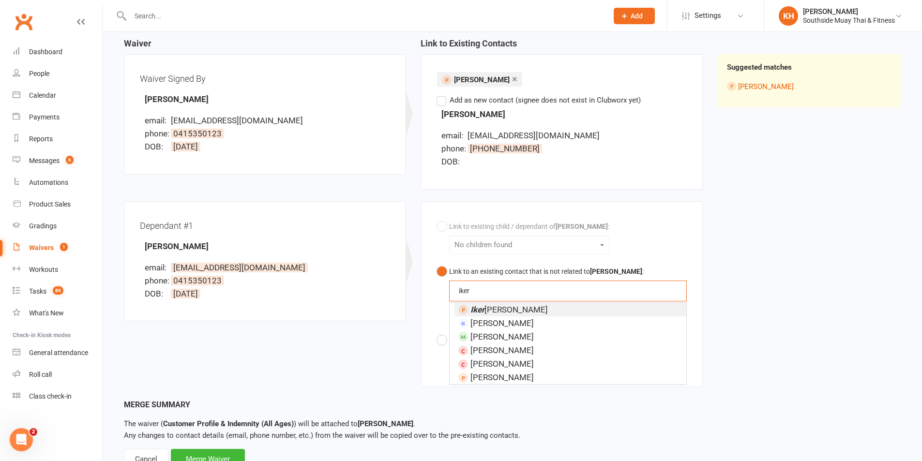
type input "iker"
click at [502, 312] on span "Iker Hernandez" at bounding box center [509, 310] width 77 height 10
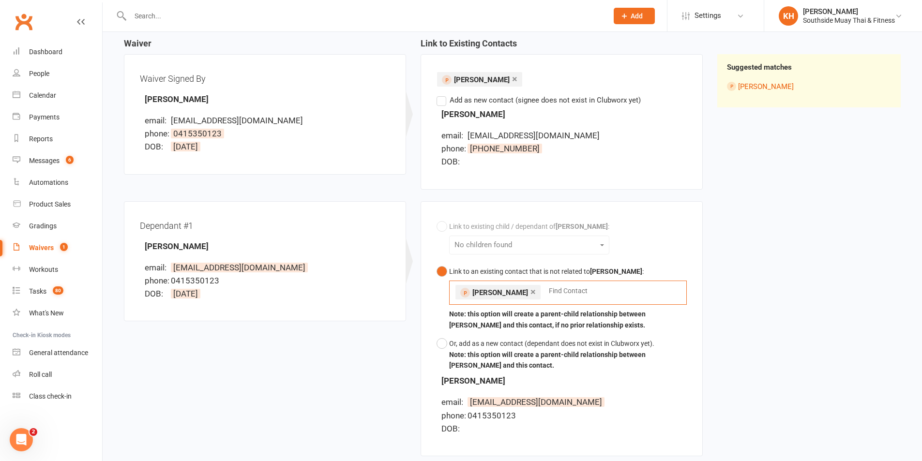
click at [442, 99] on label "Add as new contact (signee does not exist in Clubworx yet)" at bounding box center [539, 100] width 204 height 12
click at [442, 94] on input "Add as new contact (signee does not exist in Clubworx yet)" at bounding box center [440, 94] width 6 height 0
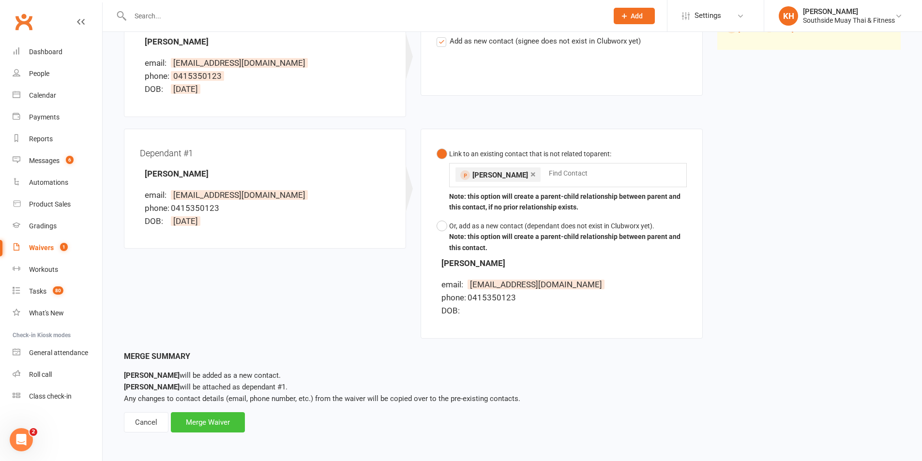
scroll to position [155, 0]
click at [201, 427] on div "Merge Waiver" at bounding box center [208, 421] width 74 height 20
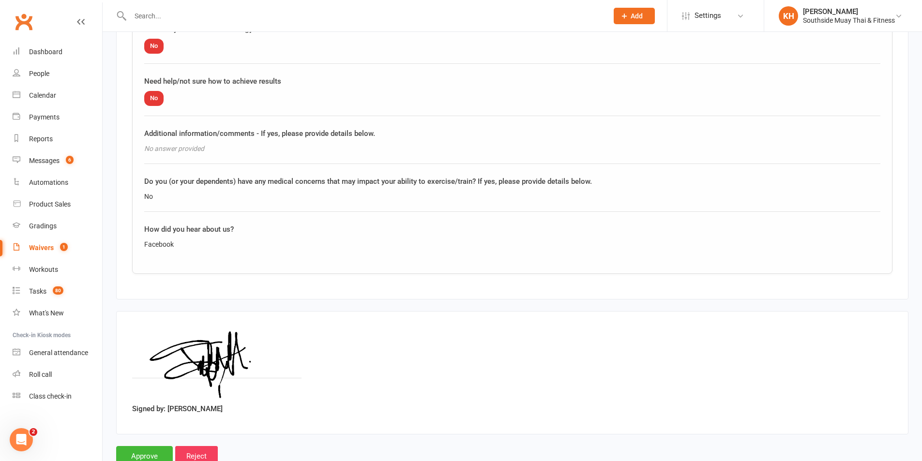
scroll to position [1584, 0]
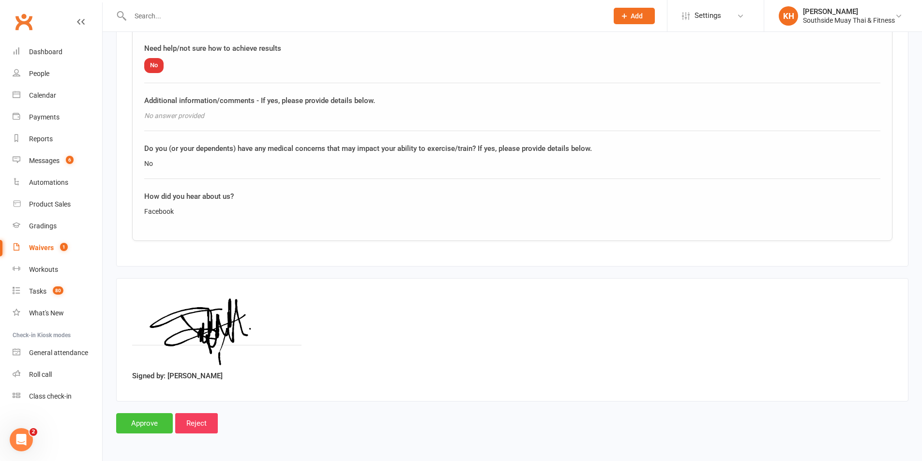
click at [145, 417] on input "Approve" at bounding box center [144, 423] width 57 height 20
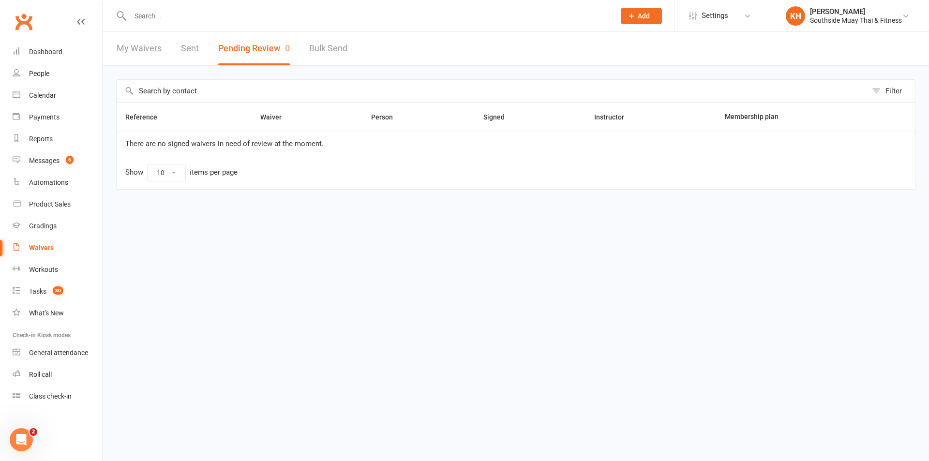
click at [180, 10] on input "text" at bounding box center [367, 16] width 481 height 14
paste input "laurenrheinjus@gmail.com"
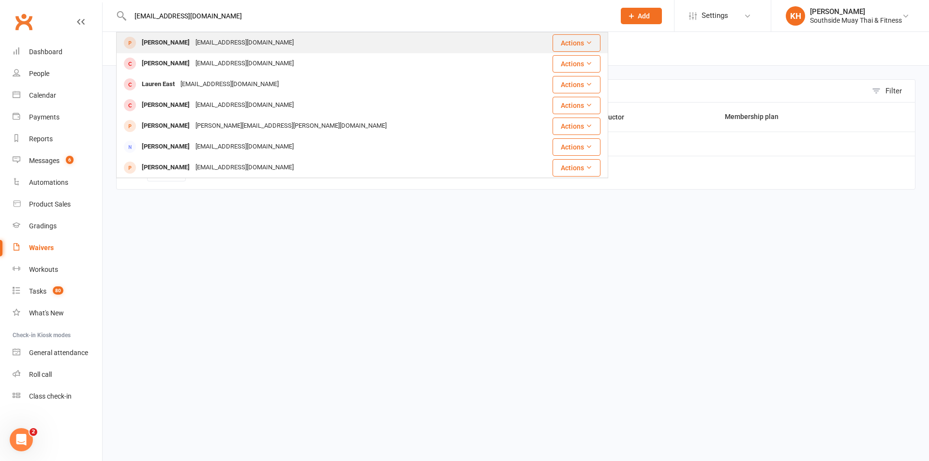
type input "laurenrheinjus@gmail.com"
click at [185, 49] on div "Lauren Heinjus" at bounding box center [166, 43] width 54 height 14
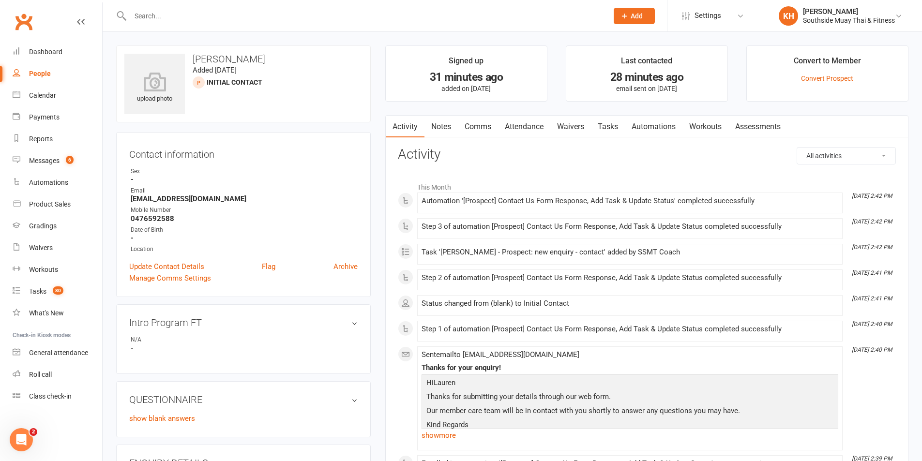
click at [518, 132] on link "Attendance" at bounding box center [524, 127] width 52 height 22
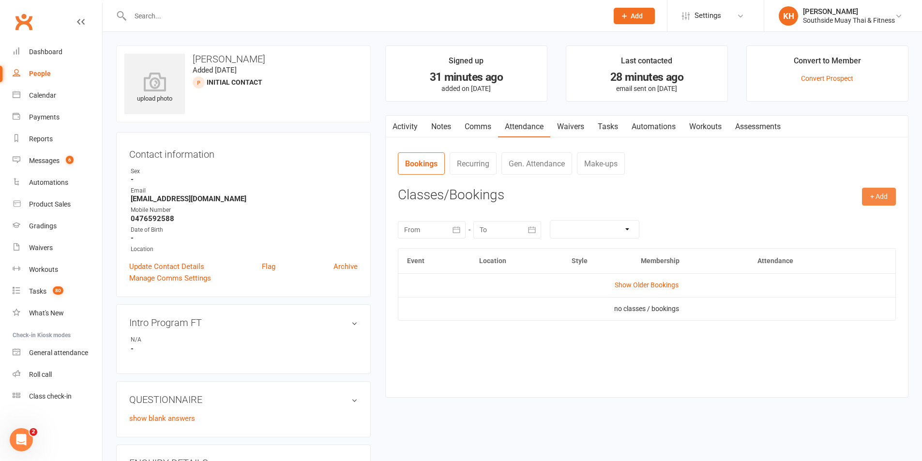
click at [884, 193] on button "+ Add" at bounding box center [879, 196] width 34 height 17
click at [828, 218] on link "Book Event" at bounding box center [848, 218] width 96 height 19
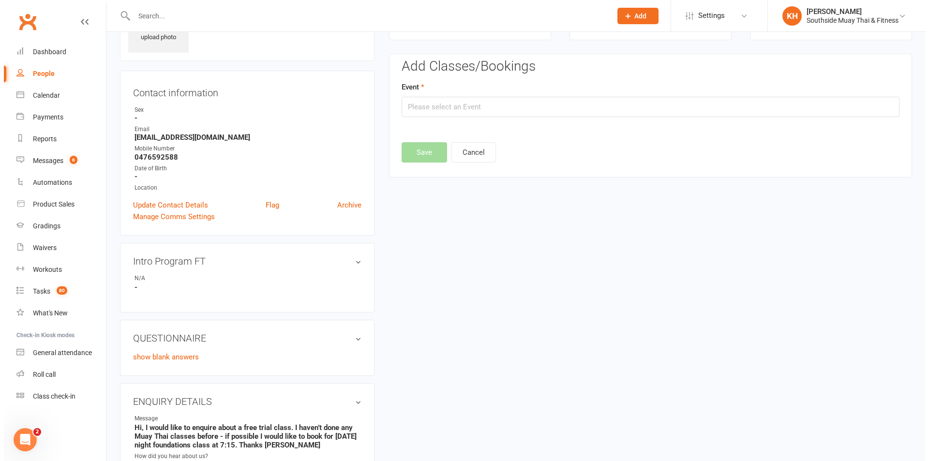
scroll to position [67, 0]
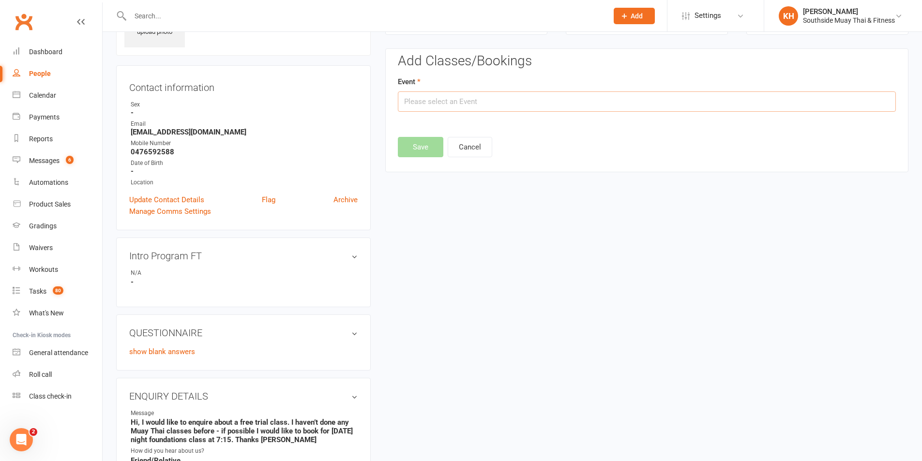
click at [579, 98] on input "text" at bounding box center [647, 101] width 498 height 20
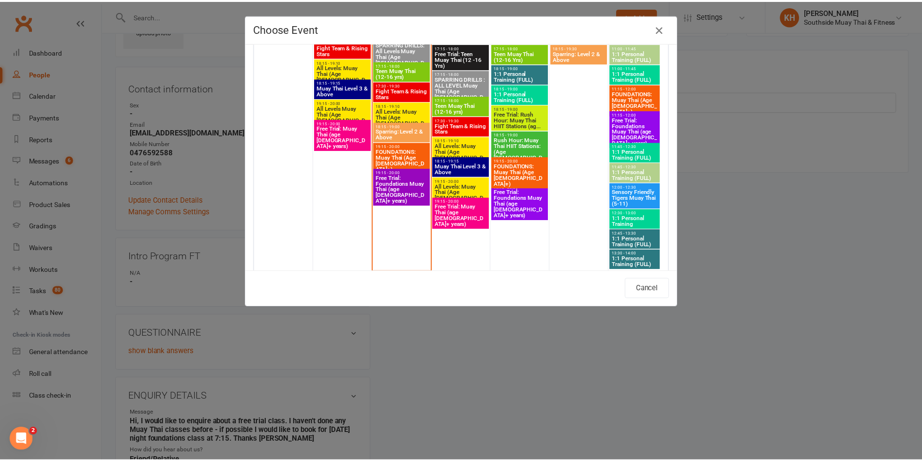
scroll to position [1791, 0]
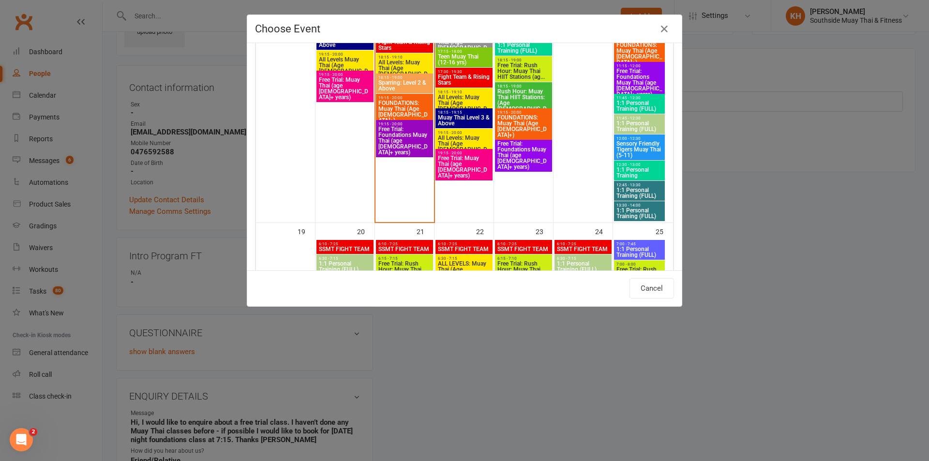
click at [517, 152] on span "Free Trial: Foundations Muay Thai (age [DEMOGRAPHIC_DATA]+ years)" at bounding box center [523, 155] width 53 height 29
type input "Free Trial: Foundations Muay Thai (age 13+ years) - Oct 16, 2025 7:15:00 PM"
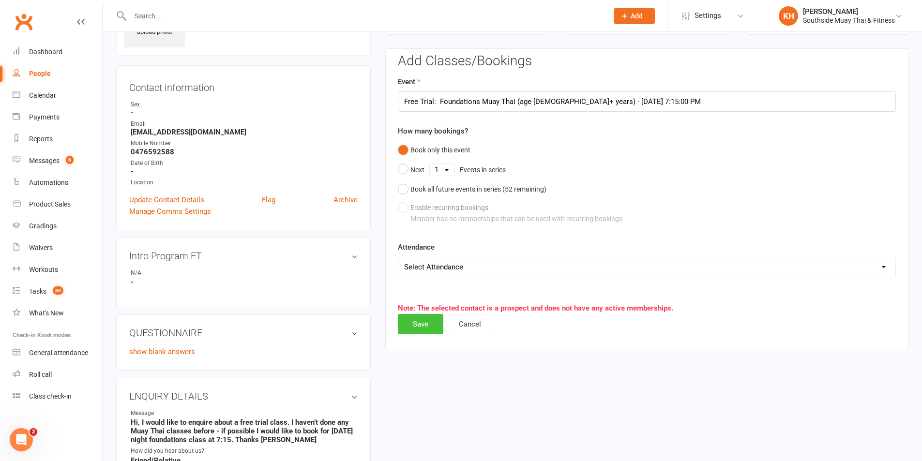
click at [420, 332] on button "Save" at bounding box center [421, 324] width 46 height 20
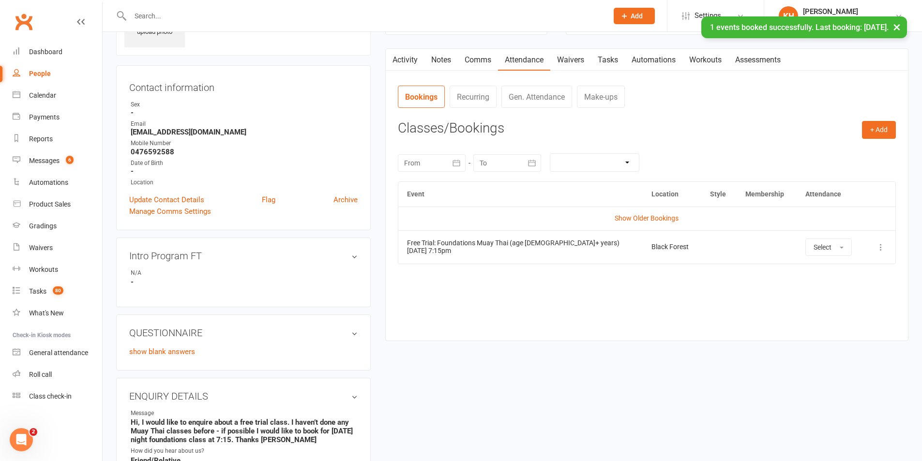
click at [476, 61] on link "Comms" at bounding box center [478, 60] width 40 height 22
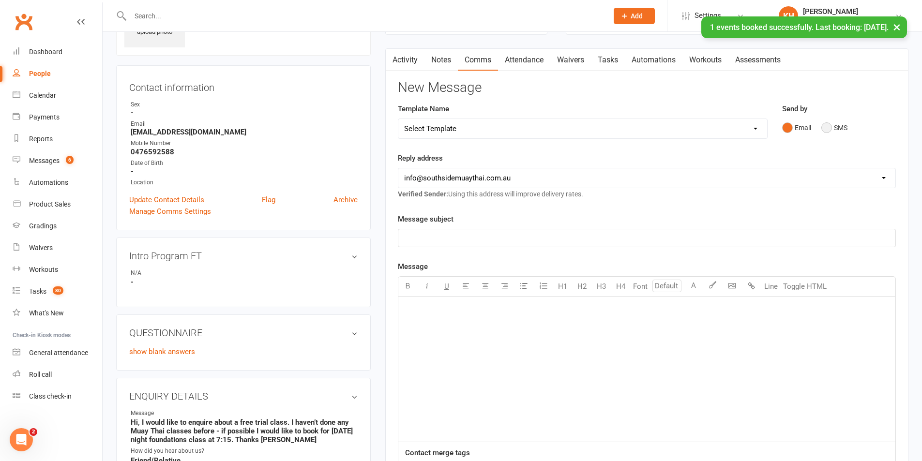
click at [824, 127] on button "SMS" at bounding box center [835, 128] width 26 height 18
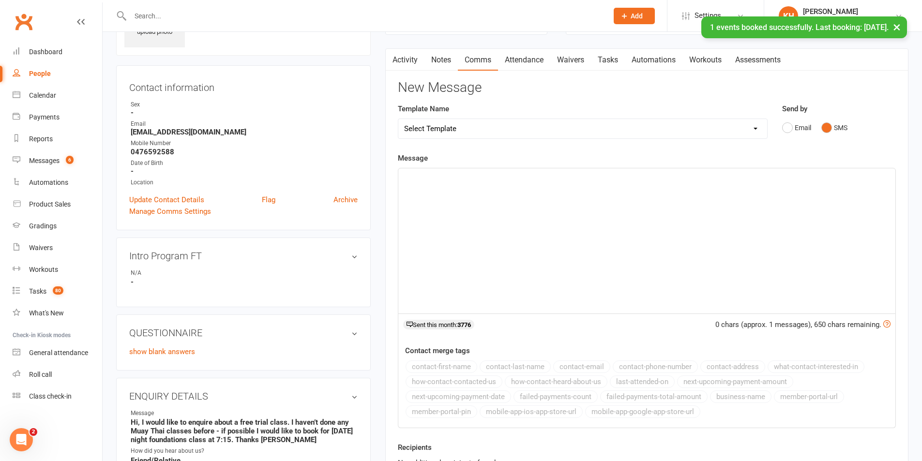
click at [731, 246] on div "﻿" at bounding box center [646, 240] width 497 height 145
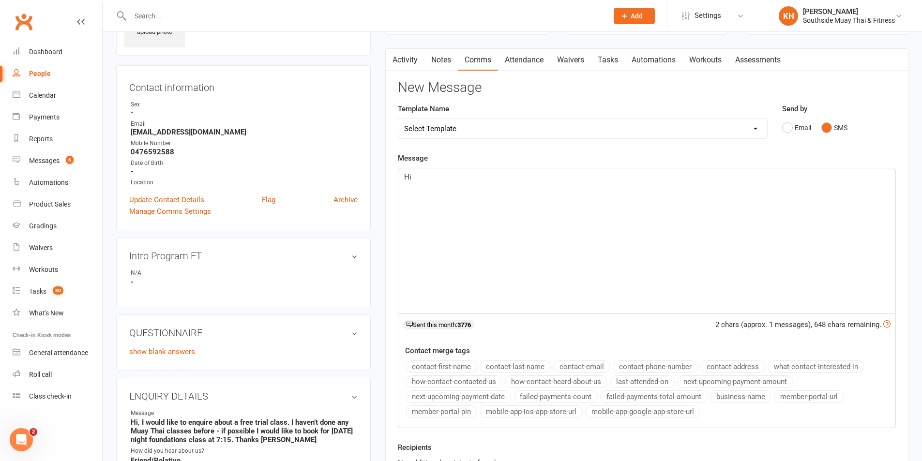
click at [451, 367] on button "contact-first-name" at bounding box center [442, 367] width 72 height 13
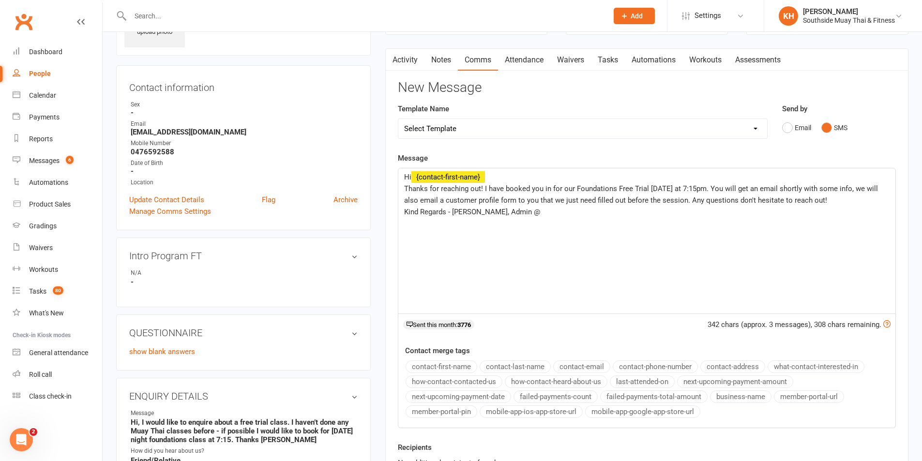
click at [766, 393] on button "business-name" at bounding box center [740, 397] width 61 height 13
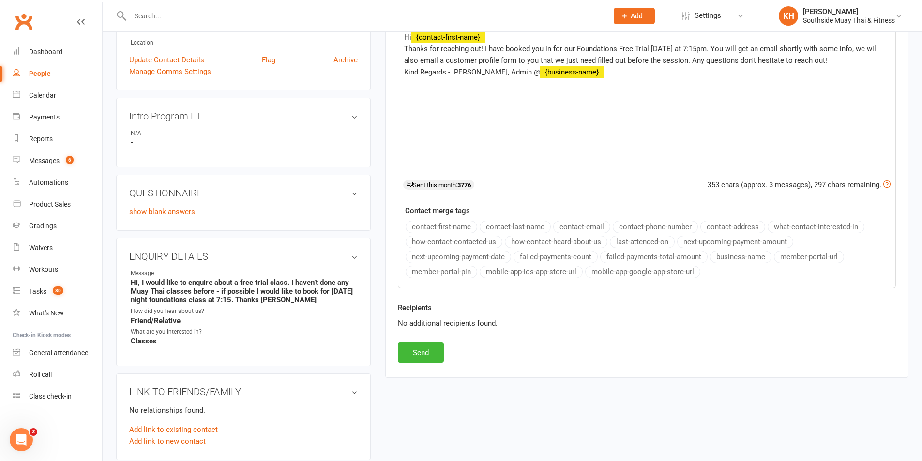
scroll to position [212, 0]
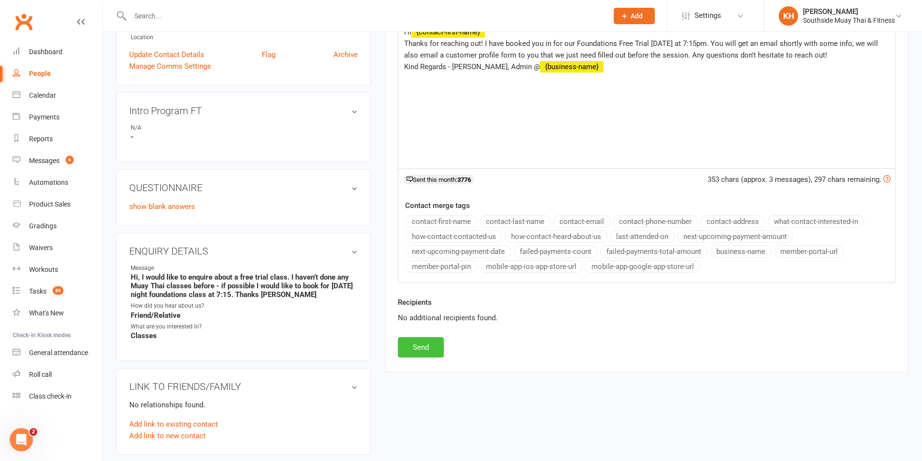
click at [436, 349] on button "Send" at bounding box center [421, 347] width 46 height 20
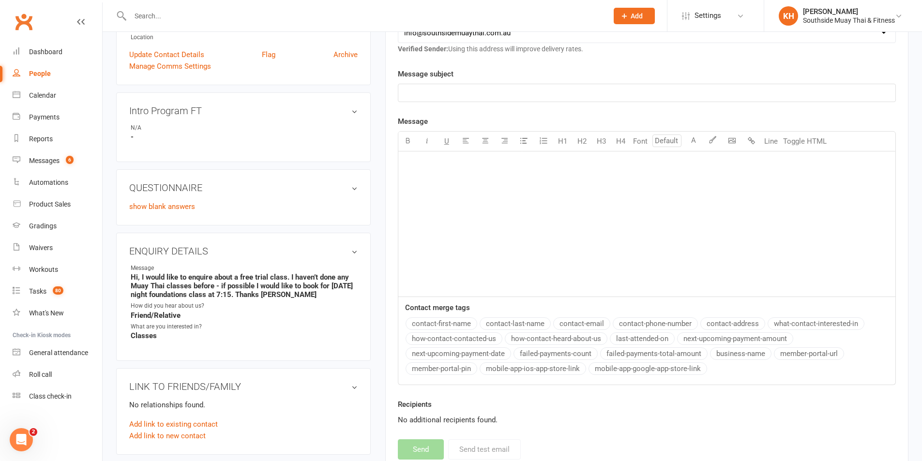
click at [390, 162] on div "Activity Notes Comms Attendance Waivers Tasks Automations Workouts Assessments …" at bounding box center [646, 189] width 523 height 572
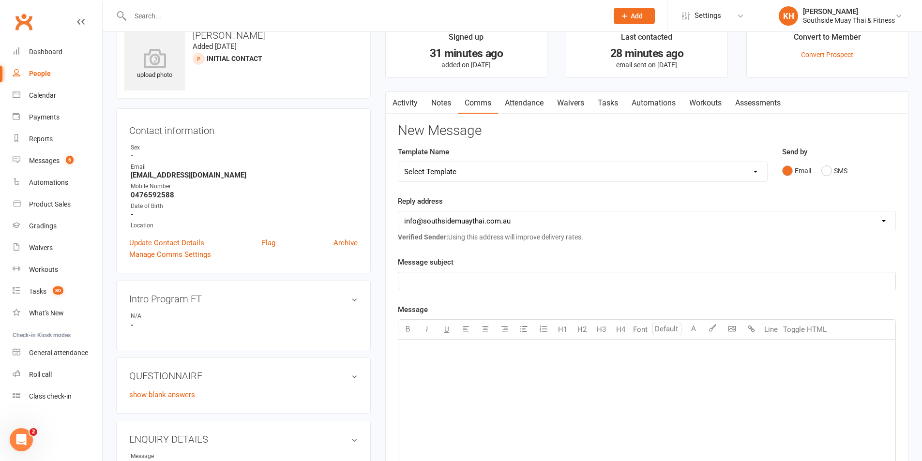
scroll to position [0, 0]
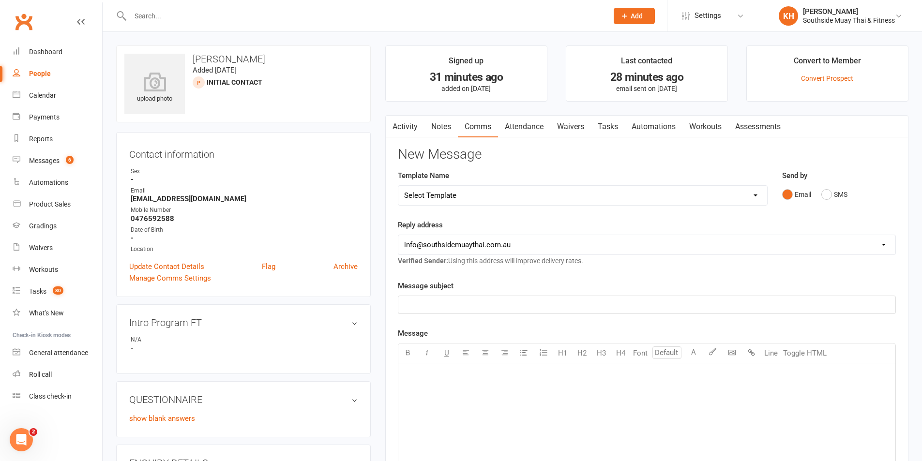
click at [398, 132] on link "Activity" at bounding box center [405, 127] width 39 height 22
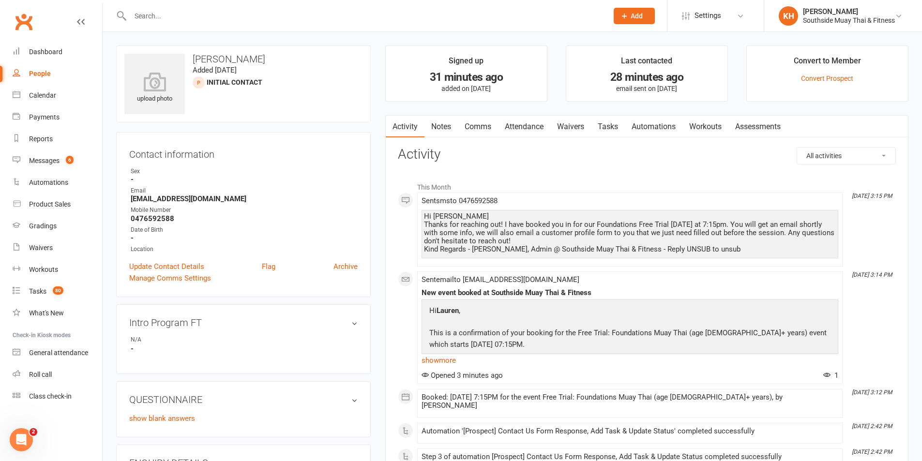
click at [580, 122] on link "Waivers" at bounding box center [570, 127] width 41 height 22
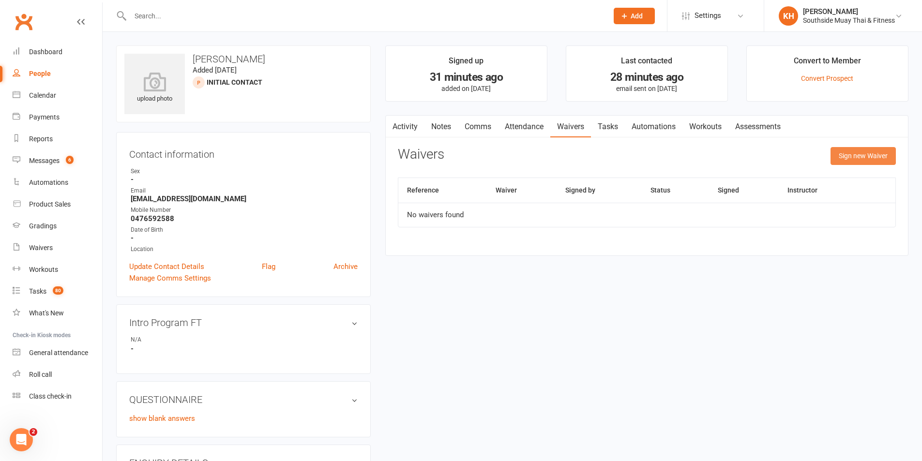
click at [852, 152] on button "Sign new Waiver" at bounding box center [863, 155] width 65 height 17
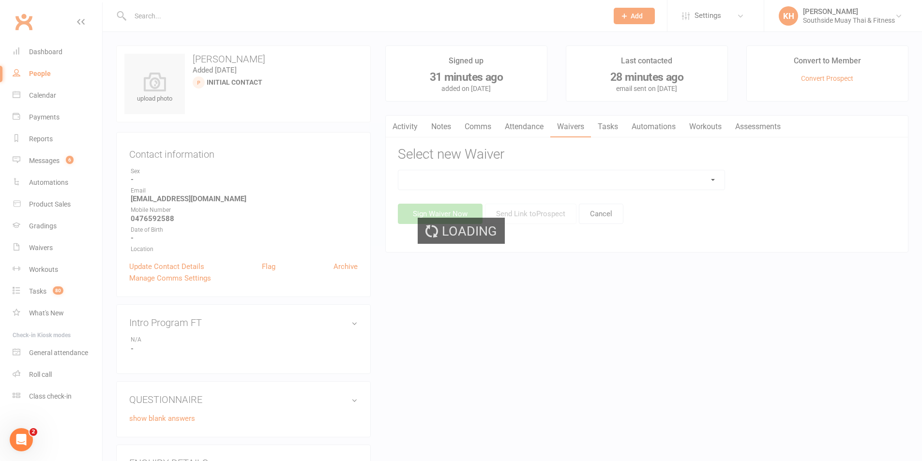
click at [452, 177] on div "Loading" at bounding box center [461, 230] width 922 height 461
click at [452, 177] on select at bounding box center [561, 179] width 326 height 19
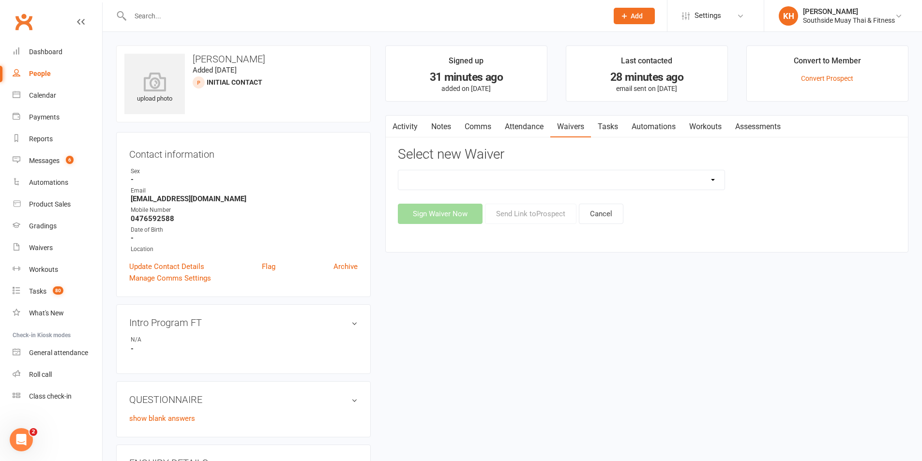
select select "175"
click at [398, 170] on select "10 or 5 Session Pass | Upfront (former member) 10 Session Pass | Upfront (DD Pa…" at bounding box center [561, 179] width 326 height 19
click at [538, 213] on button "Send Link to Prospect" at bounding box center [530, 214] width 91 height 20
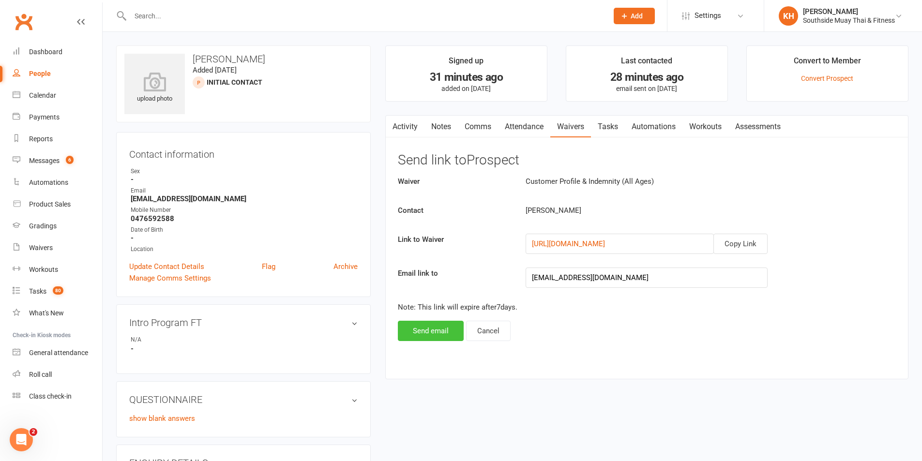
click at [434, 331] on button "Send email" at bounding box center [431, 331] width 66 height 20
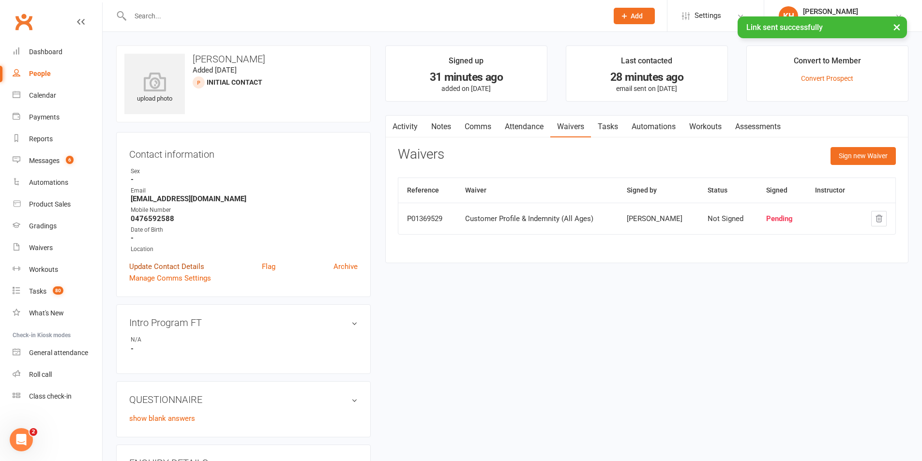
click at [172, 267] on link "Update Contact Details" at bounding box center [166, 267] width 75 height 12
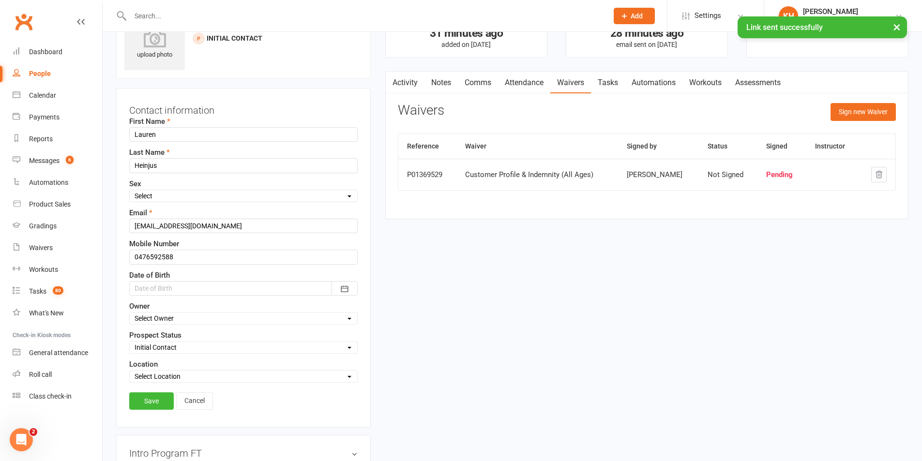
scroll to position [46, 0]
click at [171, 351] on select "Select Initial Contact 28 Day LBE - Contact Needed 28 Day LBE - Intro Class Boo…" at bounding box center [244, 346] width 228 height 11
select select "Adults - Free Trial Booked"
click at [130, 341] on select "Select Initial Contact 28 Day LBE - Contact Needed 28 Day LBE - Intro Class Boo…" at bounding box center [244, 346] width 228 height 11
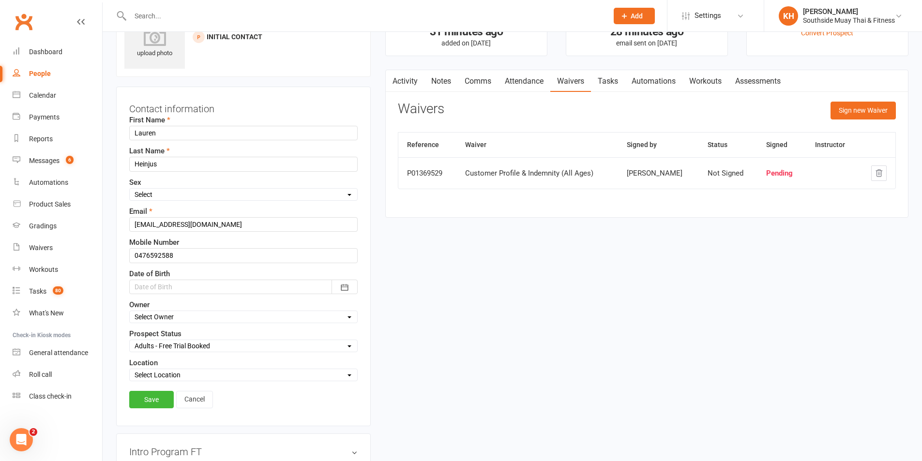
click at [165, 319] on select "Select Owner Nick Hunter Freya Tierney Barry Saunders Emma Edwards SSMT Retenti…" at bounding box center [244, 317] width 228 height 11
select select "6"
click at [130, 312] on select "Select Owner Nick Hunter Freya Tierney Barry Saunders Emma Edwards SSMT Retenti…" at bounding box center [244, 317] width 228 height 11
click at [170, 376] on select "Select Location Black Forest Coaching Calls" at bounding box center [244, 375] width 228 height 11
select select "0"
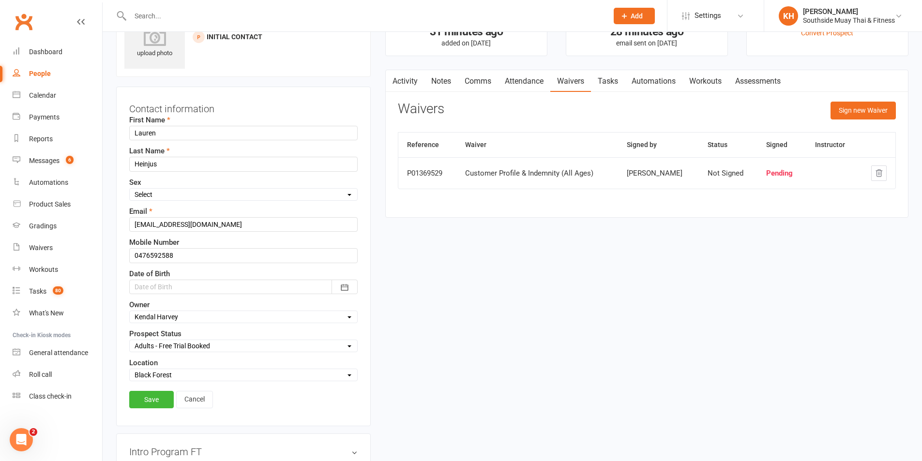
click at [130, 371] on select "Select Location Black Forest Coaching Calls" at bounding box center [244, 375] width 228 height 11
click at [154, 399] on link "Save" at bounding box center [151, 399] width 45 height 17
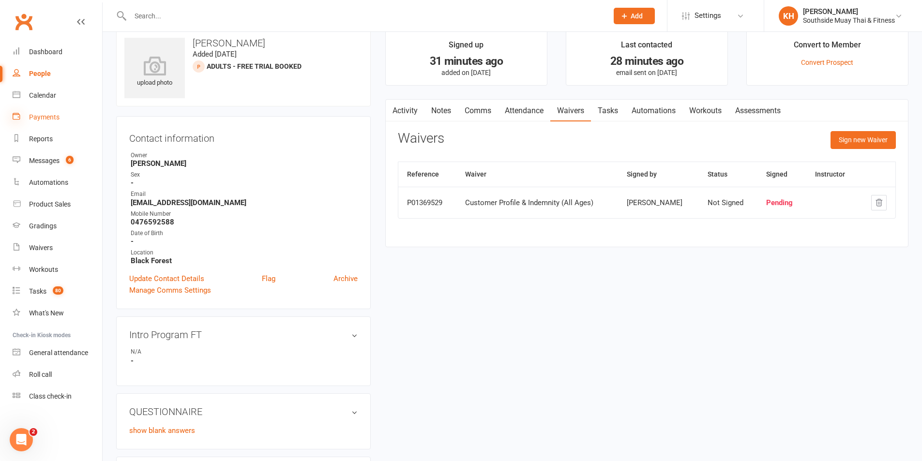
scroll to position [0, 0]
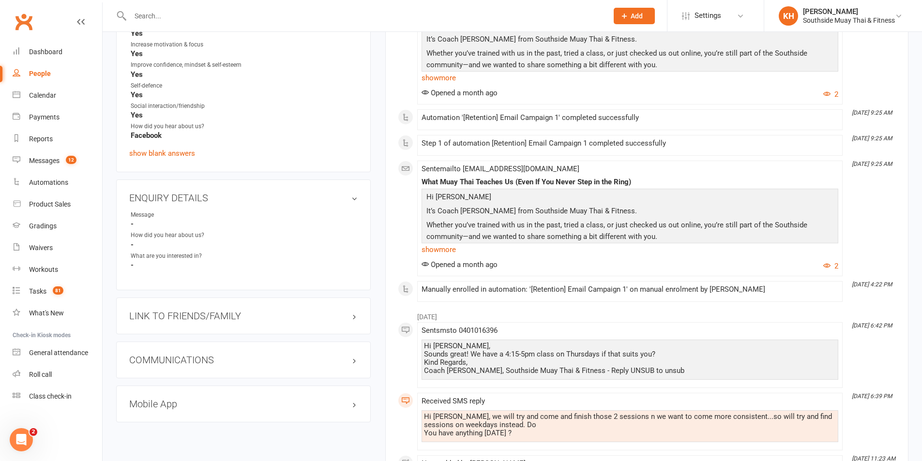
scroll to position [775, 0]
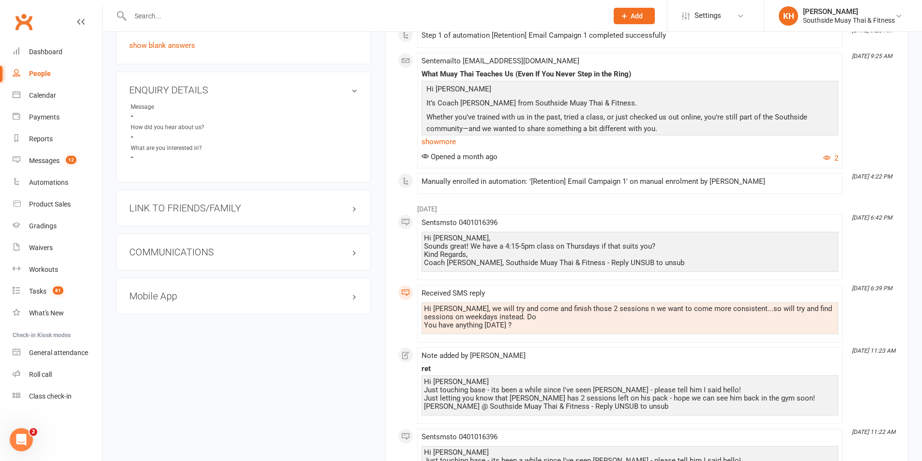
click at [201, 205] on h3 "LINK TO FRIENDS/FAMILY" at bounding box center [243, 208] width 228 height 11
click at [179, 225] on link "Ruhaan Maurya - Child" at bounding box center [169, 228] width 76 height 10
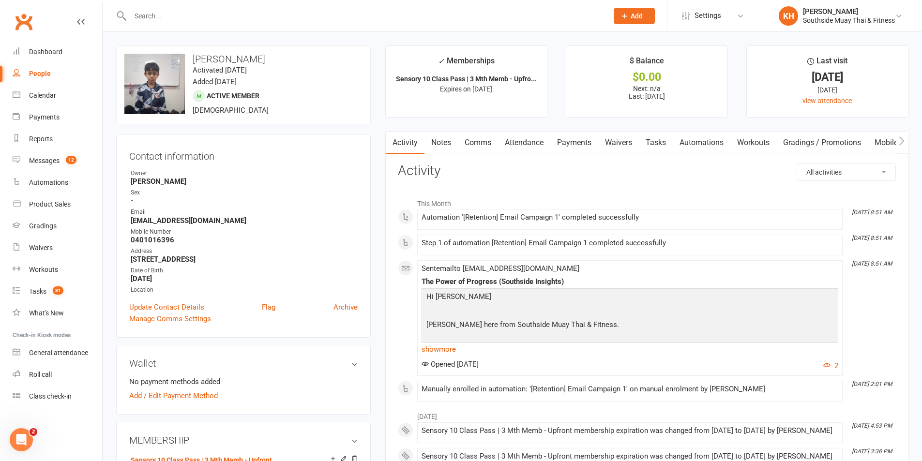
click at [589, 133] on link "Payments" at bounding box center [574, 143] width 48 height 22
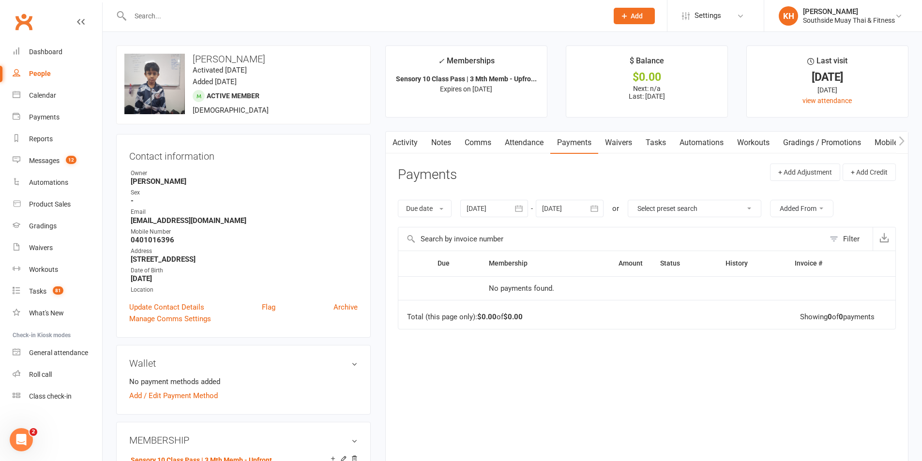
click at [413, 141] on link "Activity" at bounding box center [405, 143] width 39 height 22
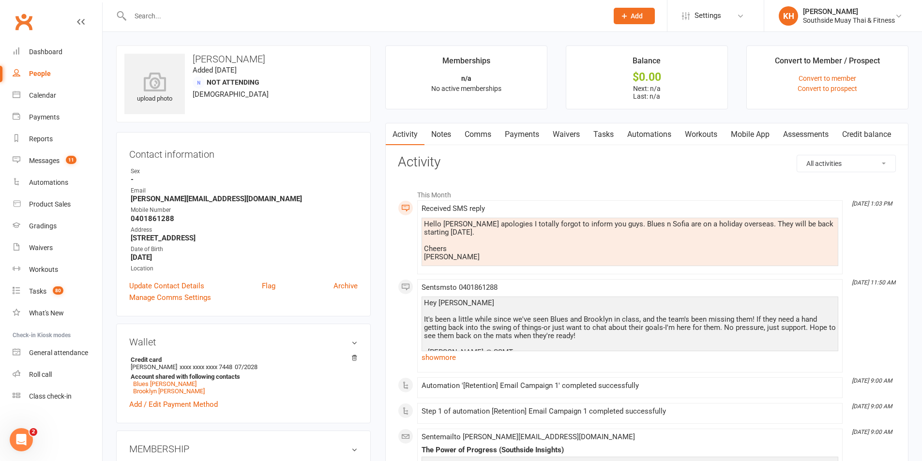
click at [236, 12] on input "text" at bounding box center [364, 16] width 474 height 14
paste input "Madz June"
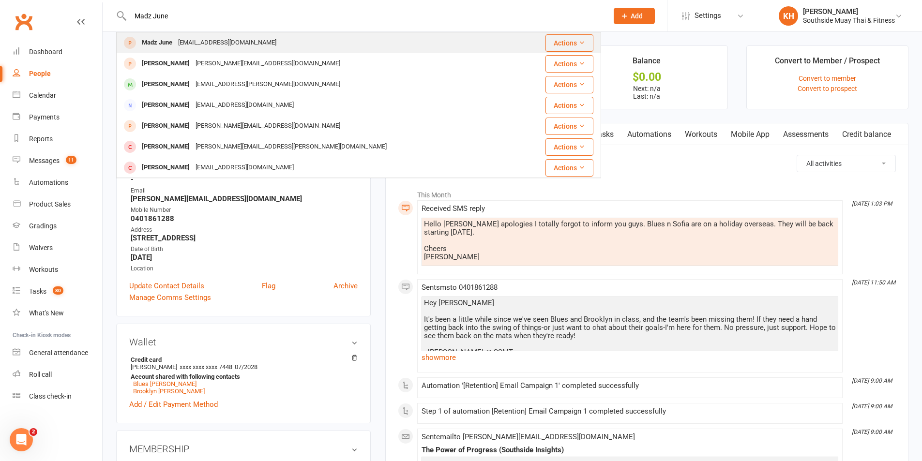
type input "Madz June"
click at [165, 47] on div "Madz June" at bounding box center [157, 43] width 36 height 14
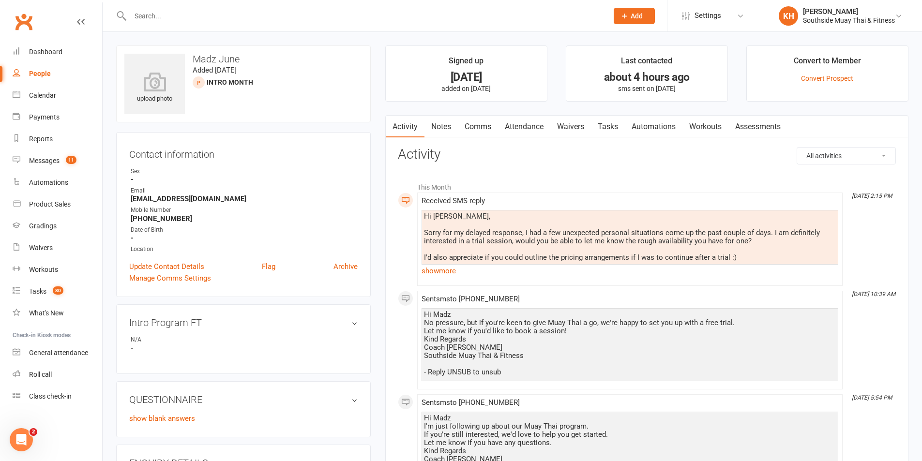
click at [489, 127] on link "Comms" at bounding box center [478, 127] width 40 height 22
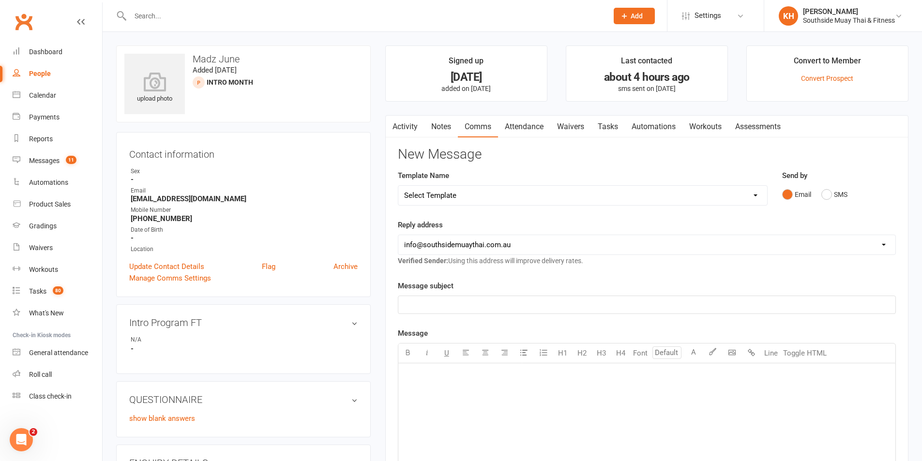
click at [472, 196] on select "Select Template [SMS] Outreach Message: High Risk – Personal From Trainer + Ree…" at bounding box center [582, 195] width 369 height 19
select select "35"
click at [398, 186] on select "Select Template [SMS] Outreach Message: High Risk – Personal From Trainer + Ree…" at bounding box center [582, 195] width 369 height 19
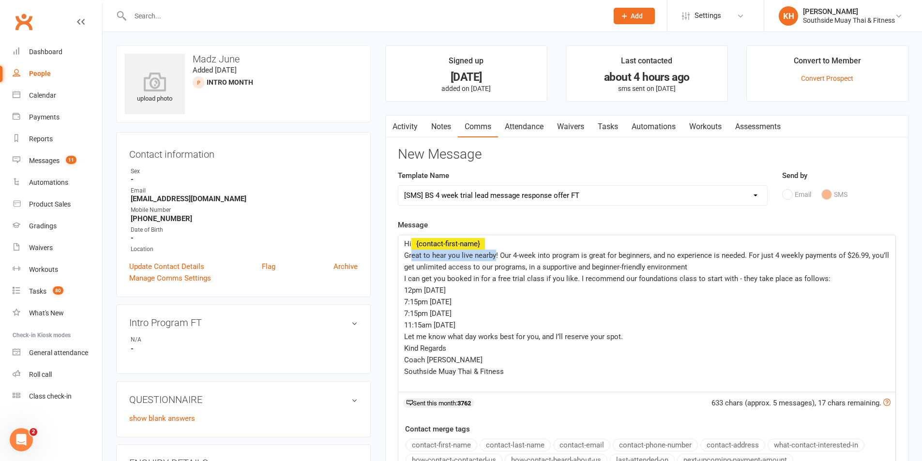
drag, startPoint x: 494, startPoint y: 256, endPoint x: 413, endPoint y: 261, distance: 81.5
click at [413, 261] on p "Great to hear you live nearby! Our 4-week into program is great for beginners, …" at bounding box center [647, 261] width 486 height 23
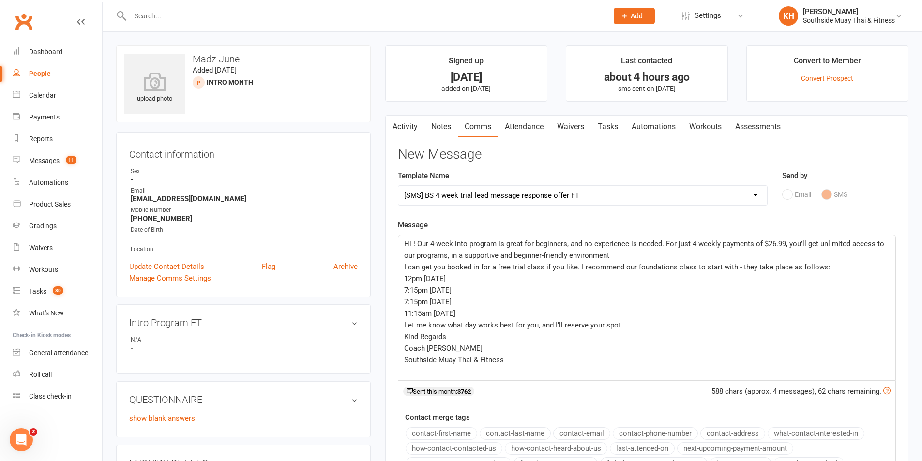
click at [434, 435] on button "contact-first-name" at bounding box center [442, 433] width 72 height 13
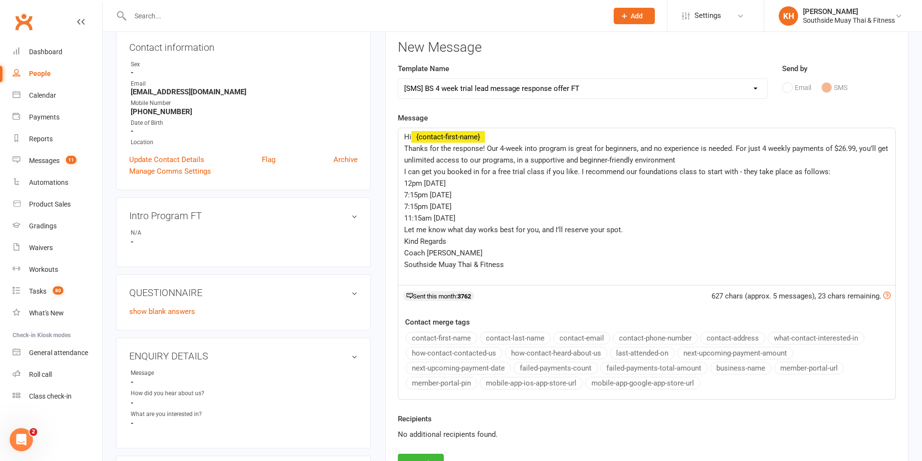
scroll to position [145, 0]
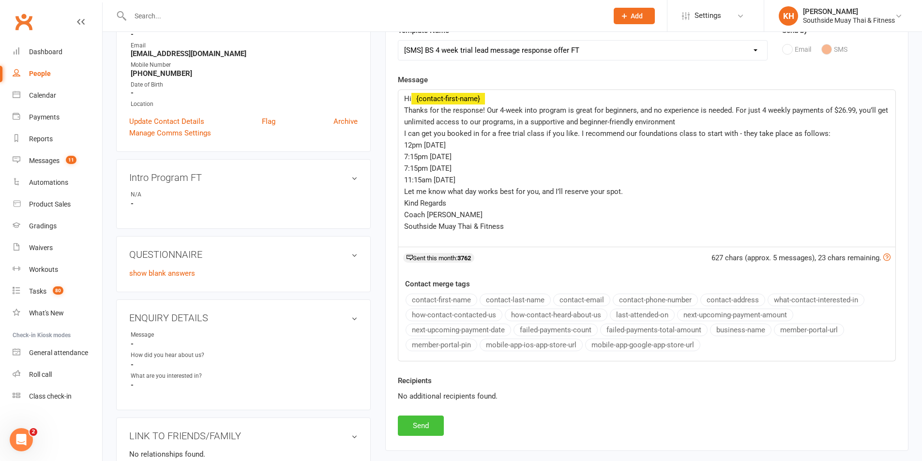
click at [433, 433] on button "Send" at bounding box center [421, 426] width 46 height 20
select select
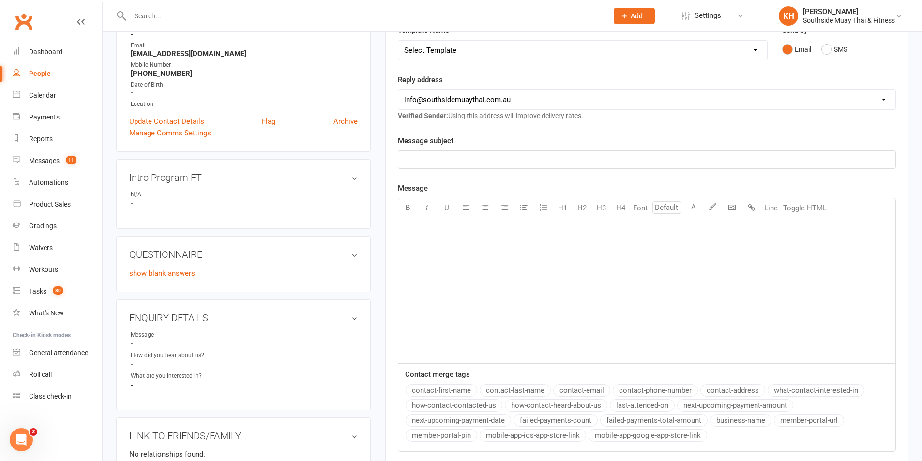
click at [176, 19] on input "text" at bounding box center [364, 16] width 474 height 14
paste input "[PERSON_NAME]"
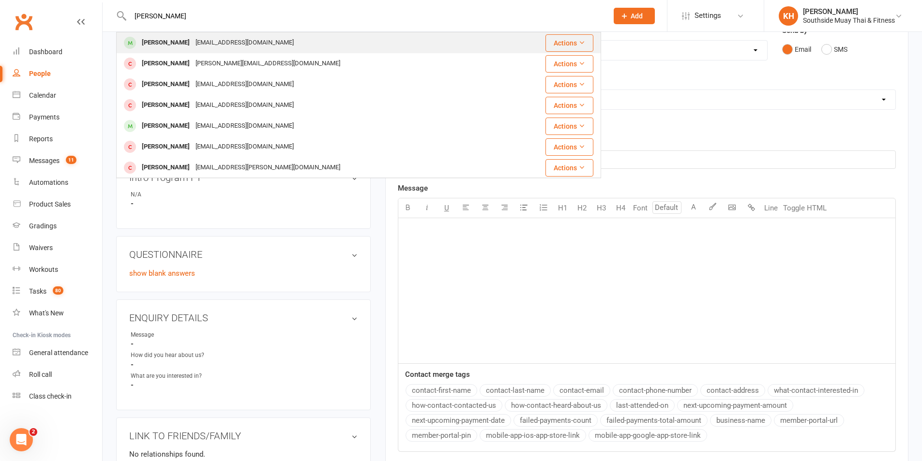
type input "[PERSON_NAME]"
click at [165, 42] on div "[PERSON_NAME]" at bounding box center [166, 43] width 54 height 14
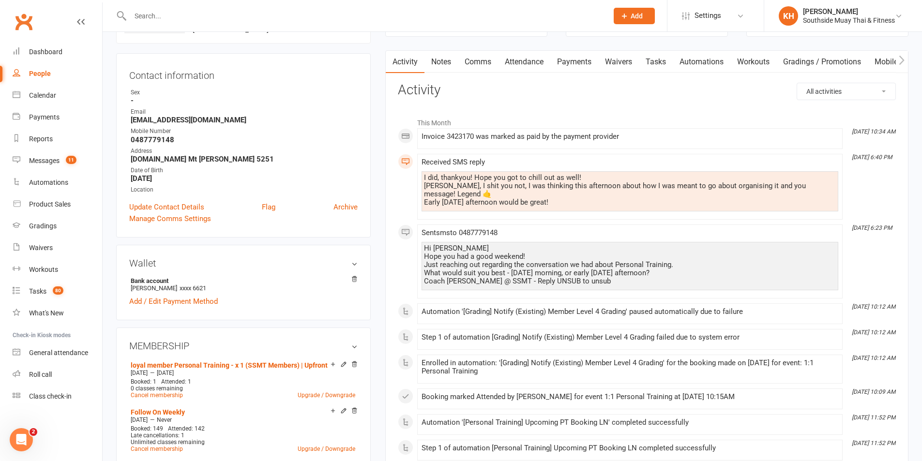
scroll to position [97, 0]
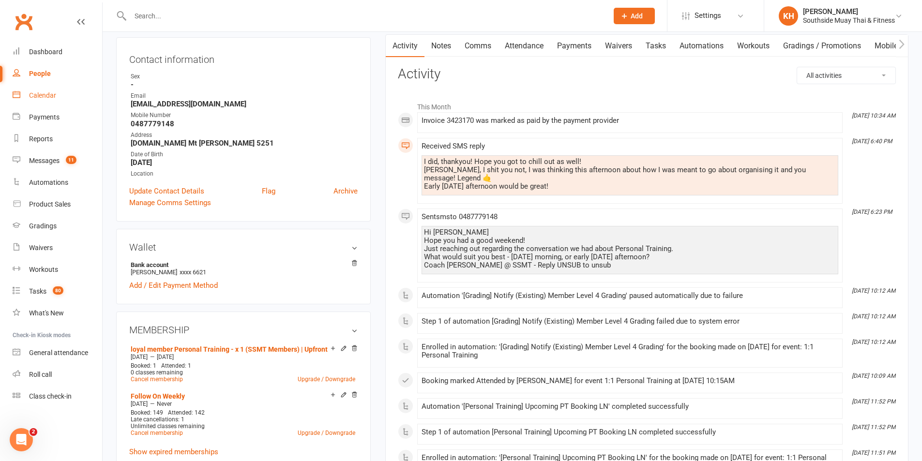
click at [40, 91] on div "Calendar" at bounding box center [42, 95] width 27 height 8
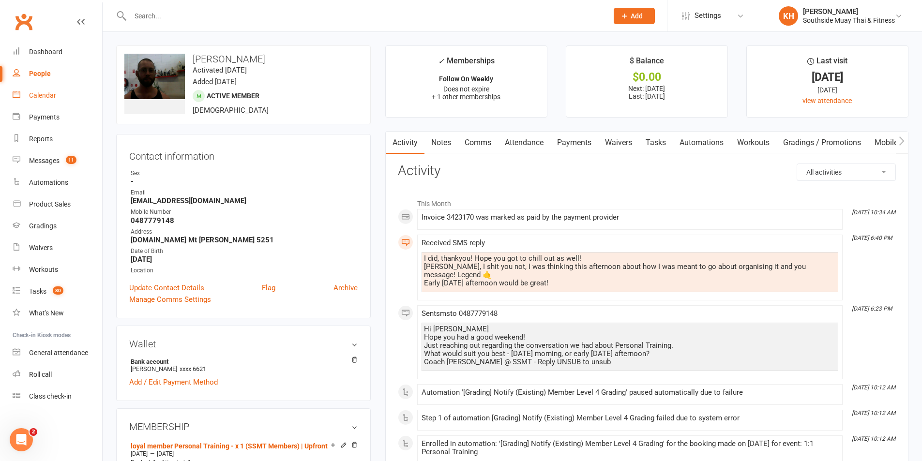
click at [30, 94] on div "Calendar" at bounding box center [42, 95] width 27 height 8
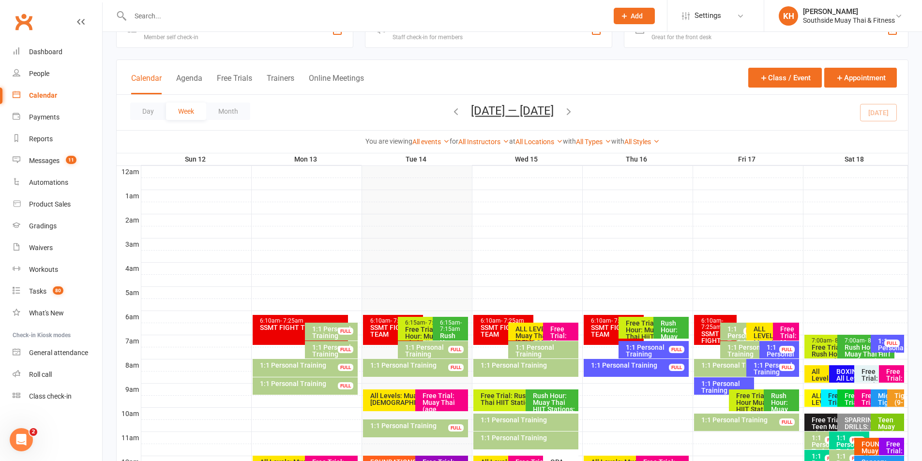
scroll to position [242, 0]
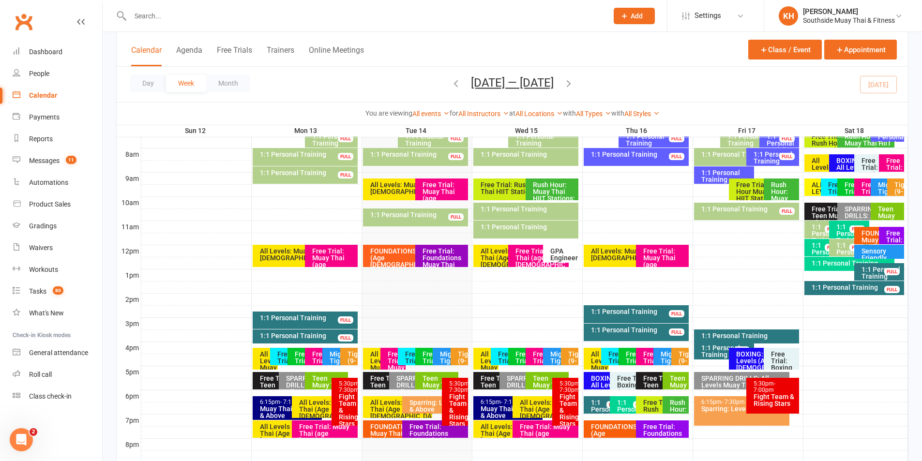
click at [574, 85] on icon "button" at bounding box center [568, 83] width 11 height 11
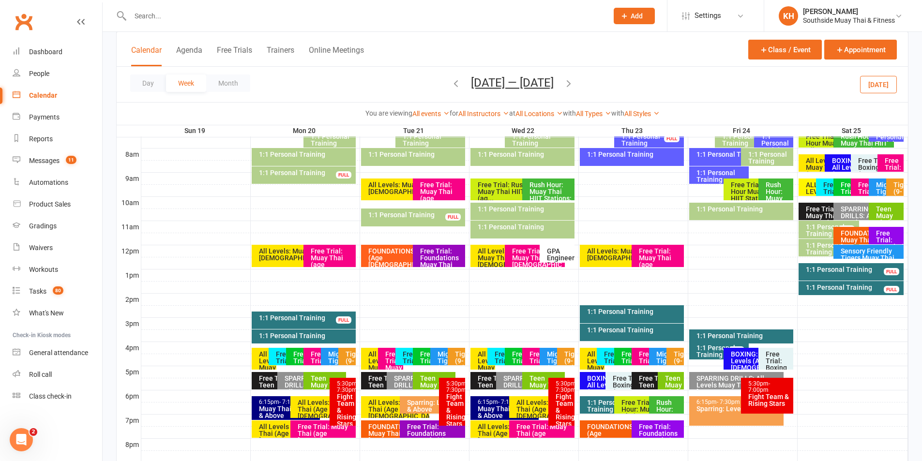
click at [571, 82] on icon "button" at bounding box center [568, 83] width 11 height 11
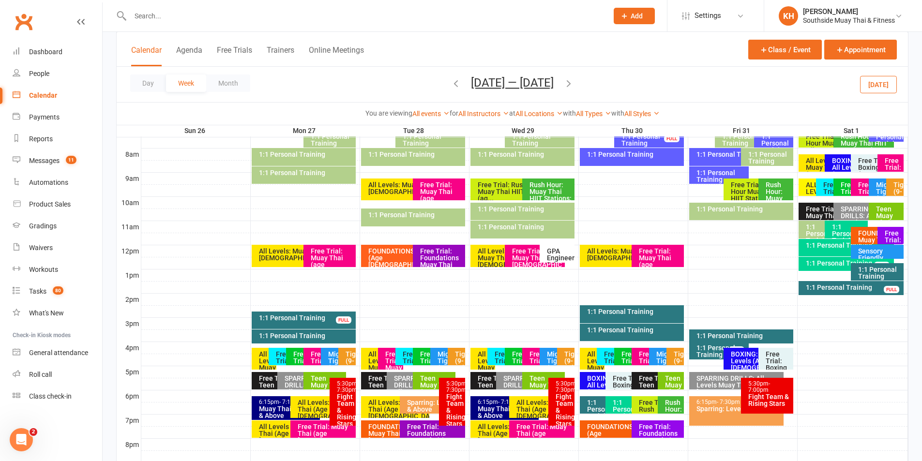
click at [574, 81] on icon "button" at bounding box center [568, 83] width 11 height 11
click at [461, 84] on icon "button" at bounding box center [456, 83] width 11 height 11
click at [451, 83] on icon "button" at bounding box center [456, 83] width 11 height 11
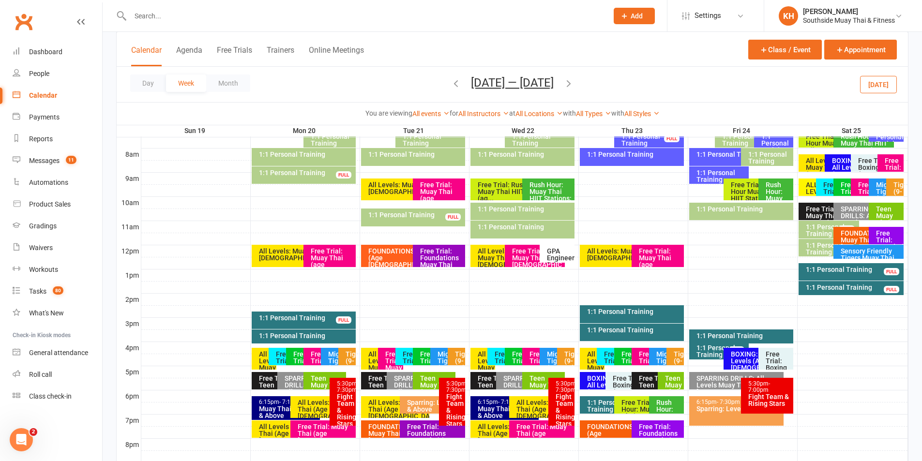
click at [451, 83] on icon "button" at bounding box center [456, 83] width 11 height 11
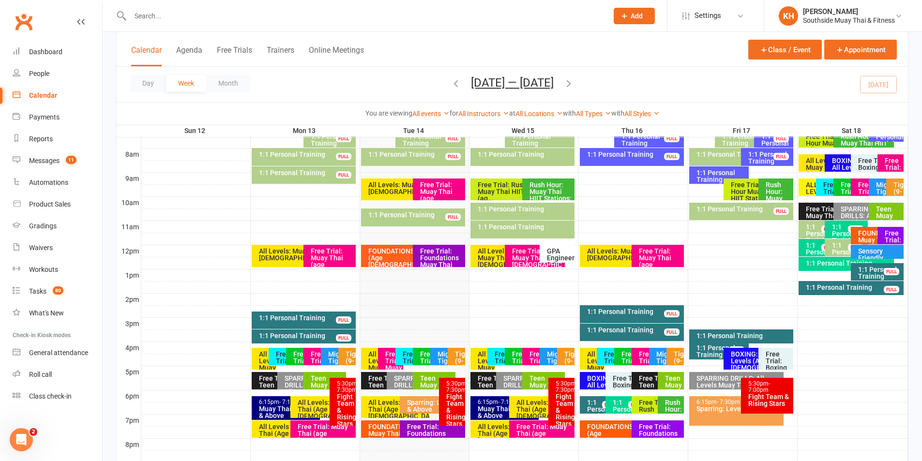
click at [842, 291] on div "1:1 Personal Training" at bounding box center [854, 287] width 97 height 7
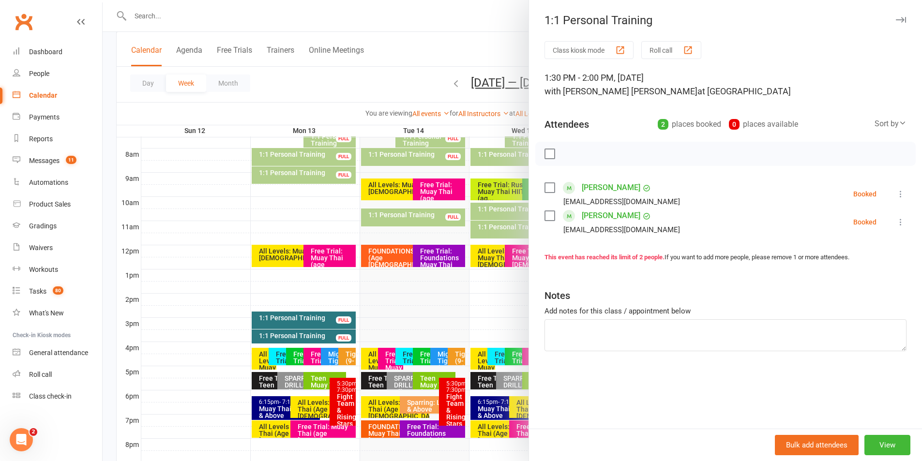
click at [896, 18] on icon "button" at bounding box center [901, 20] width 10 height 6
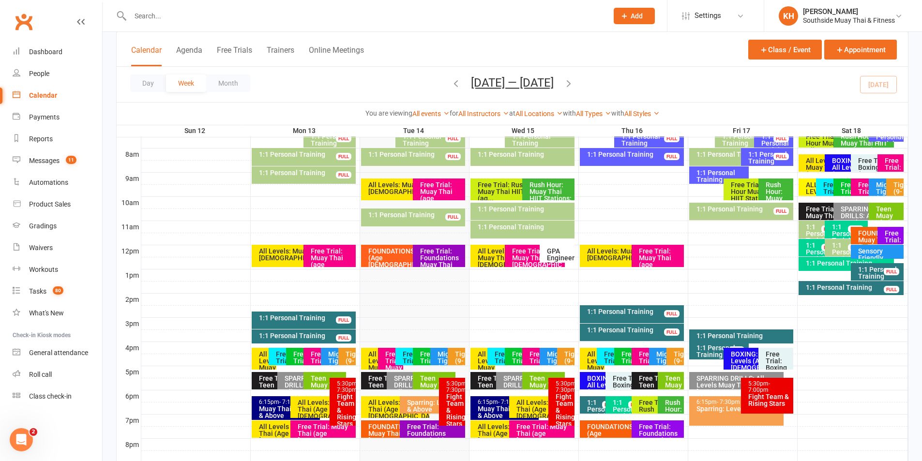
click at [236, 14] on input "text" at bounding box center [364, 16] width 474 height 14
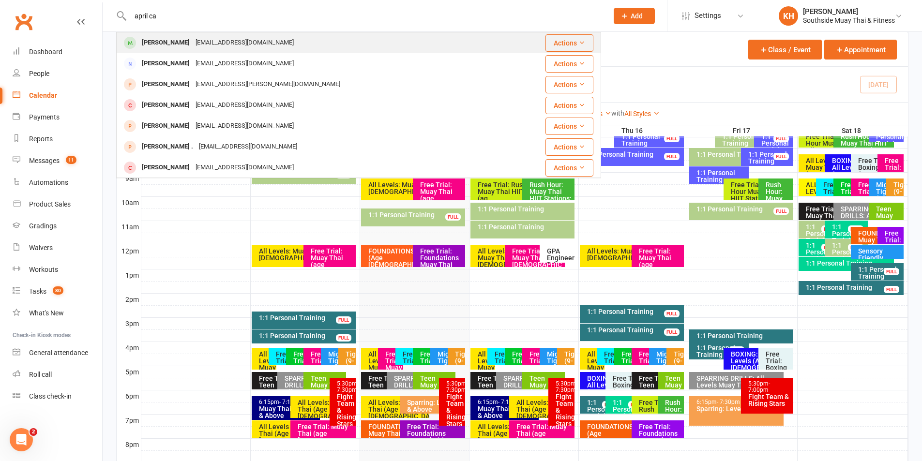
type input "april ca"
click at [195, 42] on div "[EMAIL_ADDRESS][DOMAIN_NAME]" at bounding box center [245, 43] width 104 height 14
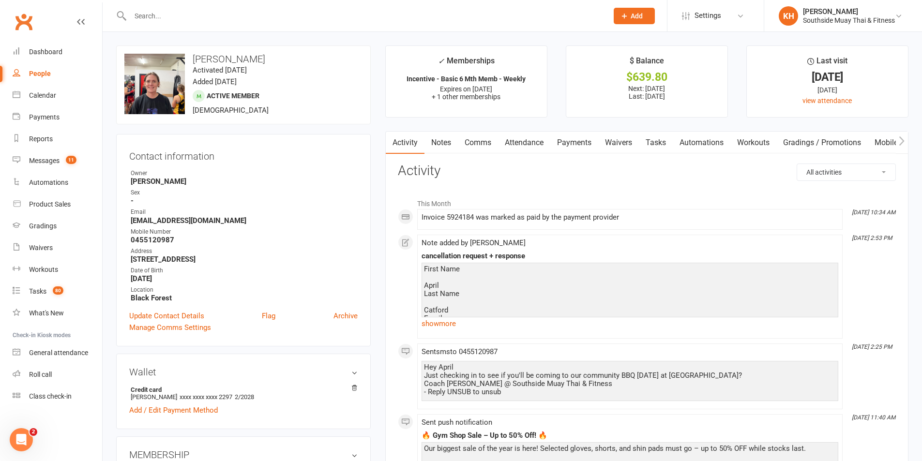
click at [439, 141] on link "Notes" at bounding box center [441, 143] width 33 height 22
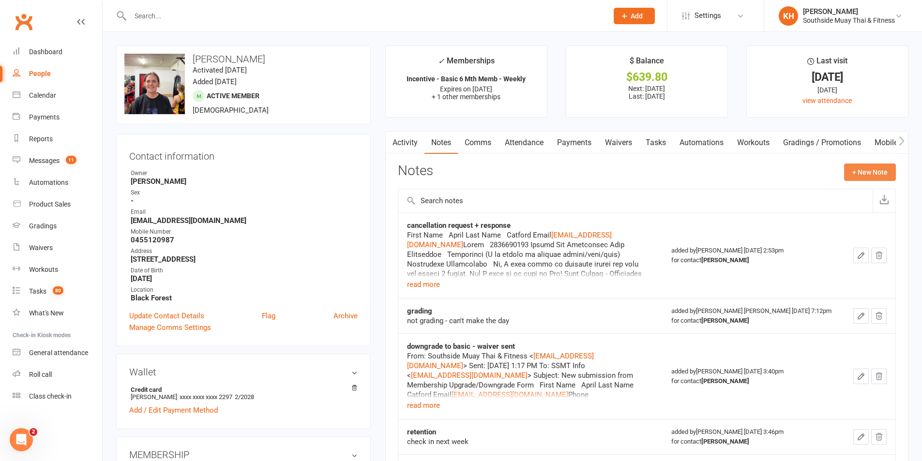
click at [887, 167] on button "+ New Note" at bounding box center [870, 172] width 52 height 17
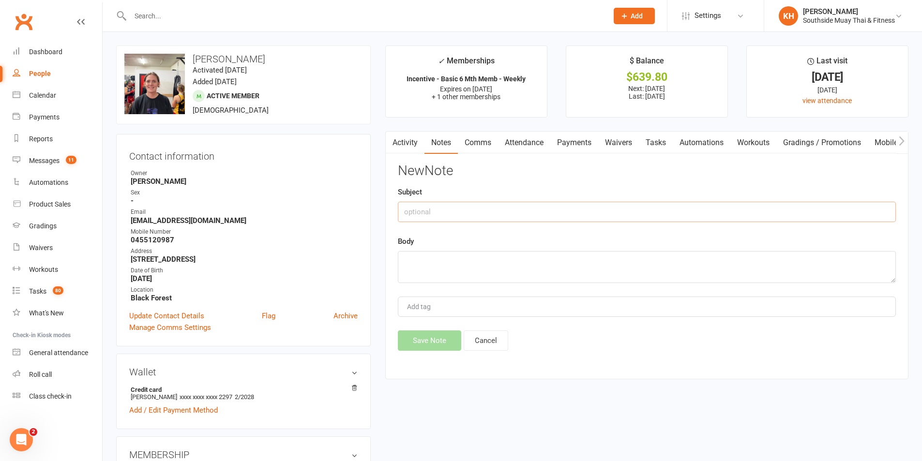
click at [409, 221] on input "text" at bounding box center [647, 212] width 498 height 20
type input "will take the hold and not cancel"
click at [436, 269] on textarea at bounding box center [647, 267] width 498 height 32
paste textarea "Hey [PERSON_NAME], I would love to do the 7 month hold! I’ll be on KI until aro…"
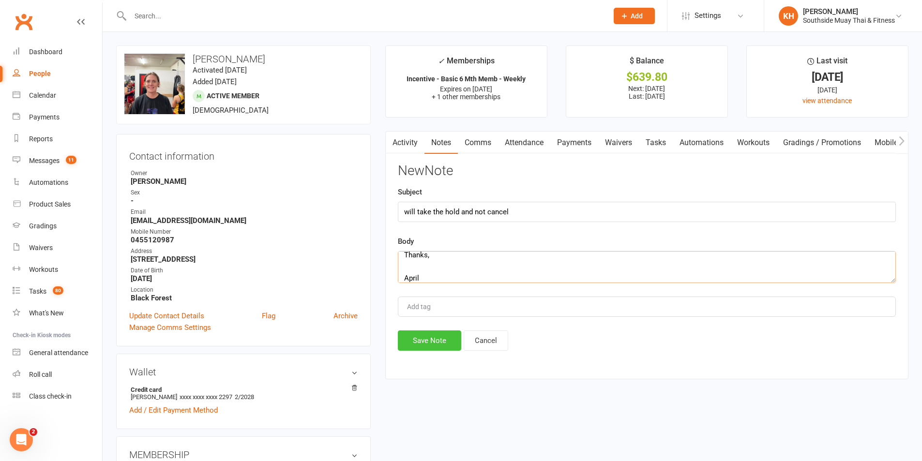
type textarea "Hey [PERSON_NAME], I would love to do the 7 month hold! I’ll be on KI until aro…"
click at [448, 341] on button "Save Note" at bounding box center [429, 341] width 63 height 20
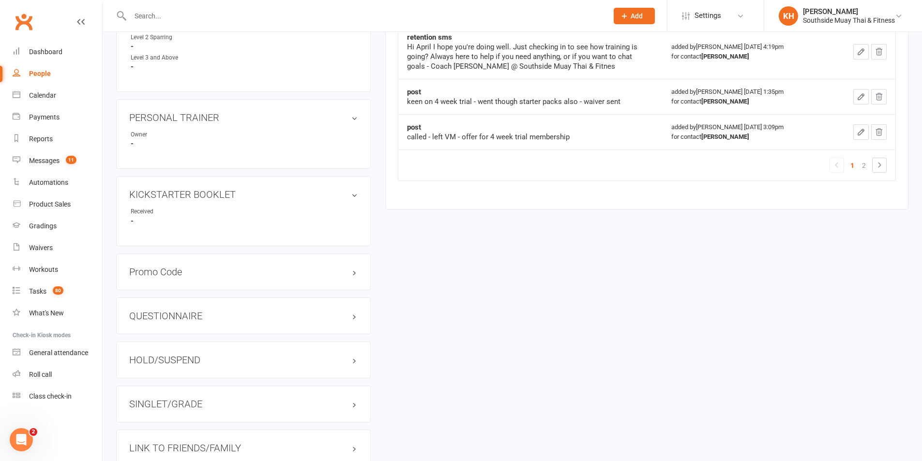
scroll to position [629, 0]
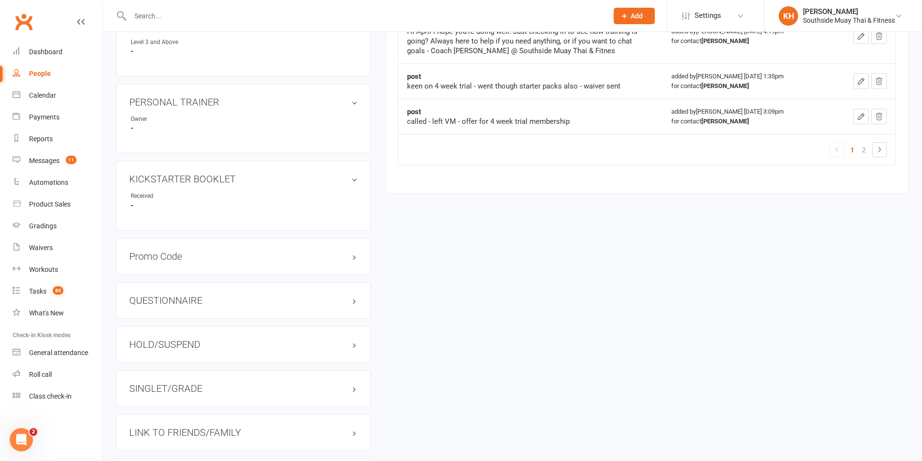
click at [177, 343] on h3 "HOLD/SUSPEND" at bounding box center [243, 344] width 228 height 11
click at [164, 383] on link "Add new suspension" at bounding box center [162, 382] width 67 height 9
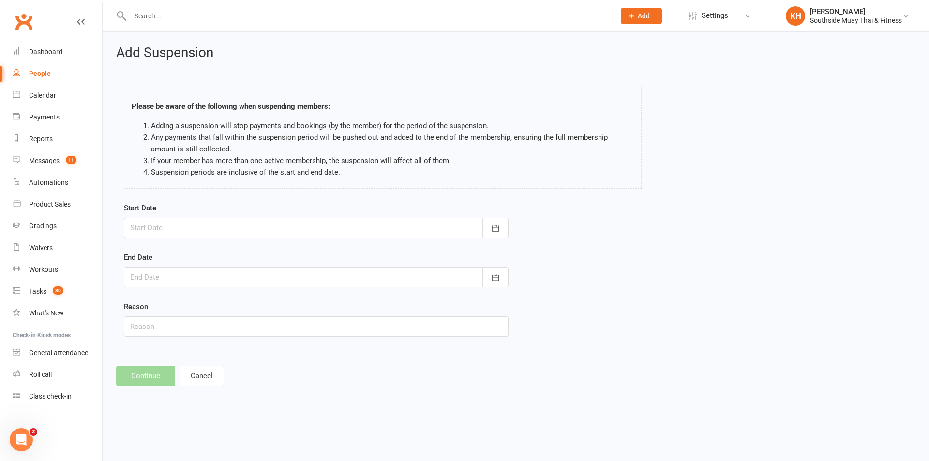
click at [197, 228] on div at bounding box center [316, 228] width 385 height 20
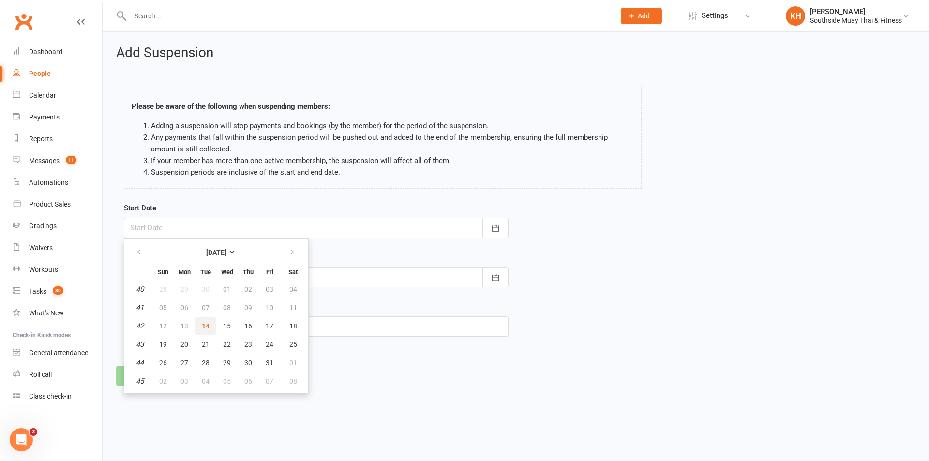
click at [209, 324] on span "14" at bounding box center [206, 326] width 8 height 8
type input "[DATE]"
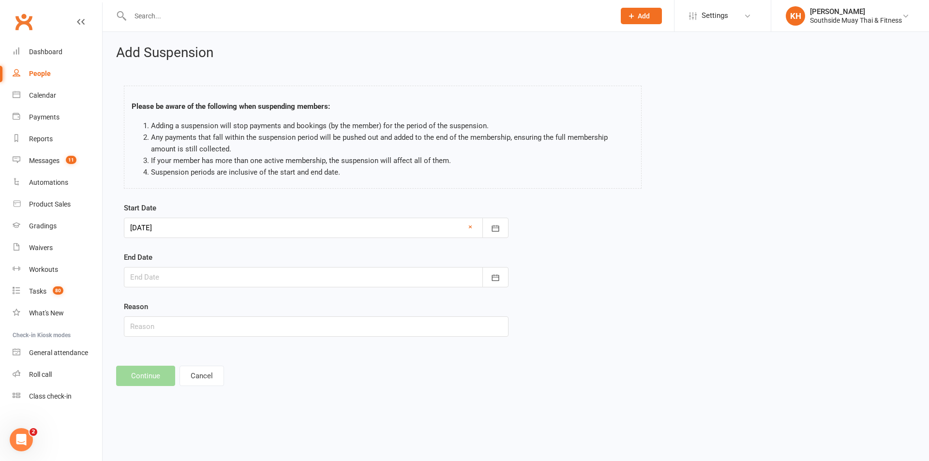
click at [213, 279] on div at bounding box center [316, 277] width 385 height 20
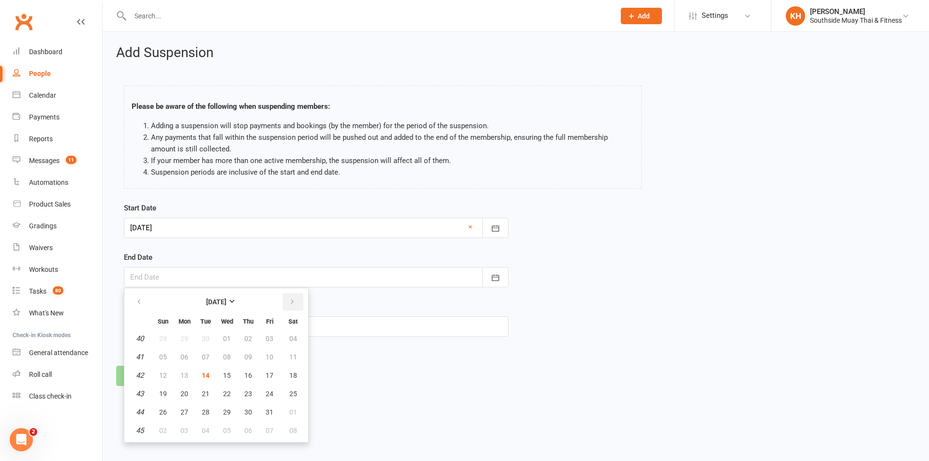
click at [287, 305] on button "button" at bounding box center [293, 301] width 21 height 17
click at [286, 306] on button "button" at bounding box center [293, 301] width 21 height 17
click at [285, 306] on button "button" at bounding box center [293, 301] width 21 height 17
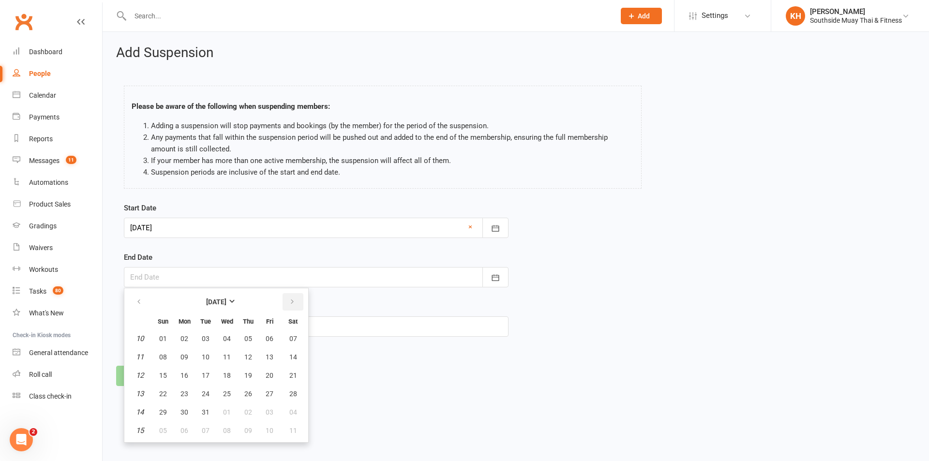
click at [285, 306] on button "button" at bounding box center [293, 301] width 21 height 17
click at [283, 306] on button "button" at bounding box center [293, 301] width 21 height 17
click at [166, 358] on span "03" at bounding box center [163, 357] width 8 height 8
type input "[DATE]"
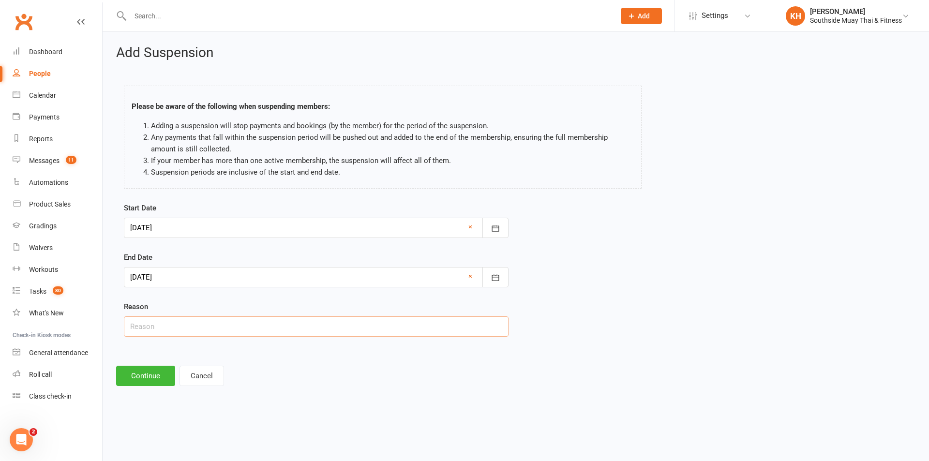
click at [175, 324] on input "text" at bounding box center [316, 327] width 385 height 20
type input "working away"
click at [173, 370] on button "Continue" at bounding box center [145, 376] width 59 height 20
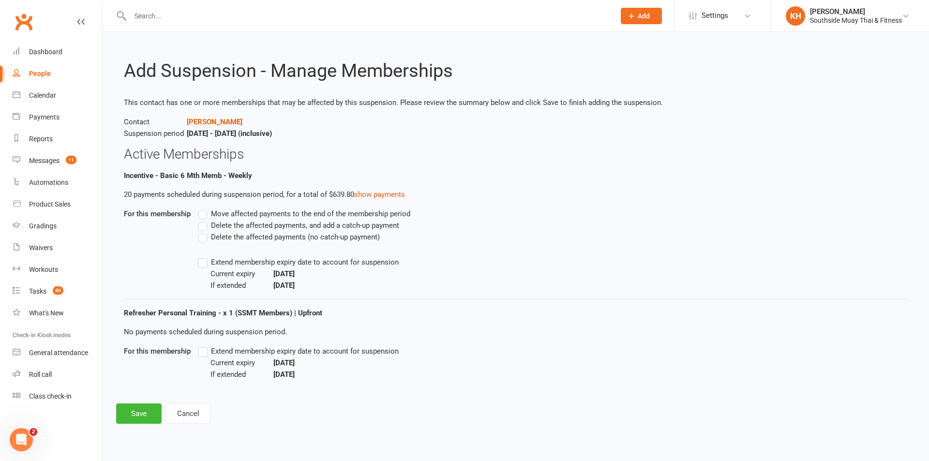
click at [205, 215] on label "Move affected payments to the end of the membership period" at bounding box center [304, 214] width 213 height 12
click at [204, 208] on input "Move affected payments to the end of the membership period" at bounding box center [201, 208] width 6 height 0
click at [201, 263] on label "Extend membership expiry date to account for suspension" at bounding box center [298, 263] width 201 height 12
click at [201, 257] on input "Extend membership expiry date to account for suspension" at bounding box center [201, 257] width 6 height 0
click at [202, 357] on label "Extend membership expiry date to account for suspension" at bounding box center [298, 352] width 201 height 12
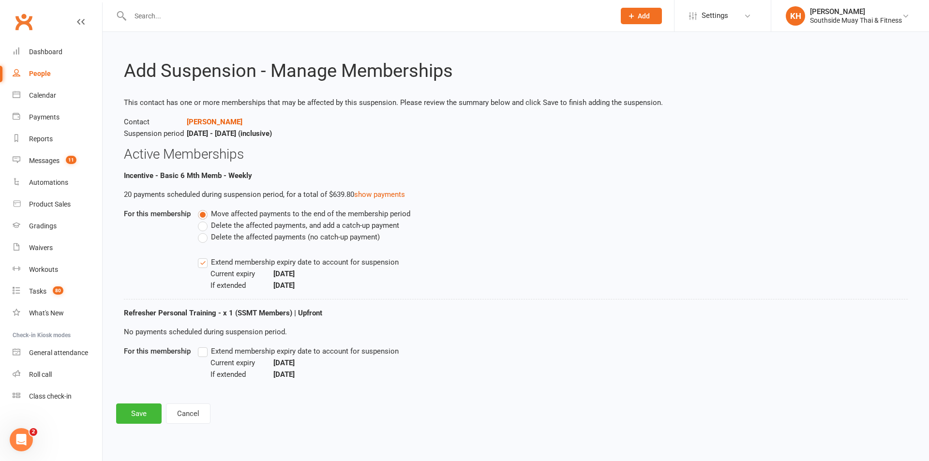
click at [202, 346] on input "Extend membership expiry date to account for suspension" at bounding box center [201, 346] width 6 height 0
click at [134, 414] on button "Save" at bounding box center [139, 414] width 46 height 20
